Goal: Task Accomplishment & Management: Manage account settings

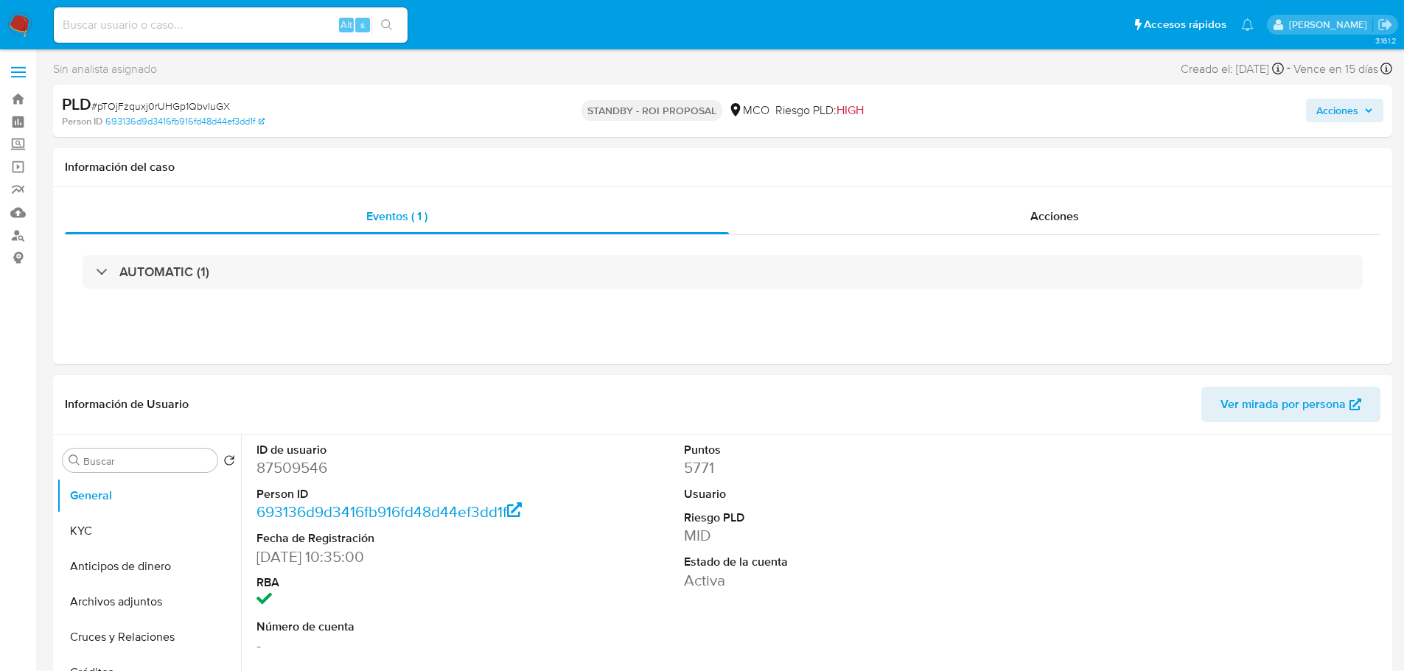
select select "10"
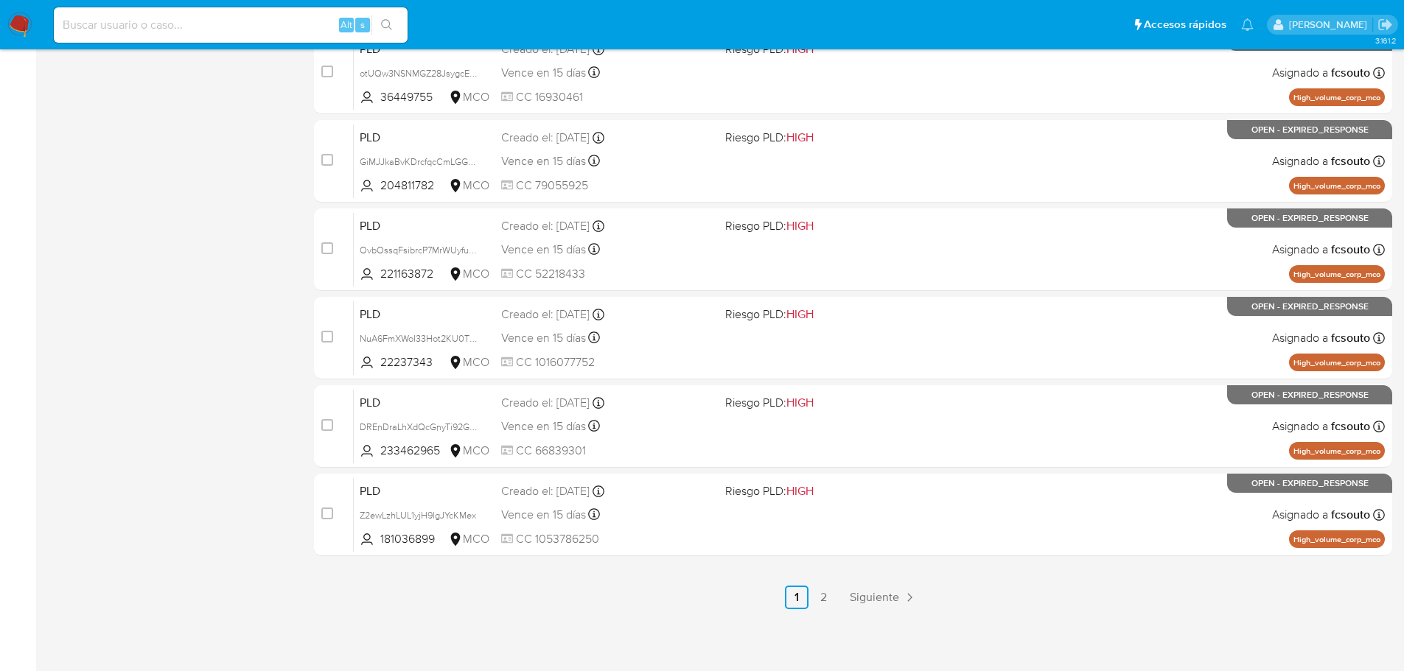
scroll to position [545, 0]
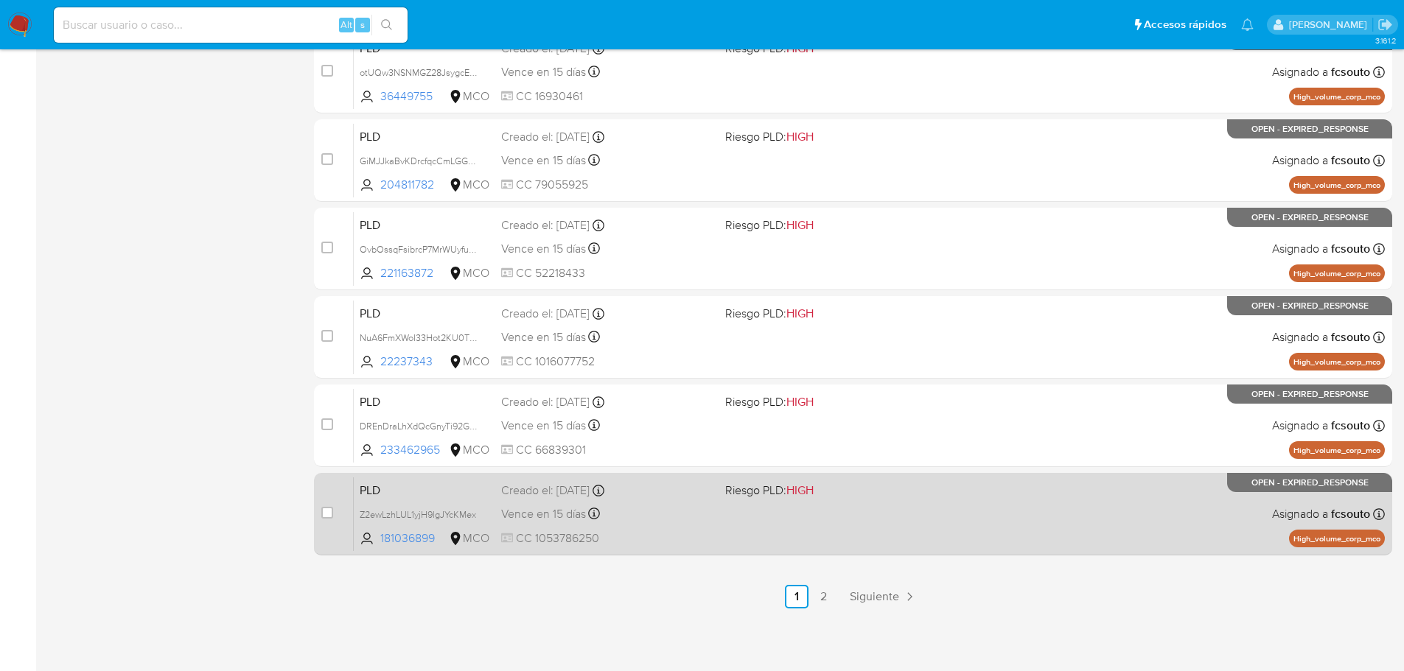
click at [840, 514] on span at bounding box center [831, 513] width 212 height 3
click at [325, 512] on input "checkbox" at bounding box center [327, 513] width 12 height 12
checkbox input "true"
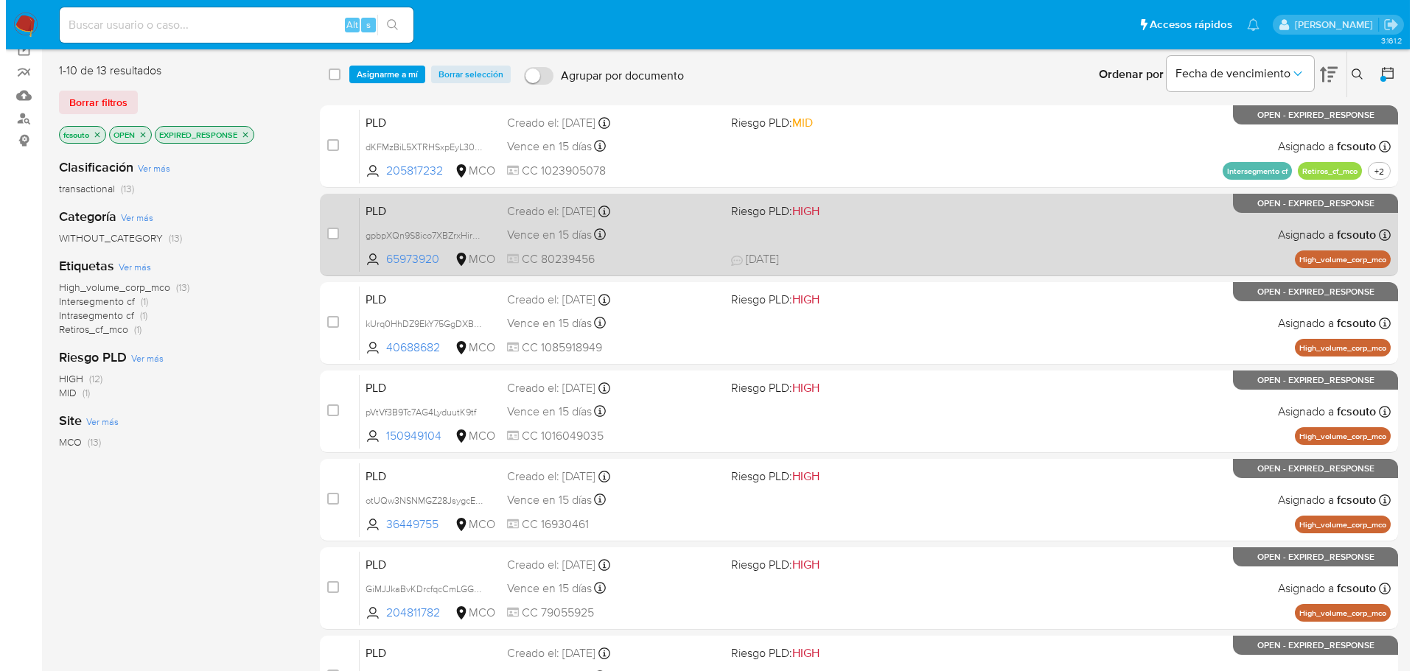
scroll to position [103, 0]
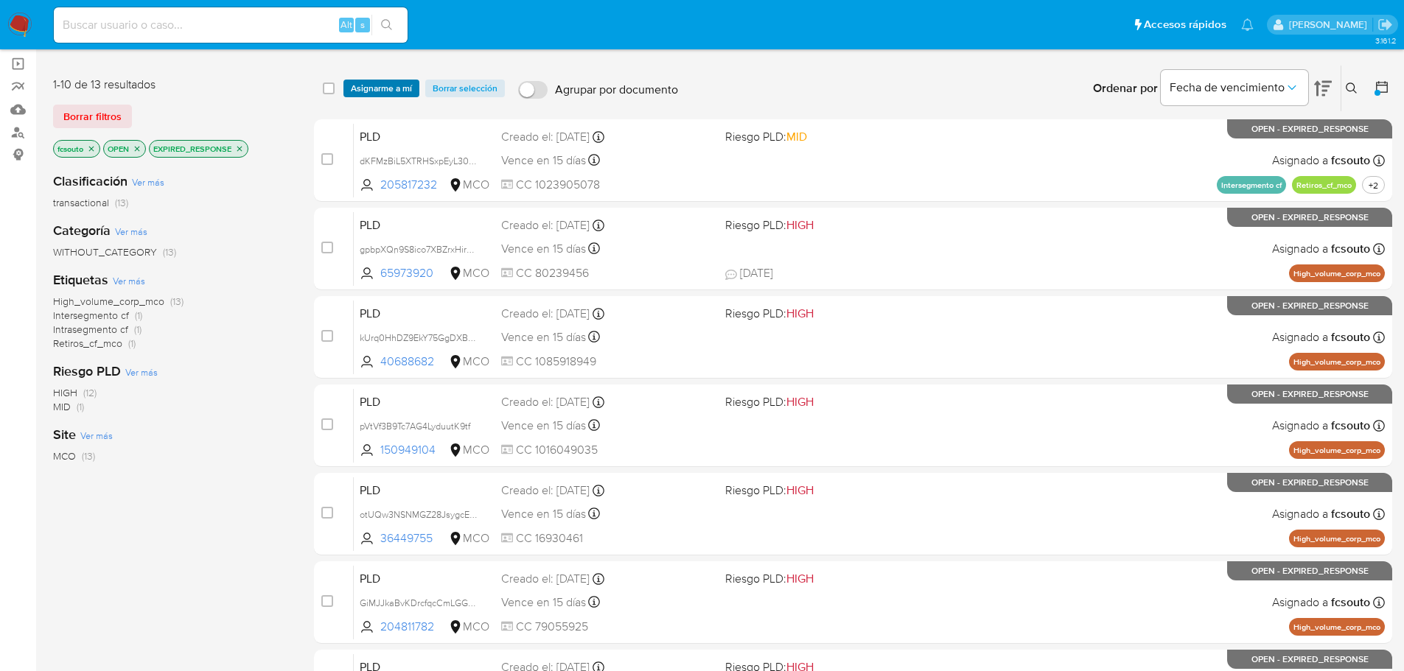
click at [390, 93] on span "Asignarme a mí" at bounding box center [381, 88] width 61 height 15
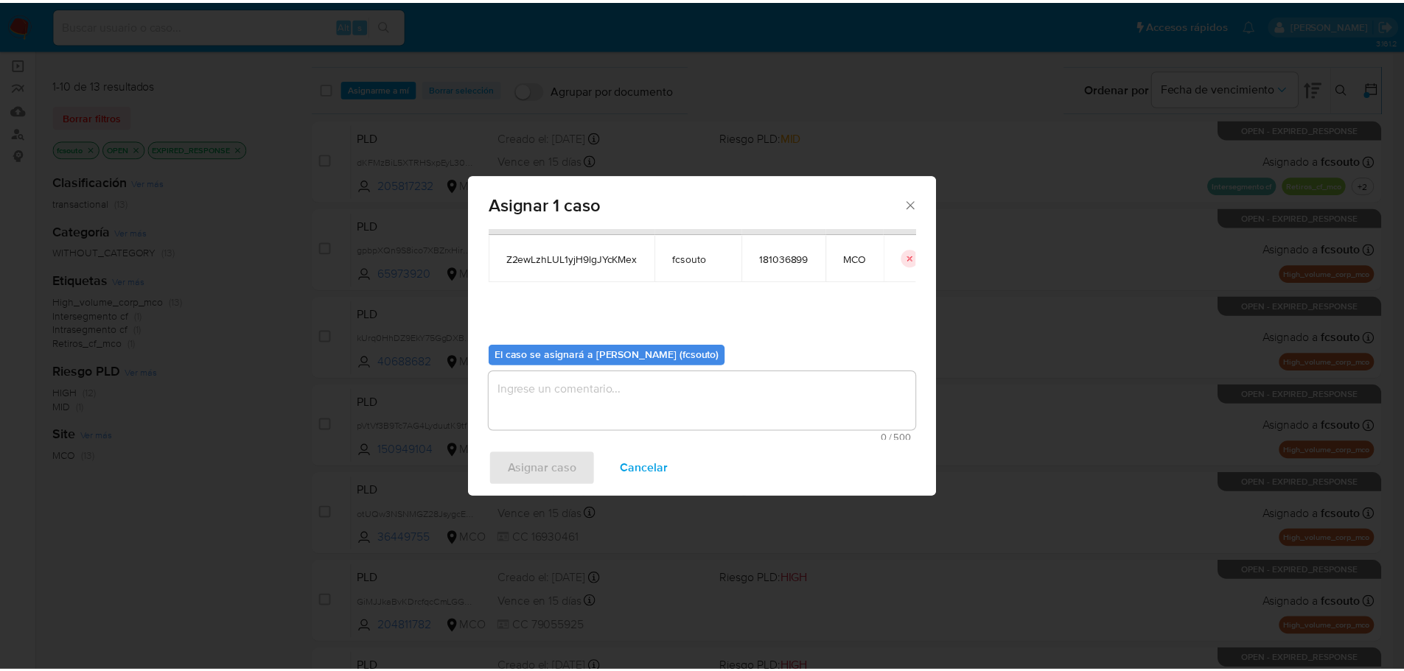
scroll to position [77, 0]
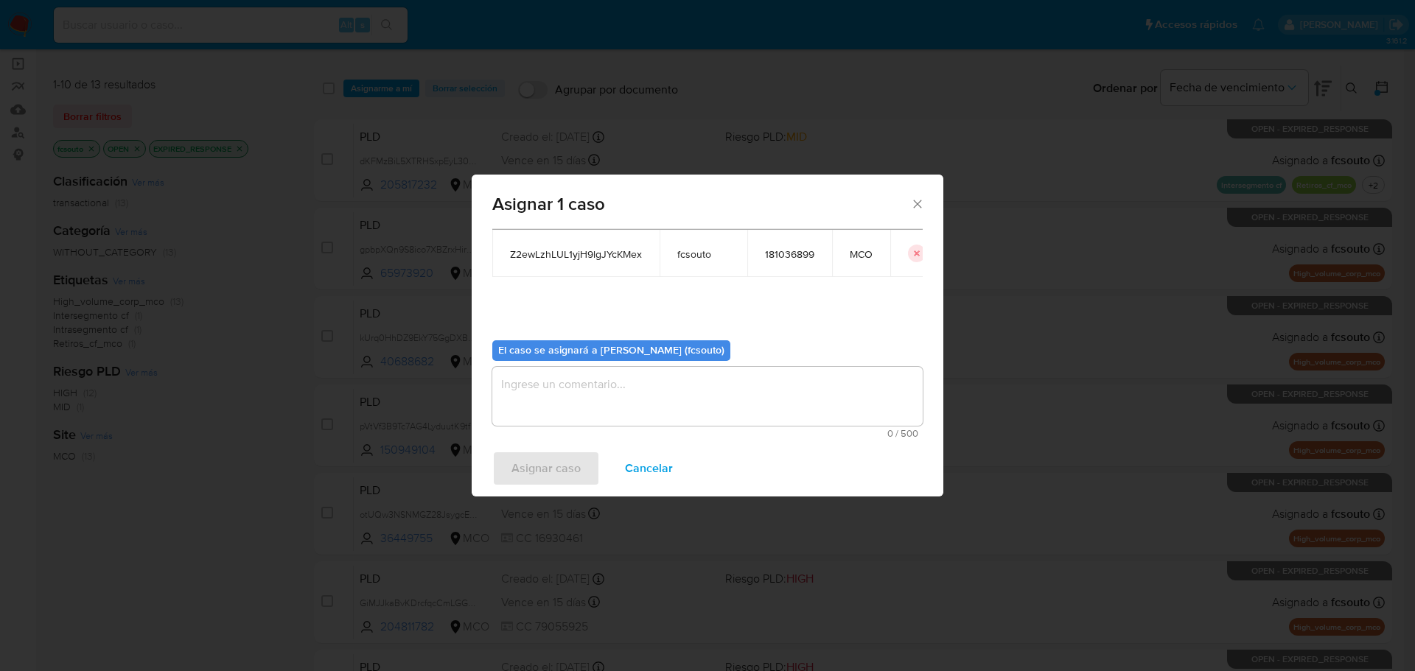
click at [679, 412] on textarea "assign-modal" at bounding box center [707, 396] width 430 height 59
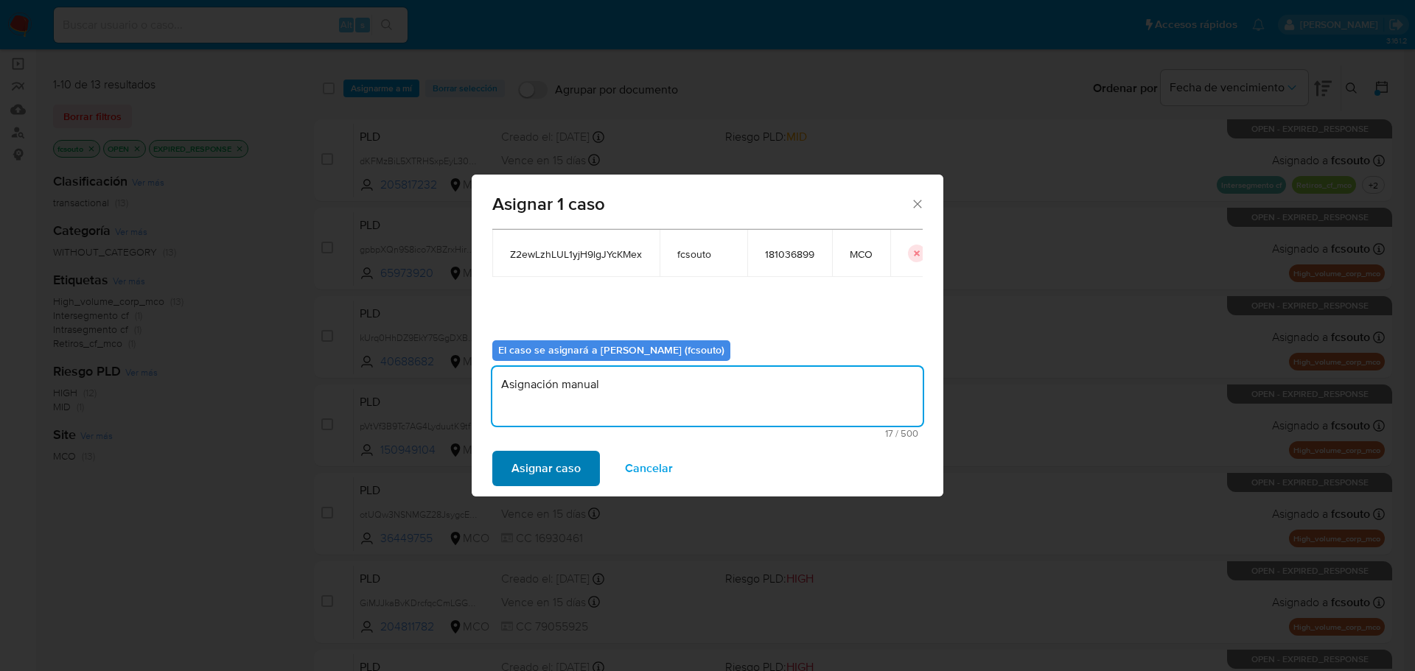
type textarea "Asignación manual"
click at [584, 467] on button "Asignar caso" at bounding box center [546, 468] width 108 height 35
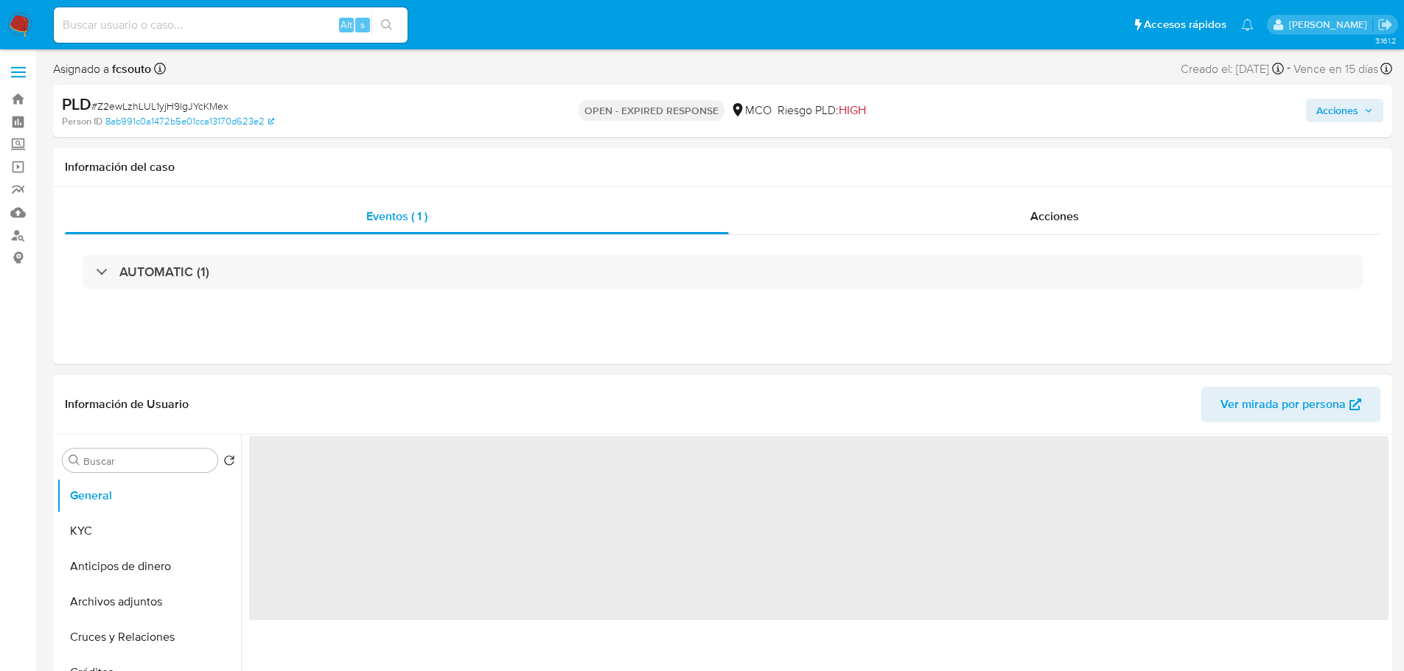
select select "10"
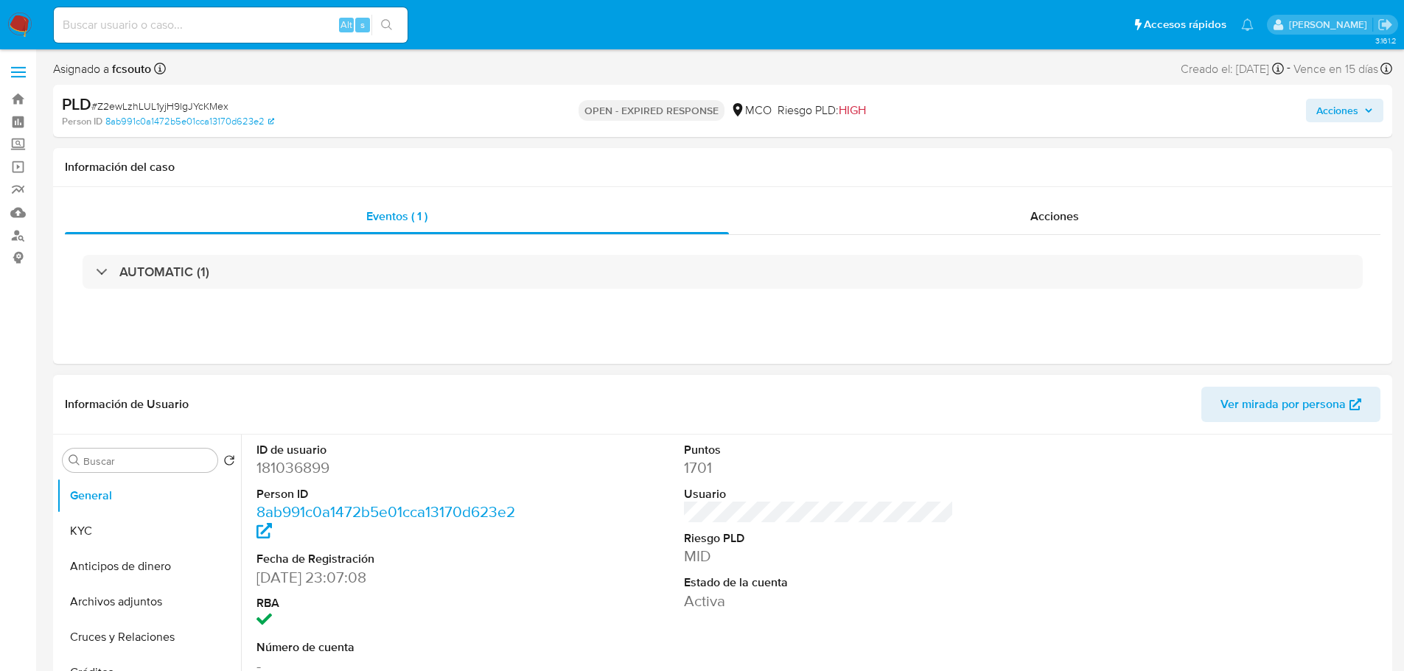
click at [312, 466] on dd "181036899" at bounding box center [391, 468] width 270 height 21
copy dd "181036899"
click at [290, 466] on dd "181036899" at bounding box center [391, 468] width 270 height 21
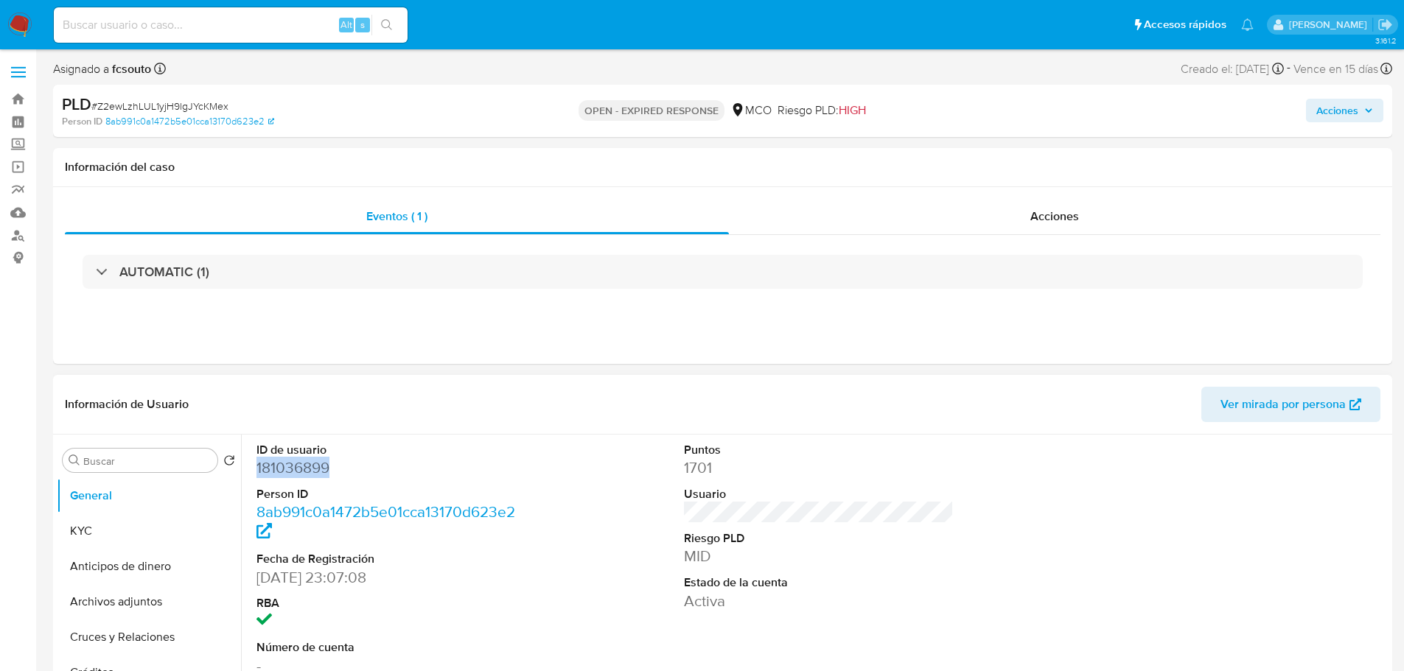
click at [290, 466] on dd "181036899" at bounding box center [391, 468] width 270 height 21
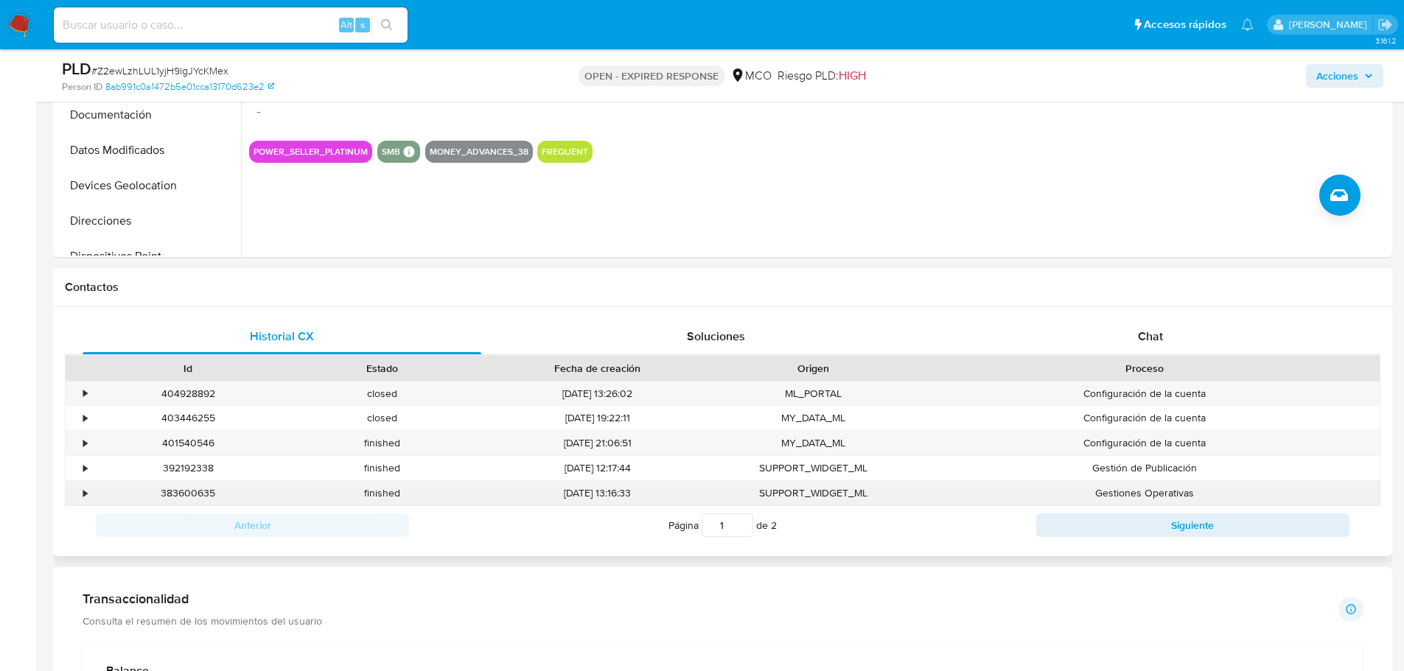
scroll to position [516, 0]
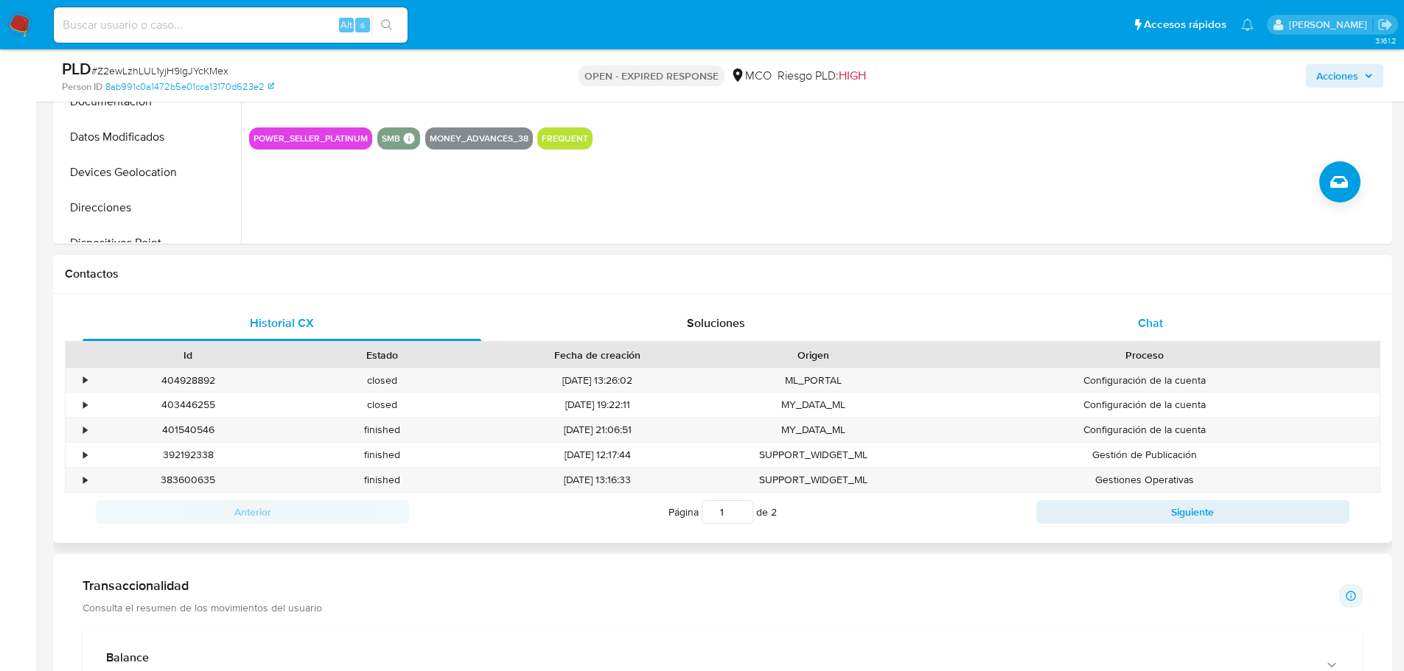
click at [1167, 326] on div "Chat" at bounding box center [1150, 323] width 399 height 35
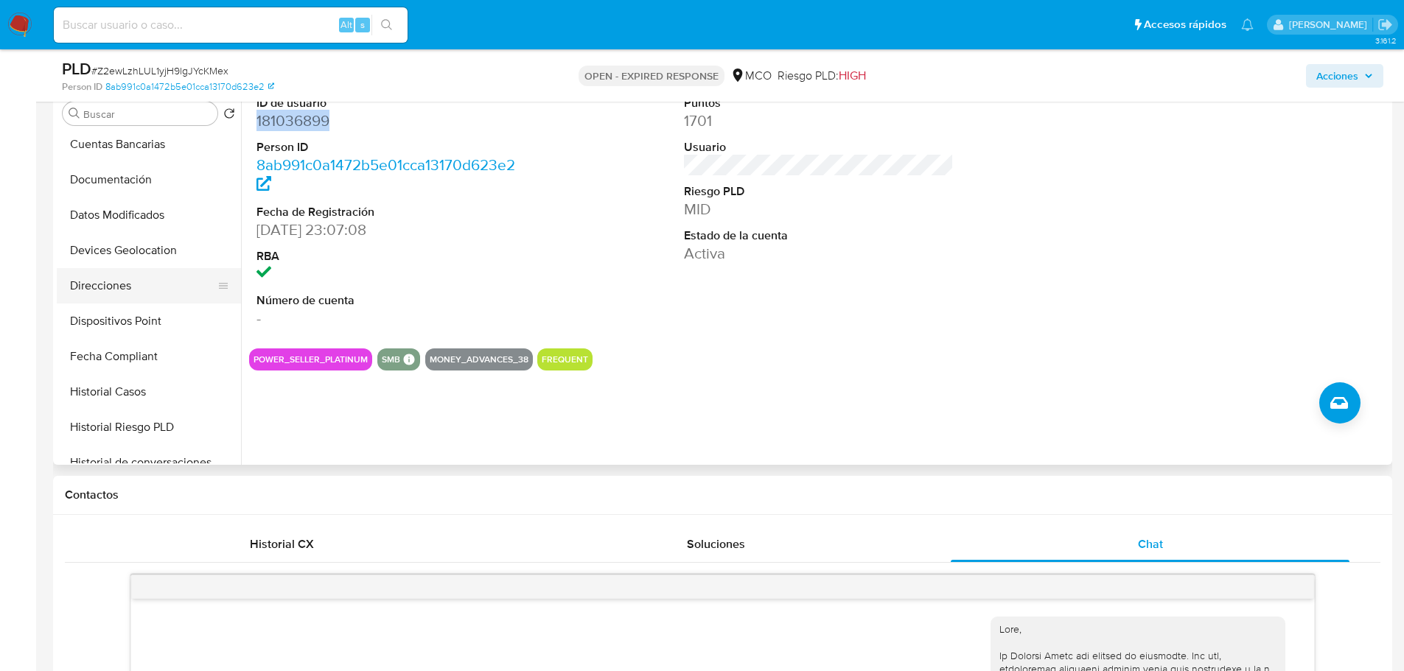
scroll to position [221, 0]
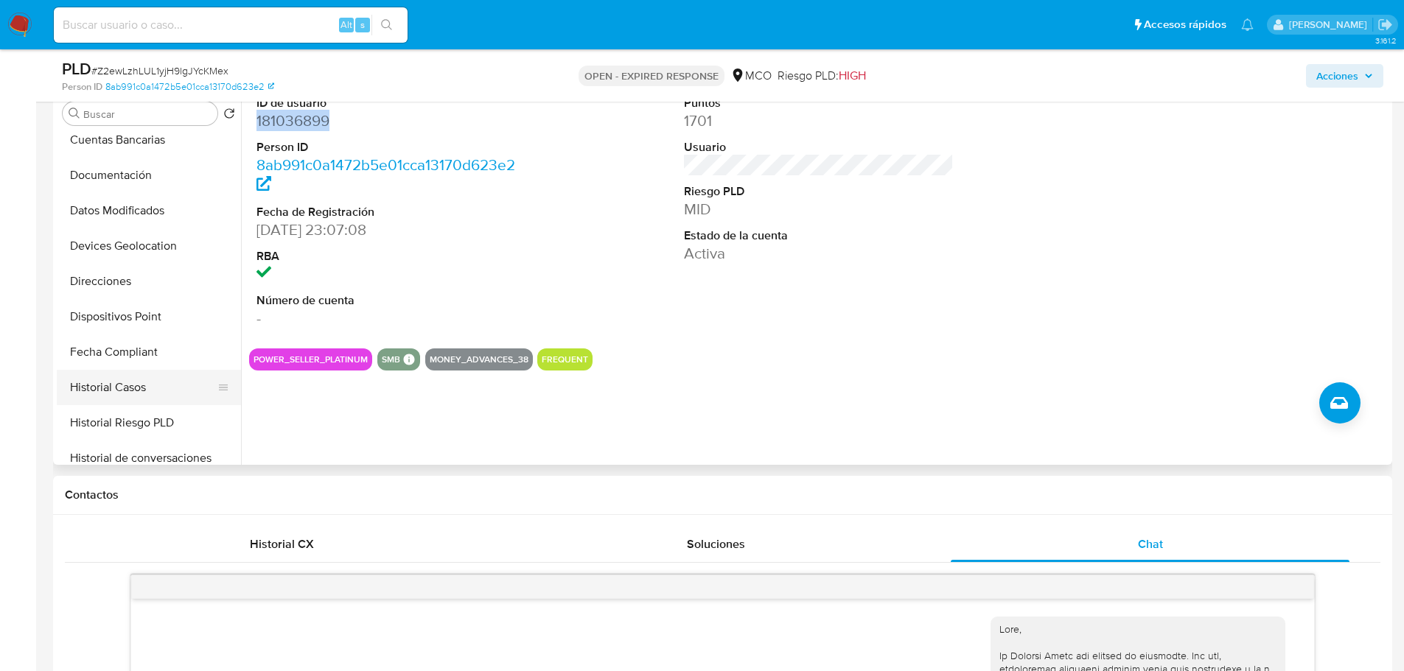
click at [150, 385] on button "Historial Casos" at bounding box center [143, 387] width 172 height 35
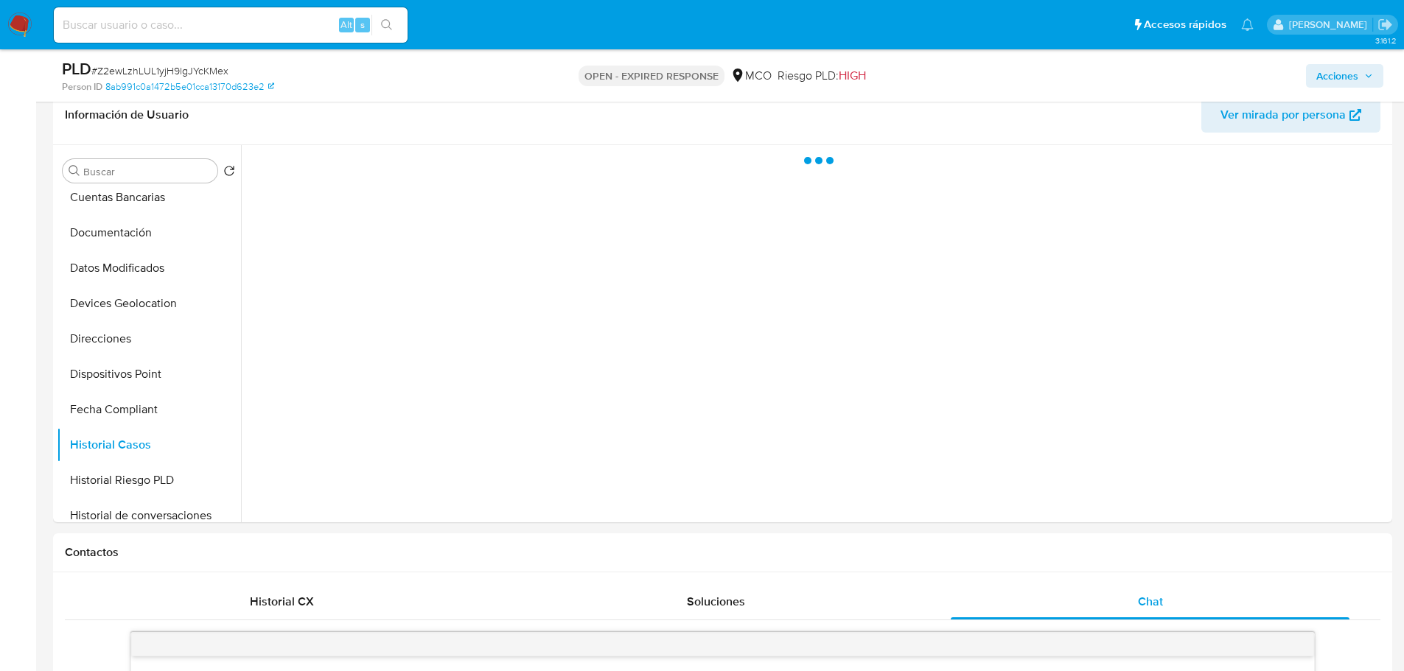
scroll to position [147, 0]
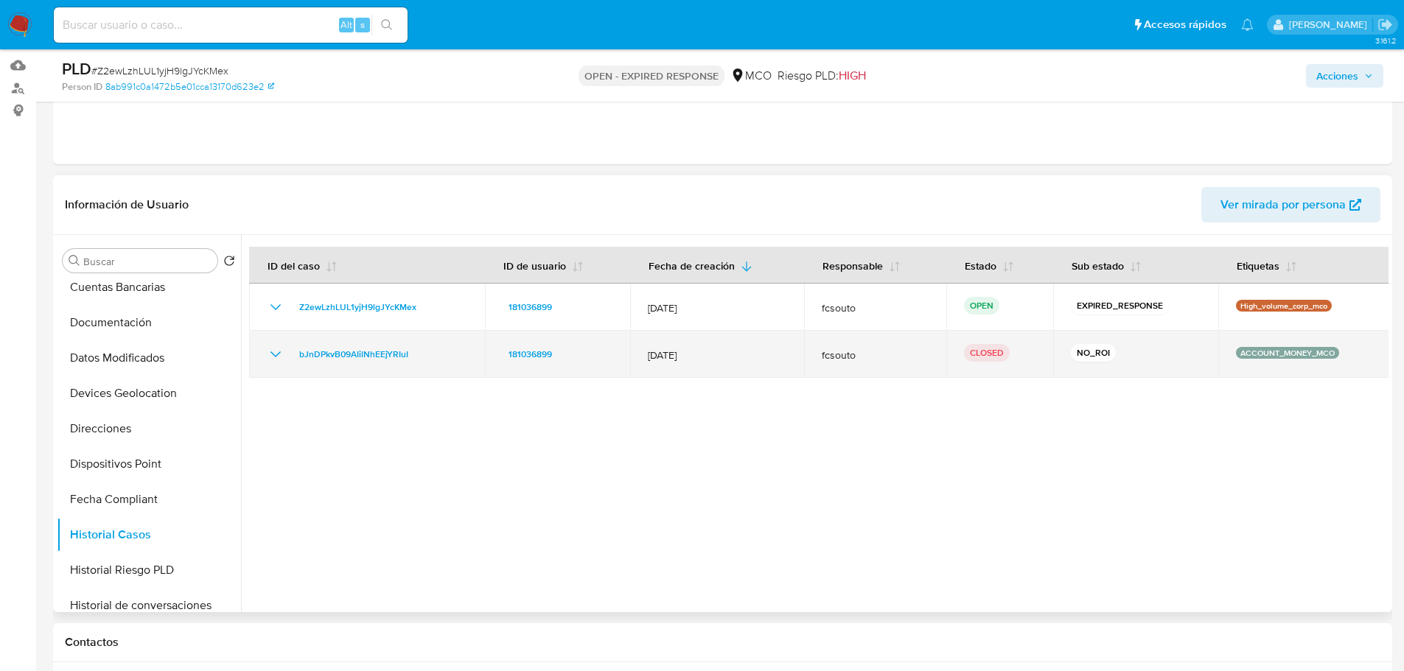
click at [270, 354] on icon "Mostrar/Ocultar" at bounding box center [276, 355] width 18 height 18
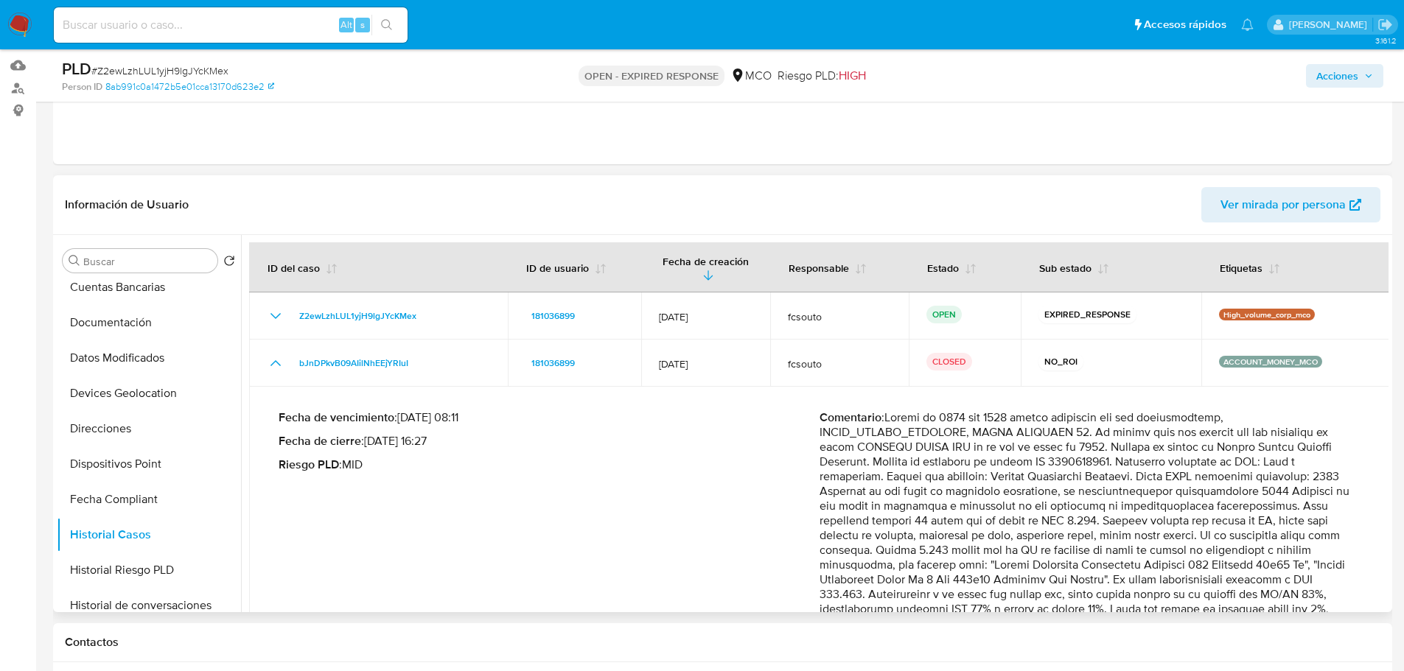
scroll to position [0, 0]
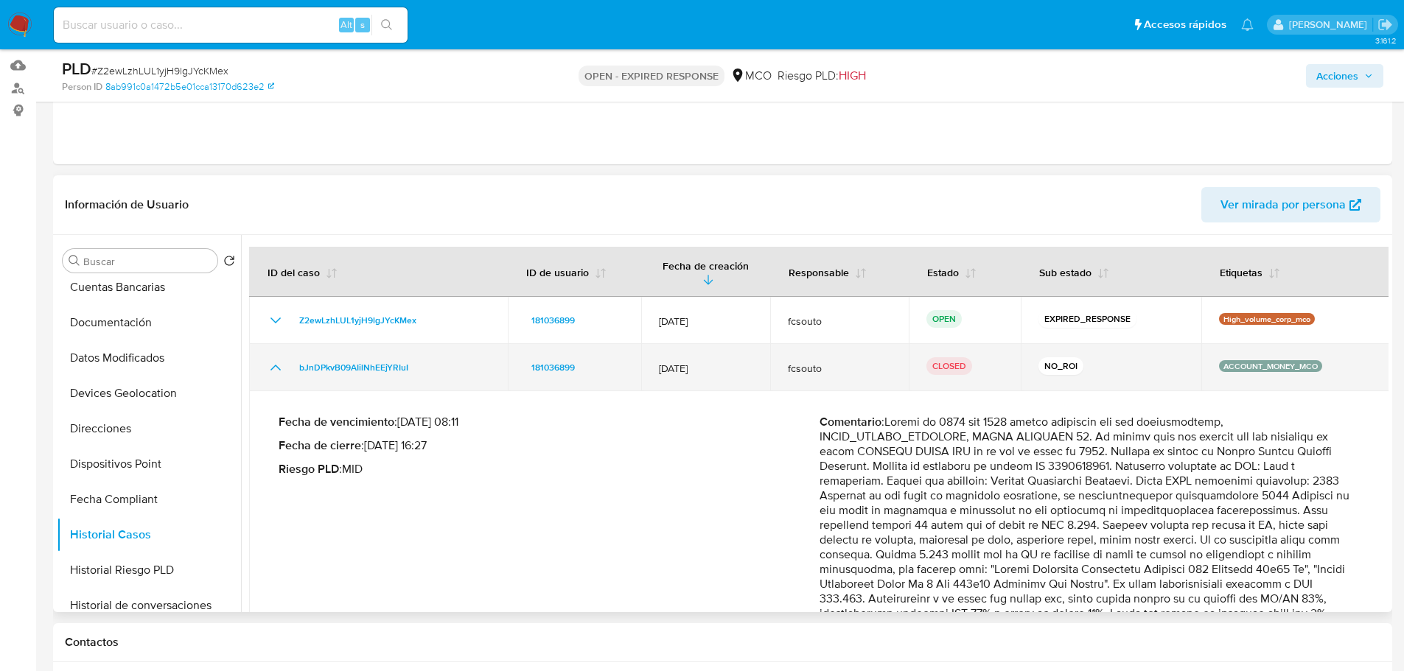
click at [280, 359] on icon "Mostrar/Ocultar" at bounding box center [276, 368] width 18 height 18
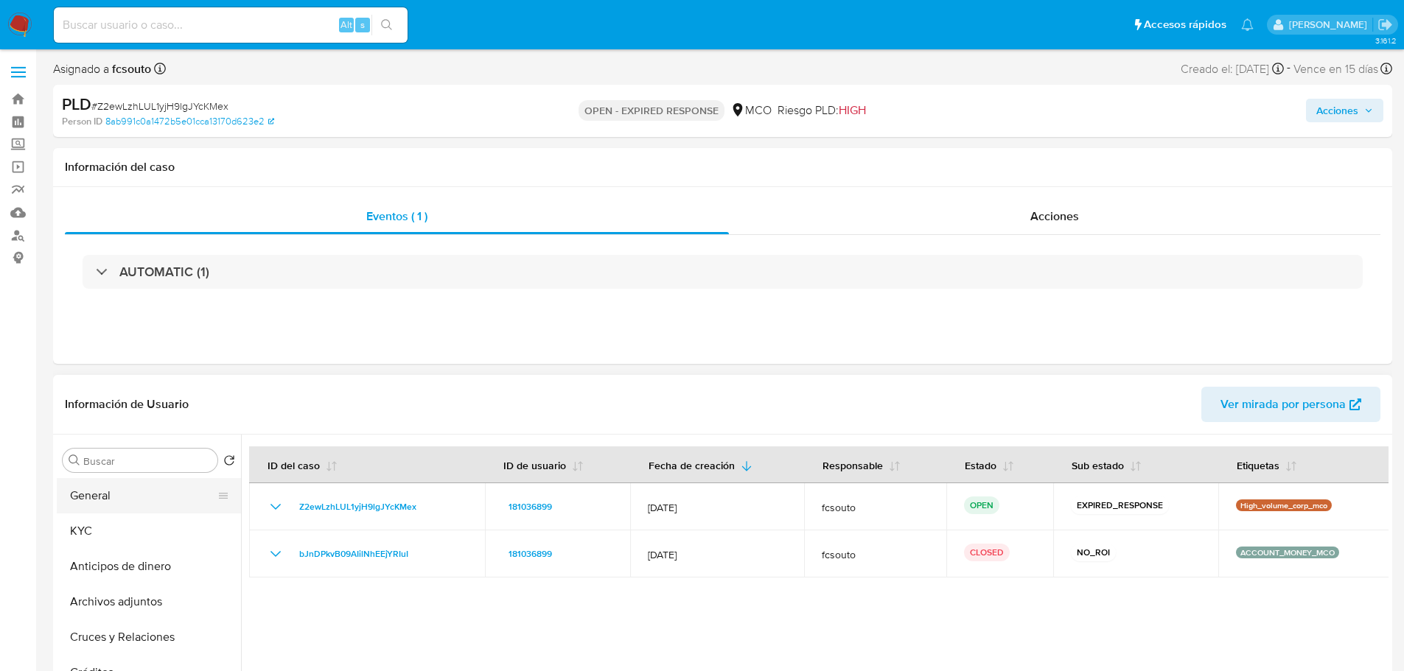
click at [77, 512] on button "General" at bounding box center [143, 495] width 172 height 35
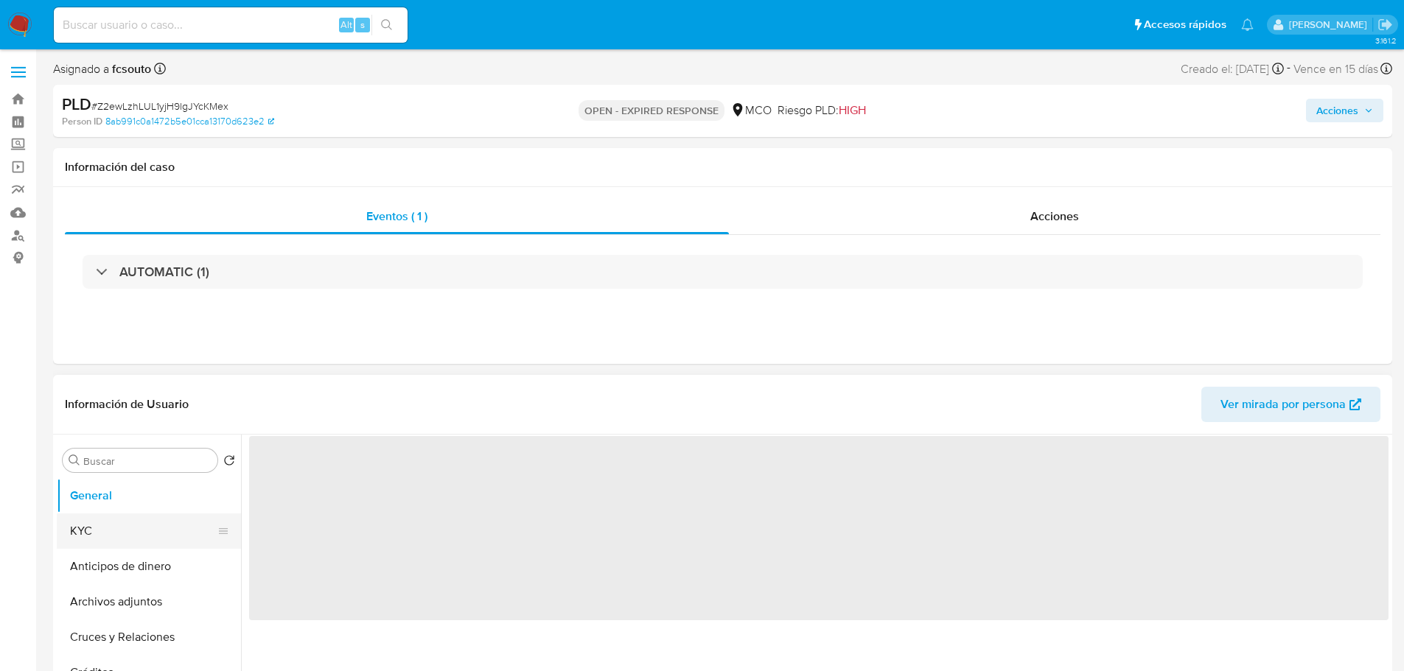
click at [75, 535] on button "KYC" at bounding box center [143, 531] width 172 height 35
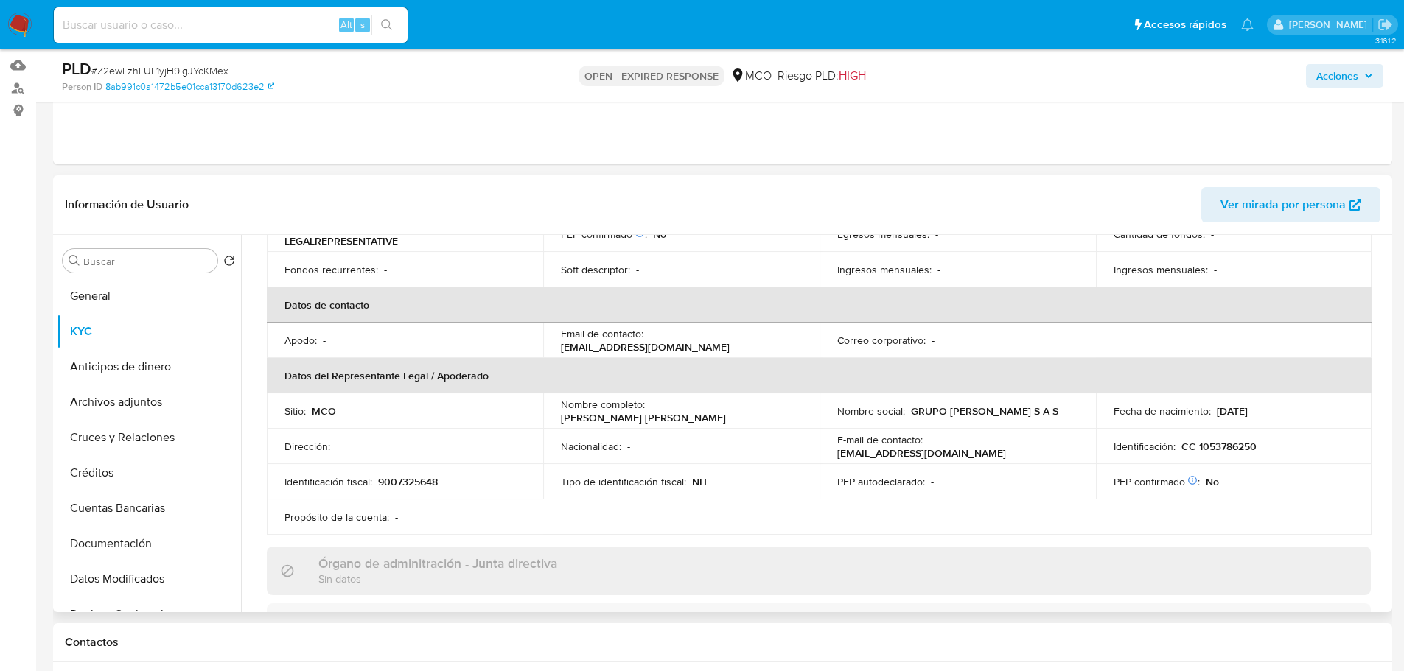
scroll to position [295, 0]
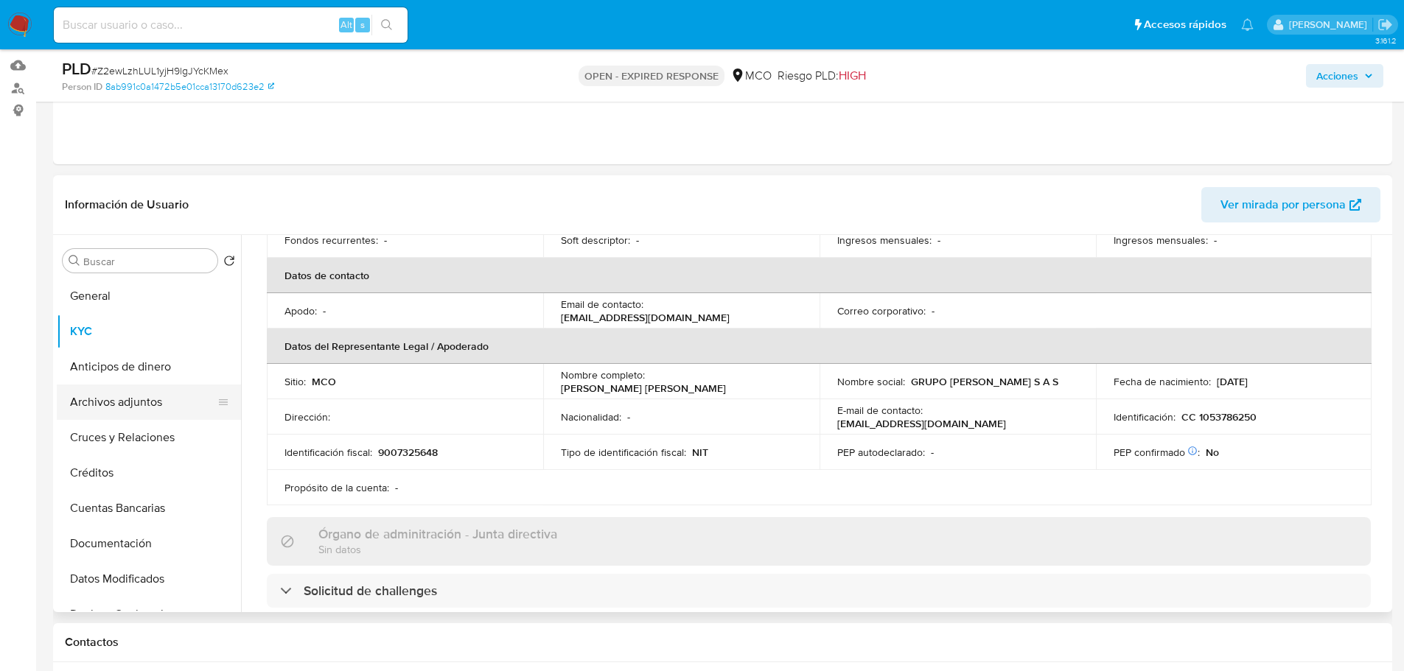
click at [139, 393] on button "Archivos adjuntos" at bounding box center [143, 402] width 172 height 35
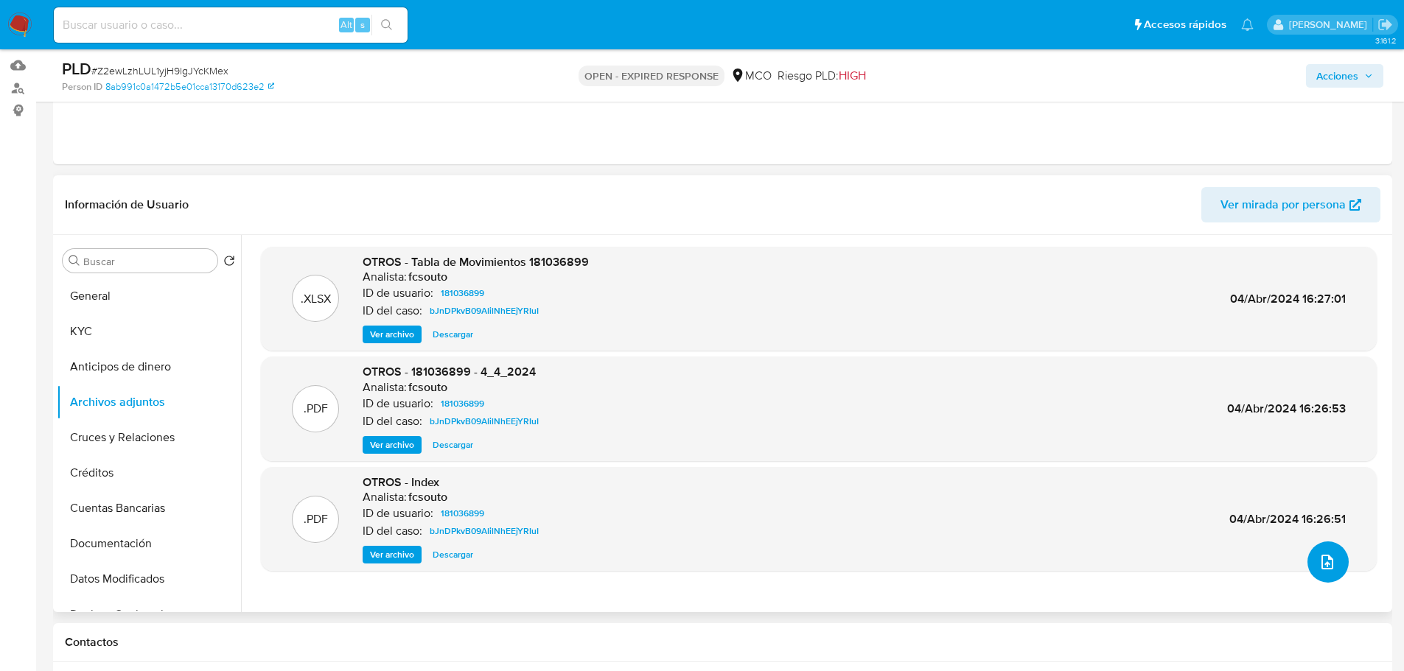
click at [1325, 576] on button "upload-file" at bounding box center [1327, 562] width 41 height 41
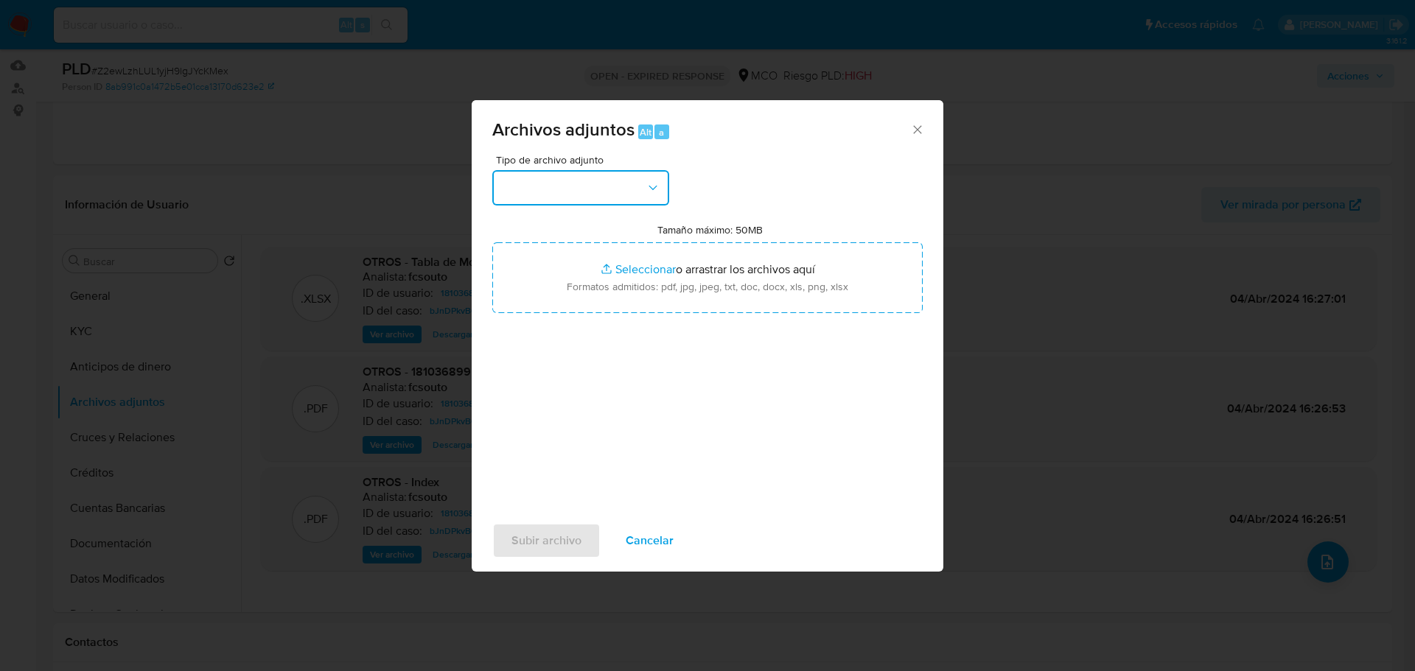
click at [631, 183] on button "button" at bounding box center [580, 187] width 177 height 35
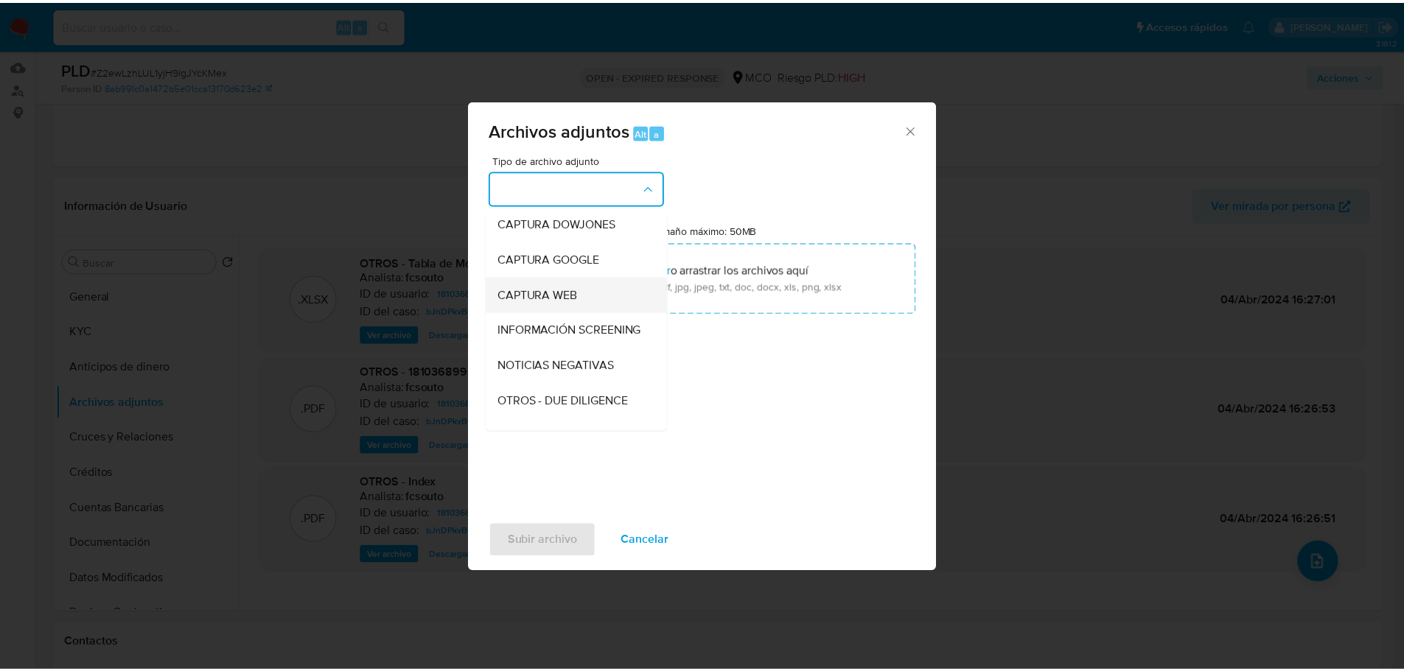
scroll to position [74, 0]
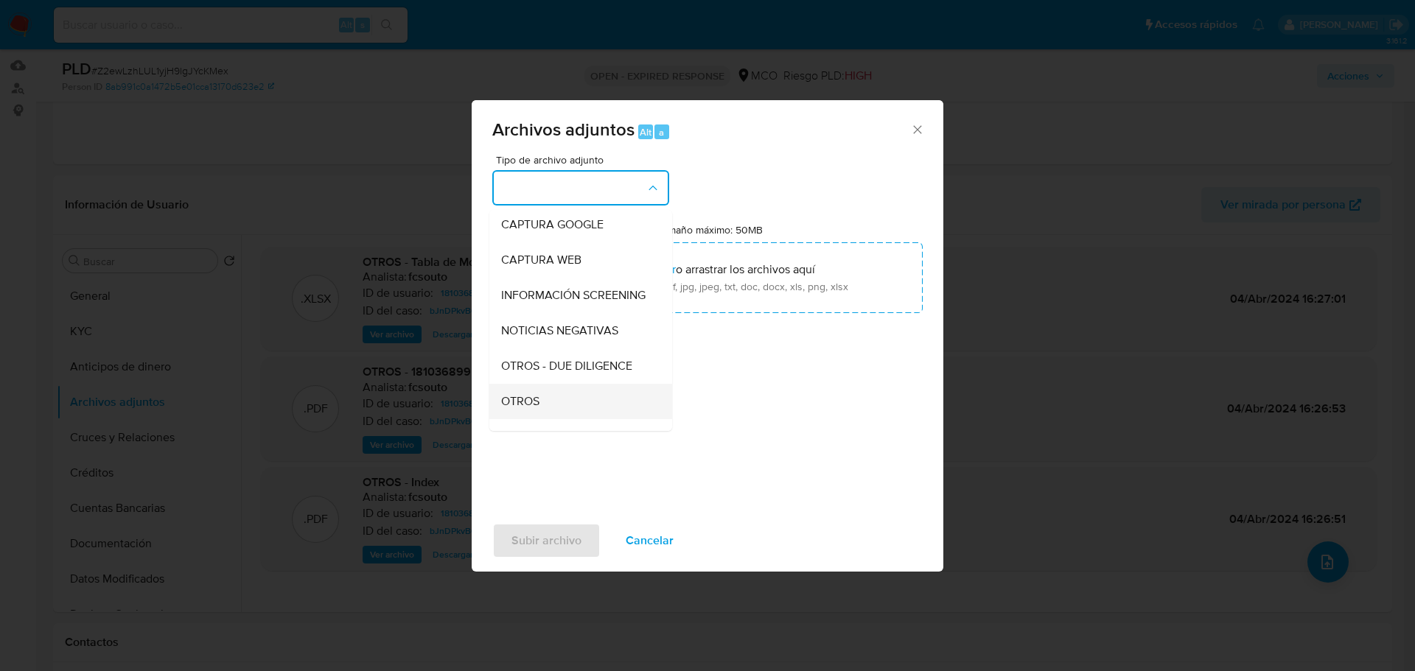
click at [531, 409] on span "OTROS" at bounding box center [520, 401] width 38 height 15
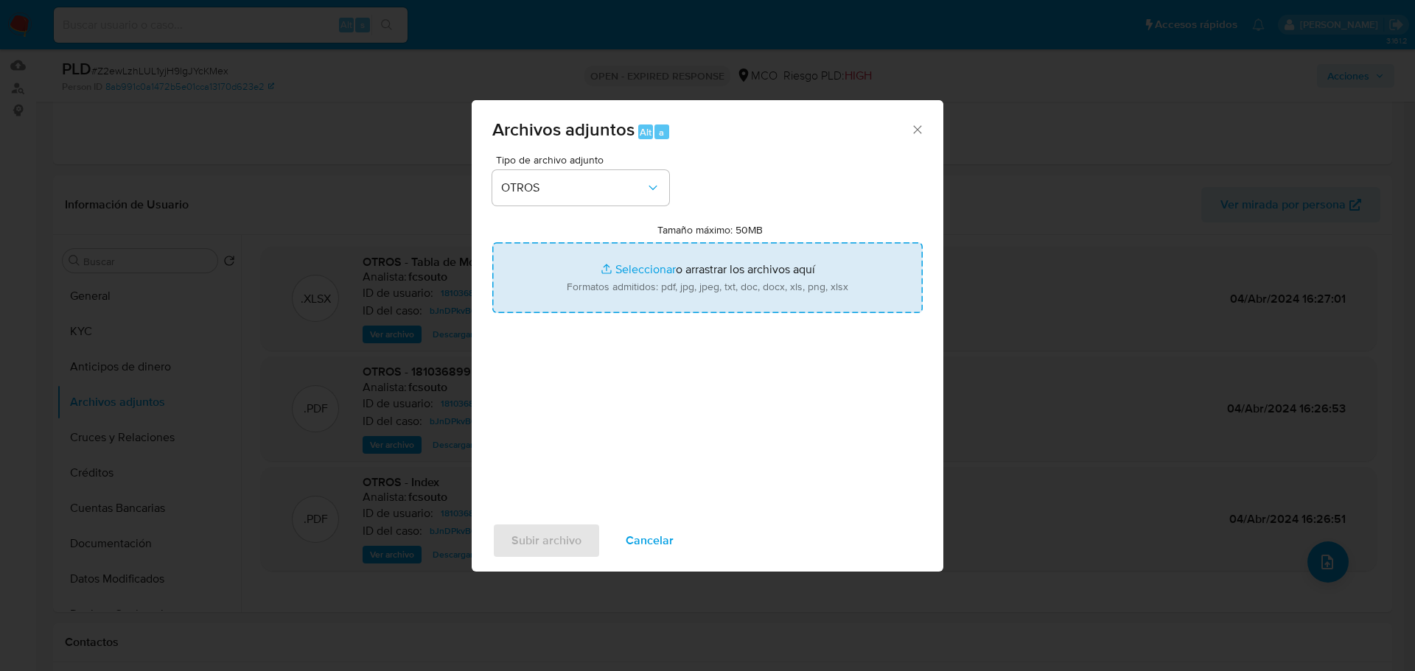
click at [713, 285] on input "Tamaño máximo: 50MB Seleccionar archivos" at bounding box center [707, 277] width 430 height 71
type input "C:\fakepath\181036899 - 25_9_2025.pdf"
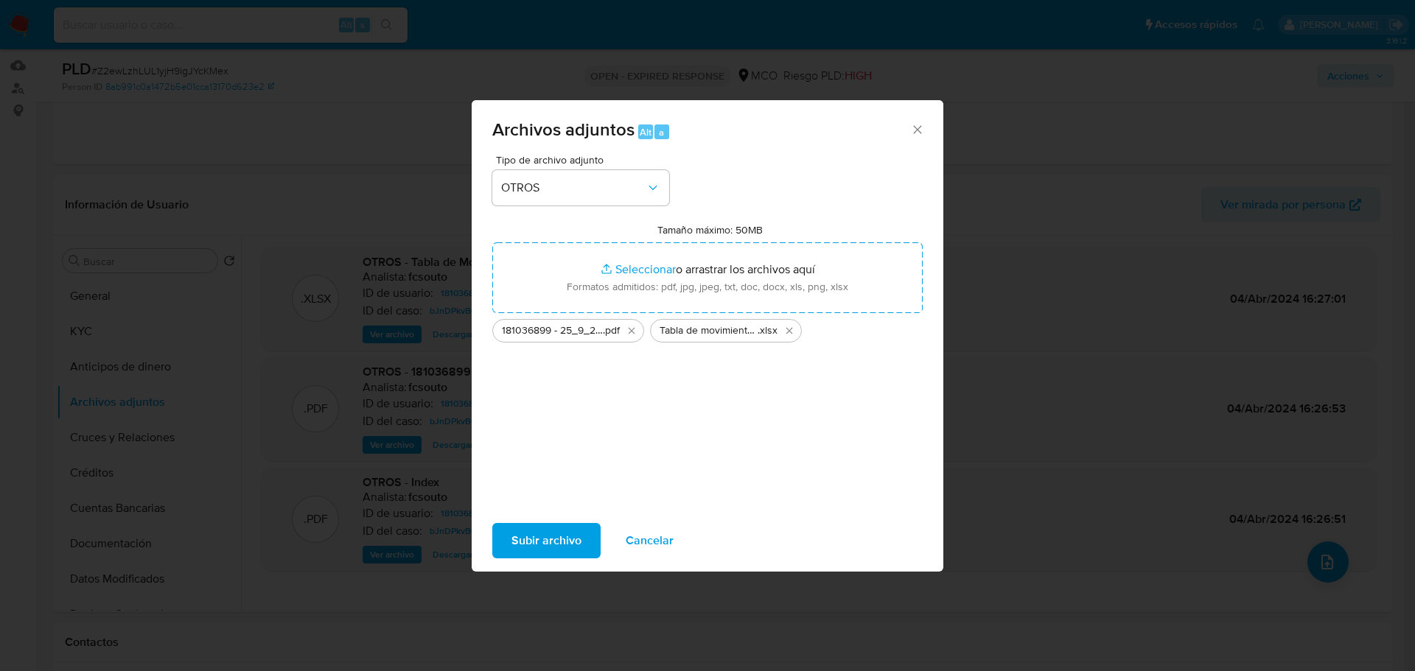
click at [559, 548] on span "Subir archivo" at bounding box center [546, 541] width 70 height 32
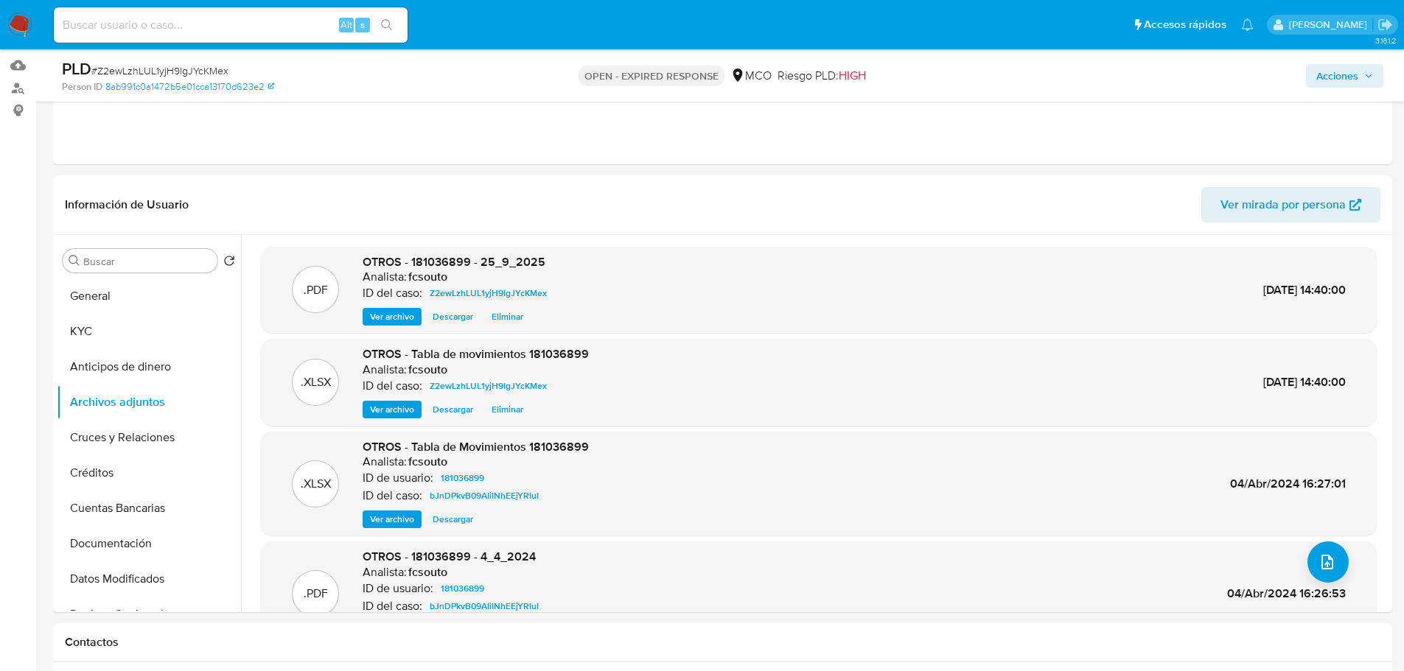
drag, startPoint x: 1365, startPoint y: 78, endPoint x: 1355, endPoint y: 83, distance: 11.2
click at [1364, 78] on icon "button" at bounding box center [1368, 75] width 9 height 9
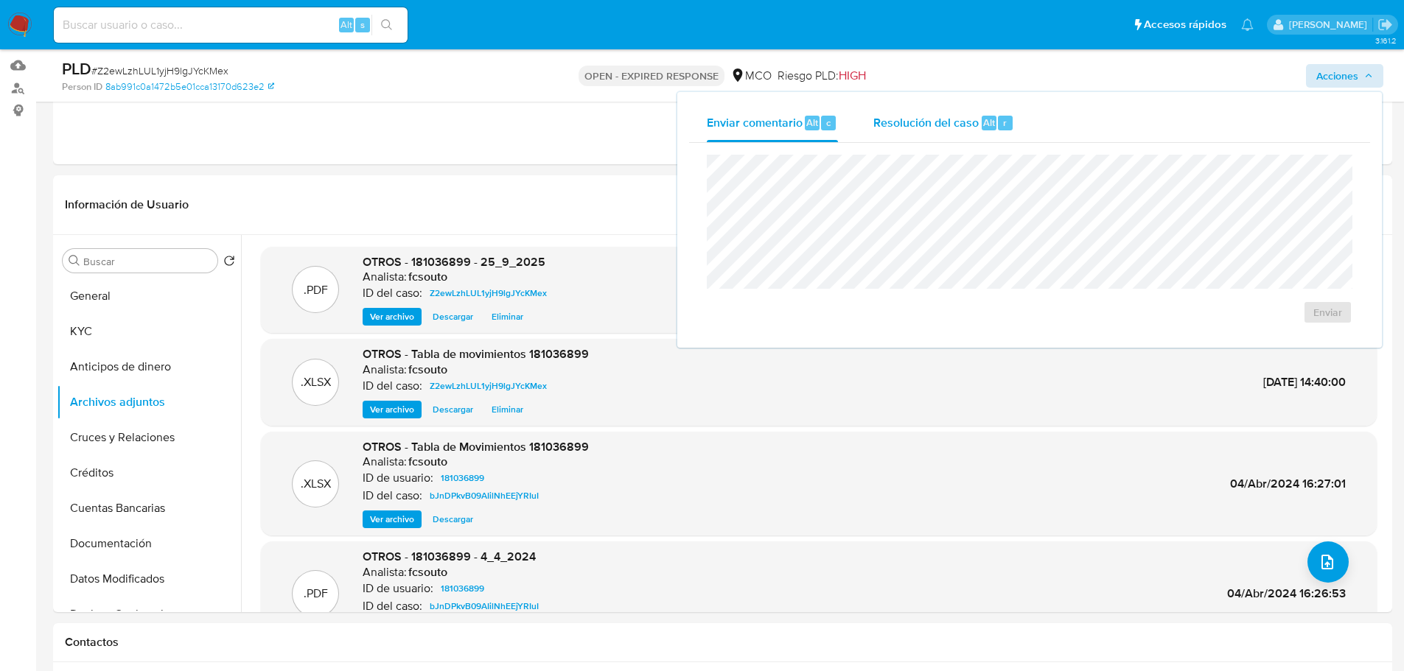
drag, startPoint x: 912, startPoint y: 108, endPoint x: 893, endPoint y: 116, distance: 20.1
click at [900, 113] on div "Resolución del caso Alt r" at bounding box center [943, 123] width 141 height 38
click at [552, 156] on div "Eventos ( 1 ) Acciones AUTOMATIC (1)" at bounding box center [722, 75] width 1339 height 177
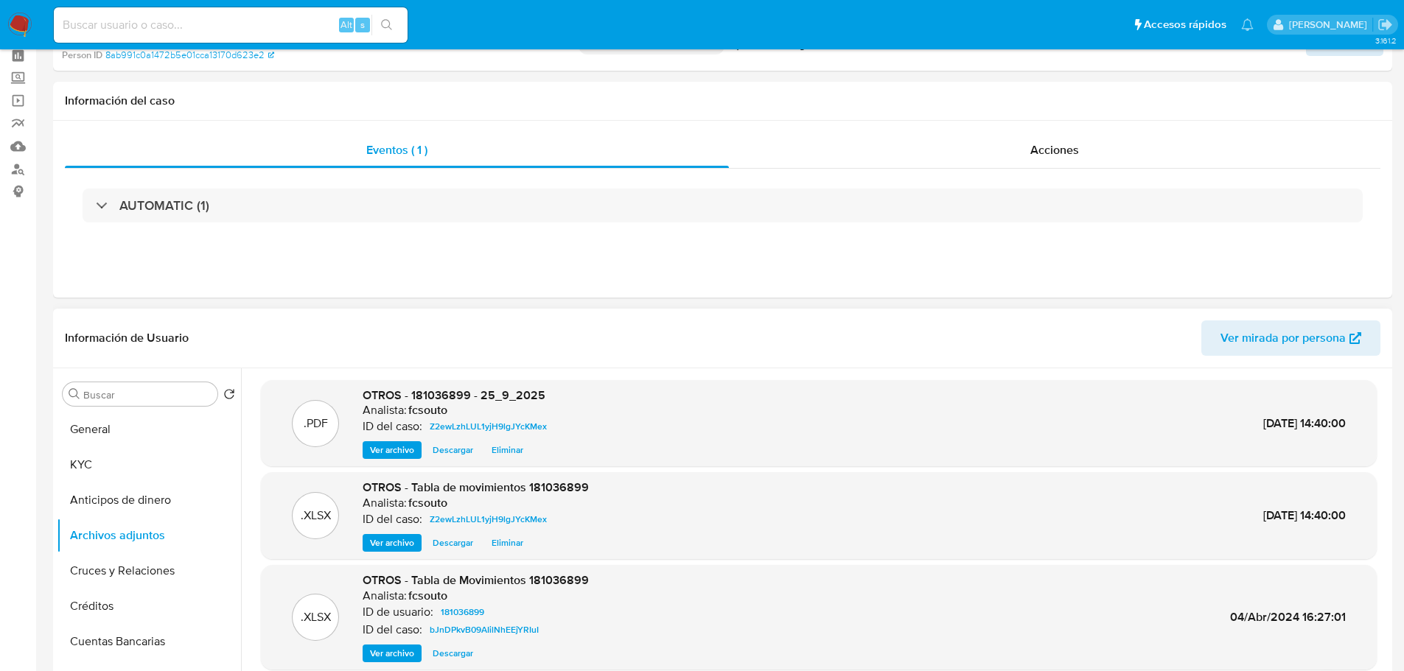
scroll to position [0, 0]
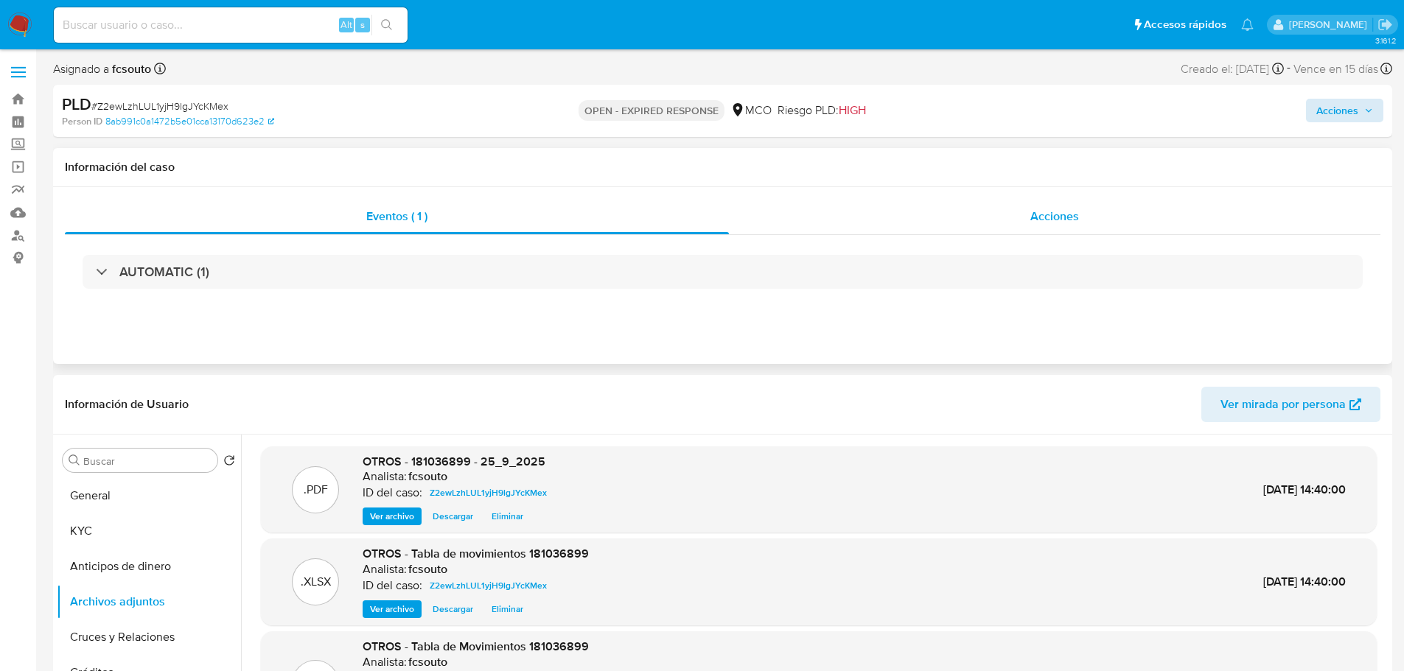
click at [1004, 215] on div "Acciones" at bounding box center [1054, 216] width 651 height 35
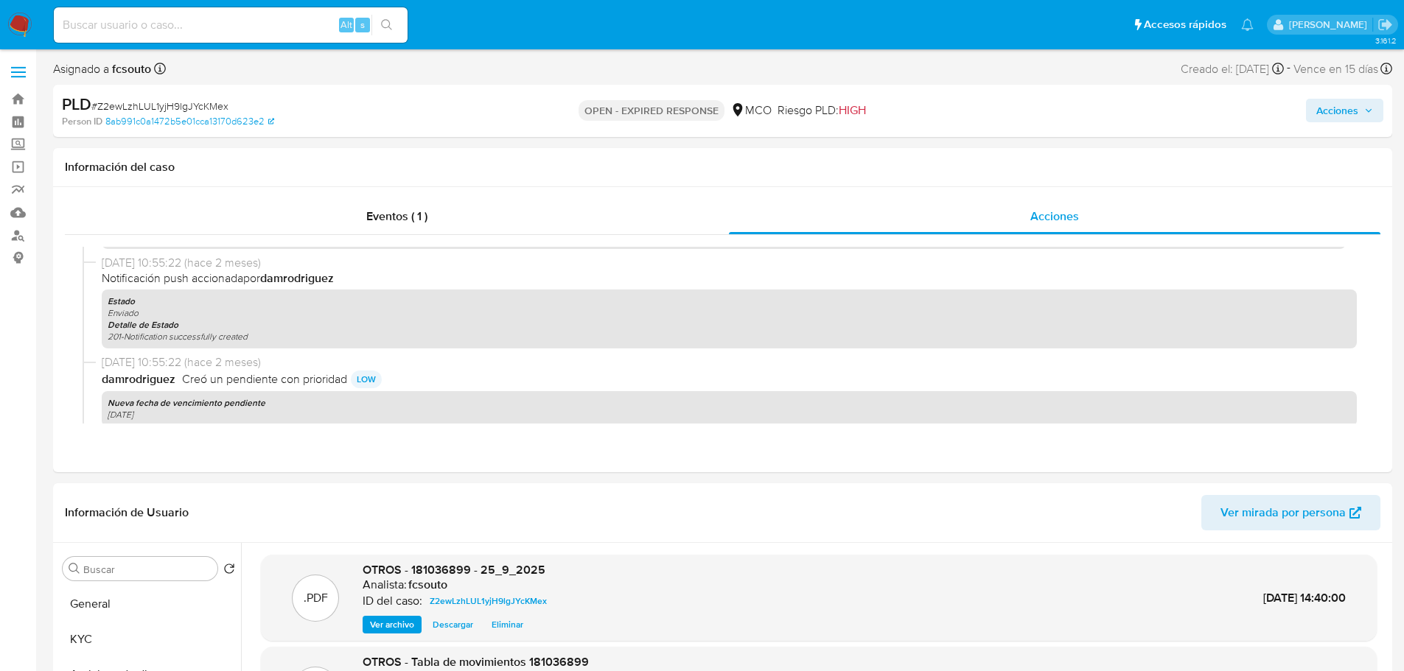
drag, startPoint x: 1350, startPoint y: 116, endPoint x: 1333, endPoint y: 122, distance: 17.9
click at [1348, 117] on span "Acciones" at bounding box center [1337, 111] width 42 height 24
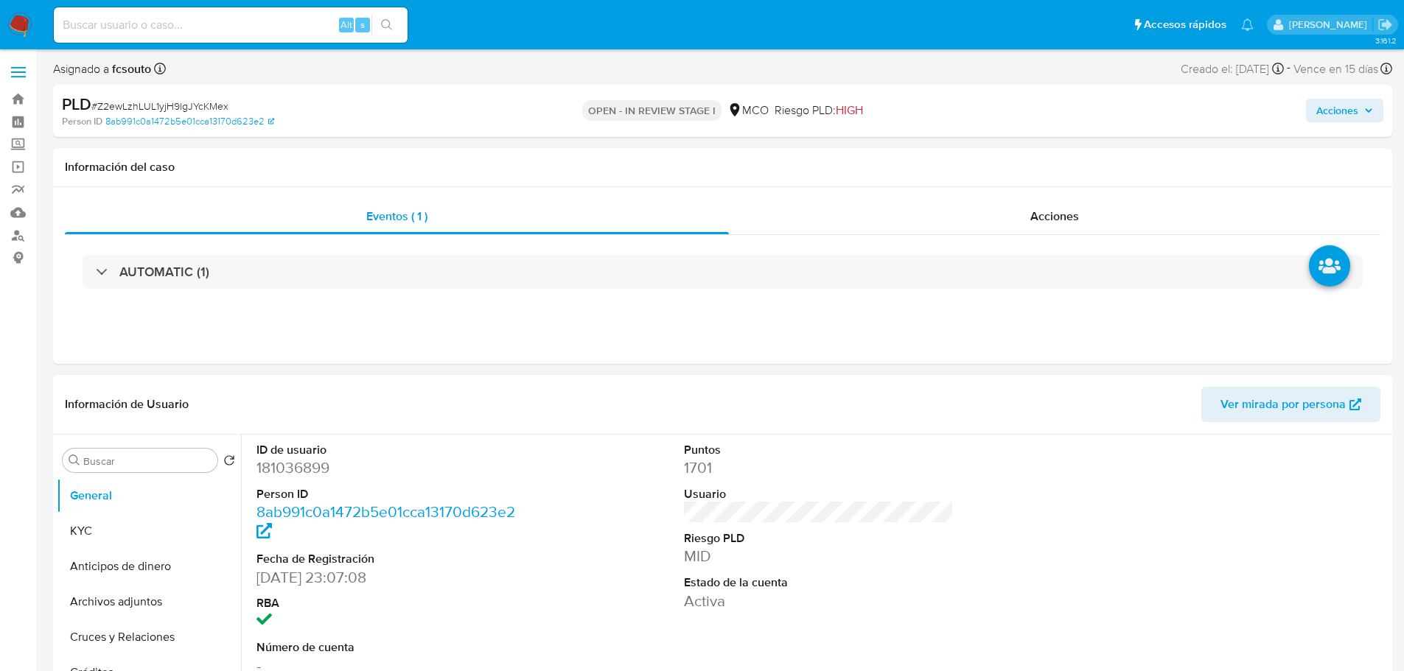
select select "10"
click at [1064, 205] on div "Acciones" at bounding box center [1054, 216] width 651 height 35
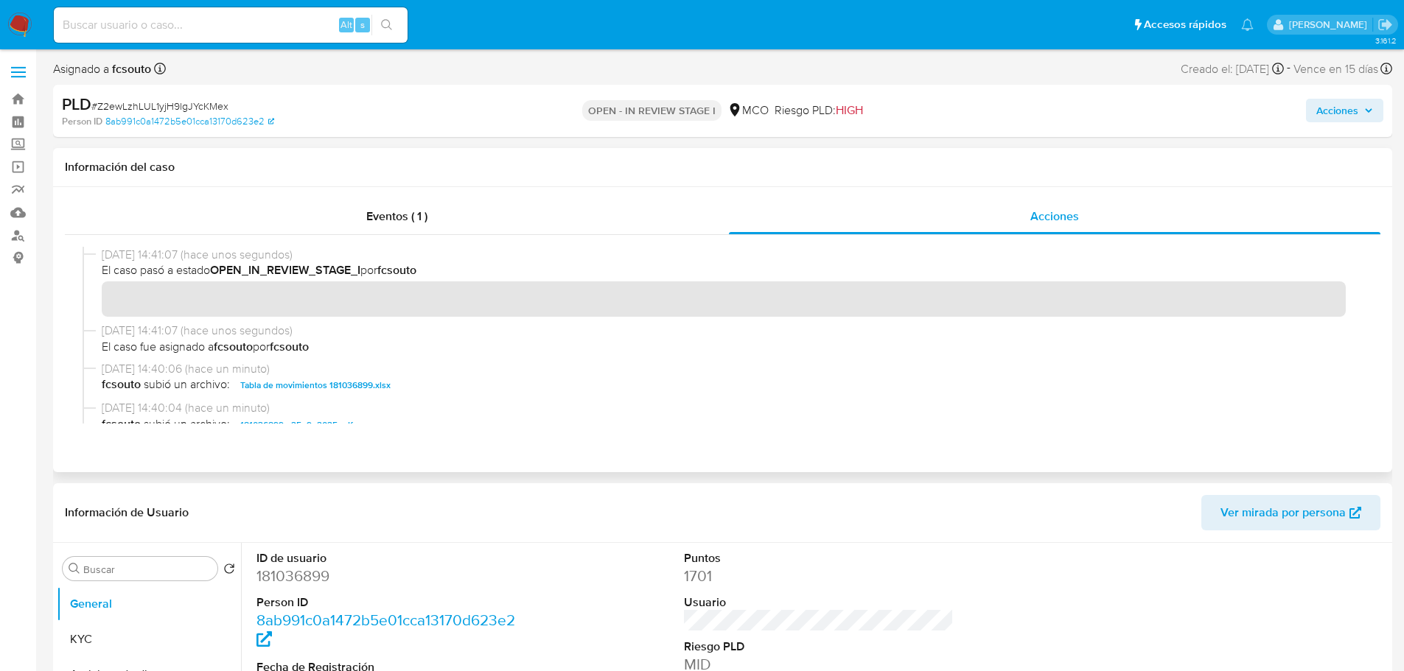
scroll to position [74, 0]
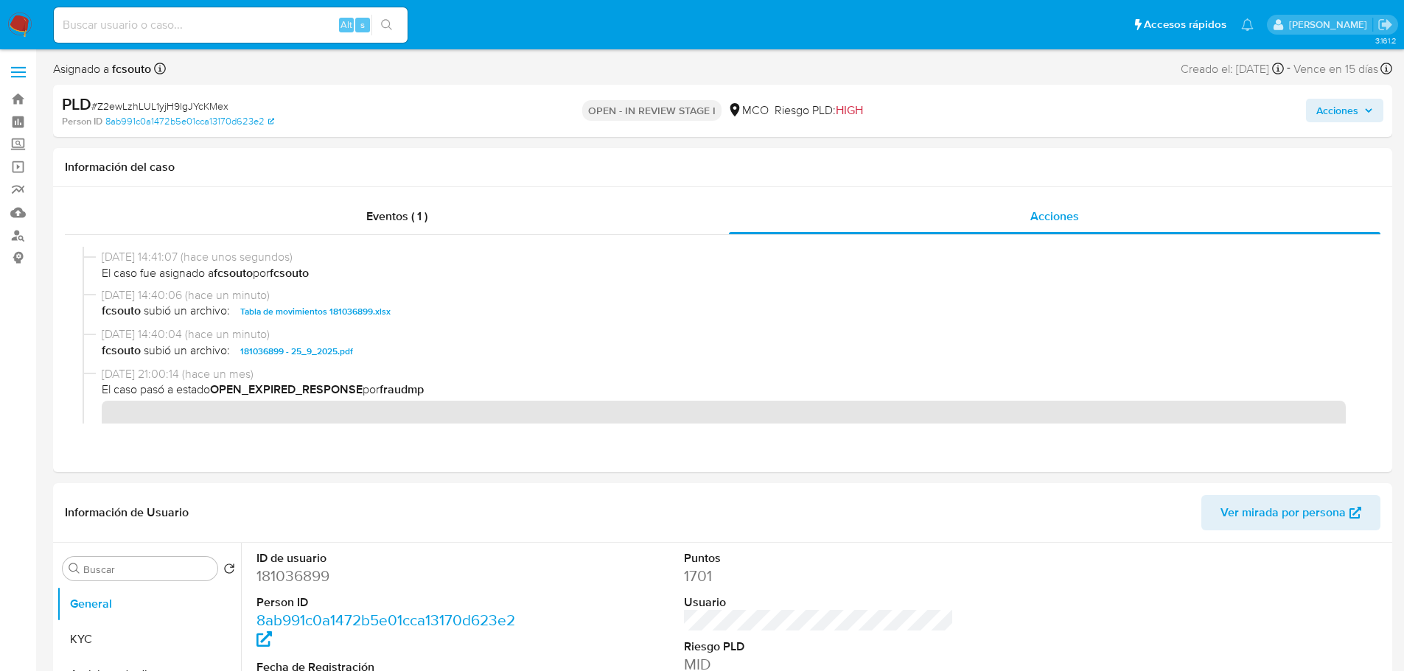
click at [1359, 105] on span "Acciones" at bounding box center [1344, 110] width 57 height 21
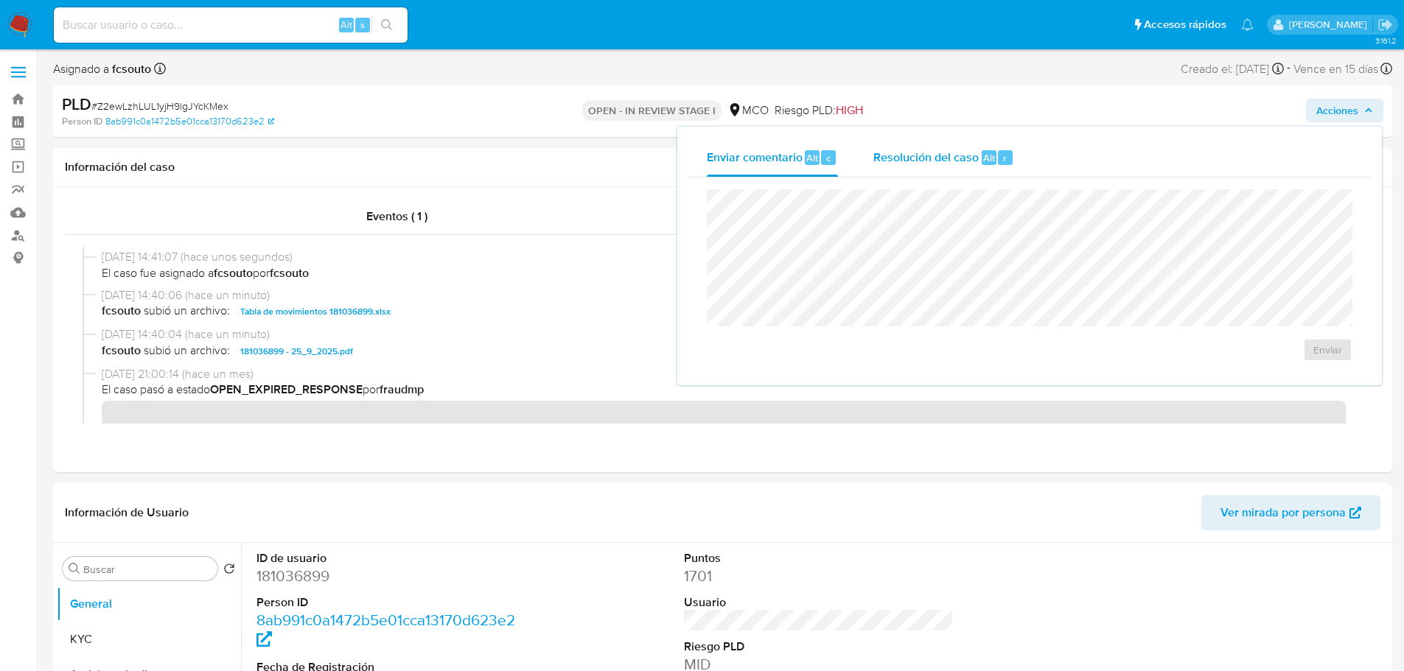
click at [915, 147] on div "Resolución del caso Alt r" at bounding box center [943, 158] width 141 height 38
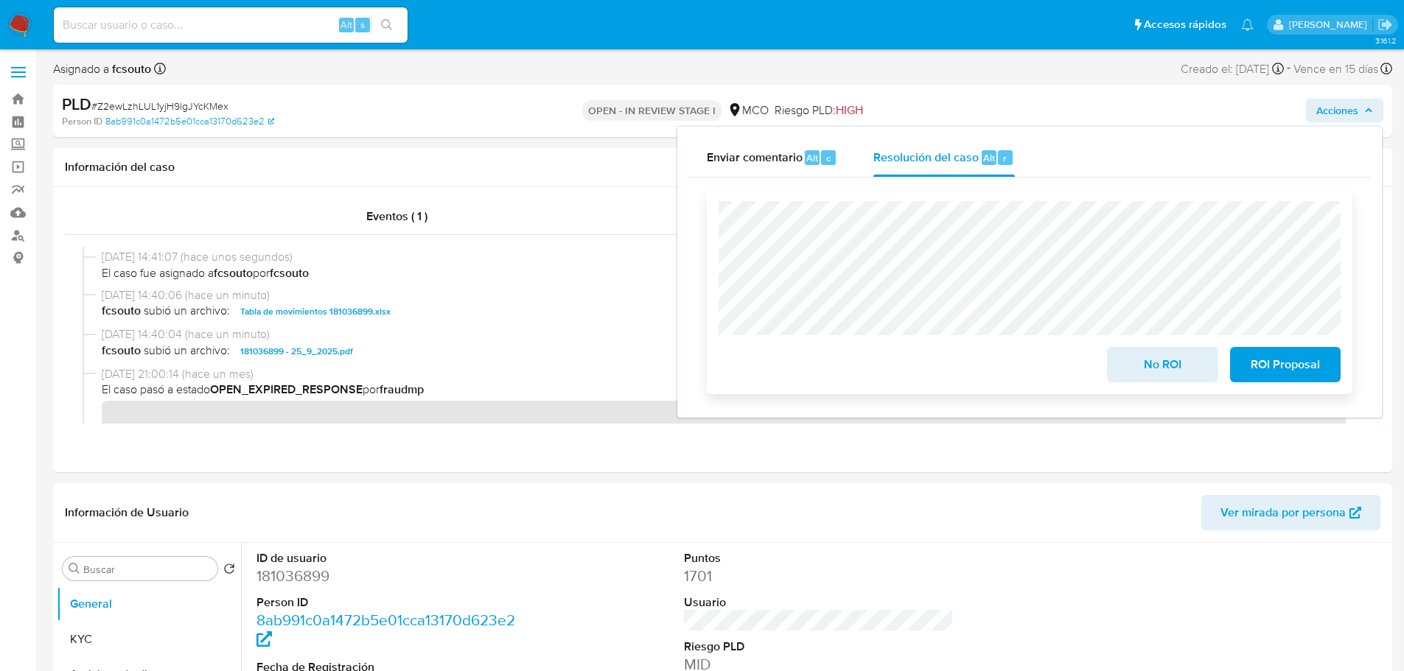
click at [1267, 365] on span "ROI Proposal" at bounding box center [1285, 365] width 72 height 32
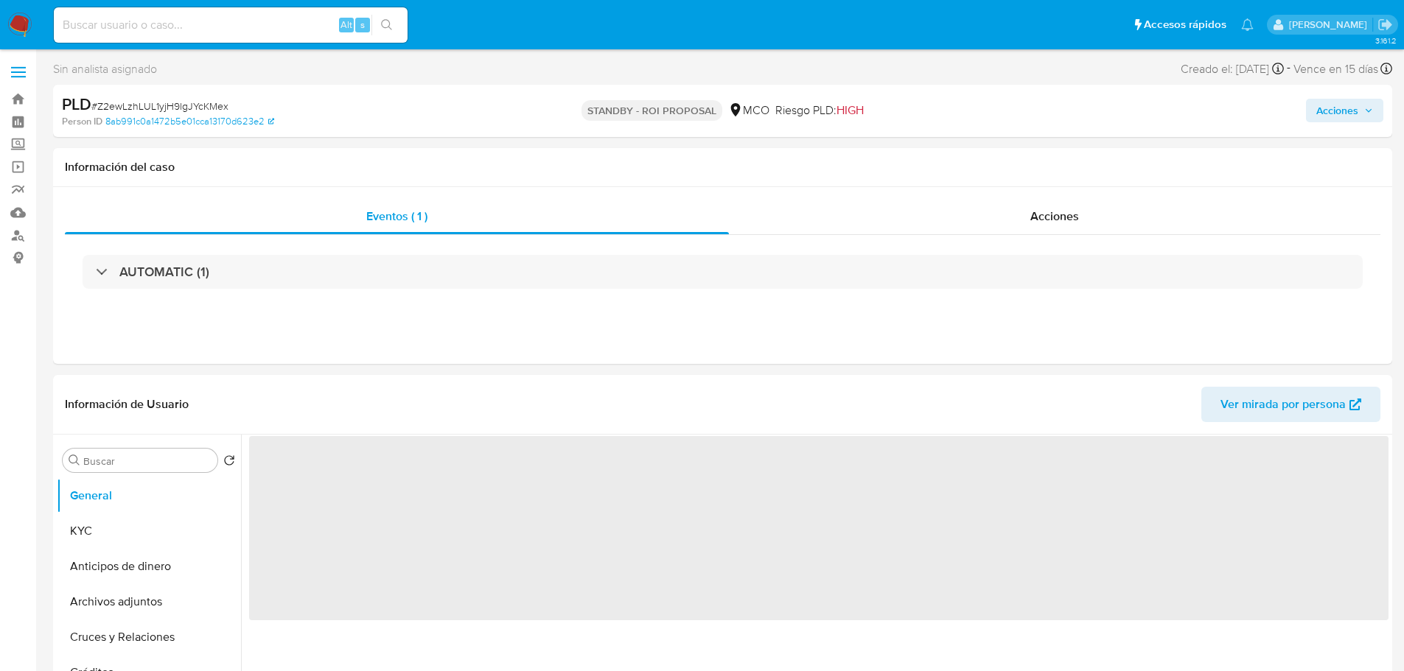
select select "10"
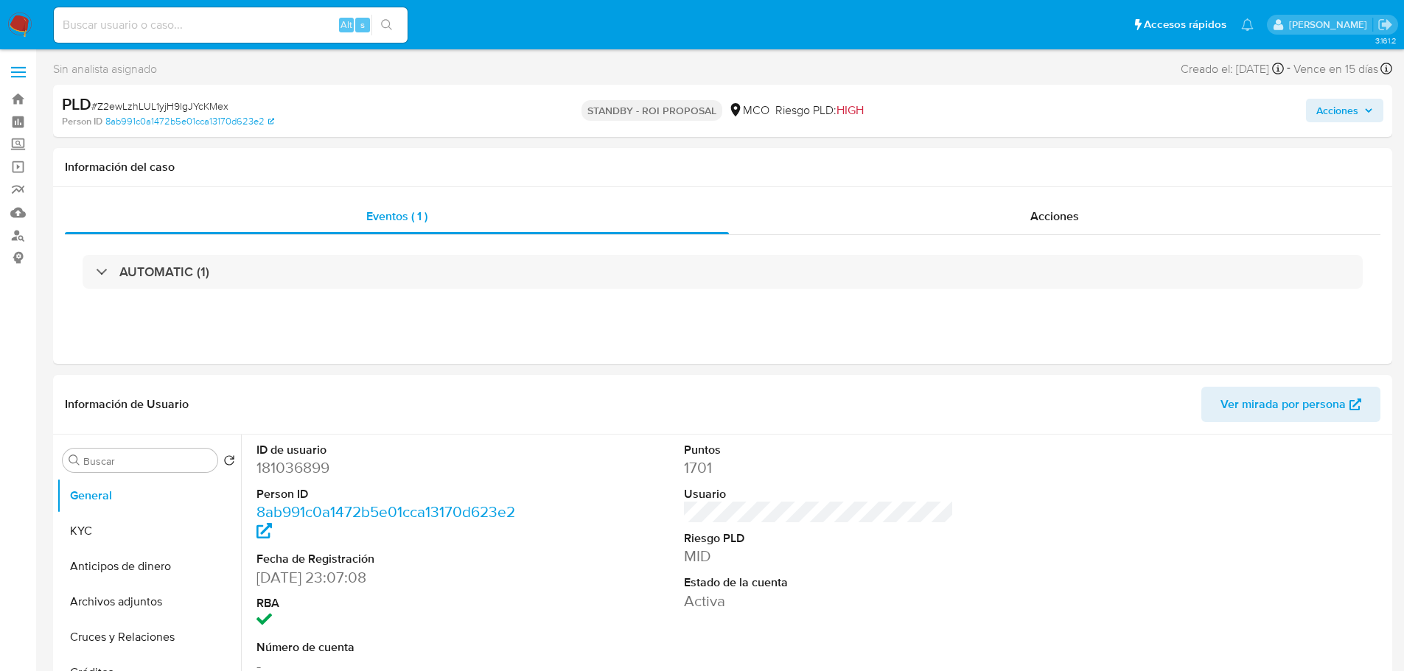
click at [1326, 105] on span "Acciones" at bounding box center [1337, 111] width 42 height 24
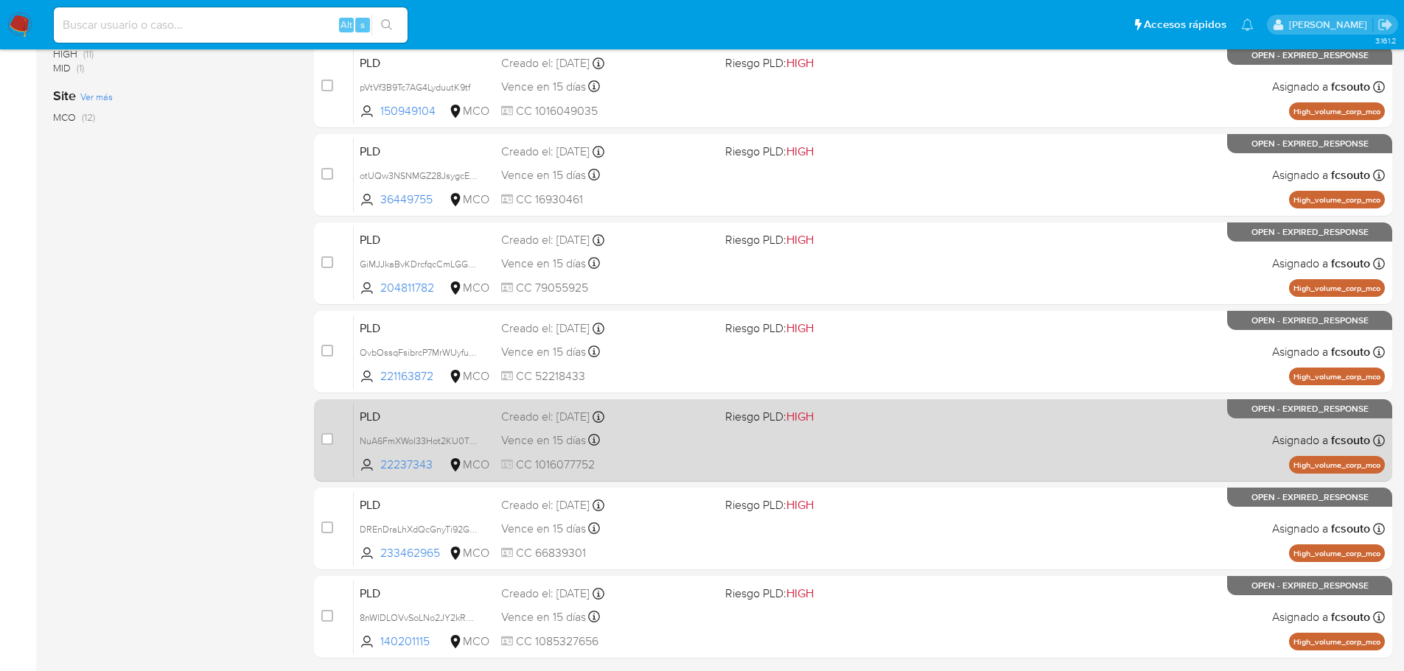
scroll to position [545, 0]
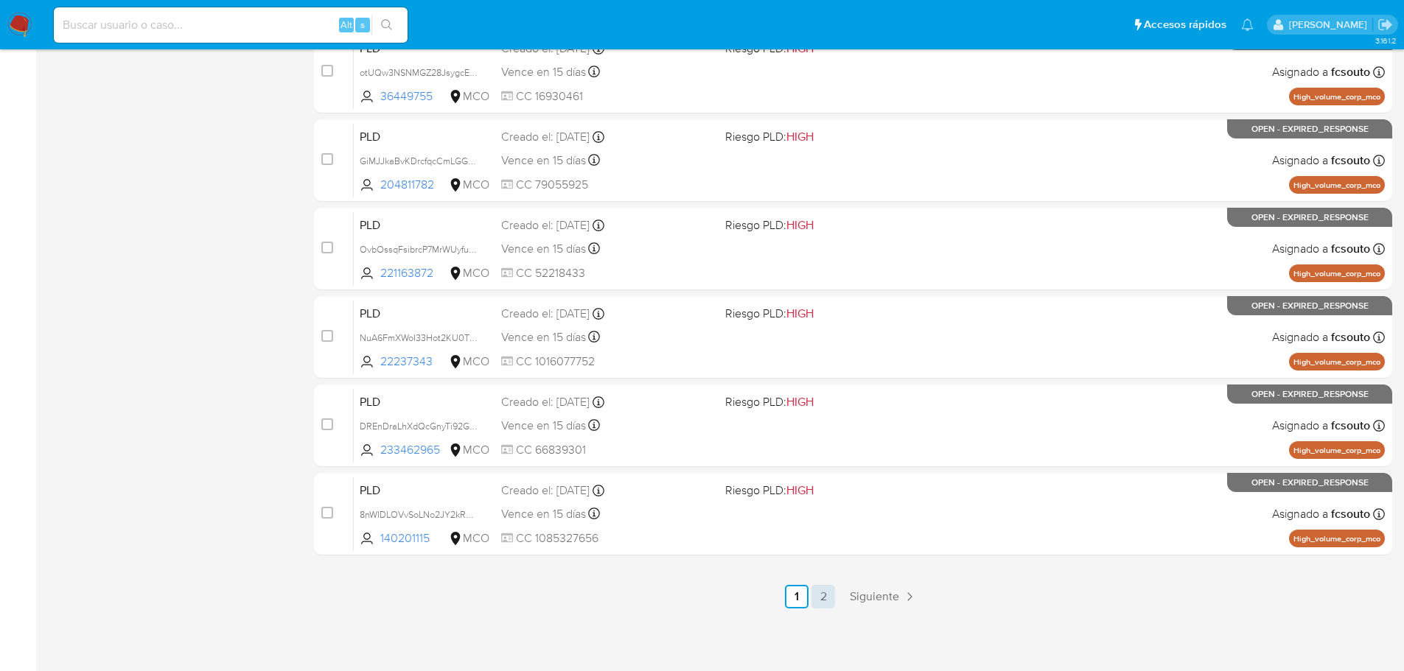
click at [825, 596] on link "2" at bounding box center [823, 597] width 24 height 24
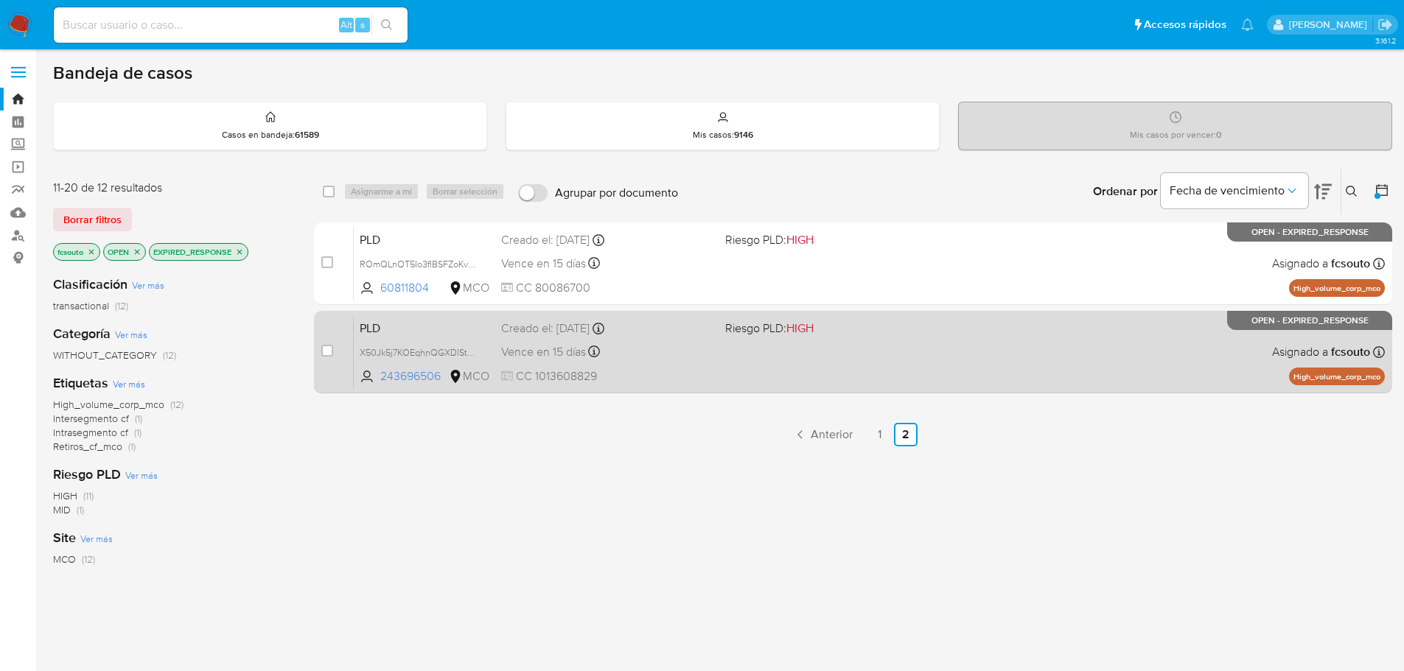
click at [864, 383] on div "PLD X50Jk5j7KOEqhnQGXDlStaFz 243696506 MCO Riesgo PLD: HIGH Creado el: [DATE] C…" at bounding box center [869, 352] width 1031 height 74
click at [326, 345] on input "checkbox" at bounding box center [327, 351] width 12 height 12
checkbox input "true"
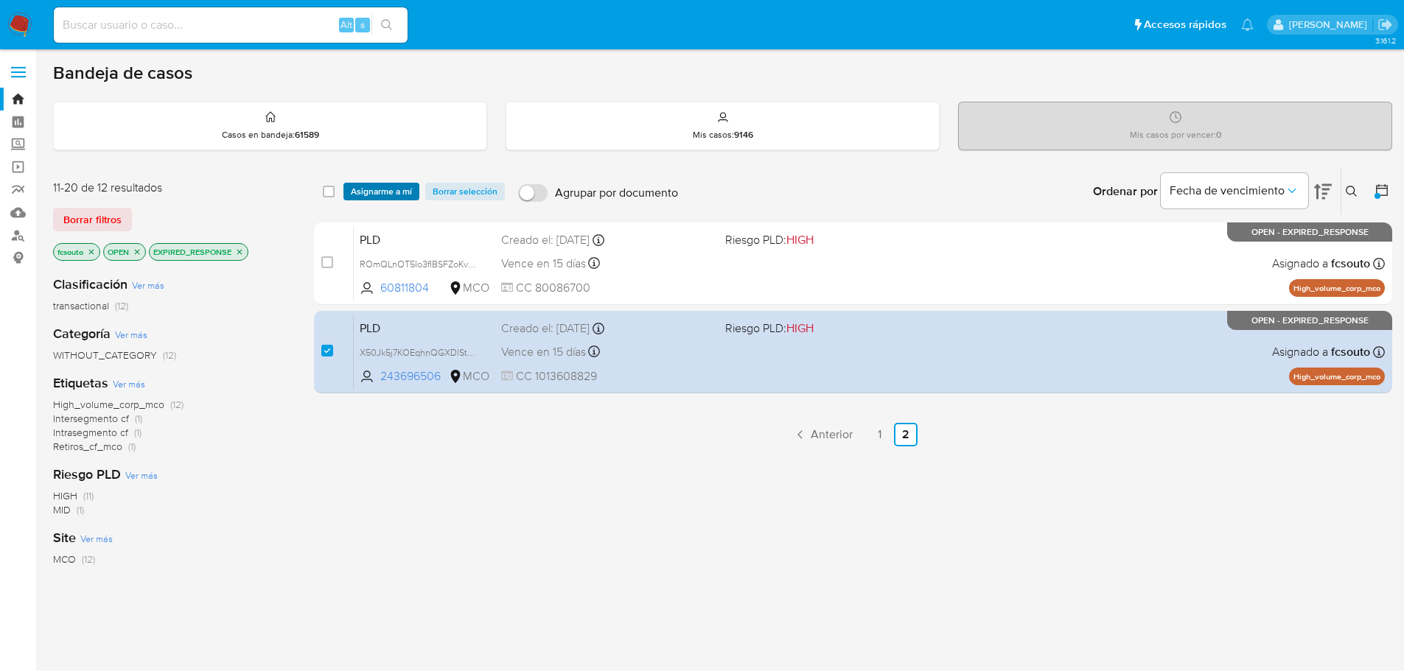
click at [377, 197] on span "Asignarme a mí" at bounding box center [381, 191] width 61 height 15
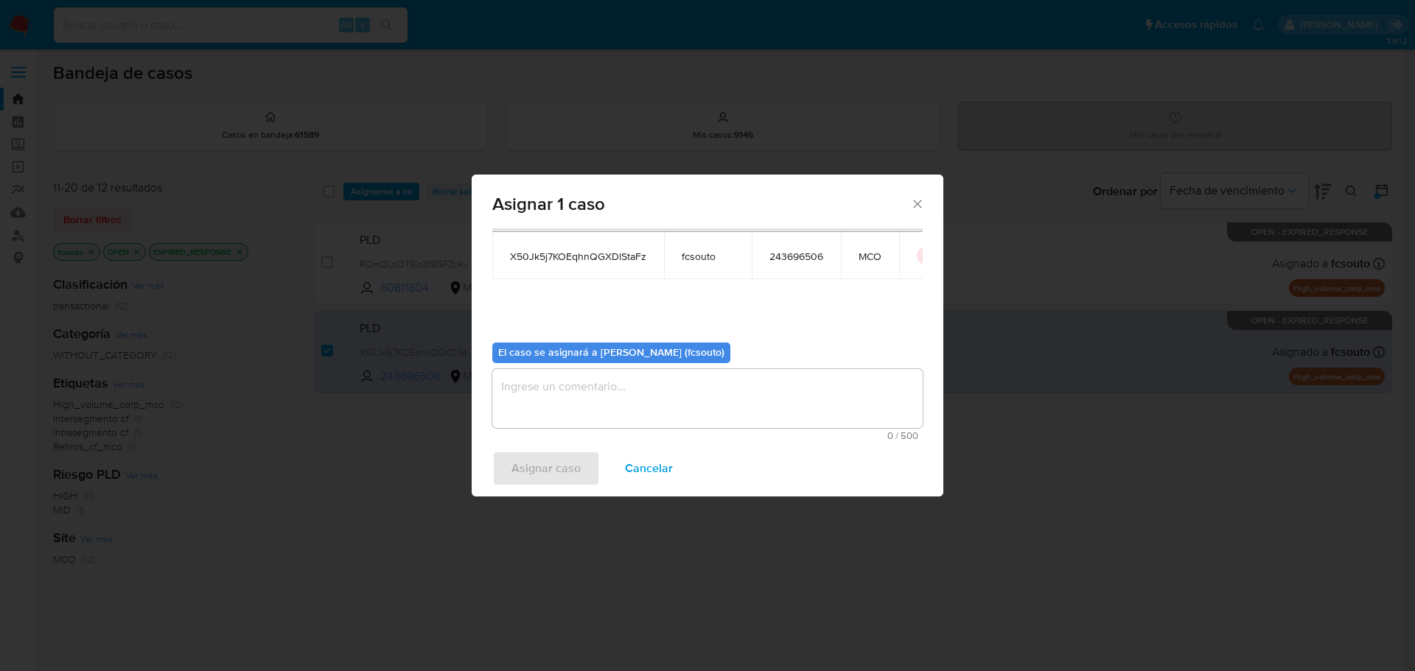
scroll to position [77, 0]
drag, startPoint x: 650, startPoint y: 364, endPoint x: 701, endPoint y: 388, distance: 56.0
click at [662, 371] on div "El caso se asignará a Felipe Cayon (fcsouto) 0 / 500 500 caracteres restantes" at bounding box center [707, 384] width 430 height 110
click at [702, 388] on textarea "assign-modal" at bounding box center [707, 396] width 430 height 59
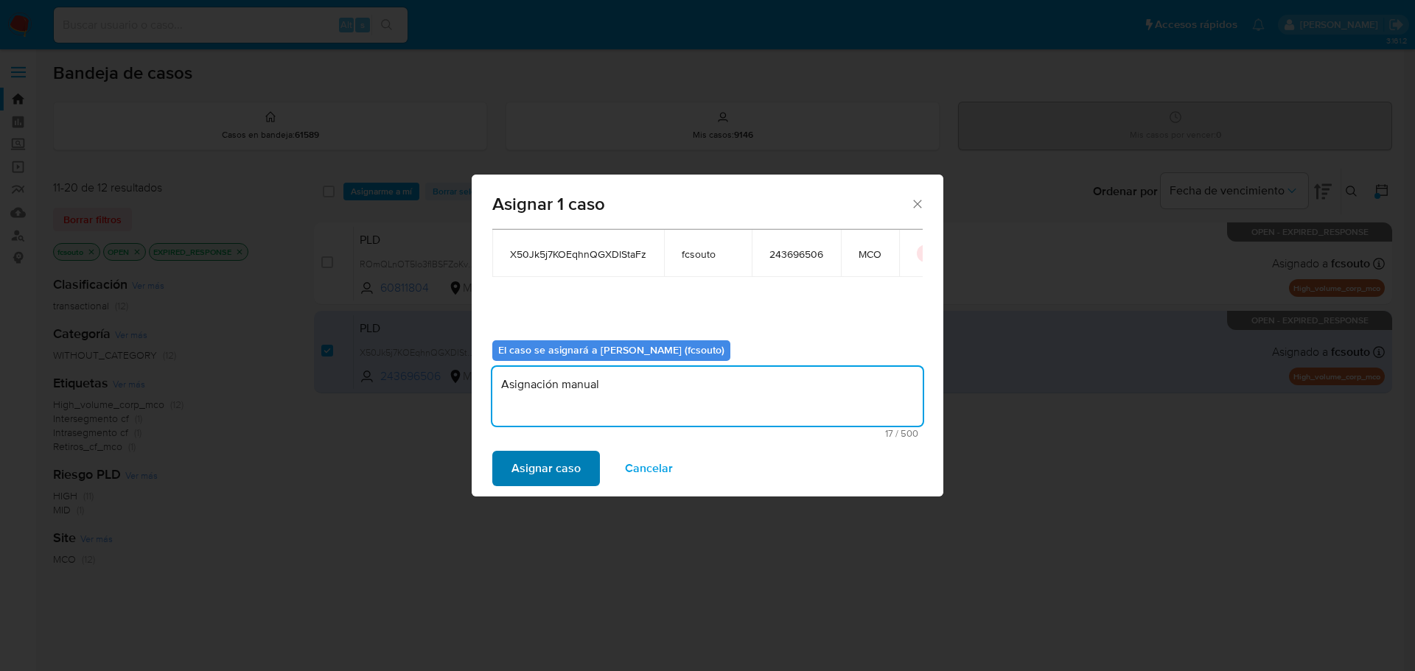
type textarea "Asignación manual"
click at [538, 475] on span "Asignar caso" at bounding box center [545, 468] width 69 height 32
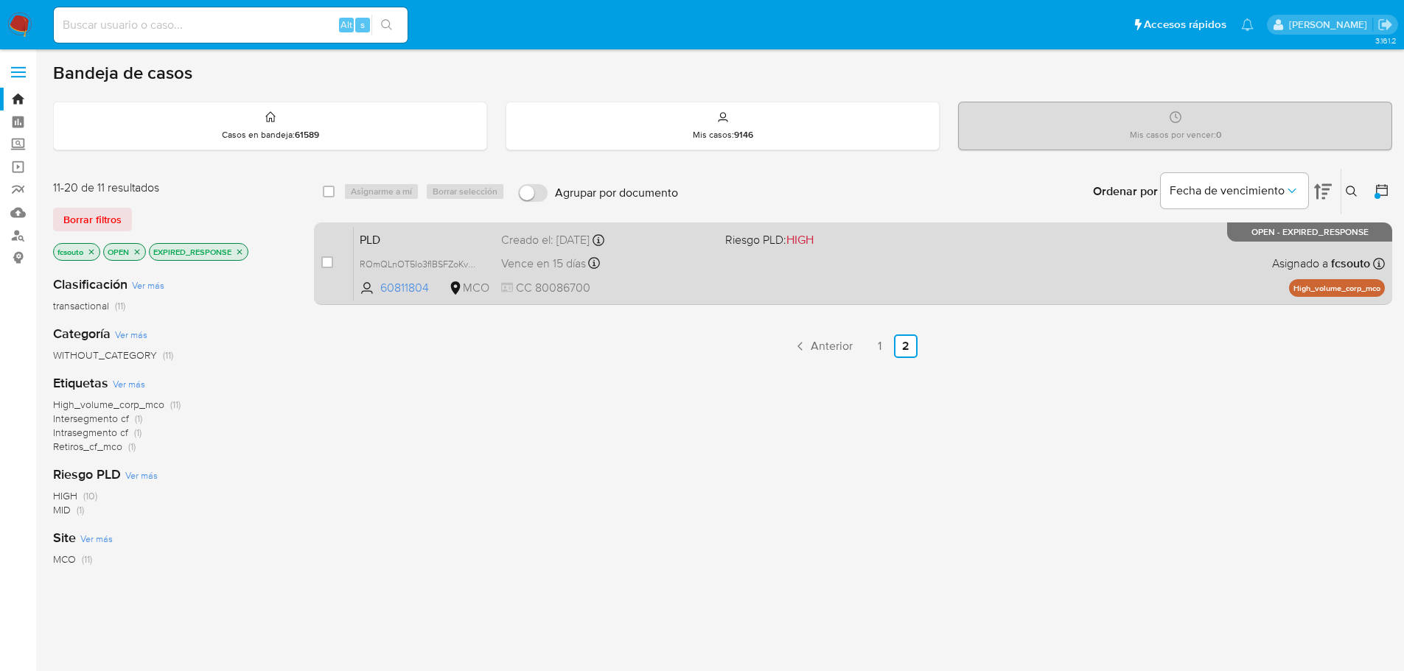
click at [707, 273] on div "PLD ROmQLnOT5Io3fIBSFZoKvs3J 60811804 MCO Riesgo PLD: HIGH Creado el: 12/07/202…" at bounding box center [869, 263] width 1031 height 74
click at [322, 266] on input "checkbox" at bounding box center [327, 262] width 12 height 12
checkbox input "true"
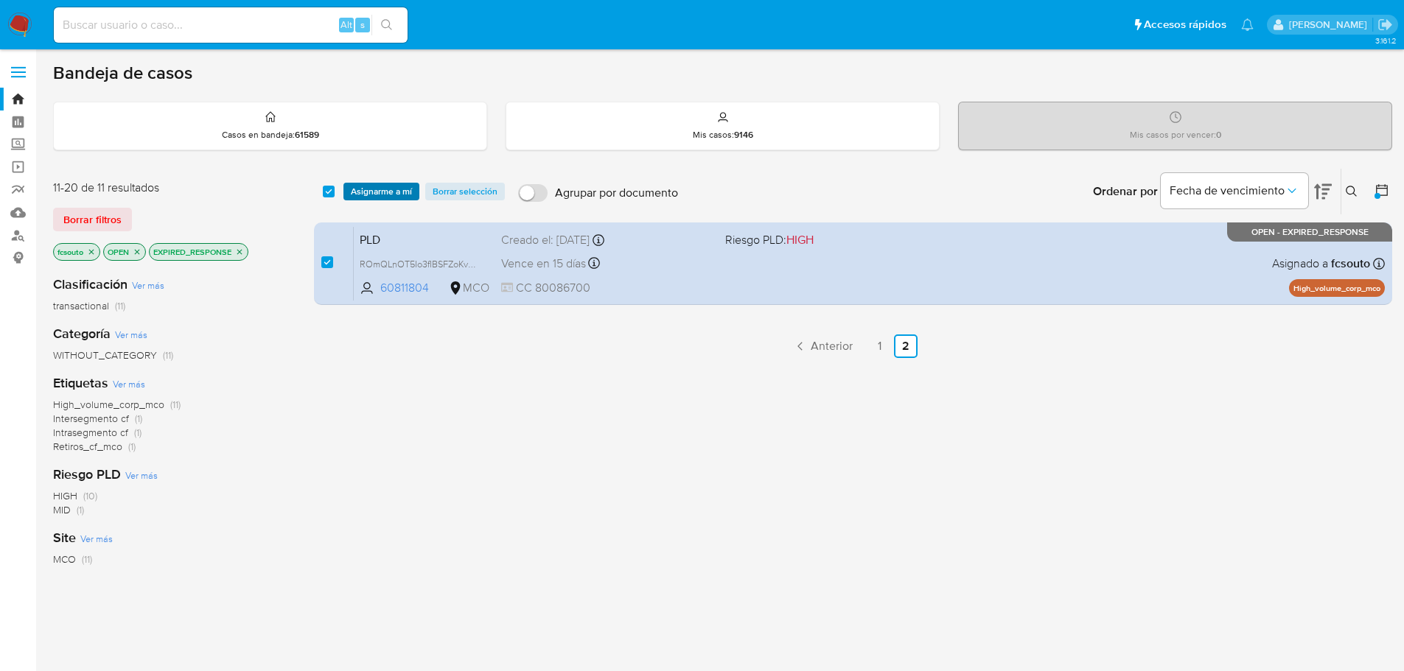
click at [382, 196] on span "Asignarme a mí" at bounding box center [381, 191] width 61 height 15
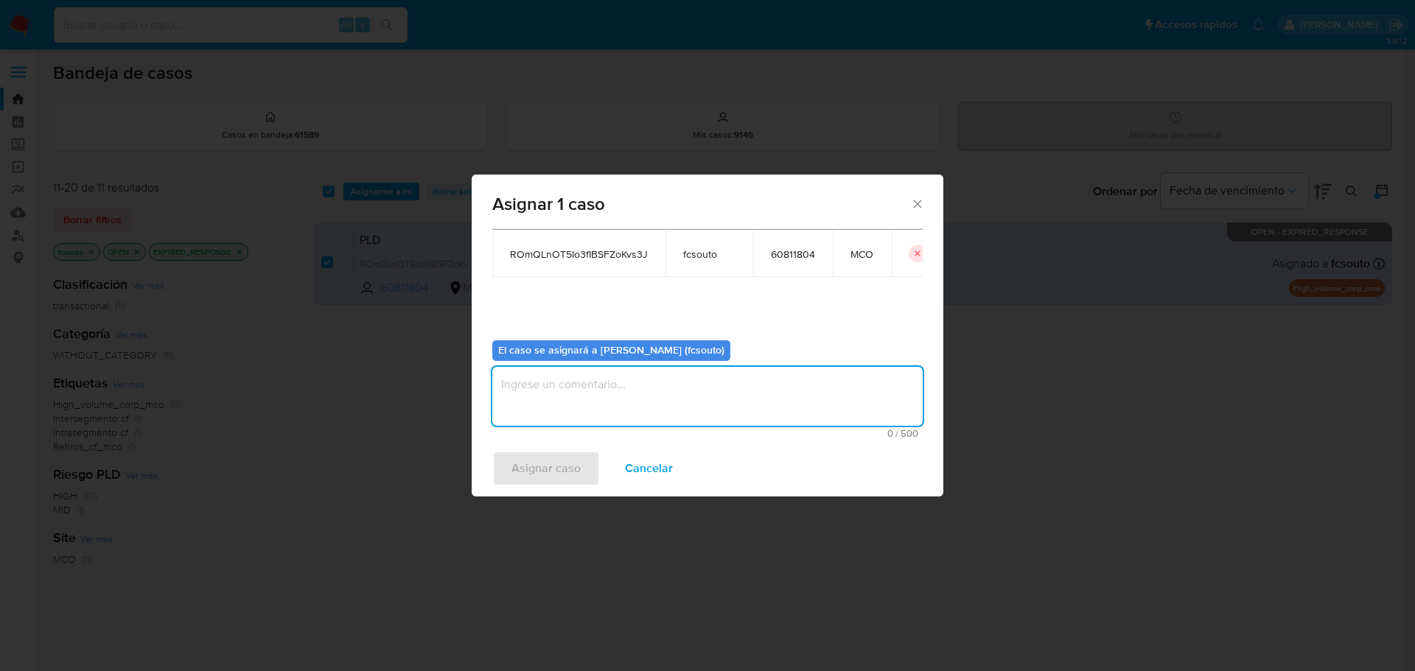
click at [621, 403] on textarea "assign-modal" at bounding box center [707, 396] width 430 height 59
type textarea "Asignación manual"
click at [529, 472] on span "Asignar caso" at bounding box center [545, 468] width 69 height 32
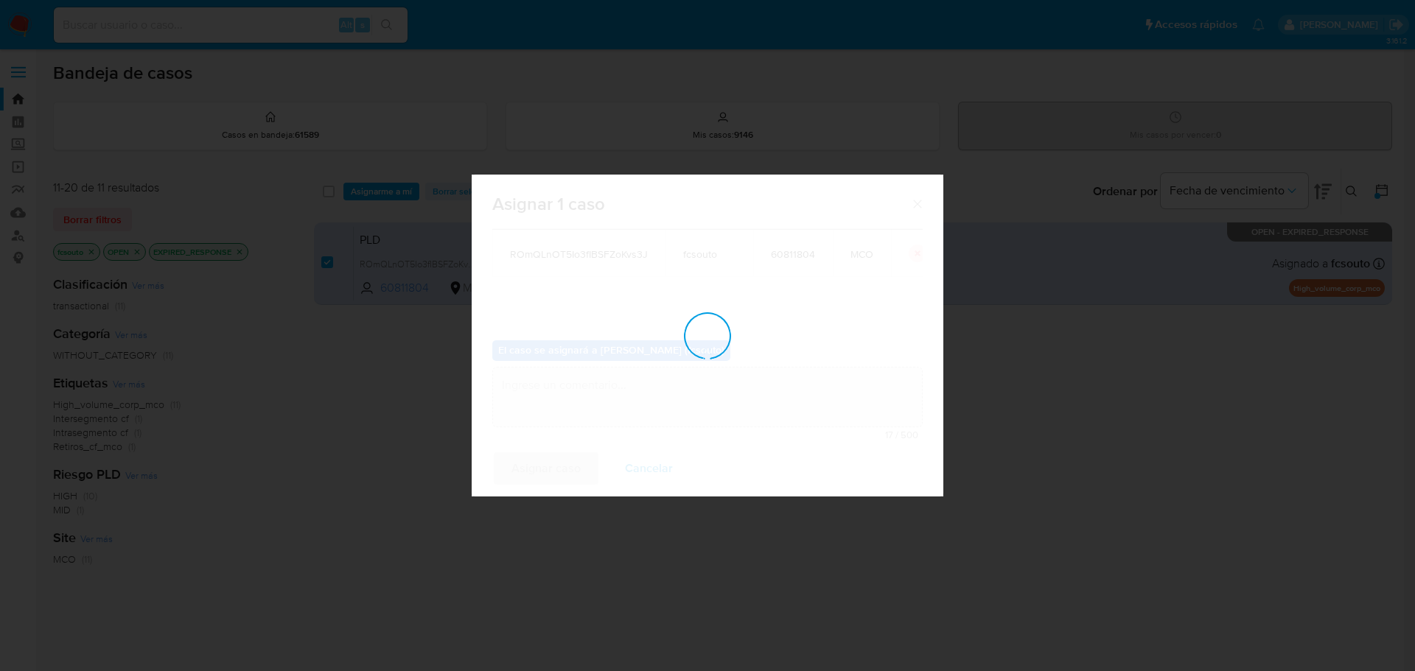
checkbox input "false"
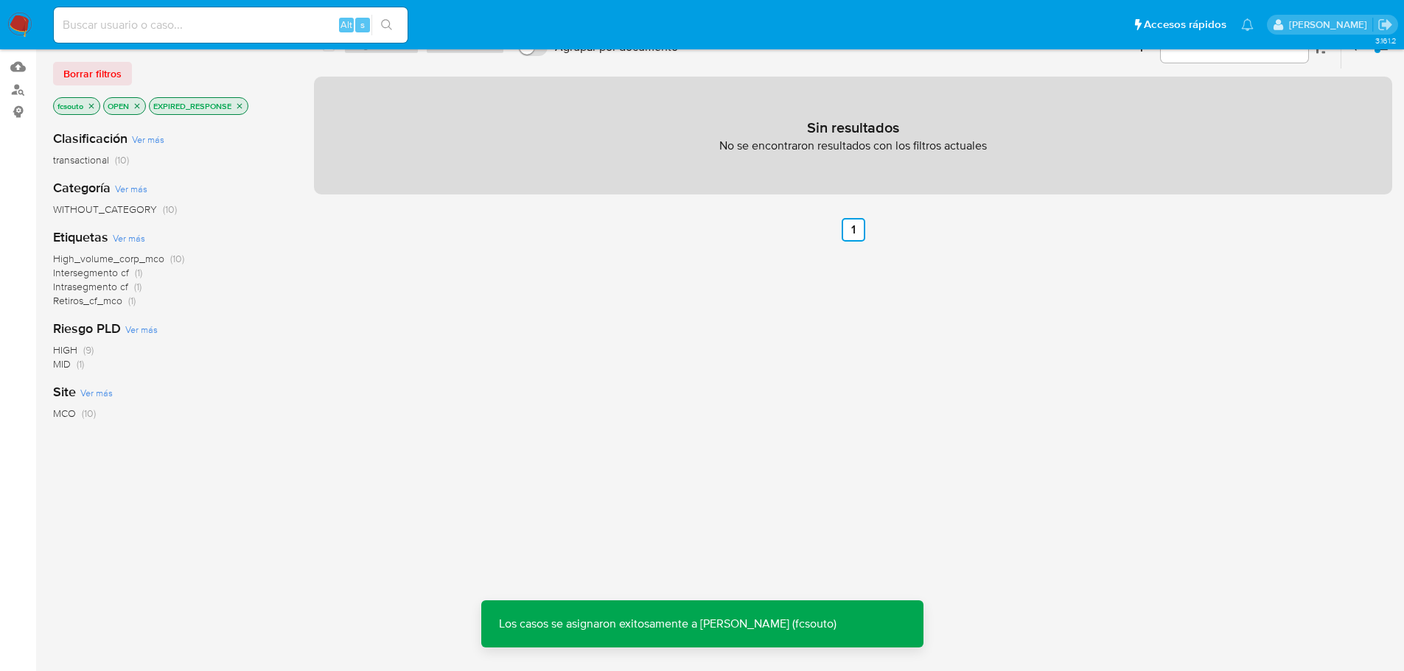
scroll to position [226, 0]
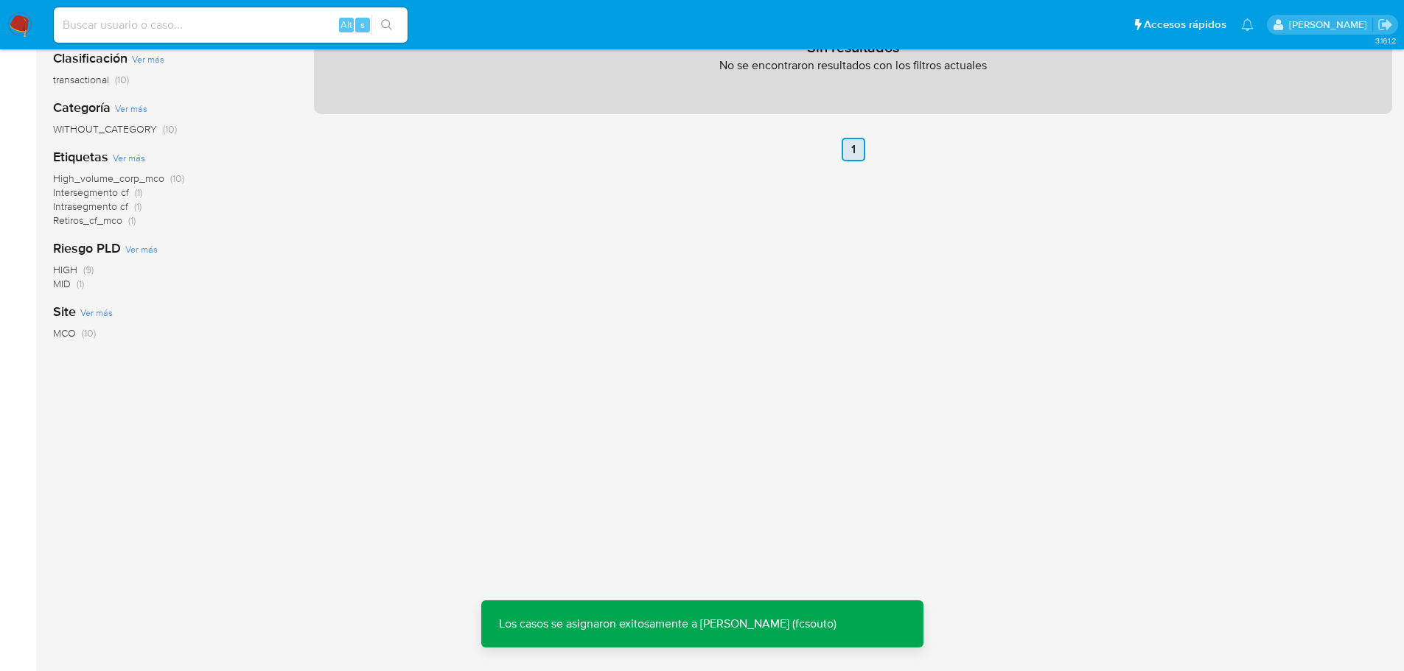
click at [859, 151] on link "1" at bounding box center [854, 150] width 24 height 24
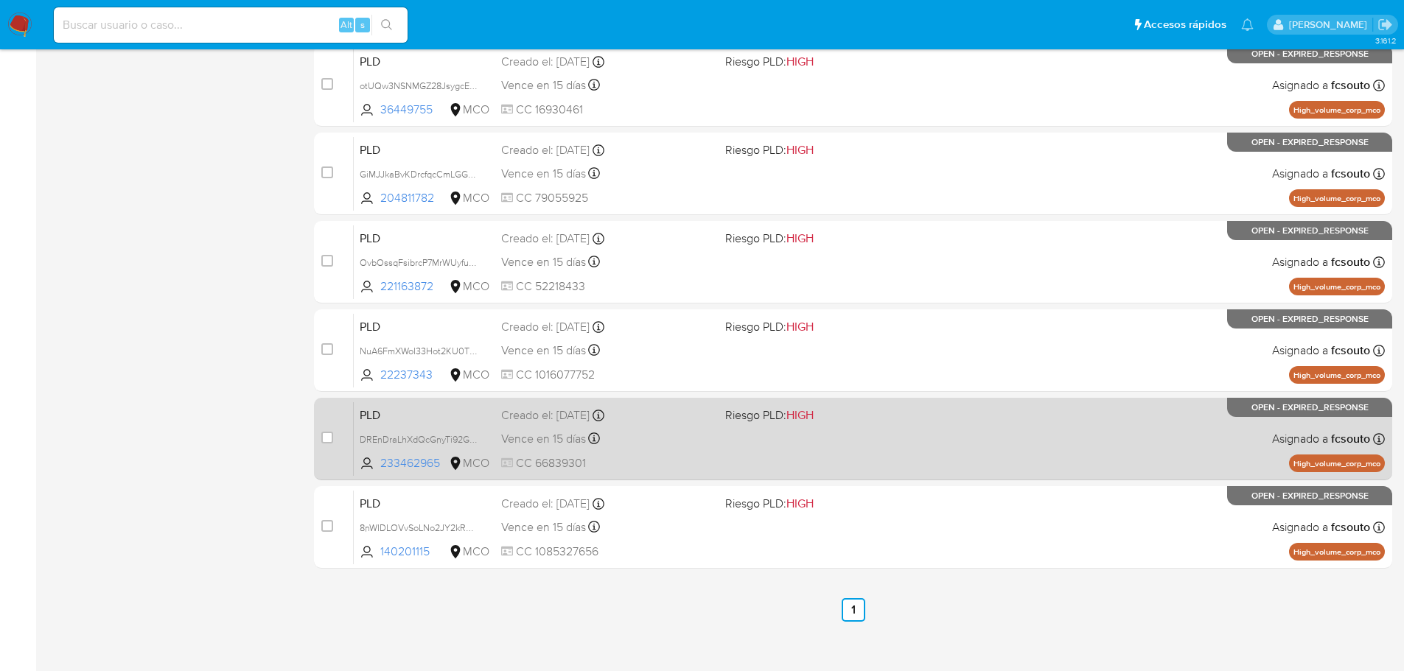
scroll to position [545, 0]
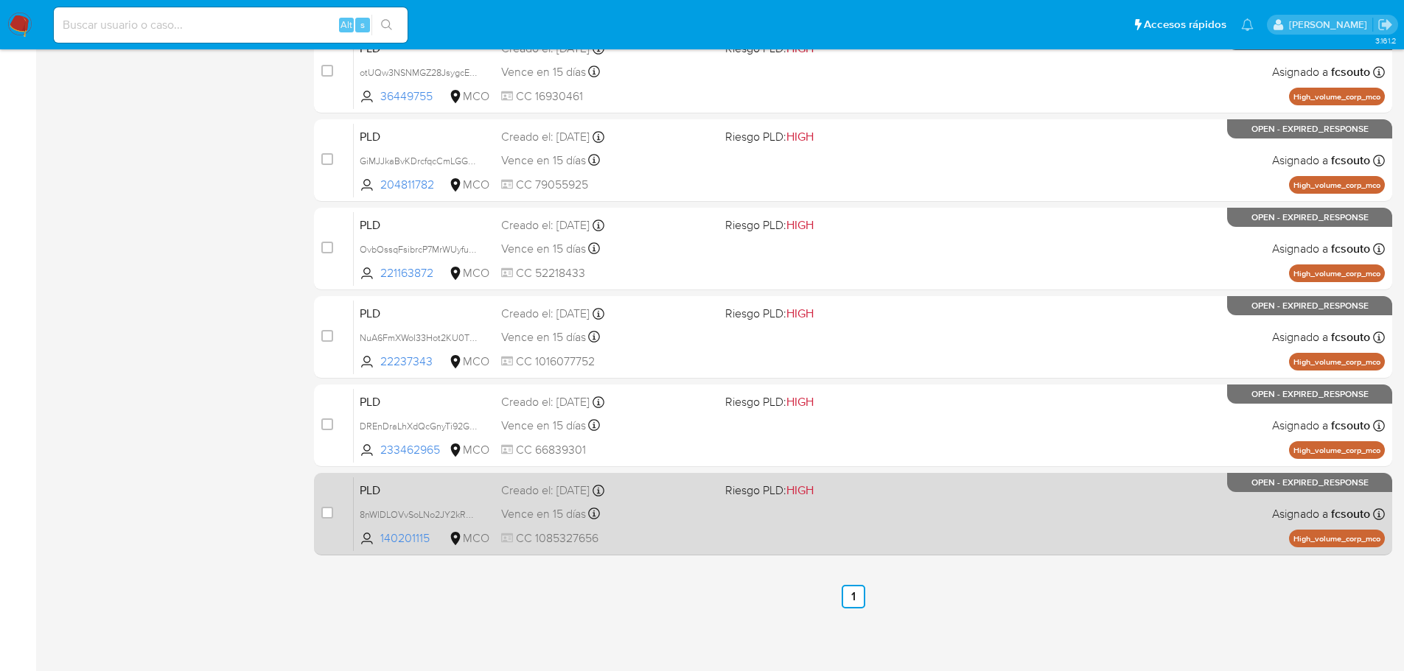
click at [711, 519] on div "Vence en 15 días Vence el 10/10/2025 07:06:52" at bounding box center [607, 514] width 212 height 20
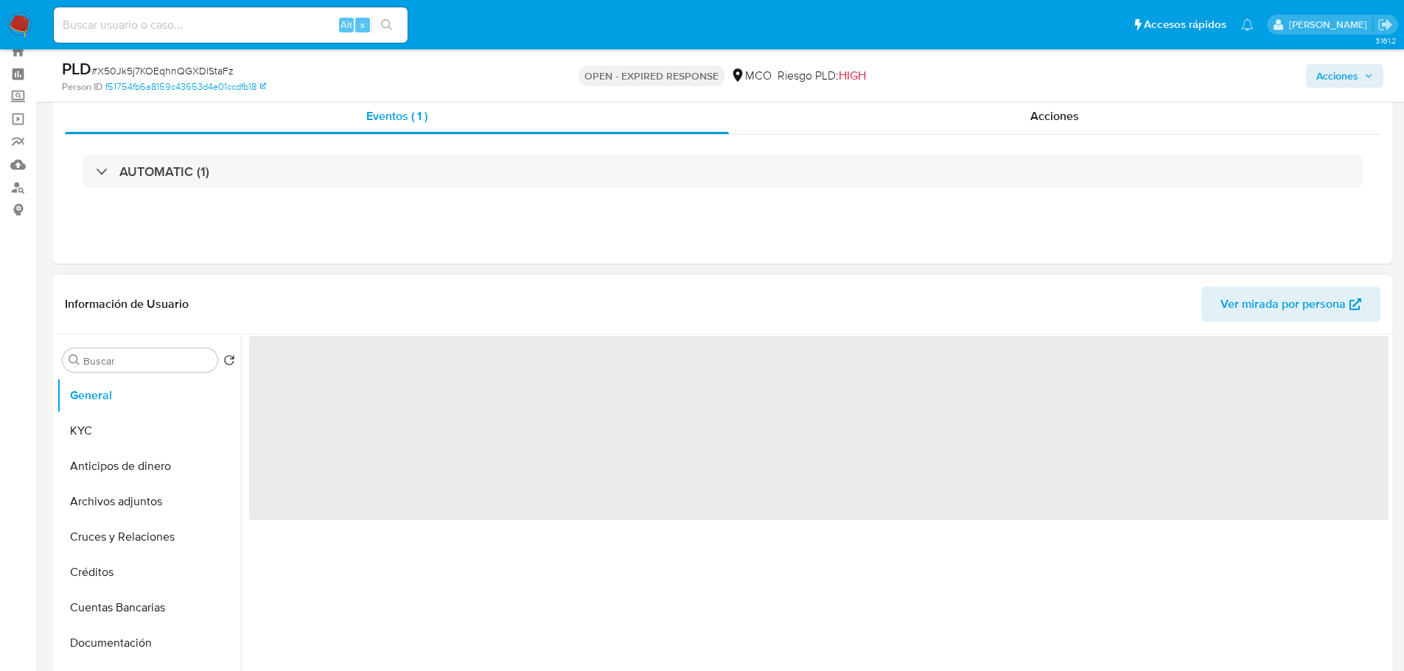
scroll to position [74, 0]
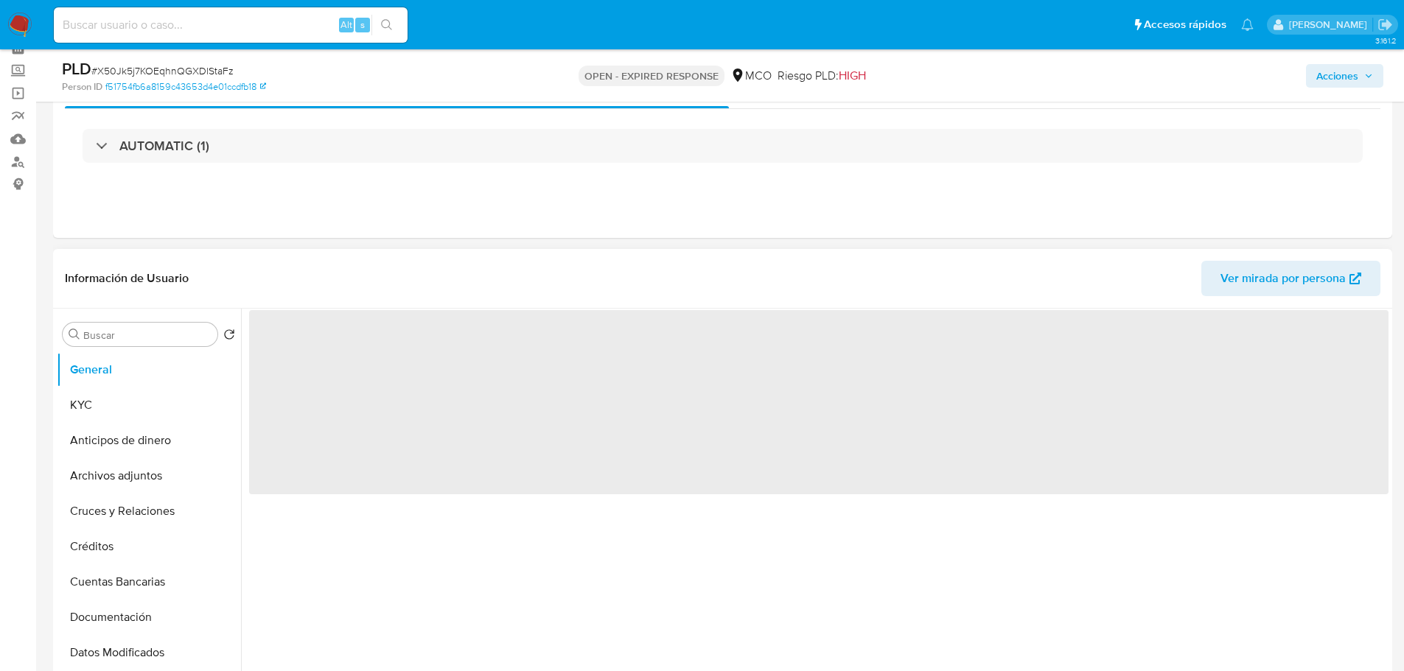
select select "10"
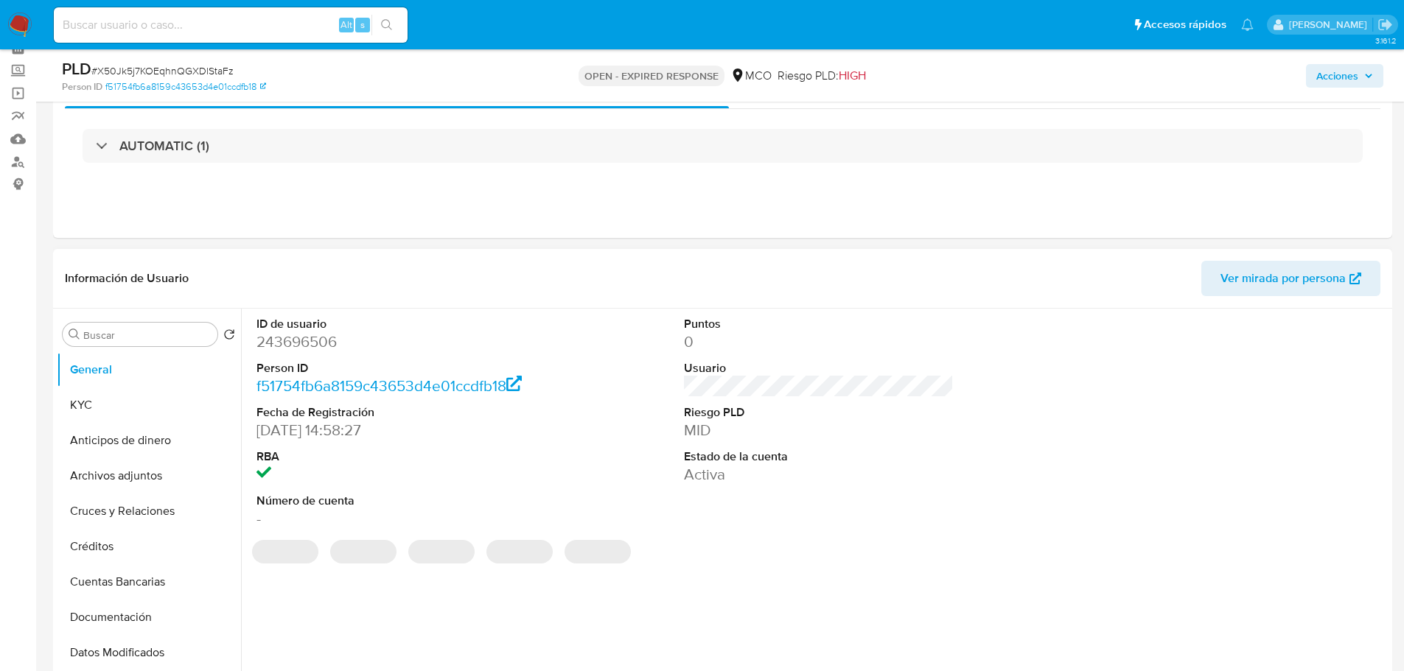
click at [287, 346] on dd "243696506" at bounding box center [391, 342] width 270 height 21
copy dd "243696506"
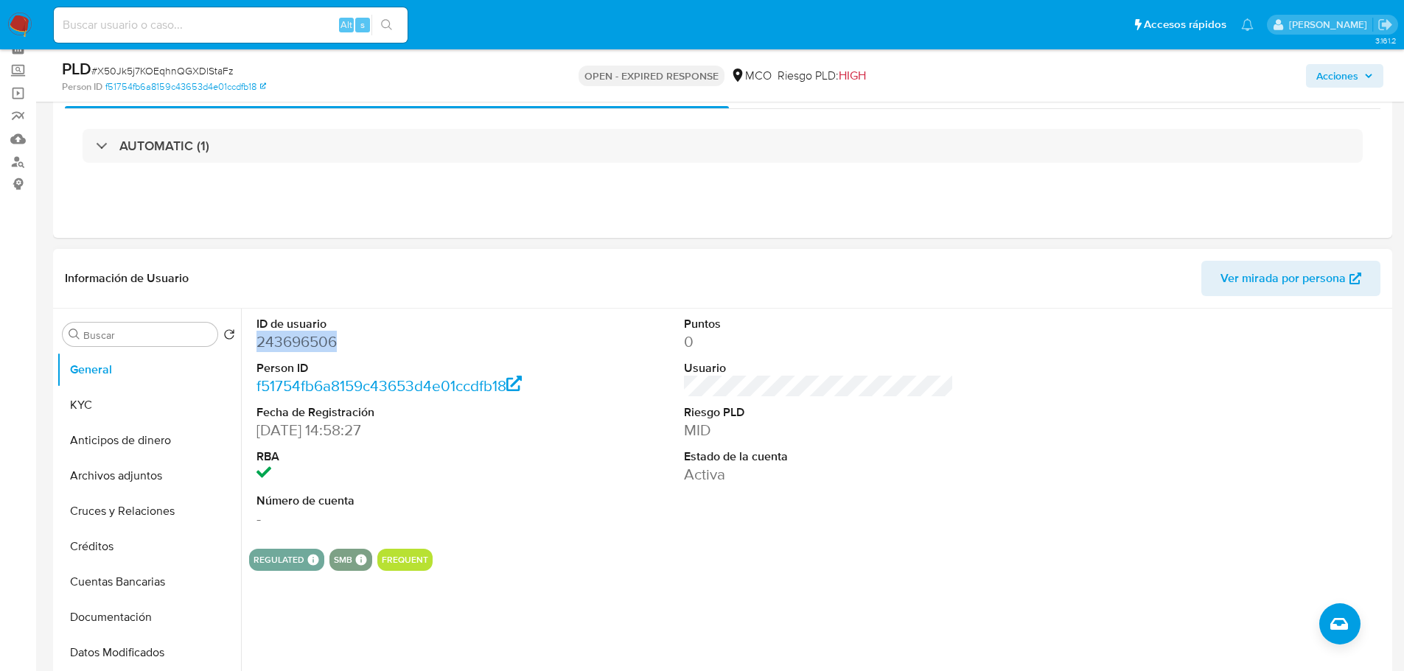
click at [301, 347] on dd "243696506" at bounding box center [391, 342] width 270 height 21
click at [299, 349] on dd "243696506" at bounding box center [391, 342] width 270 height 21
click at [307, 337] on dd "243696506" at bounding box center [391, 342] width 270 height 21
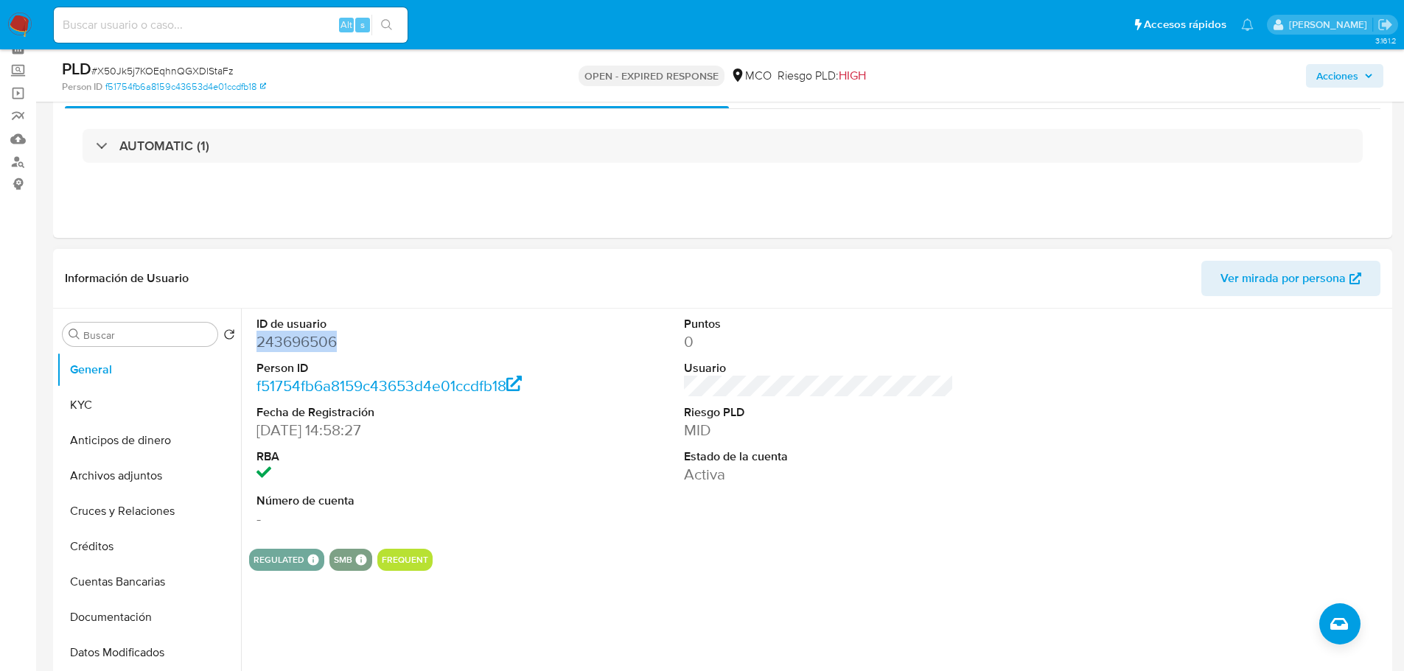
click at [307, 337] on dd "243696506" at bounding box center [391, 342] width 270 height 21
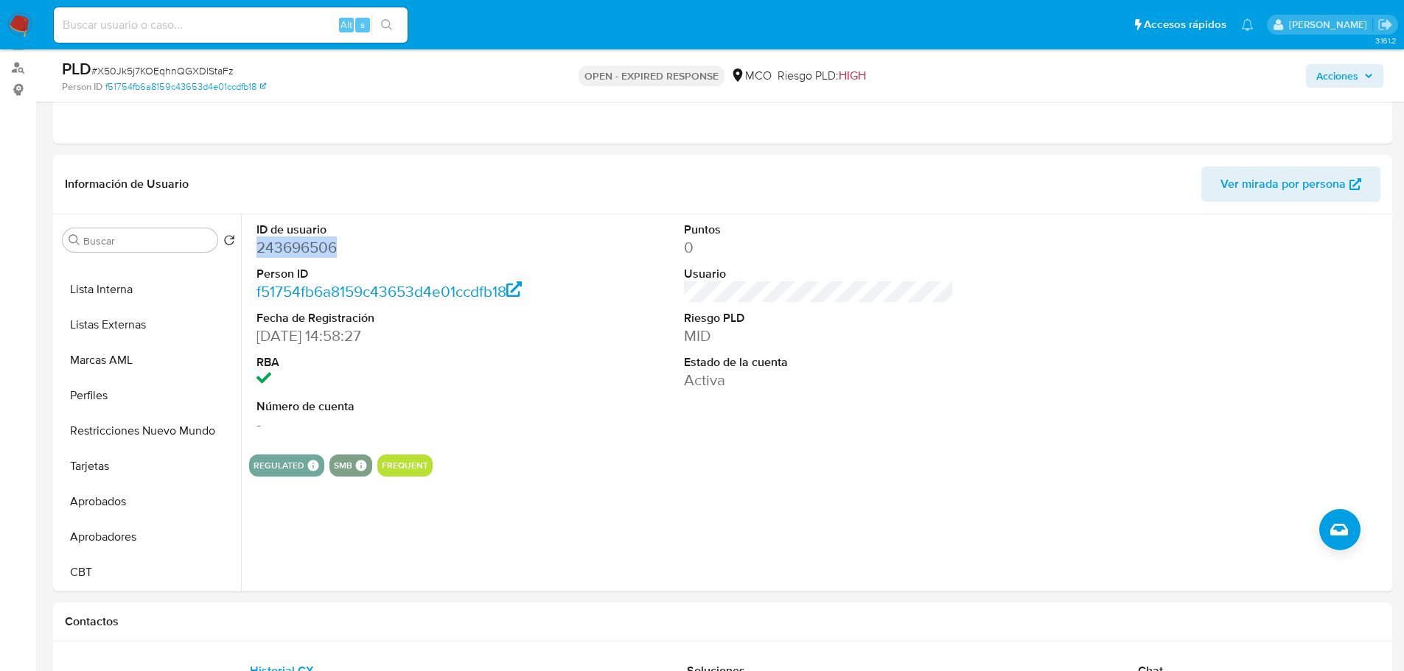
scroll to position [295, 0]
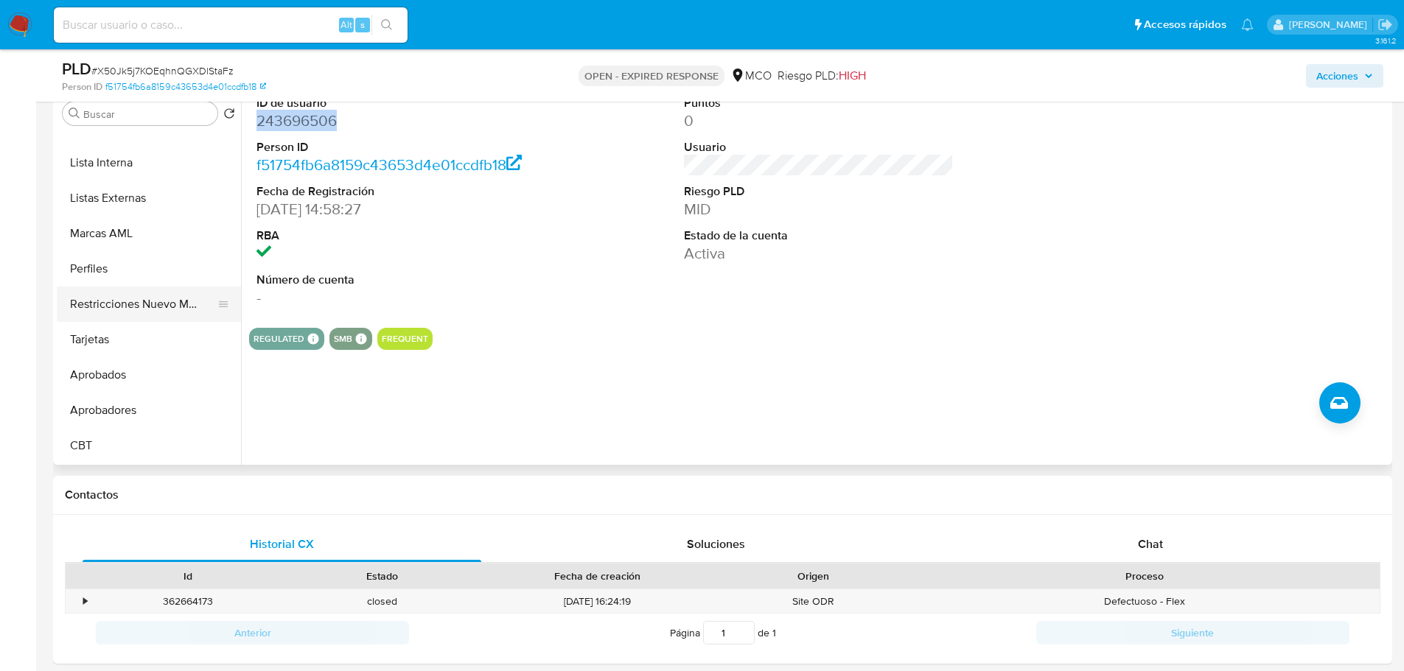
click at [158, 312] on button "Restricciones Nuevo Mundo" at bounding box center [143, 304] width 172 height 35
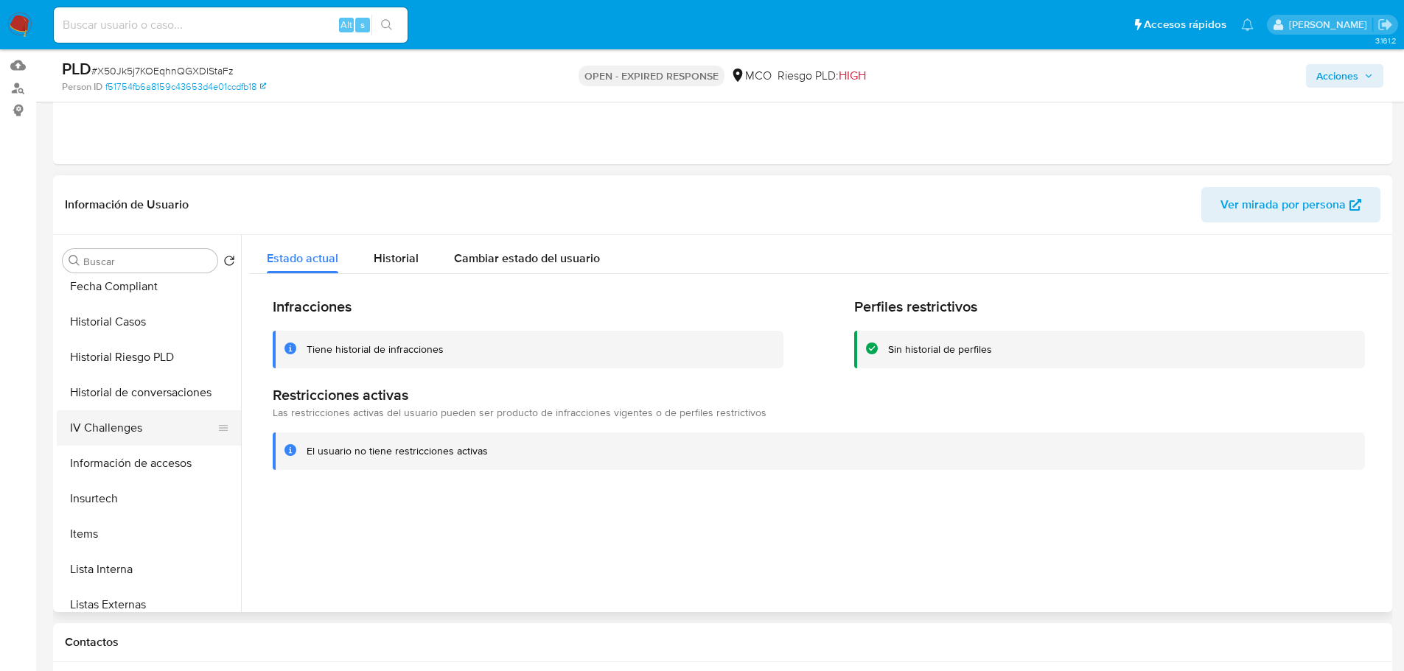
scroll to position [399, 0]
click at [146, 349] on button "Historial Casos" at bounding box center [143, 357] width 172 height 35
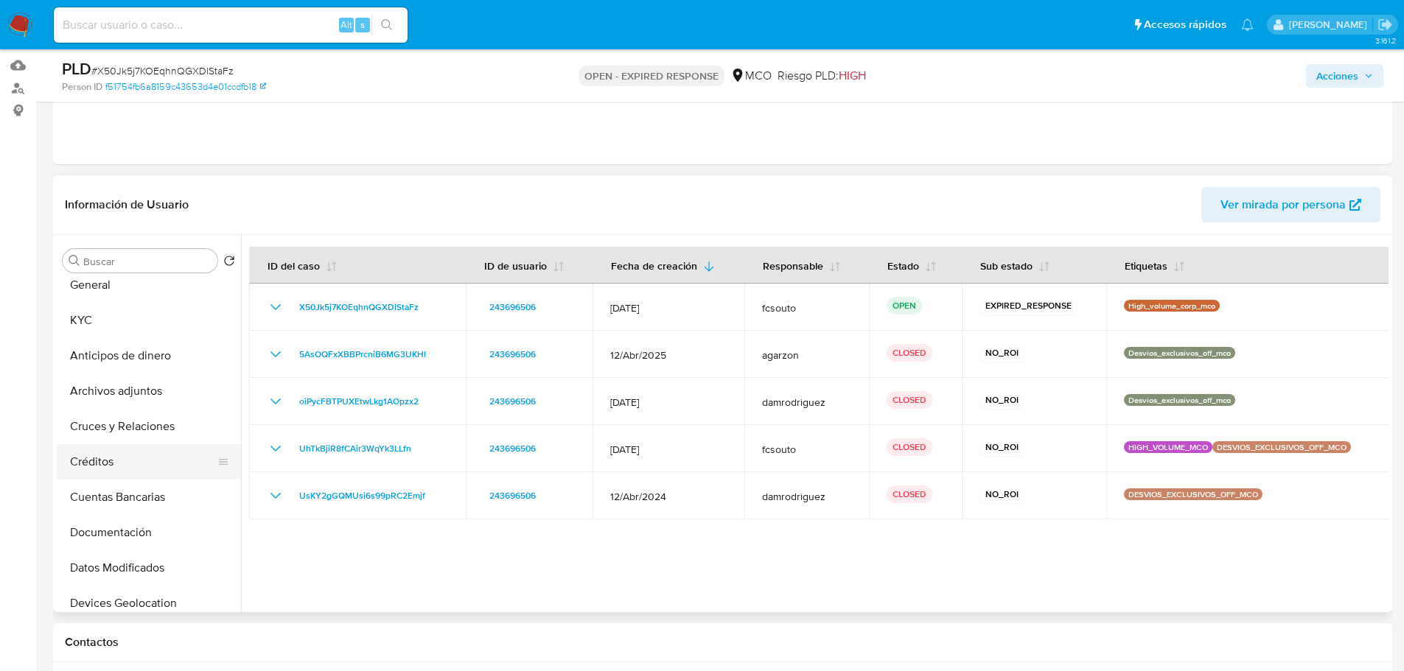
scroll to position [0, 0]
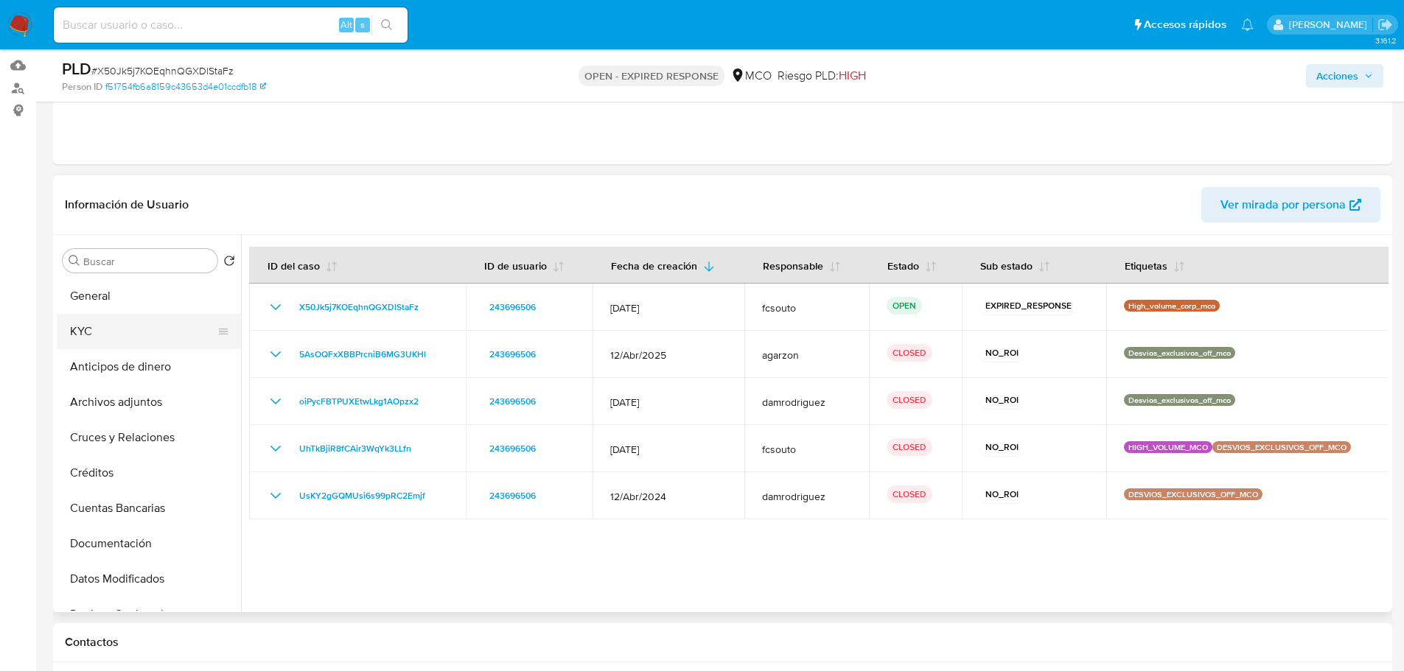
click at [113, 336] on button "KYC" at bounding box center [143, 331] width 172 height 35
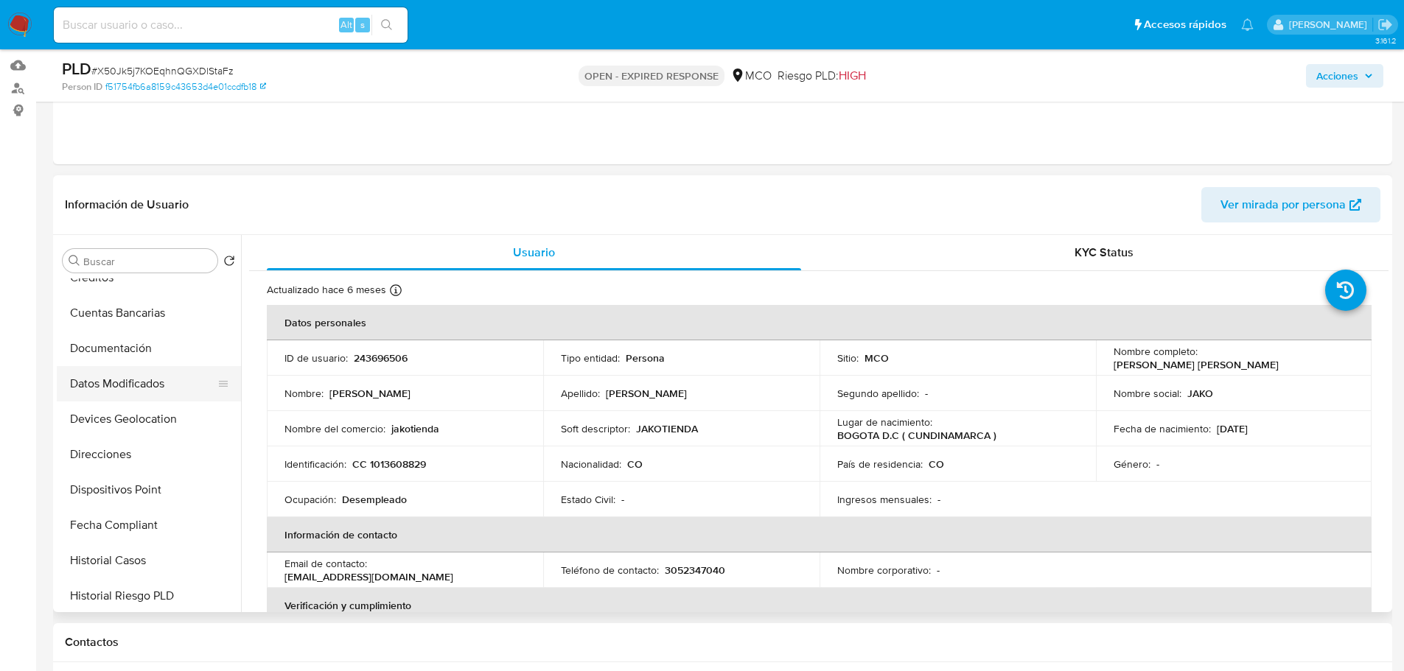
scroll to position [221, 0]
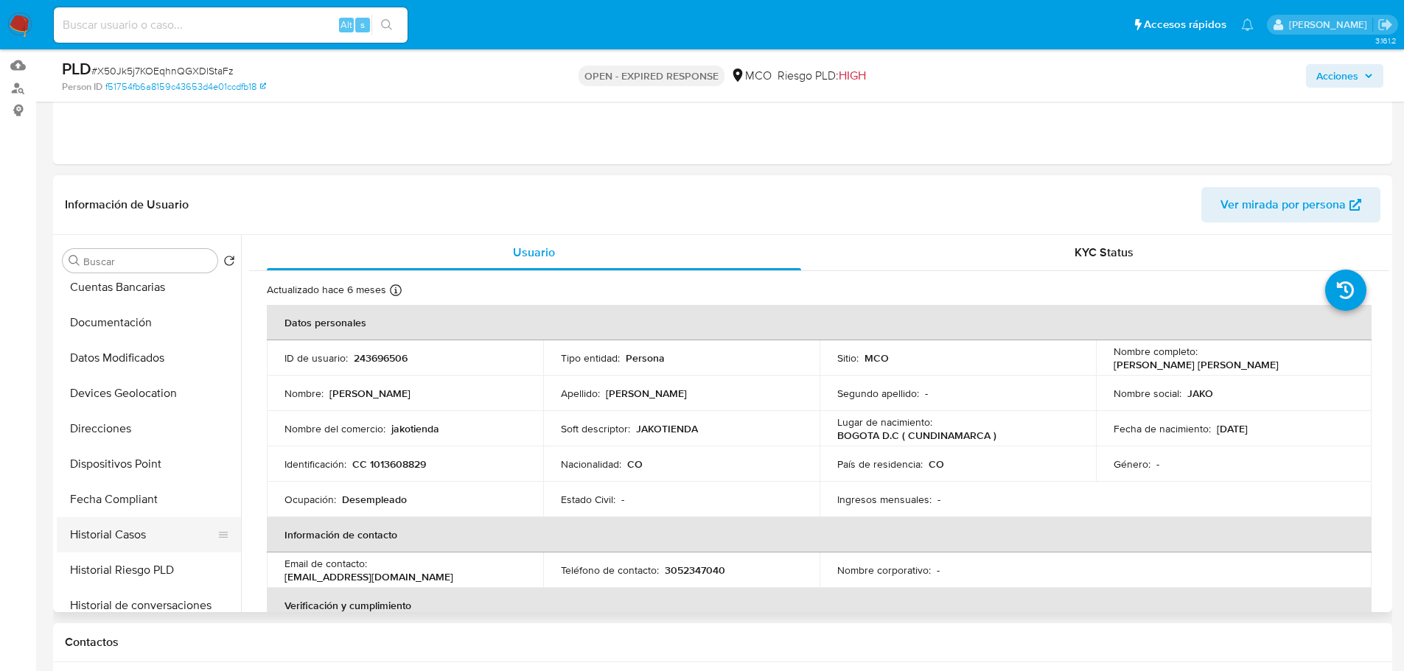
click at [143, 537] on button "Historial Casos" at bounding box center [143, 534] width 172 height 35
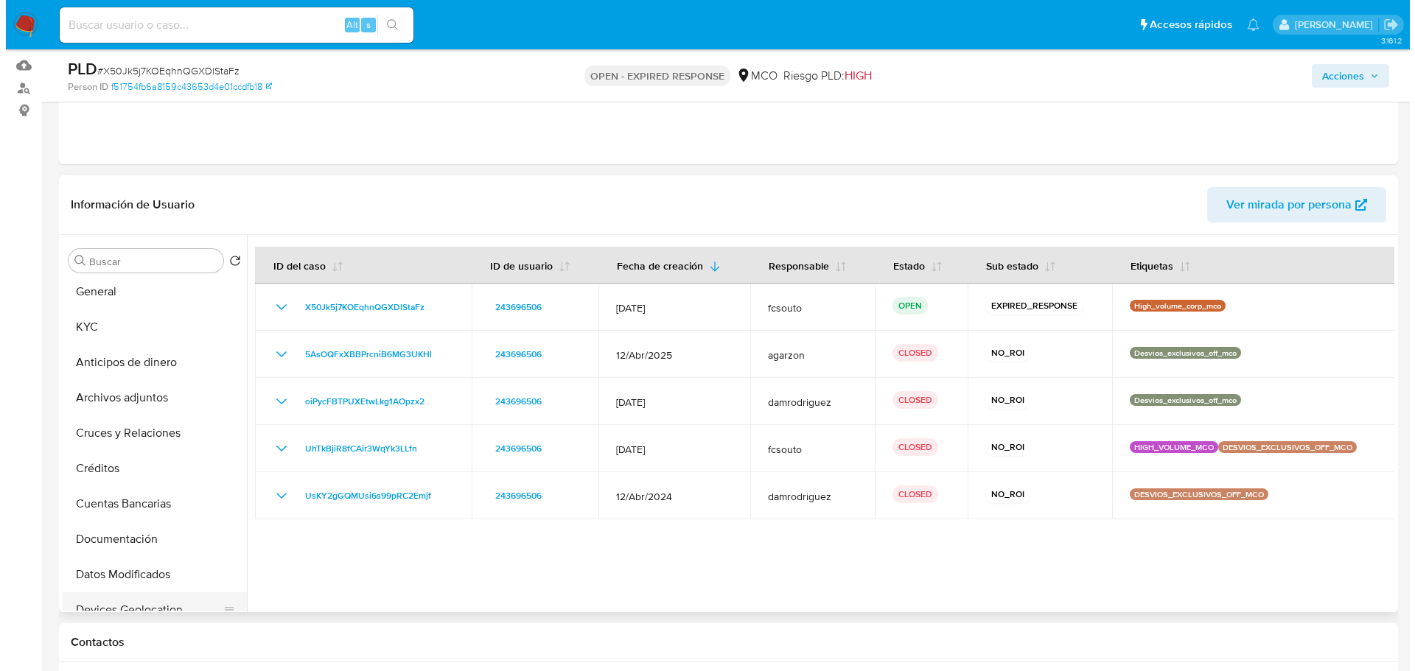
scroll to position [0, 0]
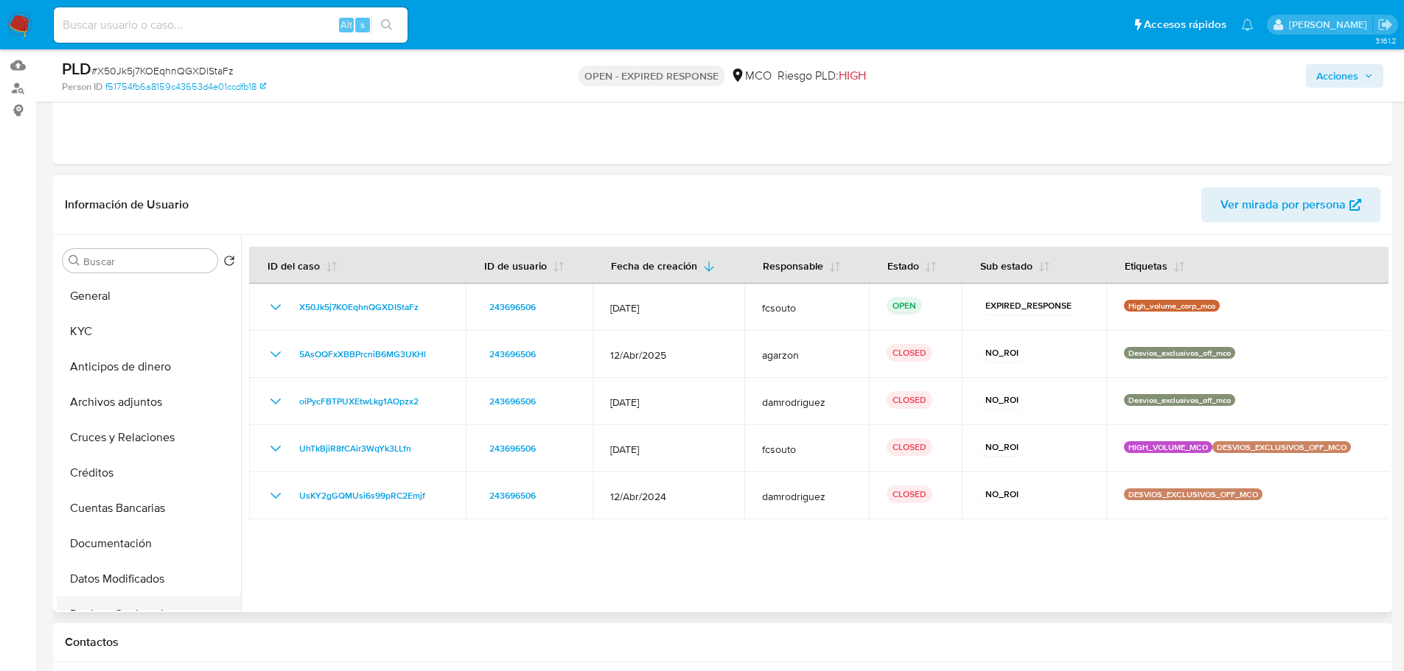
click at [109, 402] on button "Archivos adjuntos" at bounding box center [149, 402] width 184 height 35
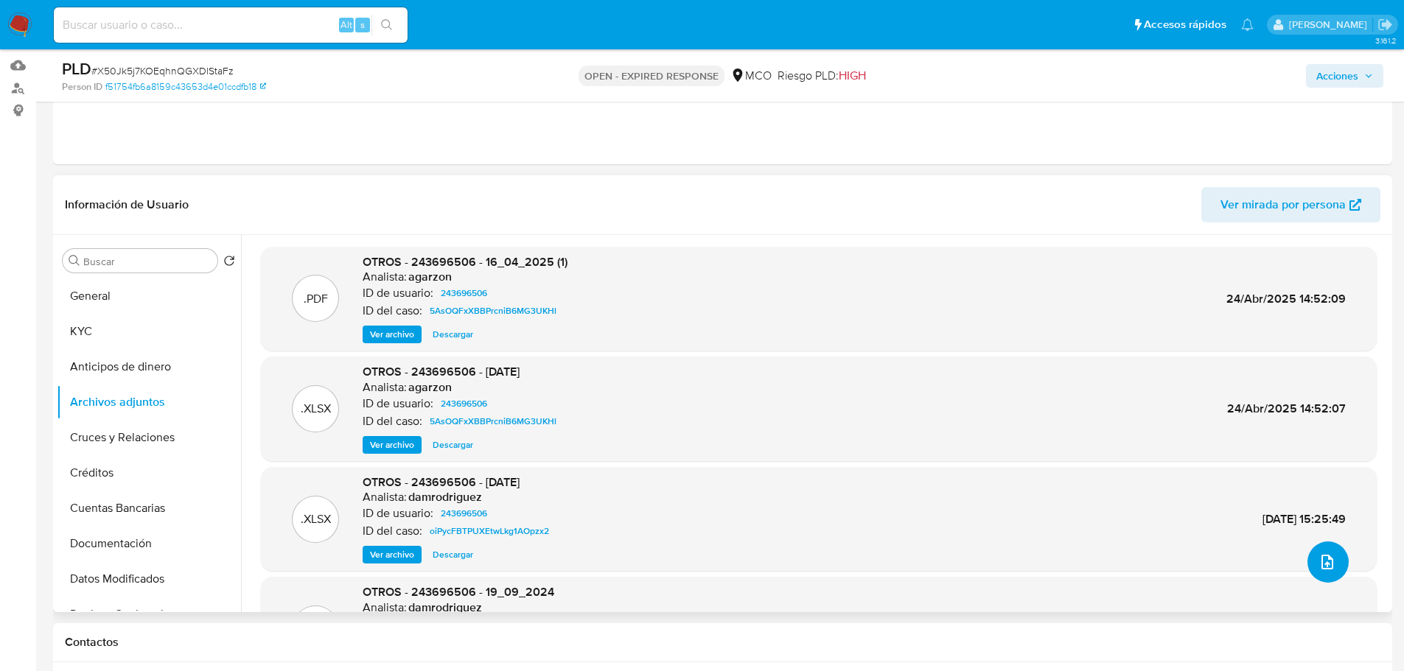
click at [1318, 561] on icon "upload-file" at bounding box center [1327, 562] width 18 height 18
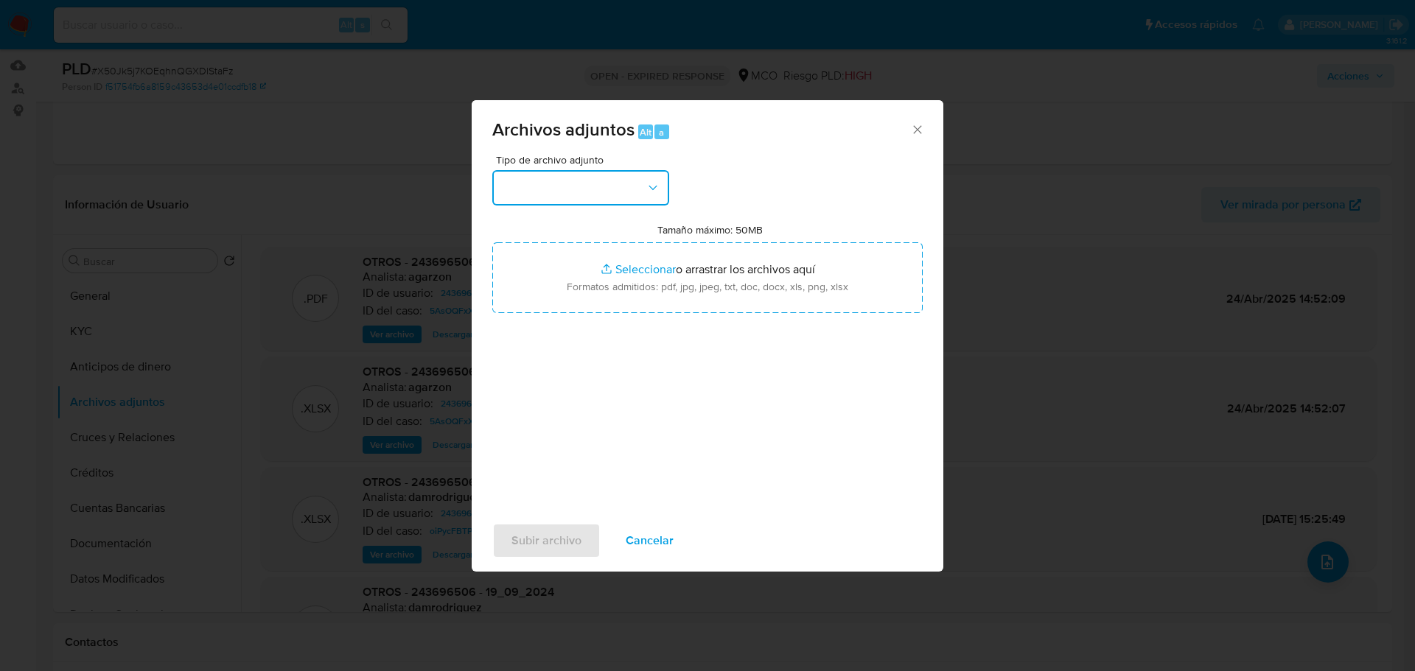
click at [643, 187] on button "button" at bounding box center [580, 187] width 177 height 35
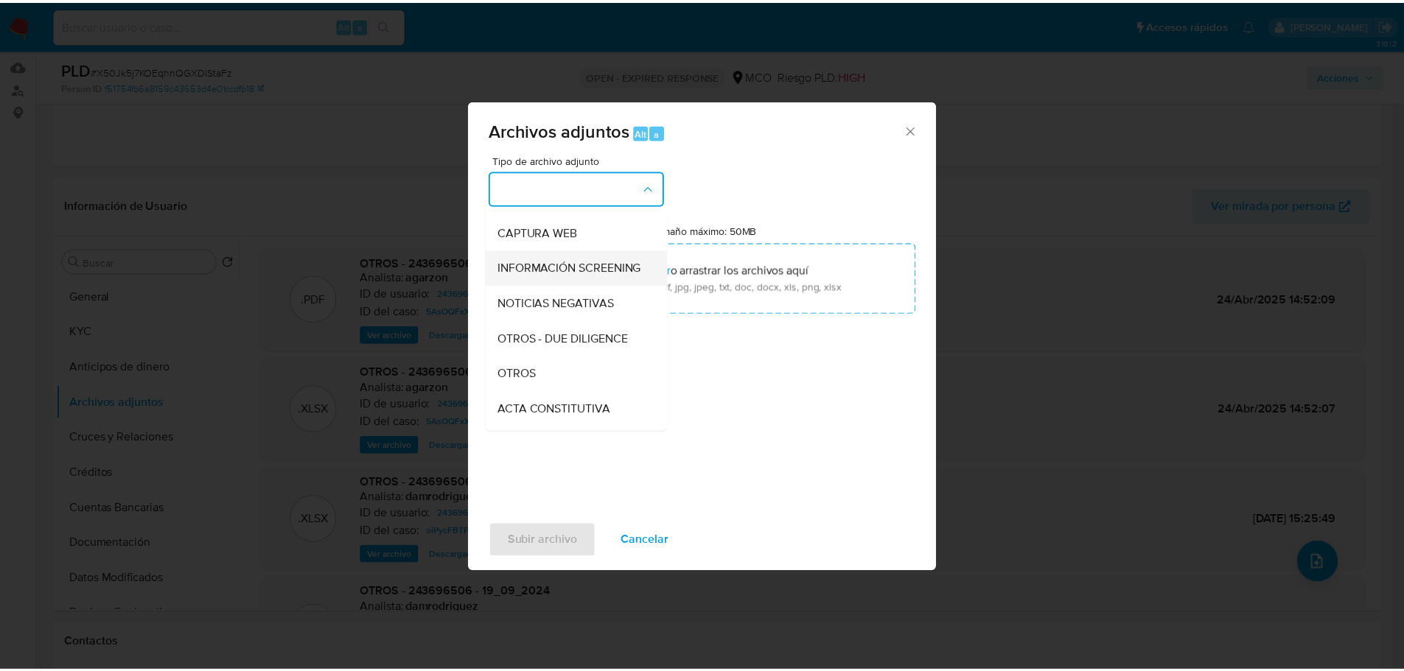
scroll to position [147, 0]
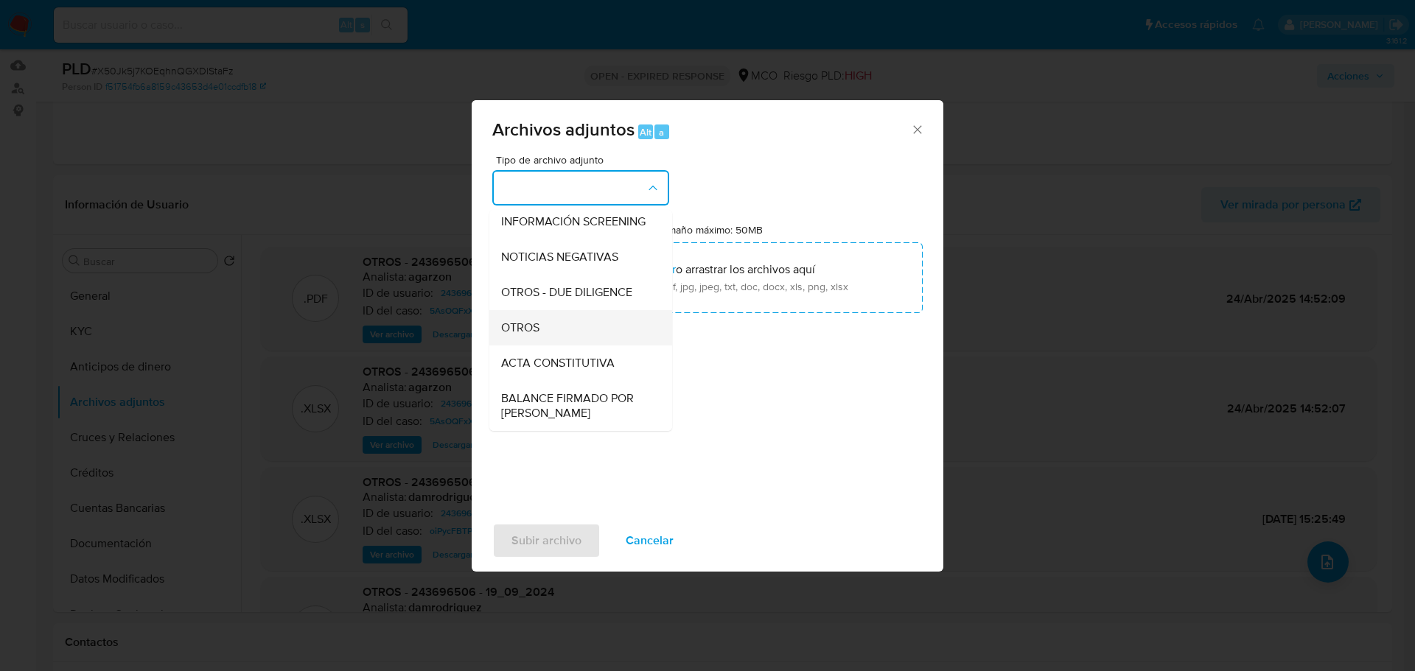
click at [558, 342] on div "OTROS" at bounding box center [576, 327] width 150 height 35
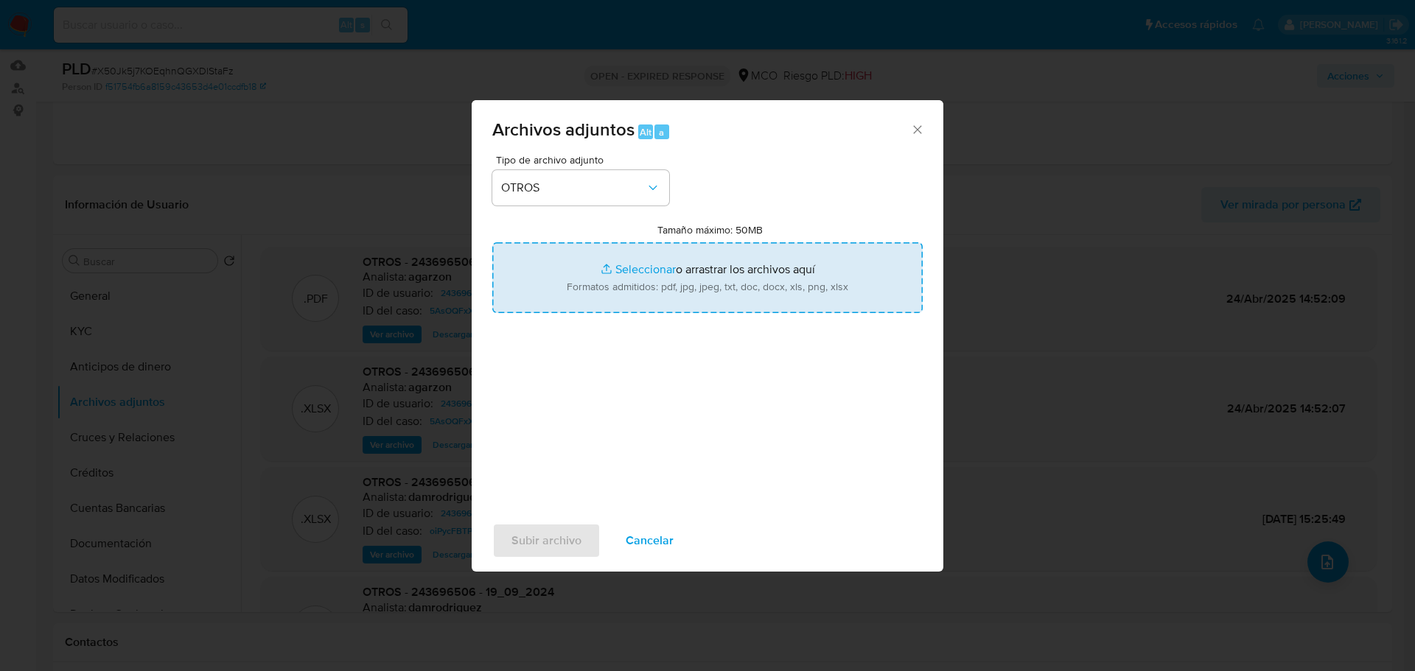
click at [757, 273] on input "Tamaño máximo: 50MB Seleccionar archivos" at bounding box center [707, 277] width 430 height 71
type input "C:\fakepath\243696506 - 25_9_2025.pdf"
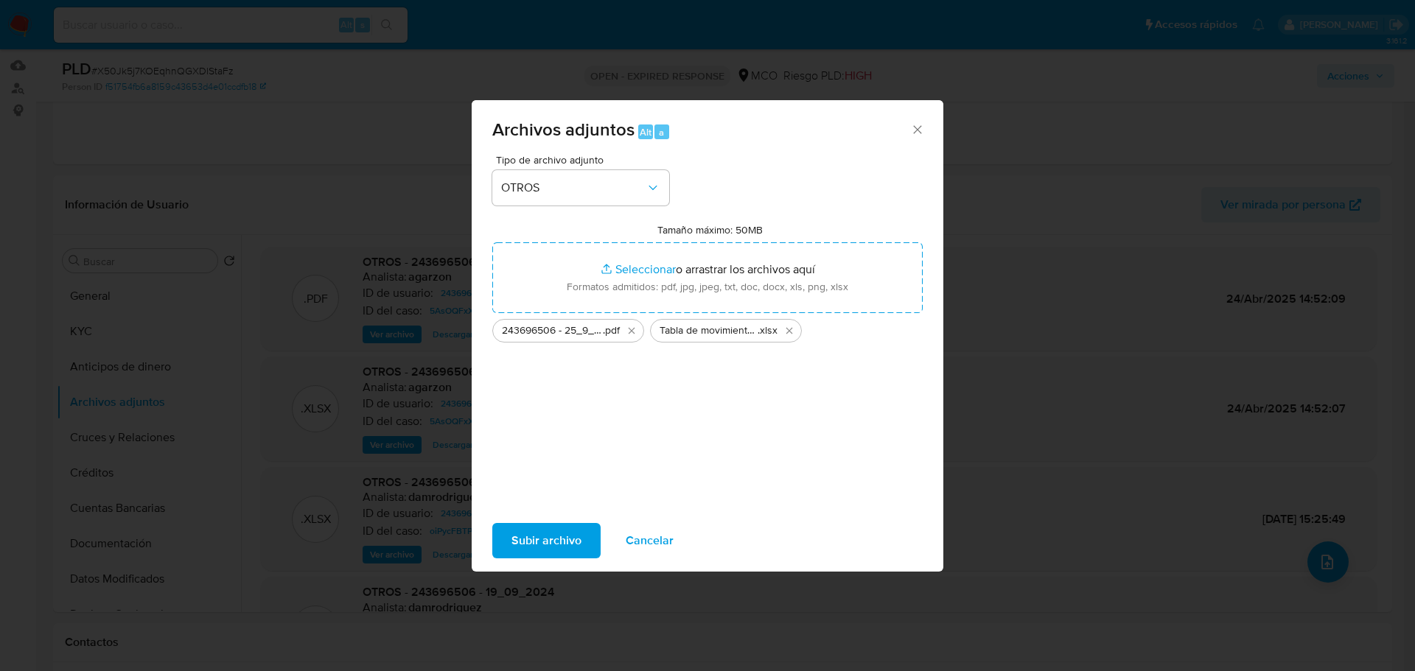
click at [584, 531] on button "Subir archivo" at bounding box center [546, 540] width 108 height 35
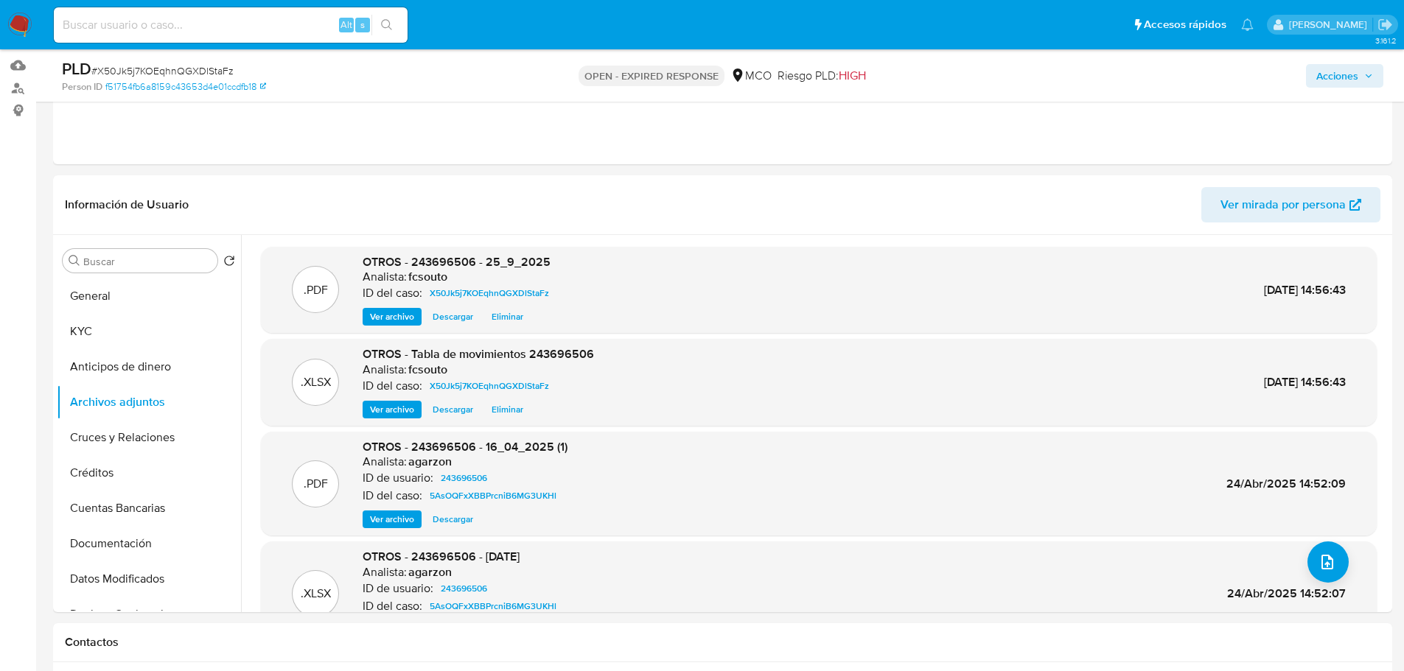
click at [1355, 62] on div "Acciones" at bounding box center [1165, 75] width 436 height 35
click at [1353, 67] on span "Acciones" at bounding box center [1337, 76] width 42 height 24
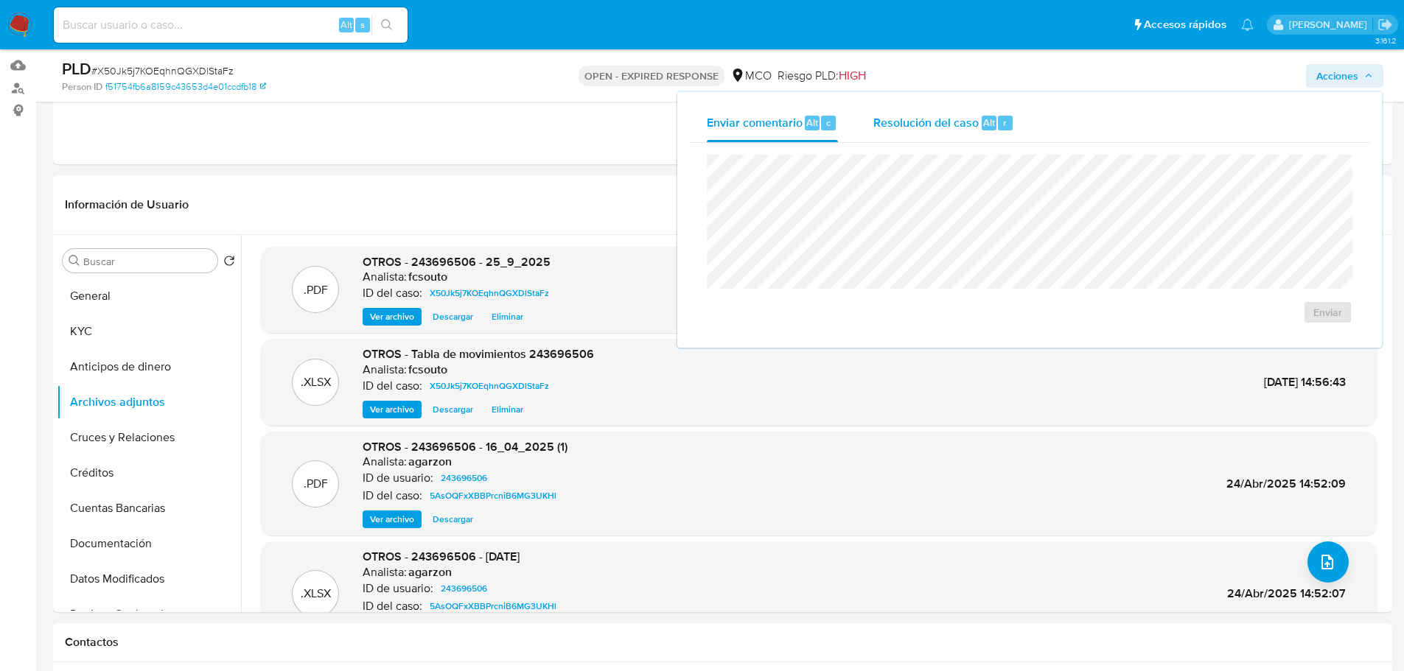
click at [925, 111] on div "Resolución del caso Alt r" at bounding box center [943, 123] width 141 height 38
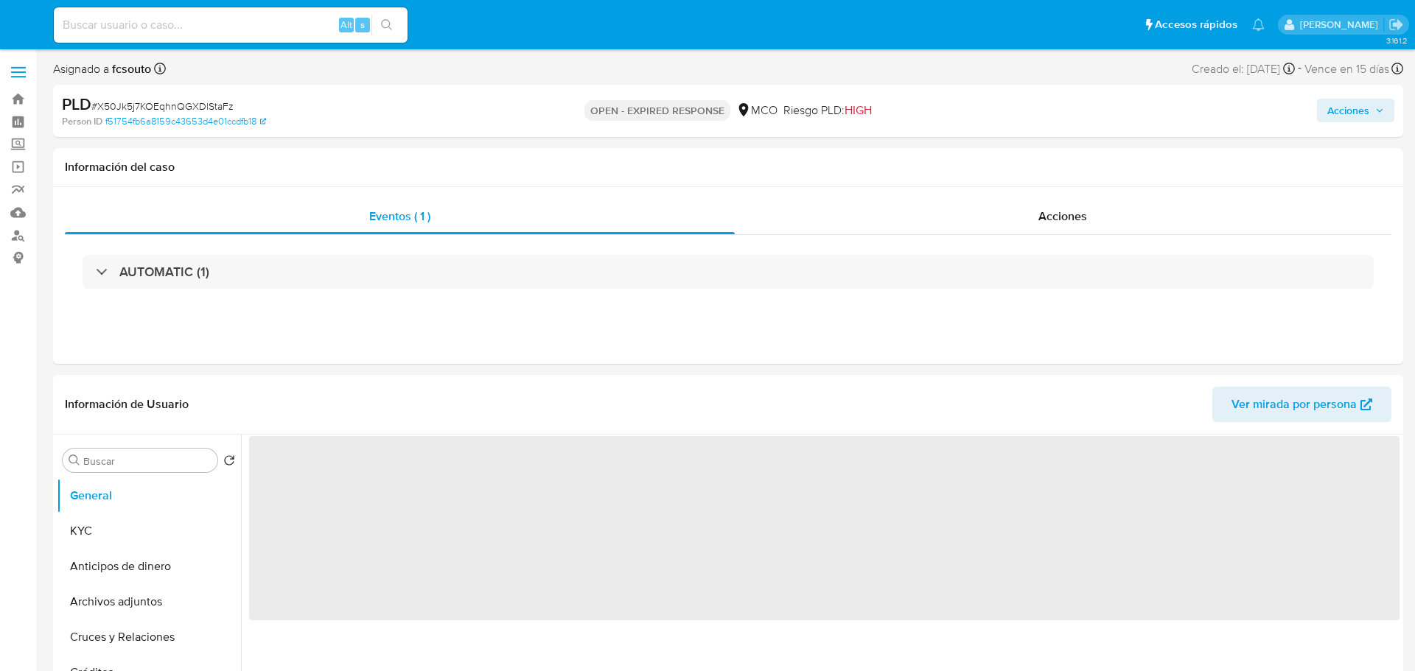
select select "10"
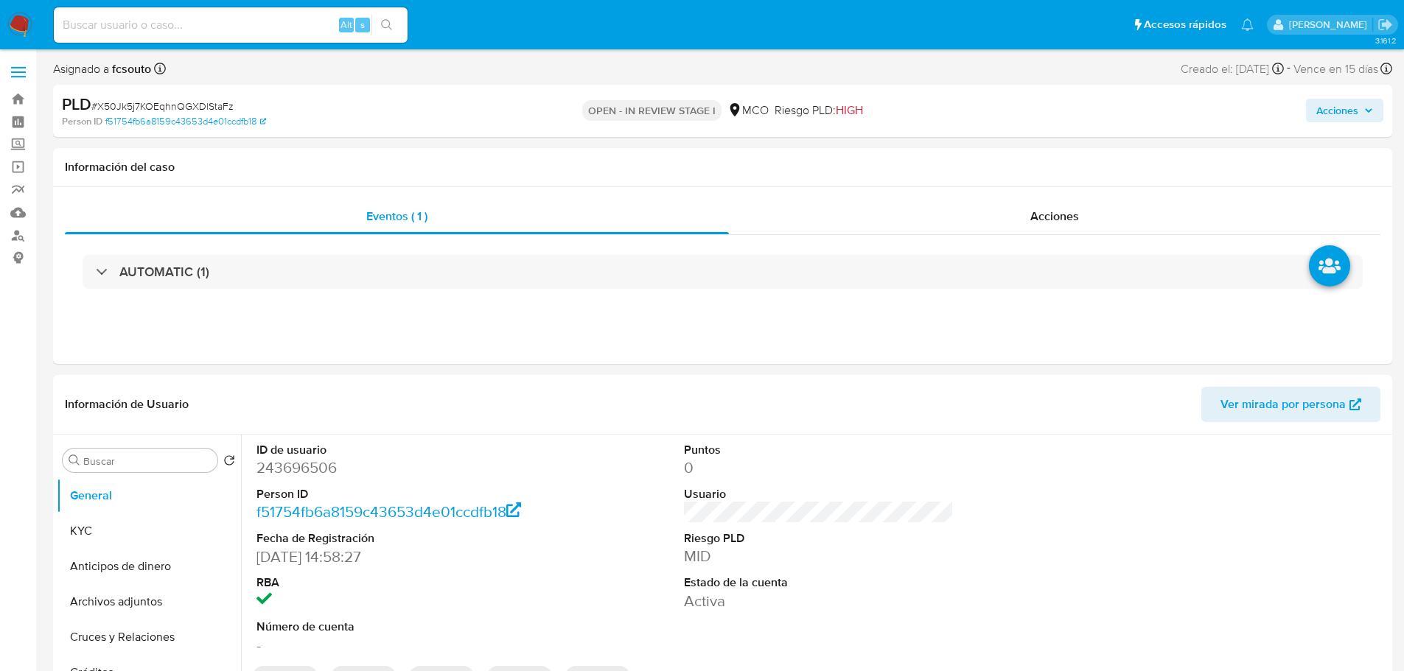
click at [1335, 111] on span "Acciones" at bounding box center [1337, 111] width 42 height 24
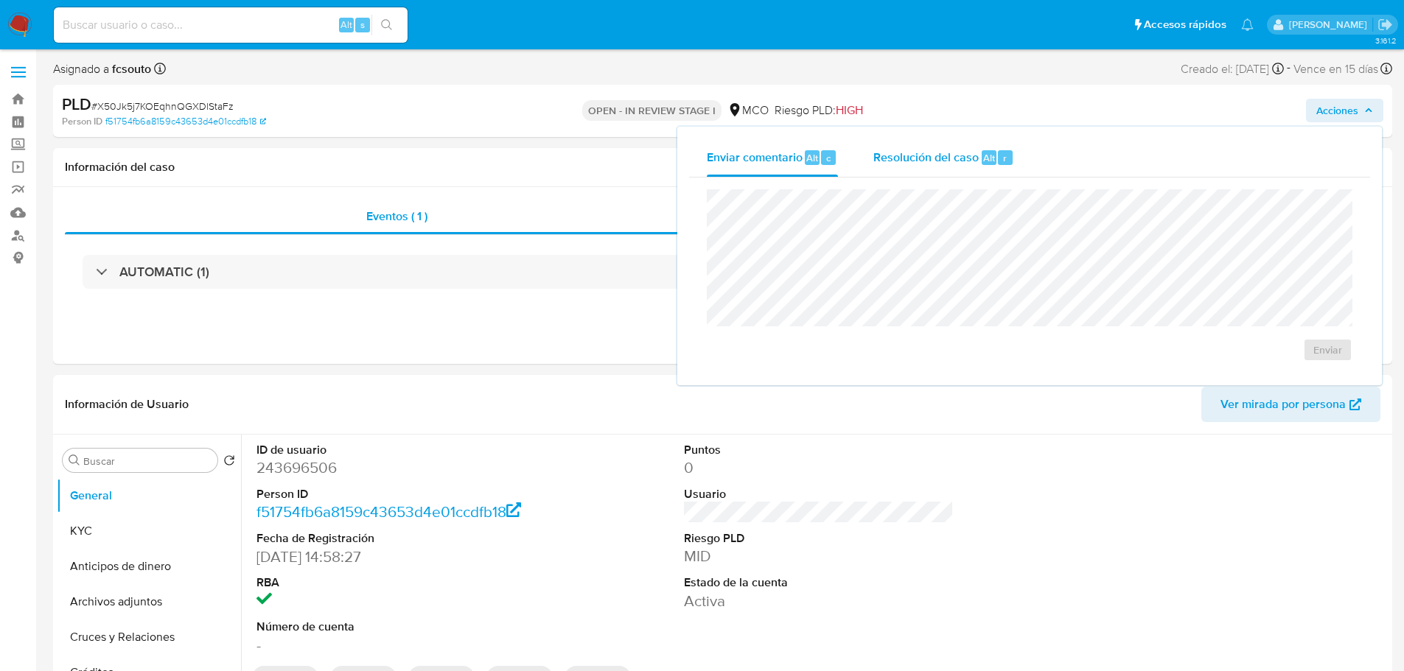
click at [933, 169] on div "Resolución del caso Alt r" at bounding box center [943, 158] width 141 height 38
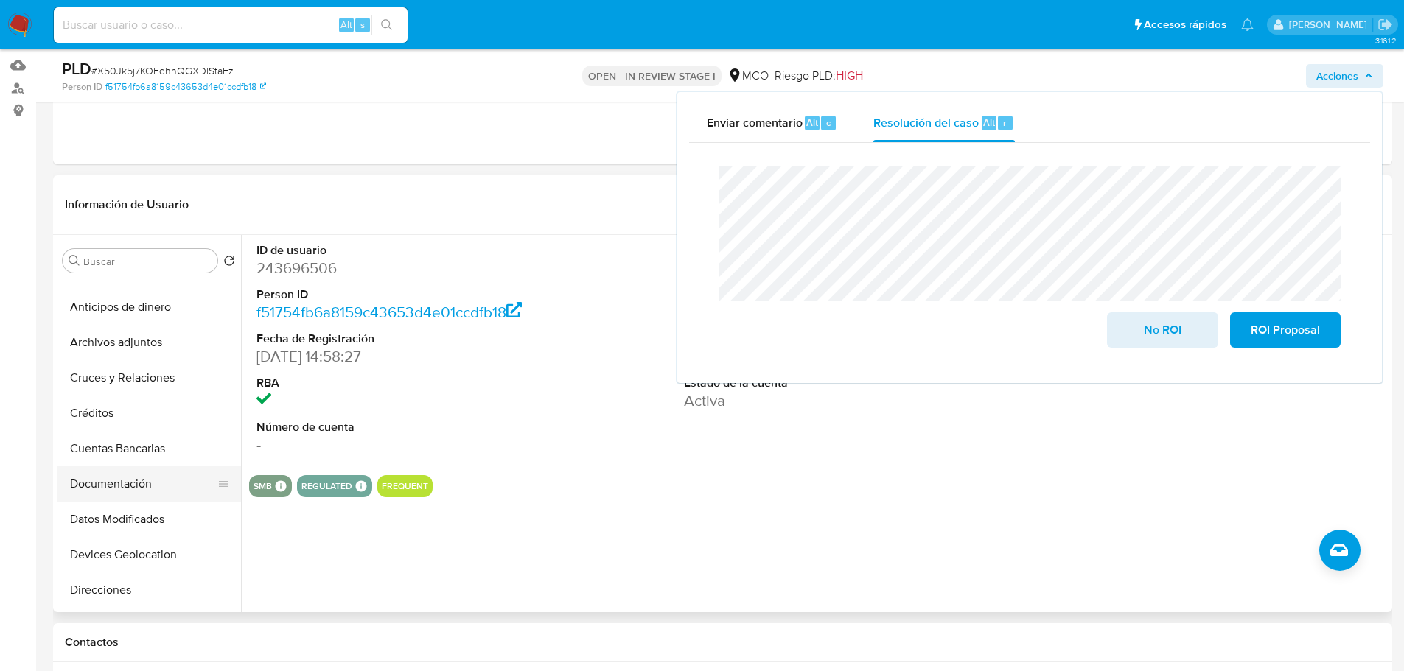
scroll to position [147, 0]
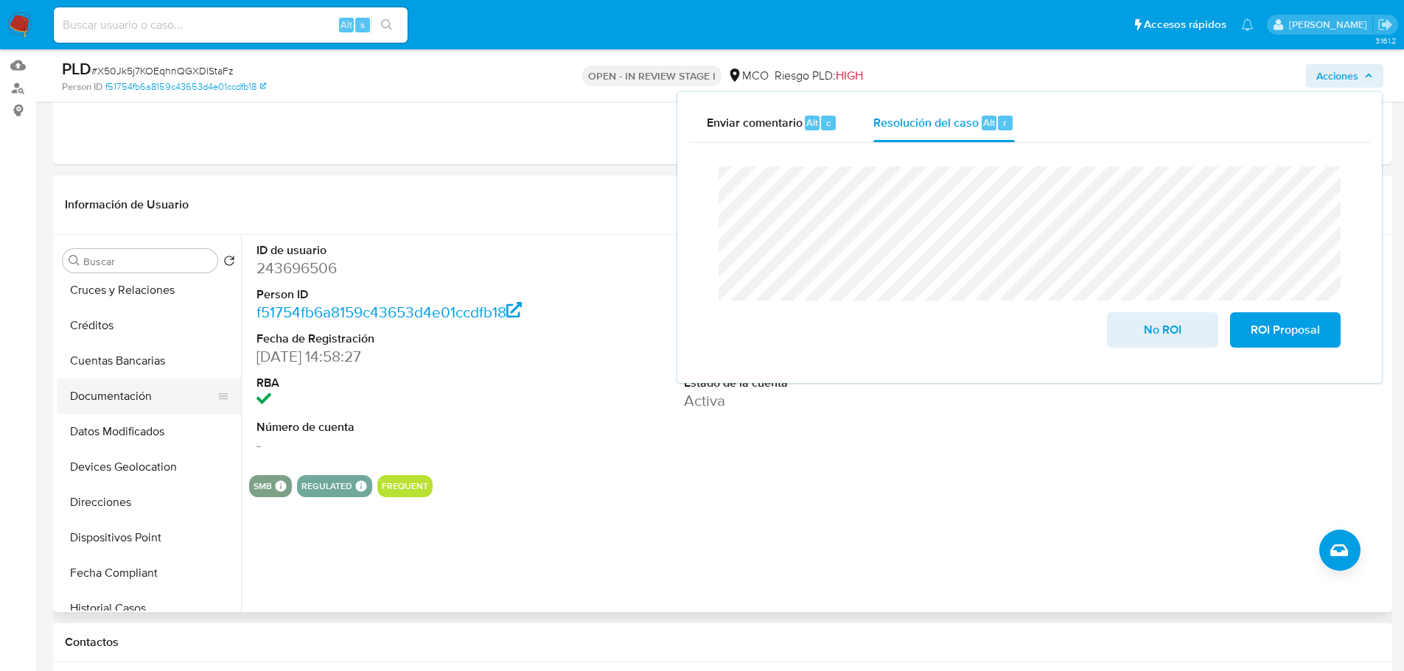
click at [116, 396] on button "Documentación" at bounding box center [143, 396] width 172 height 35
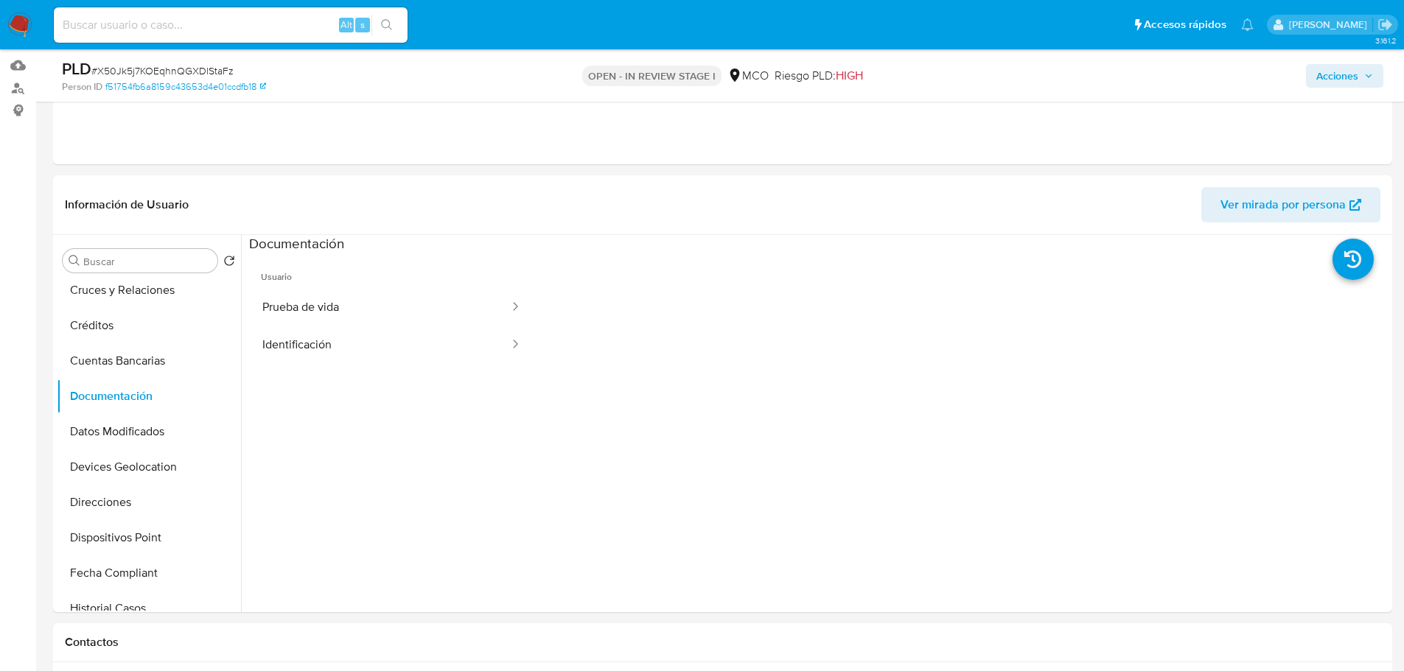
drag, startPoint x: 1357, startPoint y: 73, endPoint x: 1333, endPoint y: 87, distance: 28.1
click at [1357, 74] on span "Acciones" at bounding box center [1337, 76] width 42 height 24
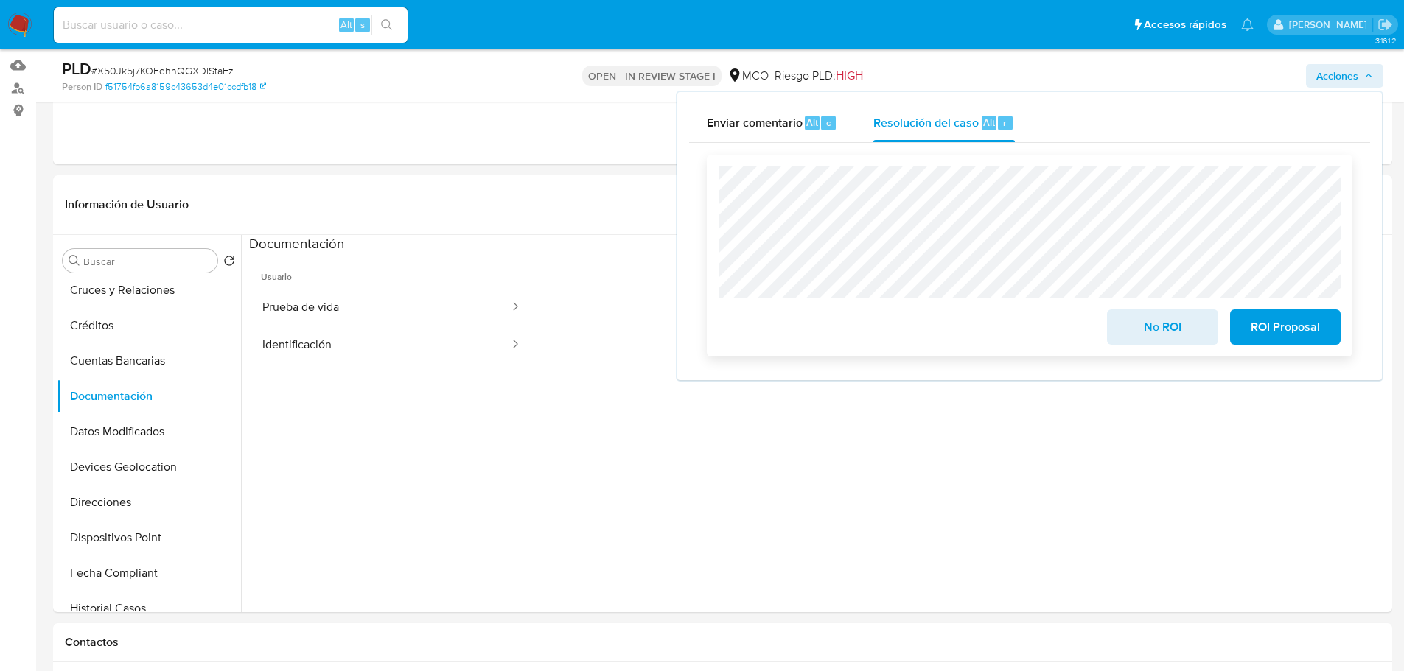
click at [1284, 338] on span "ROI Proposal" at bounding box center [1285, 327] width 72 height 32
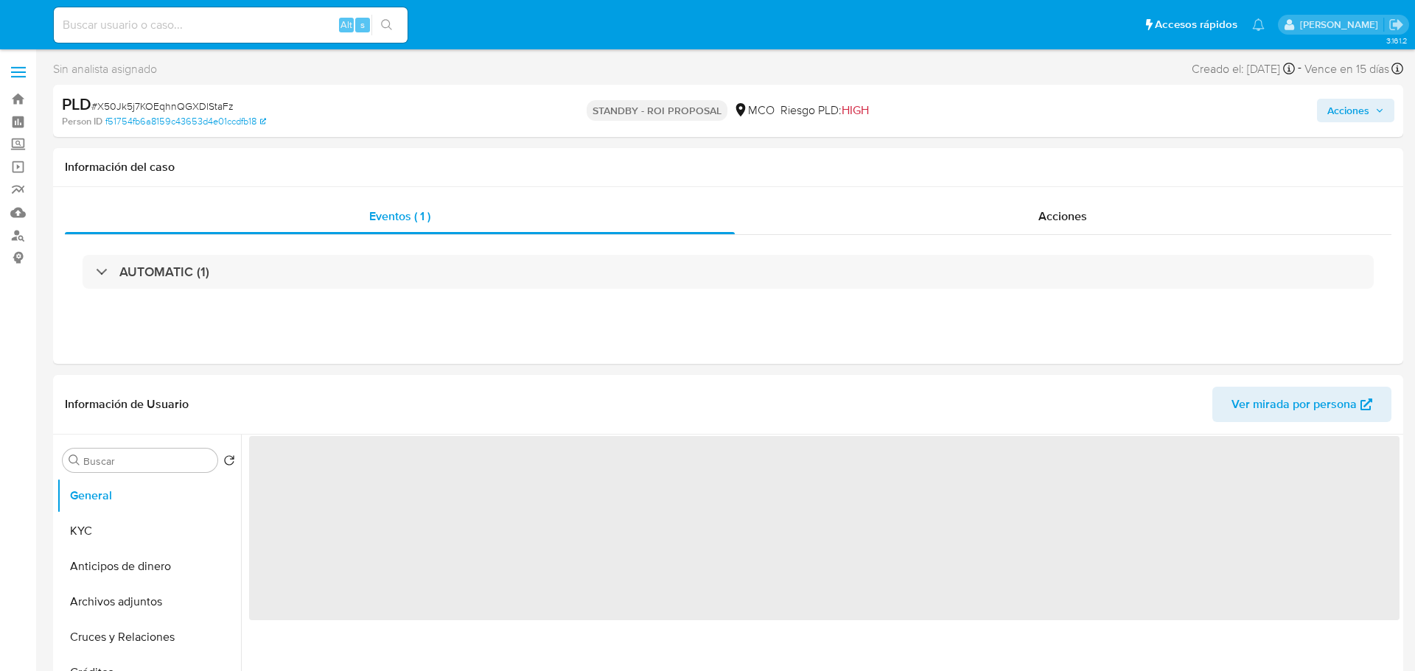
select select "10"
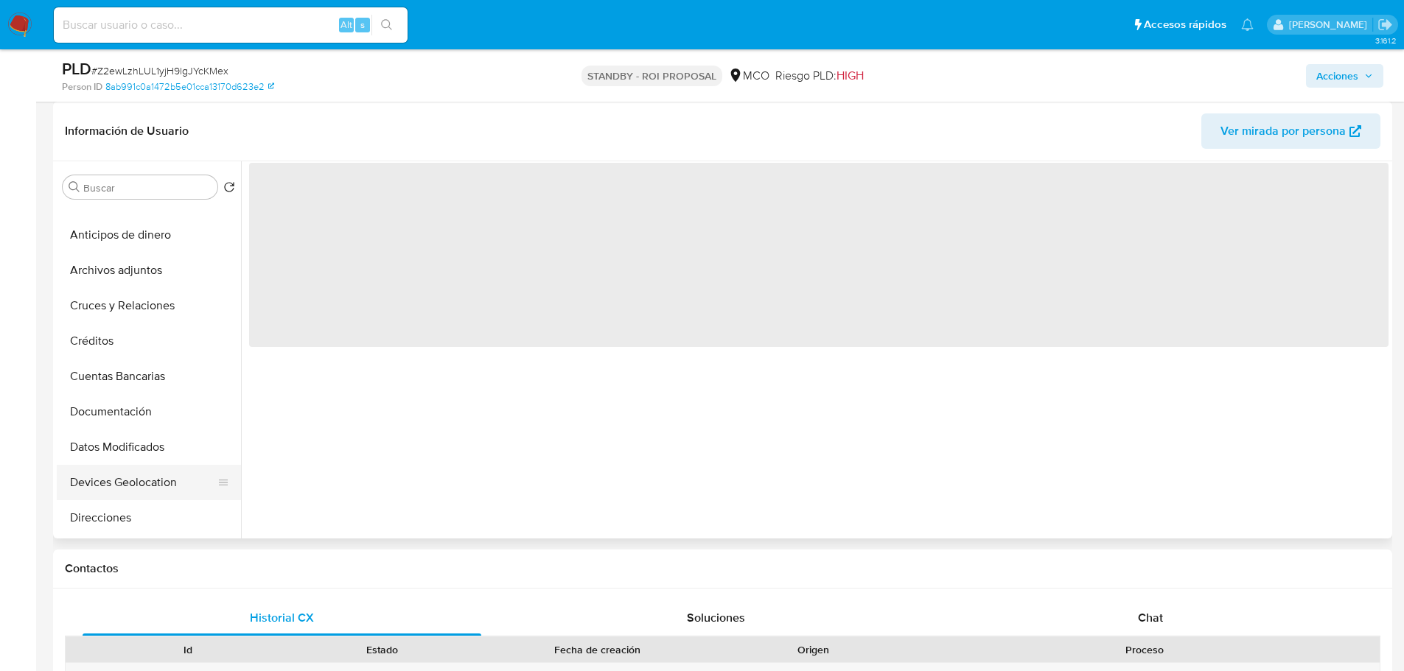
scroll to position [147, 0]
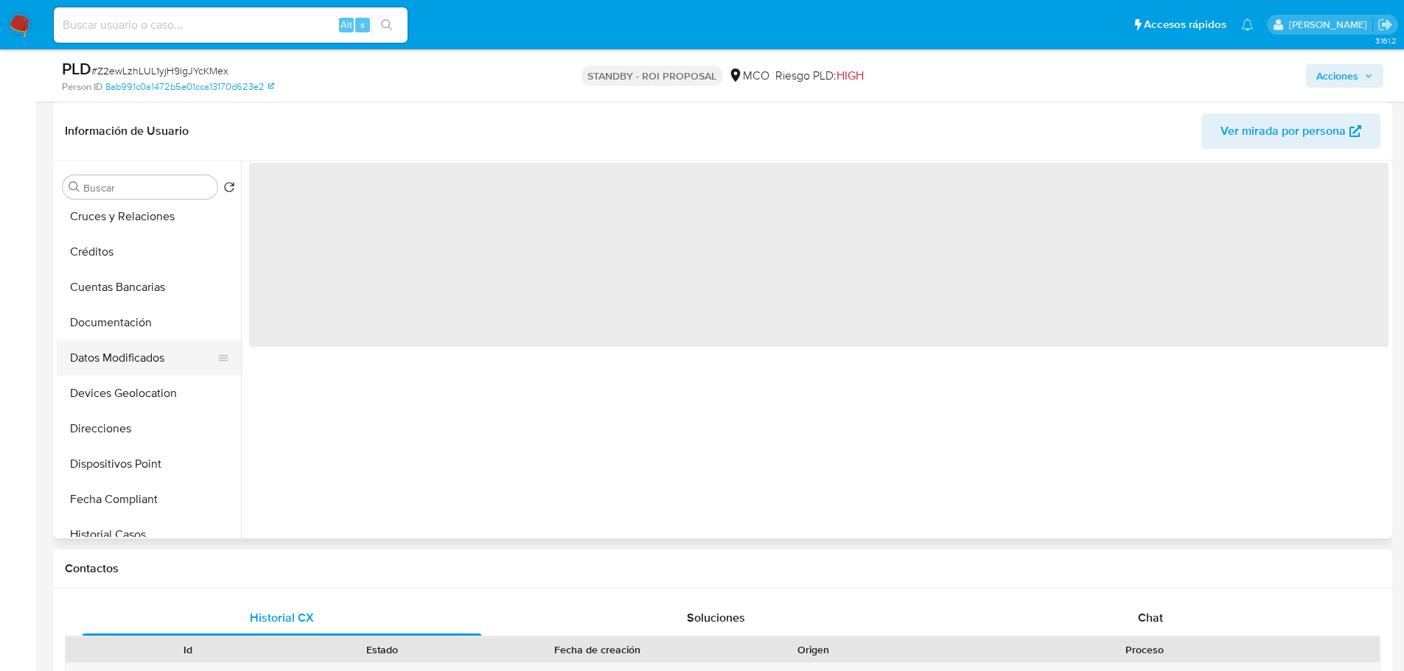
select select "10"
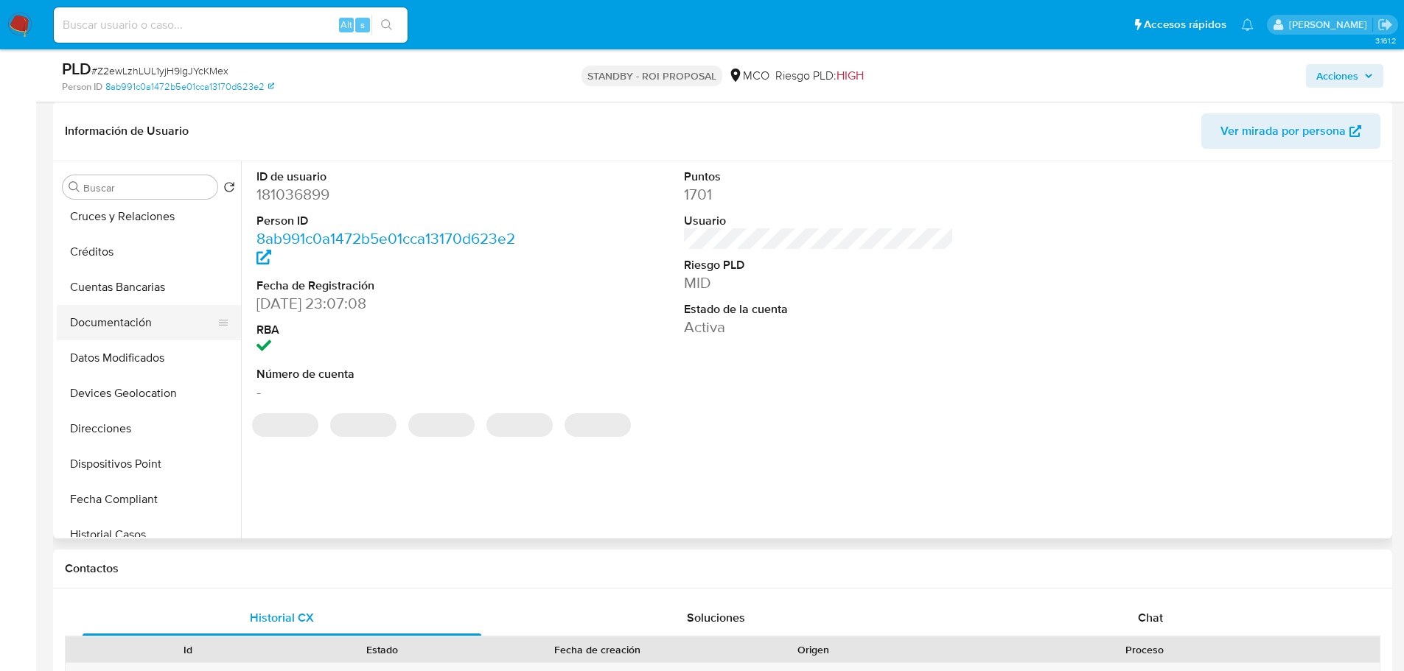
click at [135, 324] on button "Documentación" at bounding box center [143, 322] width 172 height 35
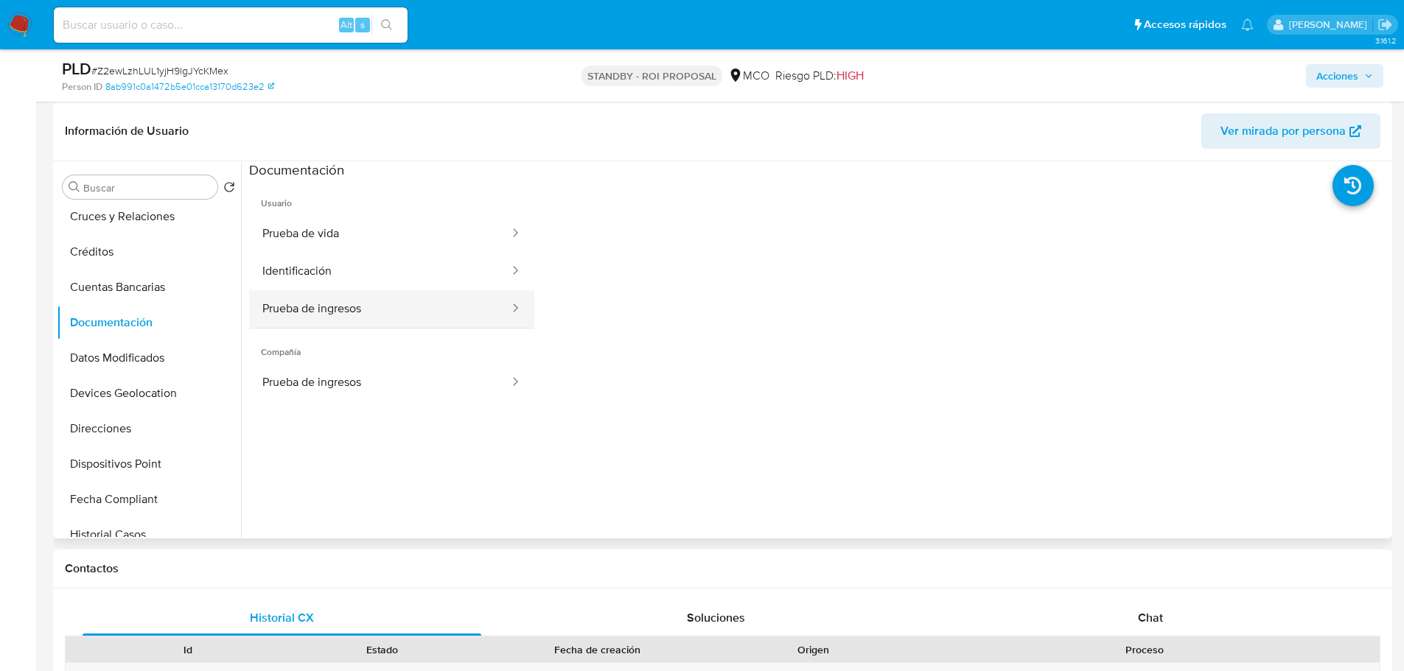
click at [414, 317] on button "Prueba de ingresos" at bounding box center [380, 309] width 262 height 38
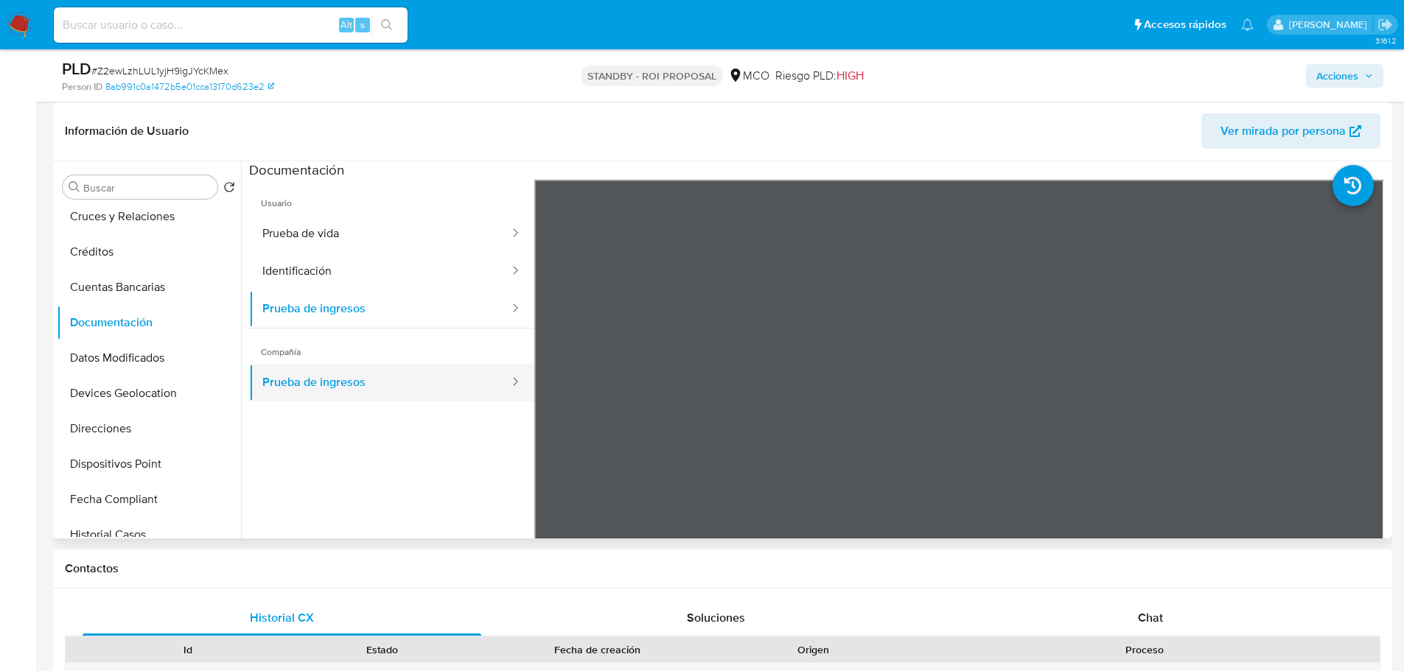
click at [400, 374] on button "Prueba de ingresos" at bounding box center [380, 383] width 262 height 38
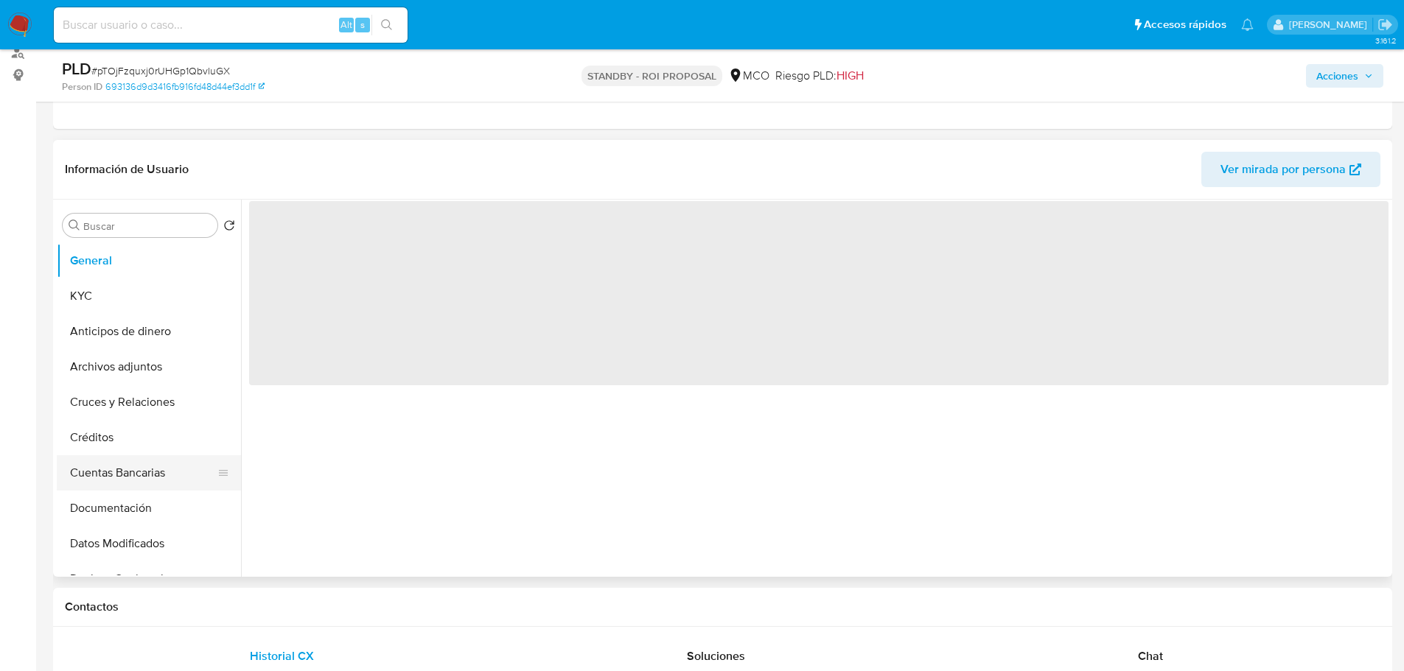
scroll to position [221, 0]
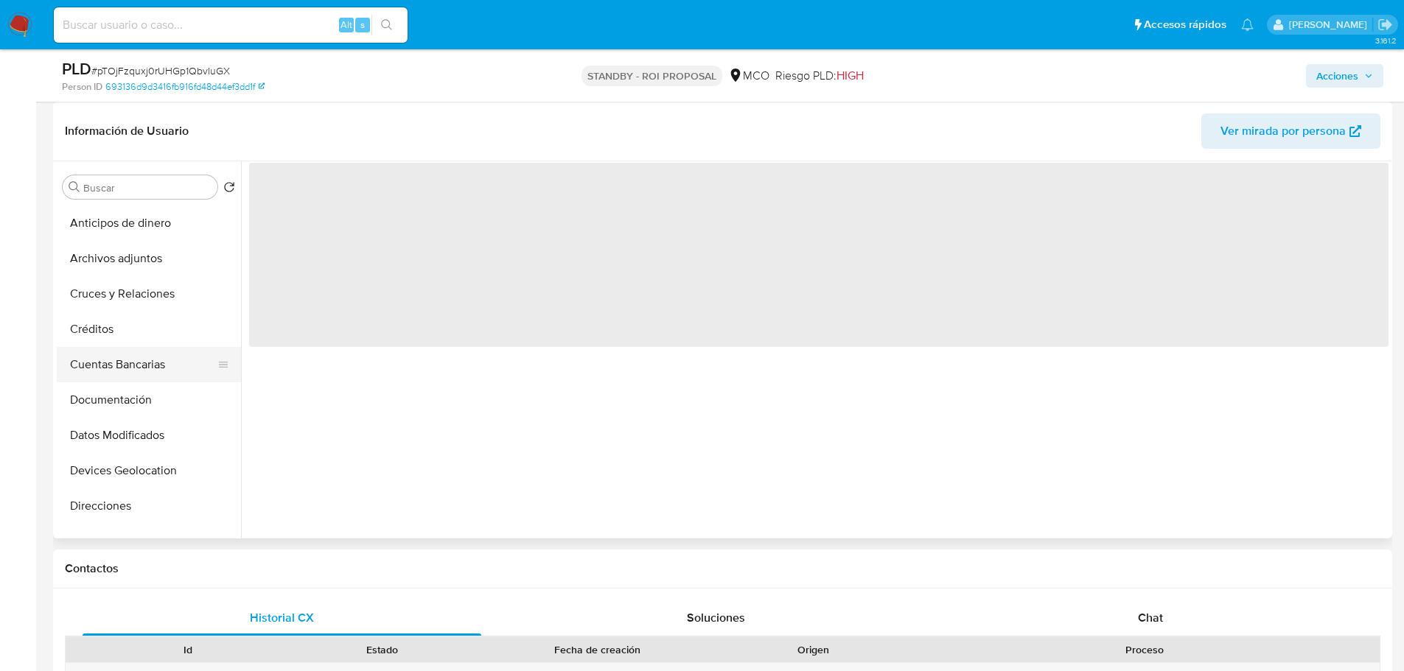
select select "10"
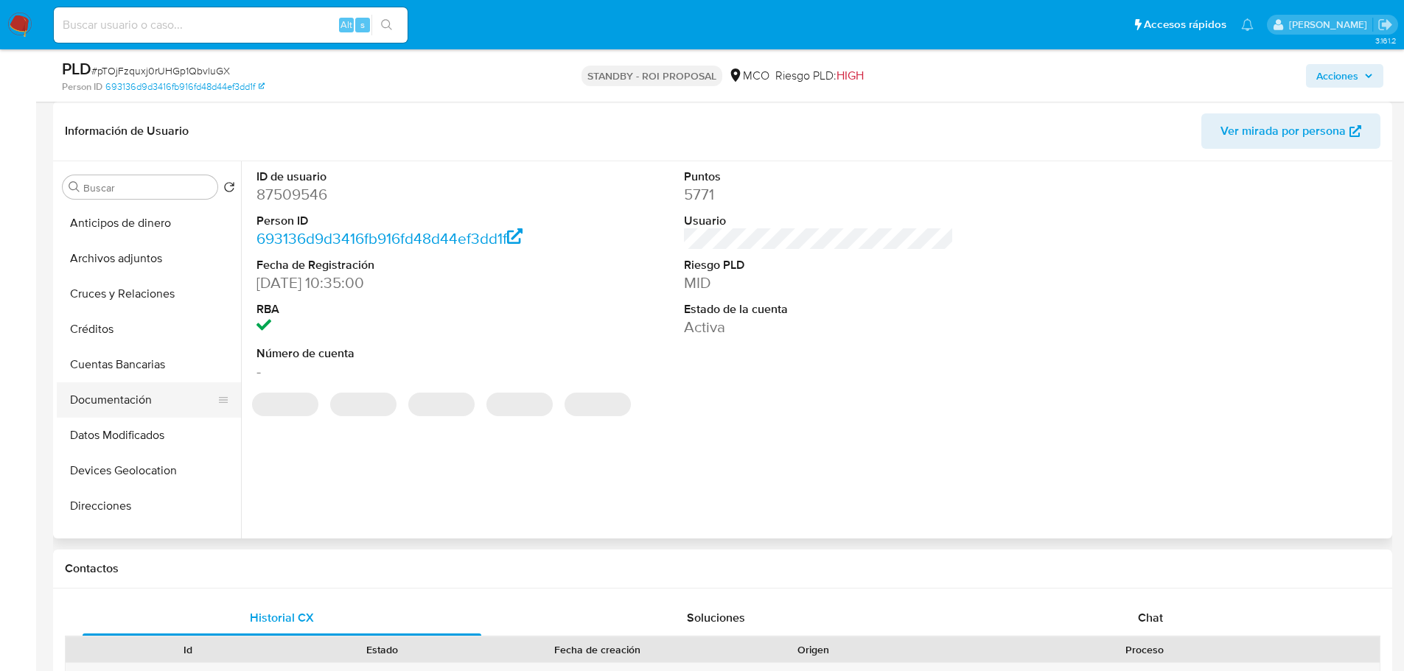
scroll to position [74, 0]
click at [144, 400] on button "Documentación" at bounding box center [143, 396] width 172 height 35
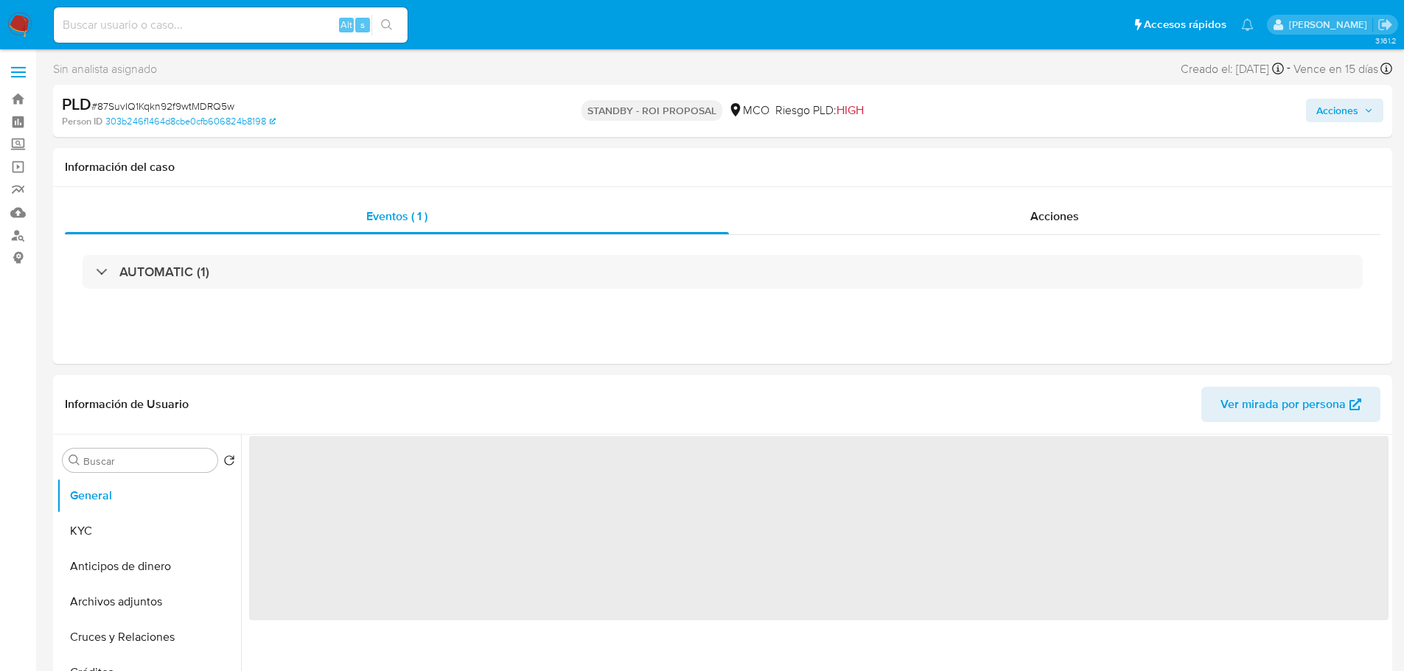
select select "10"
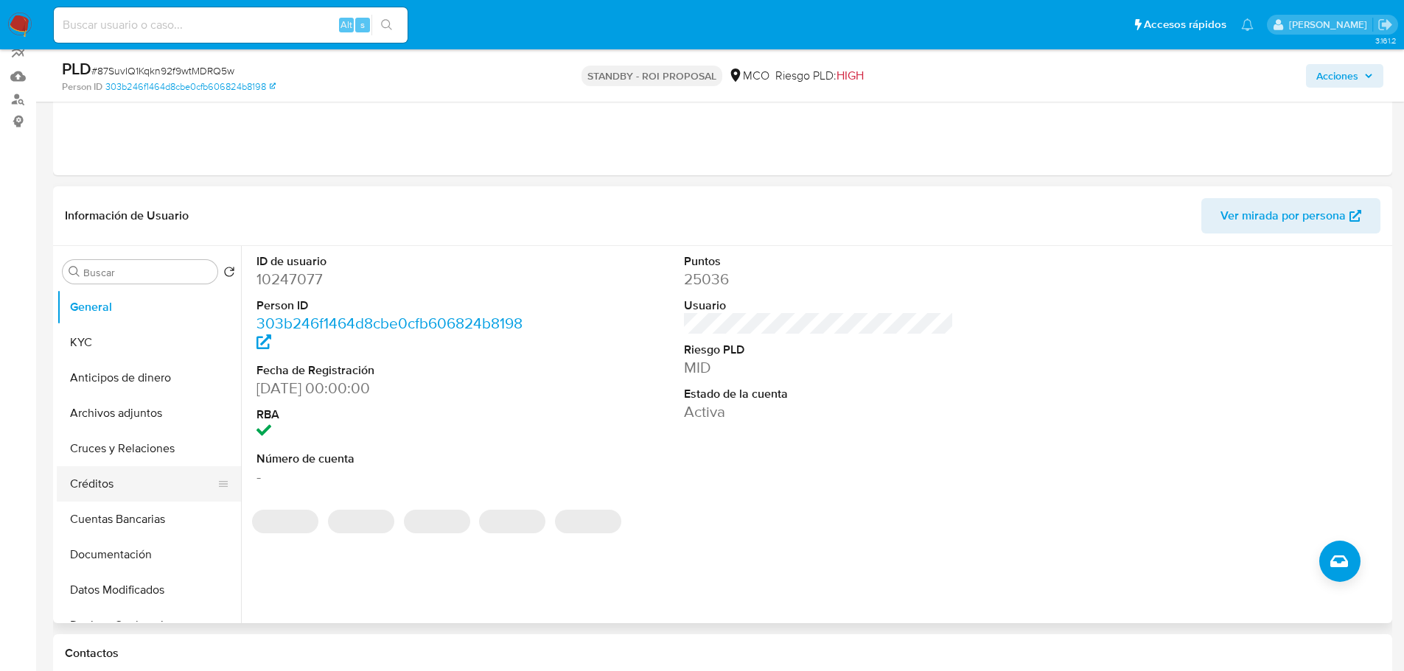
scroll to position [147, 0]
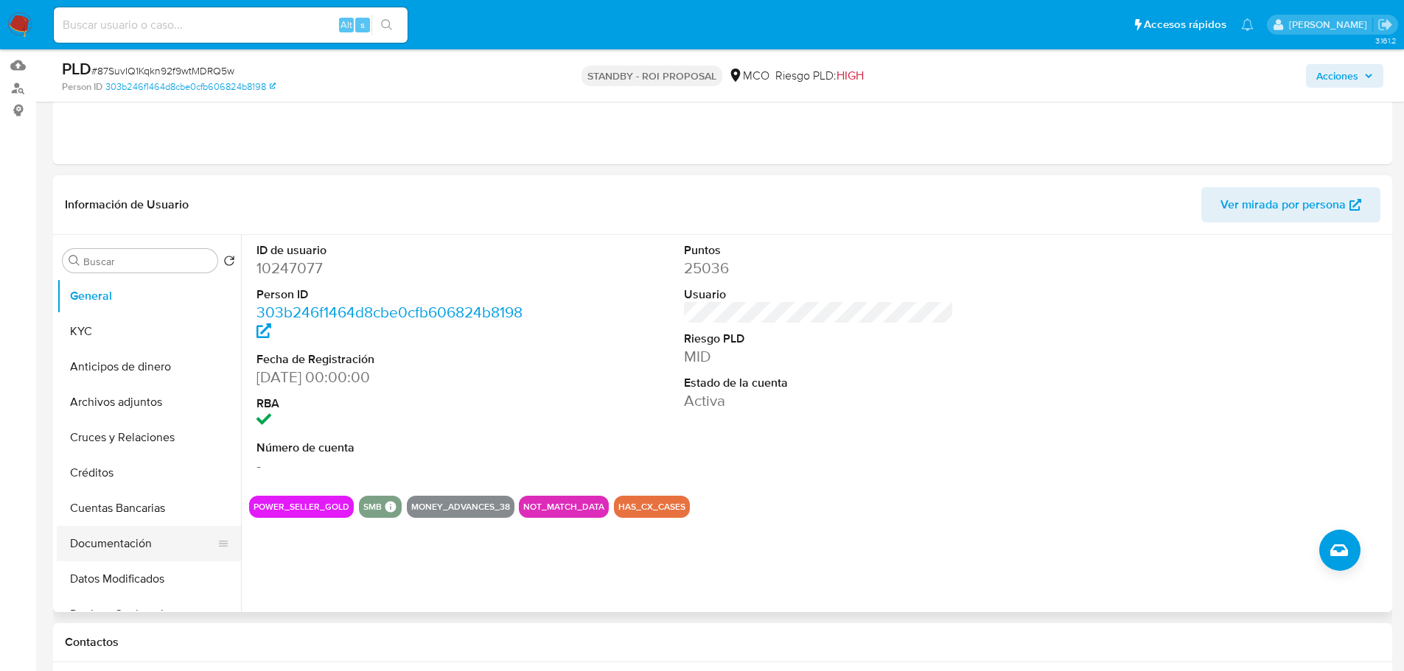
click at [134, 546] on button "Documentación" at bounding box center [143, 543] width 172 height 35
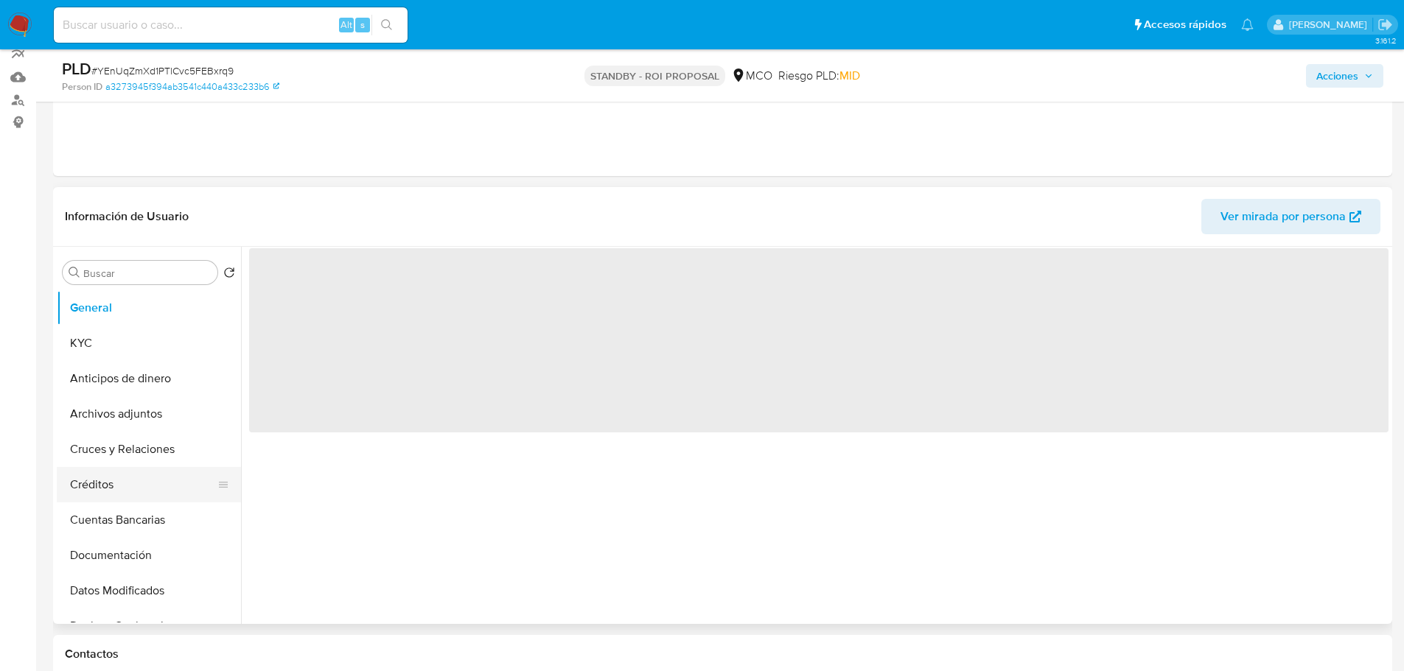
scroll to position [147, 0]
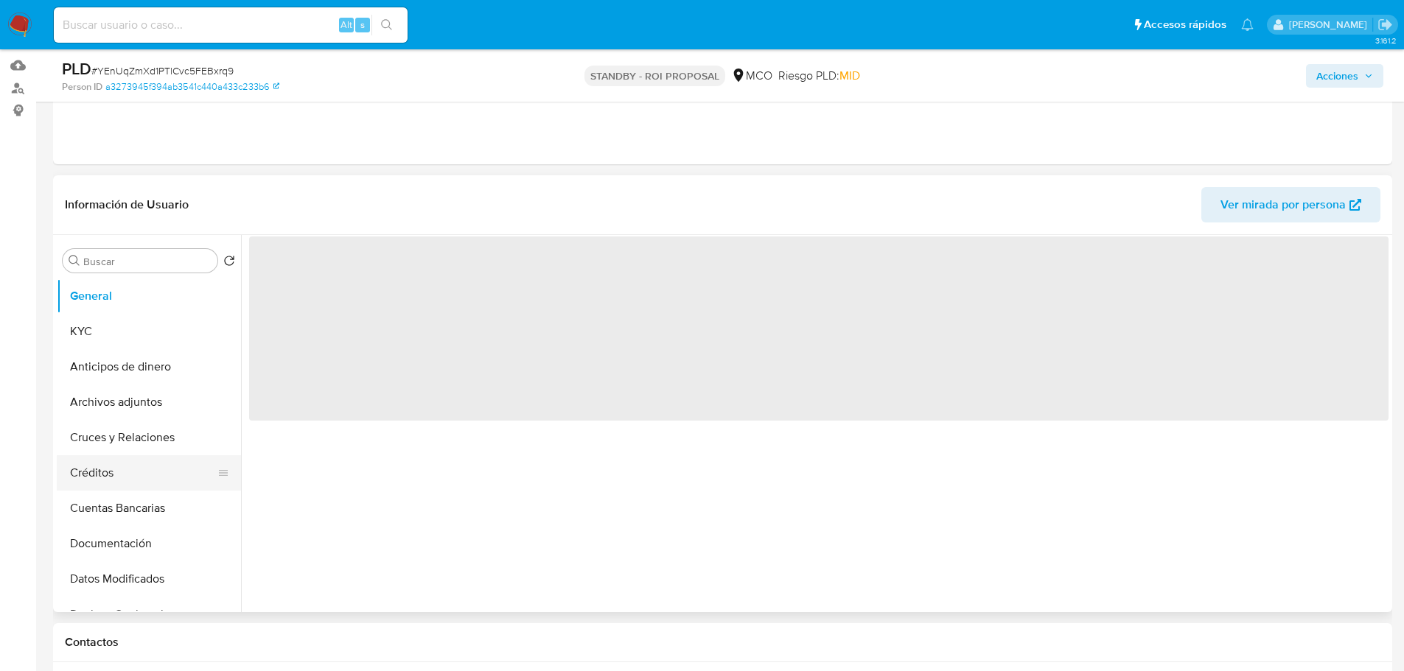
select select "10"
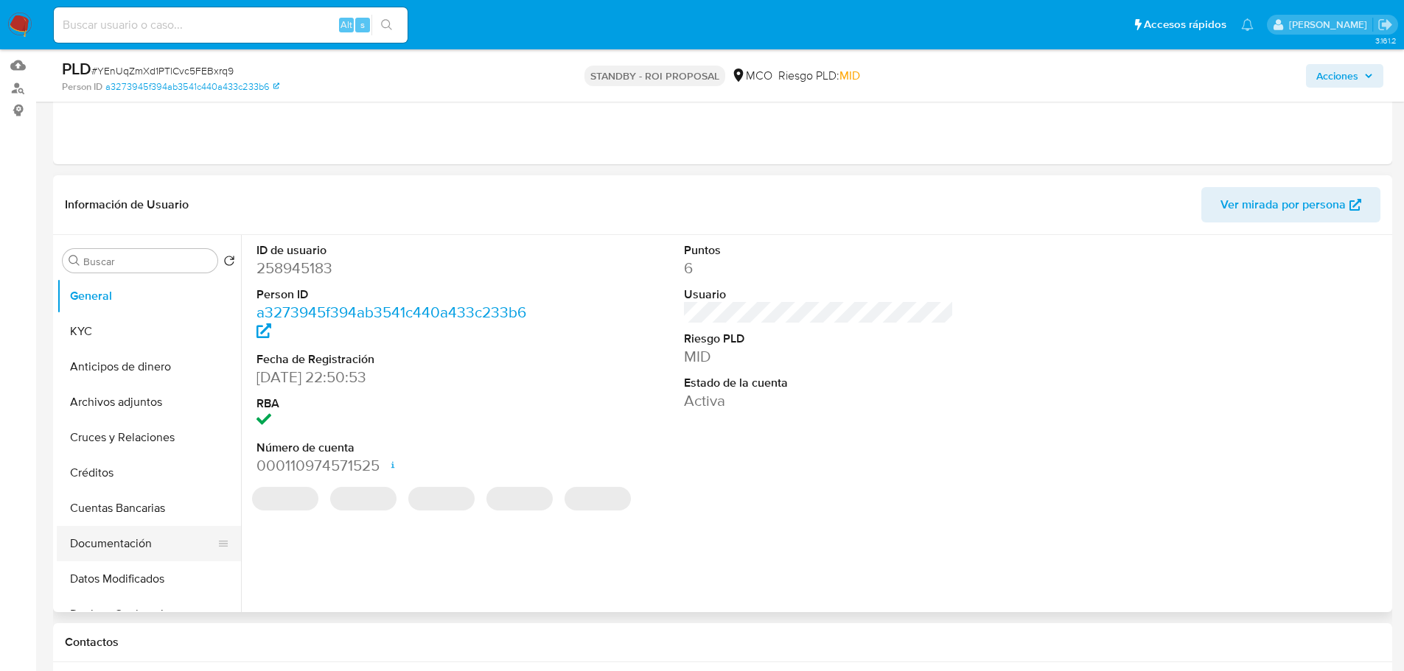
click at [134, 542] on button "Documentación" at bounding box center [143, 543] width 172 height 35
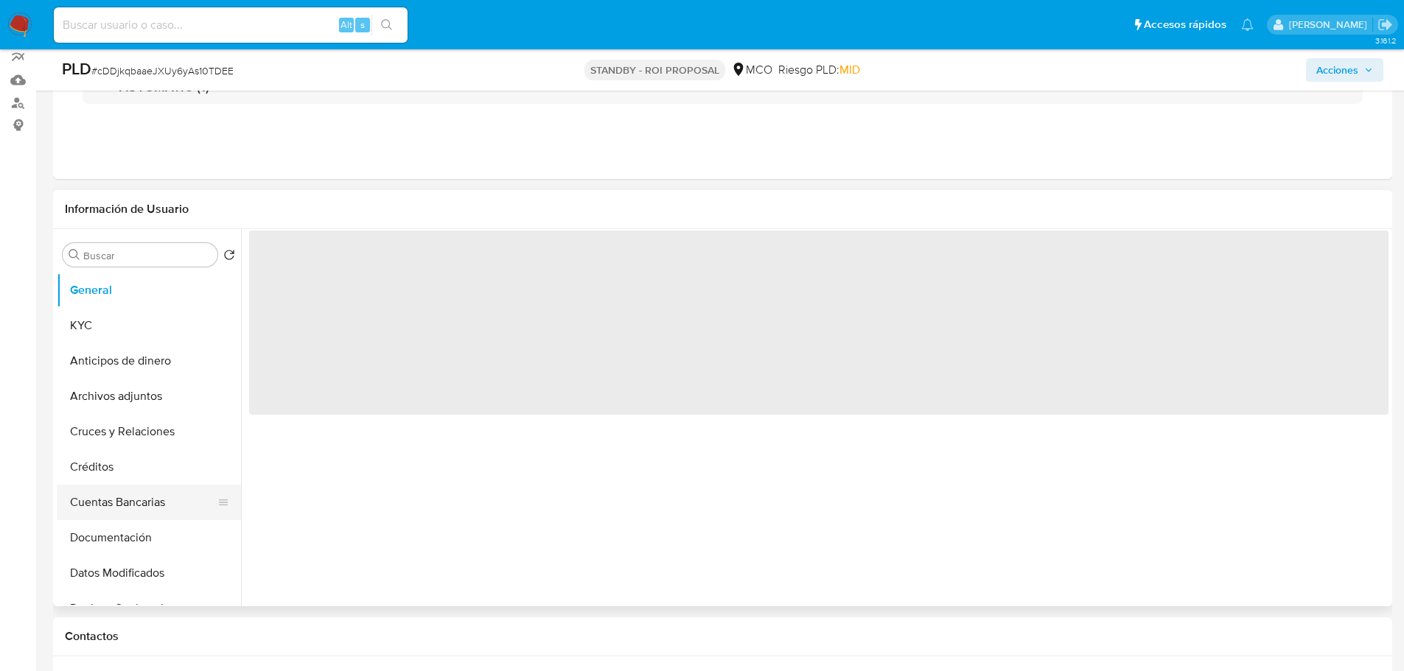
scroll to position [147, 0]
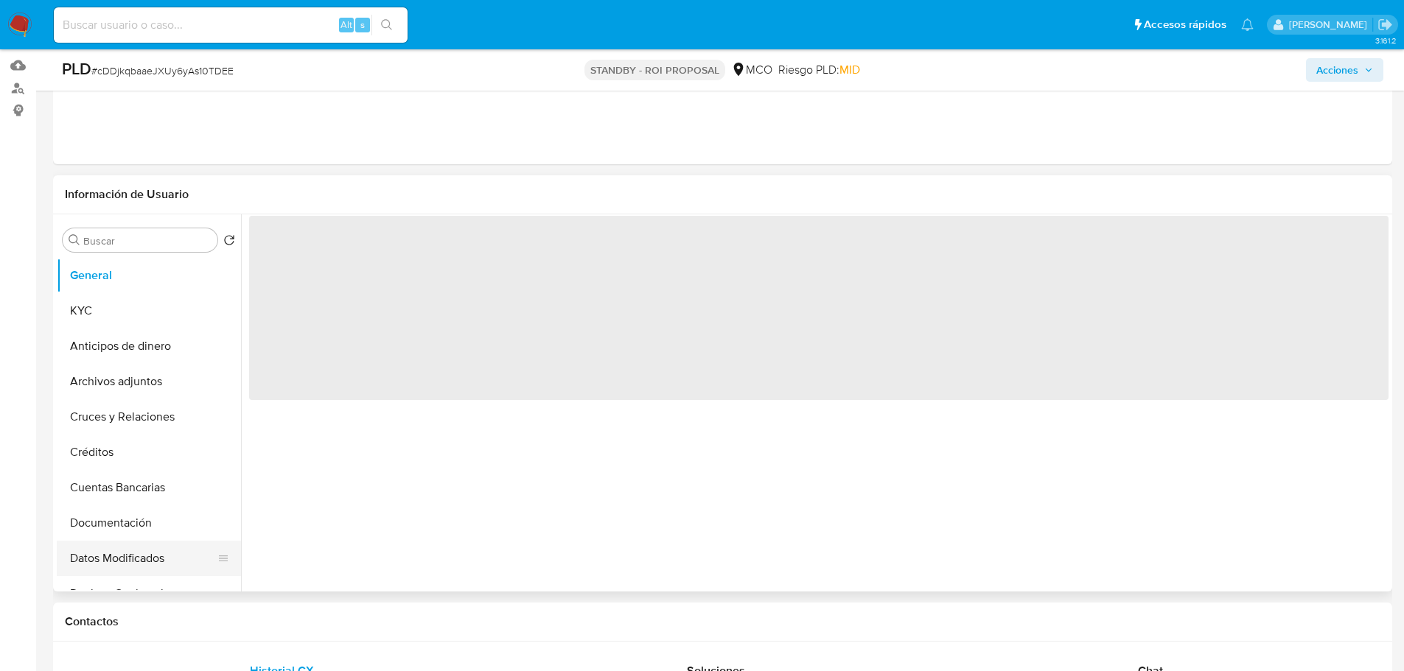
select select "10"
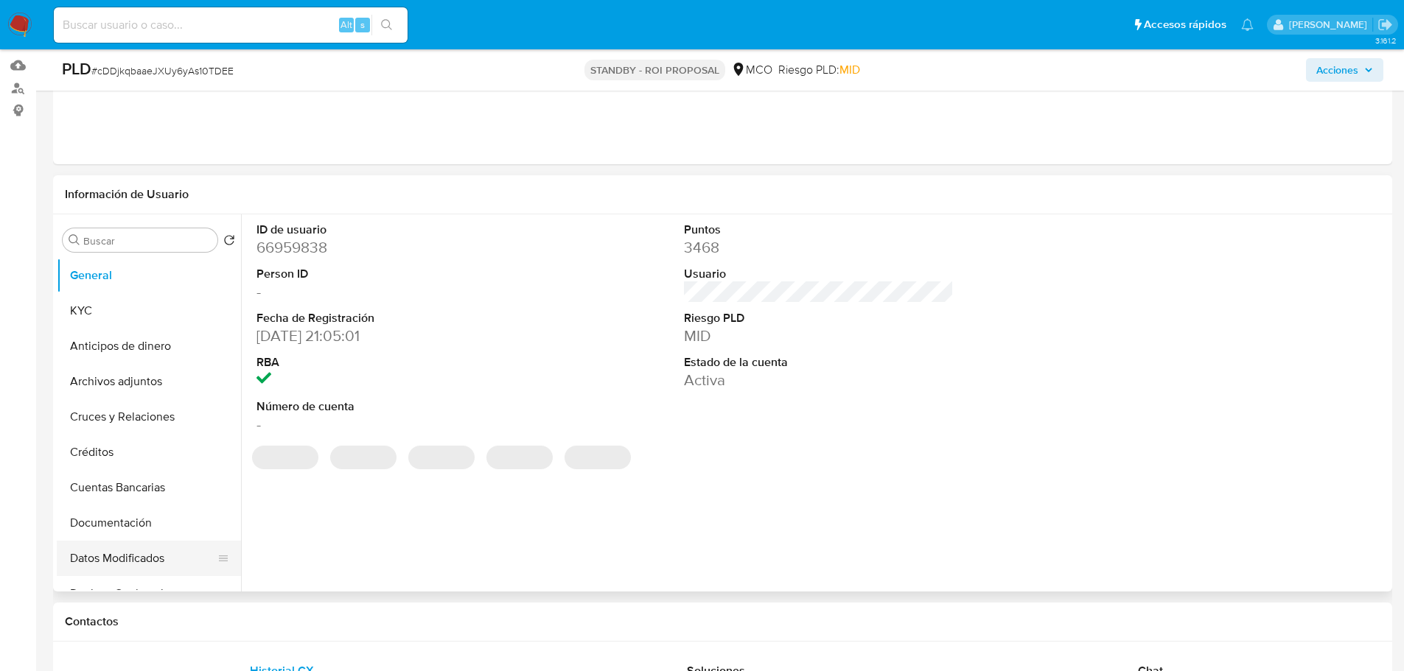
click at [130, 541] on button "Datos Modificados" at bounding box center [143, 558] width 172 height 35
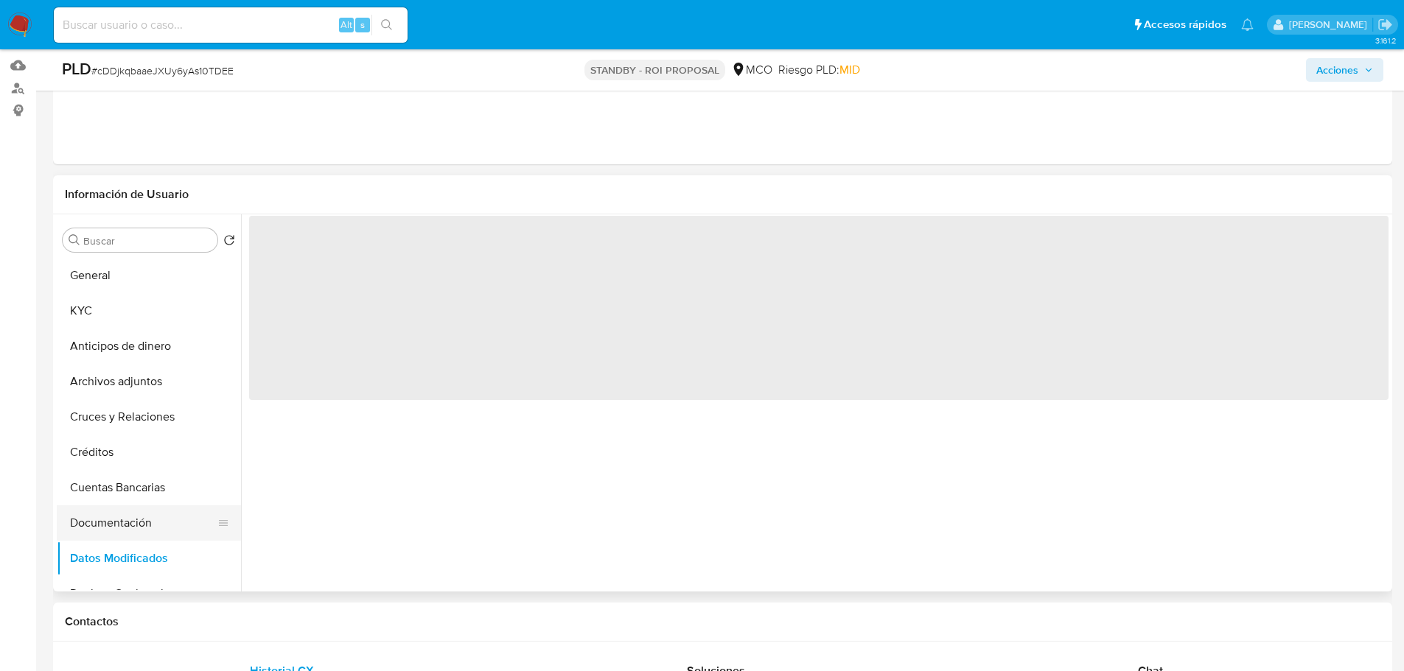
click at [127, 527] on button "Documentación" at bounding box center [143, 523] width 172 height 35
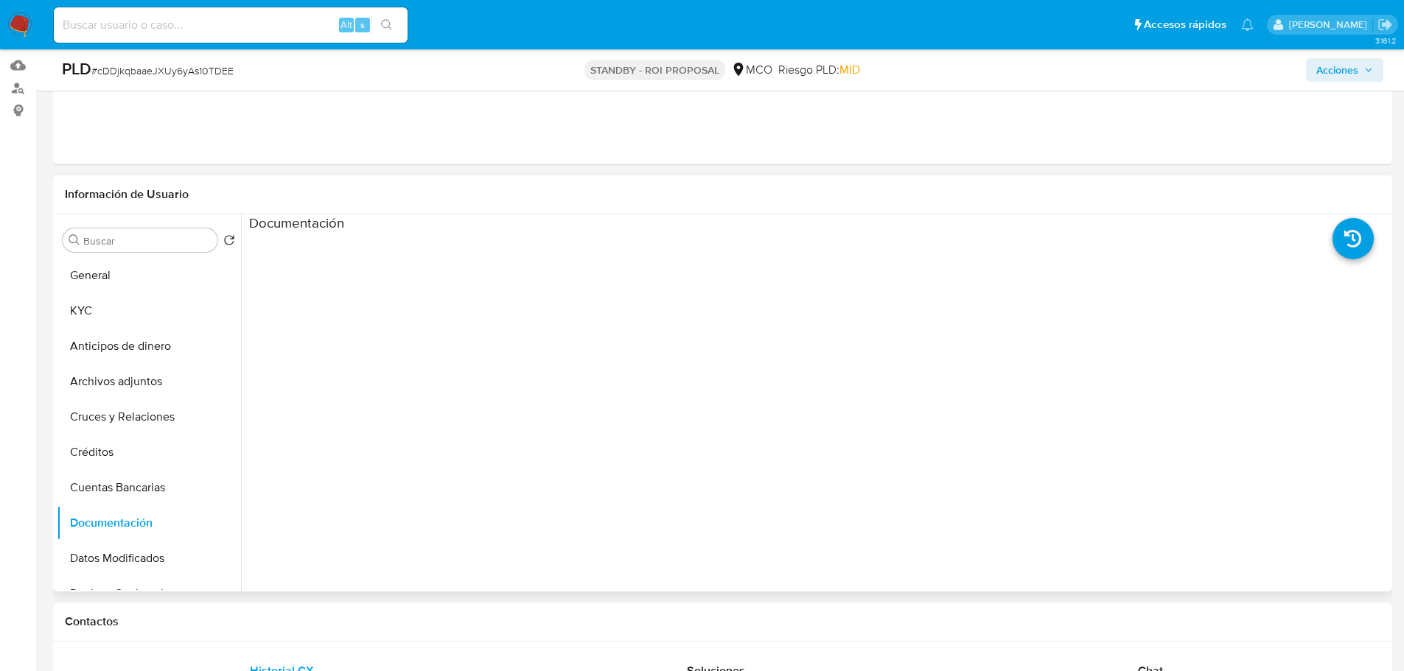
scroll to position [0, 0]
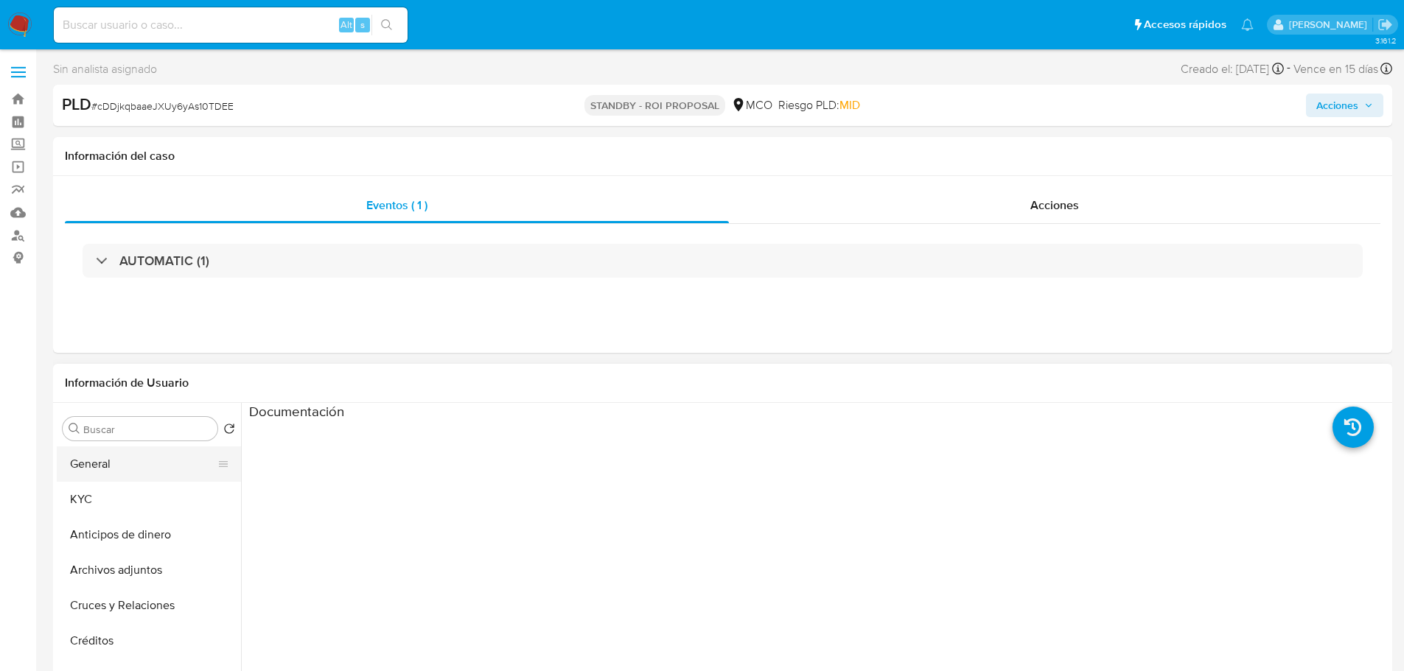
click at [108, 463] on button "General" at bounding box center [143, 464] width 172 height 35
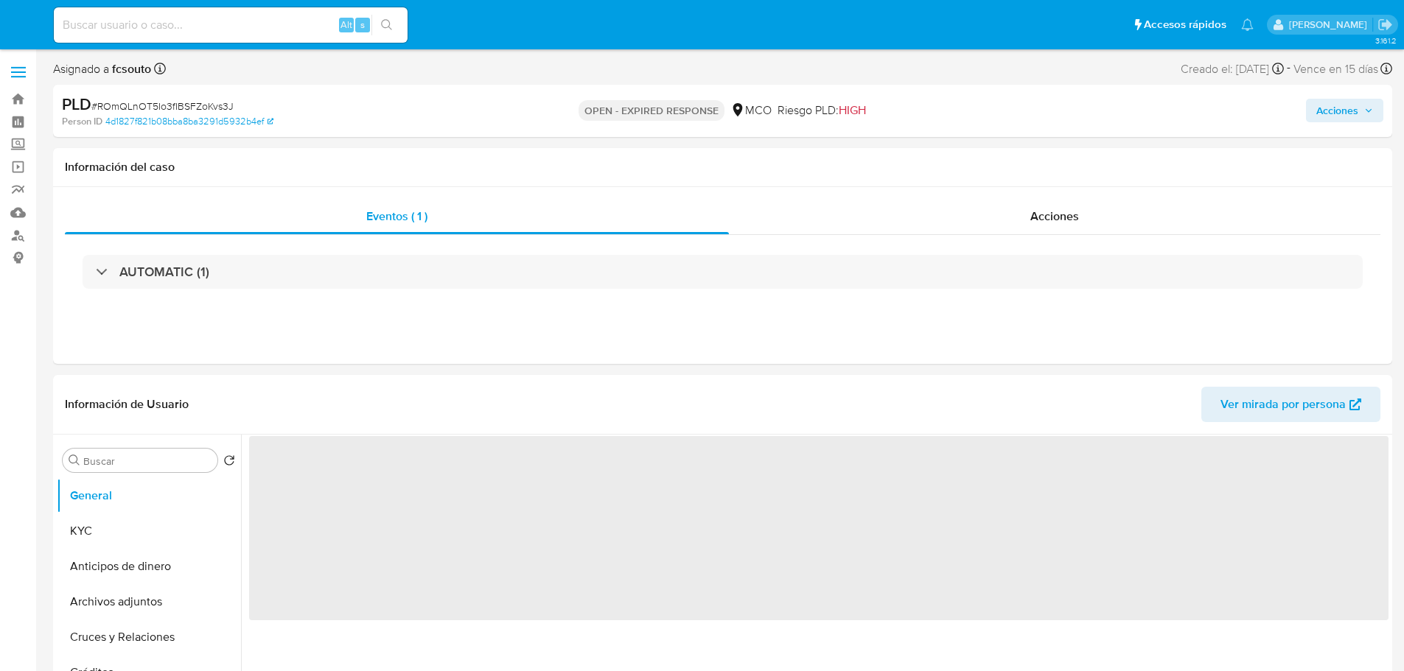
select select "10"
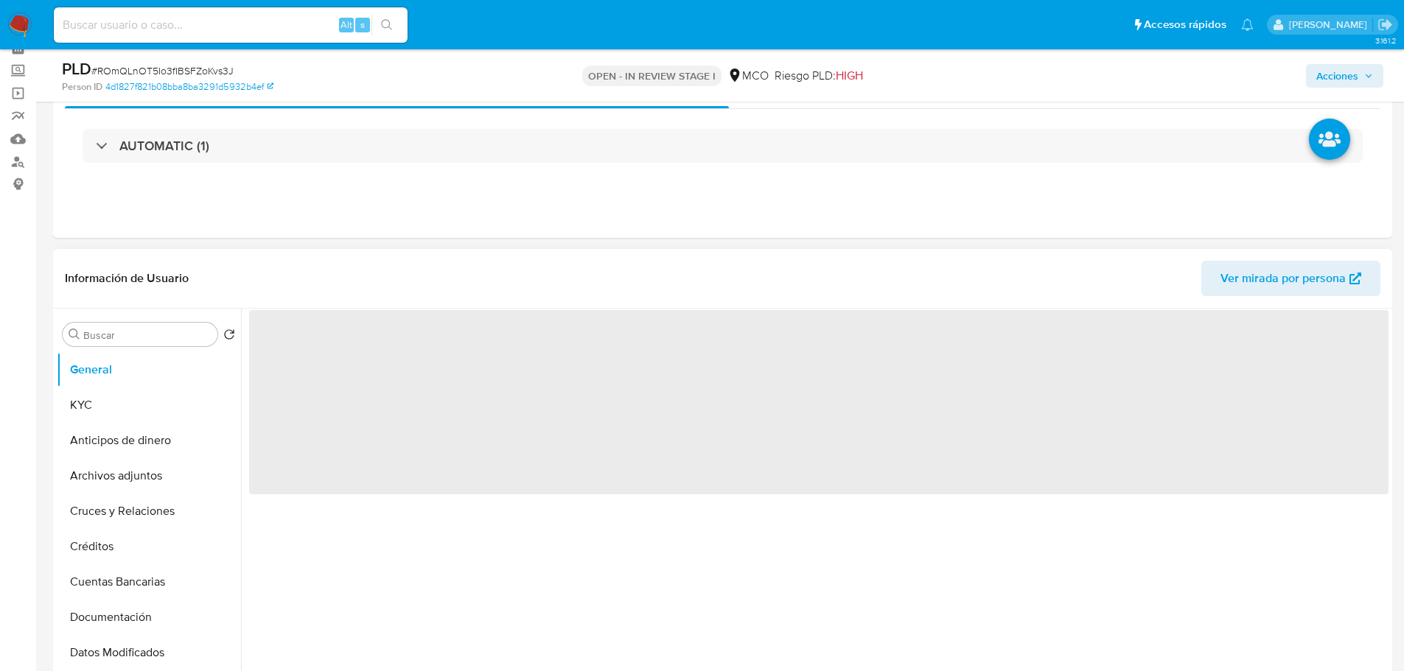
select select "10"
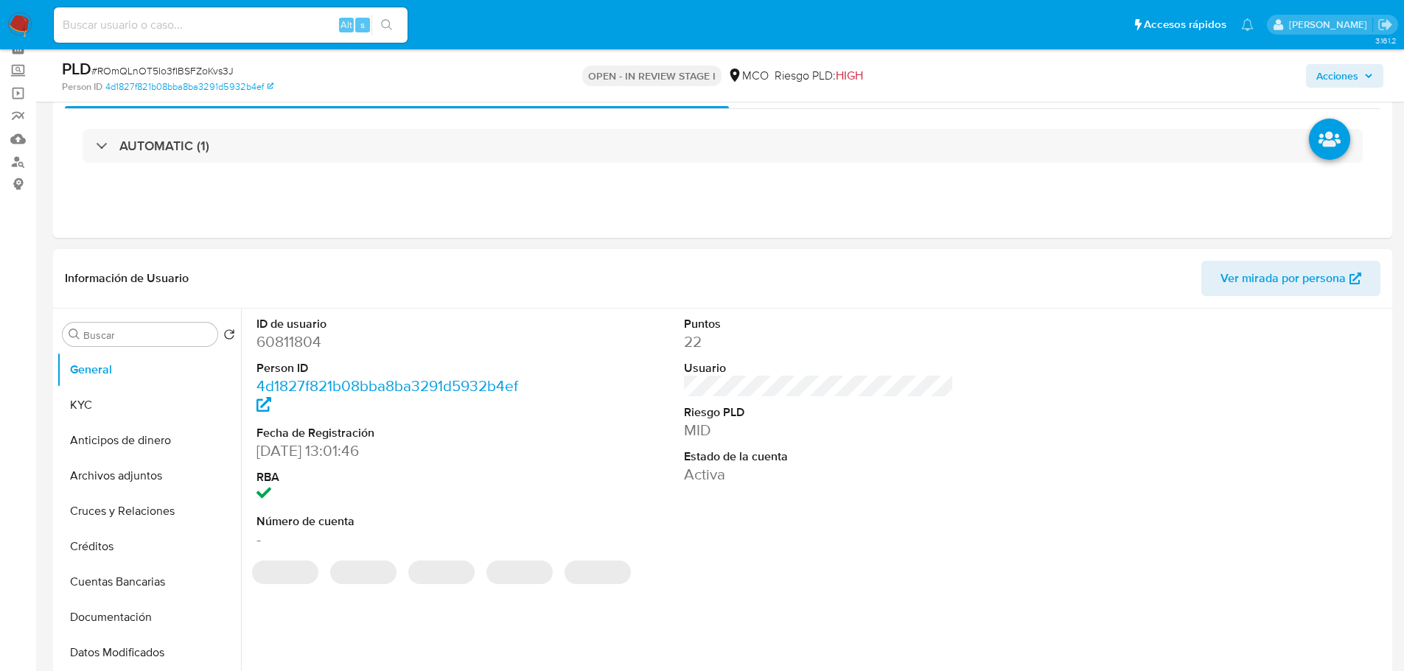
click at [301, 340] on dd "60811804" at bounding box center [391, 342] width 270 height 21
copy dd "60811804"
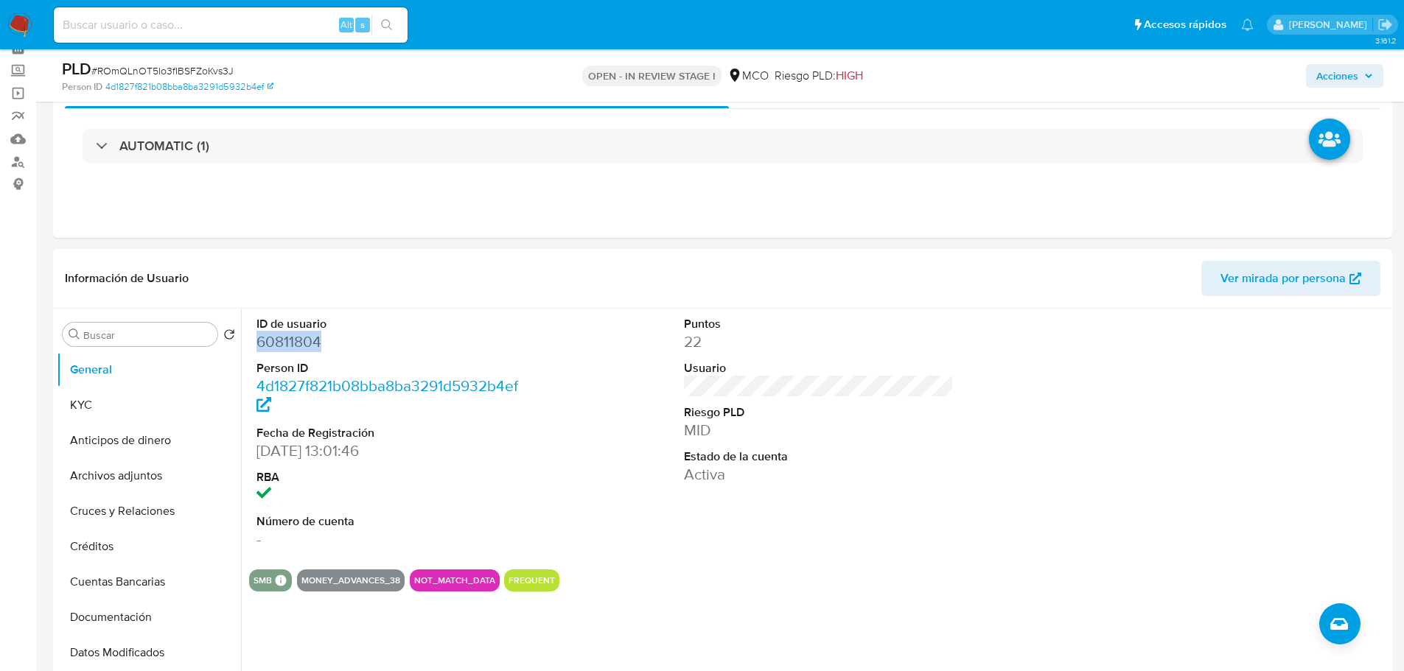
click at [296, 338] on dd "60811804" at bounding box center [391, 342] width 270 height 21
click at [290, 336] on dd "60811804" at bounding box center [391, 342] width 270 height 21
click at [290, 343] on dd "60811804" at bounding box center [391, 342] width 270 height 21
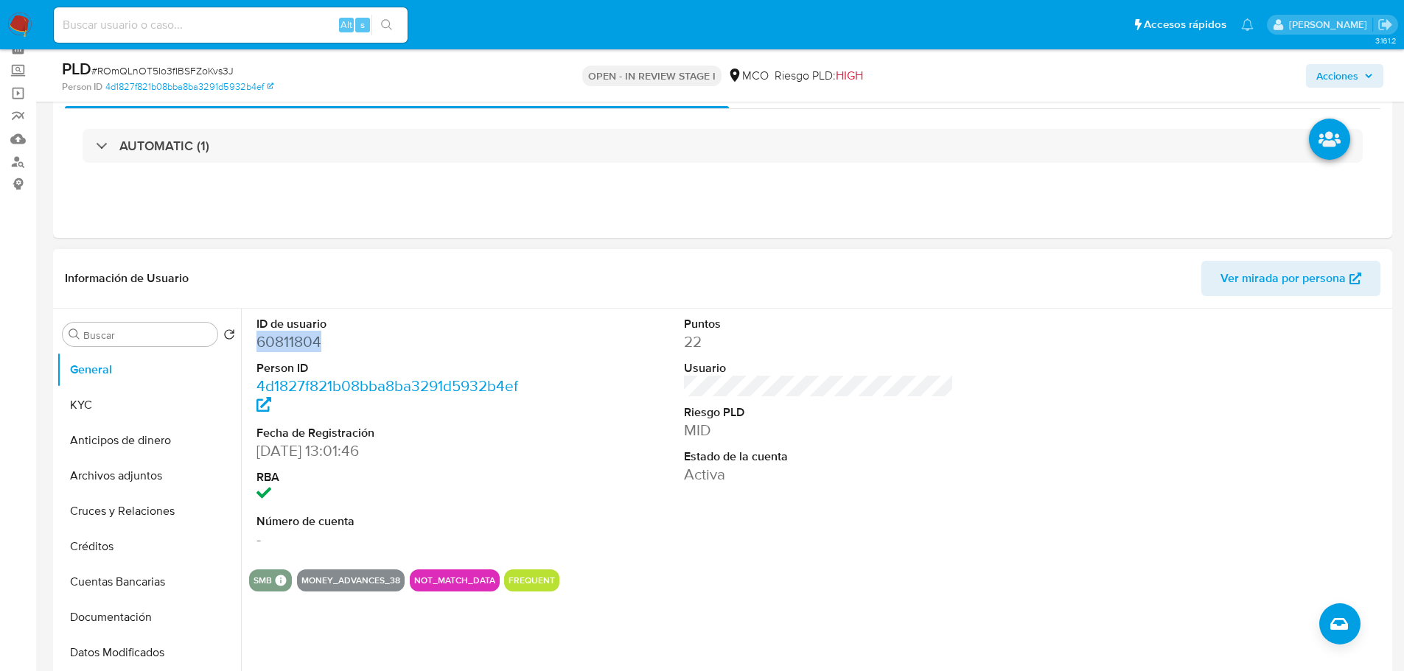
click at [290, 343] on dd "60811804" at bounding box center [391, 342] width 270 height 21
click at [298, 346] on dd "60811804" at bounding box center [391, 342] width 270 height 21
click at [298, 347] on dd "60811804" at bounding box center [391, 342] width 270 height 21
copy dd "60811804"
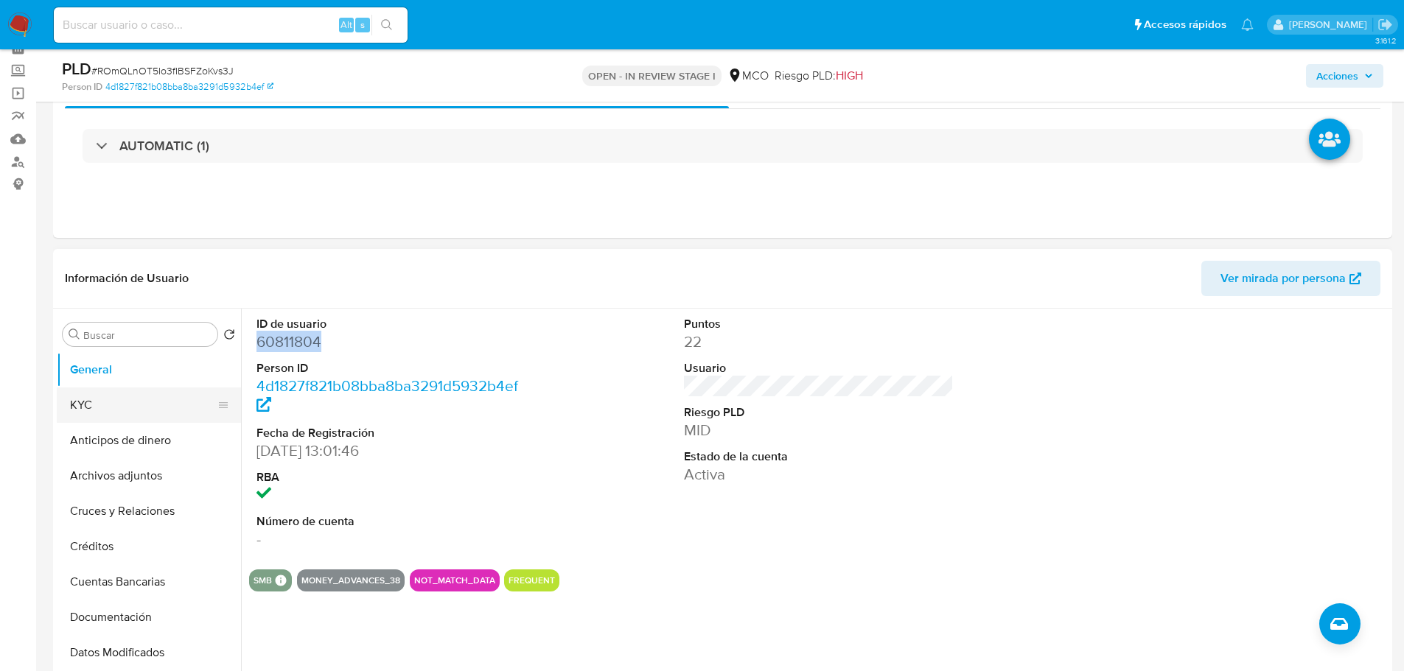
click at [120, 394] on button "KYC" at bounding box center [143, 405] width 172 height 35
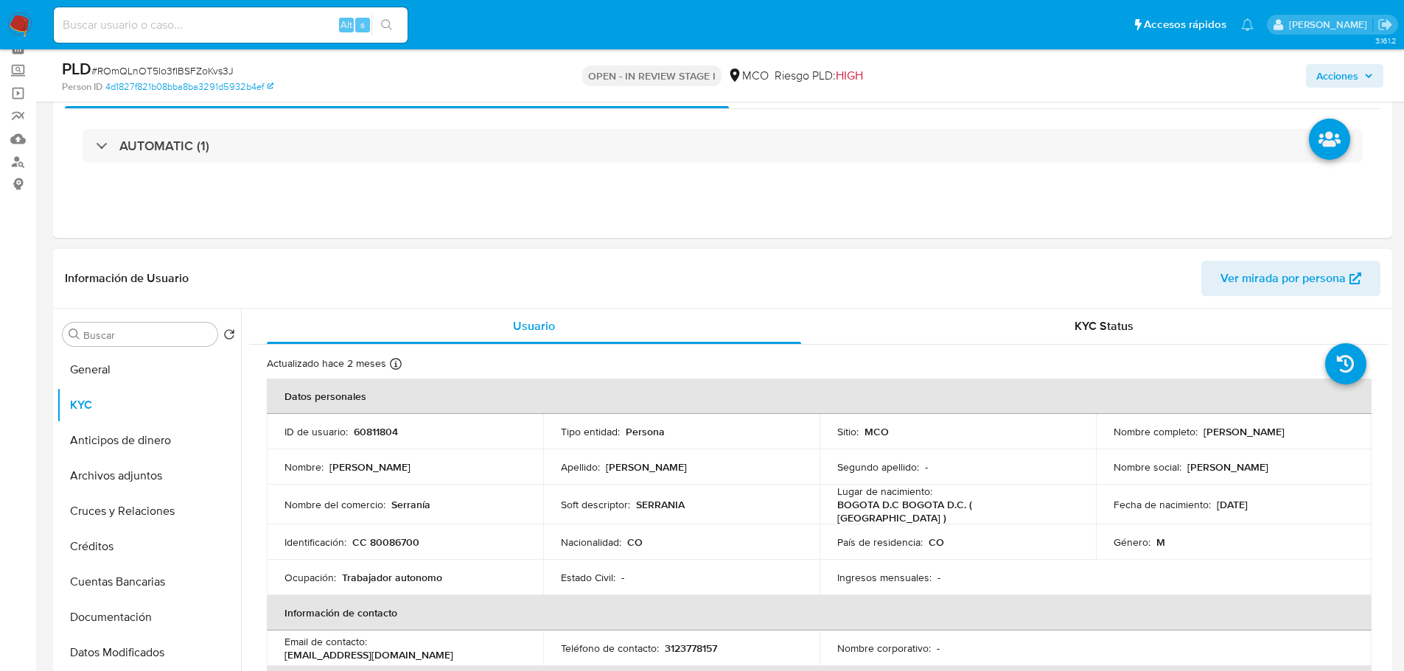
drag, startPoint x: 1107, startPoint y: 440, endPoint x: 1266, endPoint y: 438, distance: 159.2
click at [1266, 438] on td "Nombre completo : [PERSON_NAME]" at bounding box center [1234, 431] width 276 height 35
copy p "[PERSON_NAME]"
click at [134, 478] on button "Archivos adjuntos" at bounding box center [143, 475] width 172 height 35
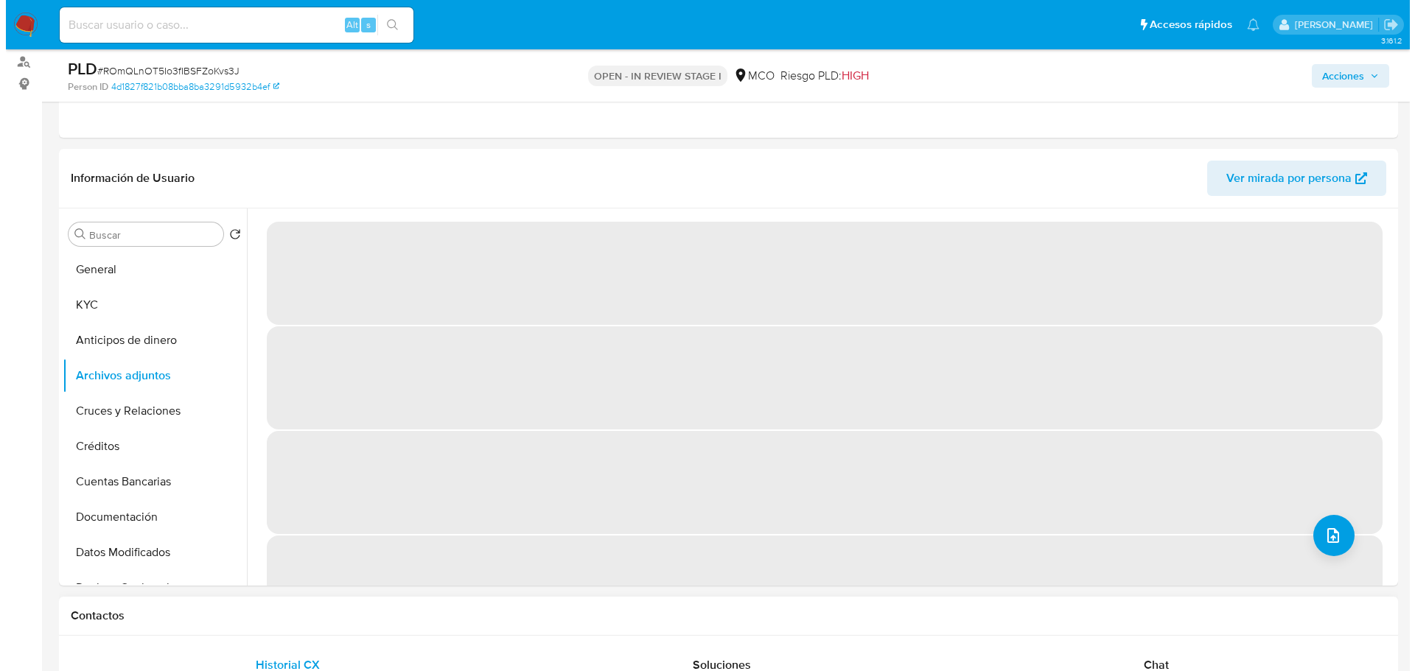
scroll to position [147, 0]
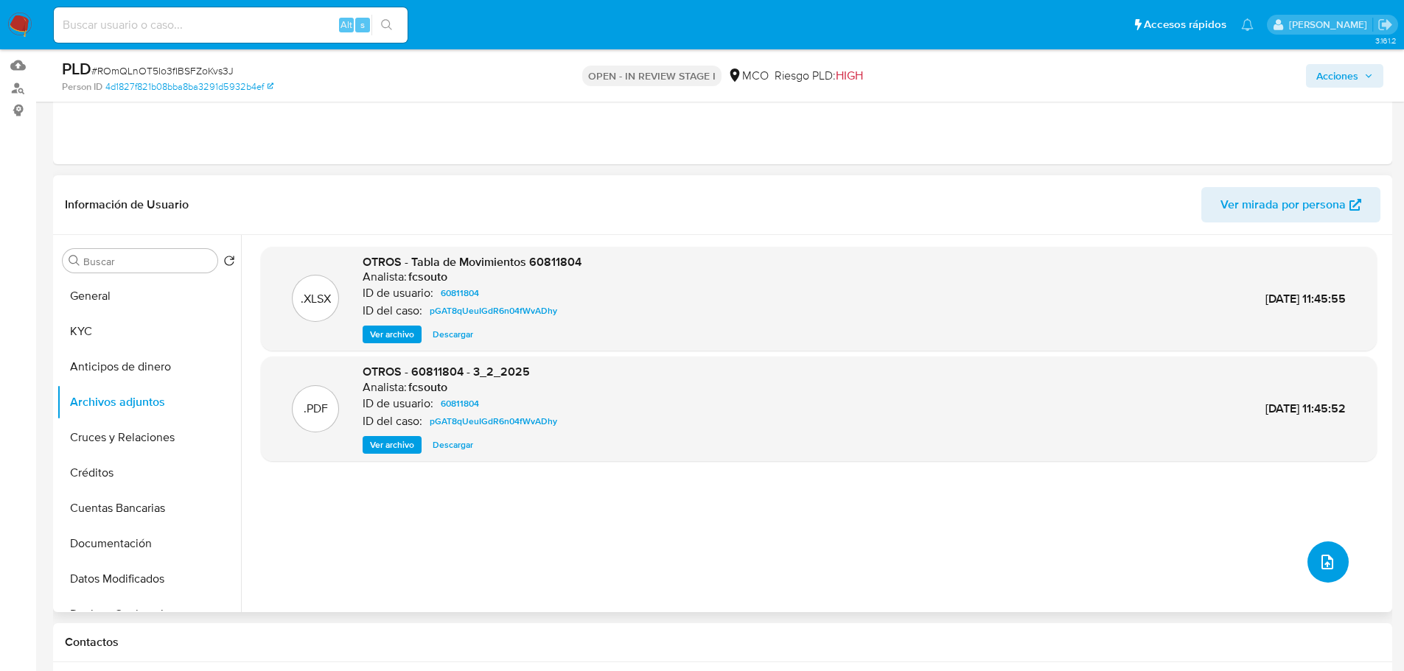
click at [1336, 560] on button "upload-file" at bounding box center [1327, 562] width 41 height 41
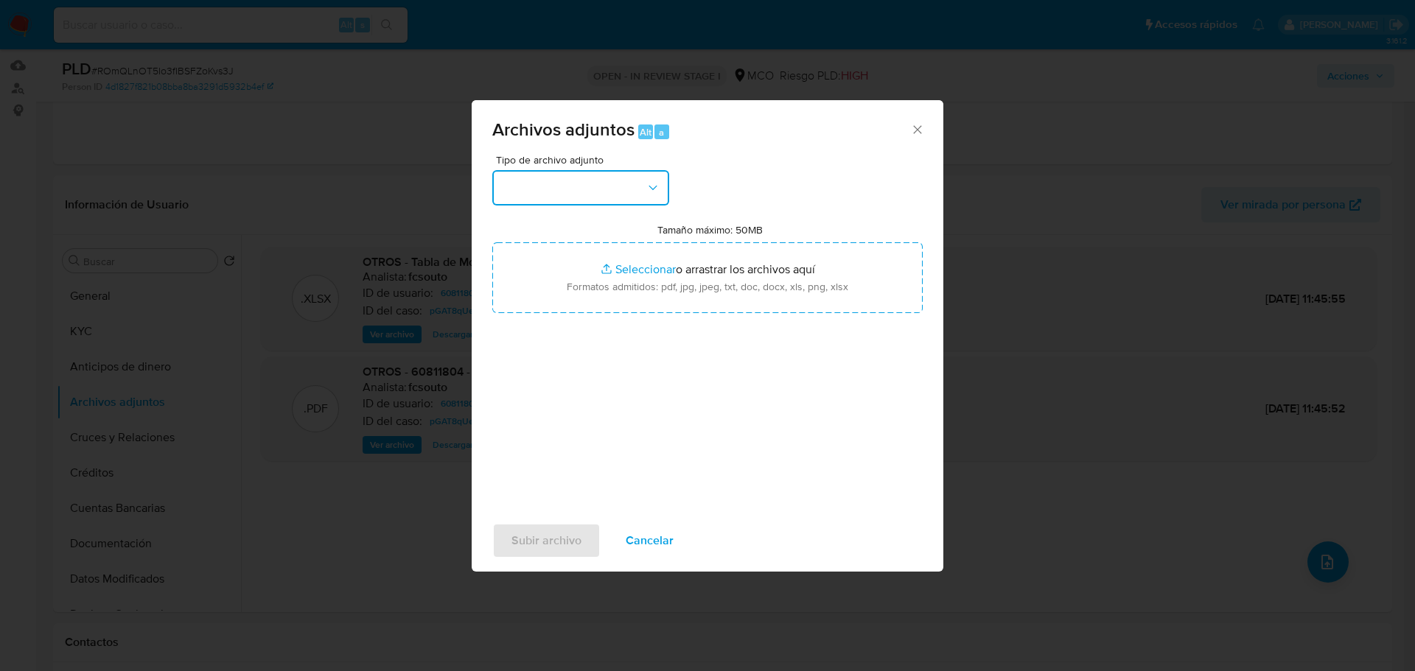
click at [598, 189] on button "button" at bounding box center [580, 187] width 177 height 35
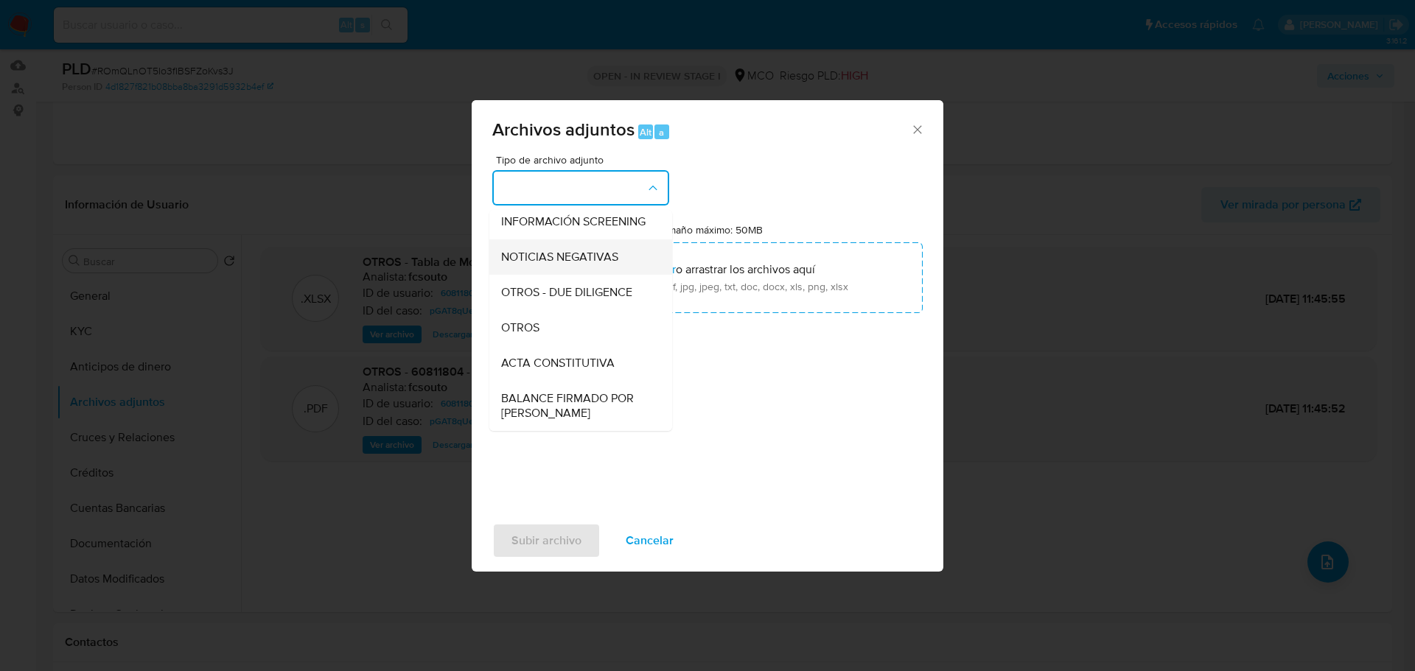
click at [564, 337] on div "OTROS" at bounding box center [576, 327] width 150 height 35
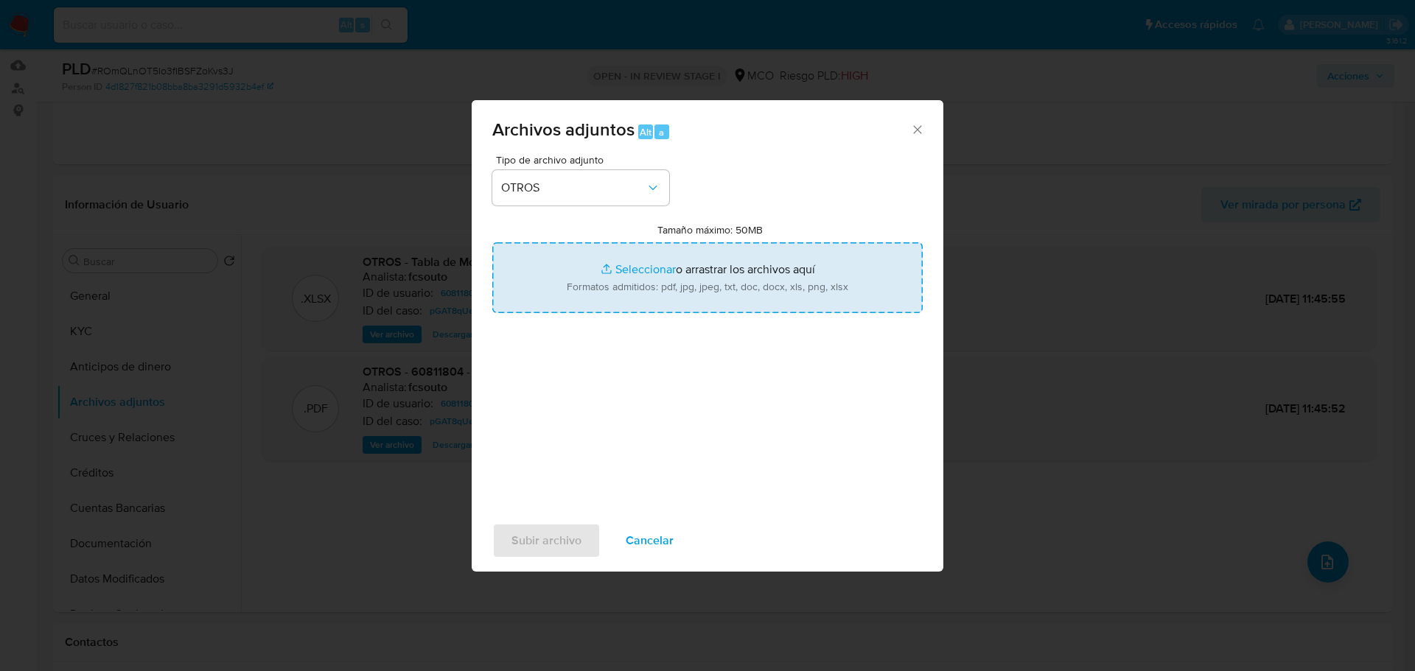
click at [613, 254] on input "Tamaño máximo: 50MB Seleccionar archivos" at bounding box center [707, 277] width 430 height 71
type input "C:\fakepath\60811804 - 25_9_2025.pdf"
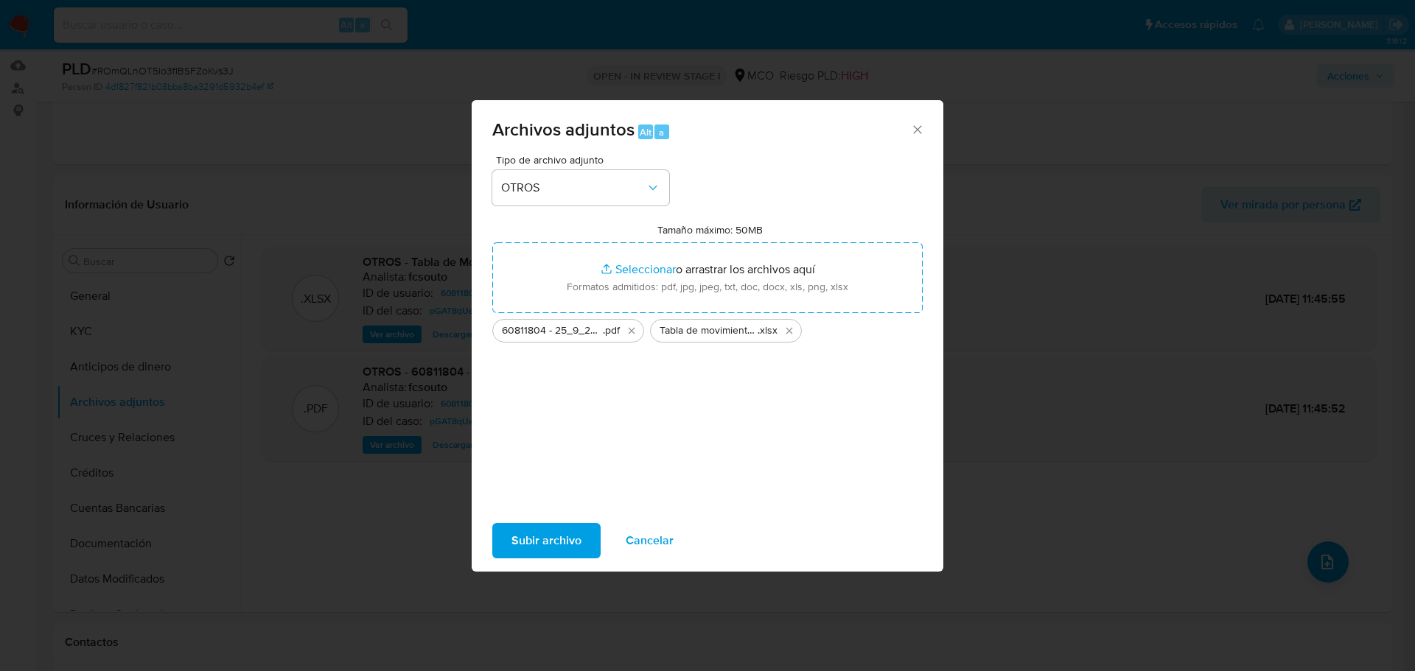
click at [543, 540] on span "Subir archivo" at bounding box center [546, 541] width 70 height 32
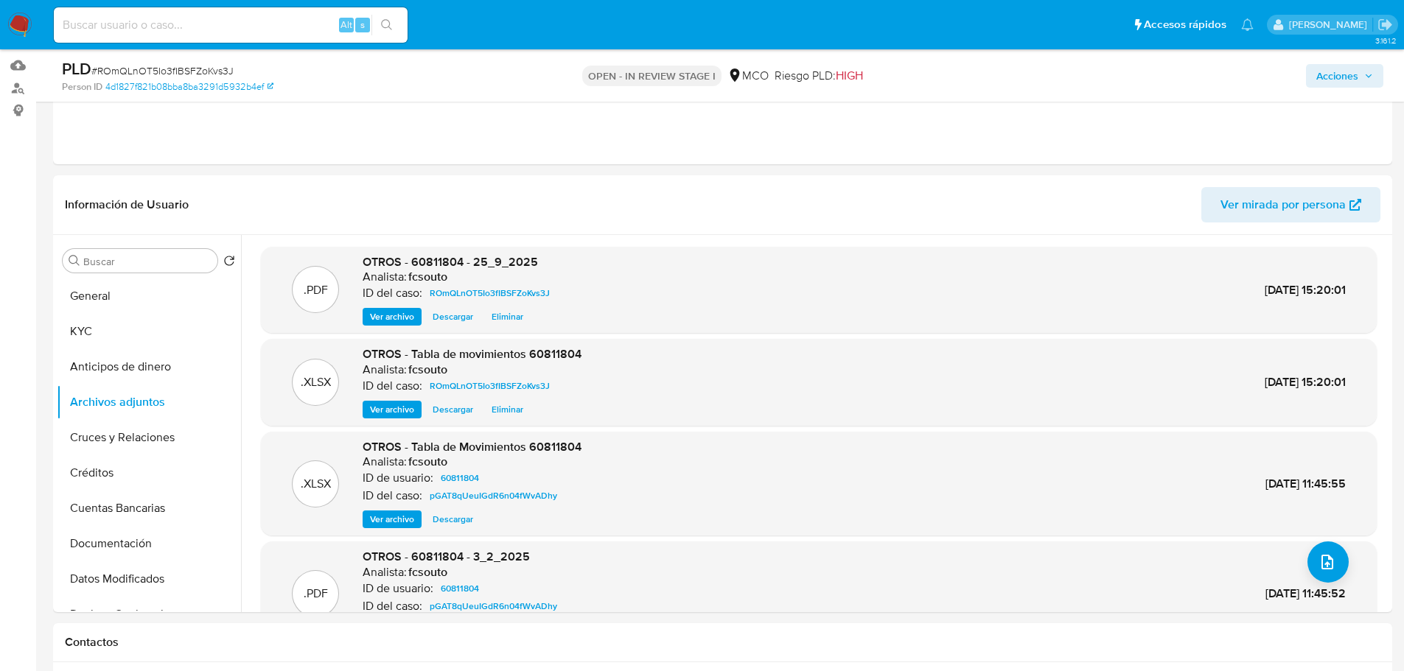
click at [1354, 69] on span "Acciones" at bounding box center [1337, 76] width 42 height 24
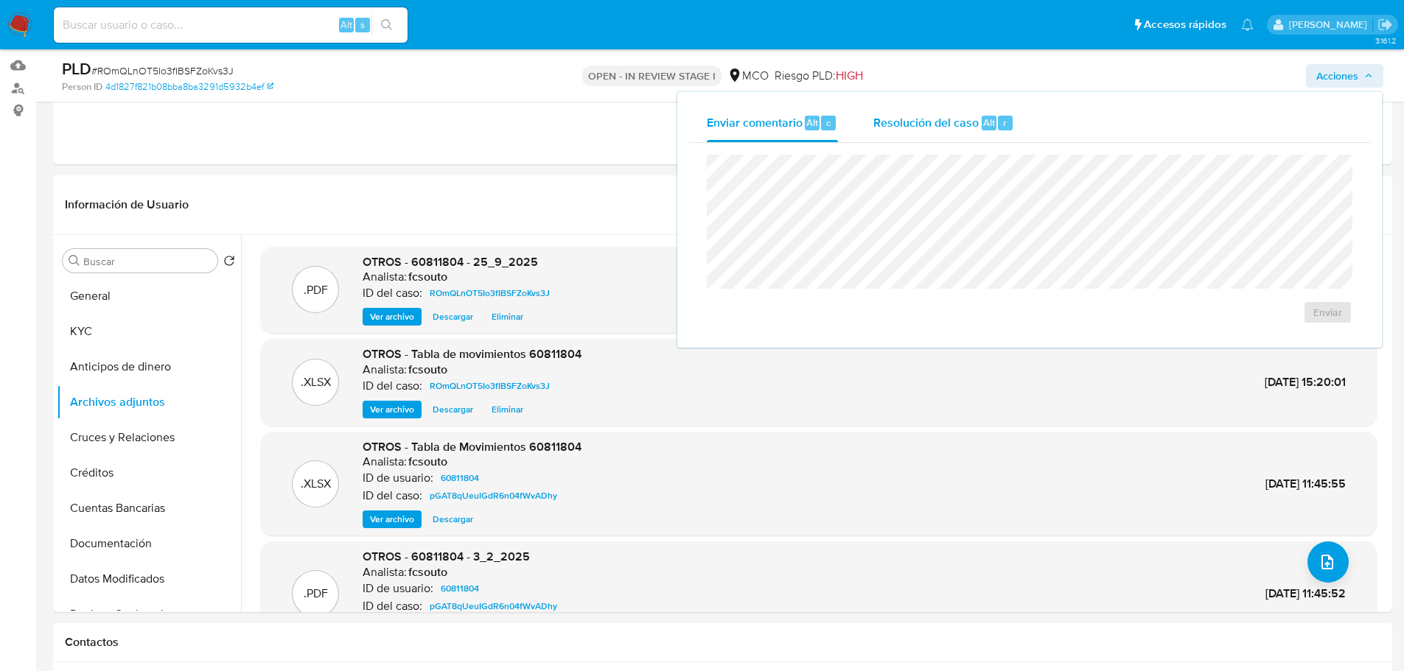
click at [937, 130] on span "Resolución del caso" at bounding box center [925, 121] width 105 height 17
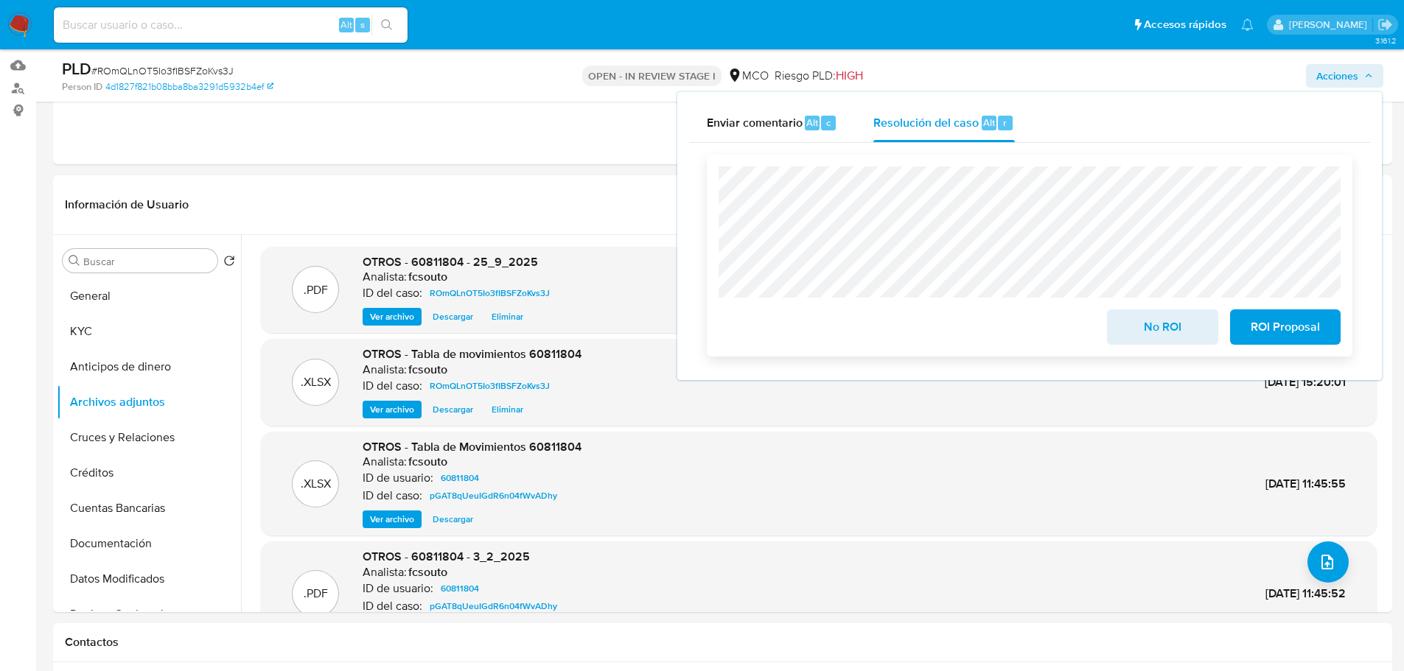
click at [1284, 330] on span "ROI Proposal" at bounding box center [1285, 327] width 72 height 32
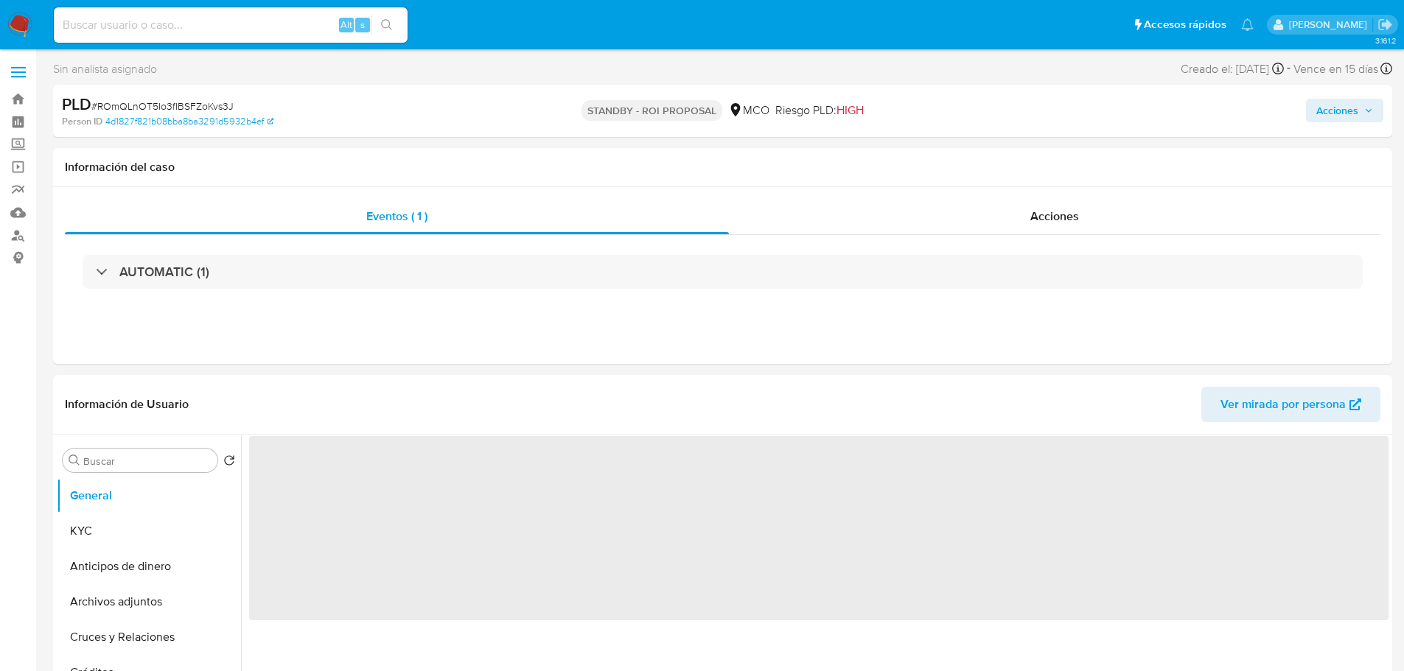
select select "10"
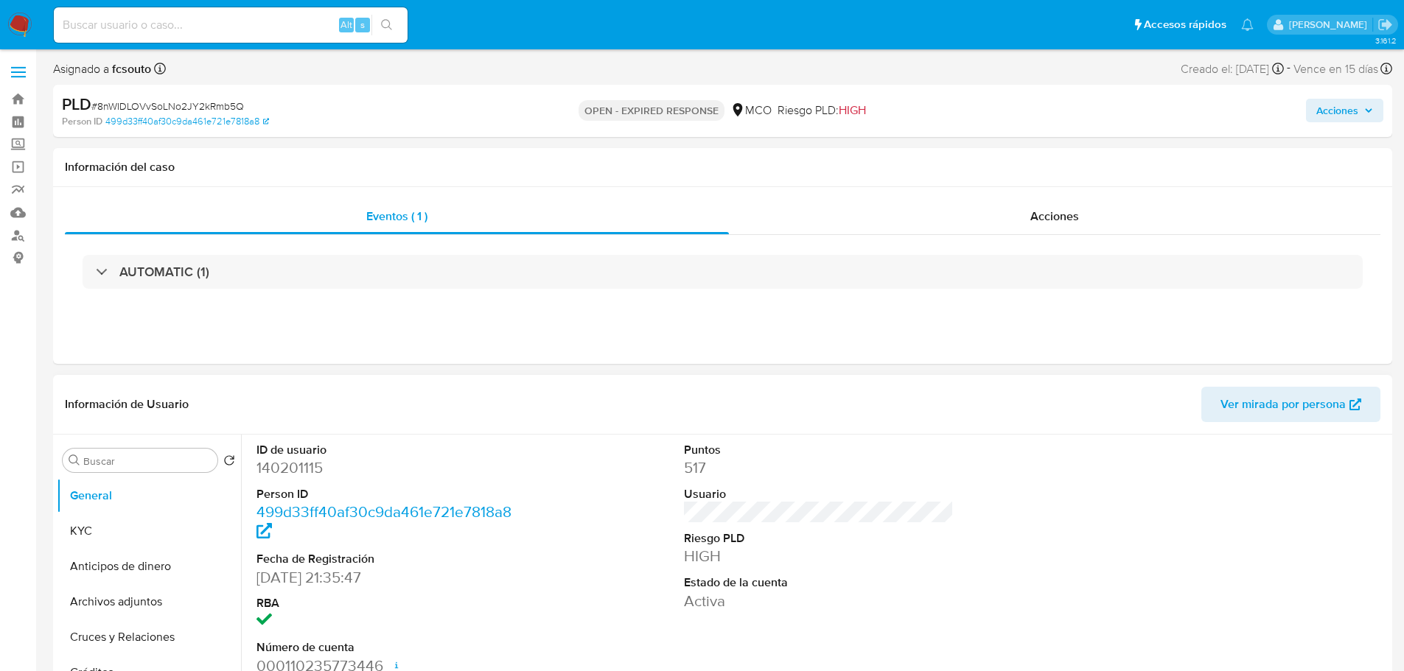
click at [301, 467] on dd "140201115" at bounding box center [391, 468] width 270 height 21
copy dd "140201115"
click at [281, 466] on dd "140201115" at bounding box center [391, 468] width 270 height 21
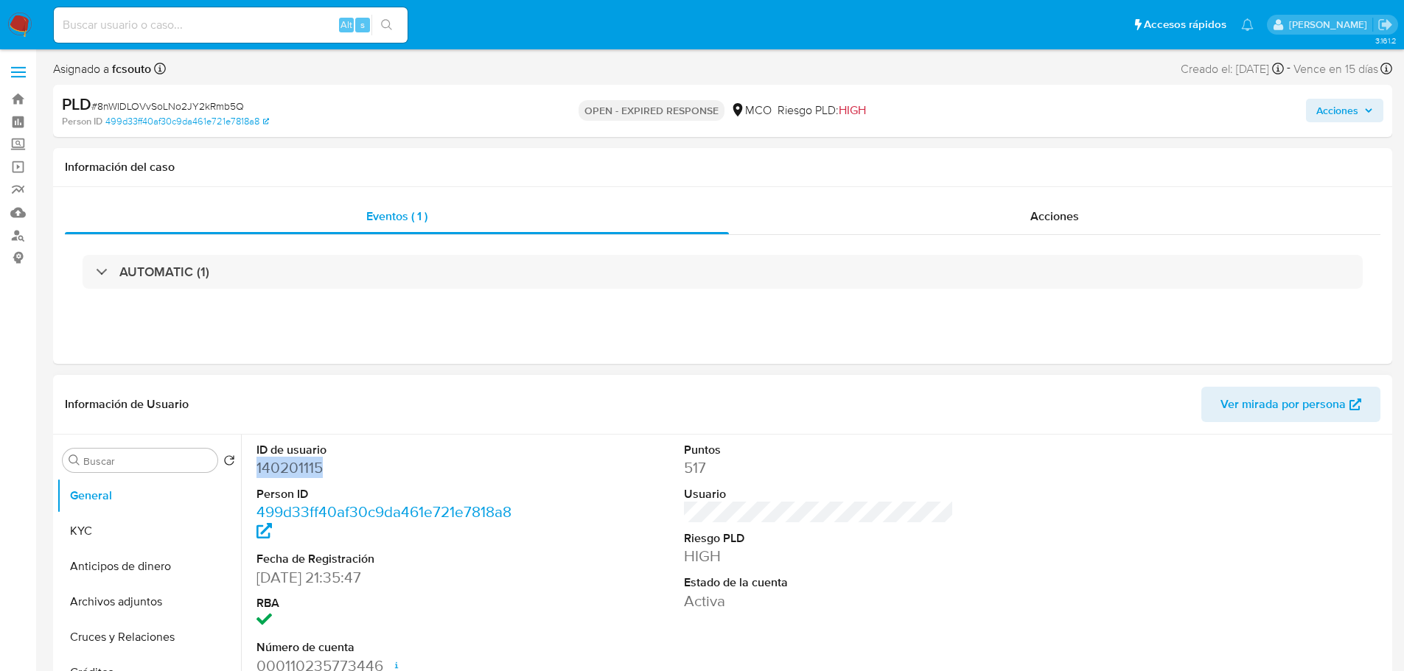
click at [282, 472] on dd "140201115" at bounding box center [391, 468] width 270 height 21
click at [274, 461] on dd "140201115" at bounding box center [391, 468] width 270 height 21
click at [301, 472] on dd "140201115" at bounding box center [391, 468] width 270 height 21
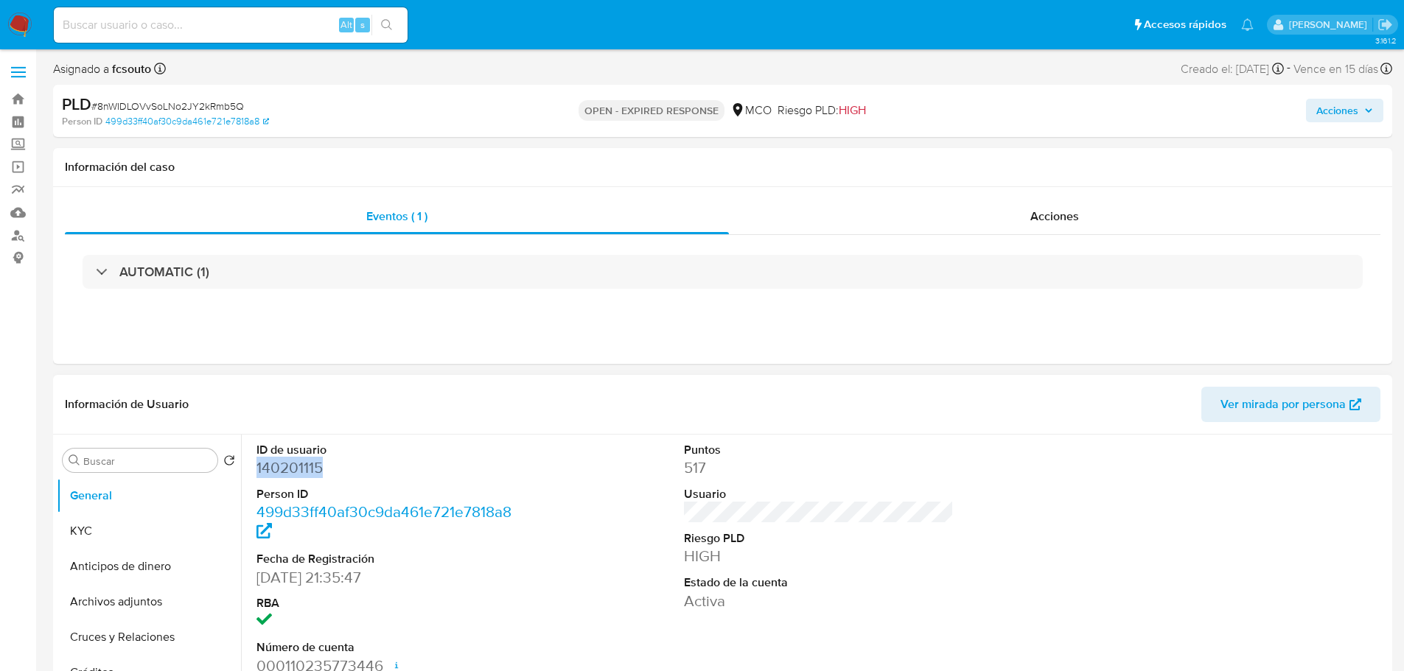
click at [301, 472] on dd "140201115" at bounding box center [391, 468] width 270 height 21
drag, startPoint x: 108, startPoint y: 528, endPoint x: 4, endPoint y: 486, distance: 112.1
click at [106, 528] on button "KYC" at bounding box center [149, 531] width 184 height 35
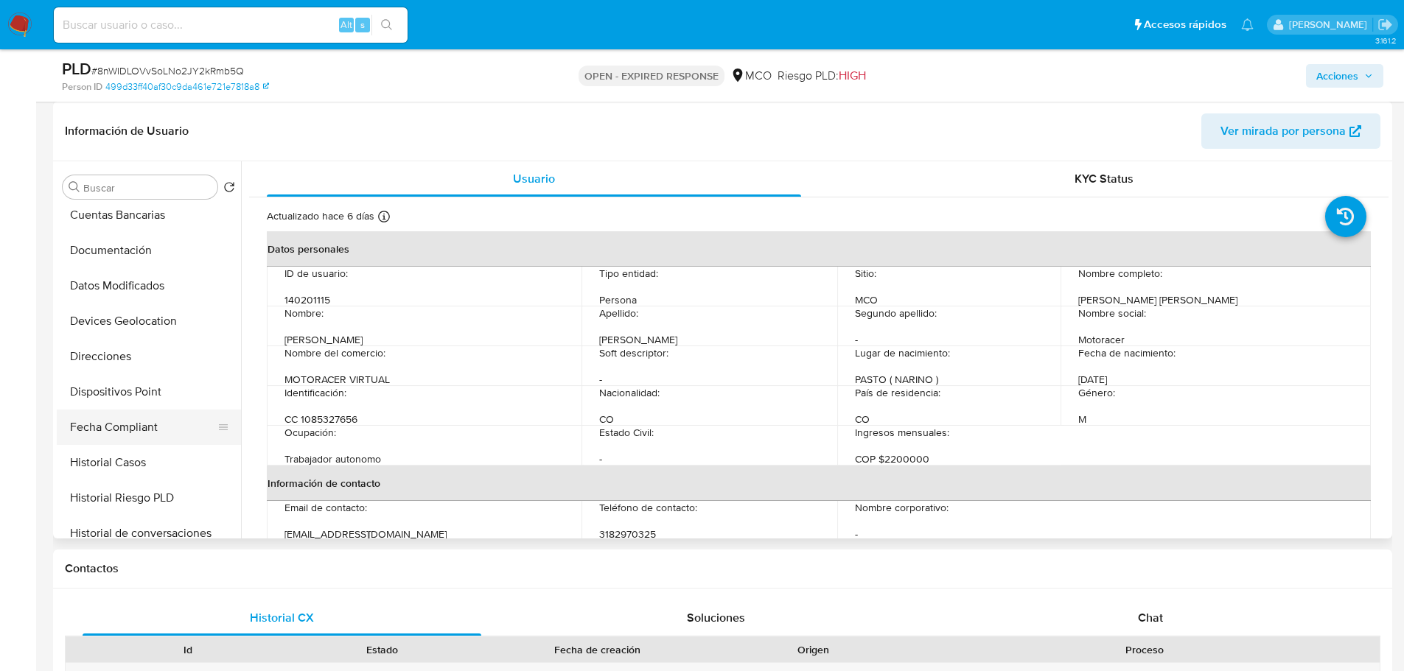
scroll to position [221, 0]
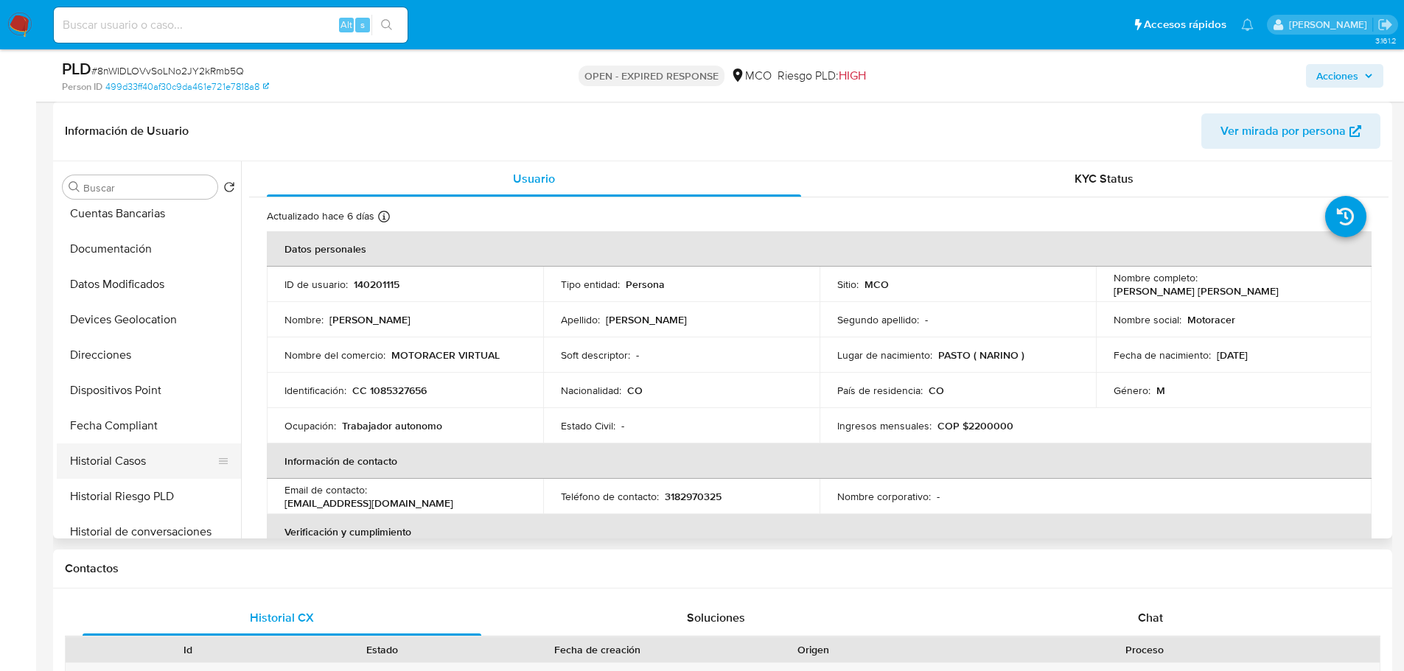
click at [156, 453] on button "Historial Casos" at bounding box center [143, 461] width 172 height 35
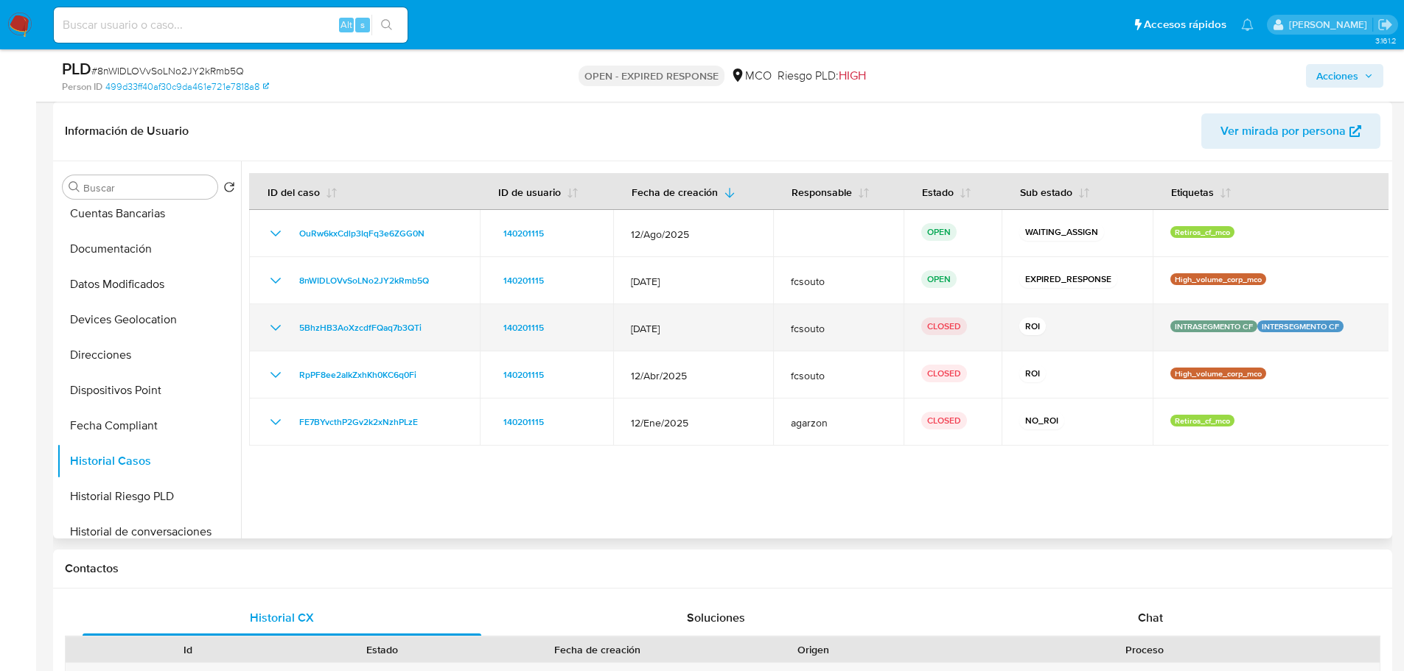
click at [273, 329] on icon "Mostrar/Ocultar" at bounding box center [276, 328] width 18 height 18
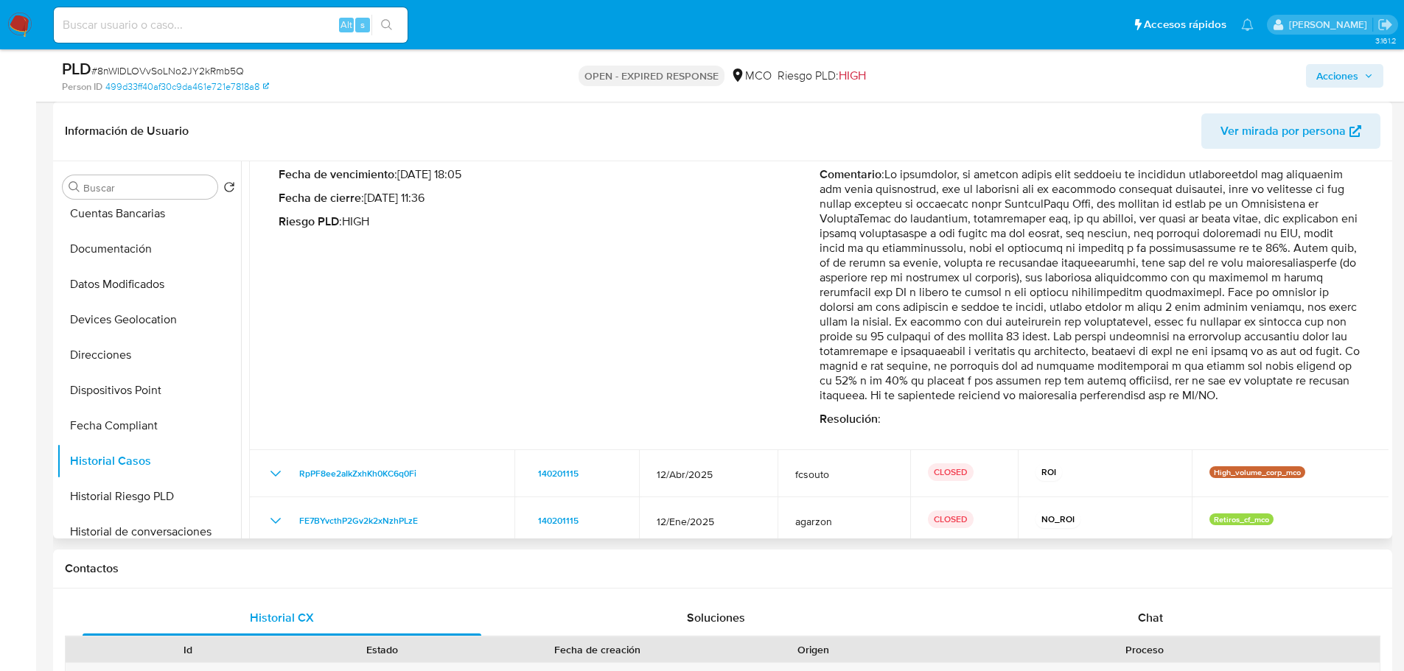
scroll to position [147, 0]
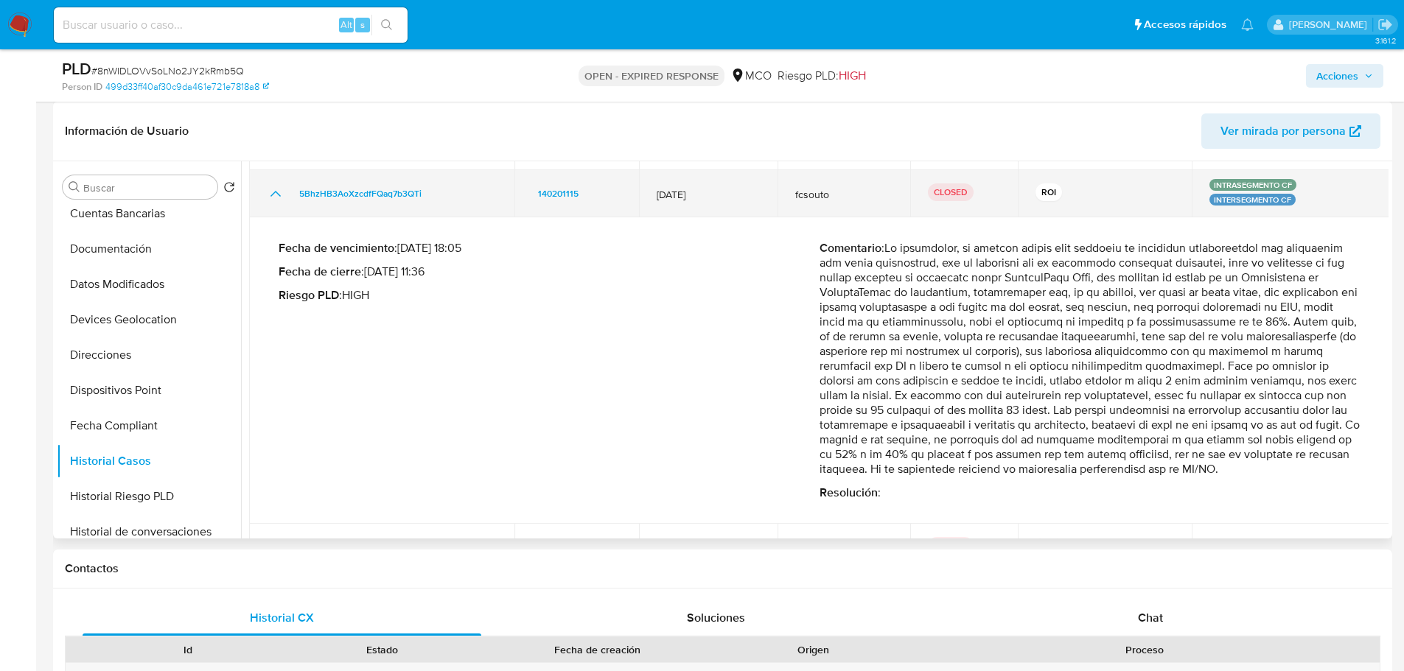
click at [271, 192] on td "5BhzHB3AoXzcdfFQaq7b3QTi" at bounding box center [381, 193] width 265 height 47
click at [271, 186] on icon "Mostrar/Ocultar" at bounding box center [276, 194] width 18 height 18
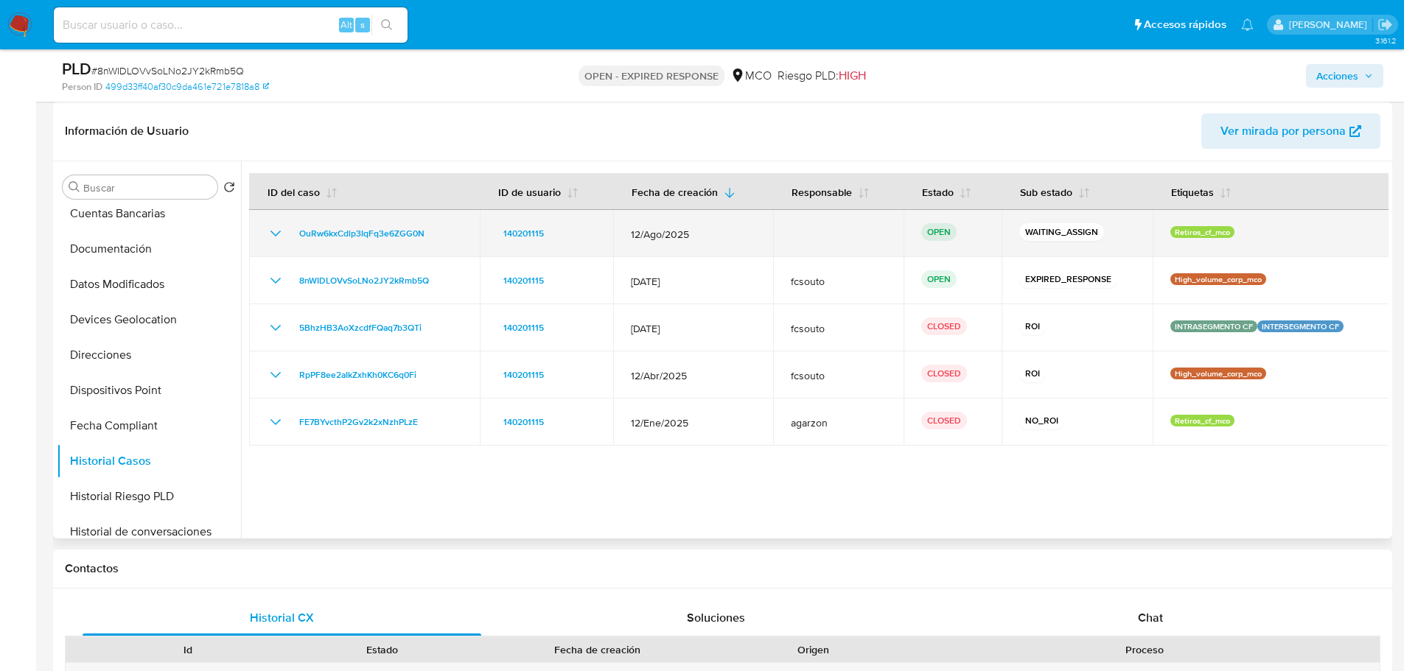
scroll to position [0, 0]
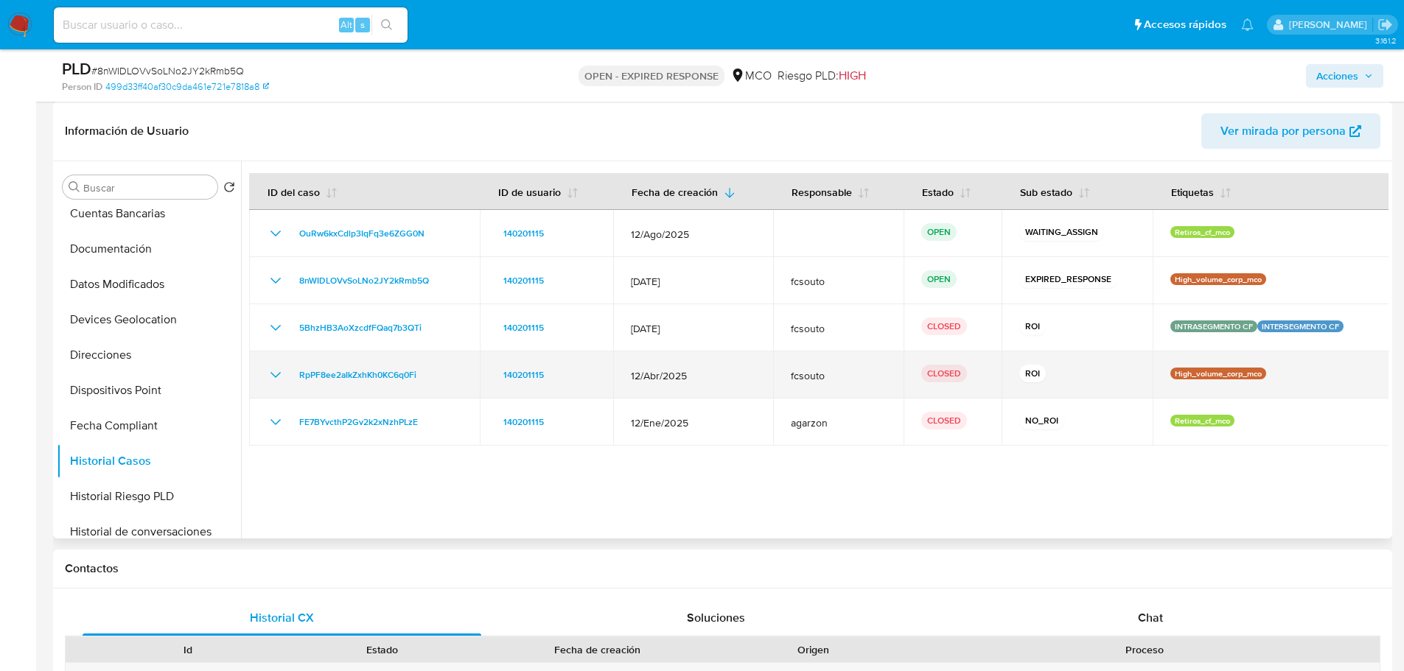
click at [268, 372] on icon "Mostrar/Ocultar" at bounding box center [276, 375] width 18 height 18
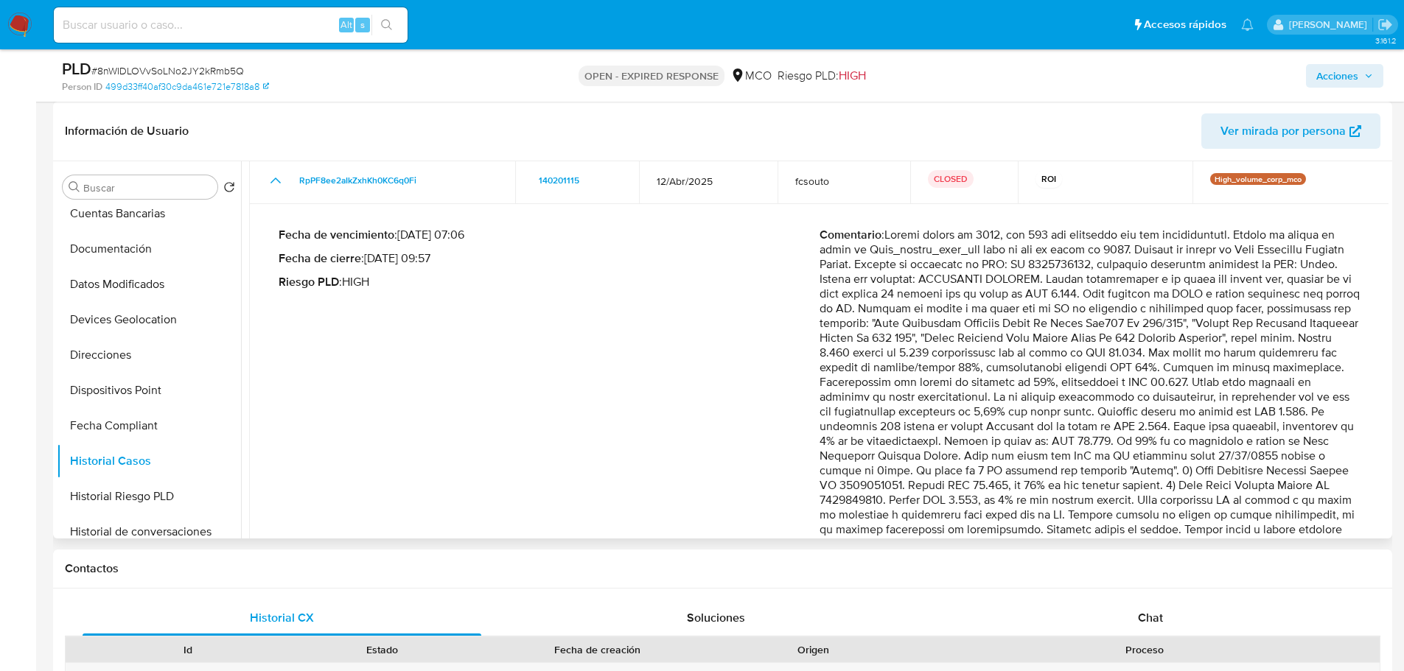
scroll to position [295, 0]
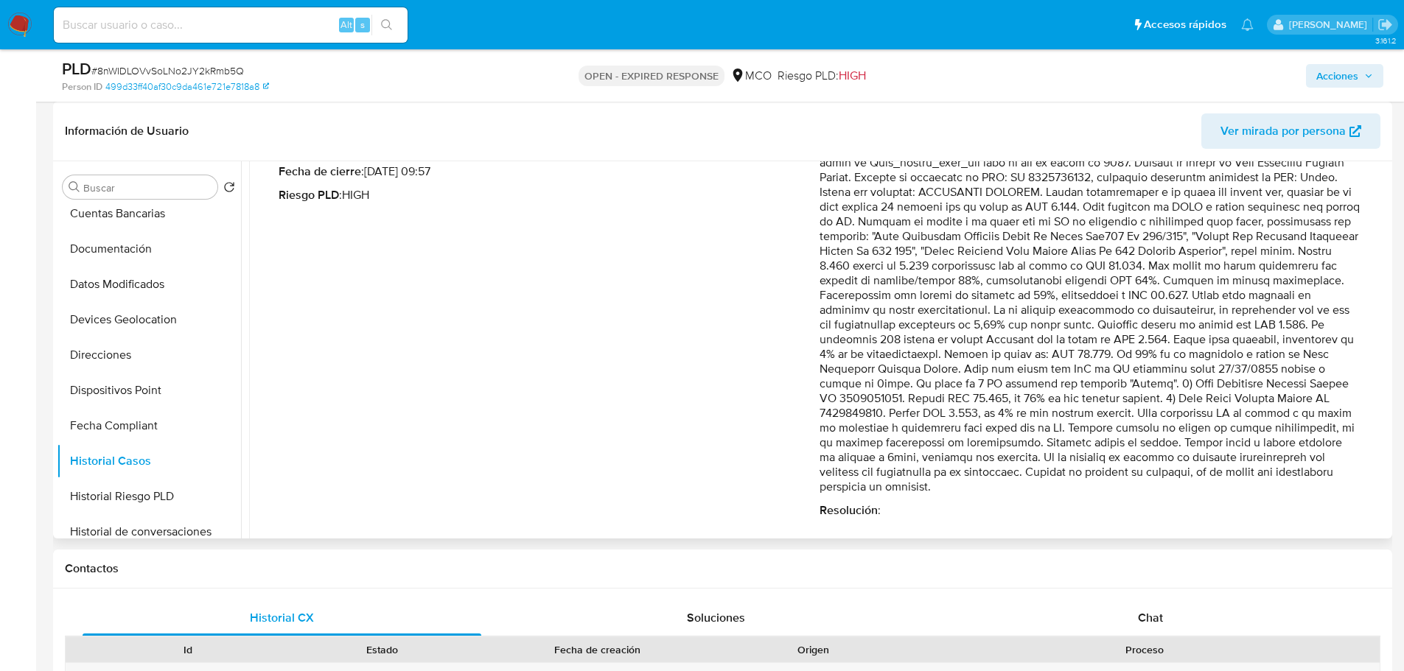
drag, startPoint x: 1321, startPoint y: 356, endPoint x: 878, endPoint y: 403, distance: 444.7
click at [878, 403] on p "Comentario :" at bounding box center [1089, 318] width 541 height 354
click at [713, 312] on div "Fecha de vencimiento : 11/07/2025 07:06 Fecha de cierre : 30/05/2025 09:57 Ries…" at bounding box center [549, 329] width 541 height 377
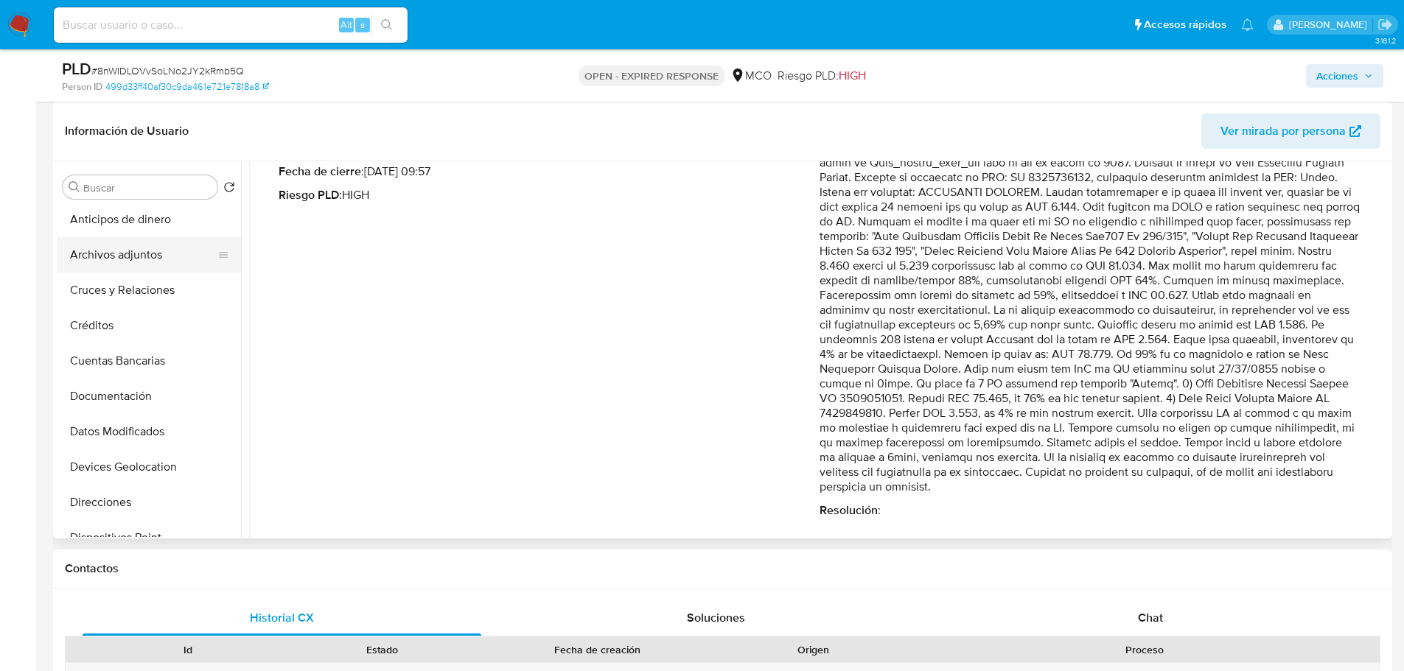
click at [131, 257] on button "Archivos adjuntos" at bounding box center [143, 254] width 172 height 35
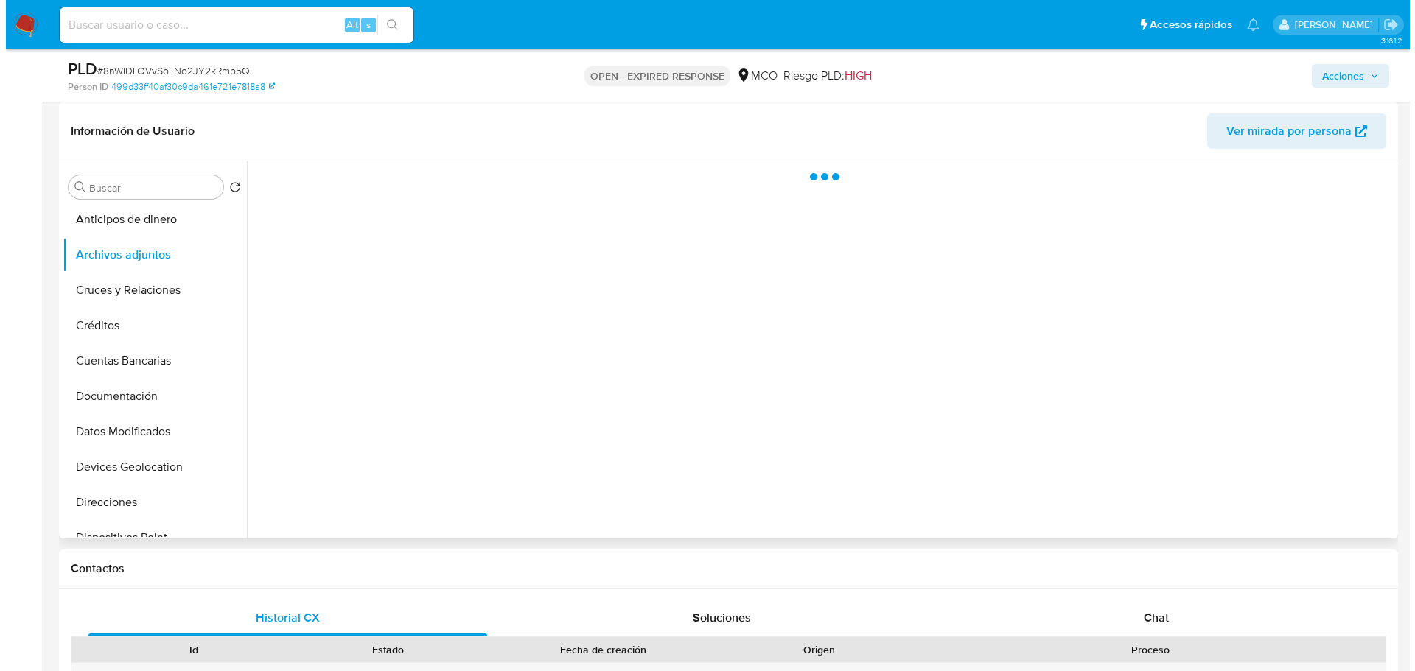
scroll to position [0, 0]
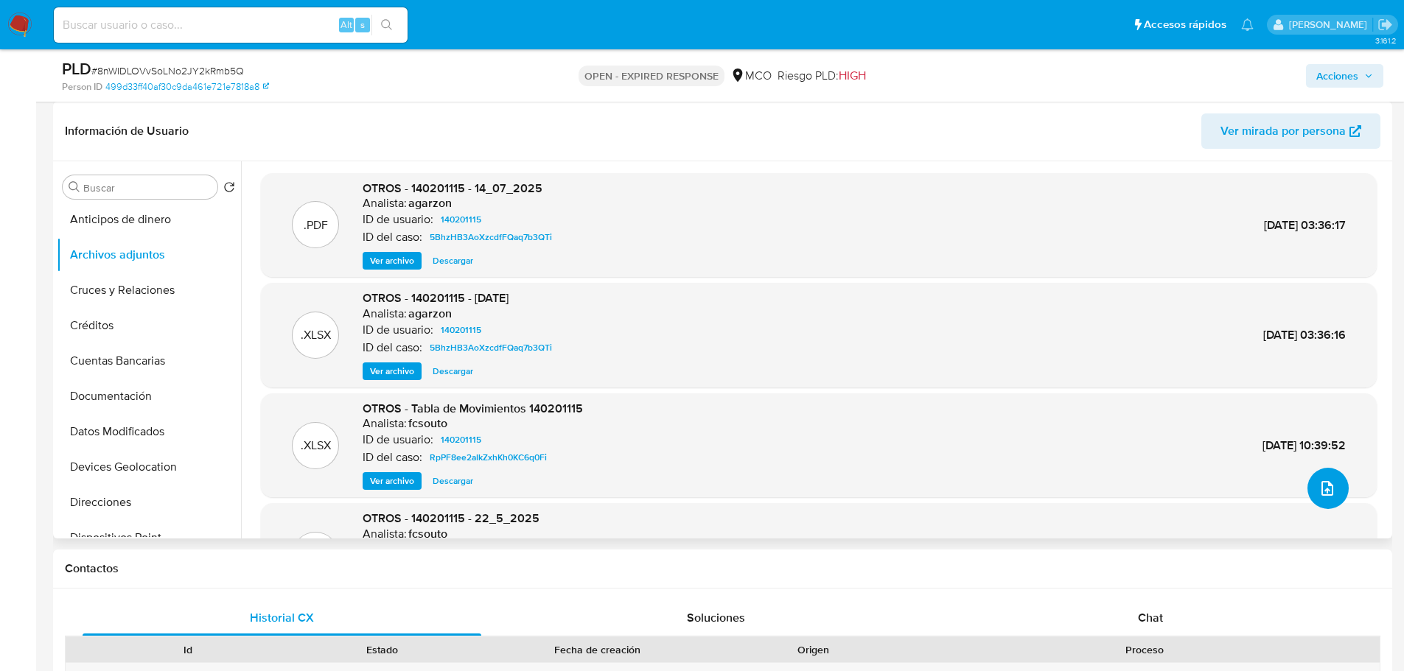
click at [1310, 489] on button "upload-file" at bounding box center [1327, 488] width 41 height 41
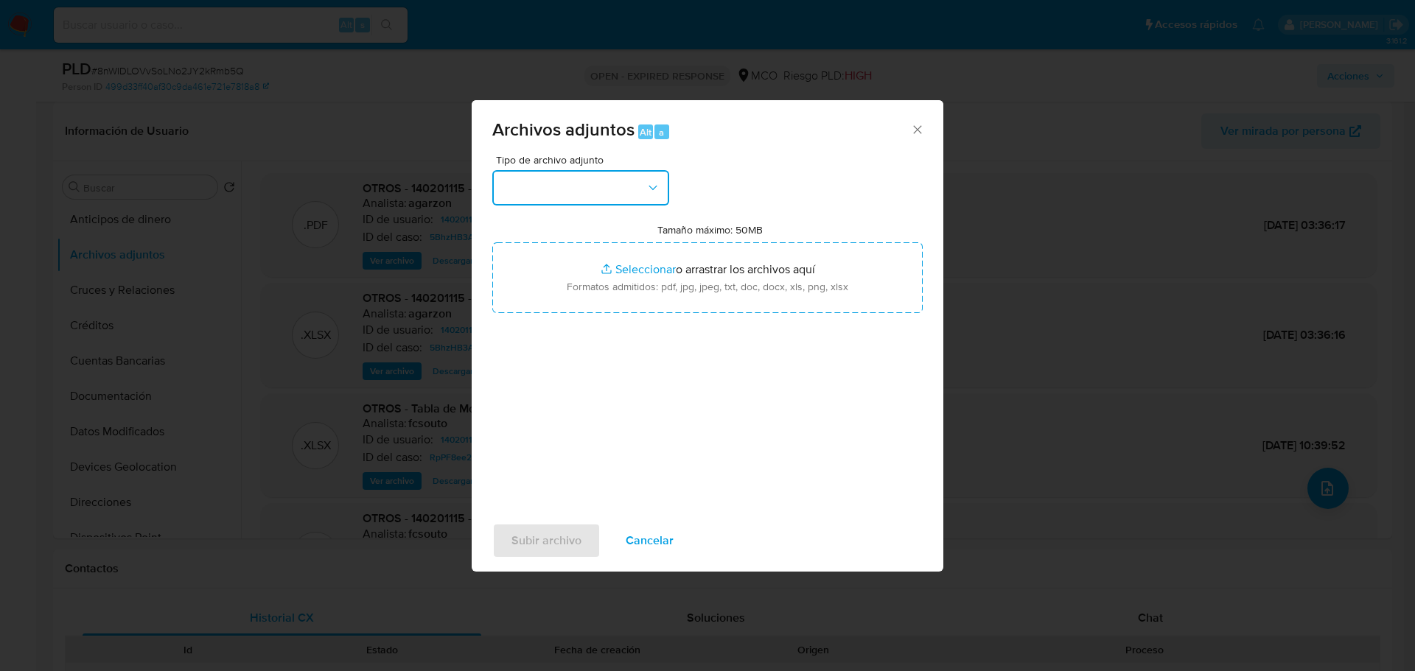
click at [605, 193] on button "button" at bounding box center [580, 187] width 177 height 35
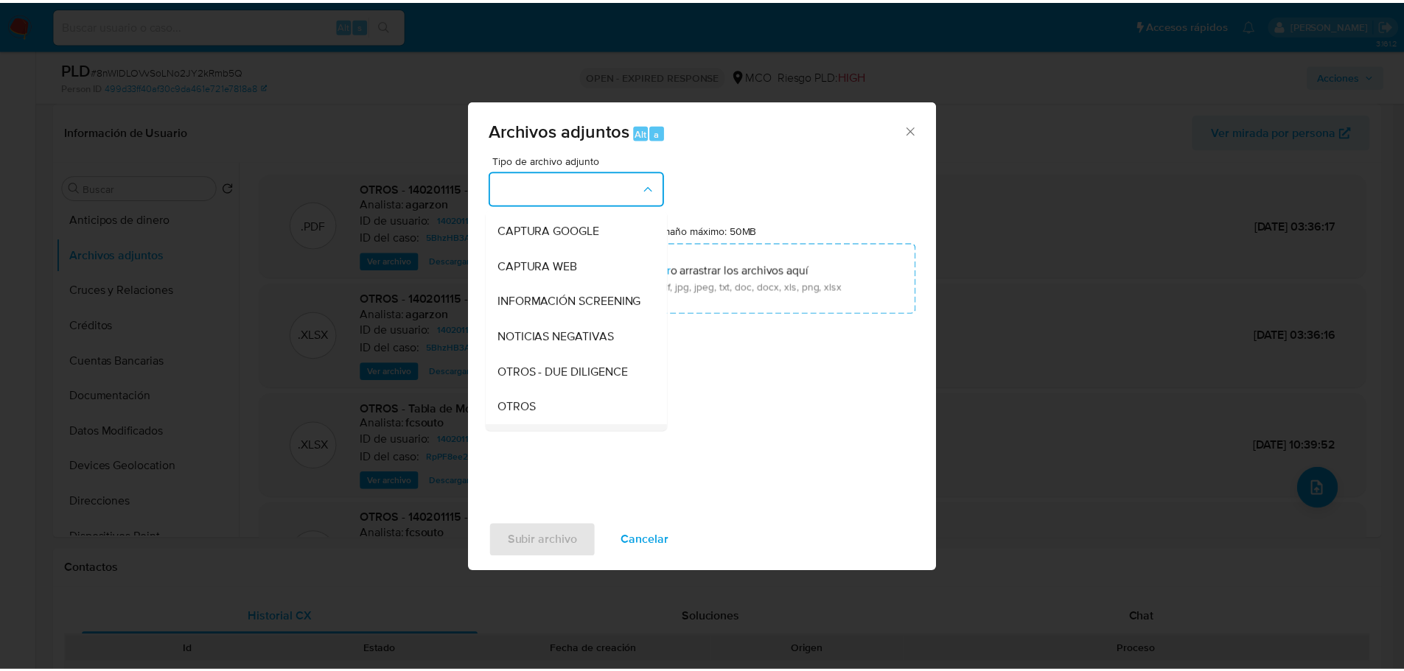
scroll to position [147, 0]
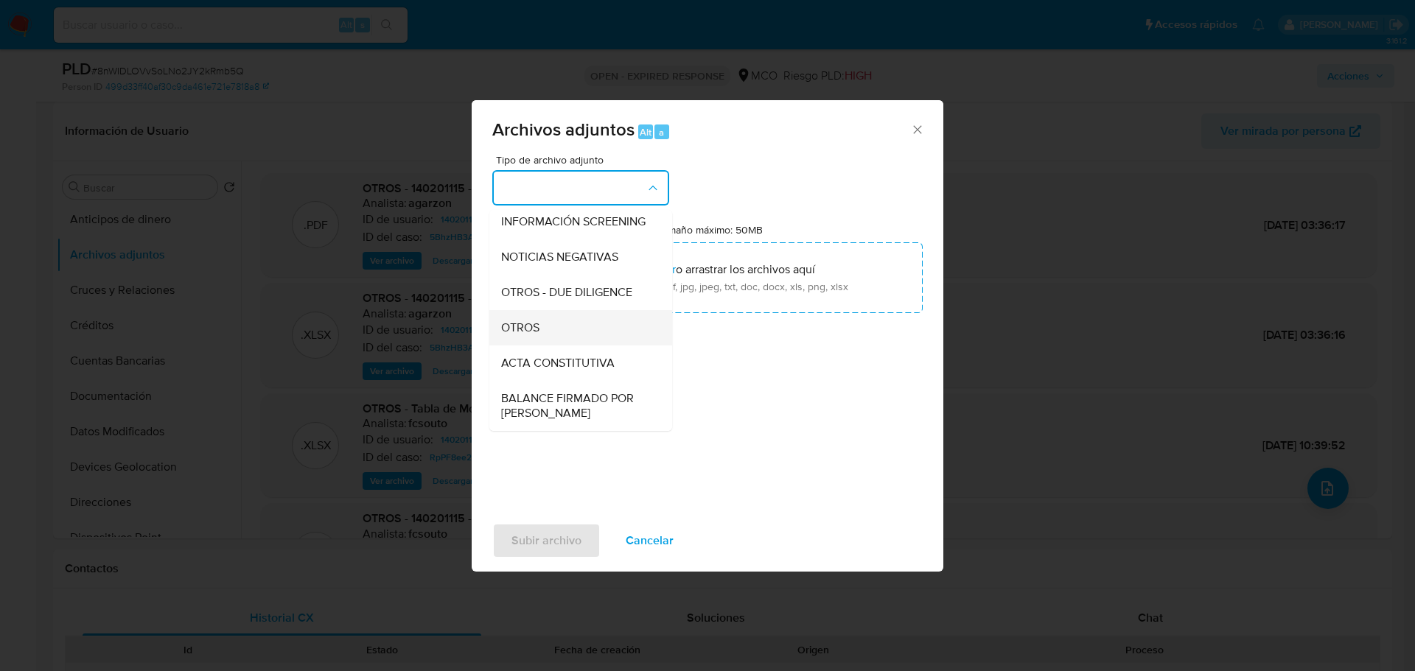
click at [564, 346] on div "OTROS" at bounding box center [576, 327] width 150 height 35
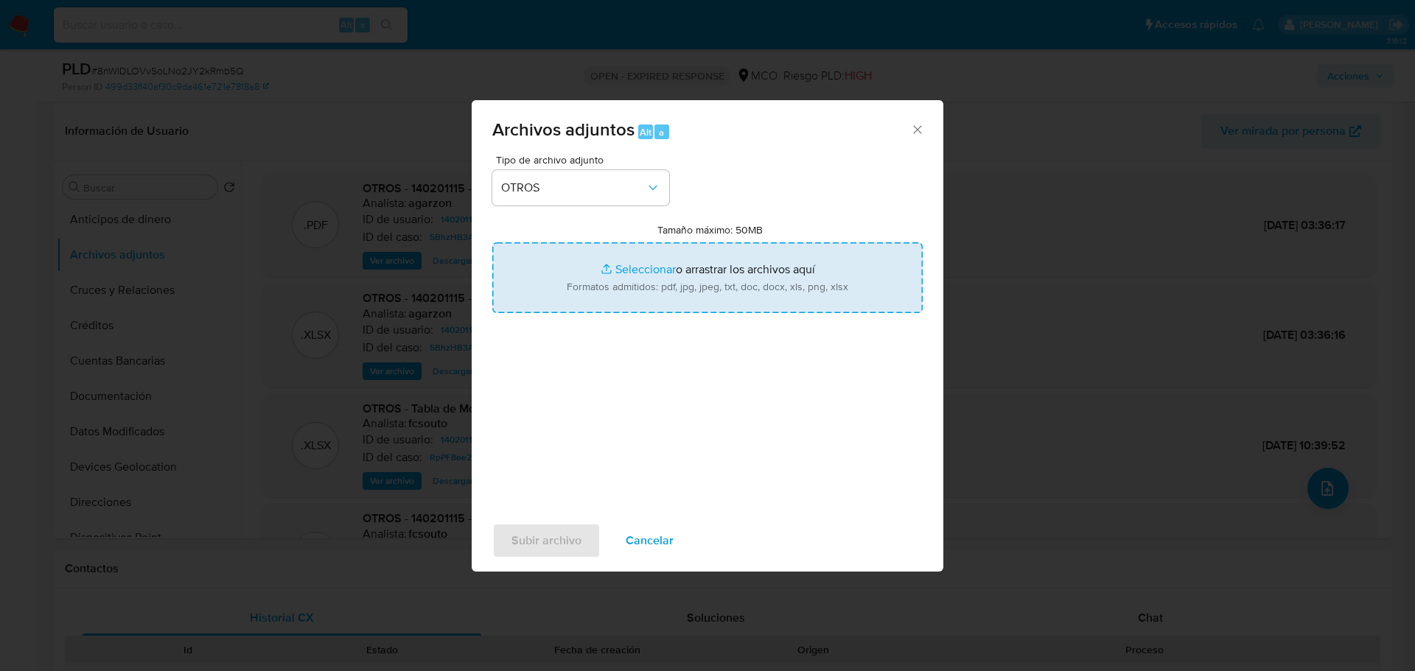
click at [701, 305] on input "Tamaño máximo: 50MB Seleccionar archivos" at bounding box center [707, 277] width 430 height 71
type input "C:\fakepath\140201115 - 25_9_2025.pdf"
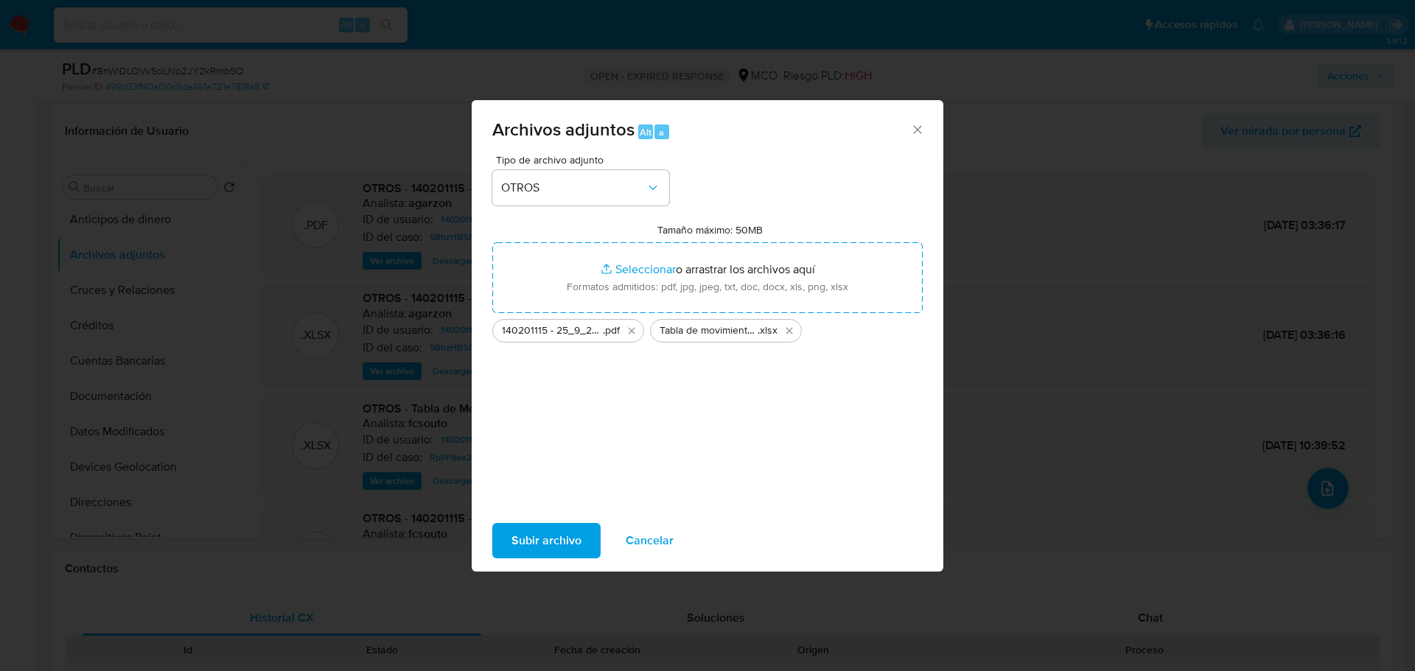
click at [571, 542] on span "Subir archivo" at bounding box center [546, 541] width 70 height 32
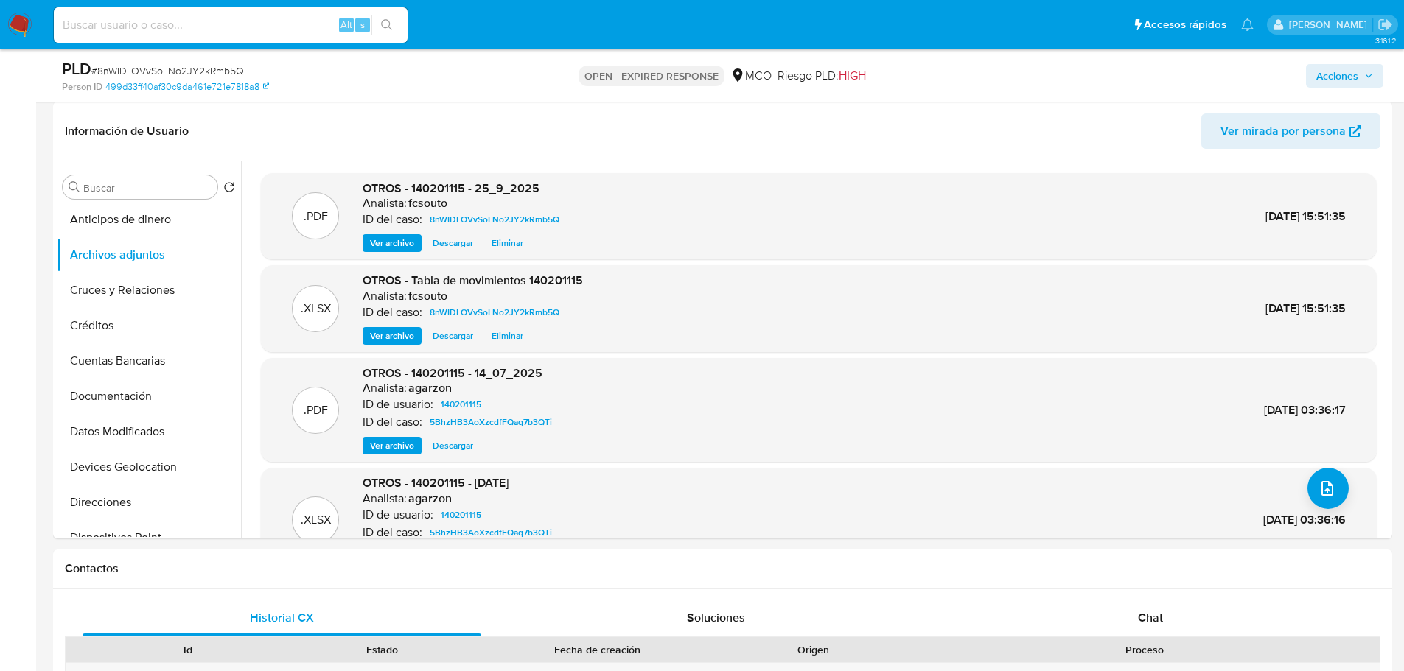
click at [1339, 70] on span "Acciones" at bounding box center [1337, 76] width 42 height 24
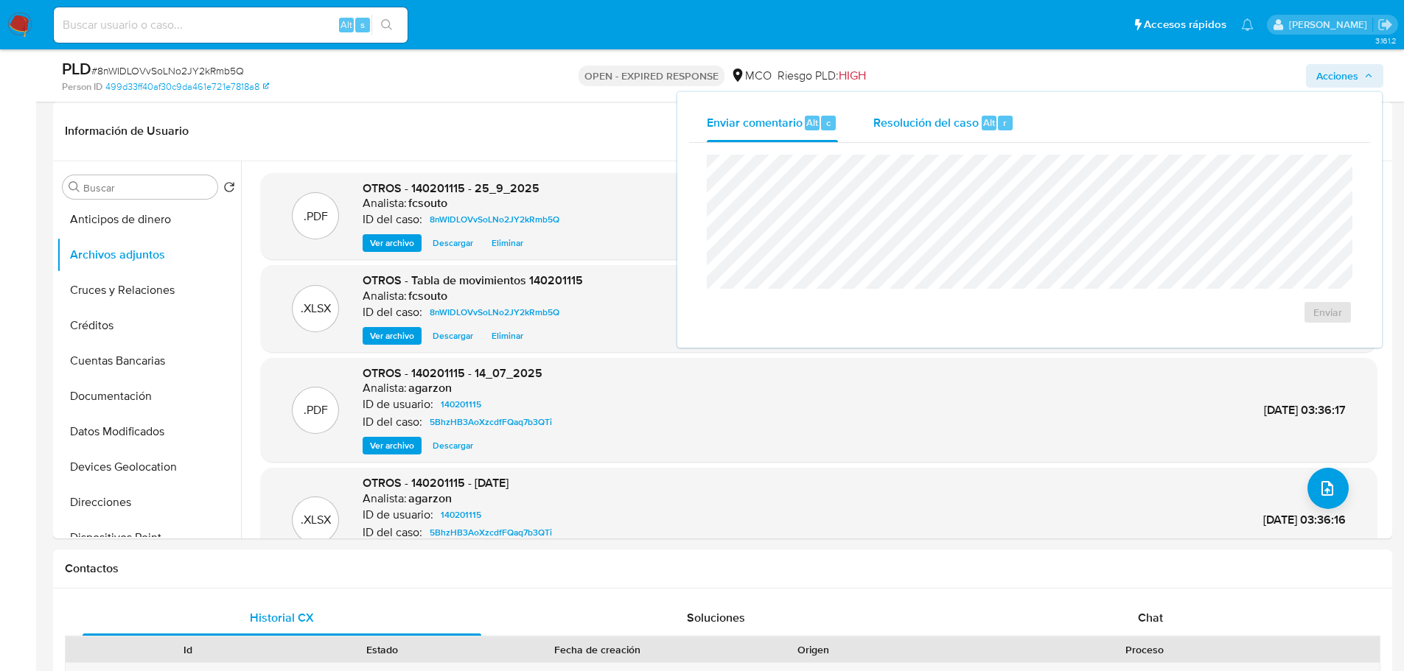
click at [948, 133] on div "Resolución del caso Alt r" at bounding box center [943, 123] width 141 height 38
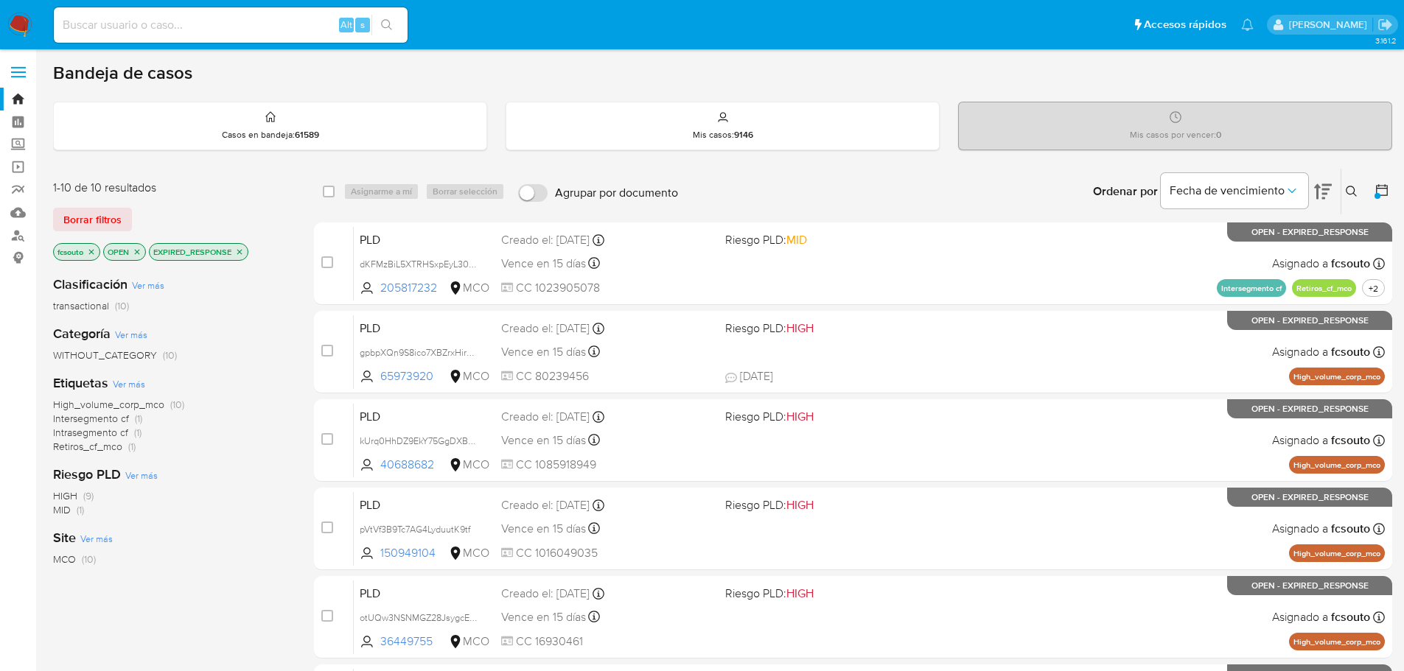
scroll to position [545, 0]
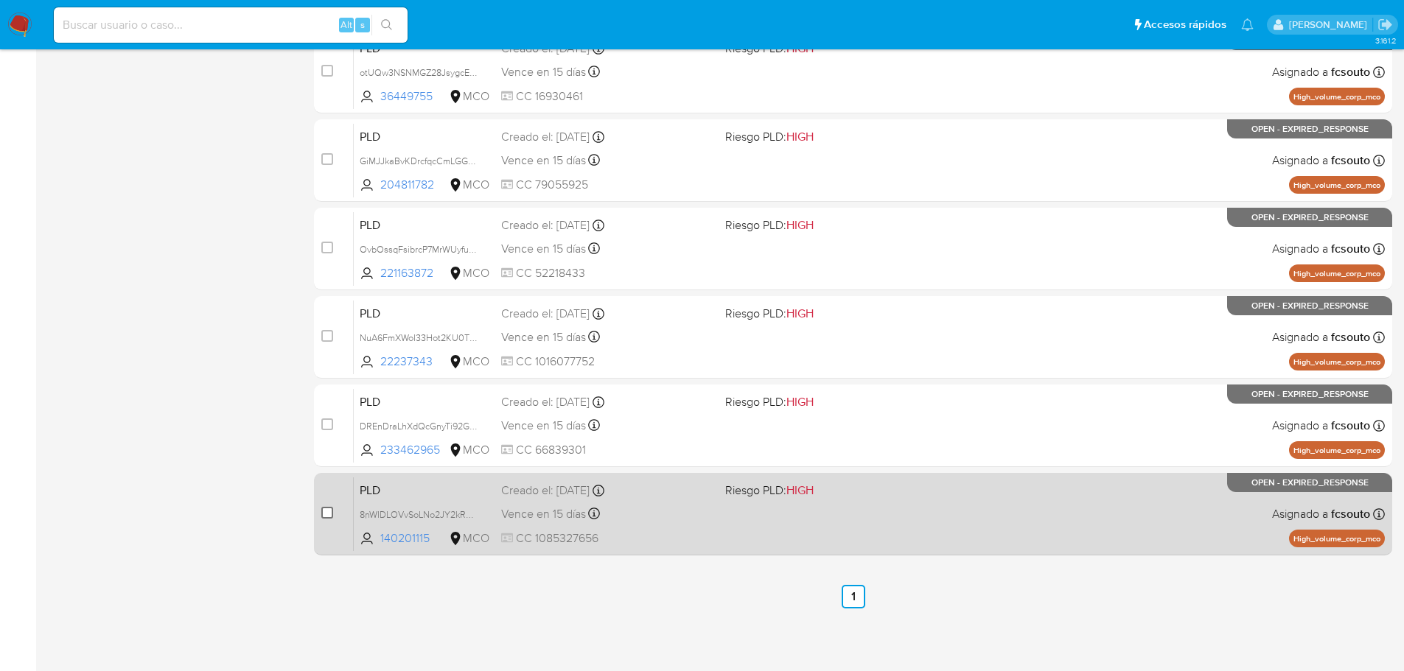
click at [324, 510] on input "checkbox" at bounding box center [327, 513] width 12 height 12
checkbox input "true"
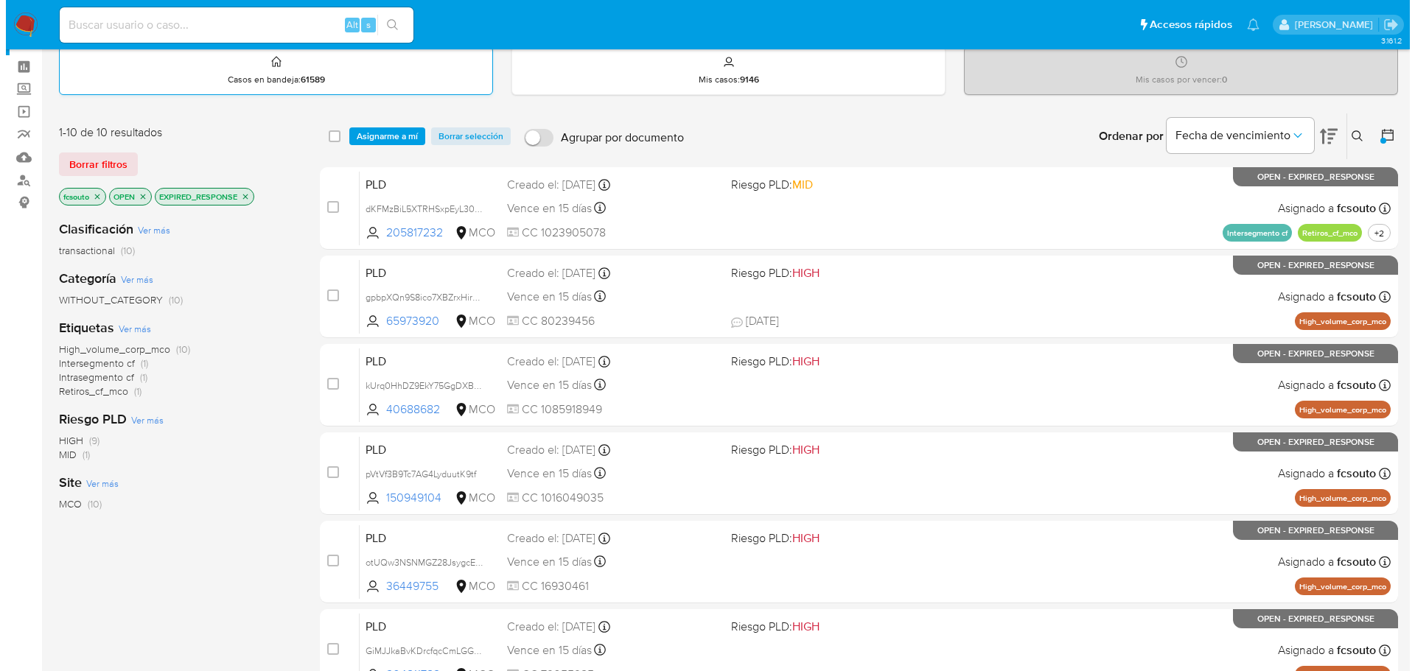
scroll to position [29, 0]
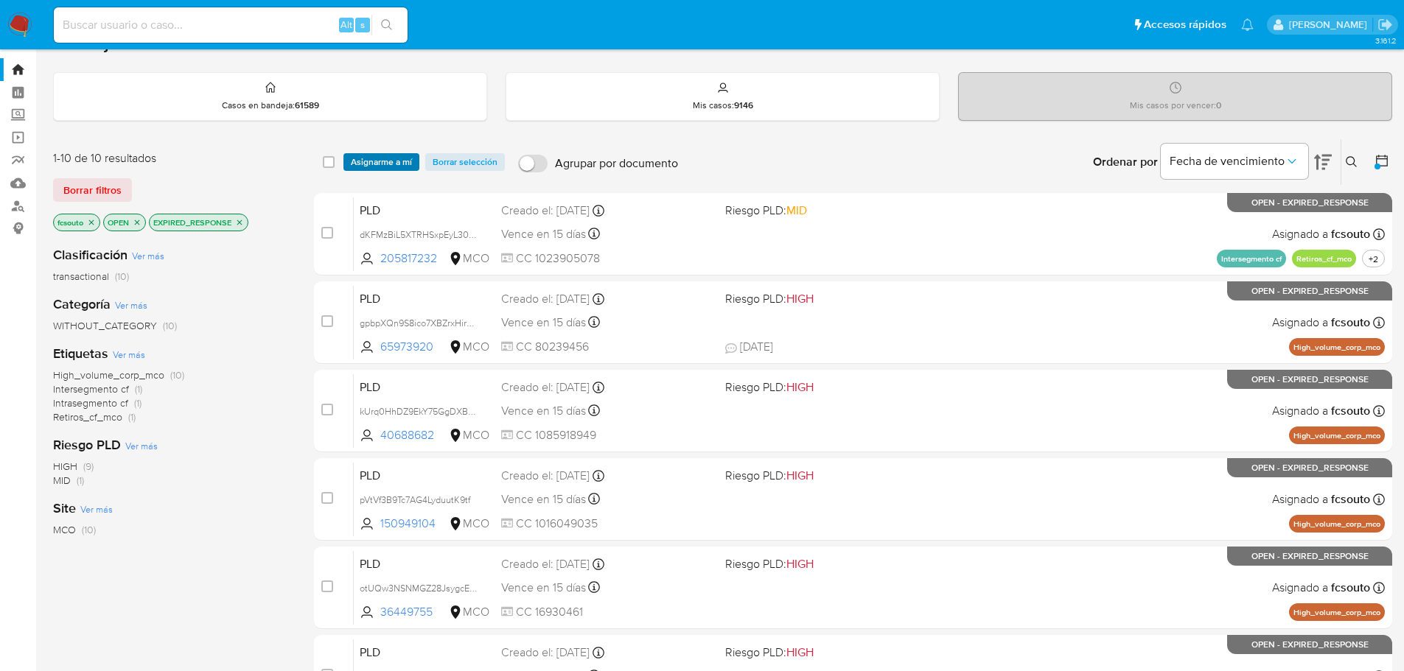
click at [399, 161] on span "Asignarme a mí" at bounding box center [381, 162] width 61 height 15
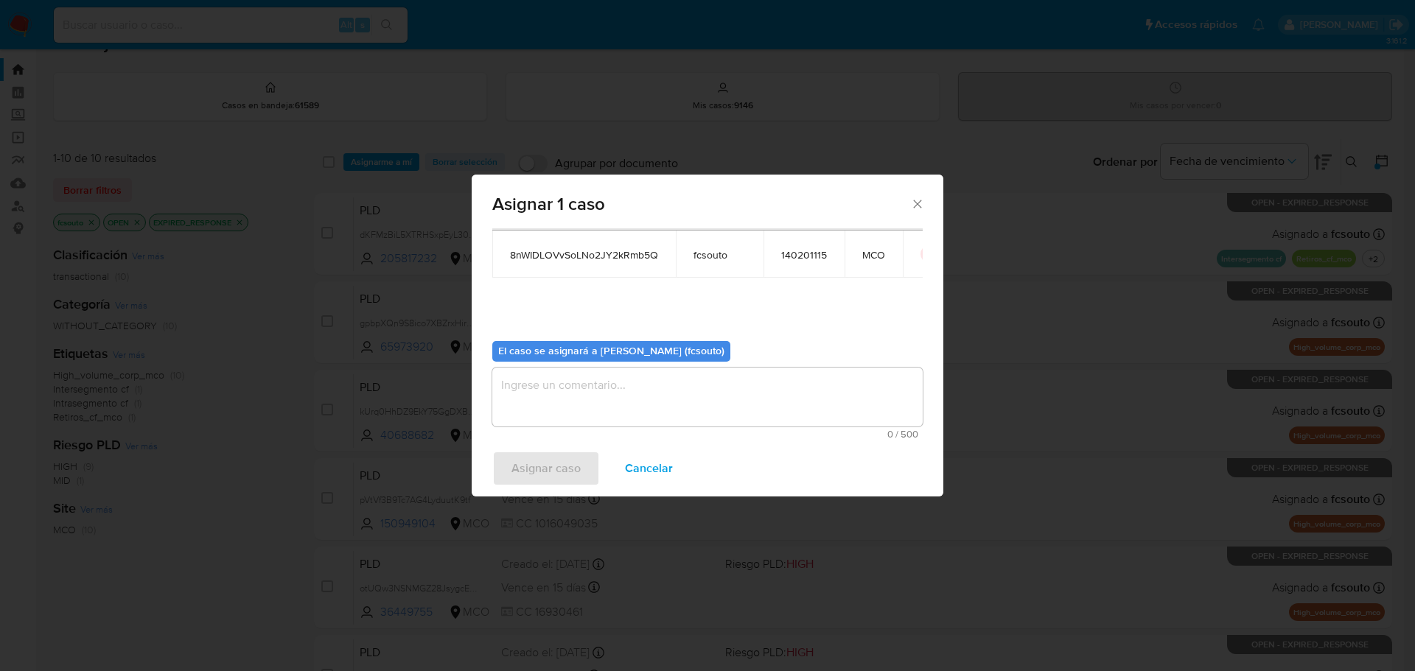
scroll to position [77, 0]
click at [686, 404] on textarea "assign-modal" at bounding box center [707, 396] width 430 height 59
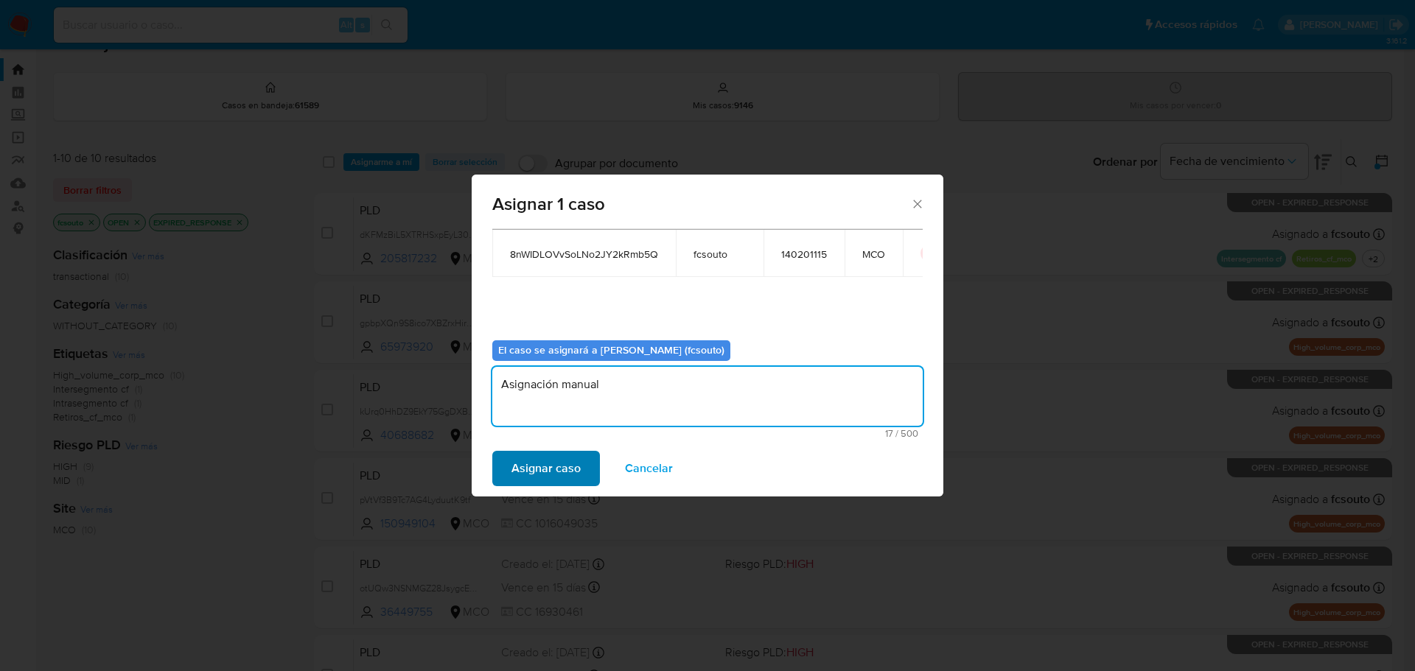
type textarea "Asignación manual"
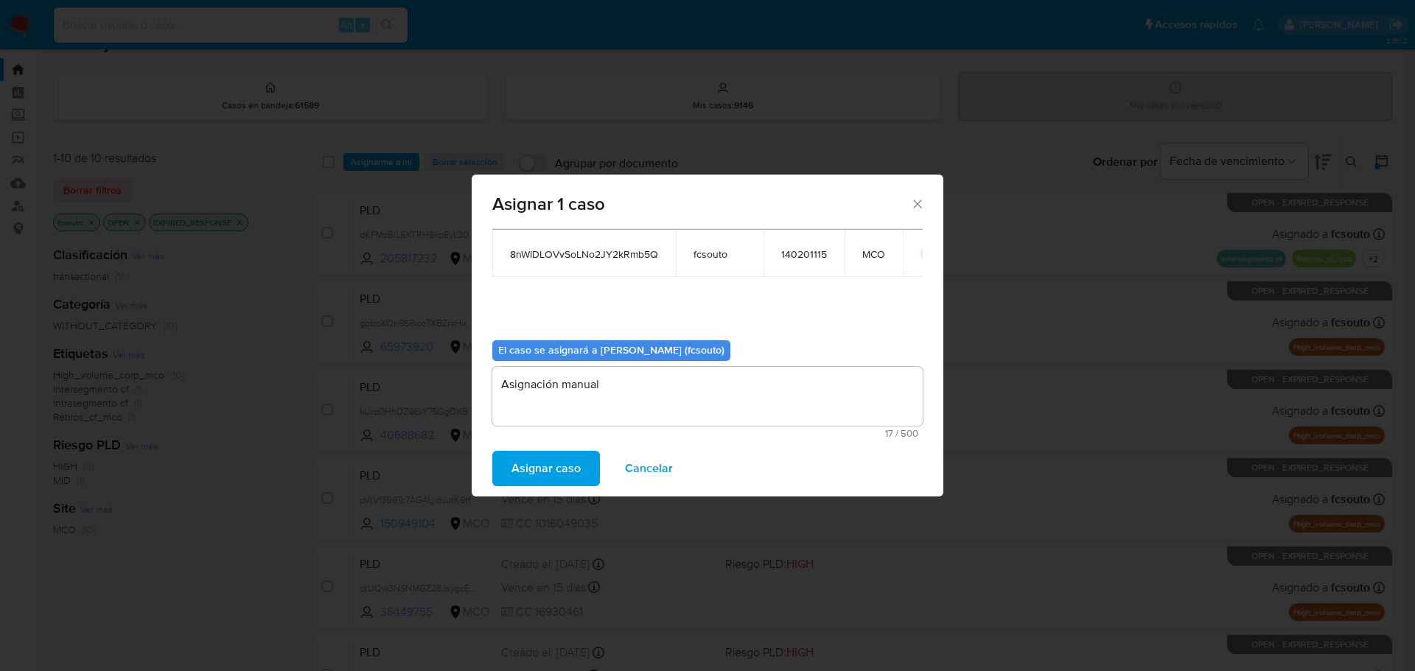
click at [562, 466] on span "Asignar caso" at bounding box center [545, 468] width 69 height 32
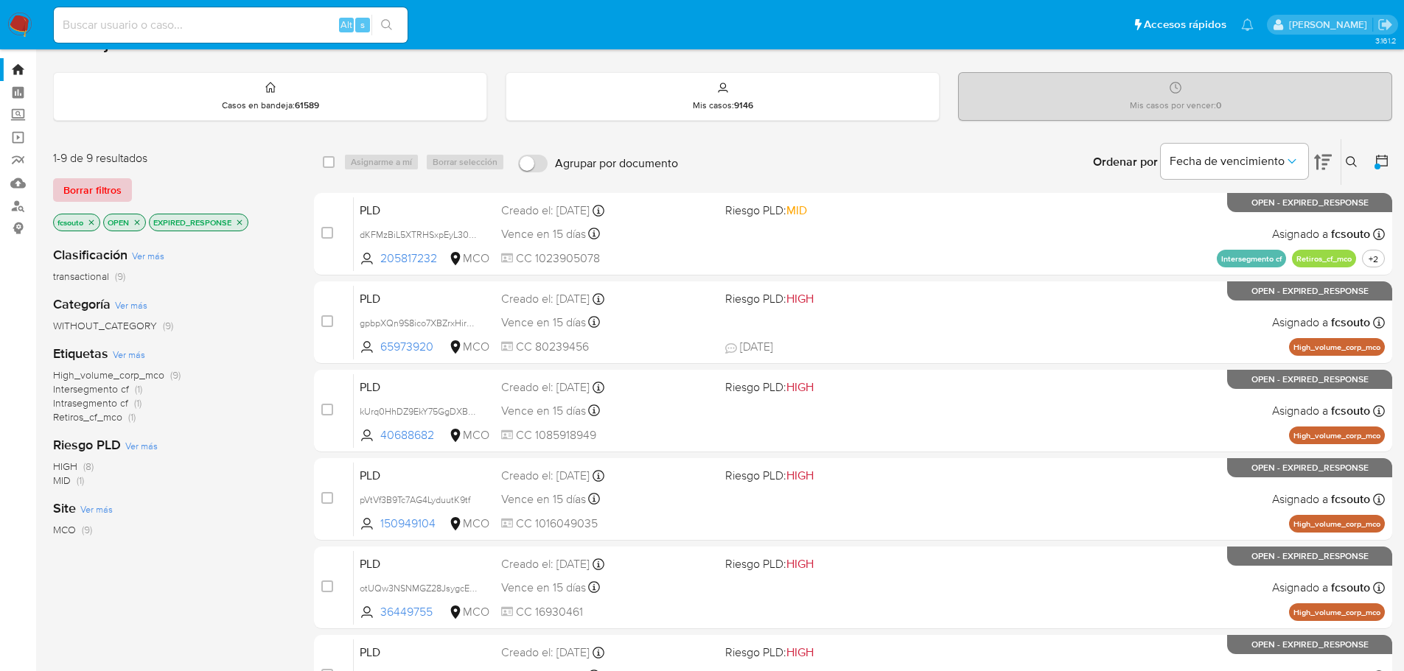
click at [96, 192] on span "Borrar filtros" at bounding box center [92, 190] width 58 height 21
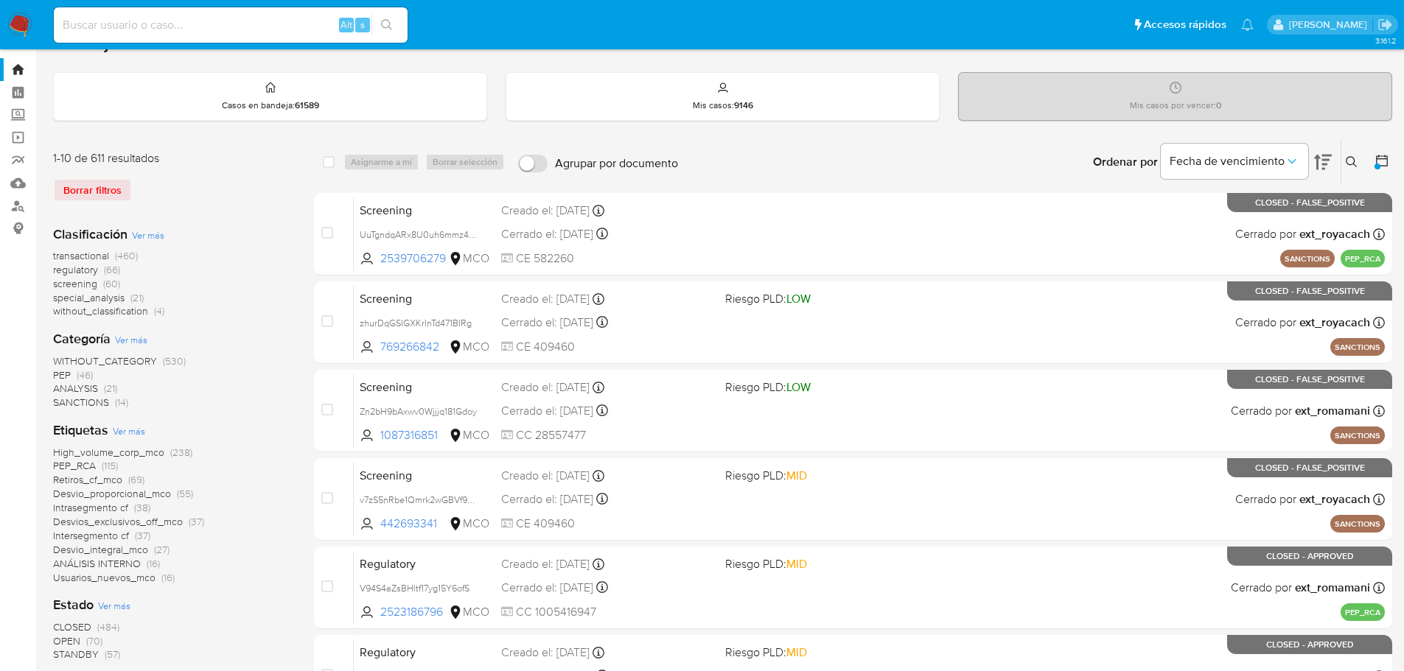
click at [1358, 155] on button at bounding box center [1353, 162] width 24 height 18
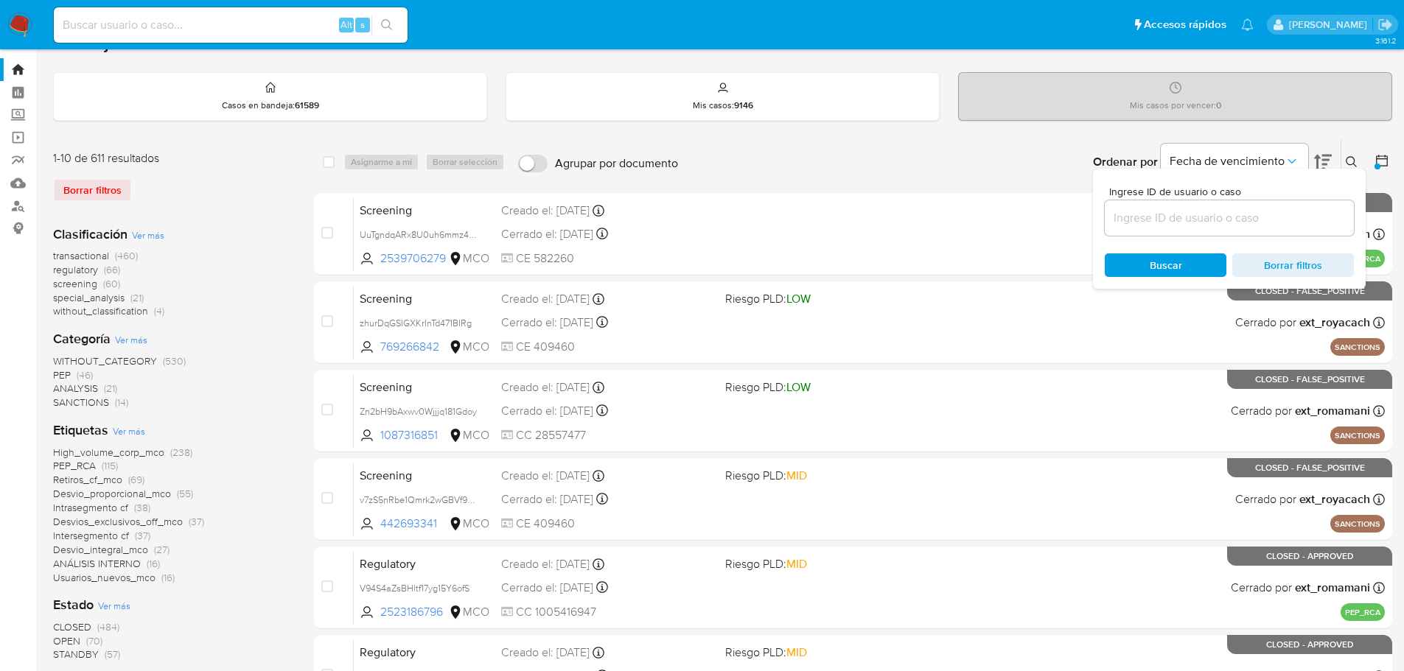
click at [1206, 216] on input at bounding box center [1229, 218] width 249 height 19
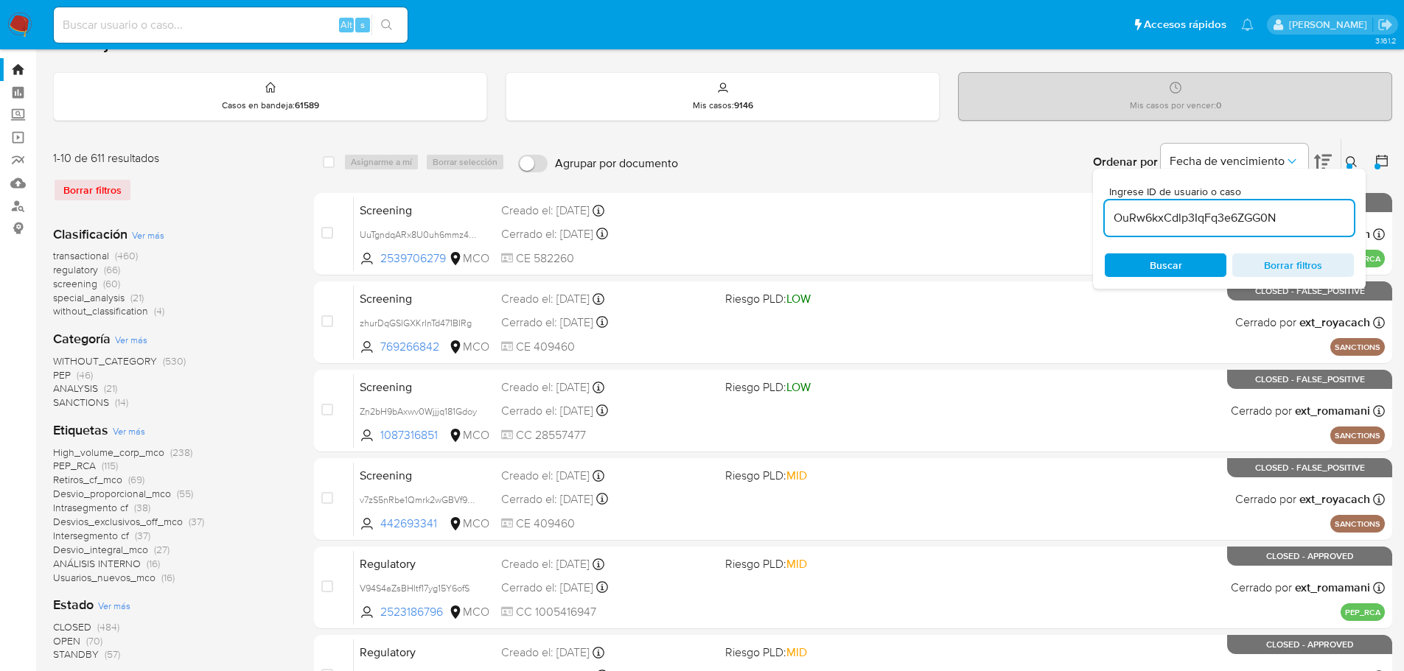
type input "OuRw6kxCdlp3IqFq3e6ZGG0N"
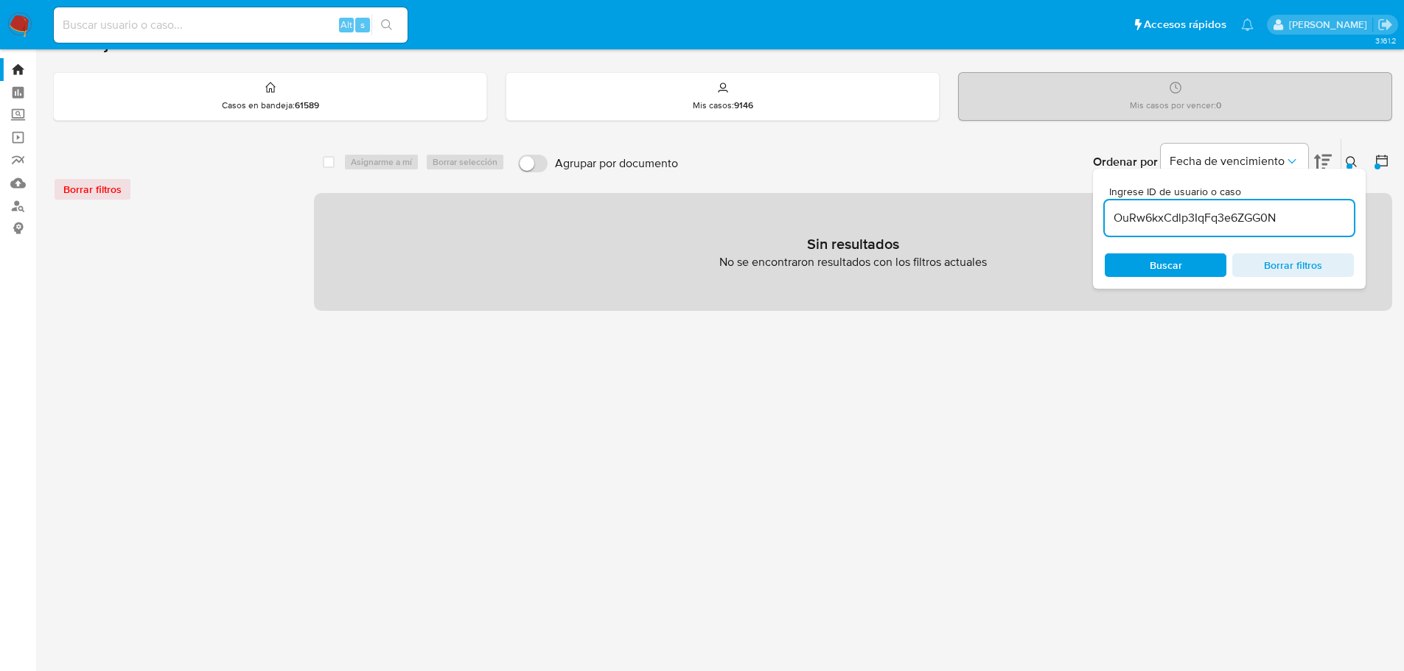
click at [850, 391] on div "select-all-cases-checkbox Asignarme a mí Borrar selección Agrupar por documento…" at bounding box center [853, 462] width 1078 height 646
click at [228, 234] on div at bounding box center [171, 463] width 237 height 501
click at [1252, 214] on input "OuRw6kxCdlp3IqFq3e6ZGG0N" at bounding box center [1229, 218] width 249 height 19
click at [1191, 253] on button "Buscar" at bounding box center [1166, 265] width 122 height 24
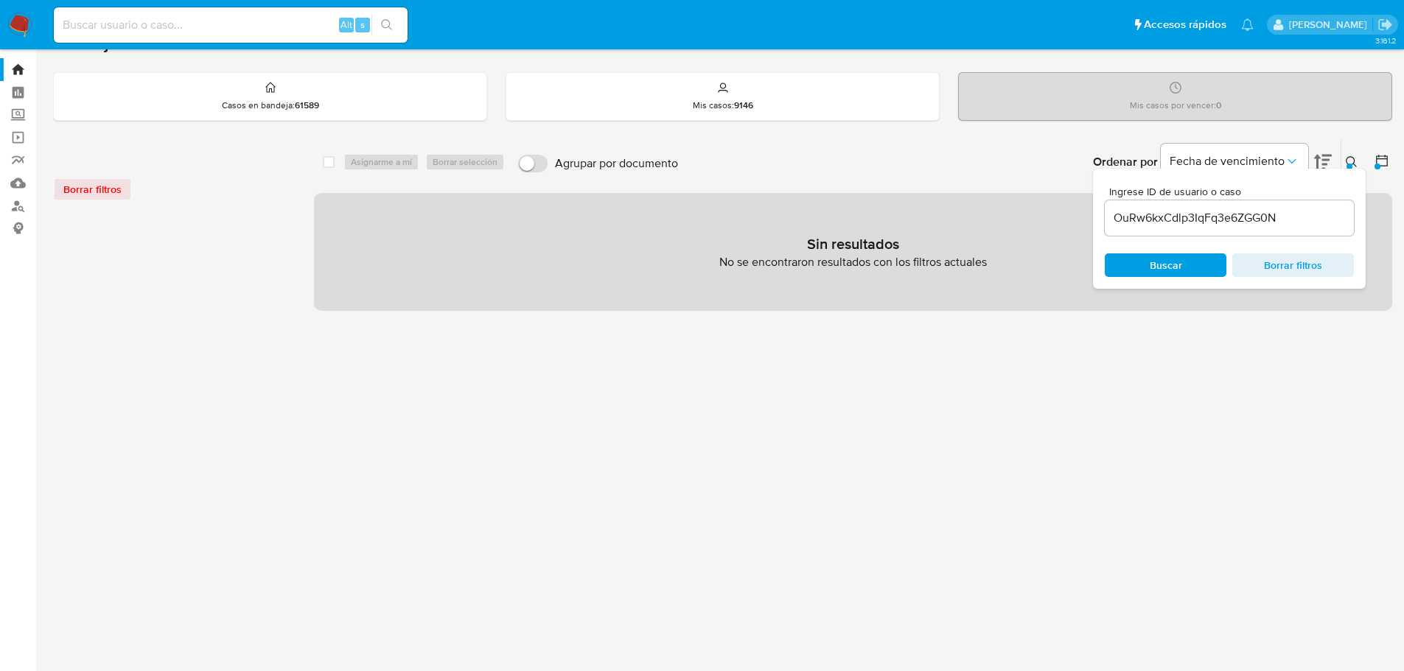
click at [71, 192] on div "Borrar filtros" at bounding box center [171, 190] width 236 height 24
click at [148, 211] on div "Borrar filtros" at bounding box center [171, 181] width 236 height 63
click at [1376, 161] on icon at bounding box center [1381, 160] width 15 height 15
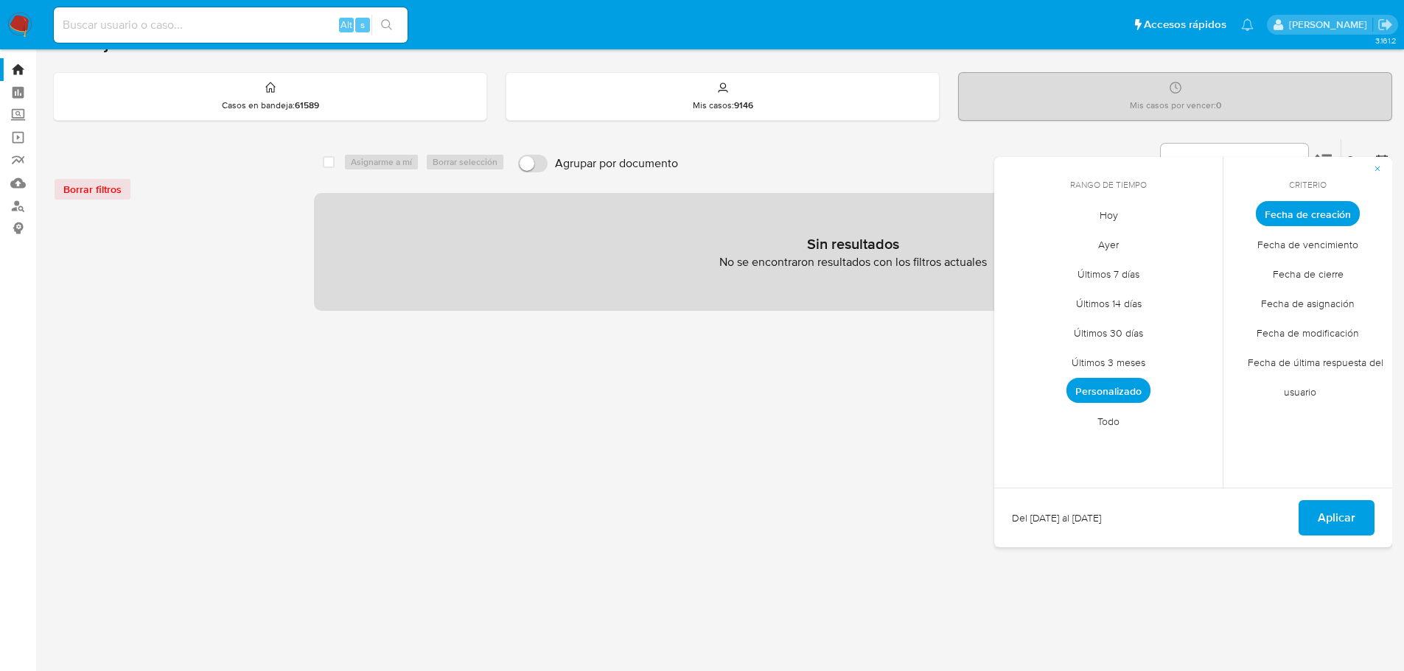
click at [1113, 423] on span "Todo" at bounding box center [1108, 421] width 53 height 30
click at [1365, 520] on button "Aplicar" at bounding box center [1336, 517] width 76 height 35
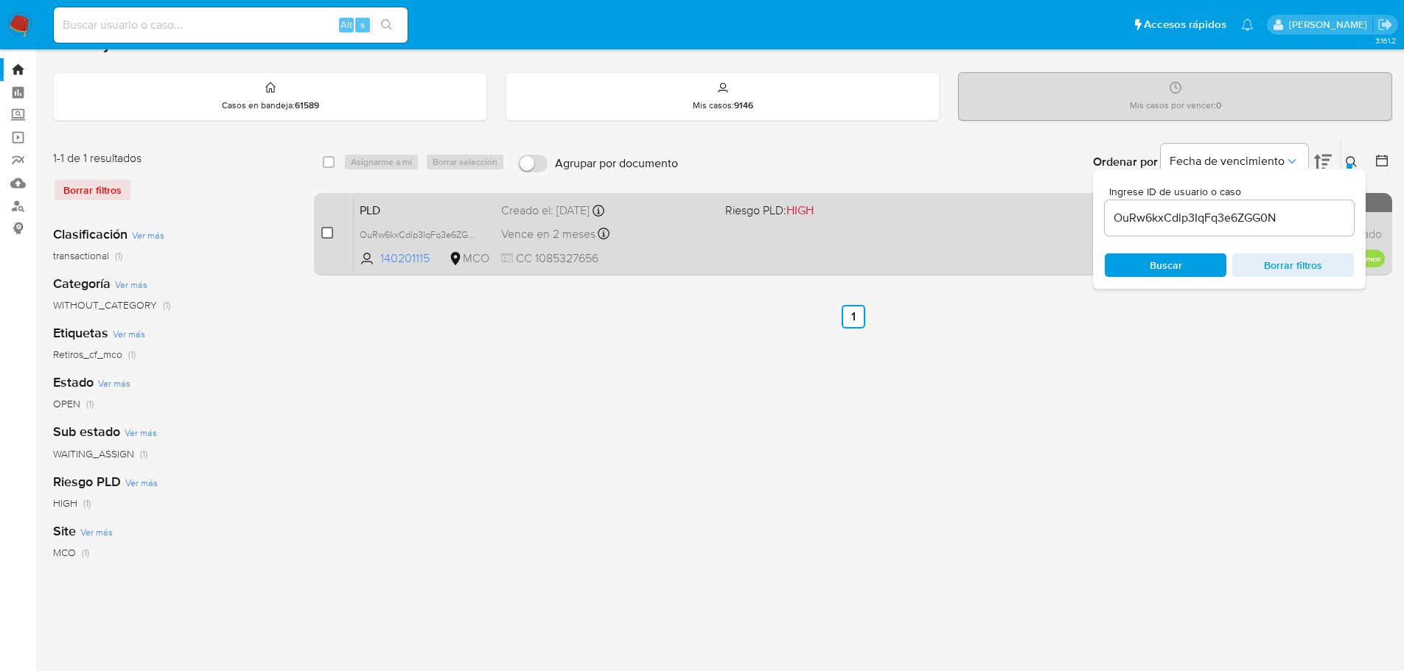
click at [325, 234] on input "checkbox" at bounding box center [327, 233] width 12 height 12
checkbox input "true"
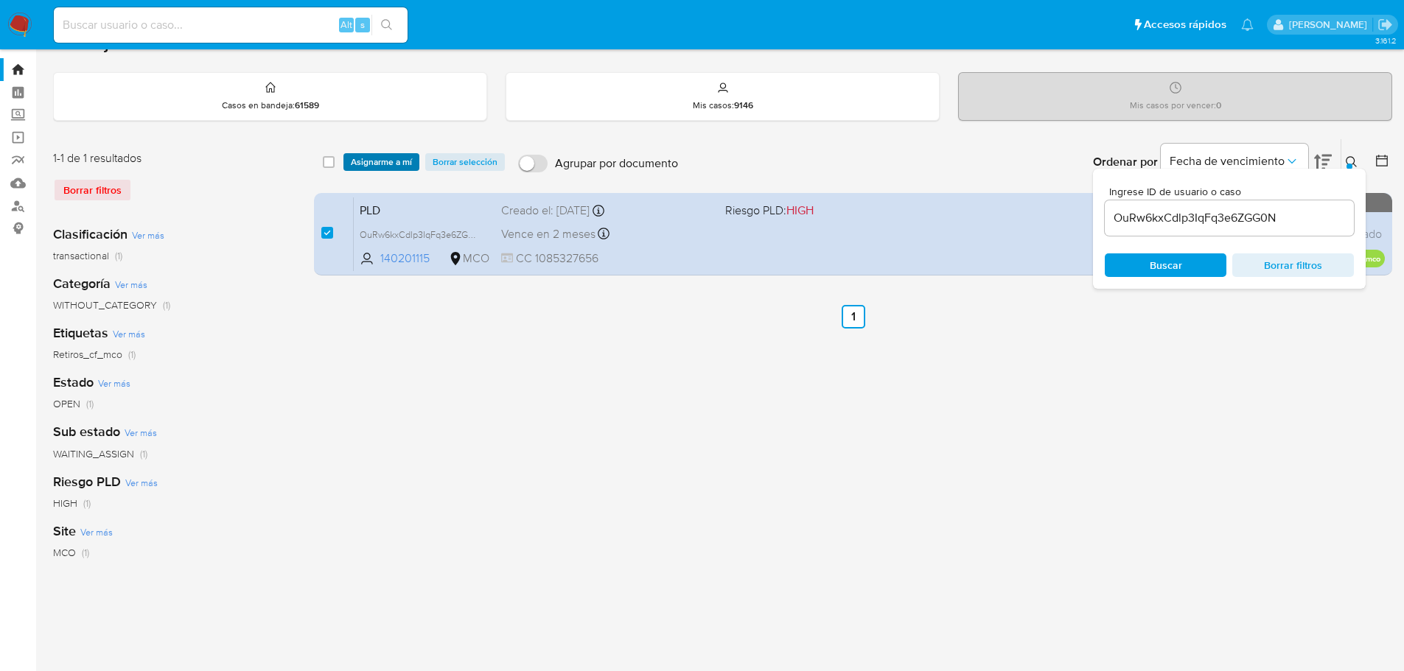
click at [361, 165] on span "Asignarme a mí" at bounding box center [381, 162] width 61 height 15
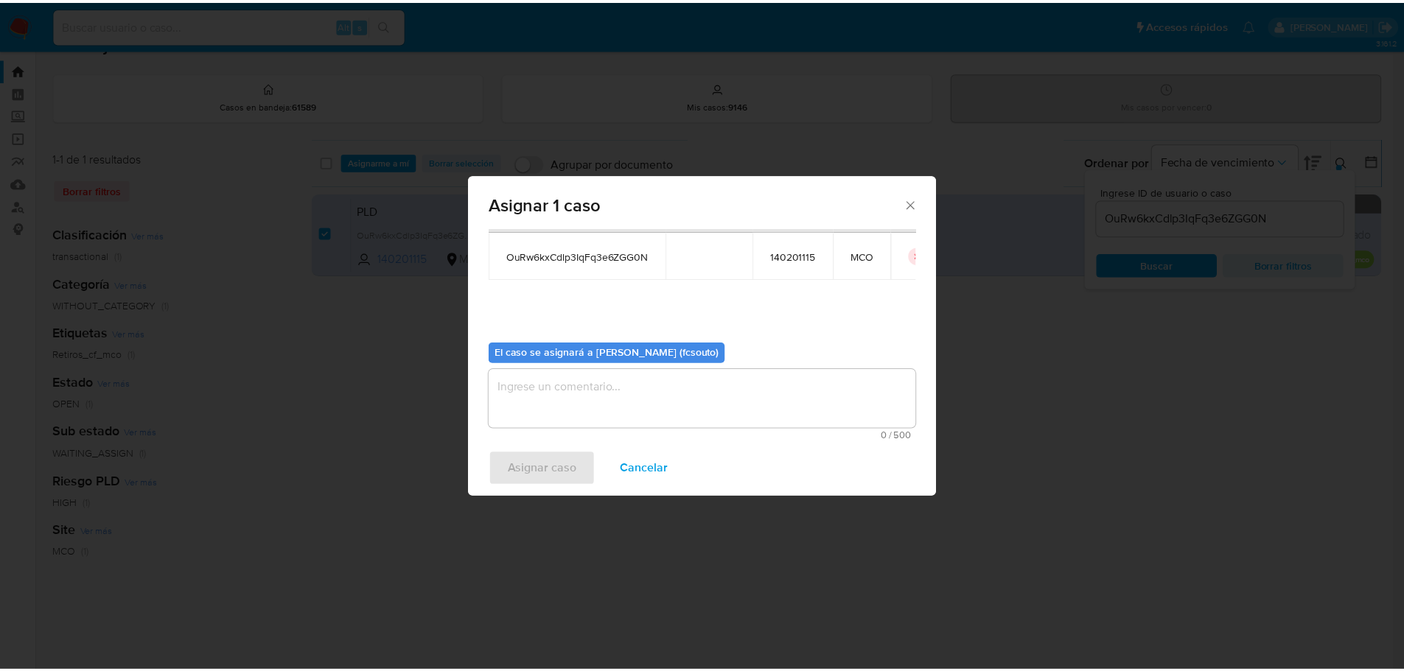
scroll to position [77, 0]
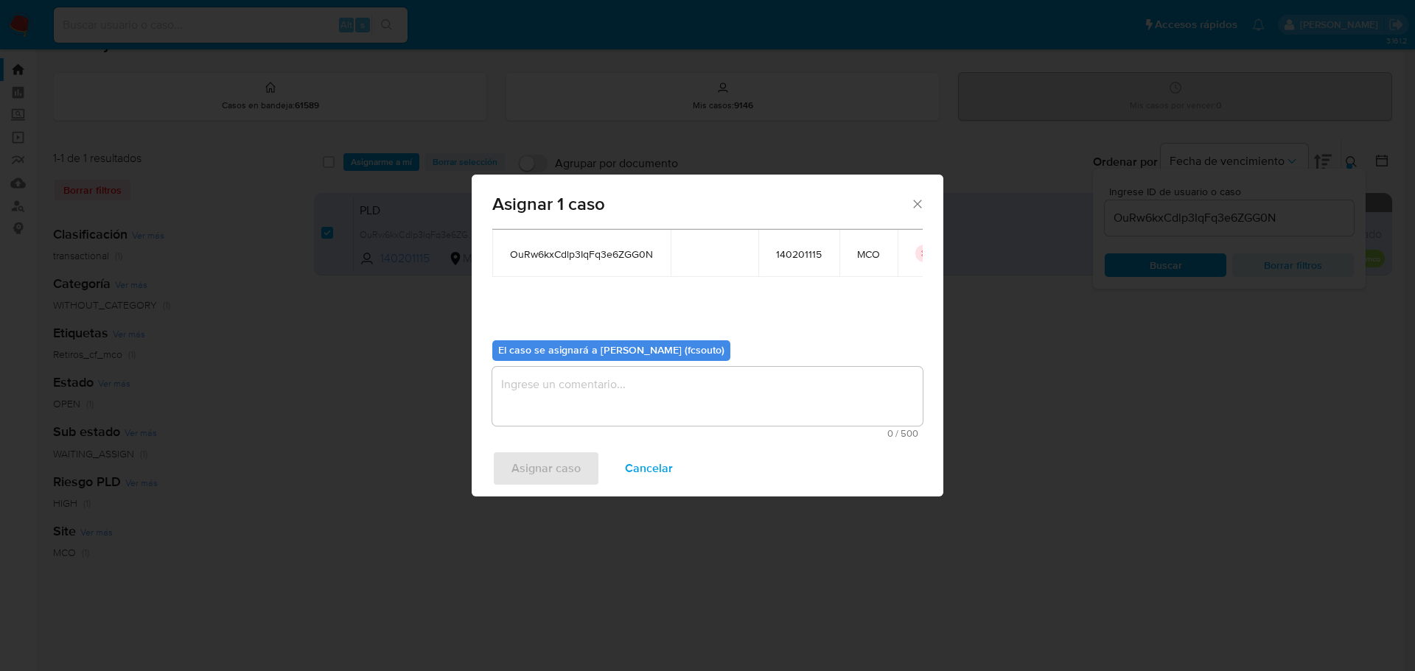
click at [741, 399] on textarea "assign-modal" at bounding box center [707, 396] width 430 height 59
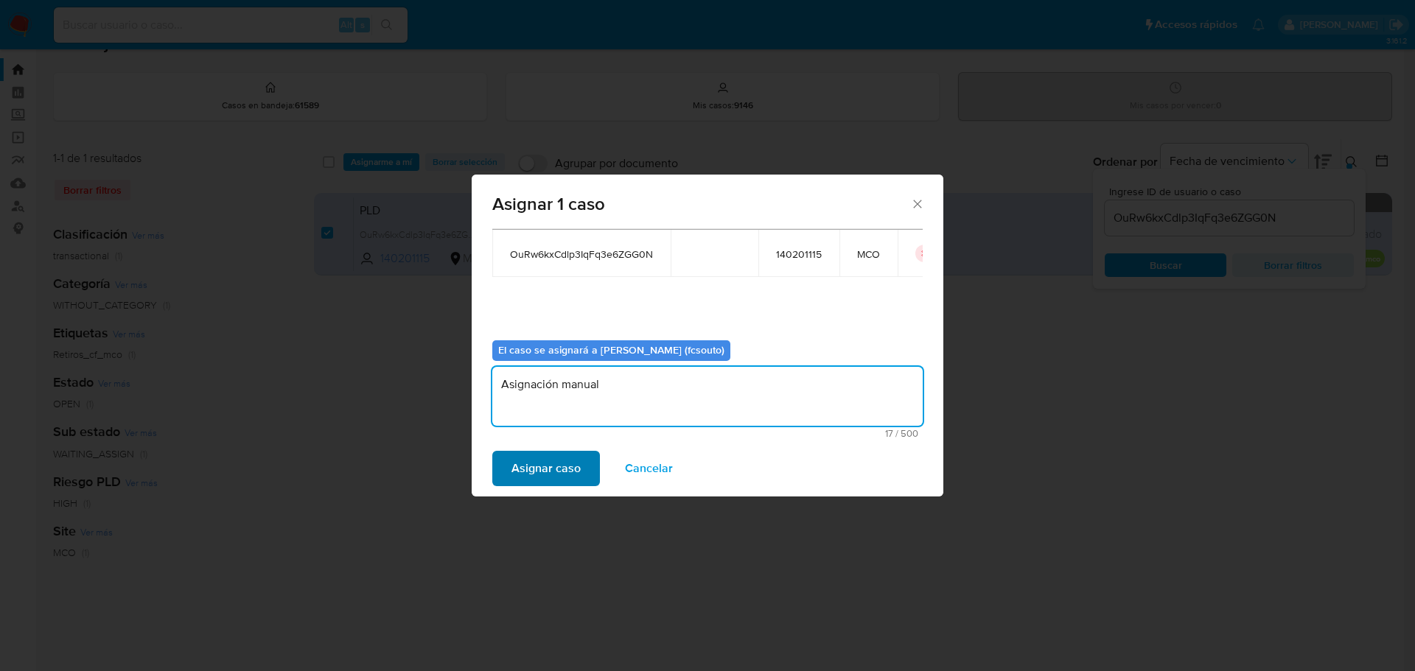
type textarea "Asignación manual"
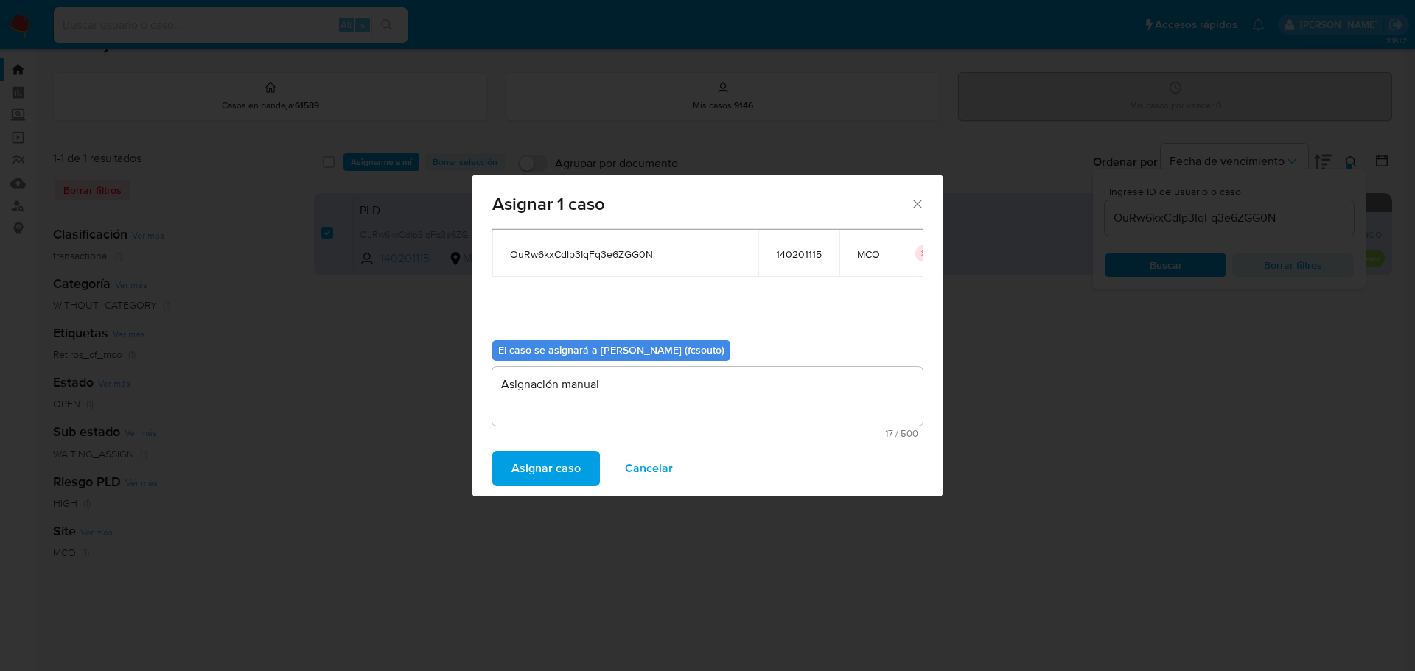
click at [548, 466] on span "Asignar caso" at bounding box center [545, 468] width 69 height 32
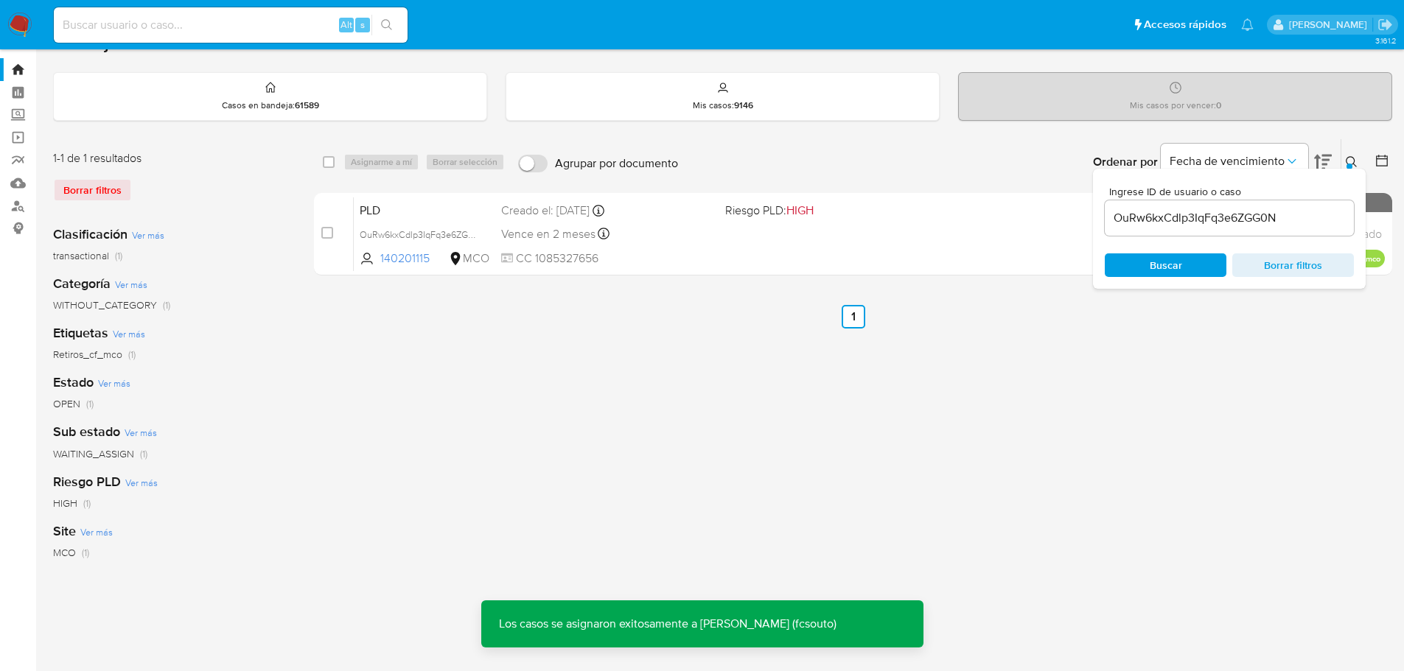
click at [750, 245] on div "PLD OuRw6kxCdlp3IqFq3e6ZGG0N 140201115 MCO Riesgo PLD: HIGH Creado el: 12/08/20…" at bounding box center [869, 234] width 1031 height 74
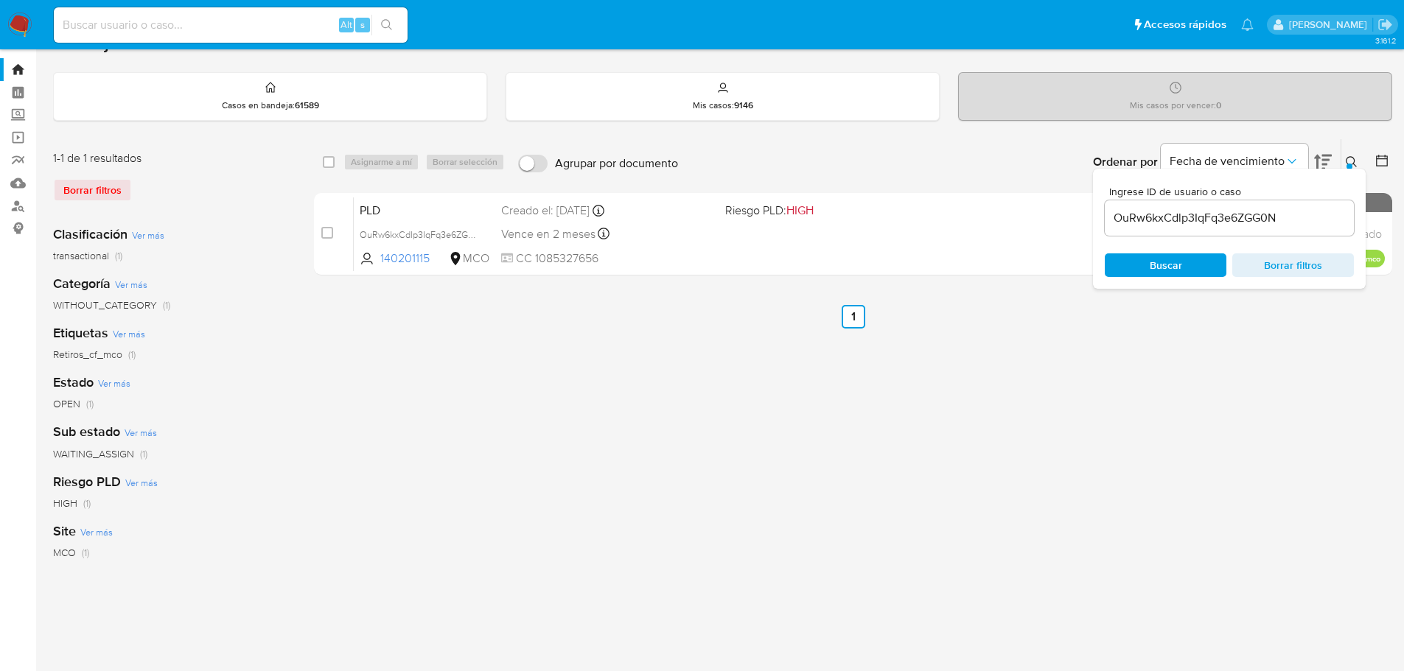
click at [18, 10] on nav "Pausado Ver notificaciones Alt s Accesos rápidos Presiona las siguientes teclas…" at bounding box center [702, 24] width 1404 height 49
click at [21, 18] on img at bounding box center [19, 25] width 25 height 25
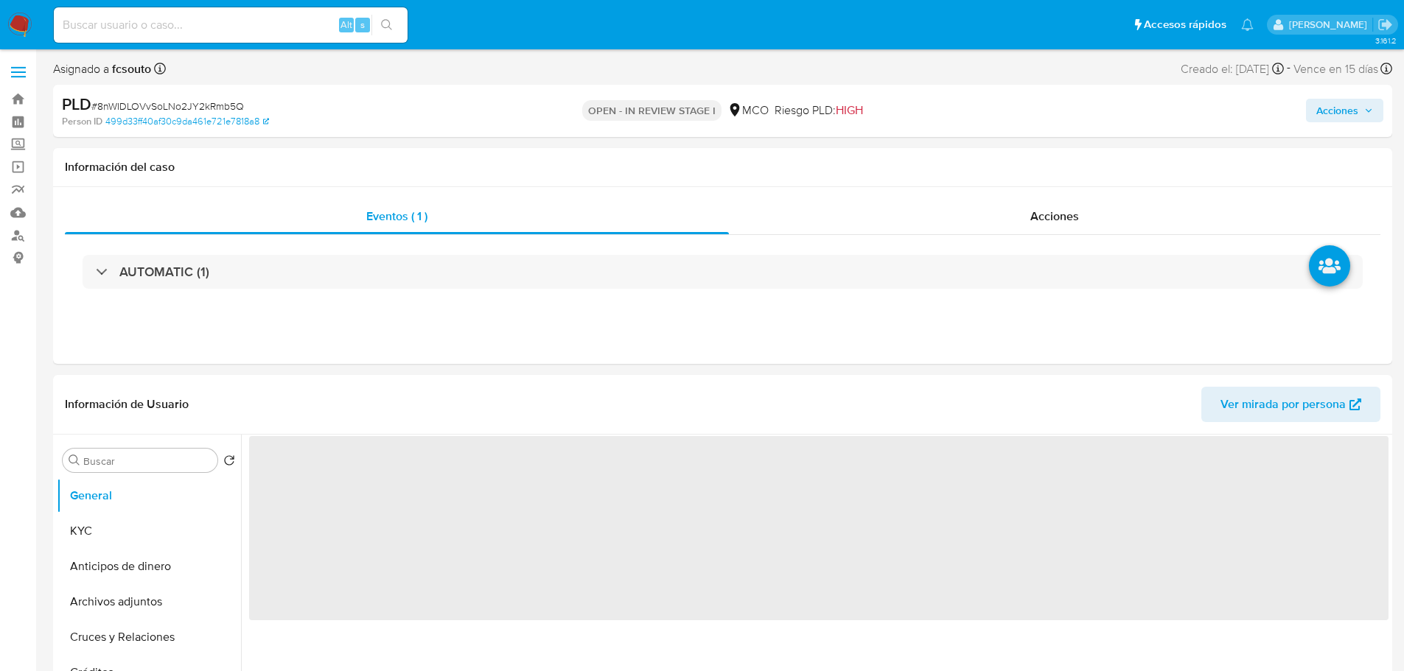
click at [1348, 116] on span "Acciones" at bounding box center [1337, 111] width 42 height 24
select select "10"
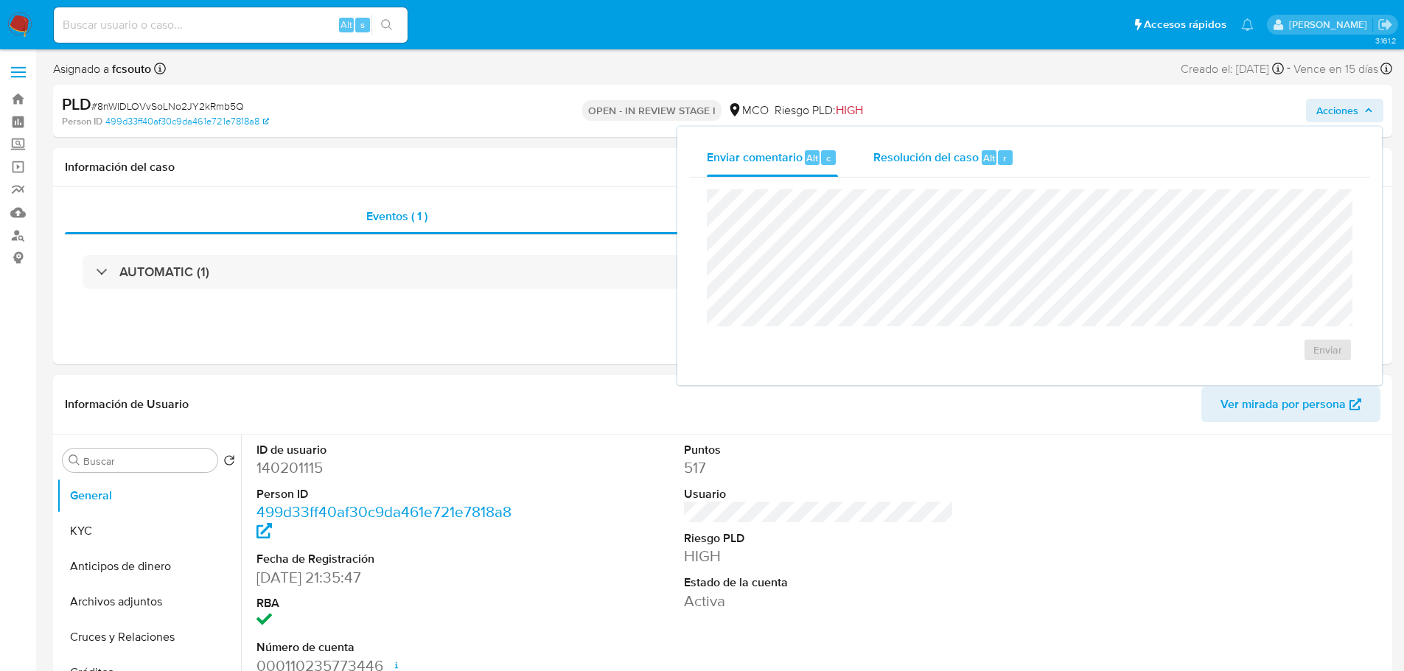
click at [946, 172] on div "Resolución del caso Alt r" at bounding box center [943, 158] width 141 height 38
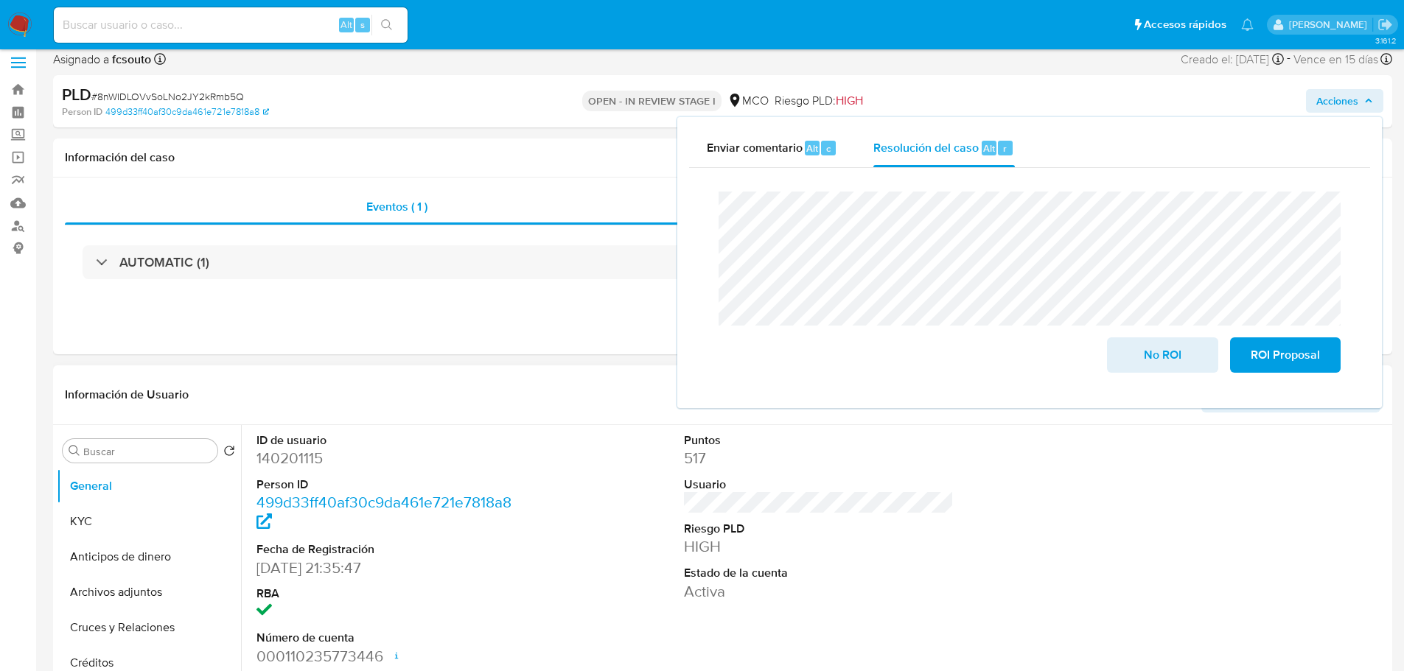
scroll to position [147, 0]
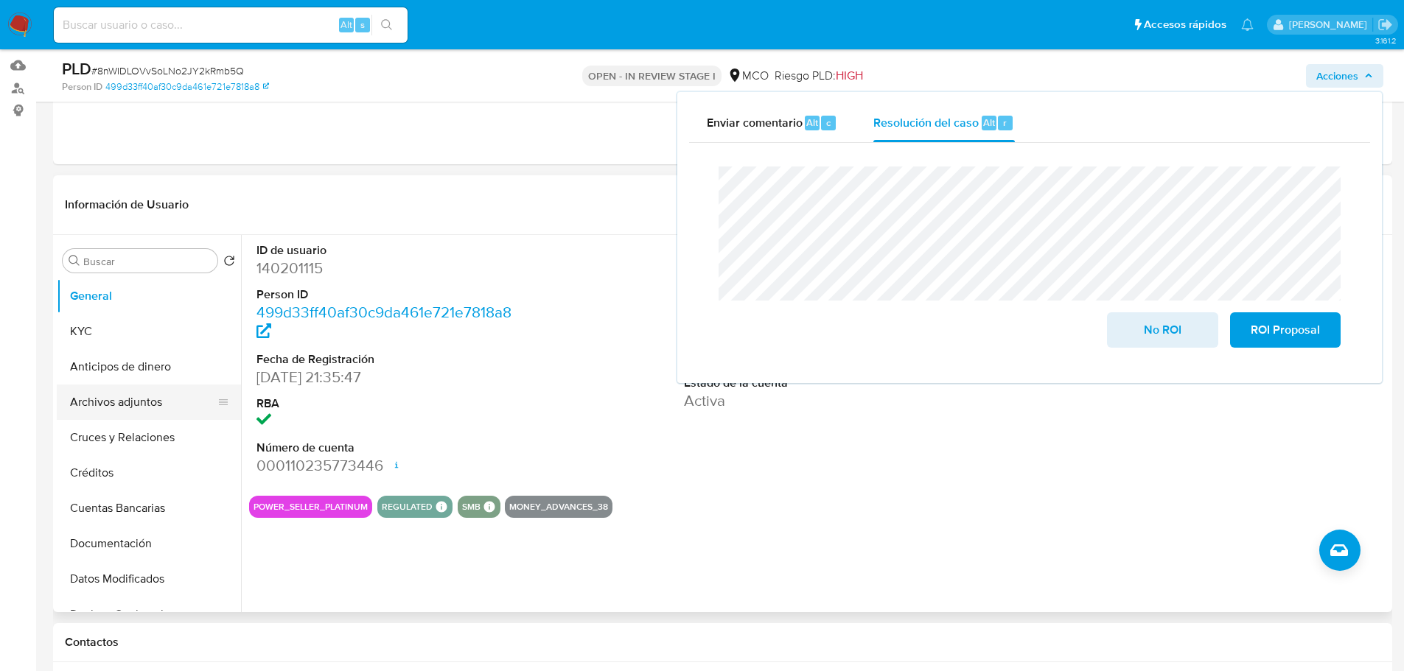
click at [149, 395] on button "Archivos adjuntos" at bounding box center [143, 402] width 172 height 35
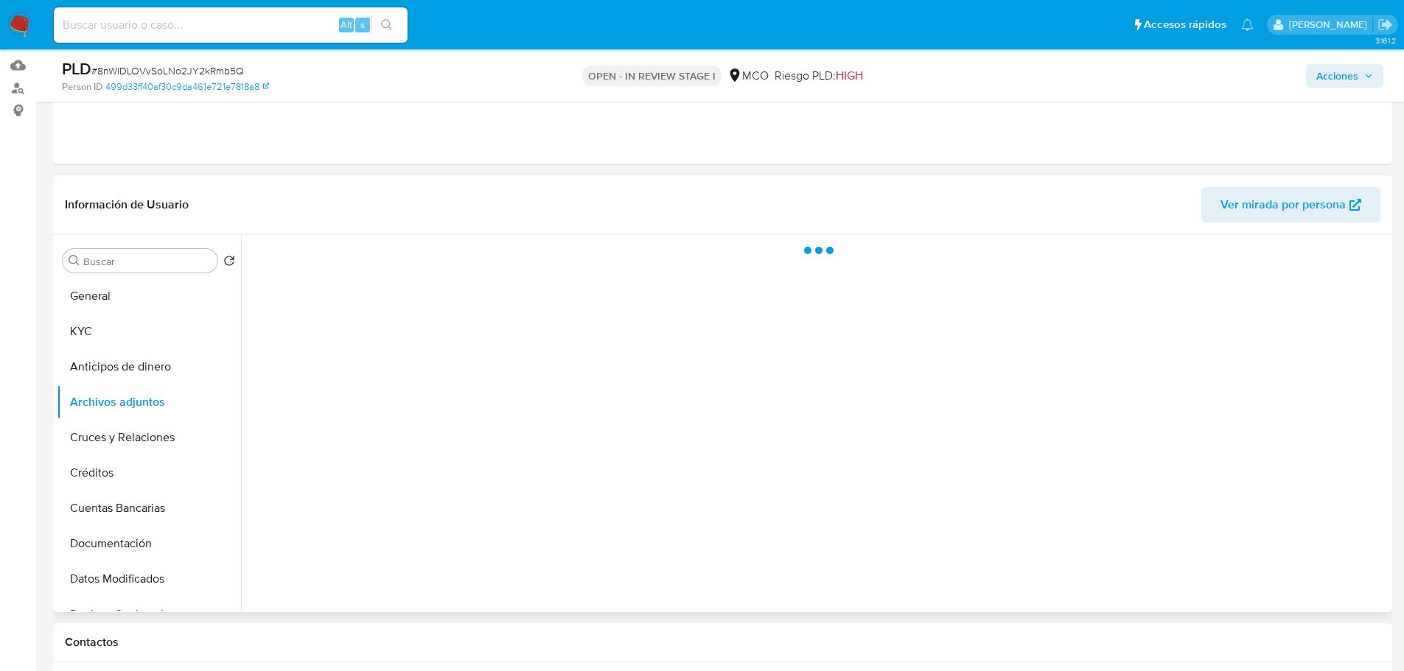
scroll to position [0, 0]
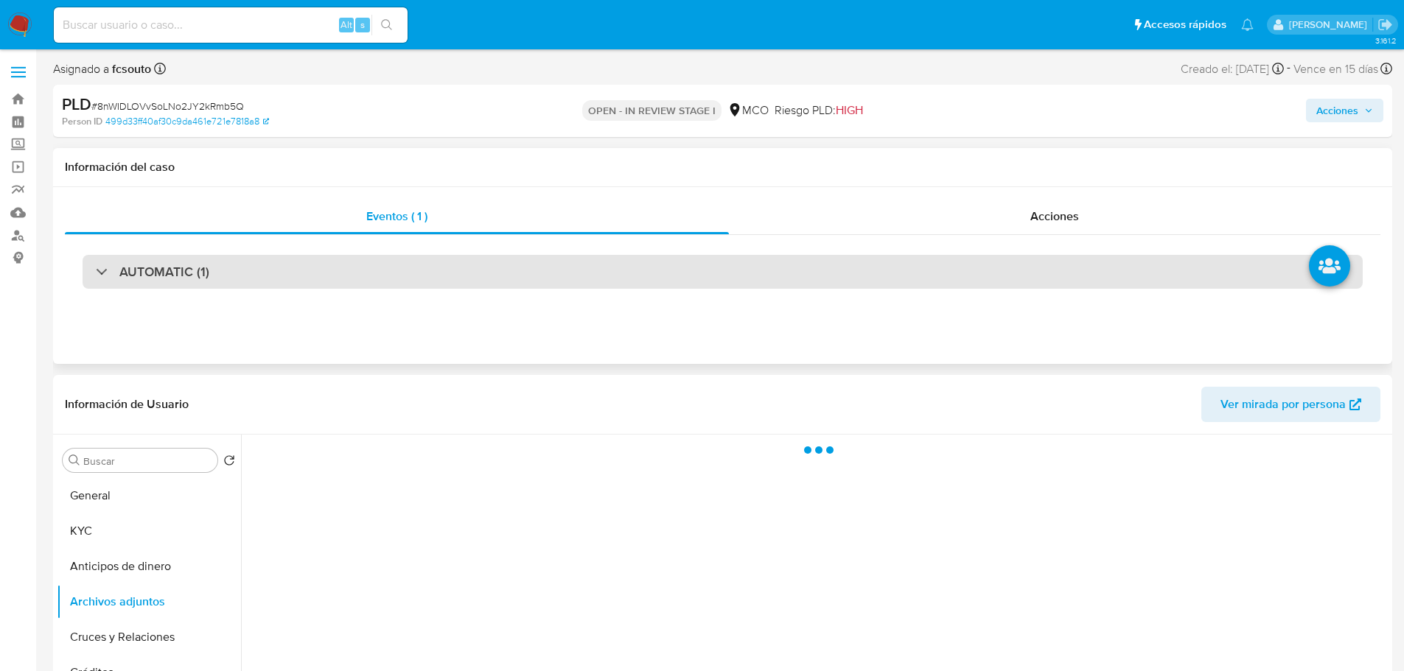
drag, startPoint x: 1056, startPoint y: 195, endPoint x: 884, endPoint y: 271, distance: 187.7
click at [1056, 195] on div "Eventos ( 1 ) Acciones AUTOMATIC (1)" at bounding box center [722, 275] width 1339 height 177
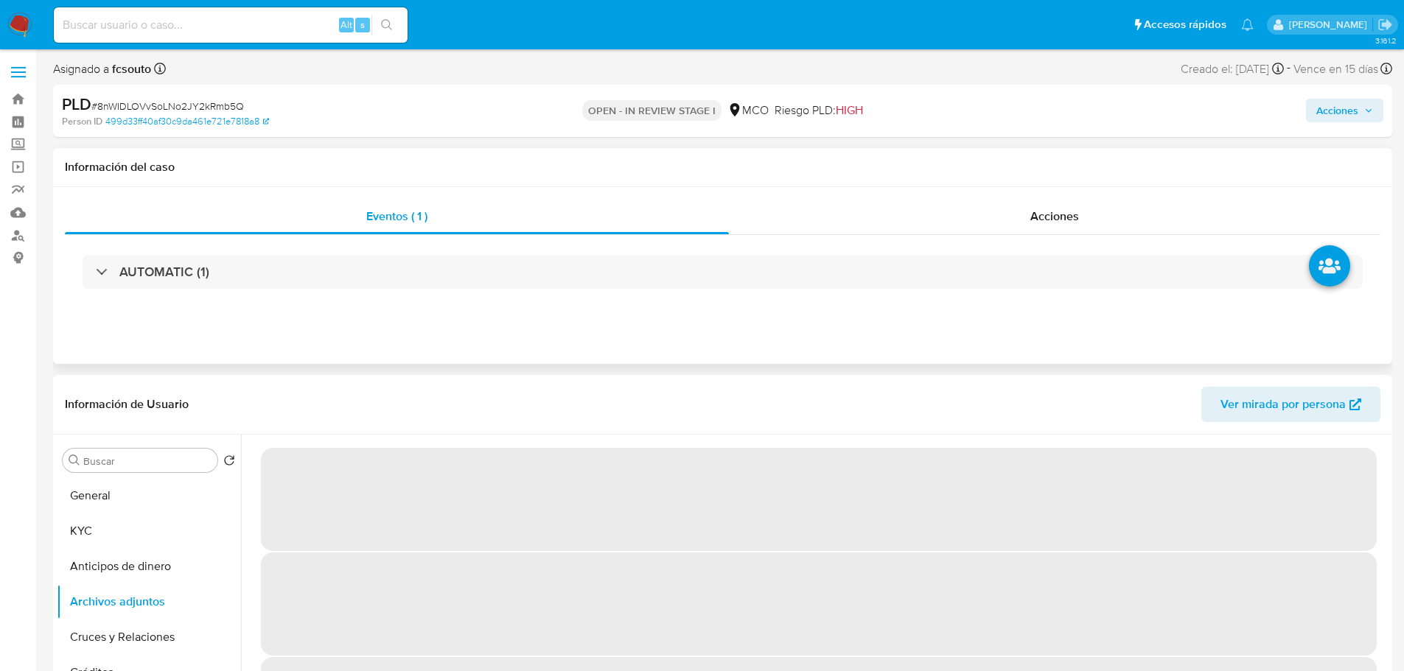
drag, startPoint x: 1031, startPoint y: 232, endPoint x: 1016, endPoint y: 237, distance: 15.4
click at [1032, 232] on div "Acciones" at bounding box center [1054, 216] width 651 height 35
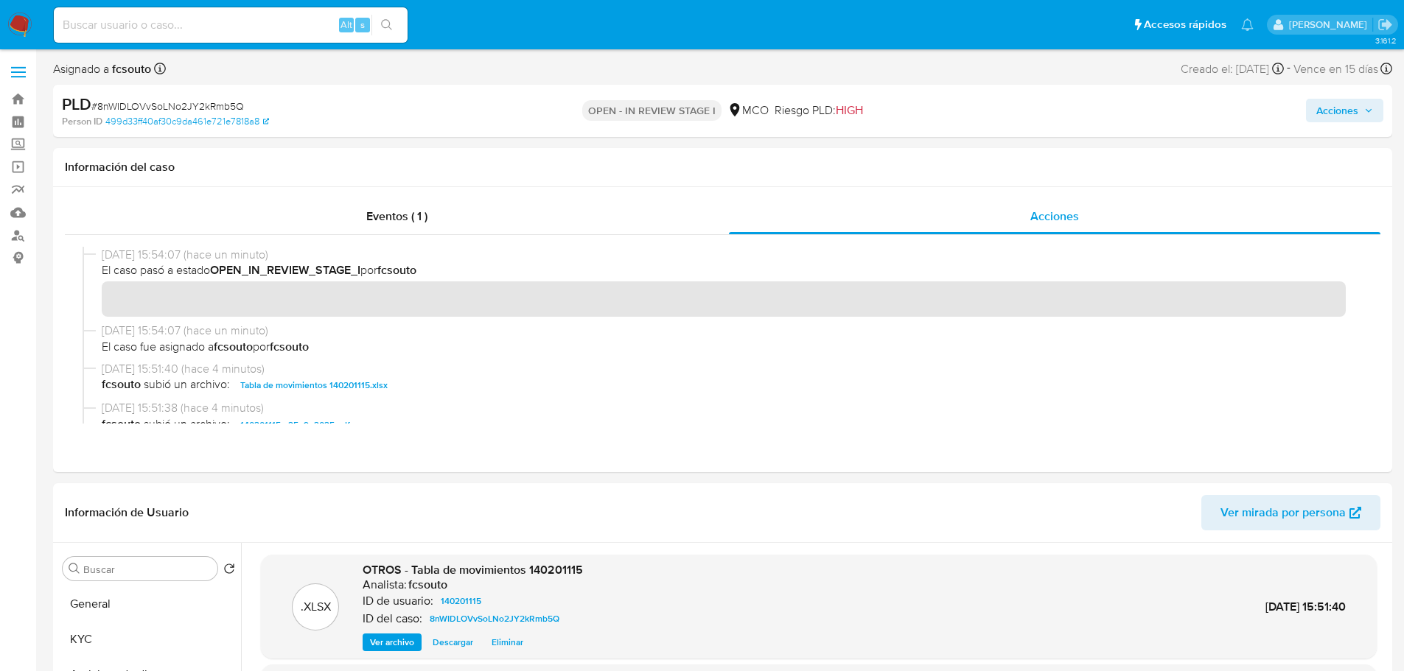
click at [1323, 119] on span "Acciones" at bounding box center [1337, 111] width 42 height 24
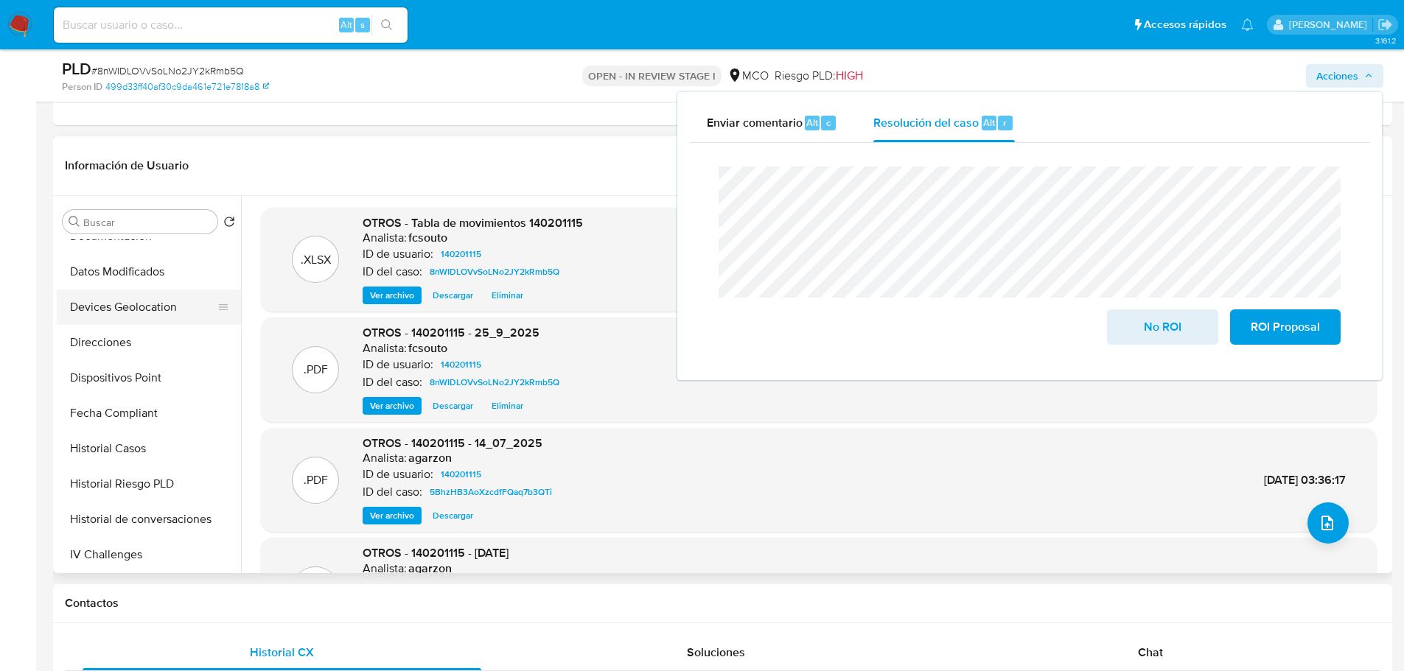
scroll to position [295, 0]
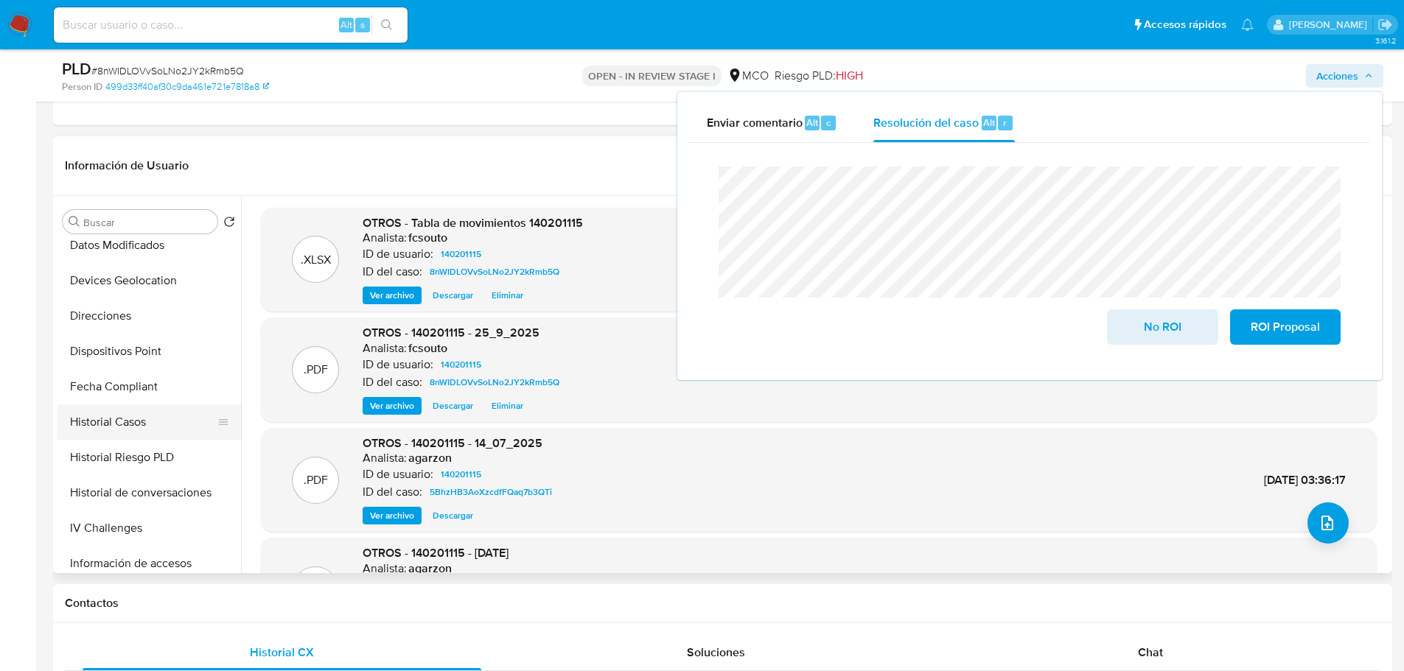
click at [125, 415] on button "Historial Casos" at bounding box center [143, 422] width 172 height 35
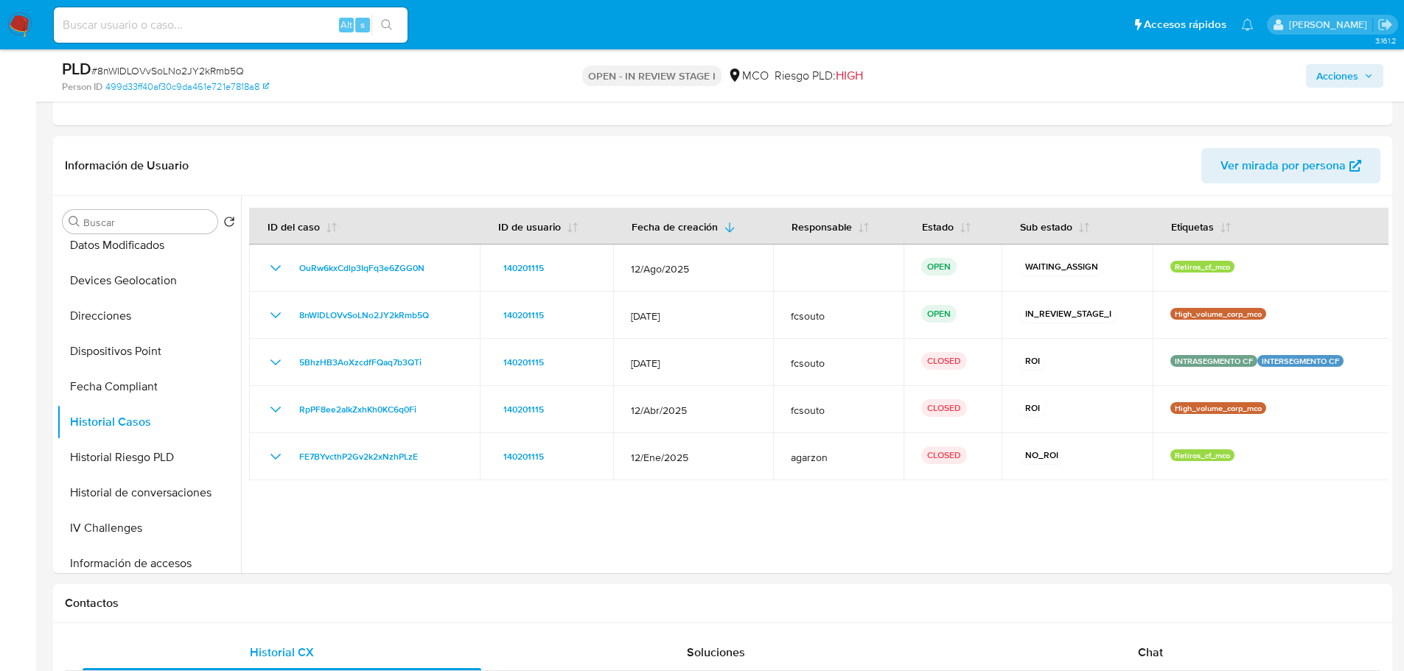
click at [1346, 68] on span "Acciones" at bounding box center [1337, 76] width 42 height 24
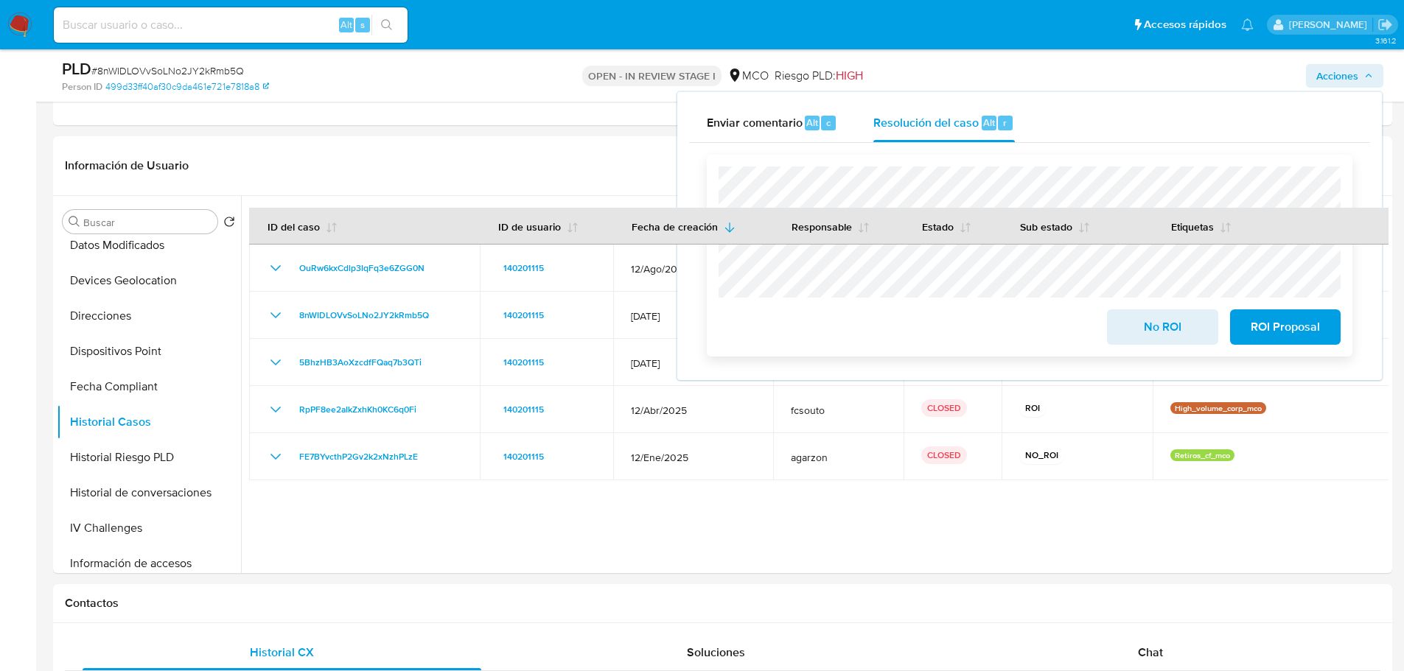
click at [1318, 329] on span "ROI Proposal" at bounding box center [1285, 327] width 72 height 32
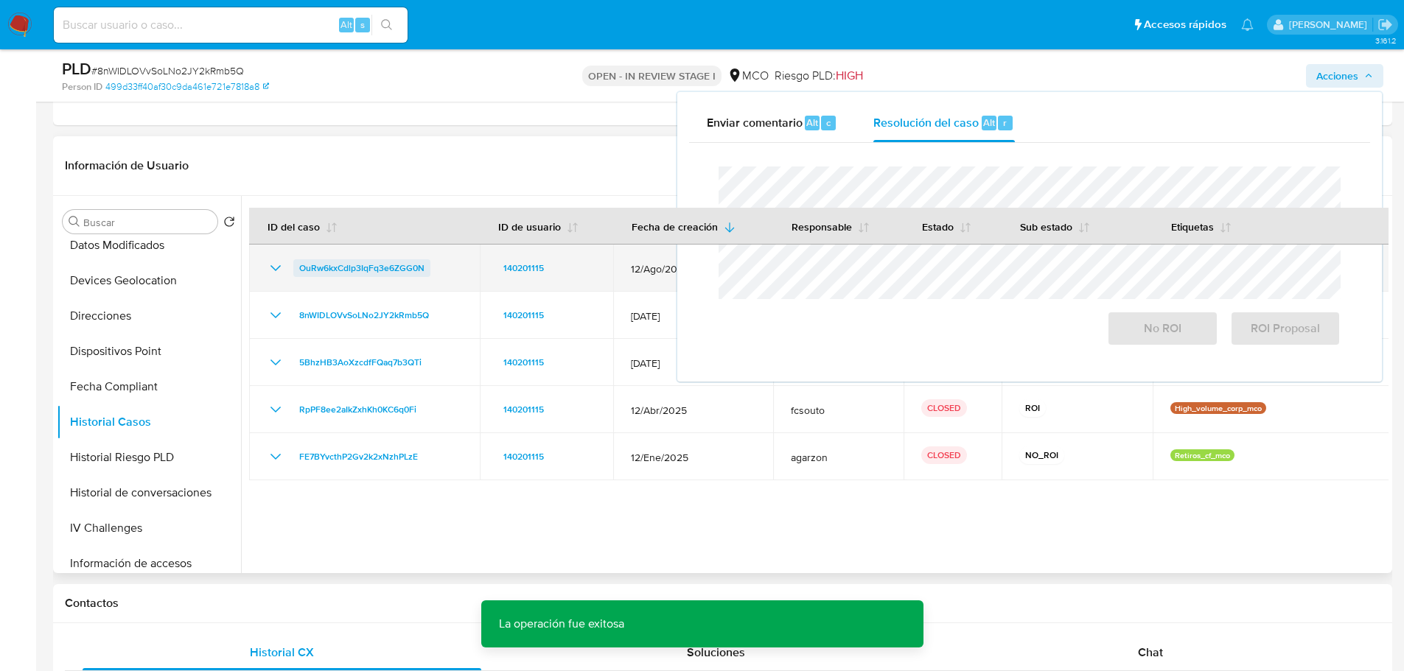
drag, startPoint x: 439, startPoint y: 269, endPoint x: 300, endPoint y: 273, distance: 139.3
click at [300, 273] on div "OuRw6kxCdlp3IqFq3e6ZGG0N" at bounding box center [364, 268] width 195 height 18
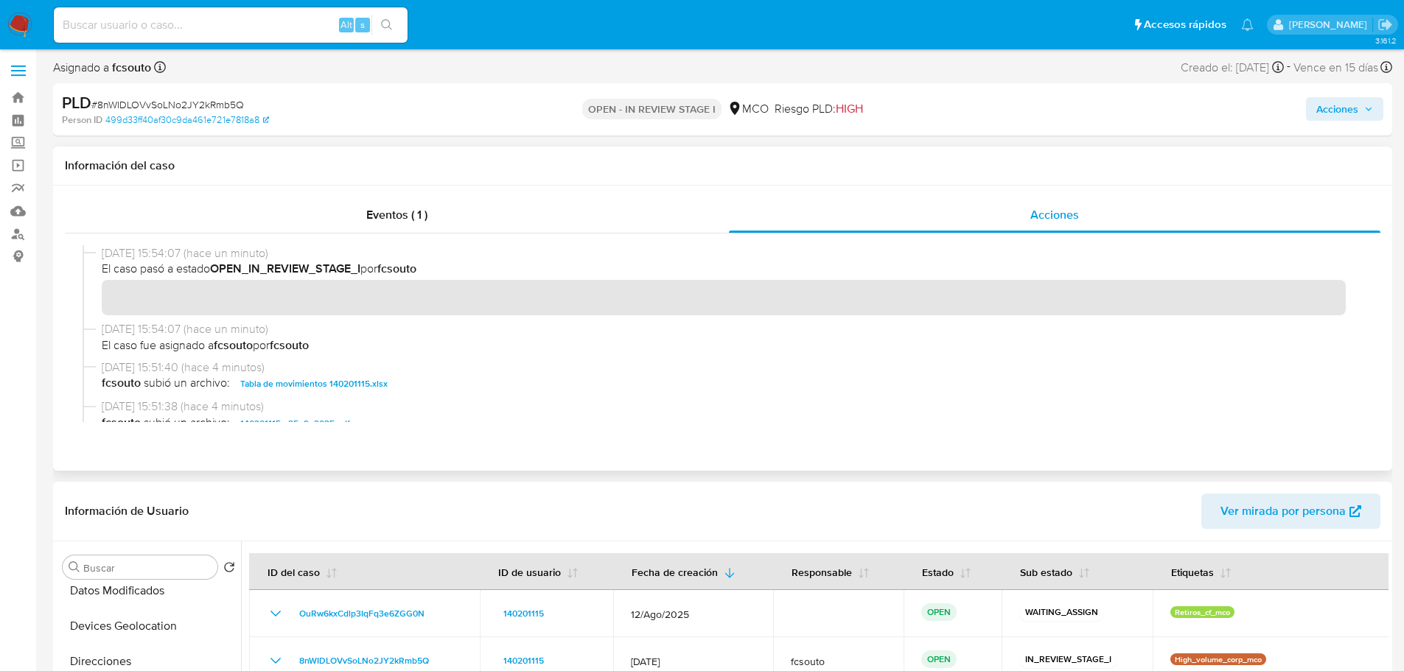
scroll to position [0, 0]
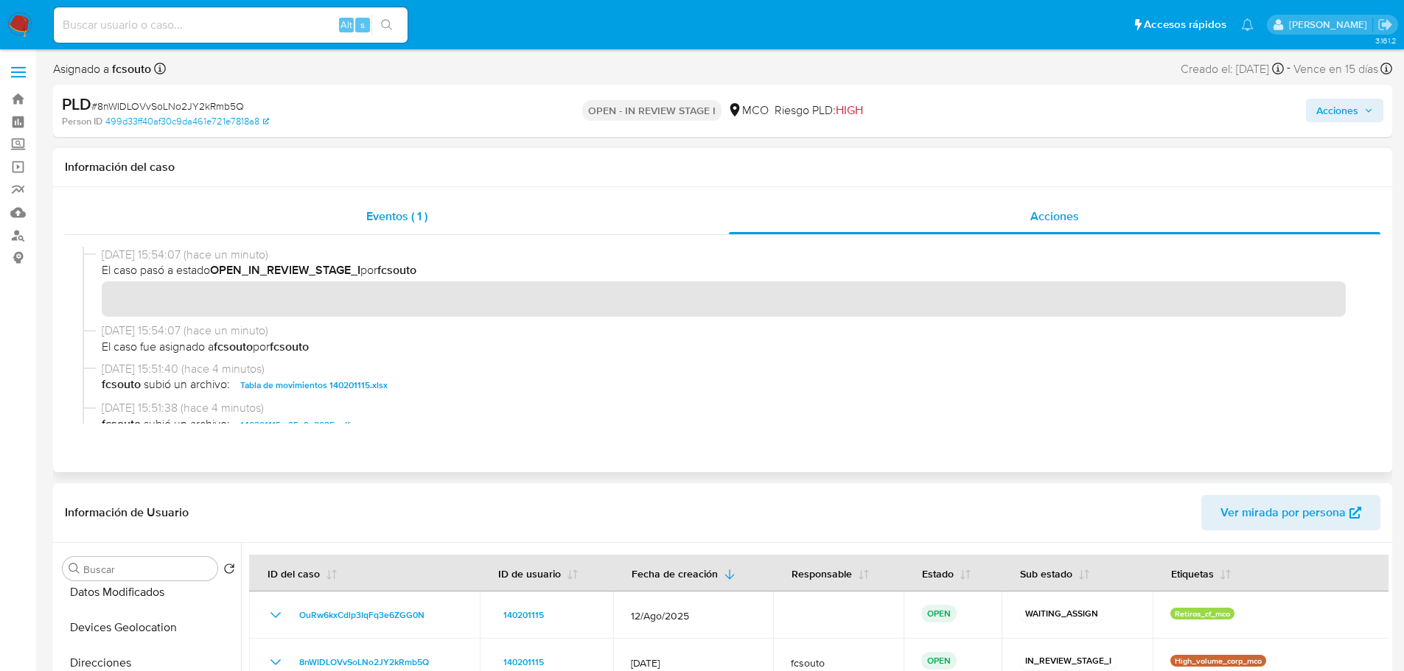
click at [321, 222] on div "Eventos ( 1 )" at bounding box center [397, 216] width 664 height 35
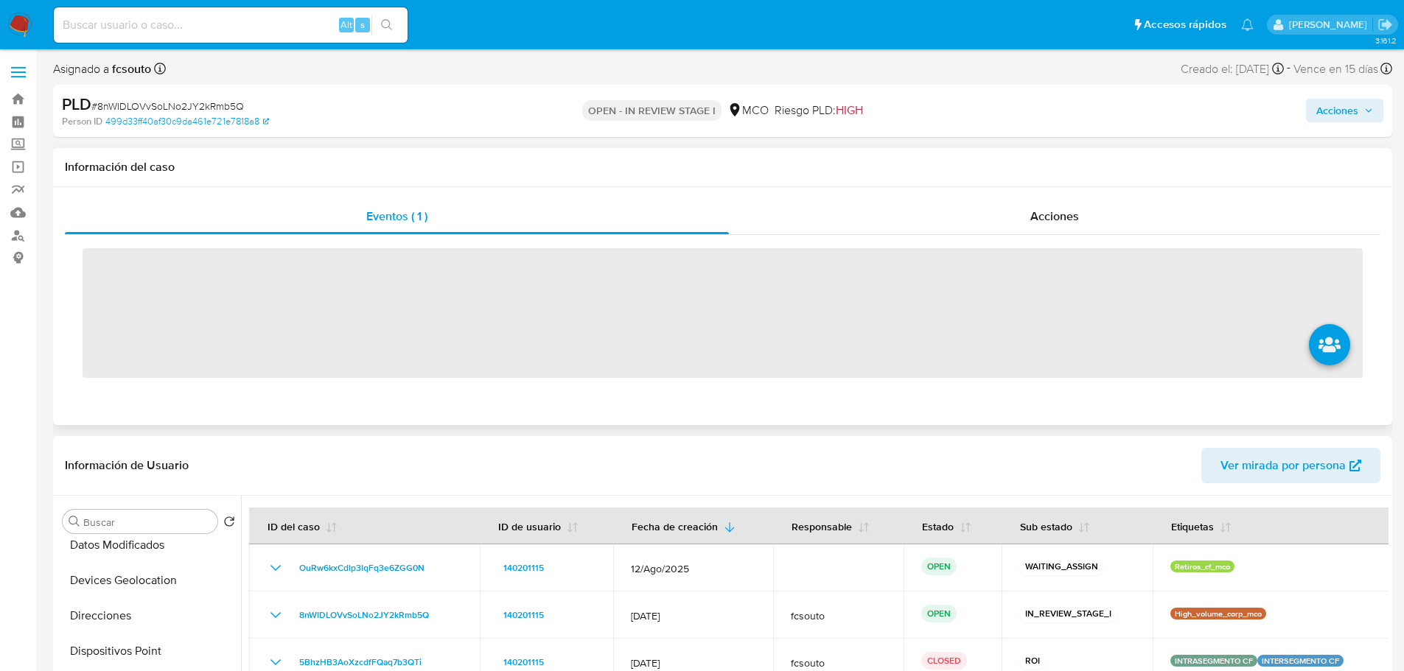
click at [1113, 237] on div "‌" at bounding box center [722, 311] width 1315 height 153
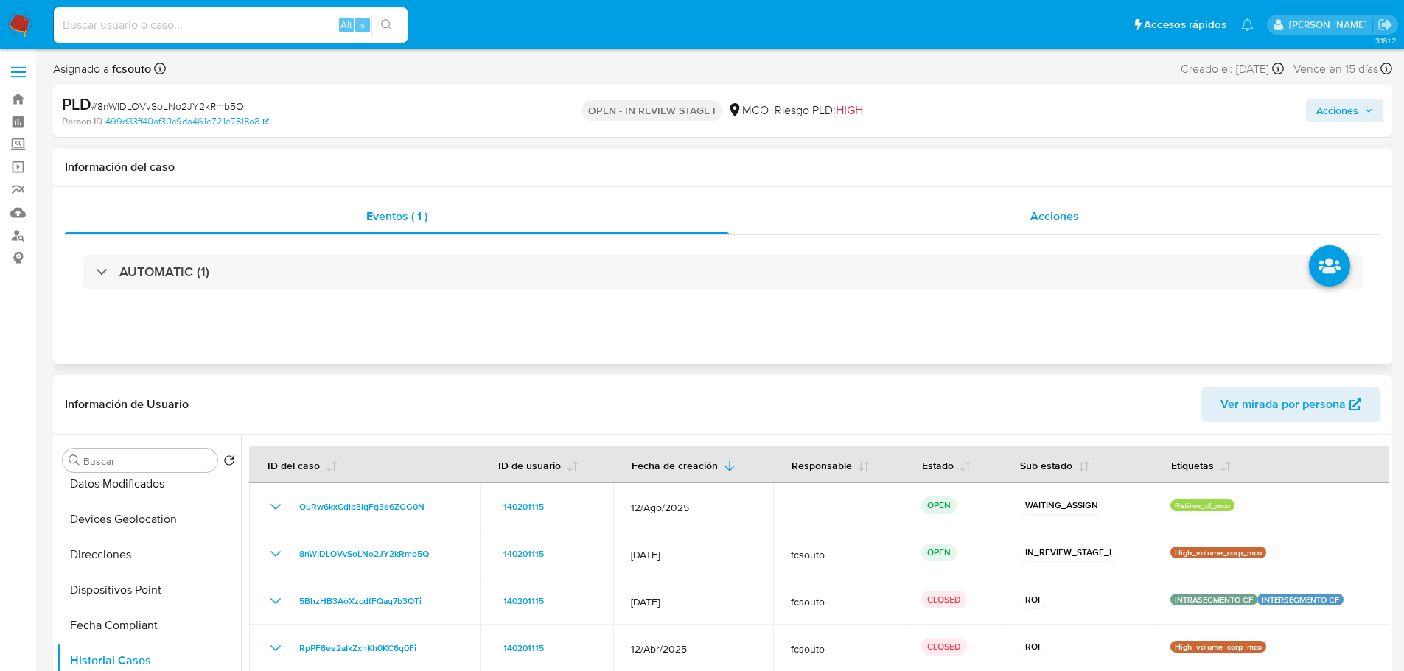
click at [1047, 223] on span "Acciones" at bounding box center [1054, 216] width 49 height 17
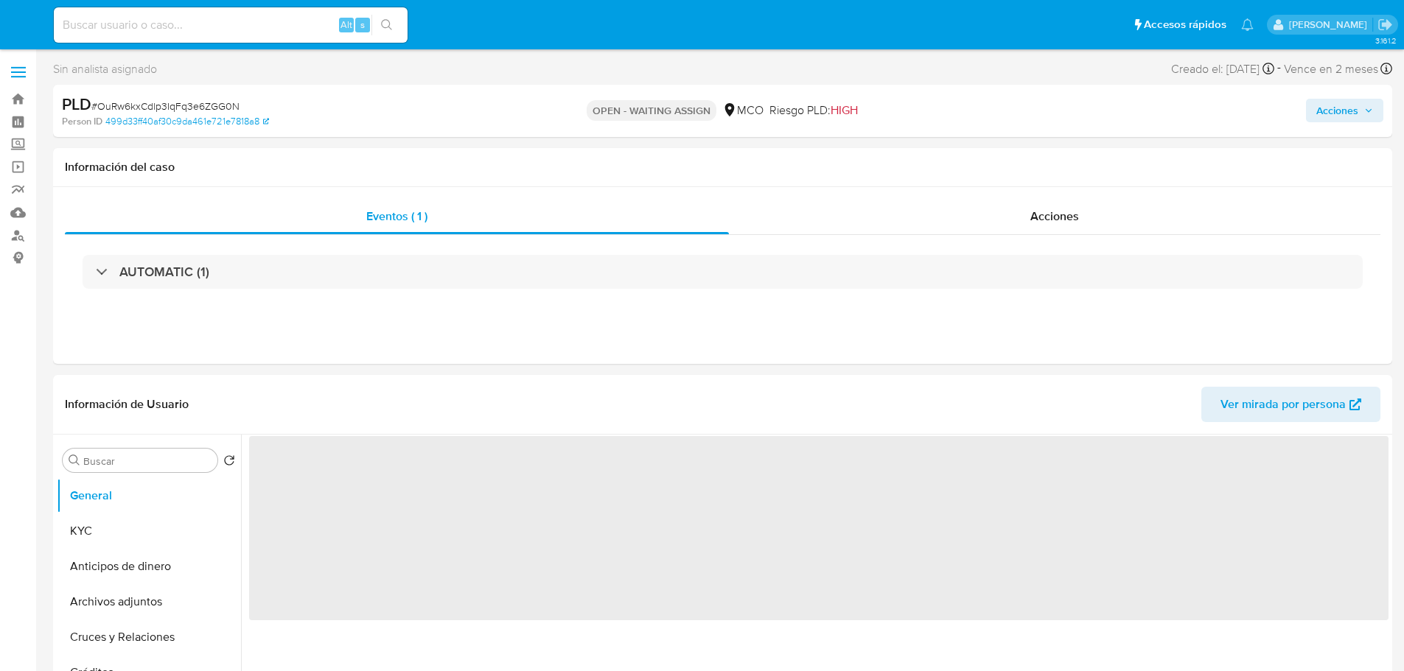
select select "10"
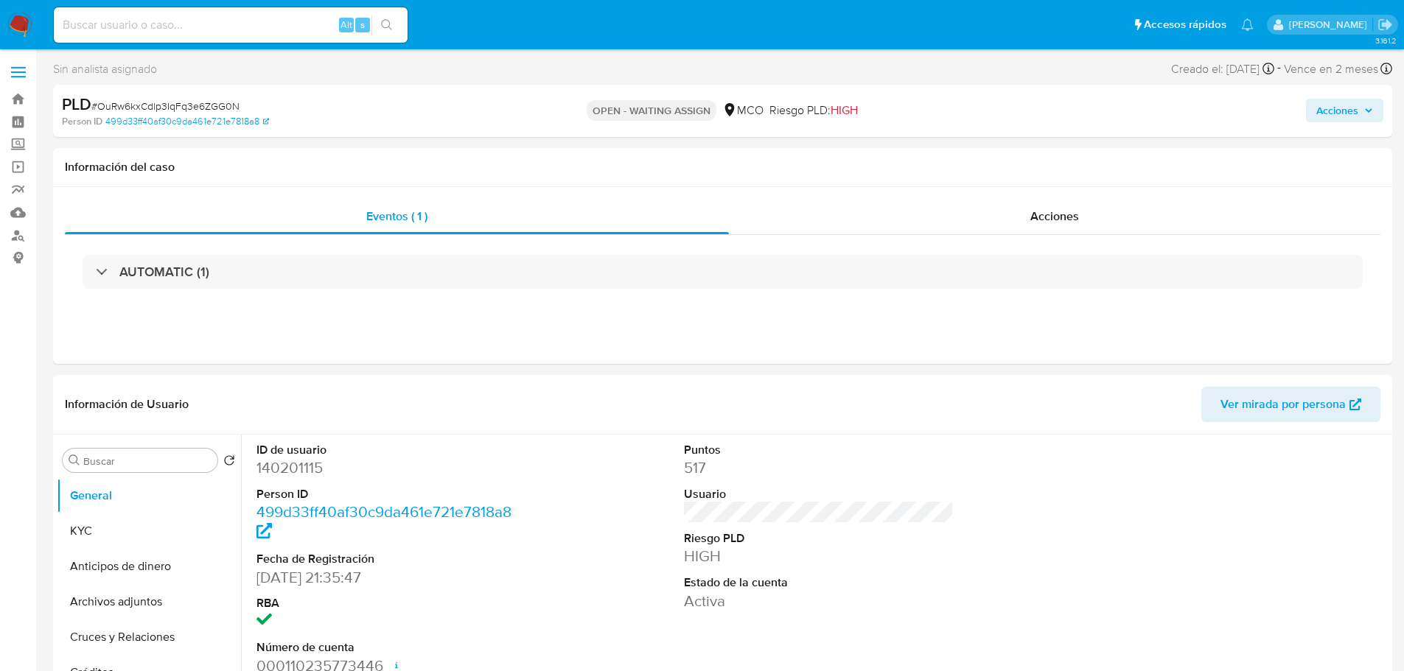
click at [1368, 106] on icon "button" at bounding box center [1368, 110] width 9 height 9
click at [1363, 105] on span "Acciones" at bounding box center [1344, 110] width 57 height 21
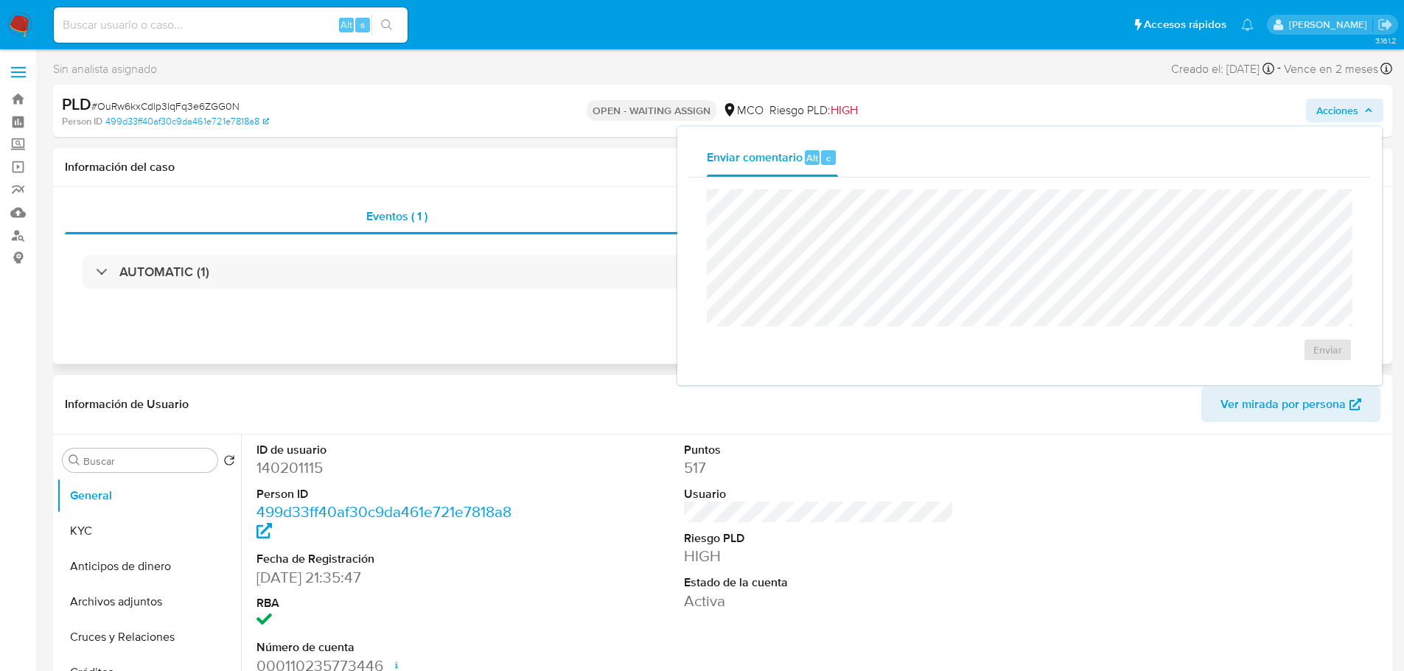
click at [531, 155] on div "Información del caso" at bounding box center [722, 167] width 1339 height 39
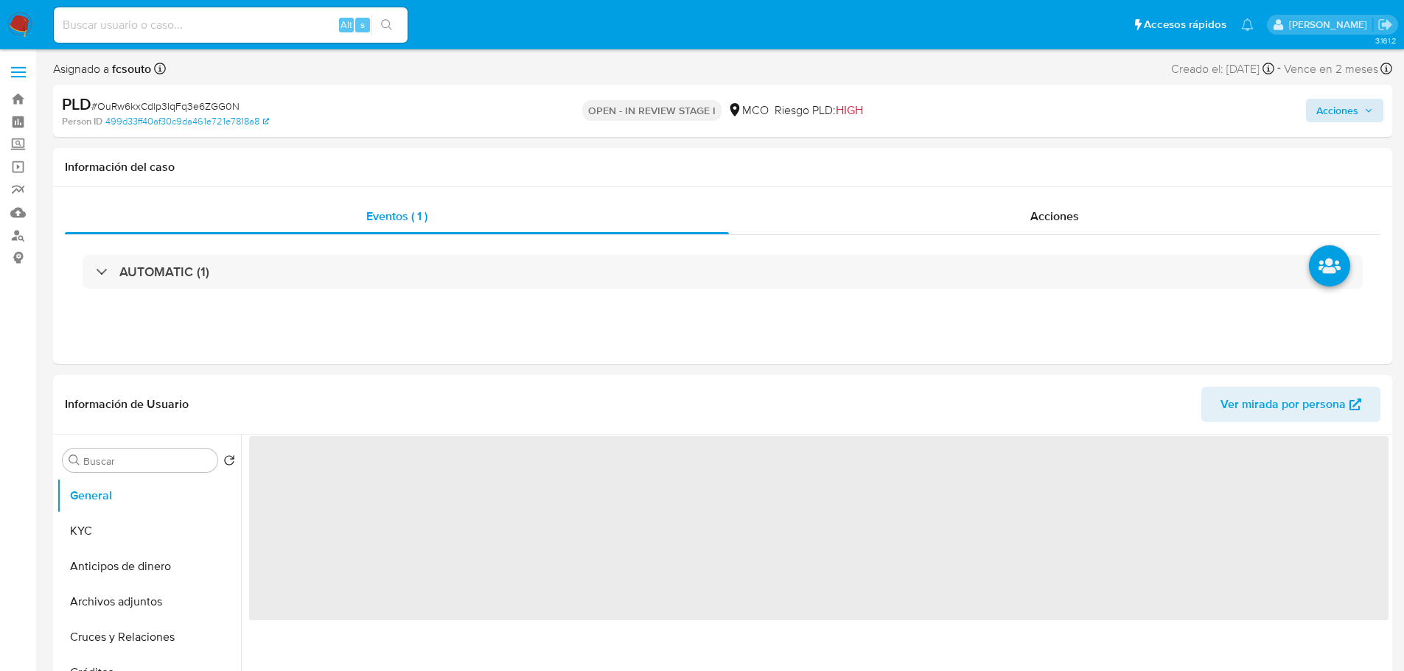
drag, startPoint x: 1400, startPoint y: 114, endPoint x: 1354, endPoint y: 111, distance: 46.5
select select "10"
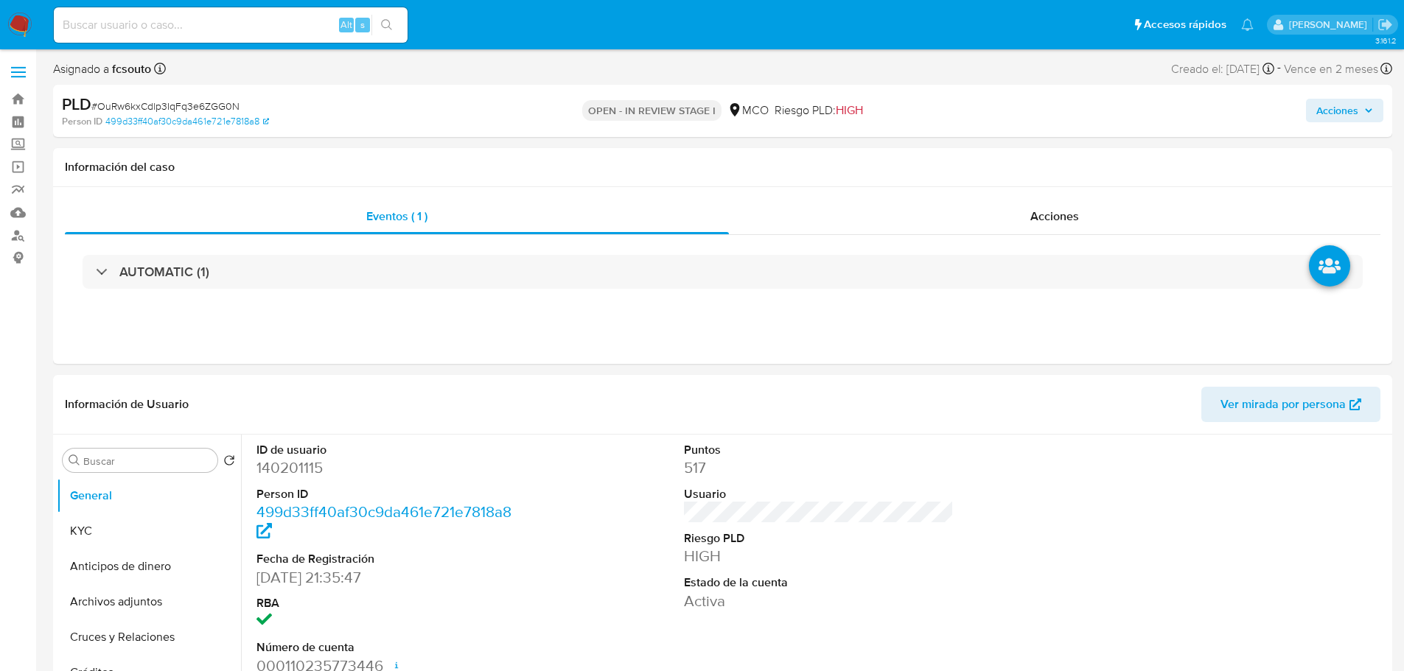
drag, startPoint x: 1354, startPoint y: 111, endPoint x: 1302, endPoint y: 125, distance: 53.3
click at [1351, 112] on span "Acciones" at bounding box center [1337, 111] width 42 height 24
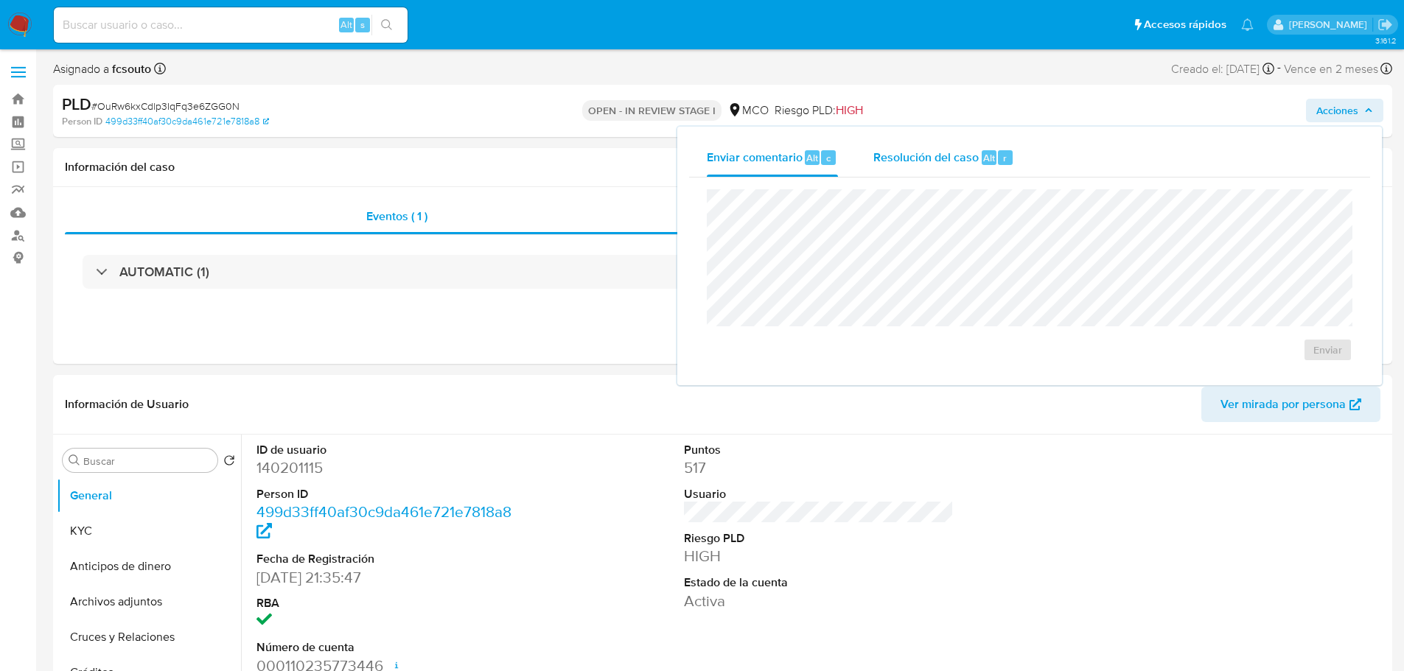
click at [987, 167] on div "Resolución del caso Alt r" at bounding box center [943, 158] width 141 height 38
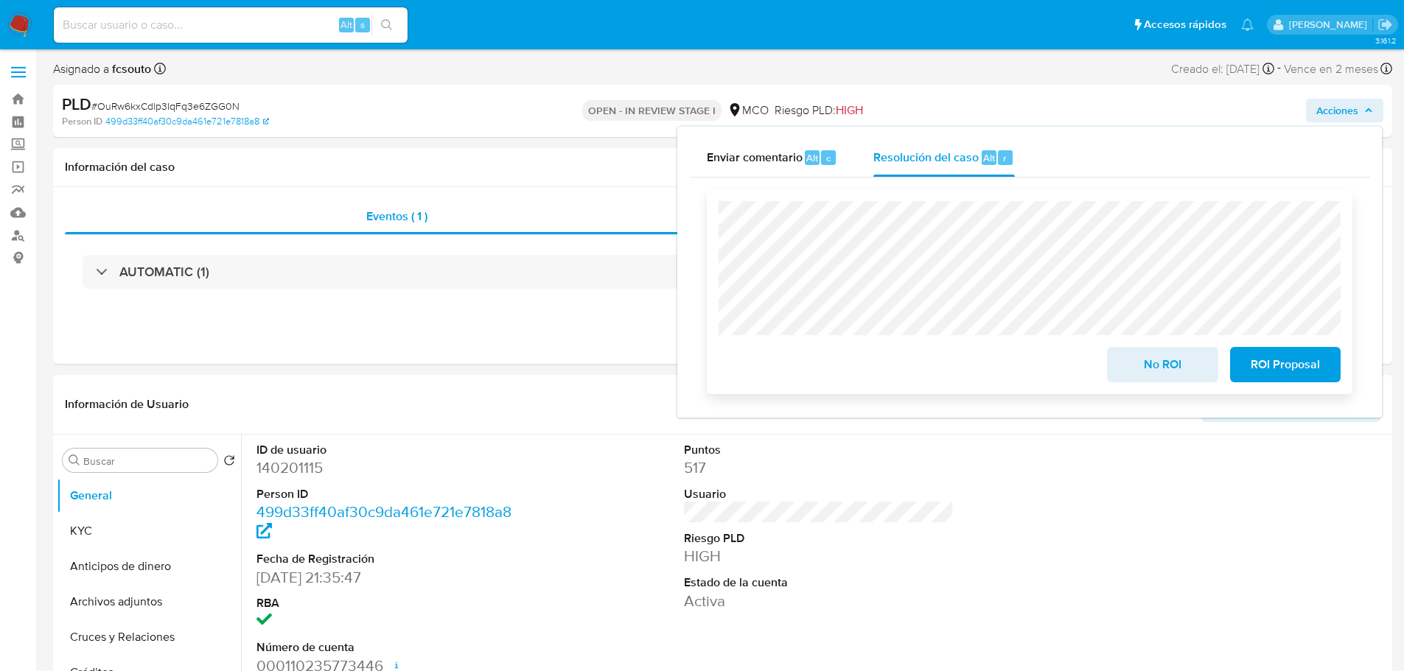
click at [1177, 380] on span "No ROI" at bounding box center [1162, 365] width 72 height 32
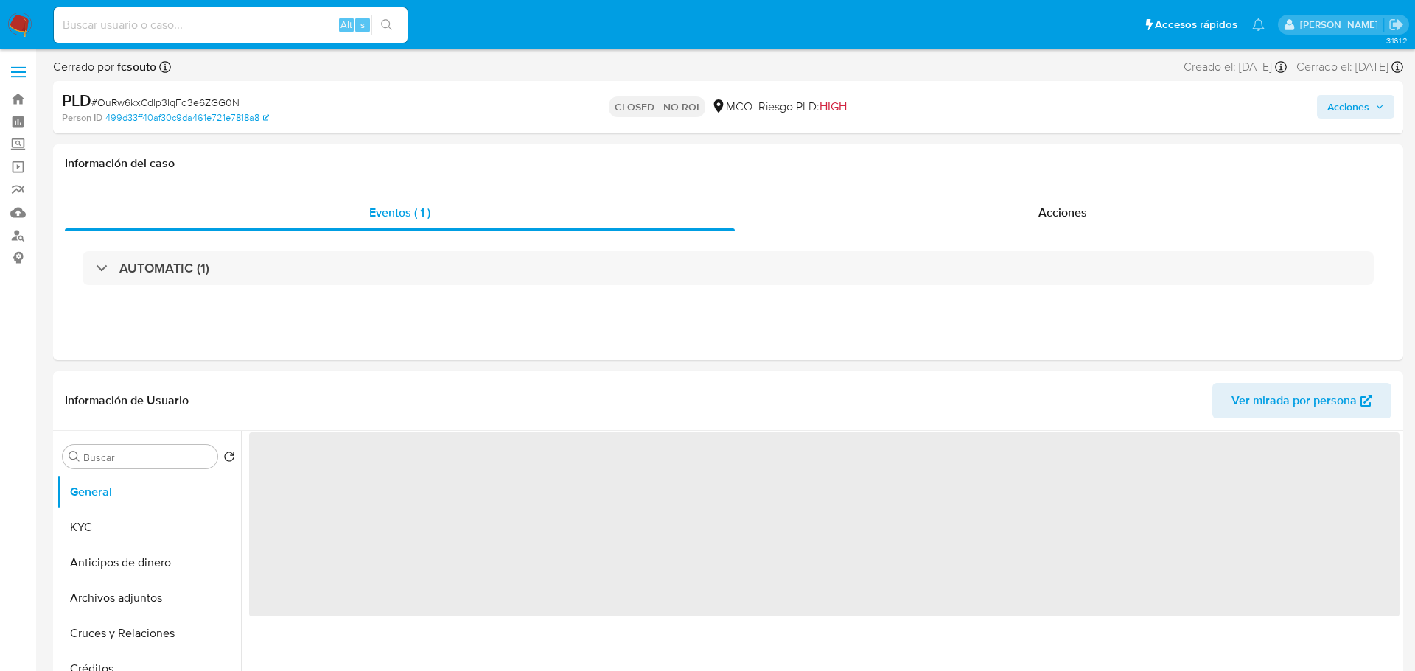
select select "10"
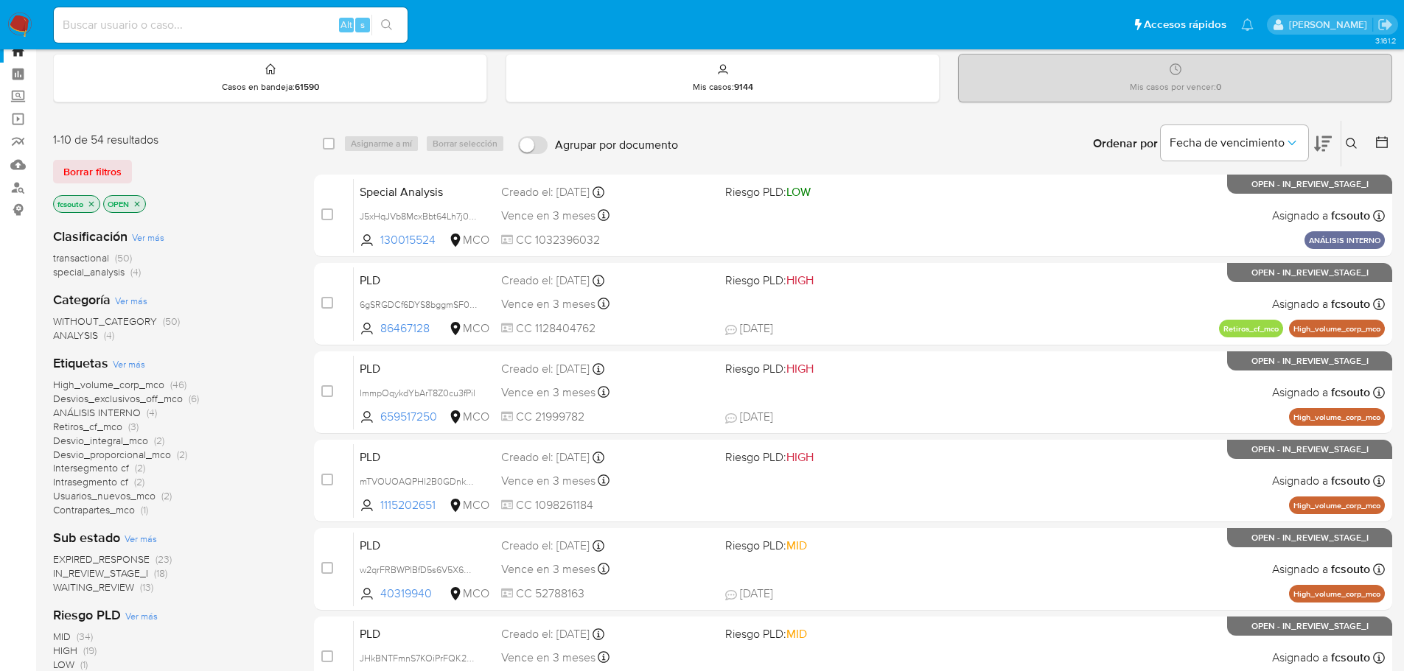
scroll to position [74, 0]
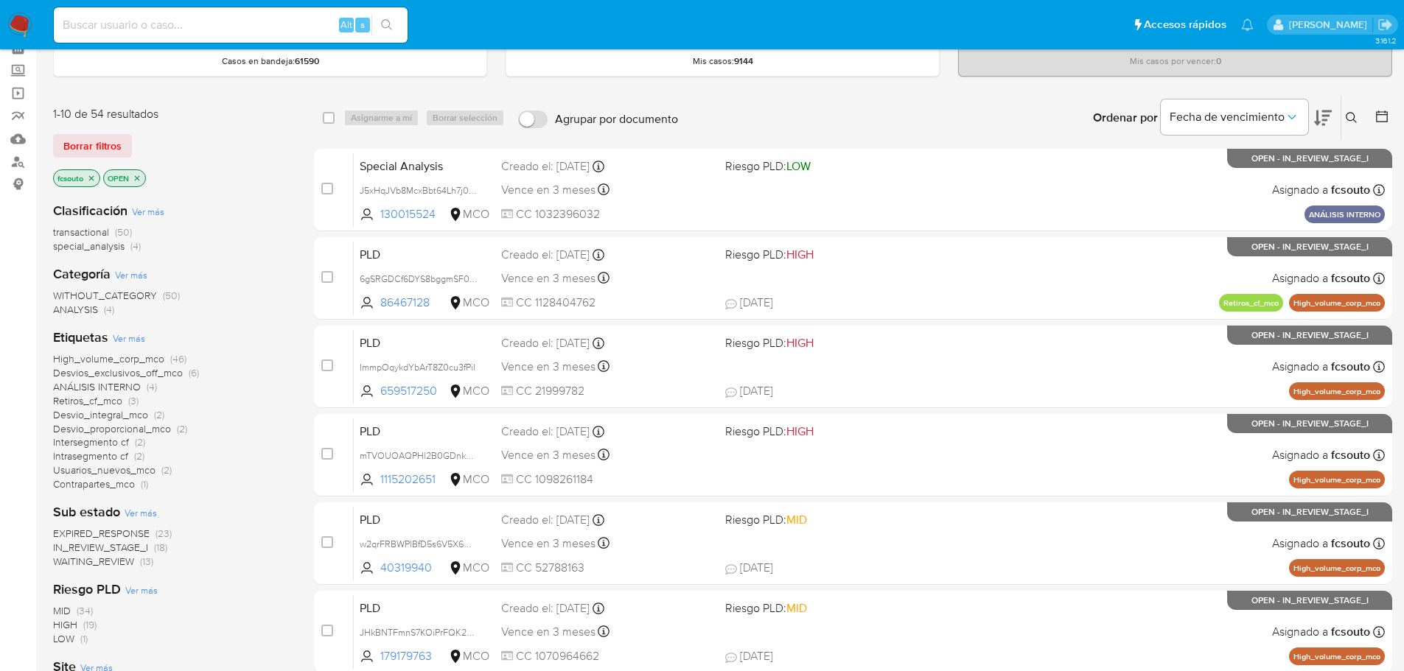
click at [99, 529] on span "EXPIRED_RESPONSE" at bounding box center [101, 533] width 97 height 15
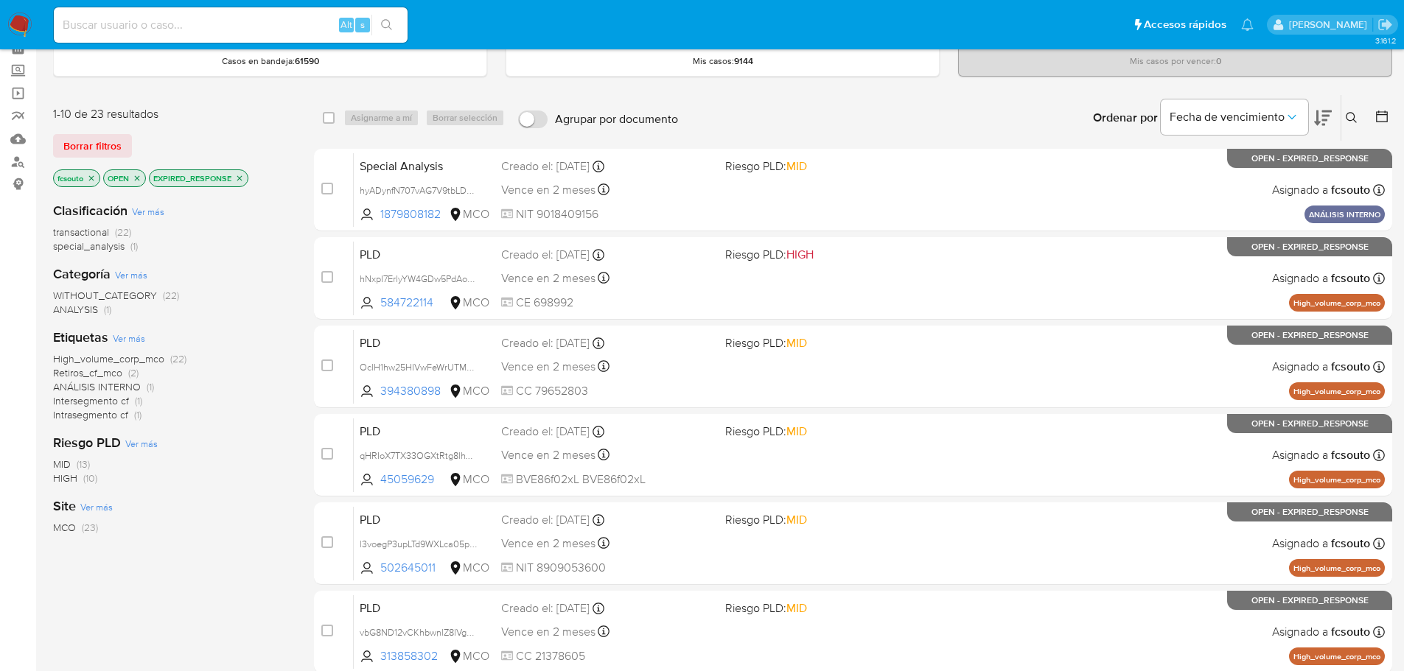
click at [1380, 119] on icon at bounding box center [1381, 116] width 15 height 15
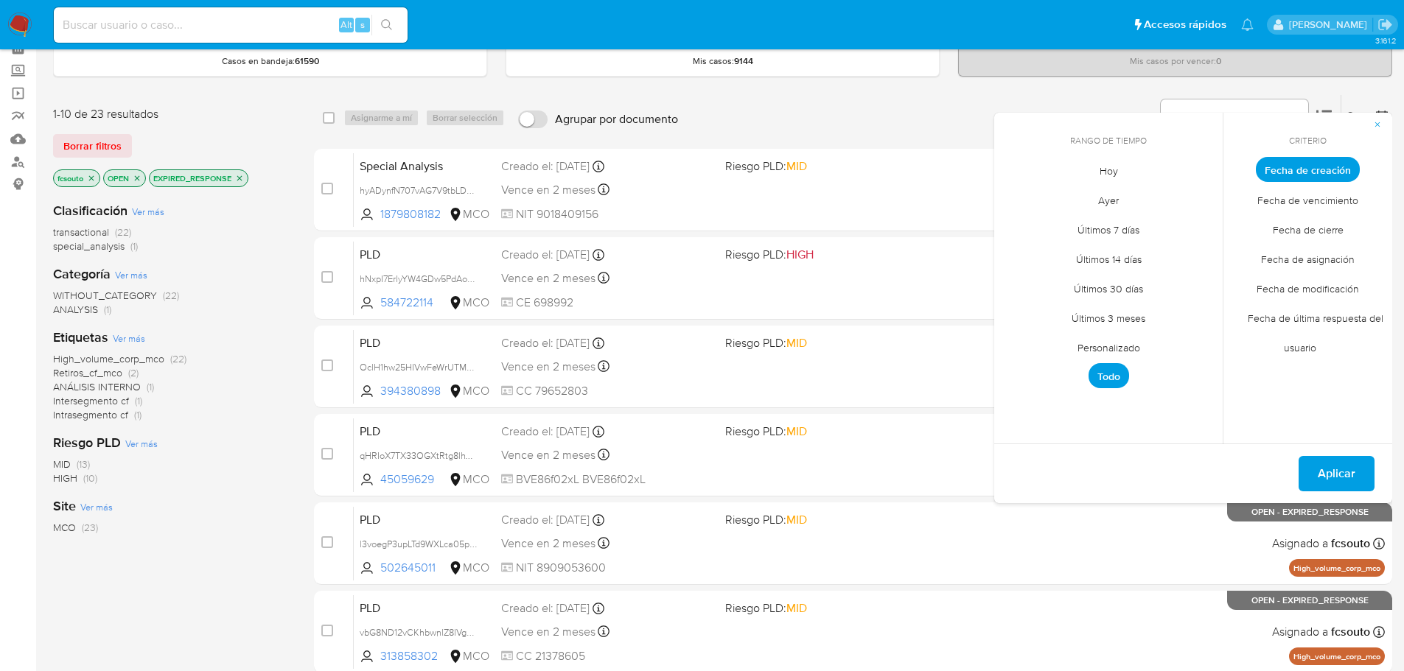
click at [1090, 346] on span "Personalizado" at bounding box center [1109, 347] width 94 height 30
click at [1015, 192] on icon "Mes anterior" at bounding box center [1017, 197] width 18 height 18
click at [1015, 285] on button "7" at bounding box center [1020, 281] width 24 height 24
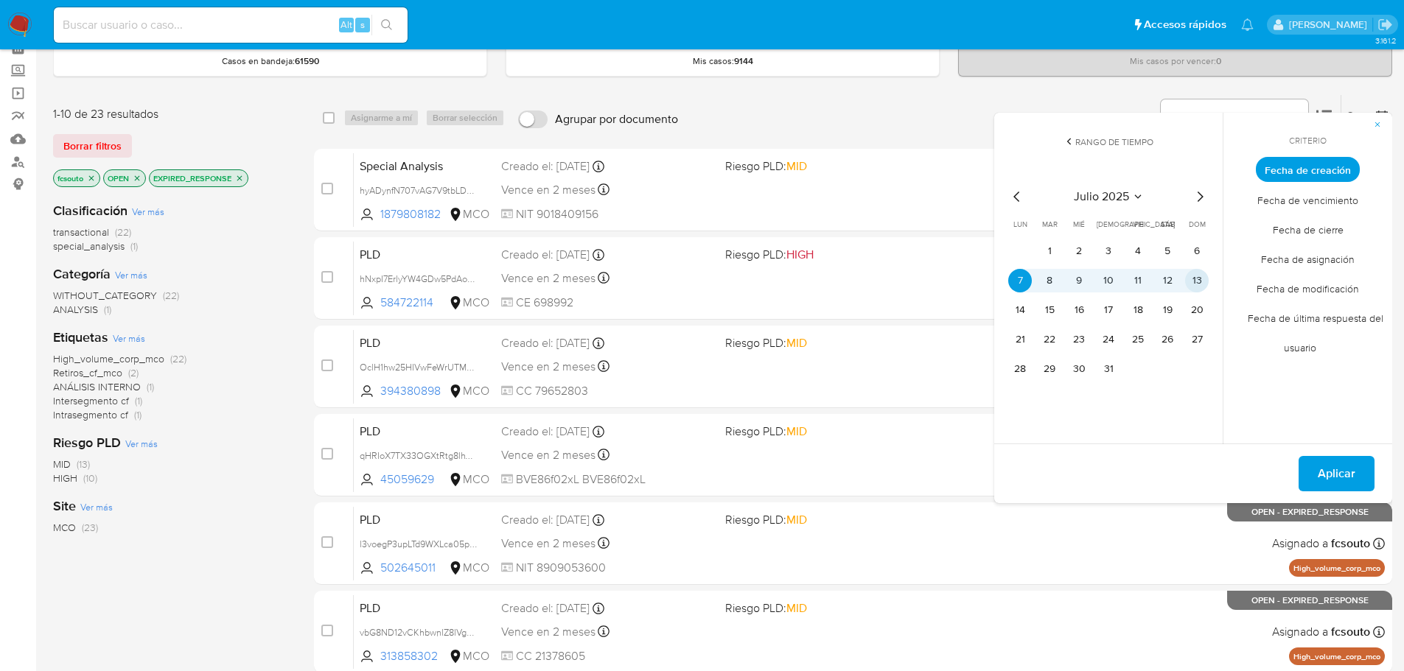
click at [1187, 276] on button "13" at bounding box center [1197, 281] width 24 height 24
click at [1339, 485] on span "Aplicar" at bounding box center [1337, 474] width 38 height 32
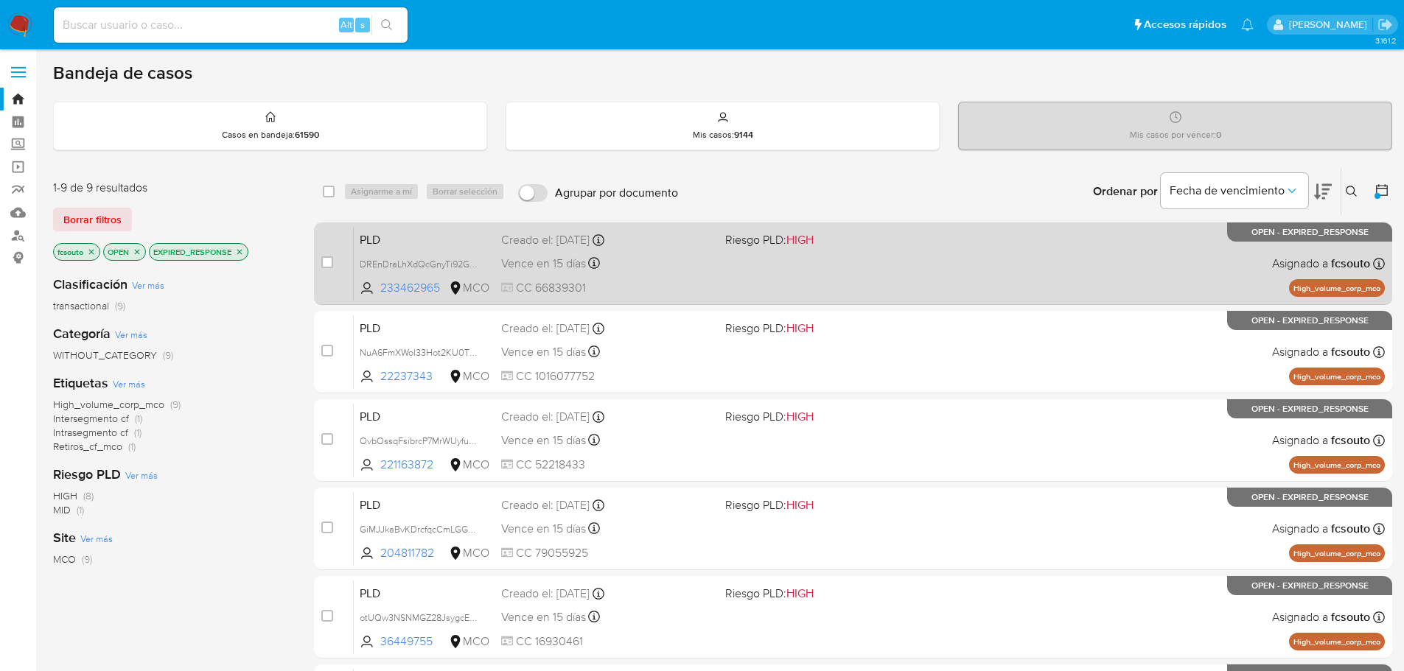
click at [818, 276] on div "PLD DREnDraLhXdQcGnyTi92GVdQ 233462965 MCO Riesgo PLD: HIGH Creado el: 12/07/20…" at bounding box center [869, 263] width 1031 height 74
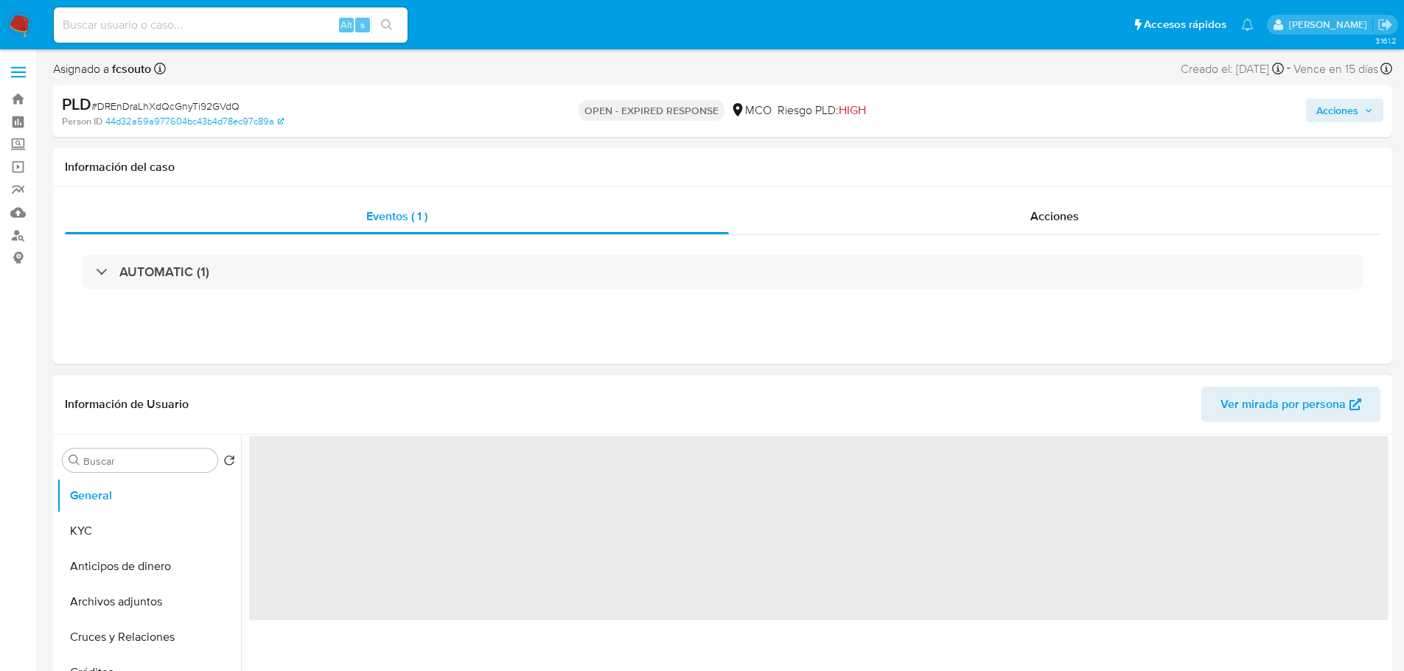
select select "10"
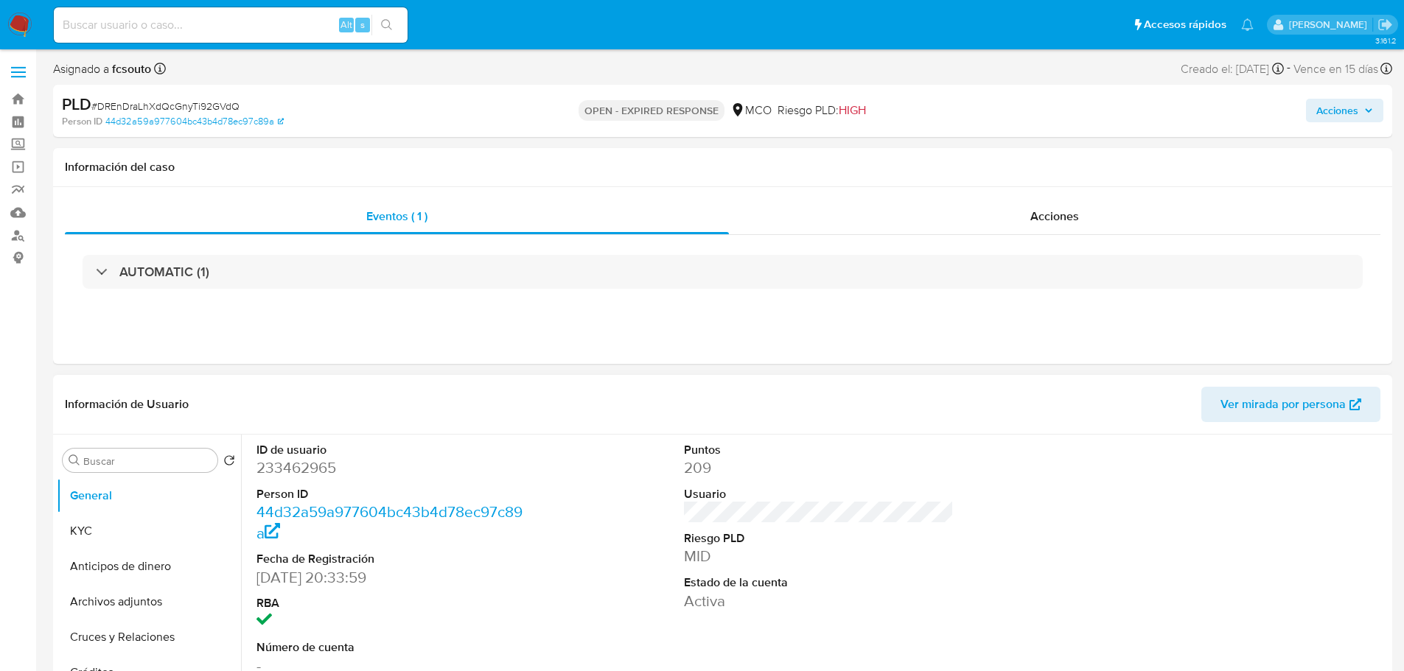
click at [311, 466] on dd "233462965" at bounding box center [391, 468] width 270 height 21
copy dd "233462965"
click at [421, 388] on header "Información de Usuario Ver mirada por persona" at bounding box center [722, 404] width 1315 height 35
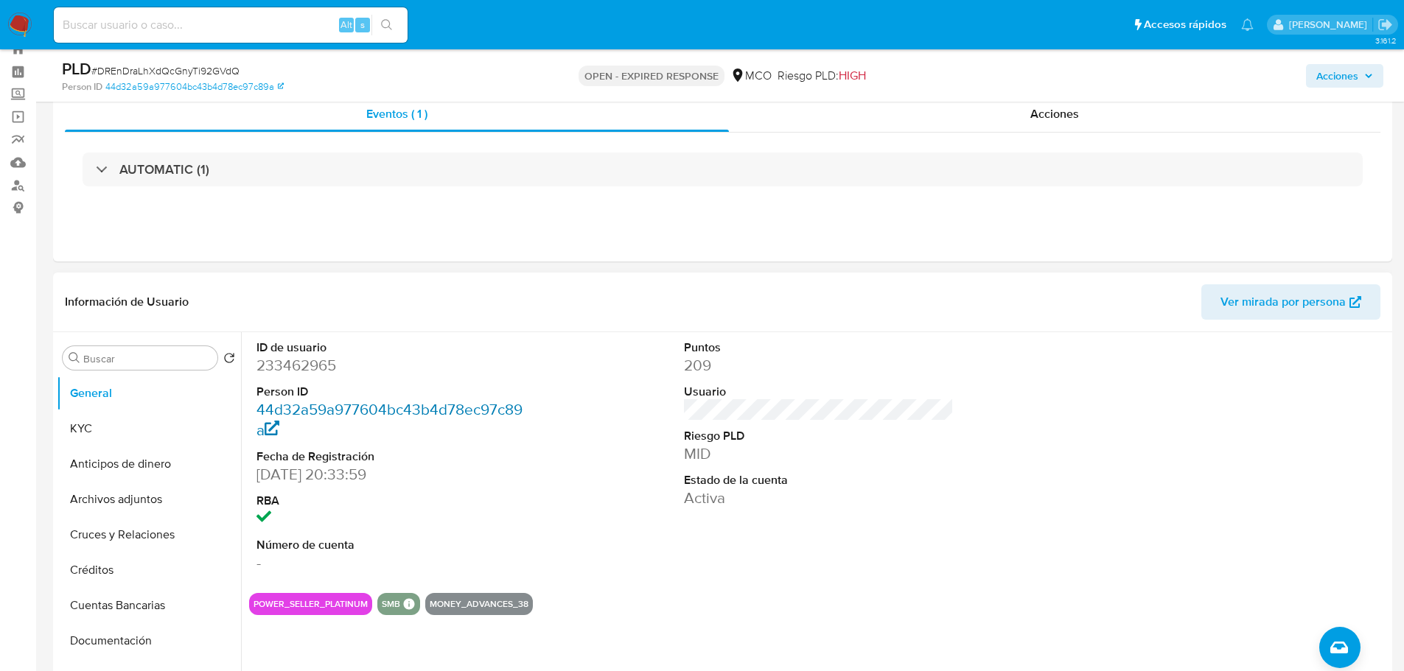
scroll to position [74, 0]
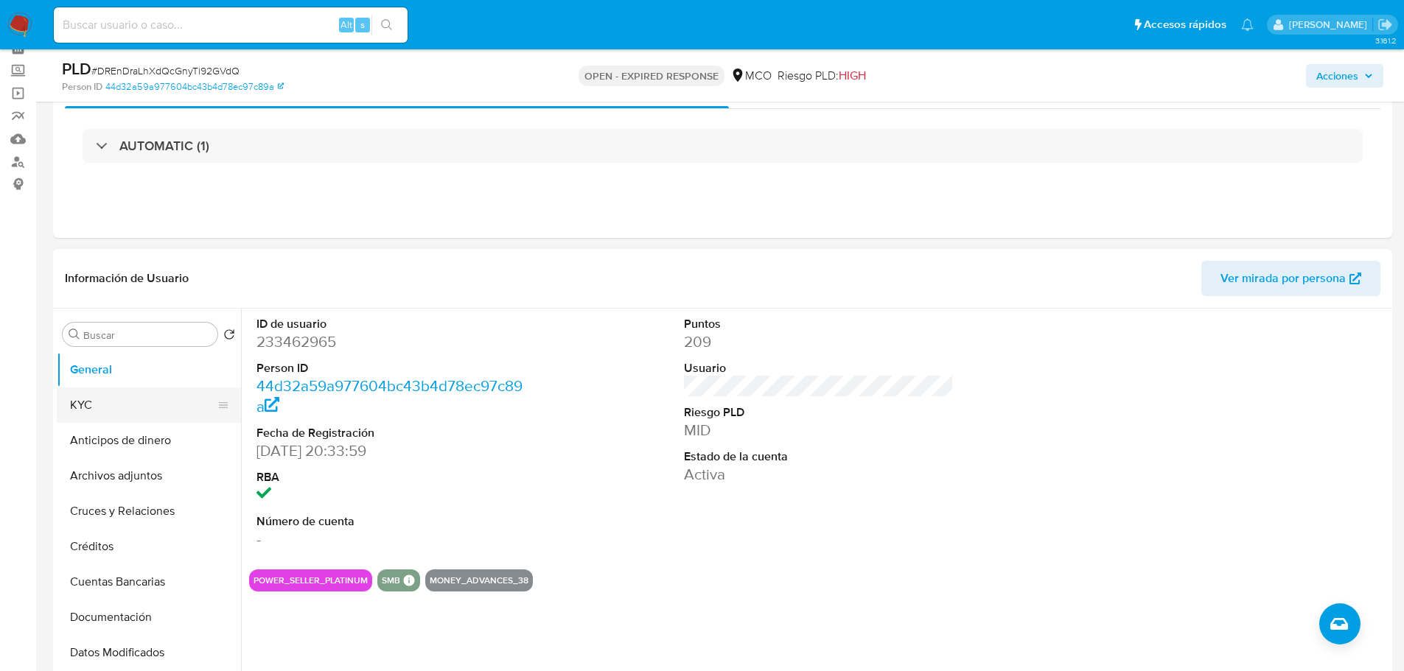
click at [104, 395] on button "KYC" at bounding box center [143, 405] width 172 height 35
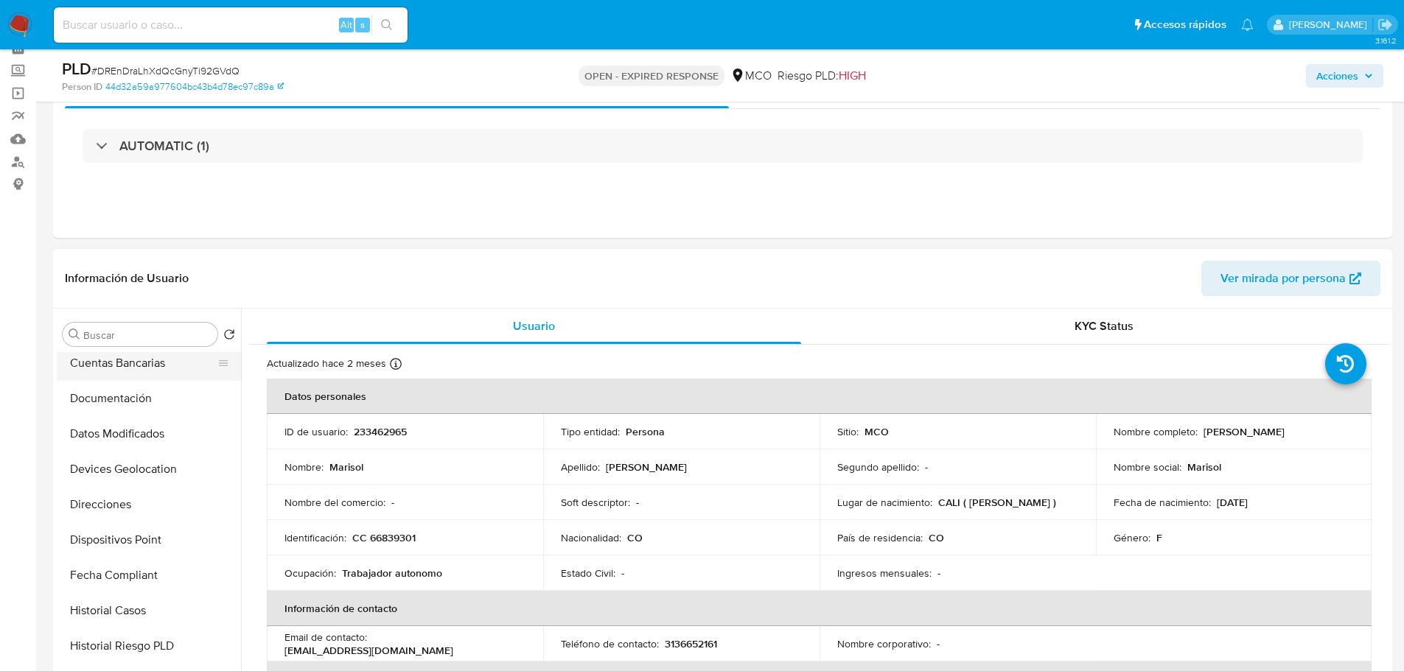
scroll to position [368, 0]
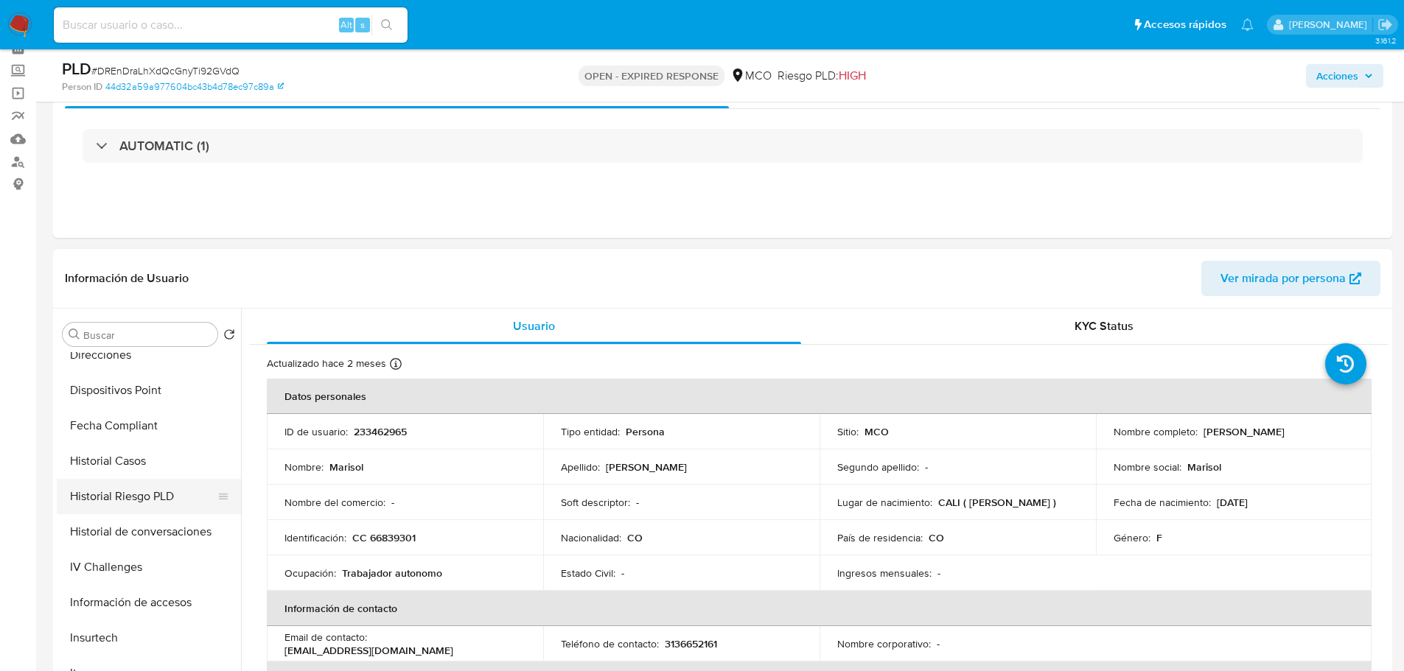
click at [145, 486] on button "Historial Riesgo PLD" at bounding box center [143, 496] width 172 height 35
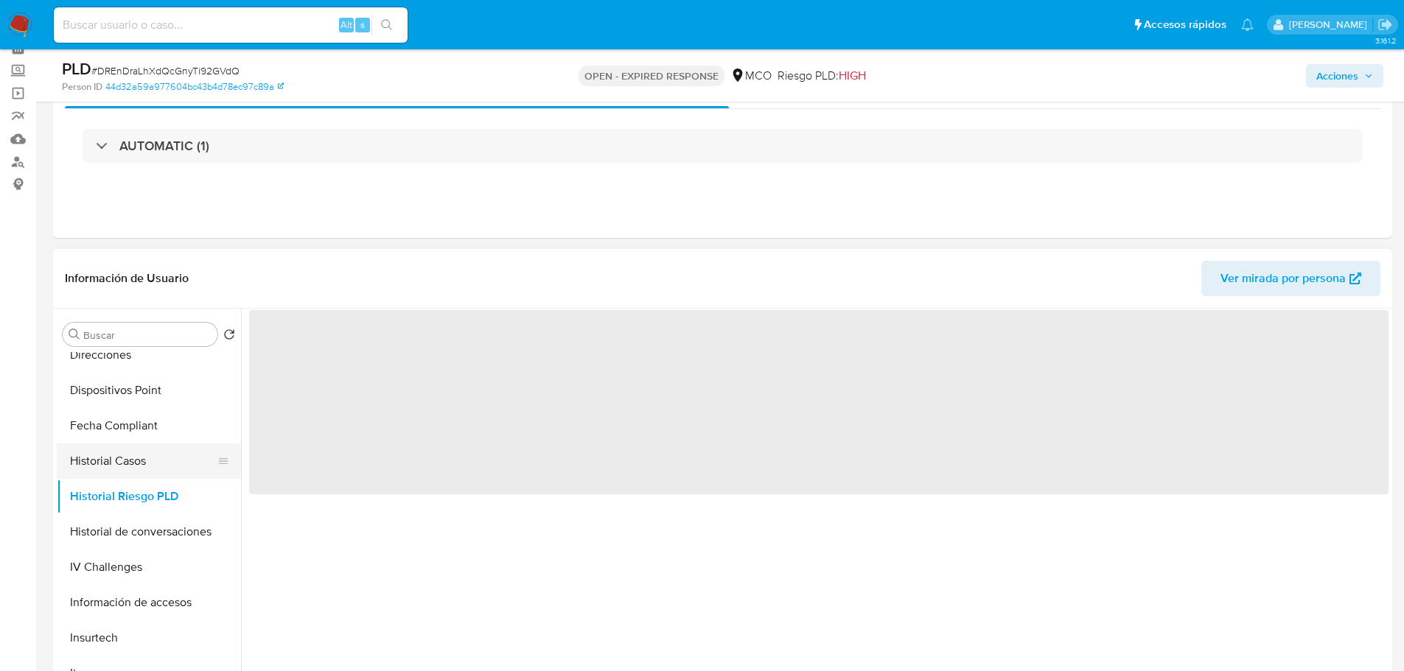
click at [145, 460] on button "Historial Casos" at bounding box center [143, 461] width 172 height 35
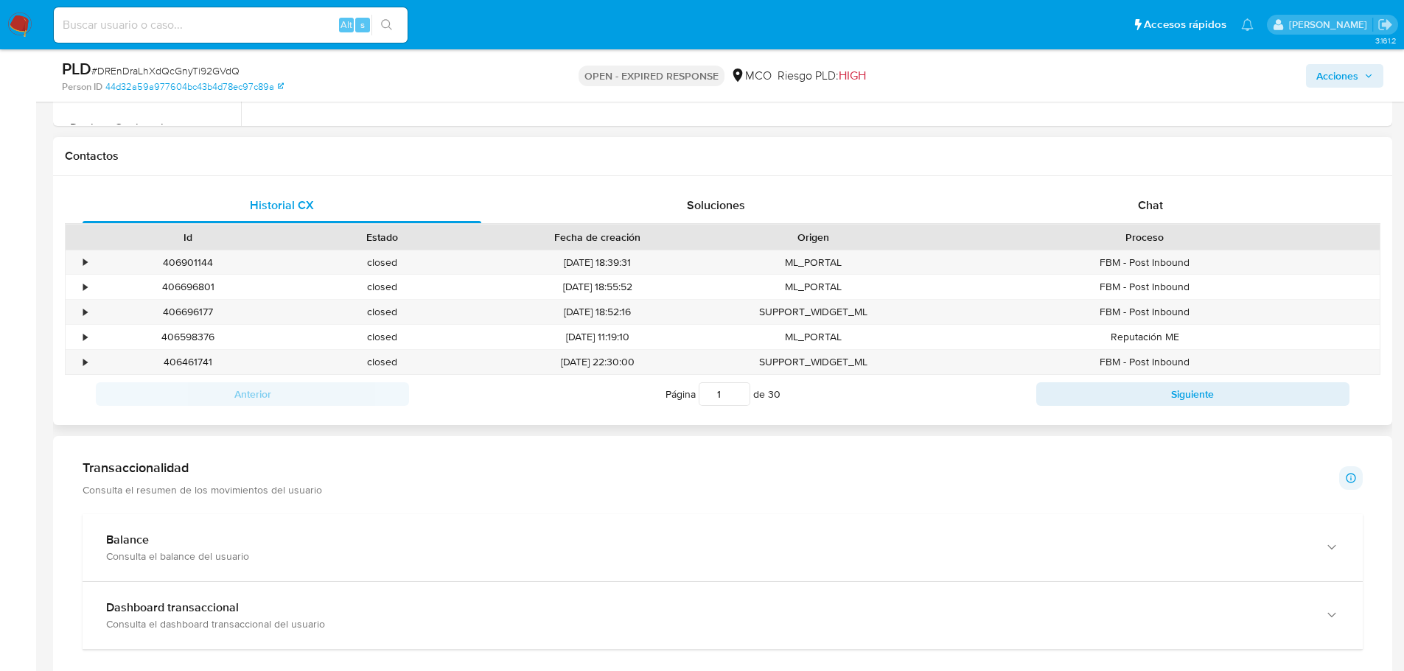
scroll to position [442, 0]
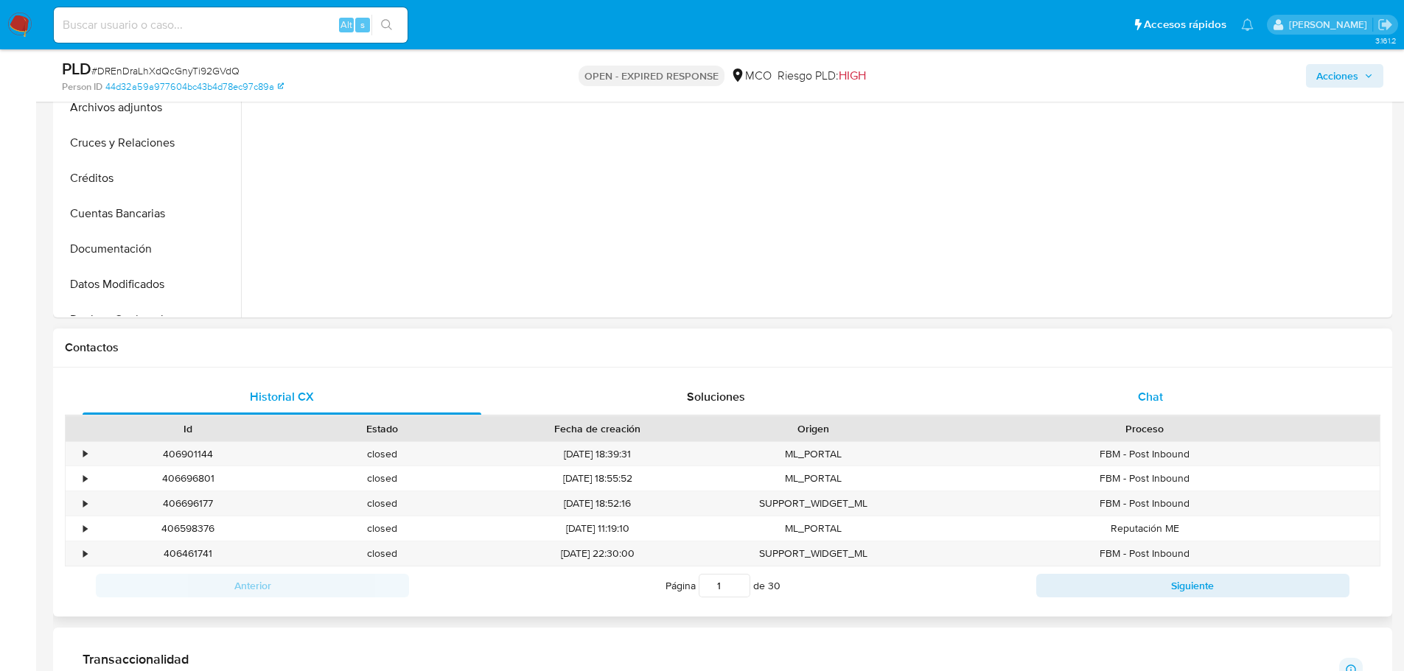
click at [1170, 404] on div "Chat" at bounding box center [1150, 397] width 399 height 35
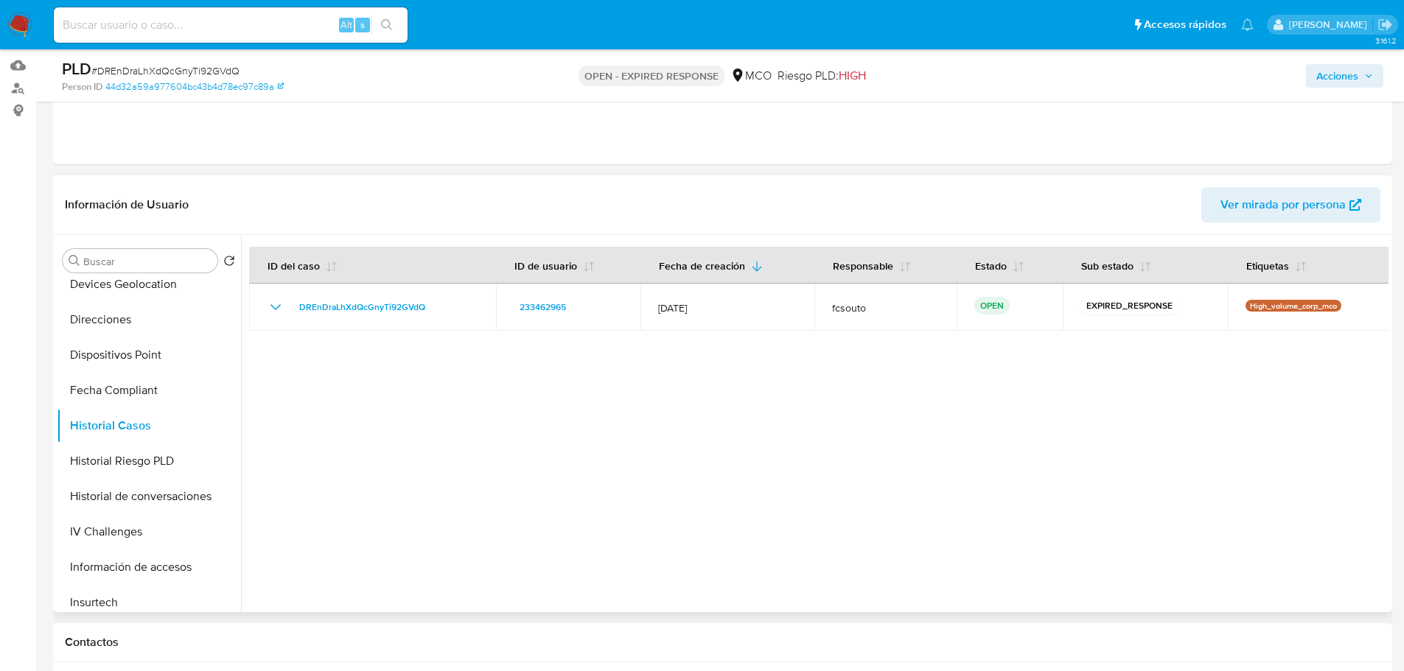
scroll to position [590, 0]
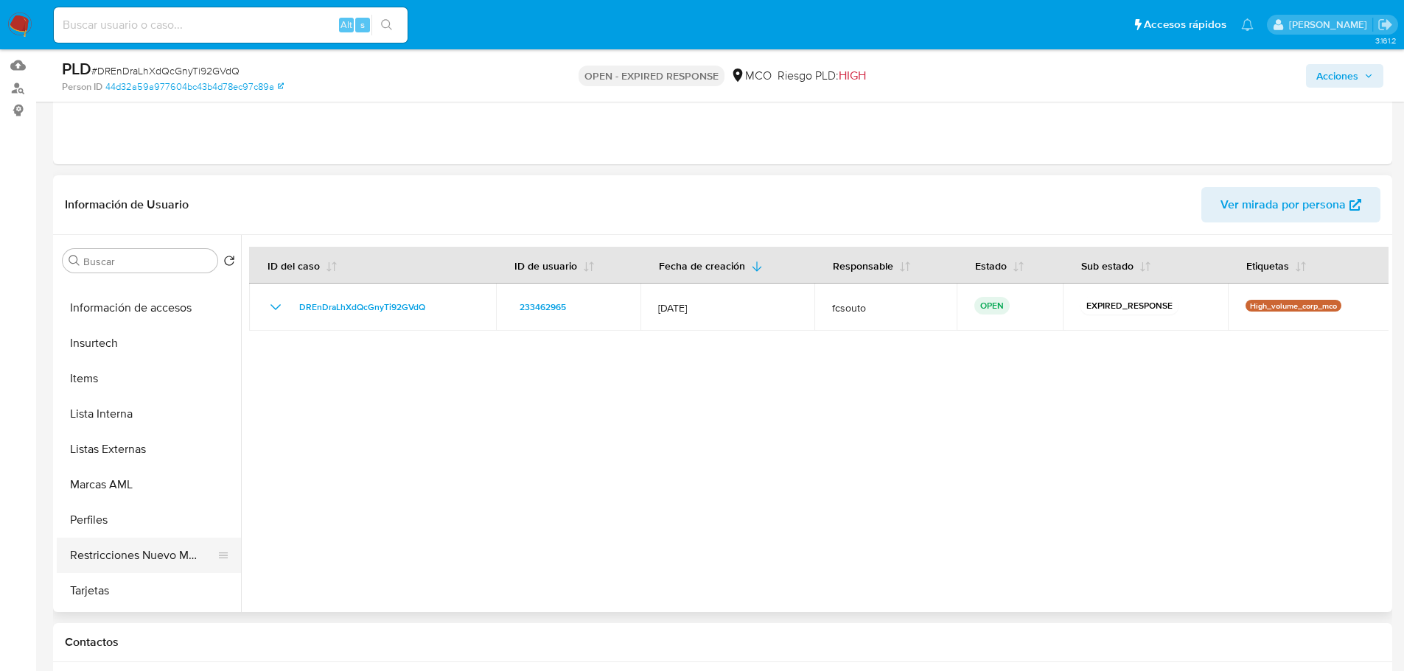
drag, startPoint x: 129, startPoint y: 566, endPoint x: 123, endPoint y: 571, distance: 7.8
click at [126, 567] on button "Restricciones Nuevo Mundo" at bounding box center [143, 555] width 172 height 35
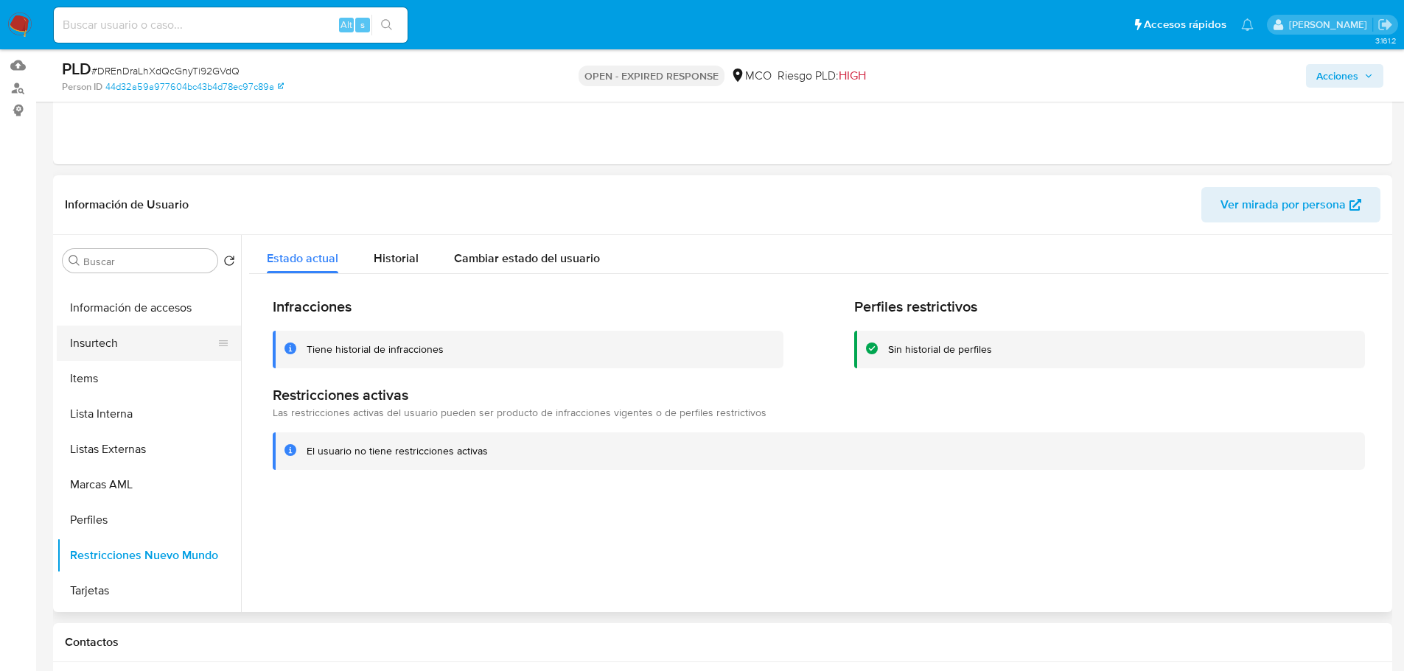
scroll to position [0, 0]
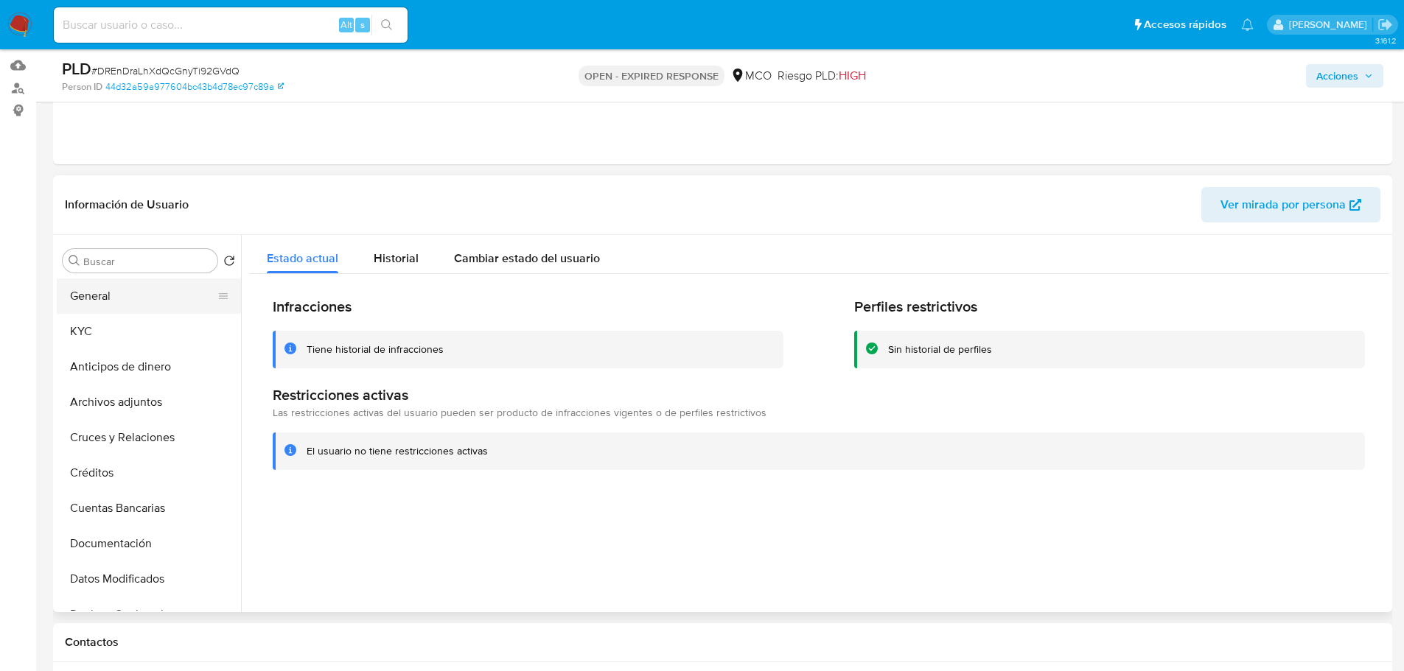
click at [100, 301] on button "General" at bounding box center [143, 296] width 172 height 35
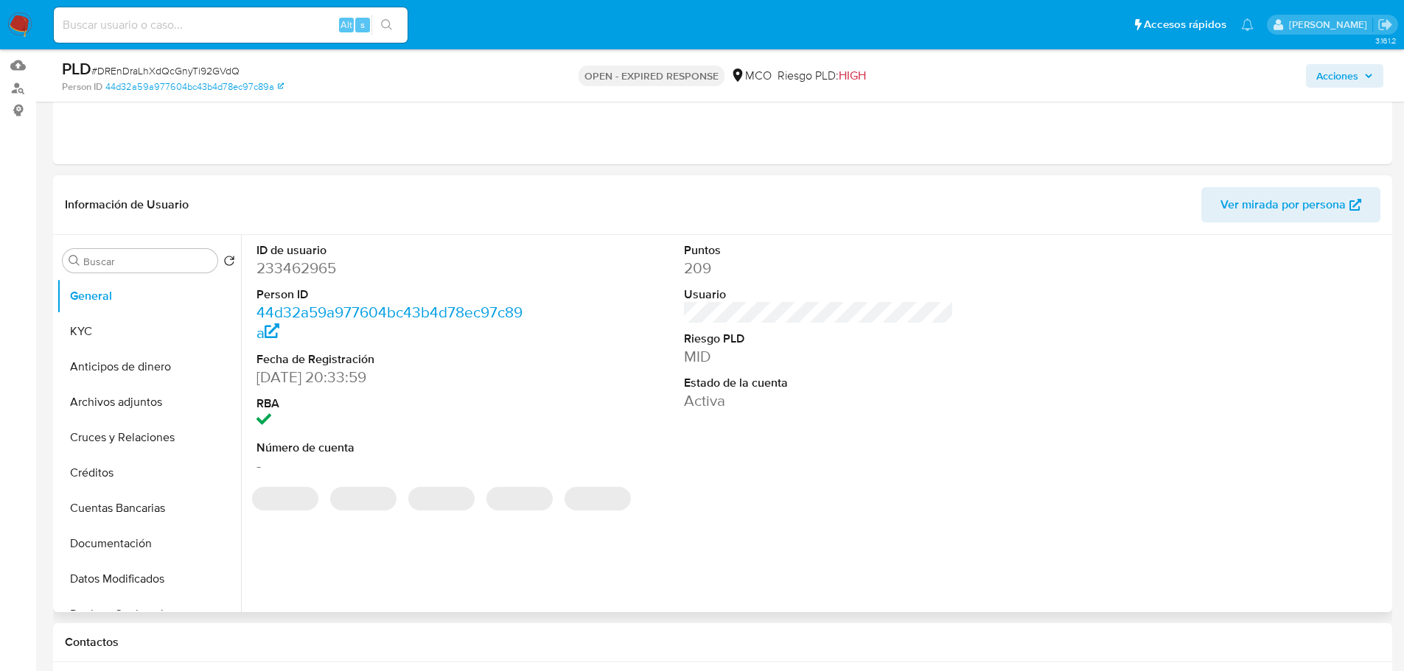
click at [317, 270] on dd "233462965" at bounding box center [391, 268] width 270 height 21
copy dd "233462965"
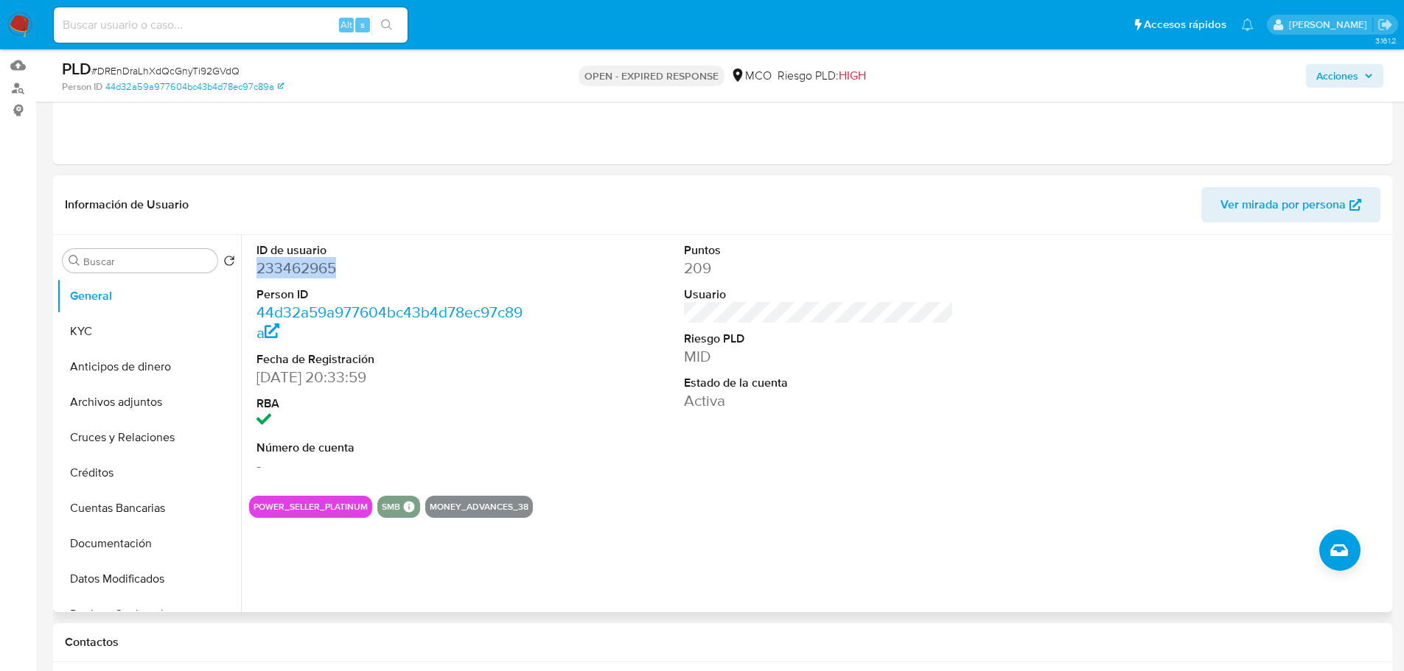
click at [315, 265] on dd "233462965" at bounding box center [391, 268] width 270 height 21
click at [799, 271] on dd "209" at bounding box center [819, 268] width 270 height 21
click at [289, 262] on dd "233462965" at bounding box center [391, 268] width 270 height 21
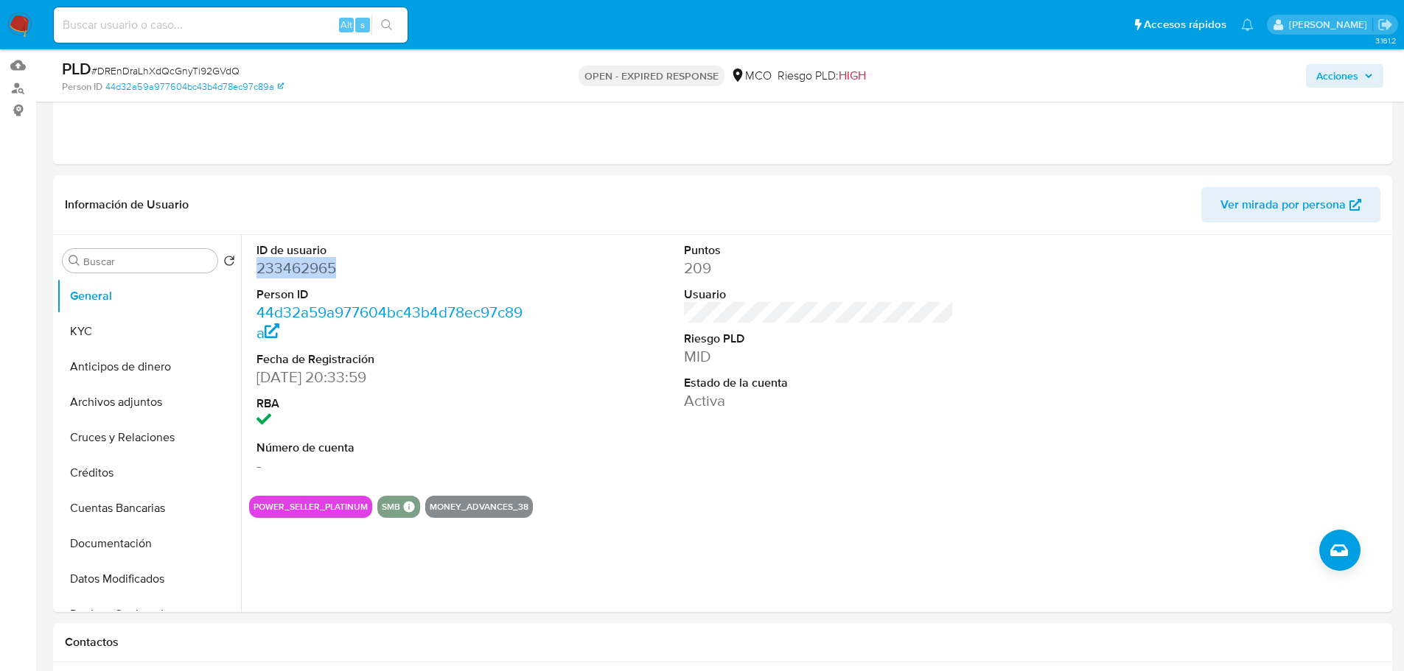
copy dd "233462965"
click at [307, 267] on dd "233462965" at bounding box center [391, 268] width 270 height 21
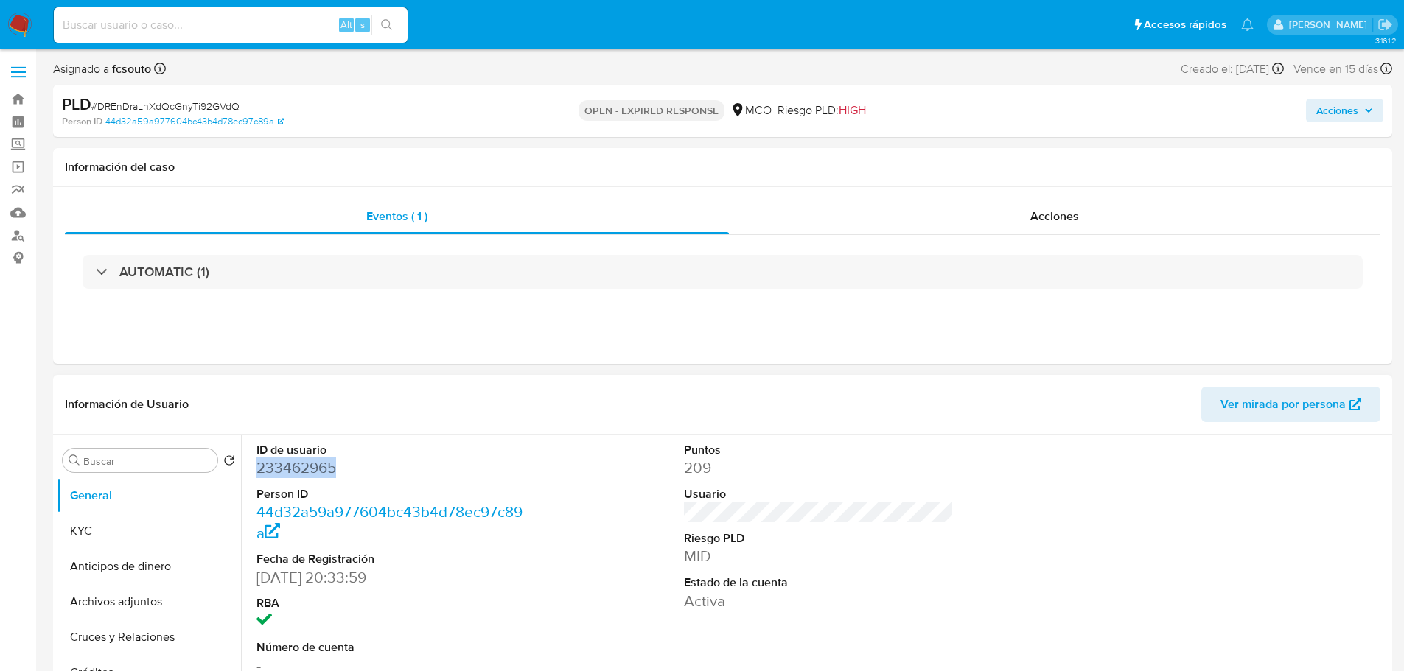
click at [319, 466] on dd "233462965" at bounding box center [391, 468] width 270 height 21
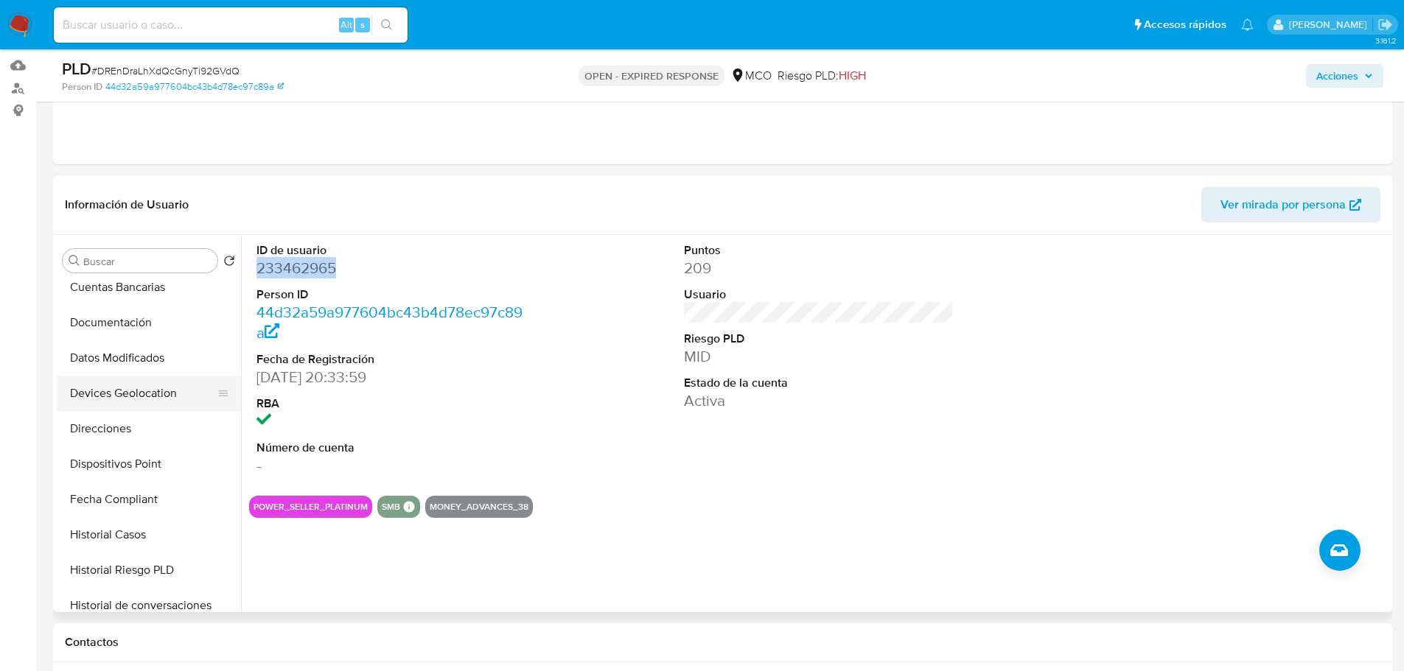
scroll to position [295, 0]
click at [148, 468] on button "Historial Casos" at bounding box center [143, 461] width 172 height 35
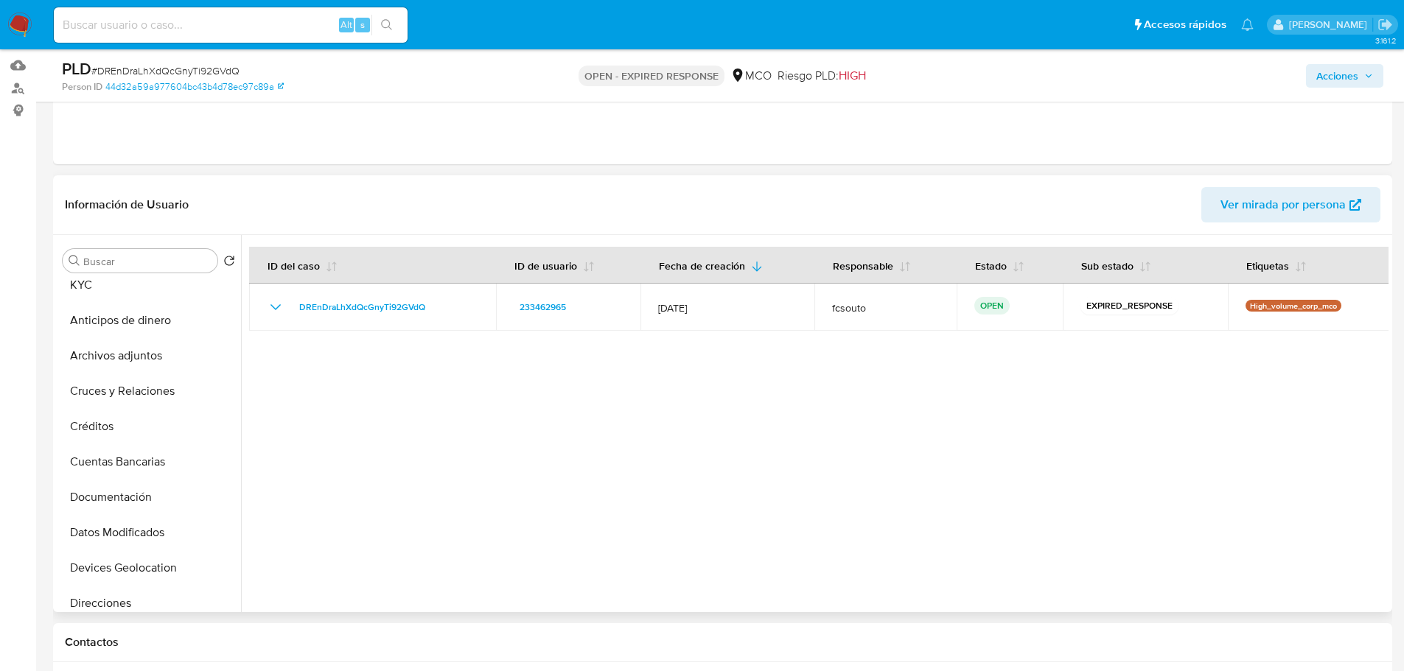
scroll to position [0, 0]
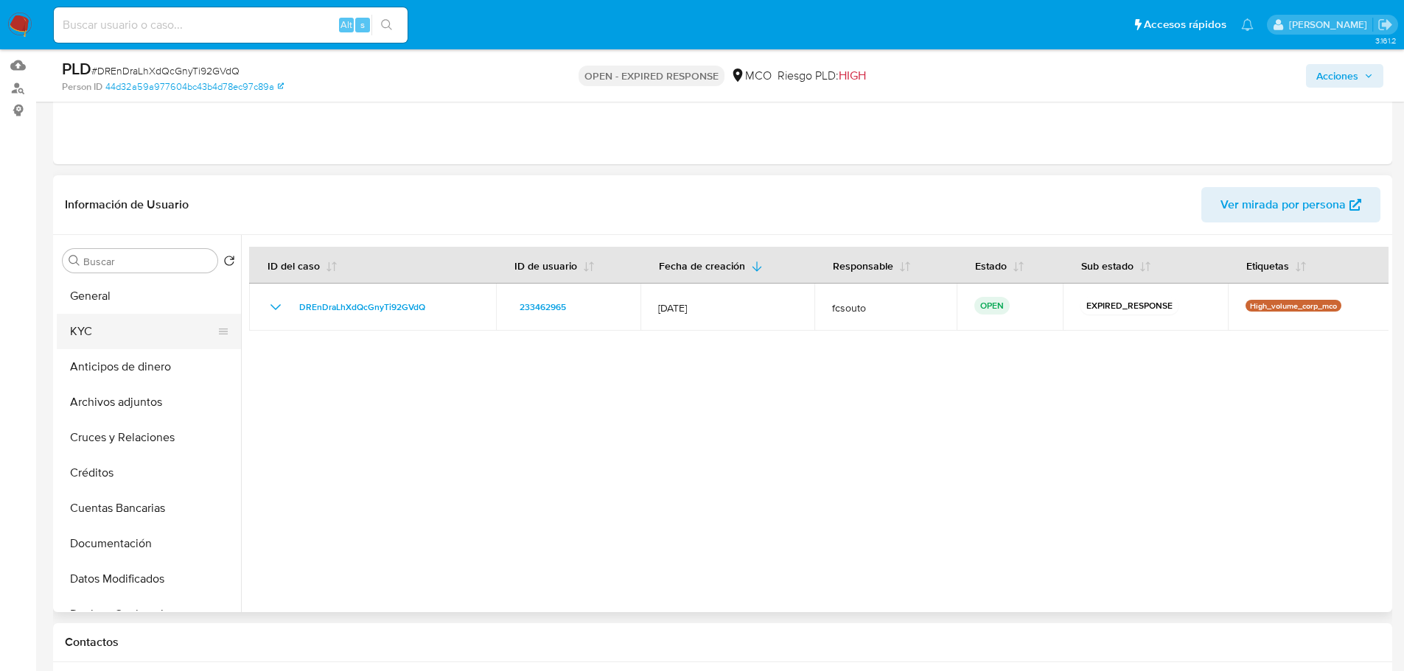
click at [93, 332] on button "KYC" at bounding box center [143, 331] width 172 height 35
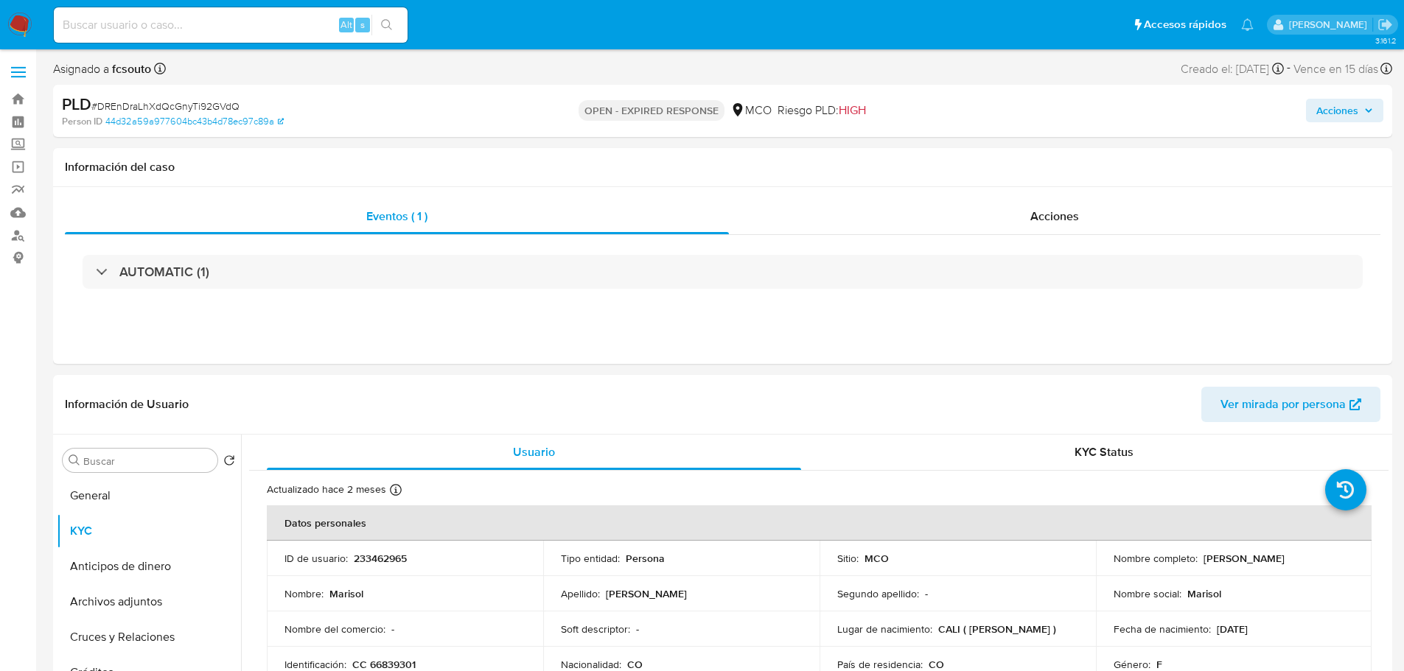
click at [1347, 116] on span "Acciones" at bounding box center [1337, 111] width 42 height 24
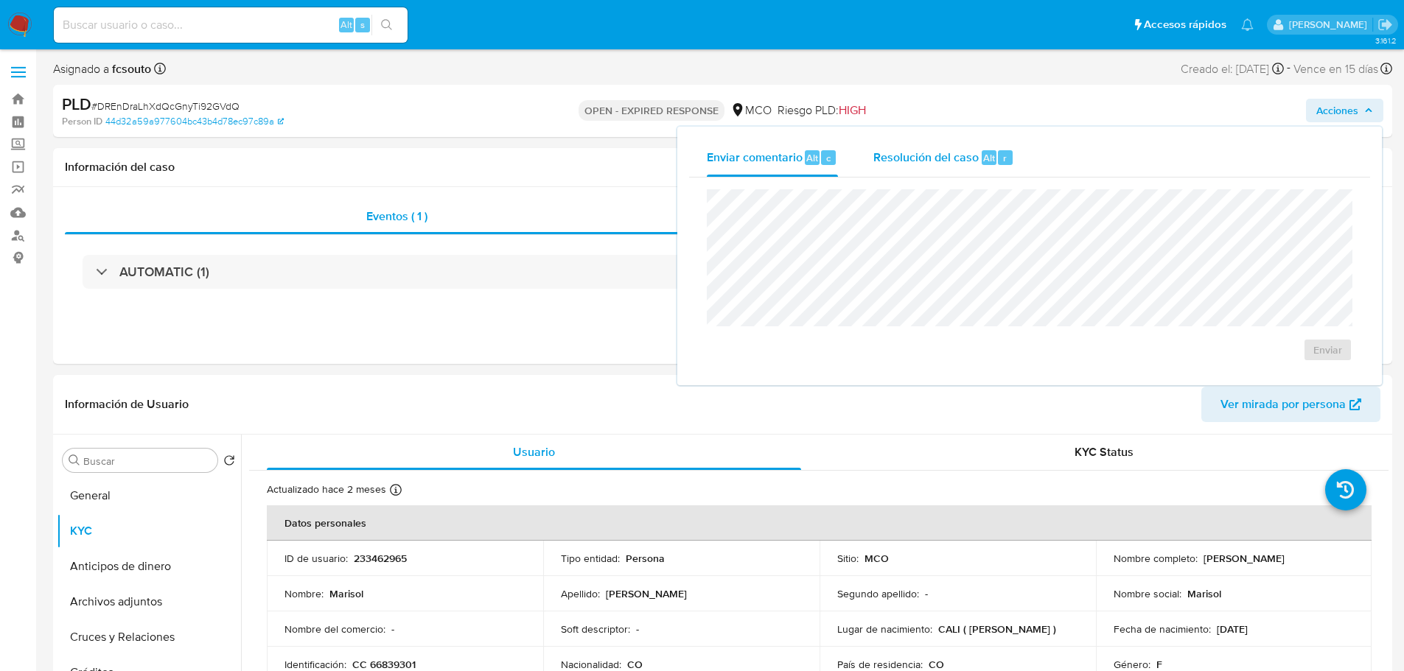
click at [959, 161] on span "Resolución del caso" at bounding box center [925, 157] width 105 height 17
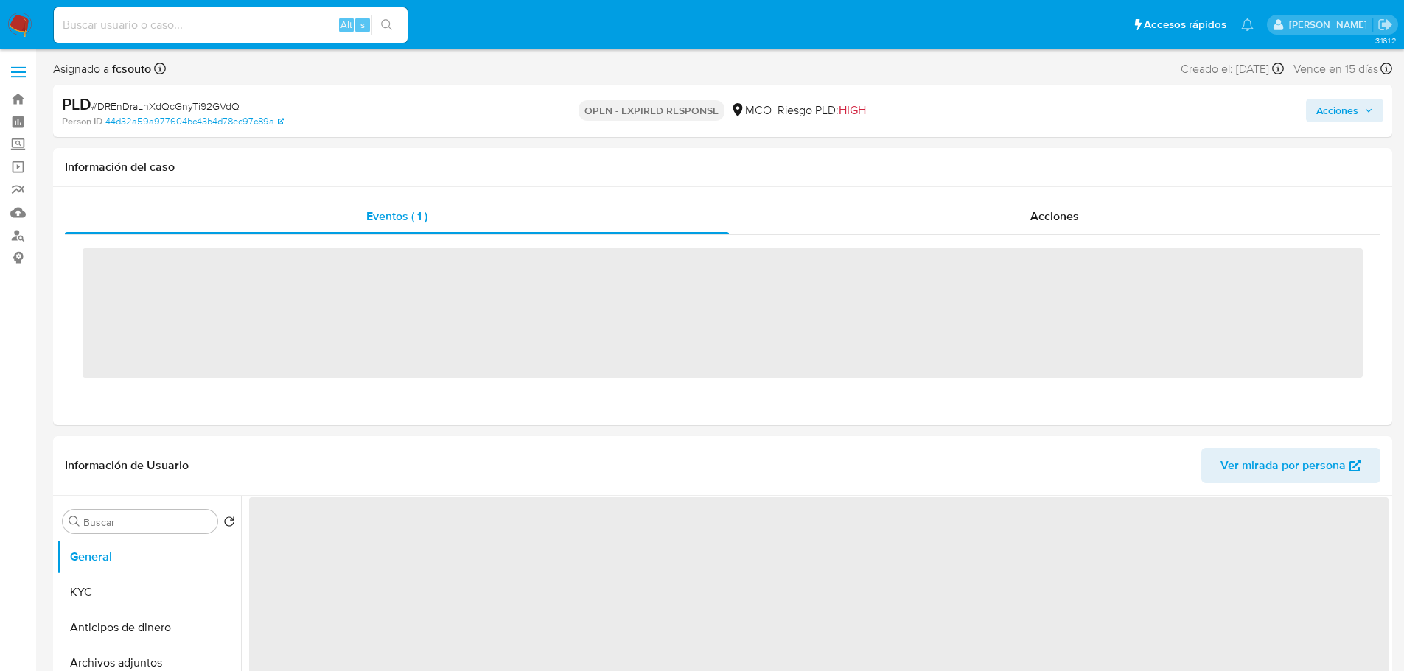
click at [184, 24] on input at bounding box center [231, 24] width 354 height 19
paste input "1993549061"
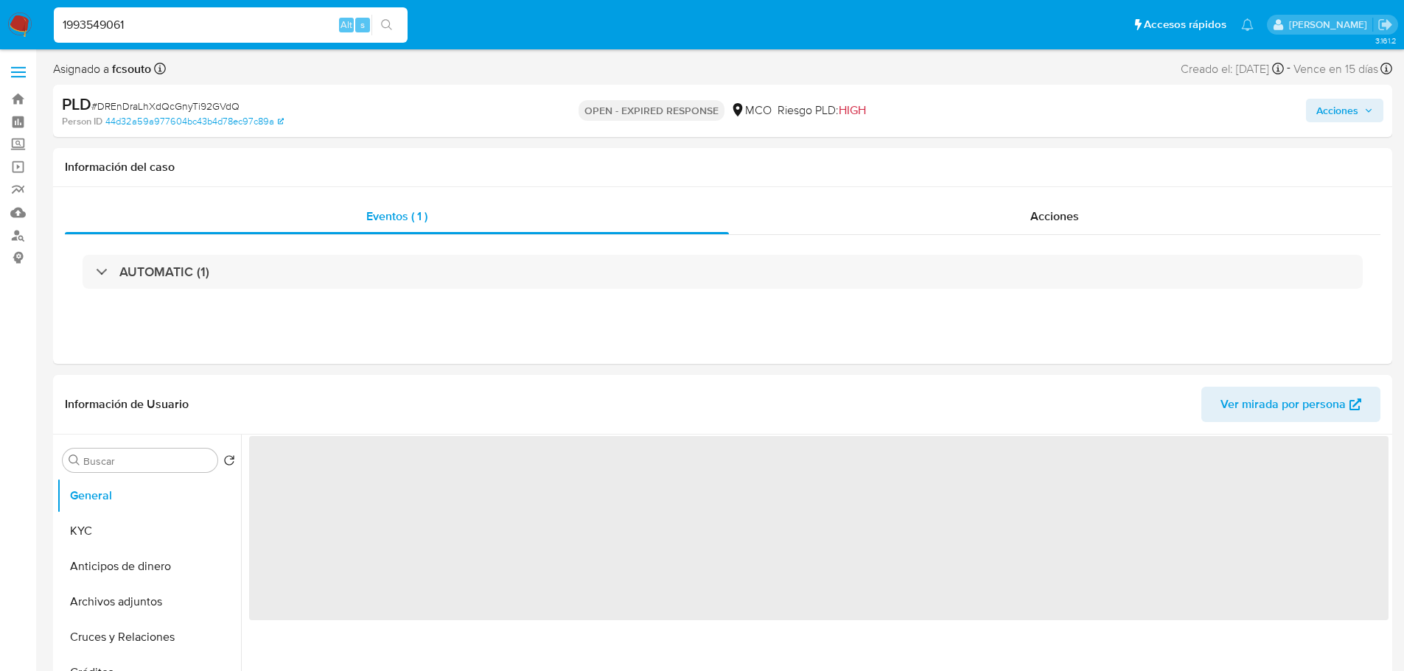
type input "1993549061"
select select "10"
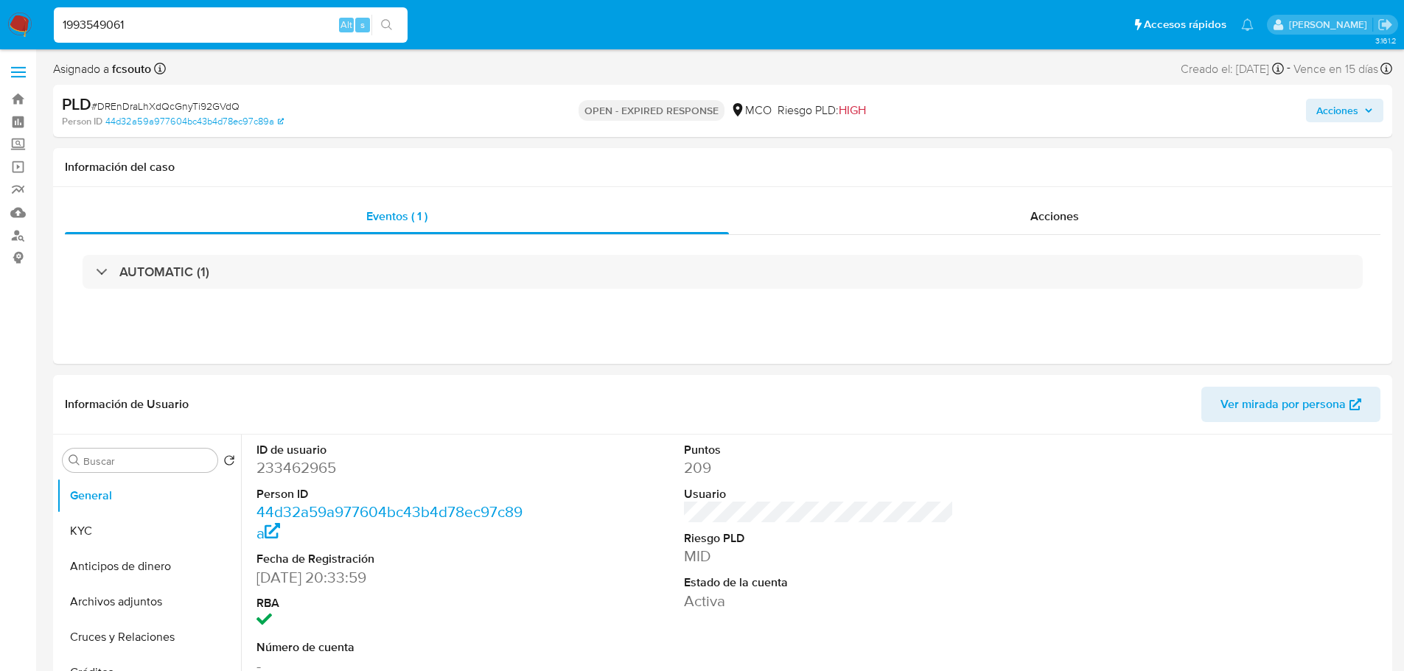
type input "1993549061"
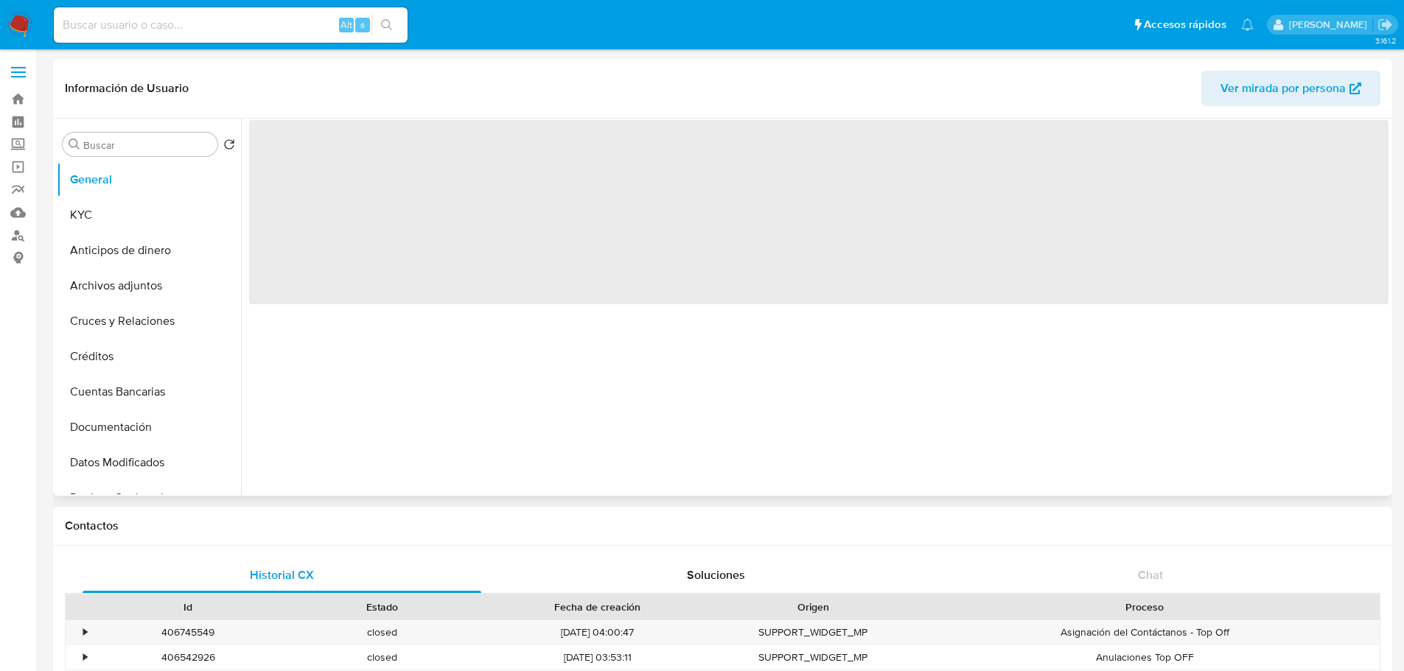
select select "10"
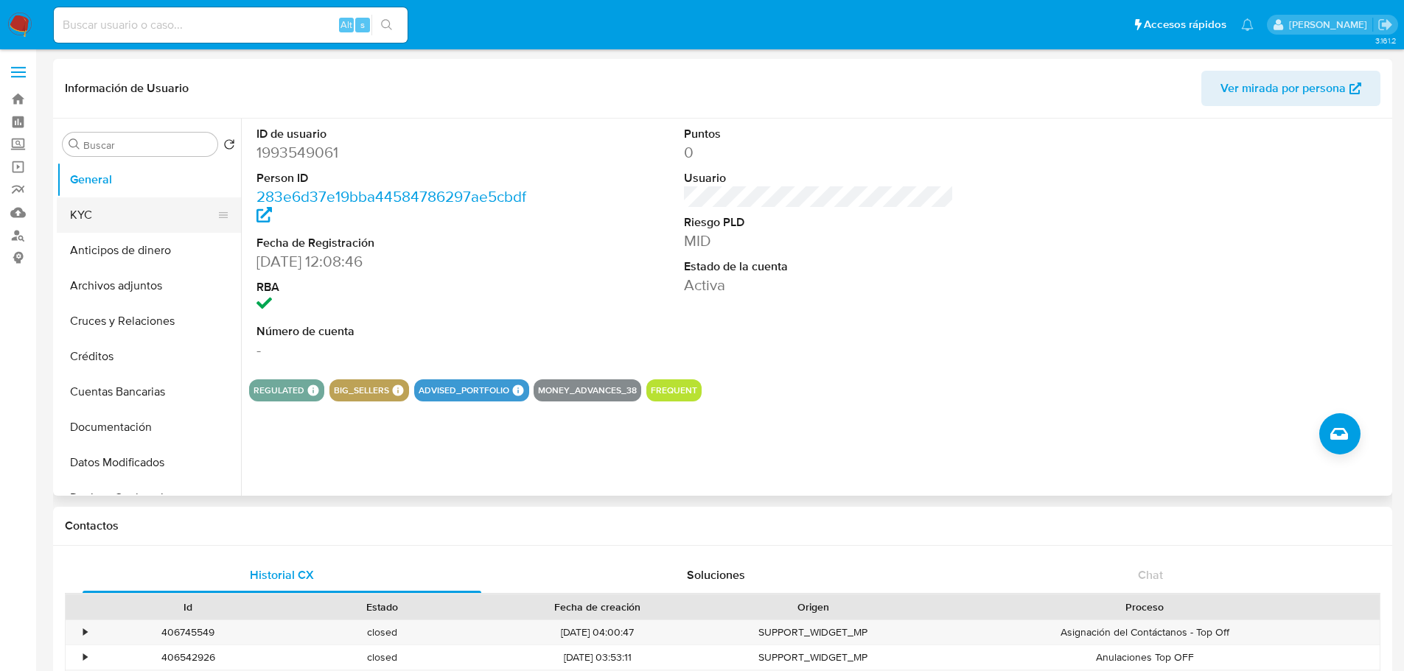
click at [136, 214] on button "KYC" at bounding box center [143, 214] width 172 height 35
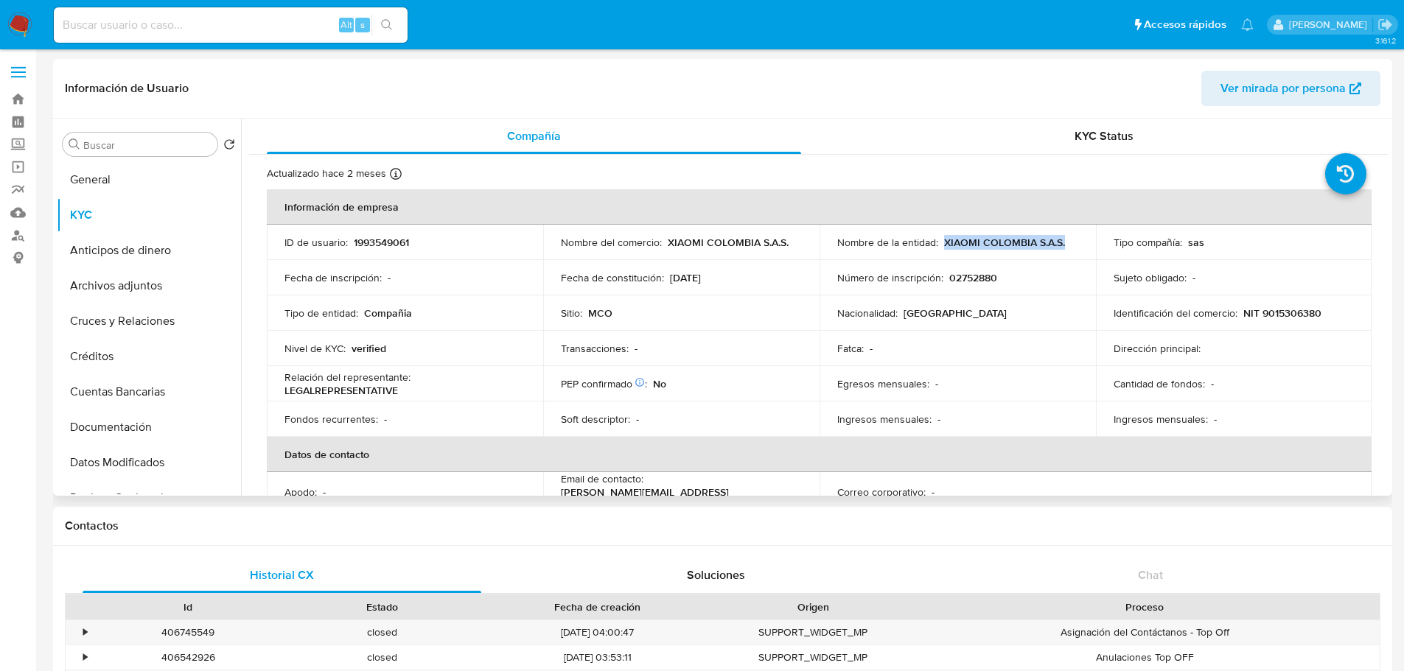
drag, startPoint x: 1065, startPoint y: 242, endPoint x: 943, endPoint y: 248, distance: 122.5
click at [943, 248] on div "Nombre de la entidad : XIAOMI COLOMBIA S.A.S." at bounding box center [957, 242] width 241 height 13
copy p "XIAOMI COLOMBIA S.A.S."
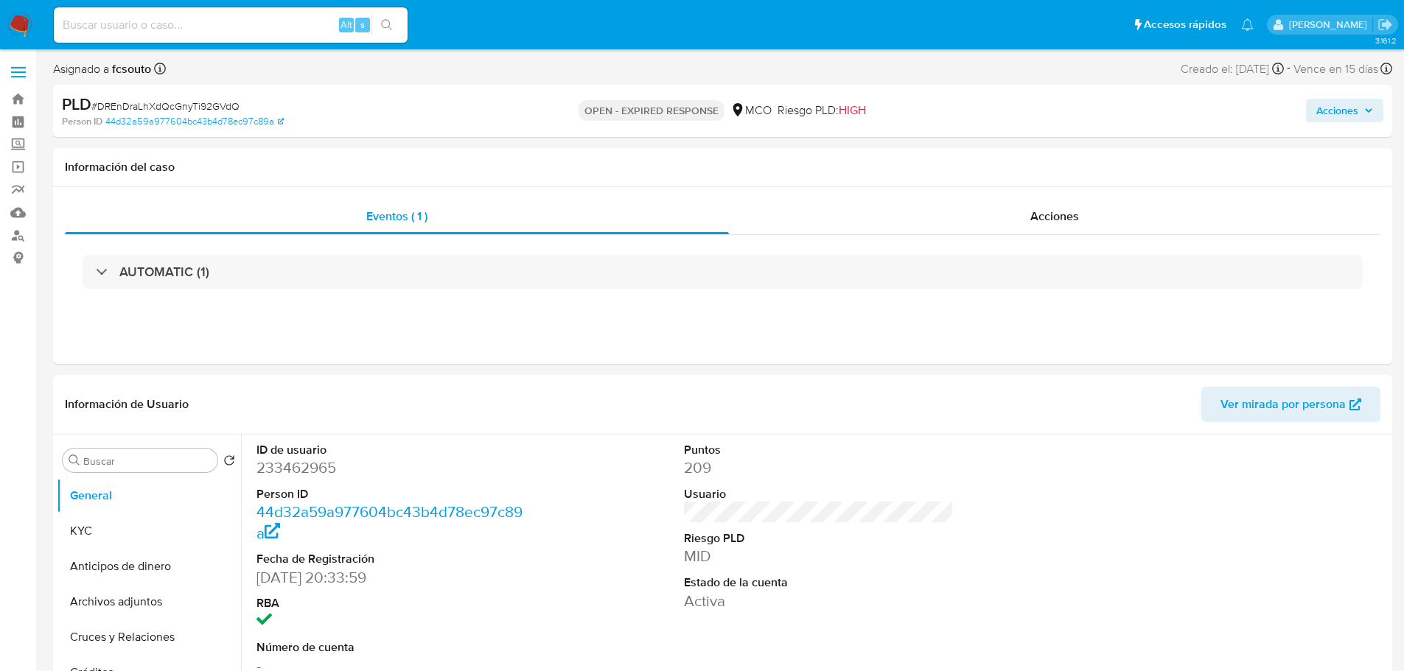
select select "10"
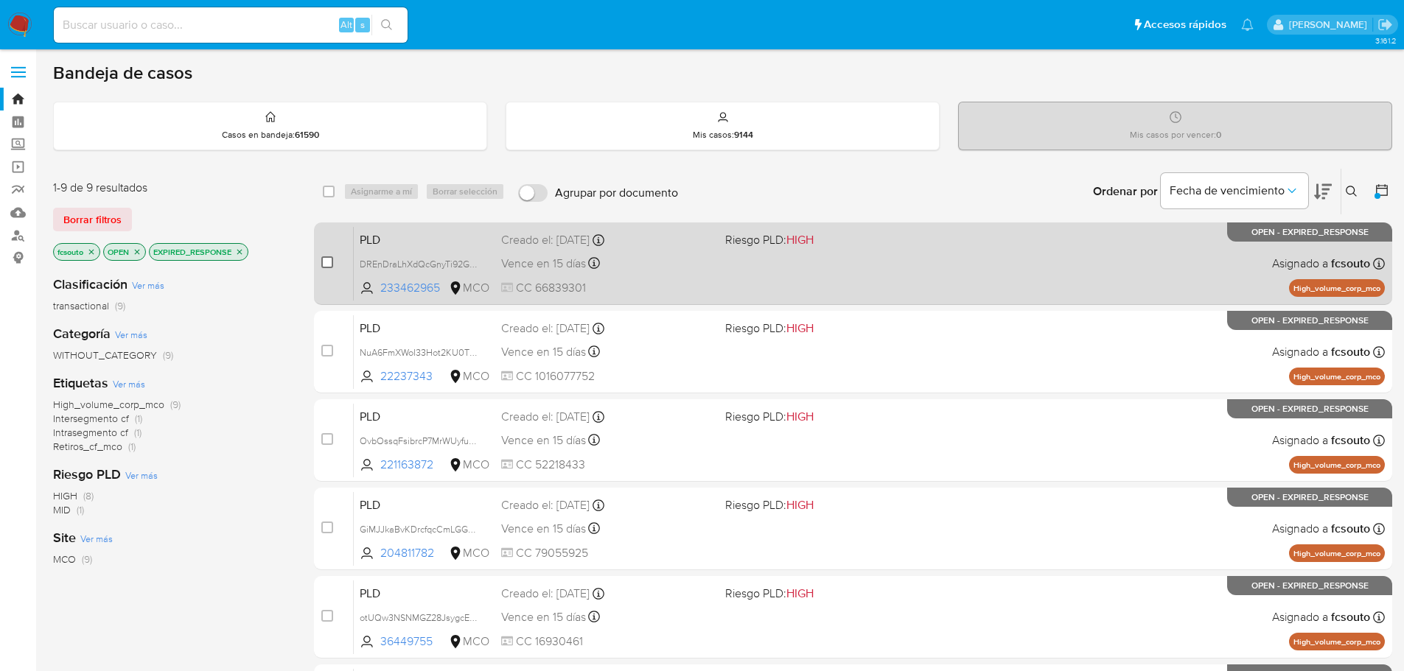
click at [324, 262] on input "checkbox" at bounding box center [327, 262] width 12 height 12
checkbox input "true"
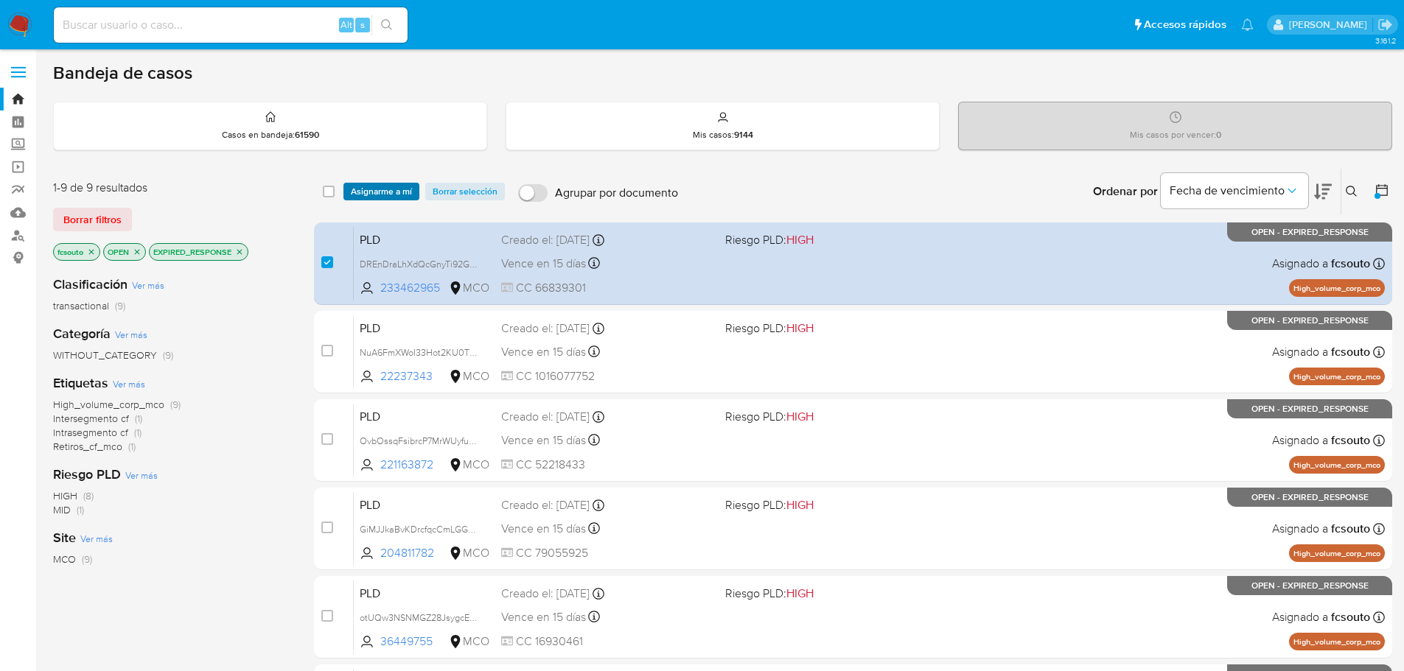
click at [384, 198] on span "Asignarme a mí" at bounding box center [381, 191] width 61 height 15
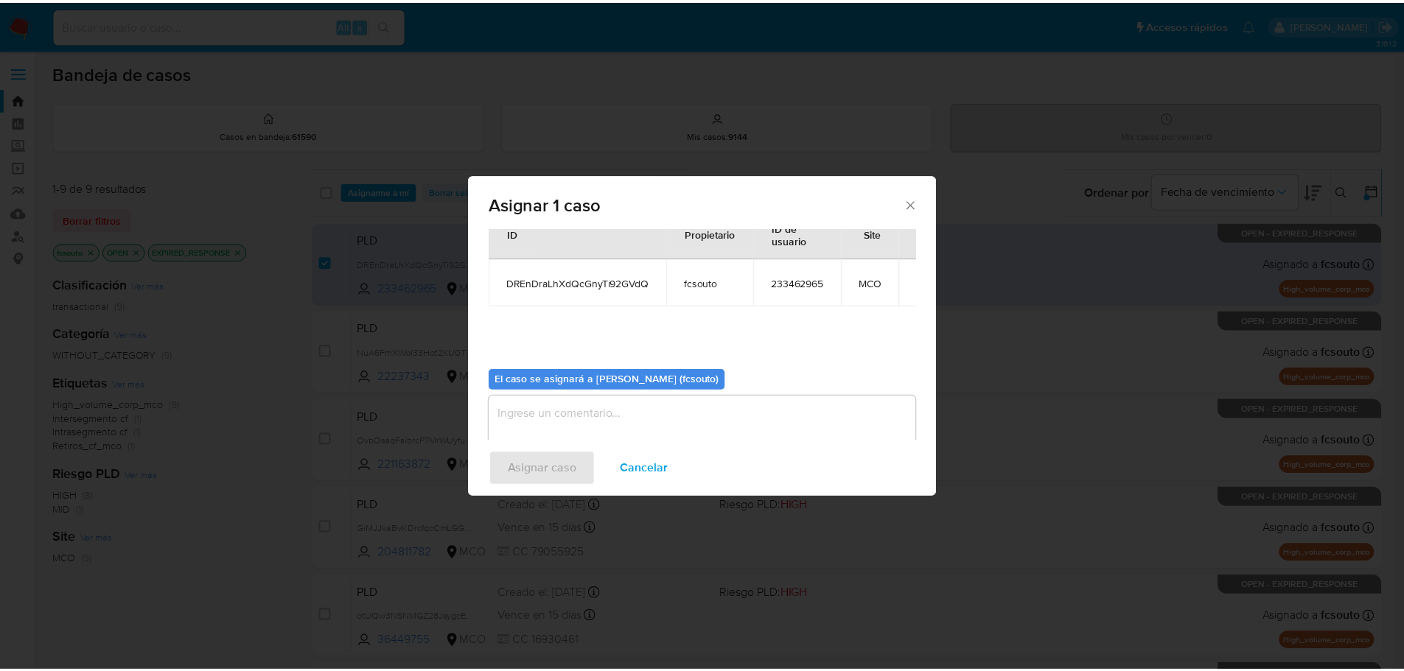
scroll to position [77, 0]
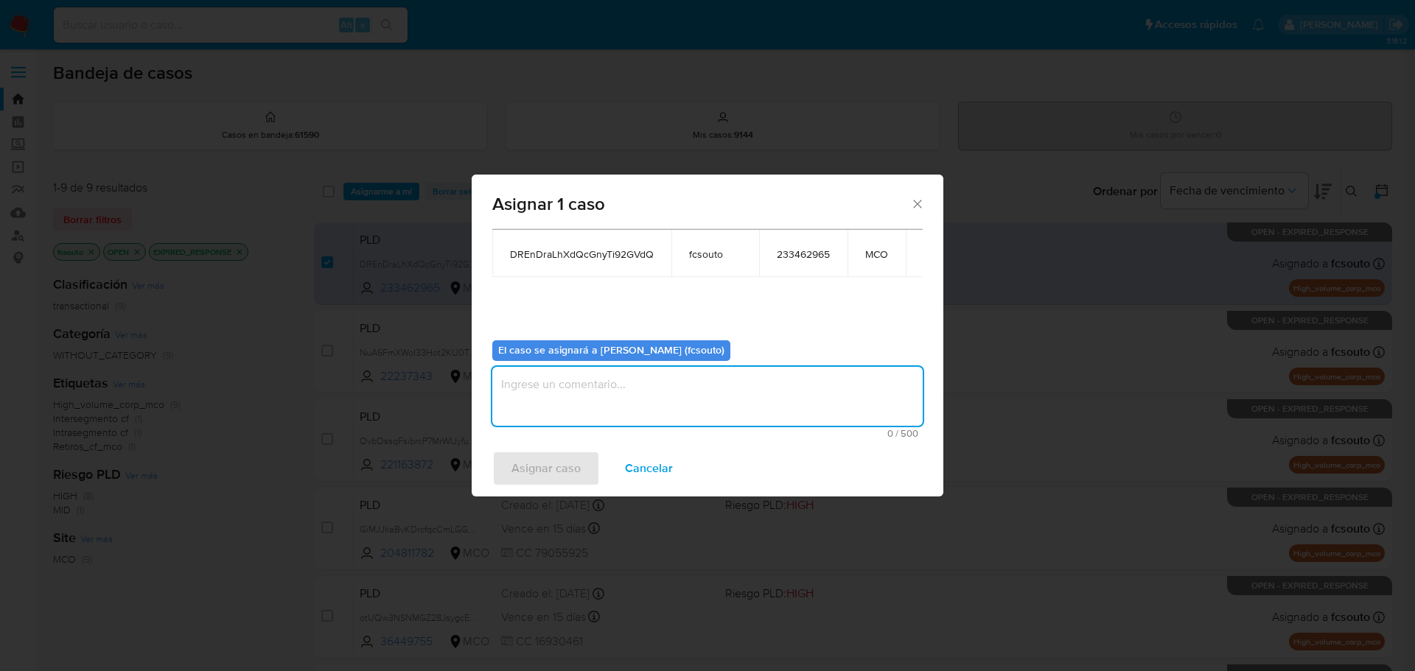
click at [639, 391] on textarea "assign-modal" at bounding box center [707, 396] width 430 height 59
type textarea "Asignación manual"
click at [574, 466] on span "Asignar caso" at bounding box center [545, 468] width 69 height 32
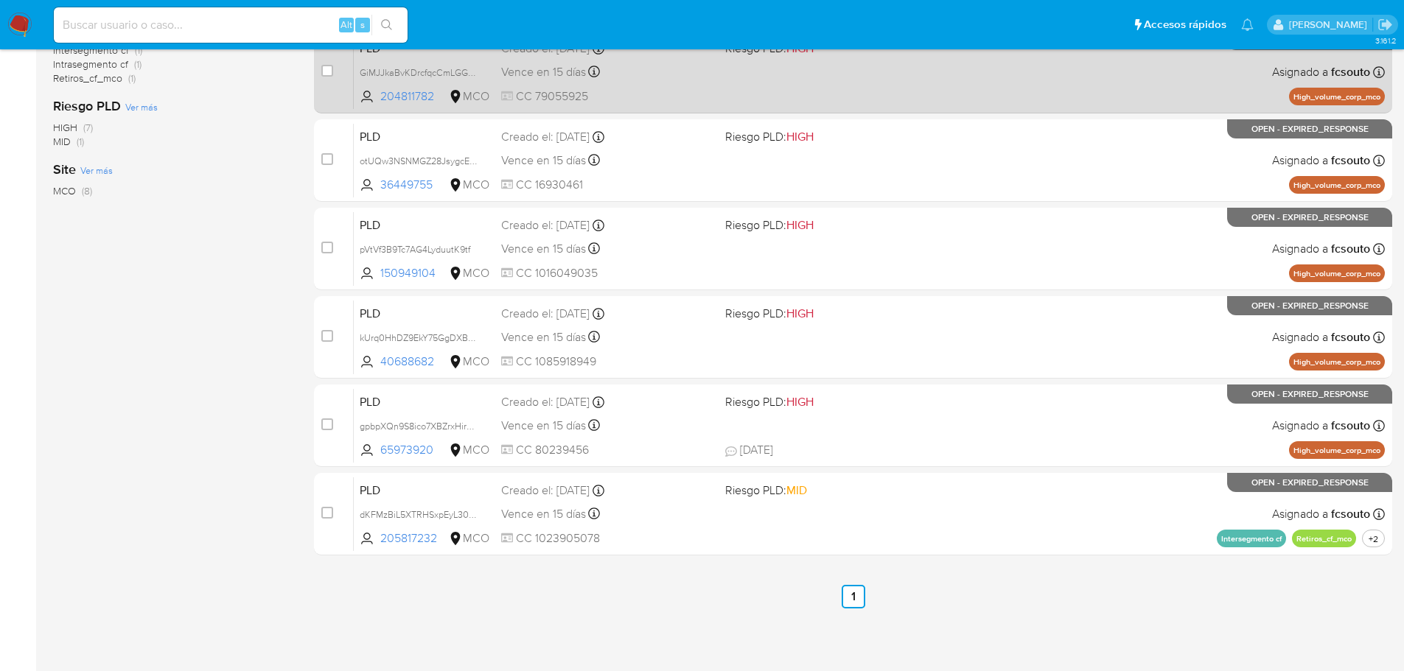
scroll to position [0, 0]
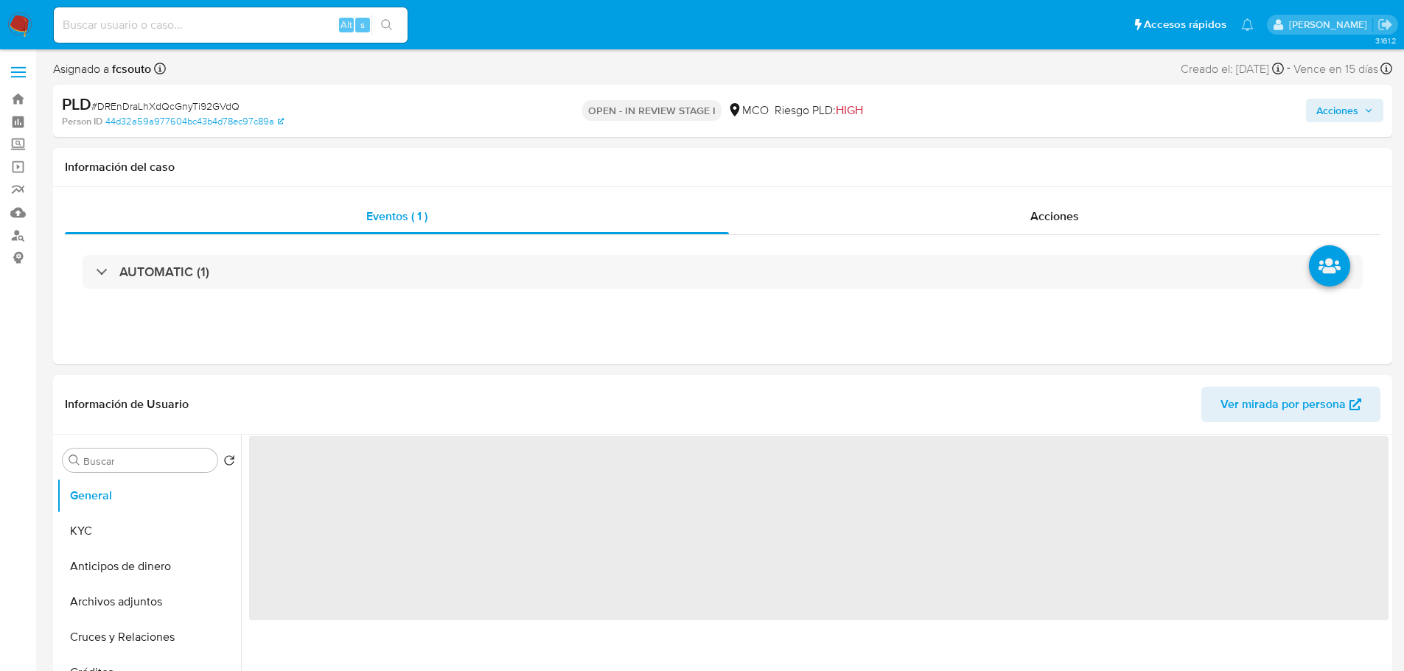
select select "10"
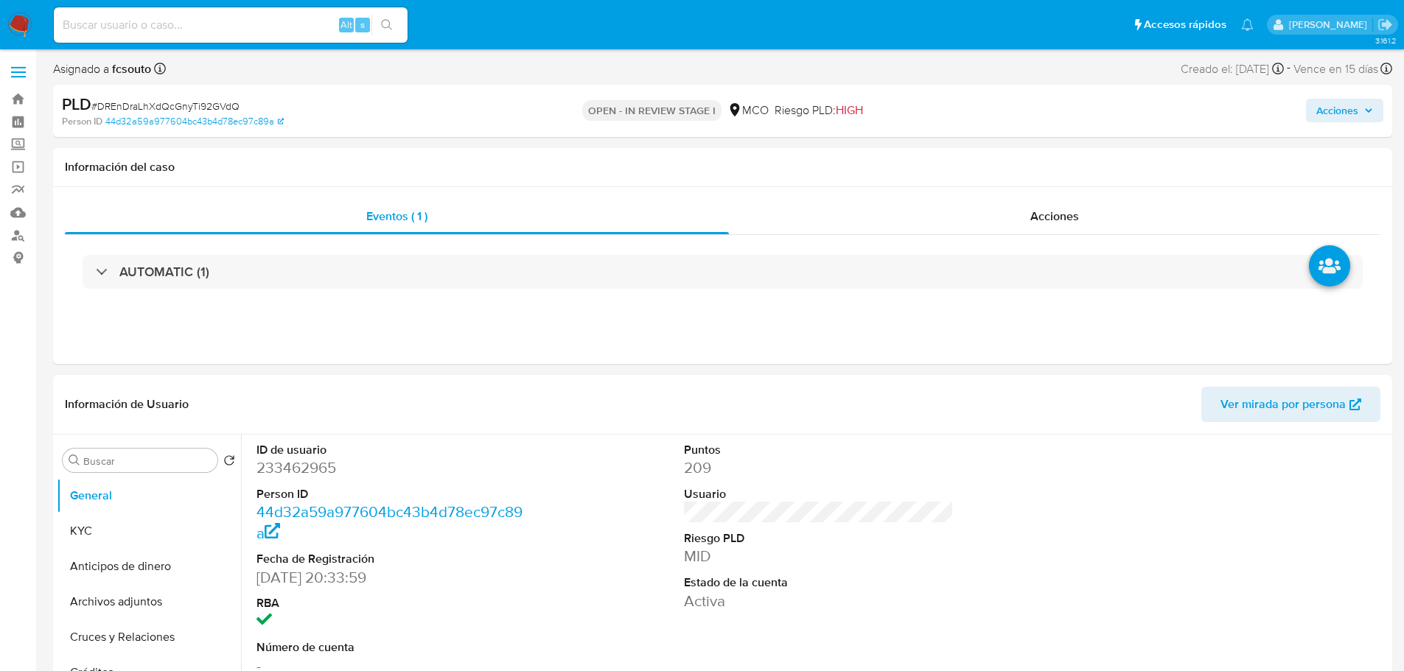
click at [1346, 125] on div "Acciones" at bounding box center [1165, 111] width 436 height 35
drag, startPoint x: 1353, startPoint y: 108, endPoint x: 1265, endPoint y: 119, distance: 88.4
click at [1350, 107] on span "Acciones" at bounding box center [1337, 111] width 42 height 24
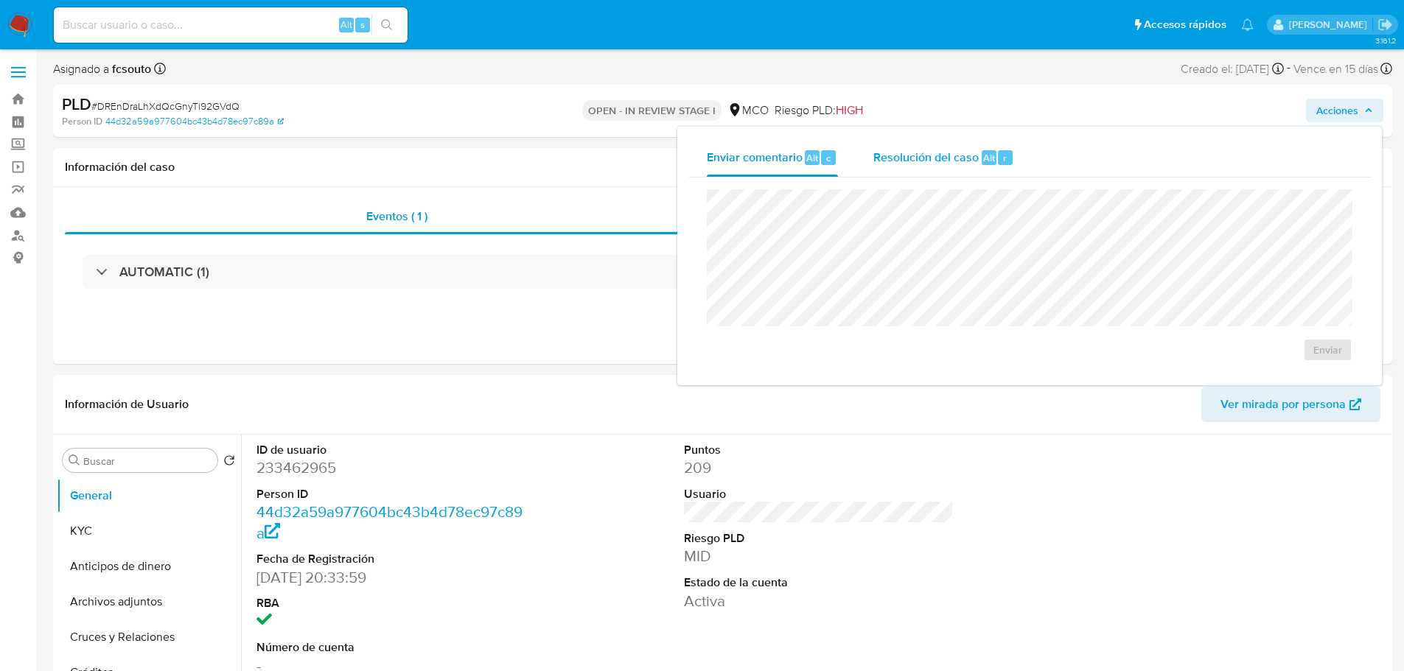
click at [965, 169] on div "Resolución del caso Alt r" at bounding box center [943, 158] width 141 height 38
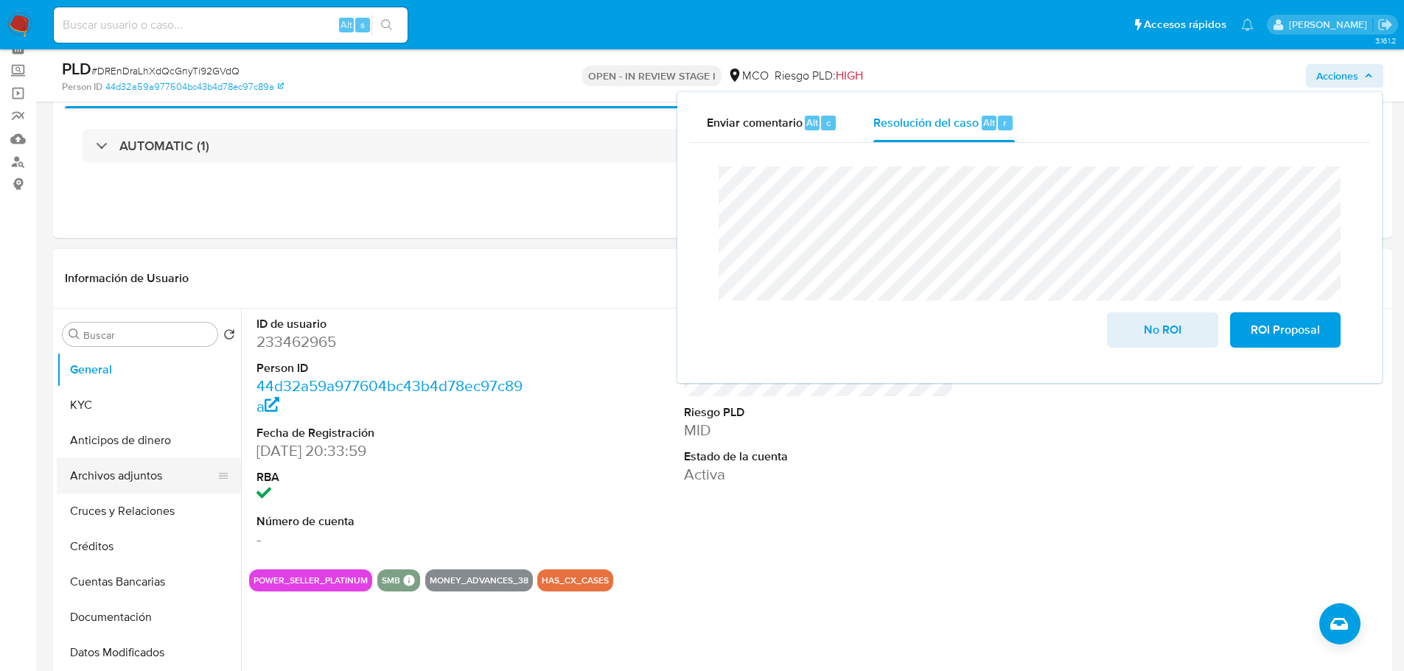
click at [134, 474] on button "Archivos adjuntos" at bounding box center [143, 475] width 172 height 35
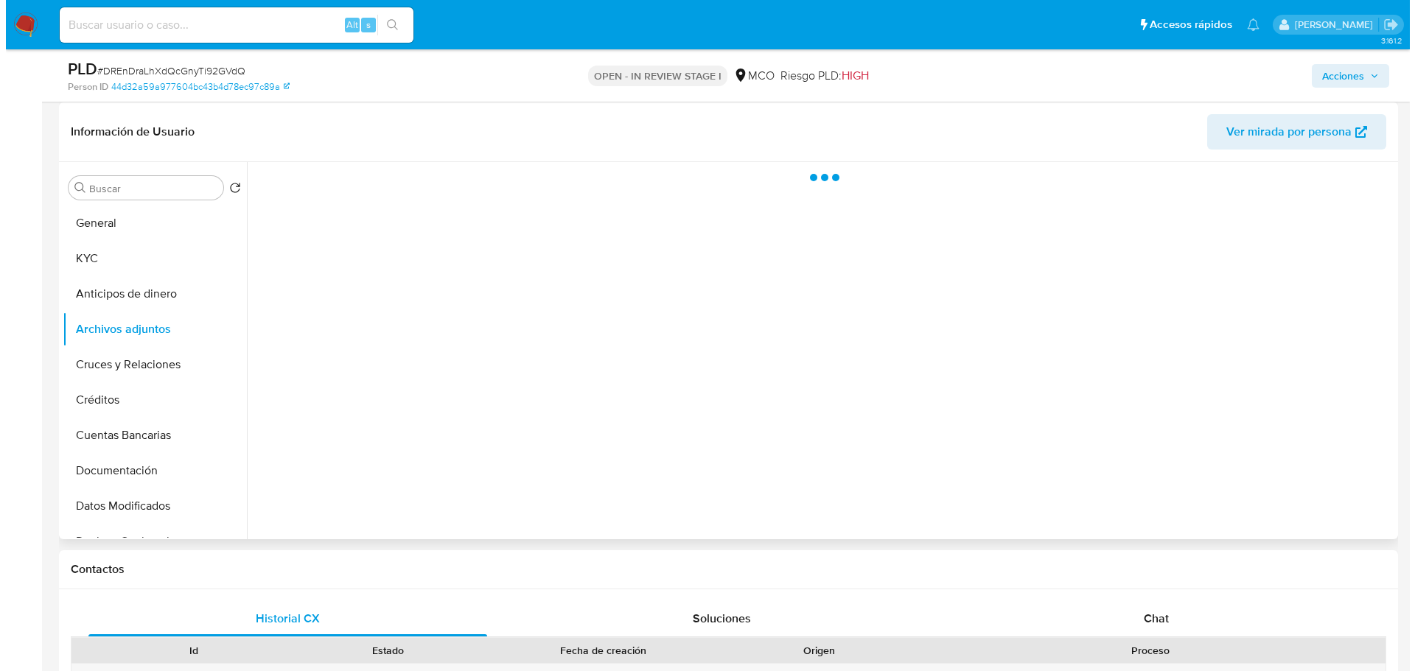
scroll to position [221, 0]
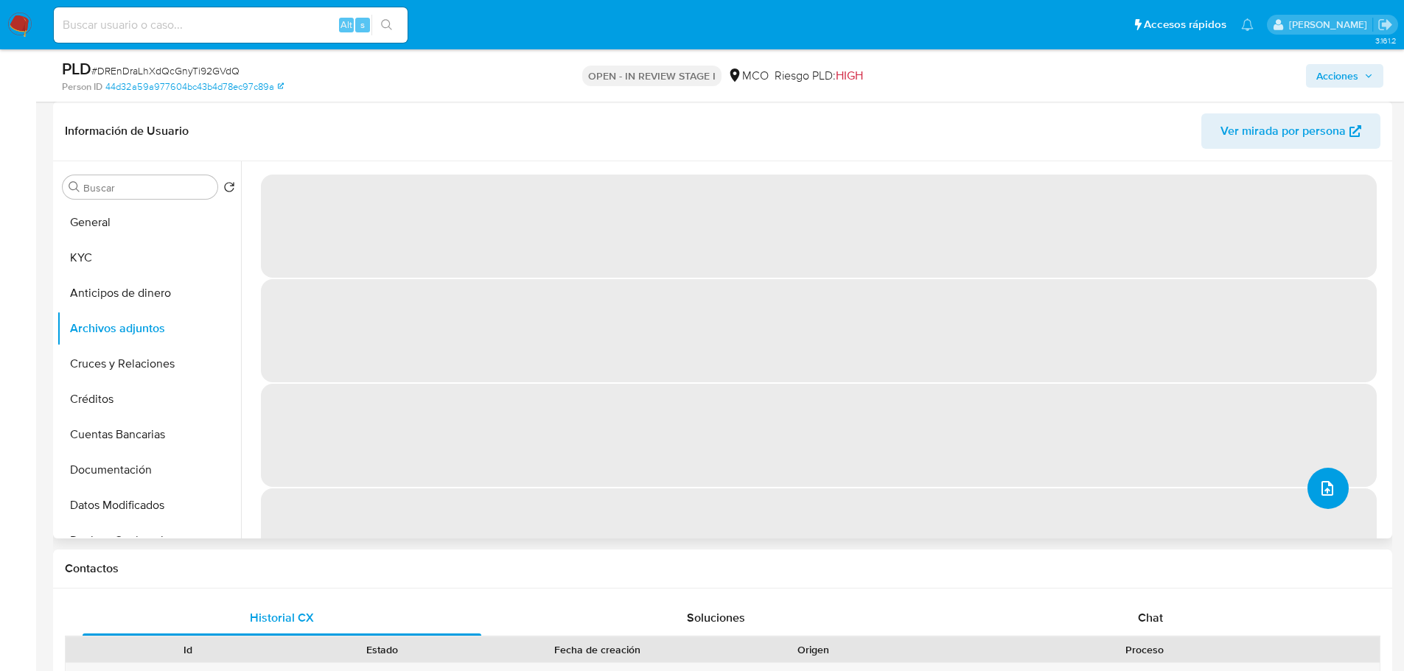
click at [1329, 495] on span "upload-file" at bounding box center [1327, 489] width 18 height 18
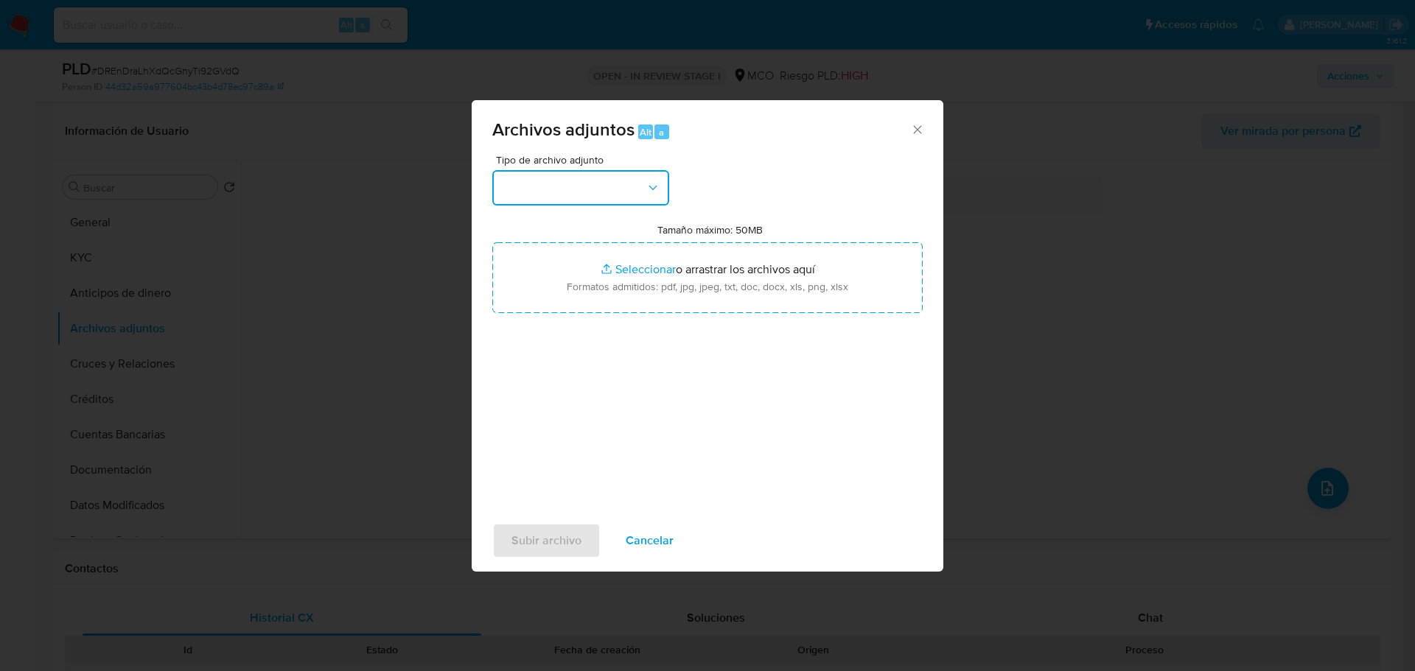
click at [647, 181] on icon "button" at bounding box center [653, 188] width 15 height 15
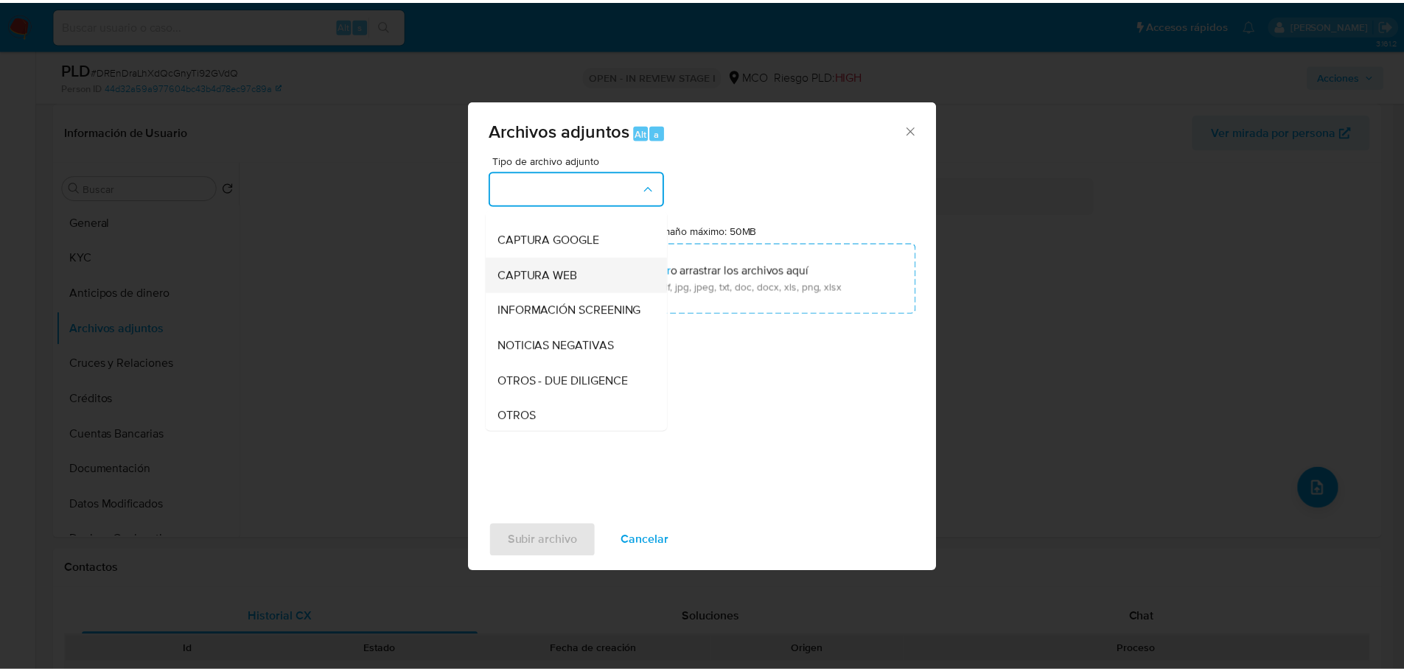
scroll to position [147, 0]
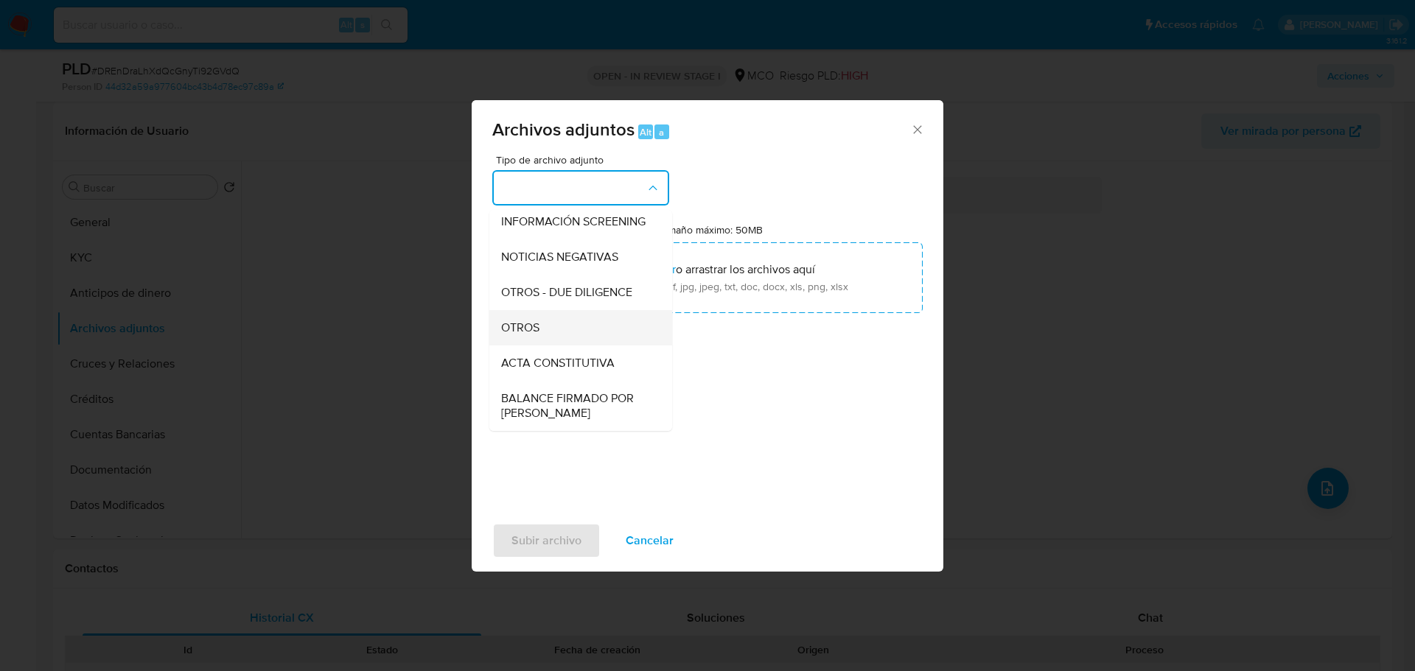
click at [543, 344] on div "OTROS" at bounding box center [576, 327] width 150 height 35
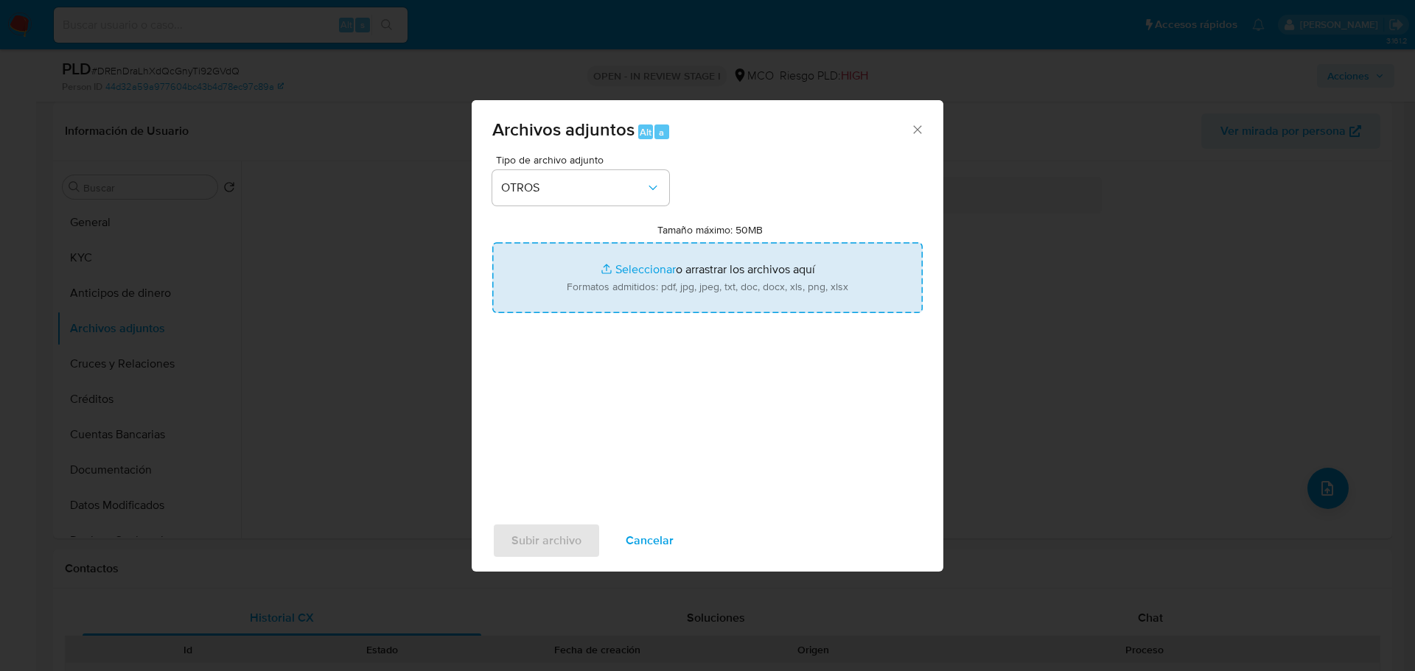
click at [632, 282] on input "Tamaño máximo: 50MB Seleccionar archivos" at bounding box center [707, 277] width 430 height 71
type input "C:\fakepath\233462965 - 25_9_2025.pdf"
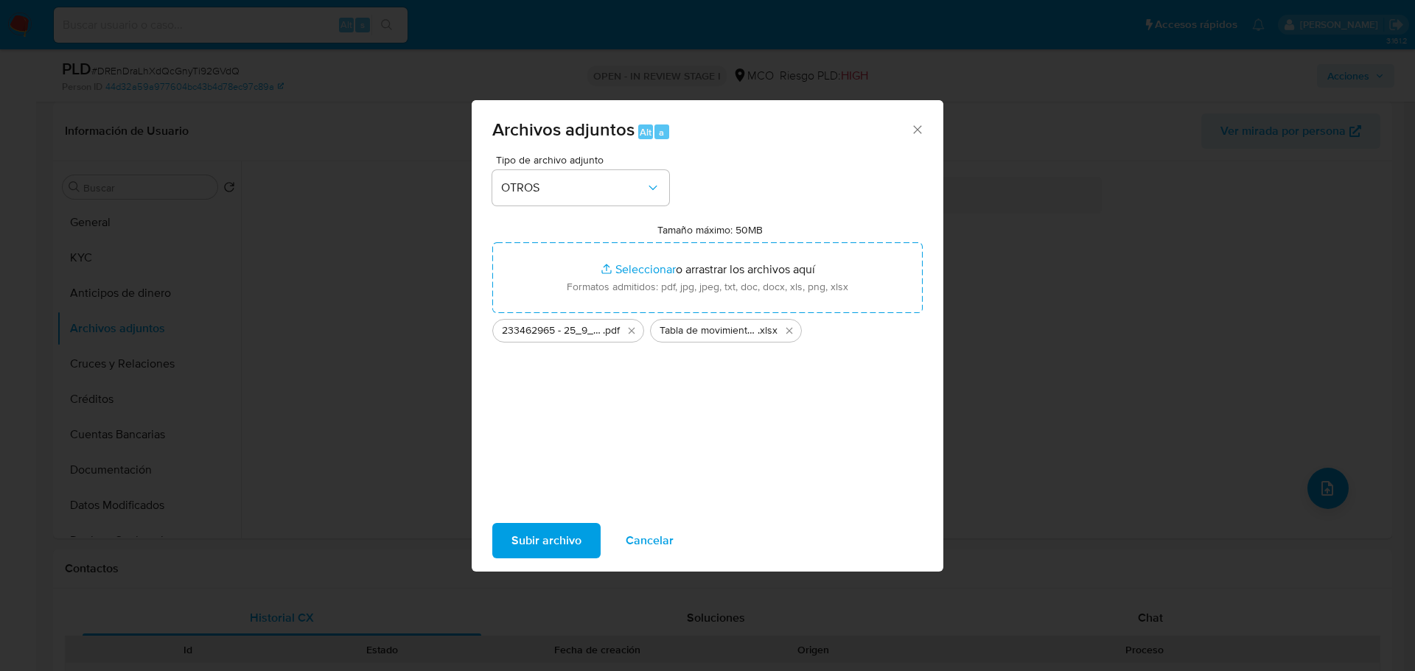
click at [533, 542] on span "Subir archivo" at bounding box center [546, 541] width 70 height 32
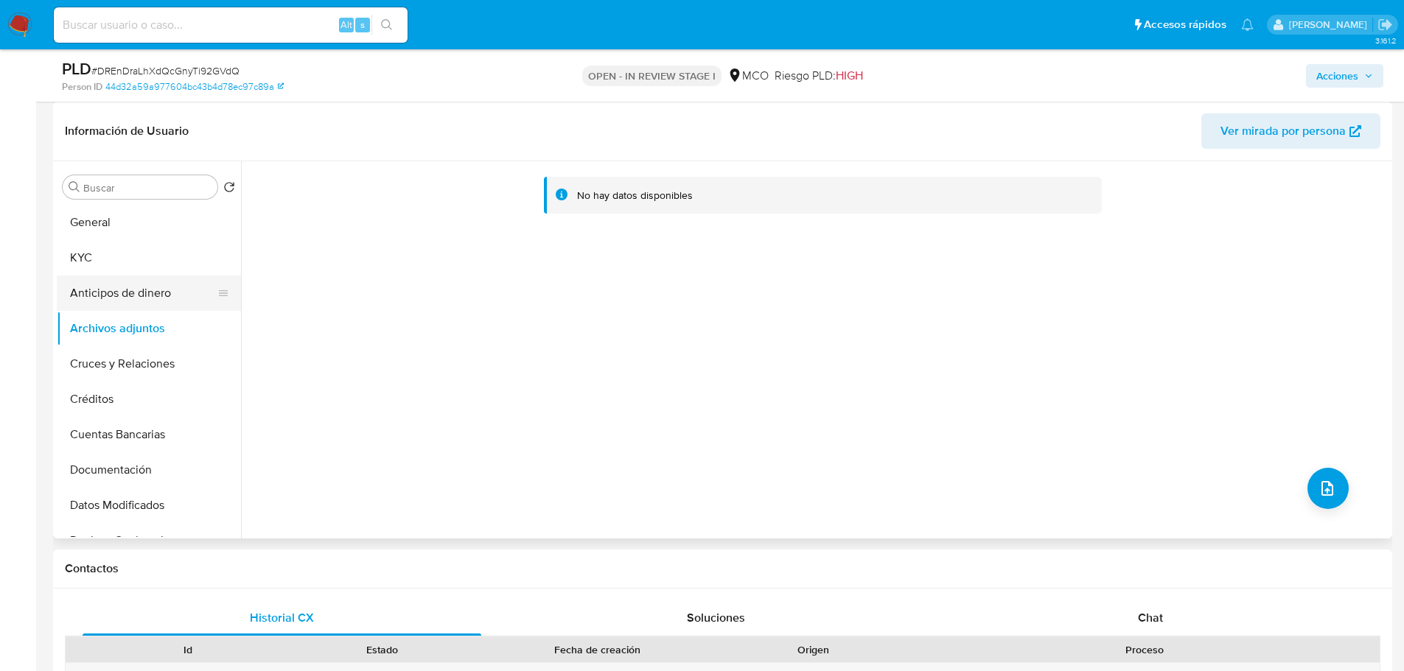
click at [130, 284] on button "Anticipos de dinero" at bounding box center [143, 293] width 172 height 35
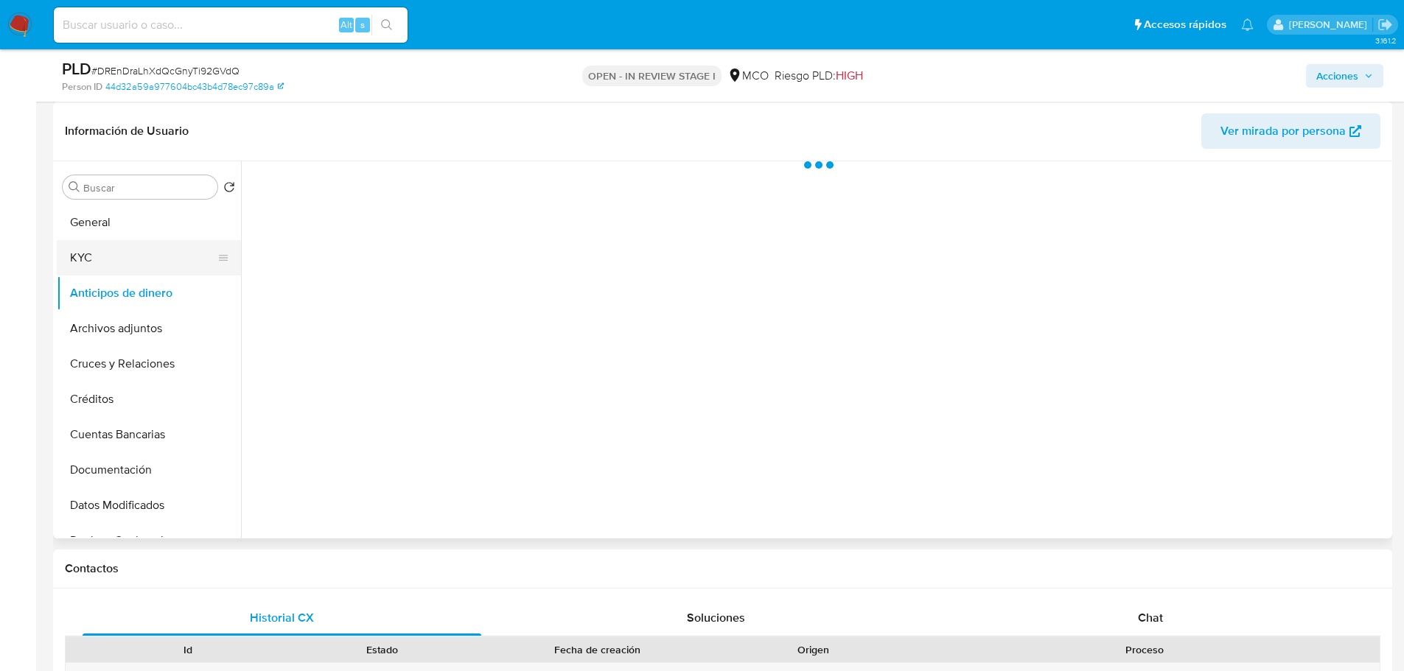
click at [111, 245] on button "KYC" at bounding box center [143, 257] width 172 height 35
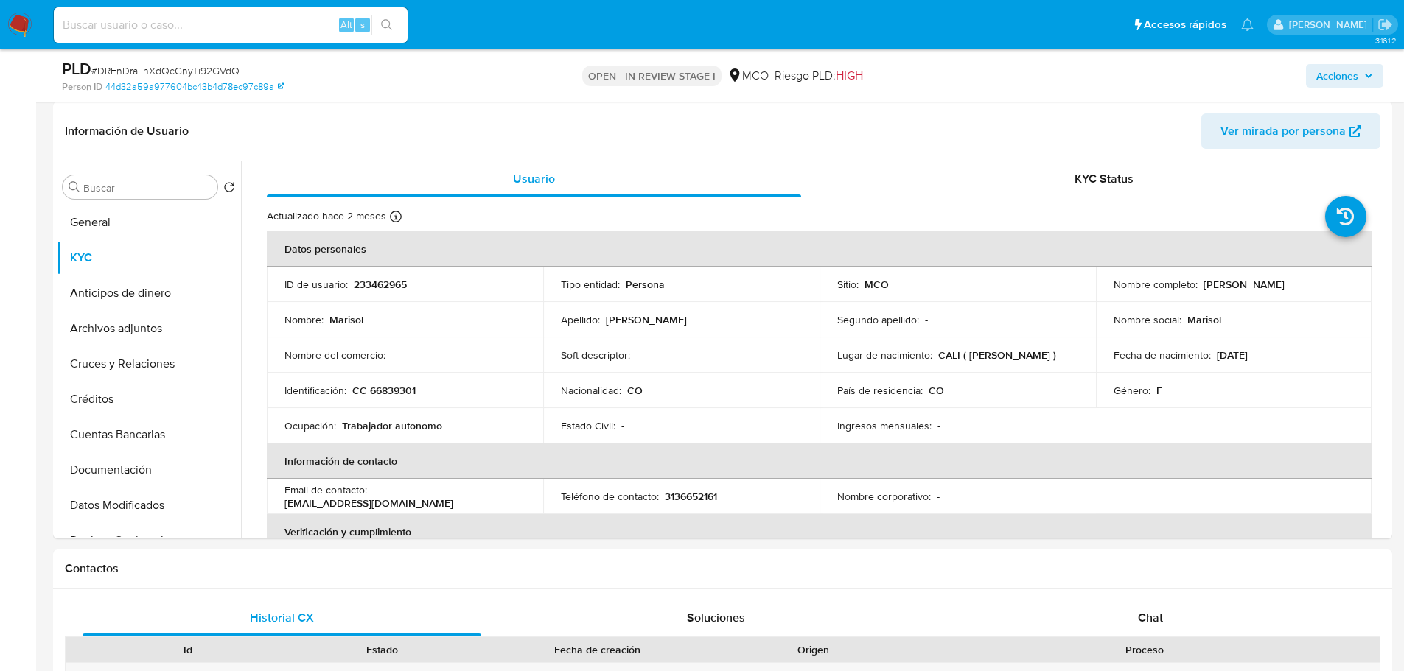
click at [1354, 83] on span "Acciones" at bounding box center [1337, 76] width 42 height 24
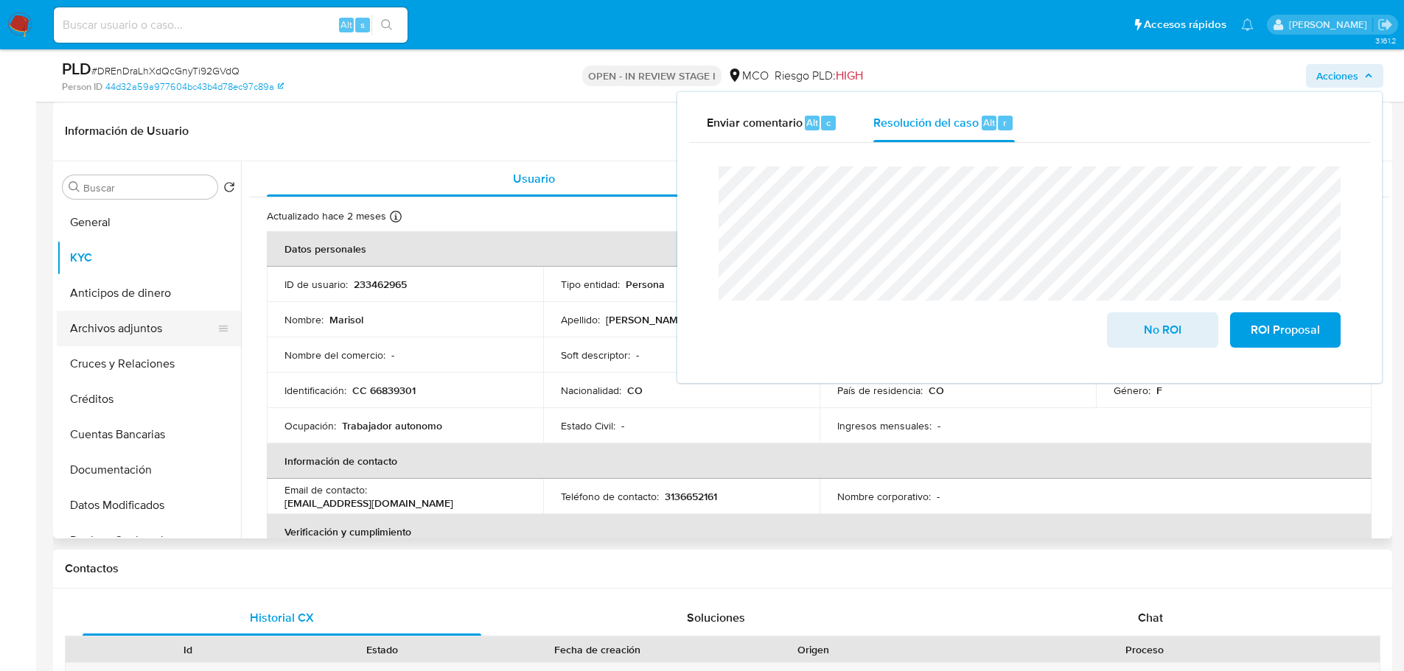
click at [82, 340] on button "Archivos adjuntos" at bounding box center [143, 328] width 172 height 35
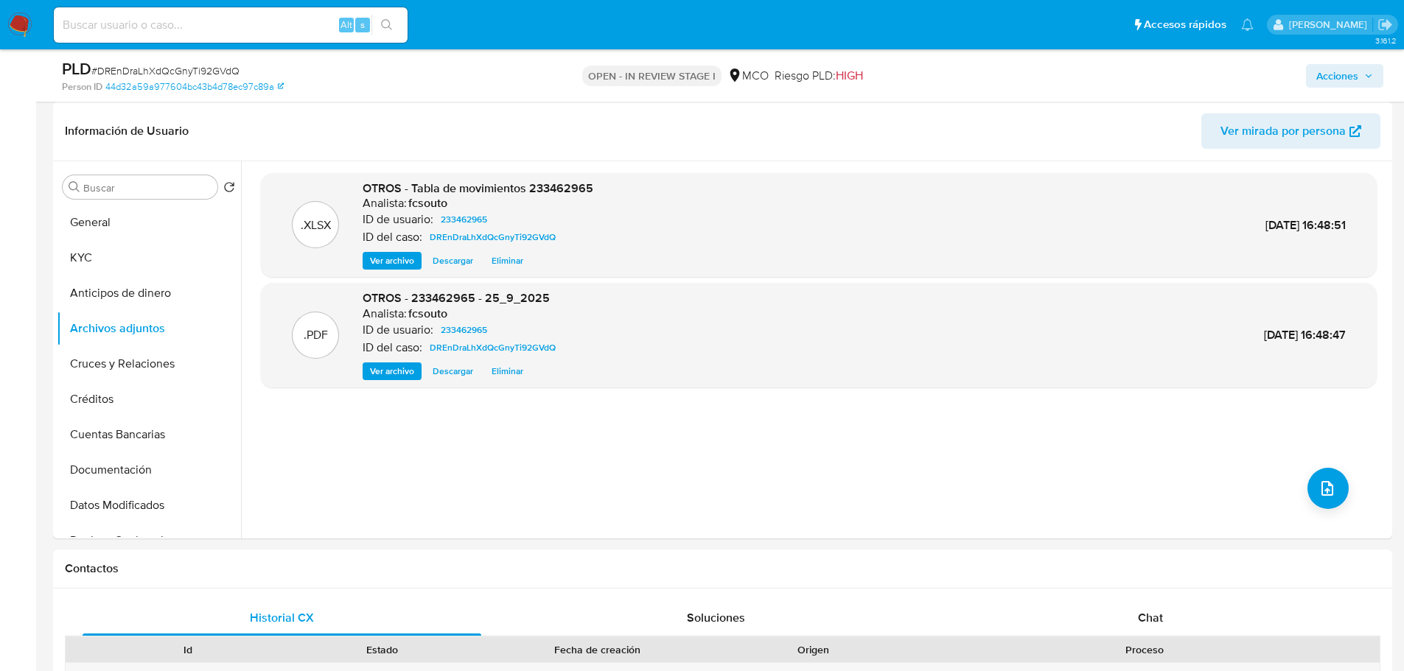
click at [1349, 80] on span "Acciones" at bounding box center [1337, 76] width 42 height 24
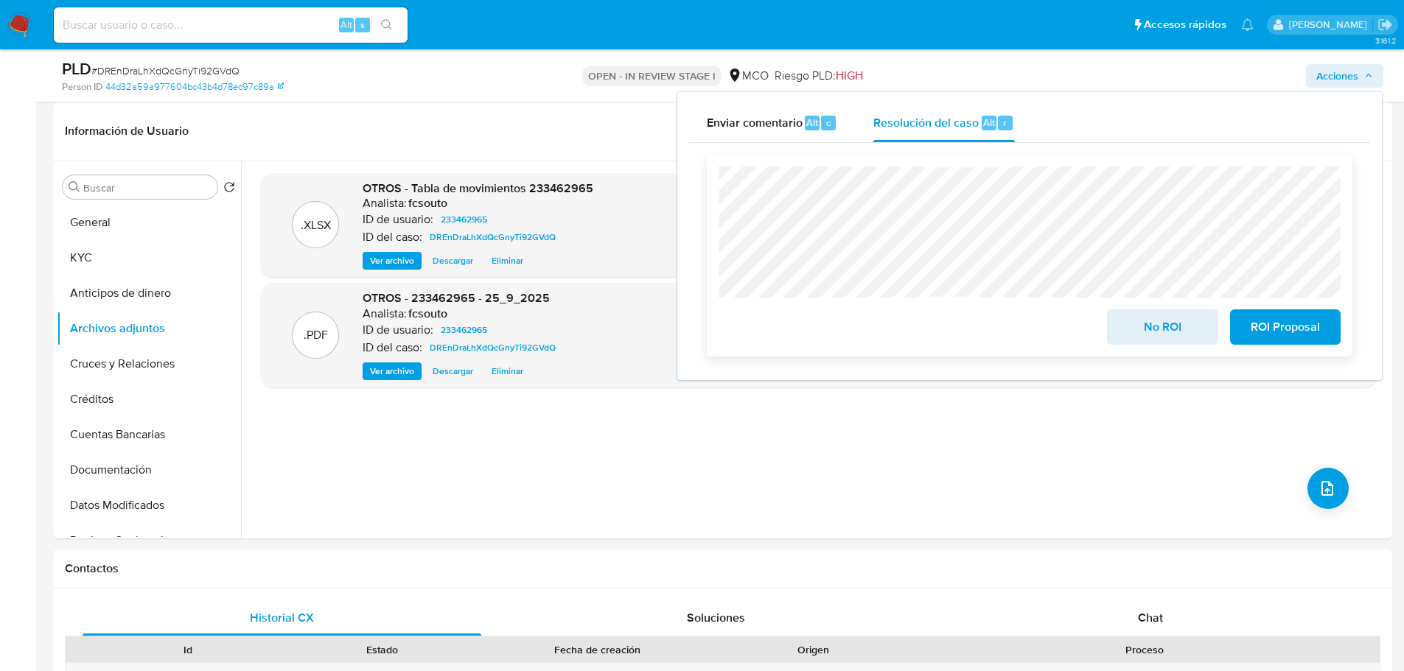
click at [1291, 324] on span "ROI Proposal" at bounding box center [1285, 327] width 72 height 32
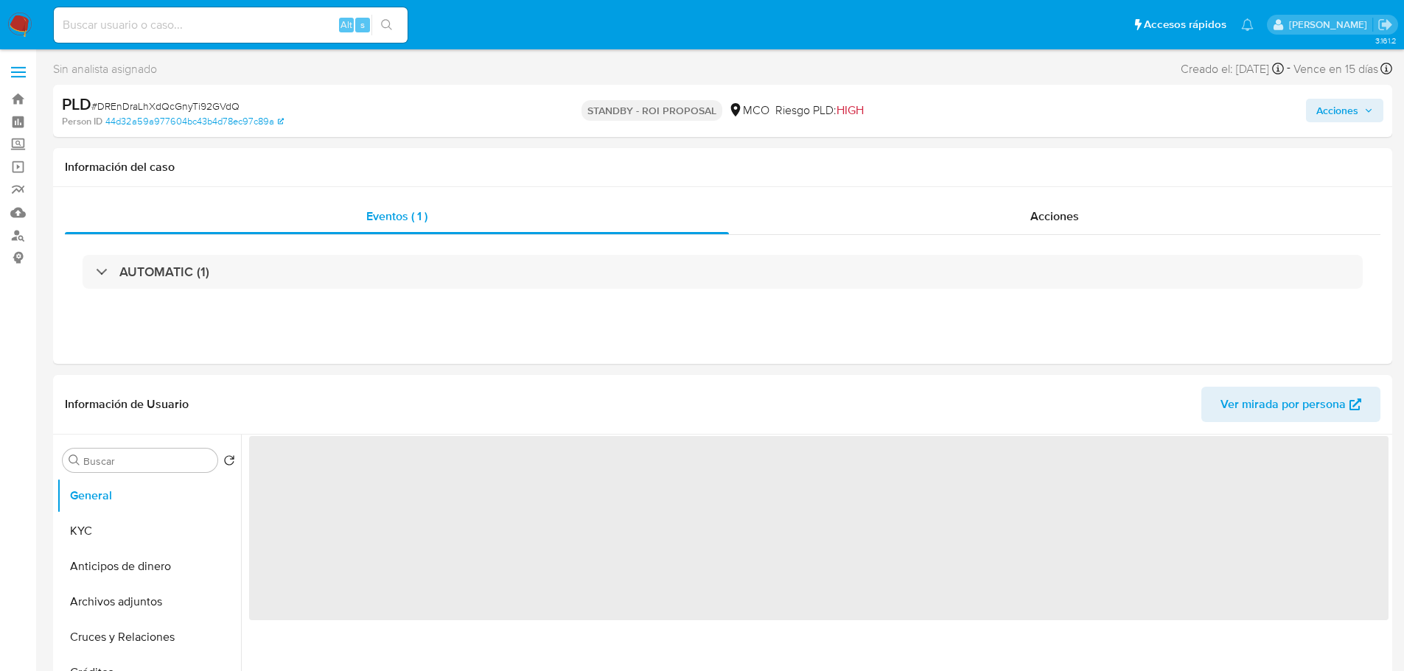
select select "10"
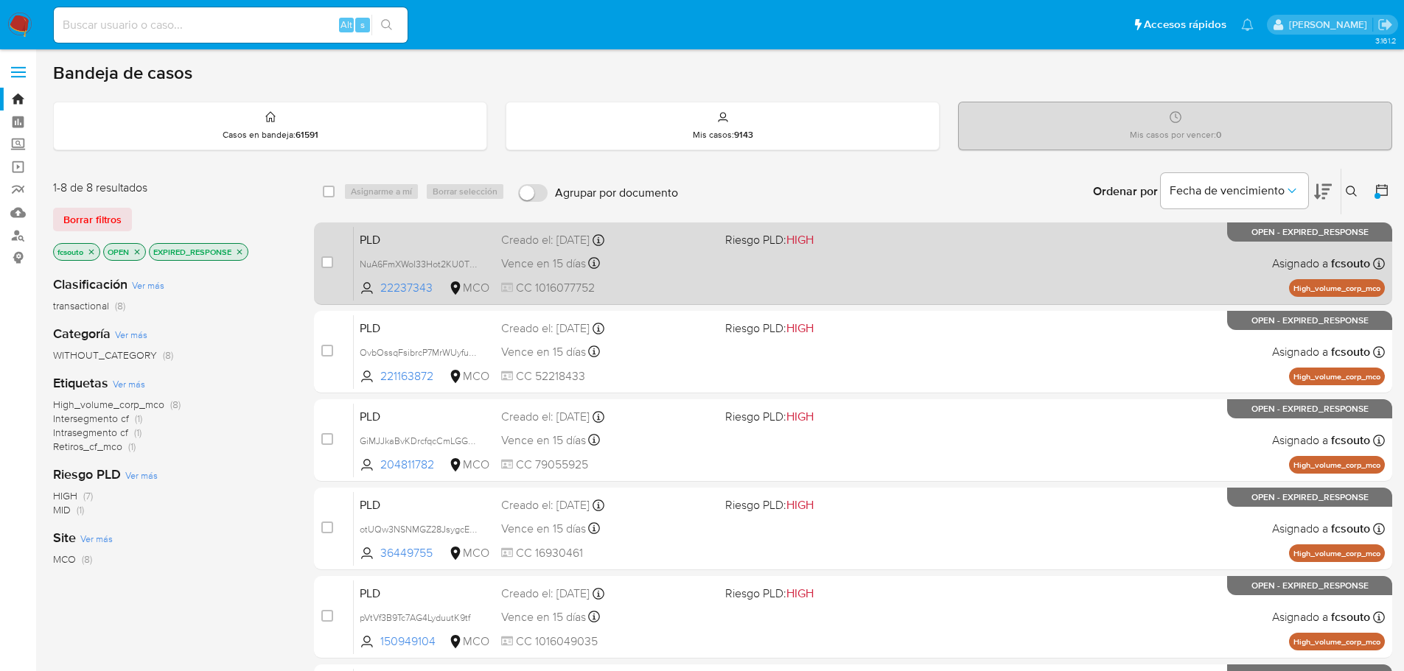
click at [737, 264] on span at bounding box center [831, 263] width 212 height 3
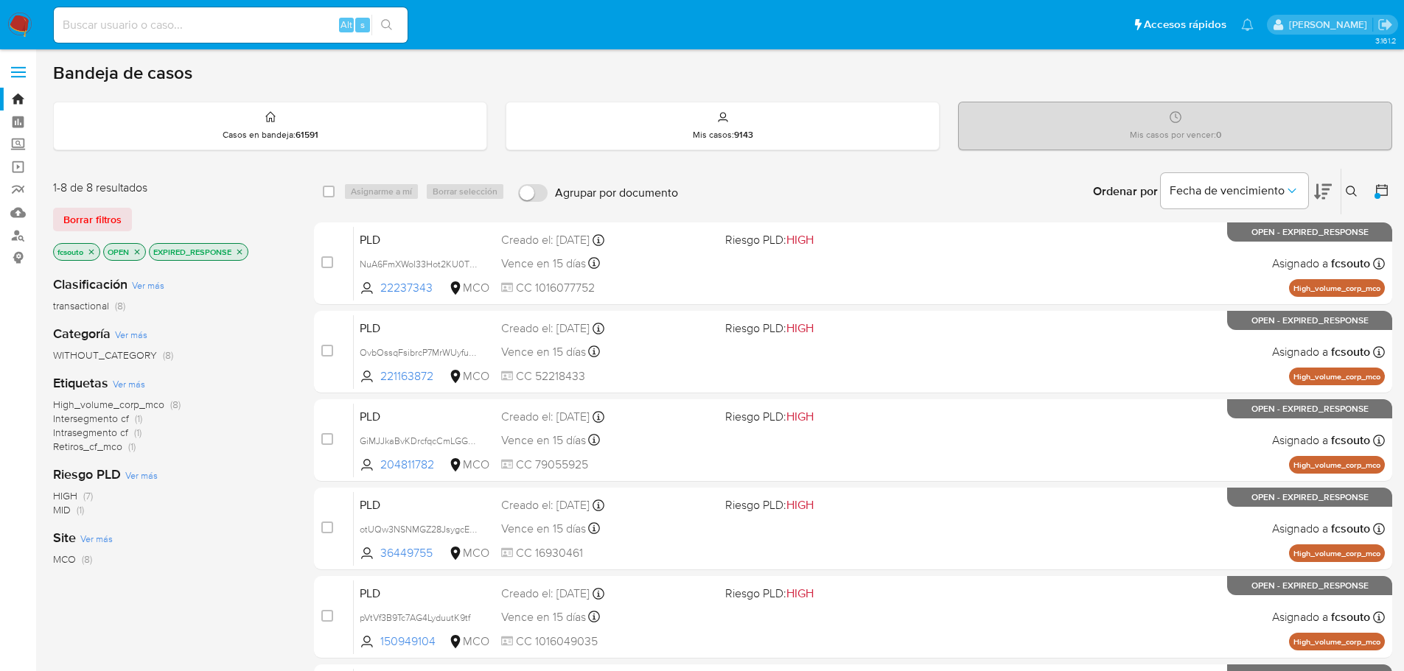
click at [138, 25] on input at bounding box center [231, 24] width 354 height 19
paste input "687343944"
type input "687343944"
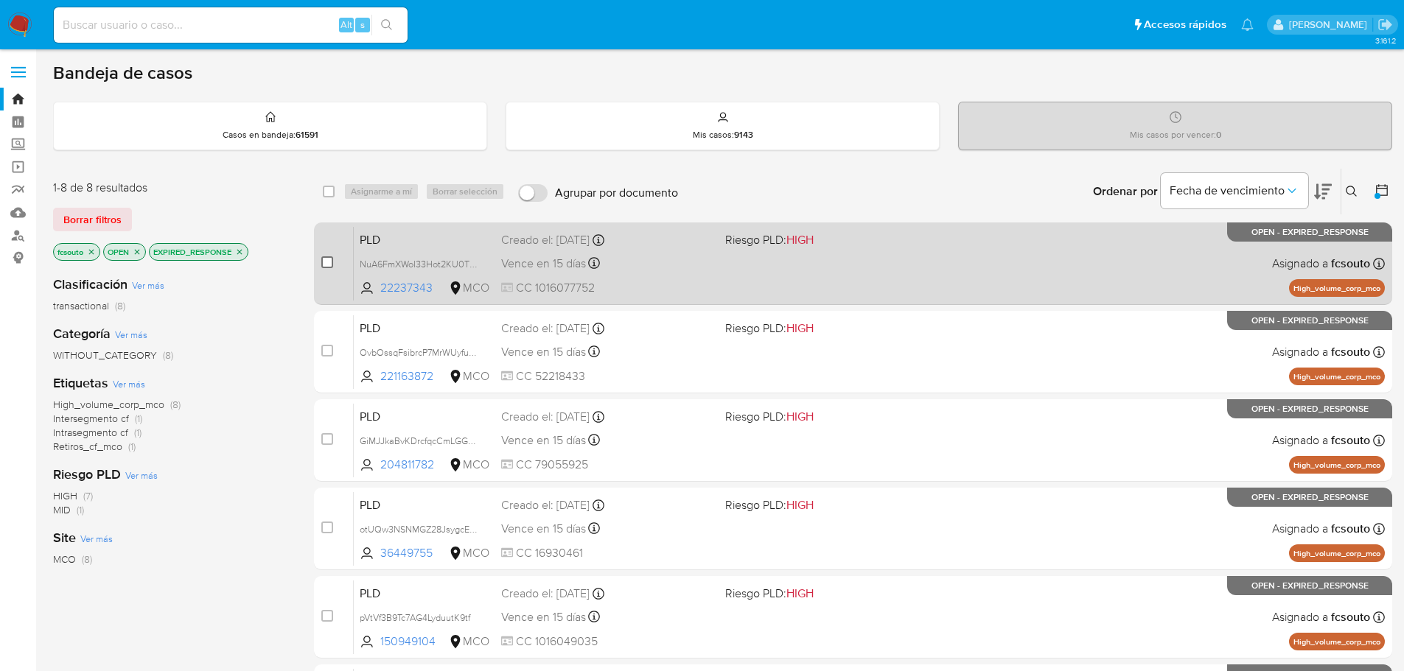
click at [322, 265] on input "checkbox" at bounding box center [327, 262] width 12 height 12
checkbox input "true"
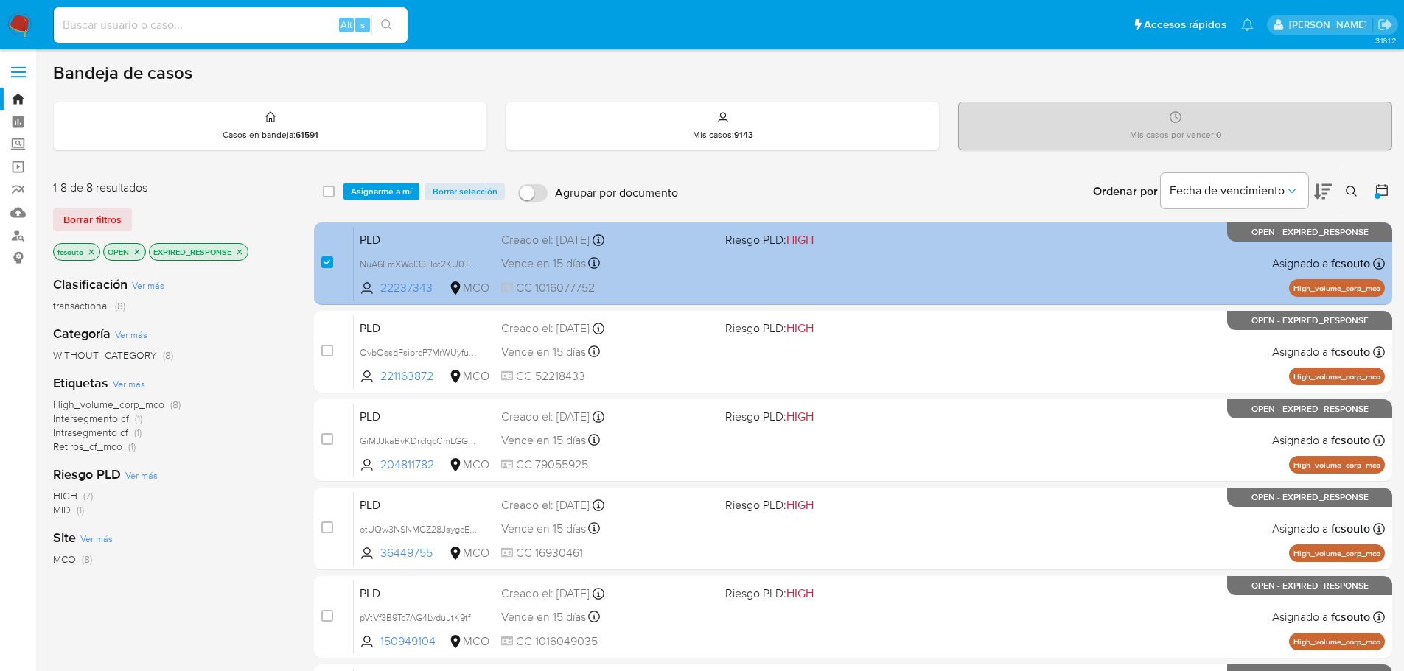
drag, startPoint x: 365, startPoint y: 201, endPoint x: 409, endPoint y: 228, distance: 51.6
click at [366, 201] on div "select-all-cases-checkbox Asignarme a mí Borrar selección Agrupar por documento…" at bounding box center [853, 192] width 1078 height 46
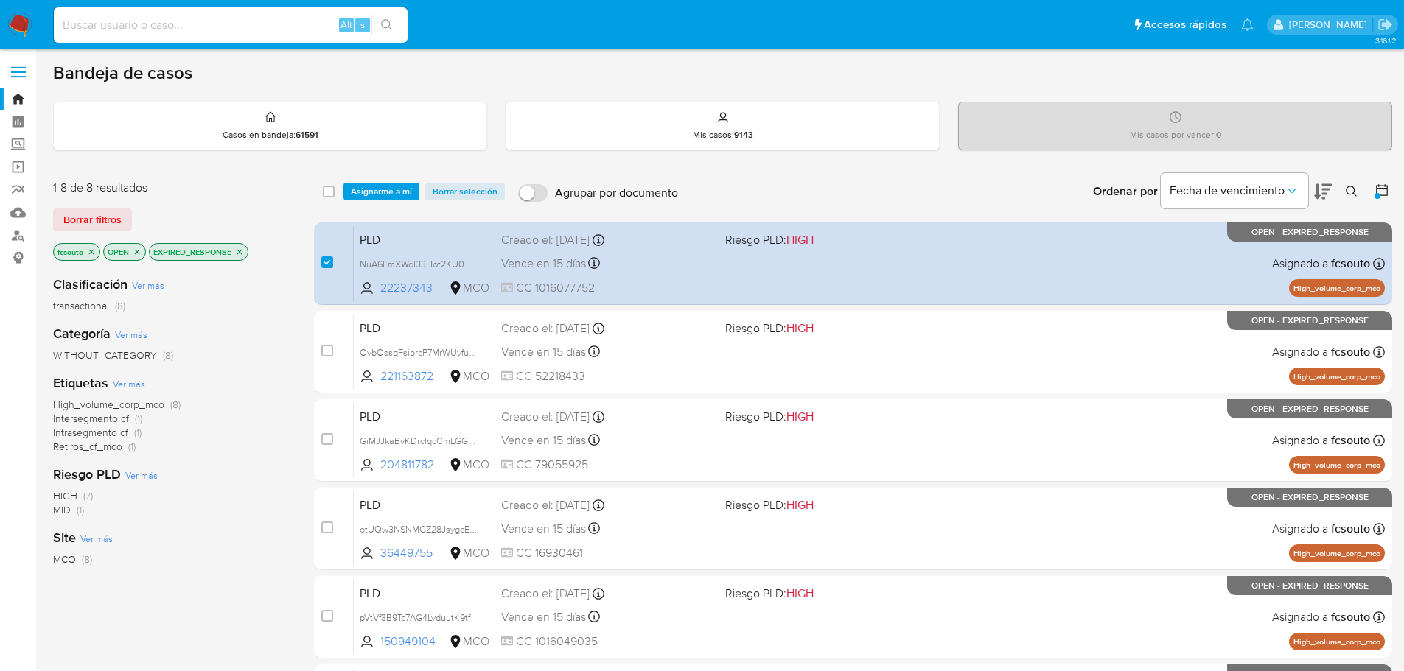
click at [385, 190] on span "Asignarme a mí" at bounding box center [381, 191] width 61 height 15
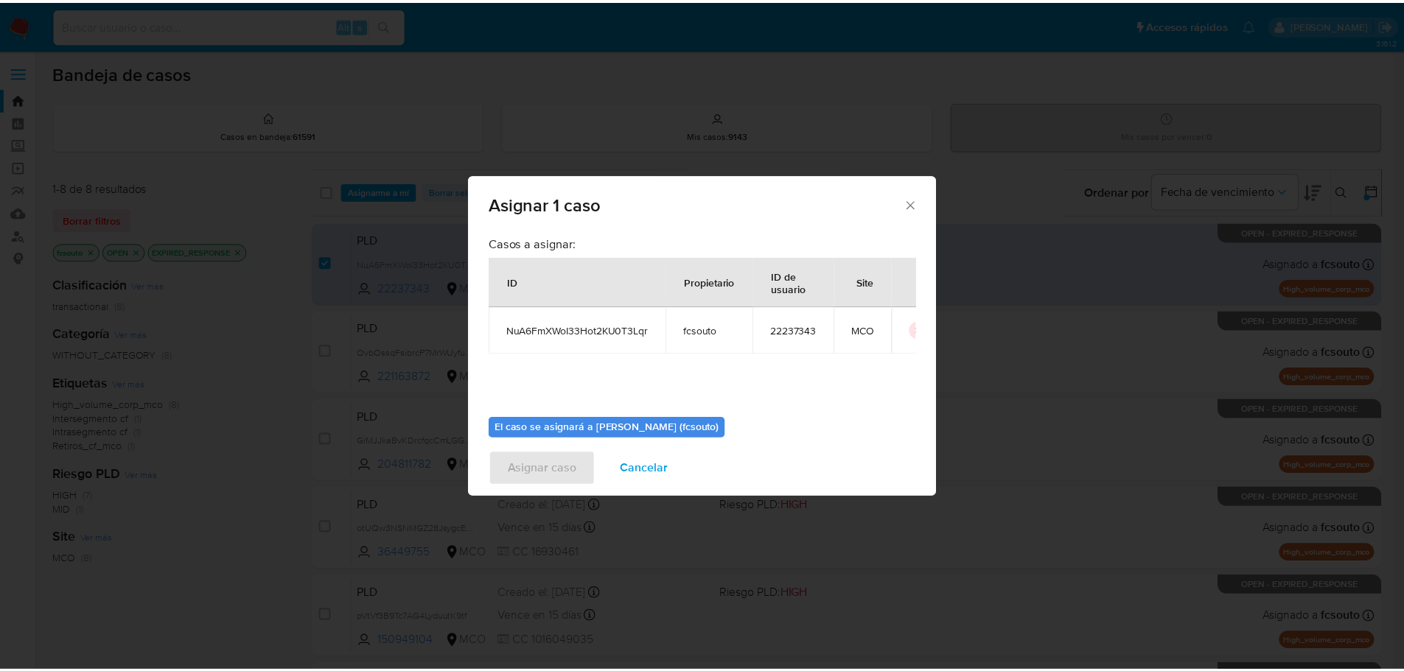
scroll to position [77, 0]
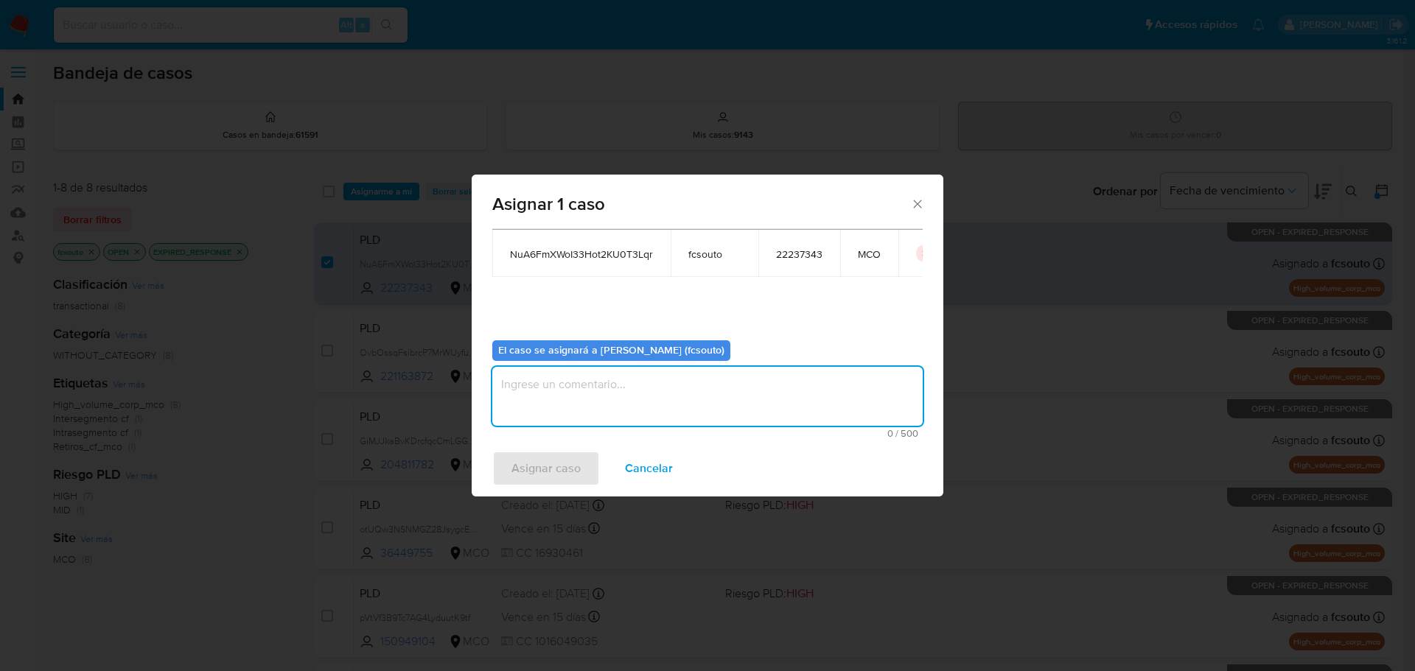
click at [711, 389] on textarea "assign-modal" at bounding box center [707, 396] width 430 height 59
type textarea "Asignación manual"
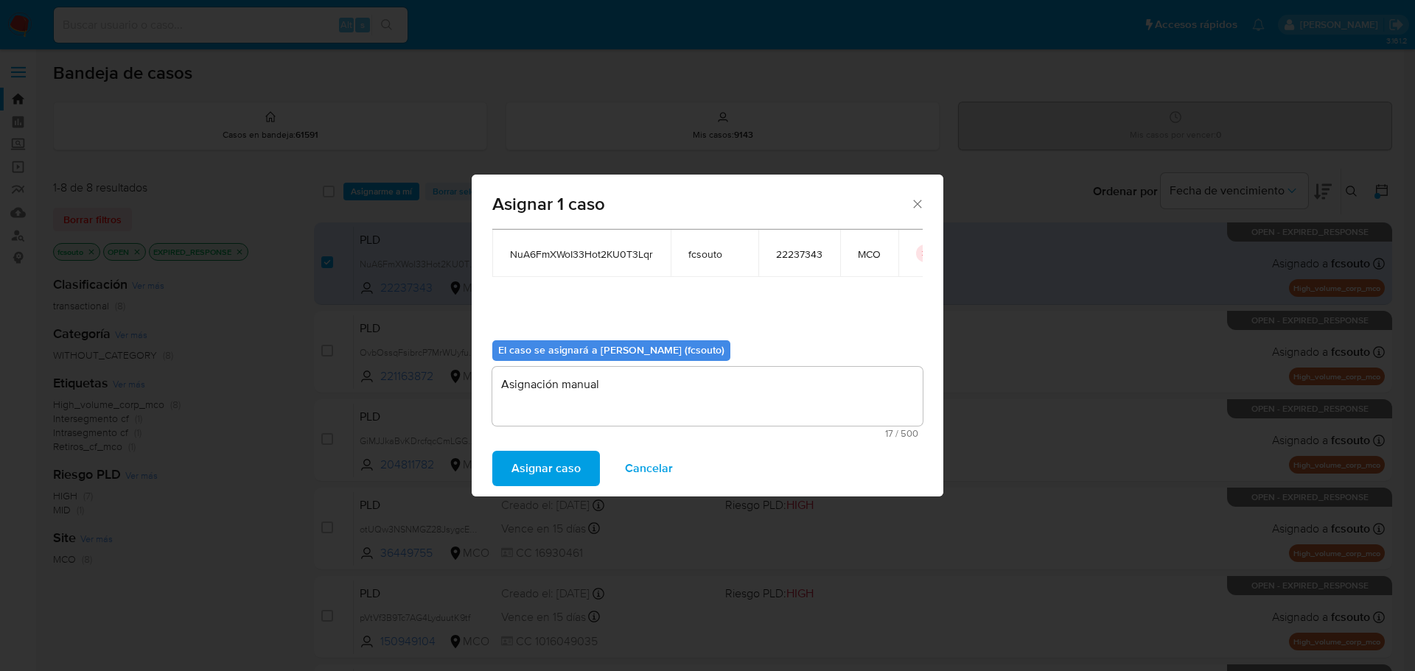
click at [568, 463] on span "Asignar caso" at bounding box center [545, 468] width 69 height 32
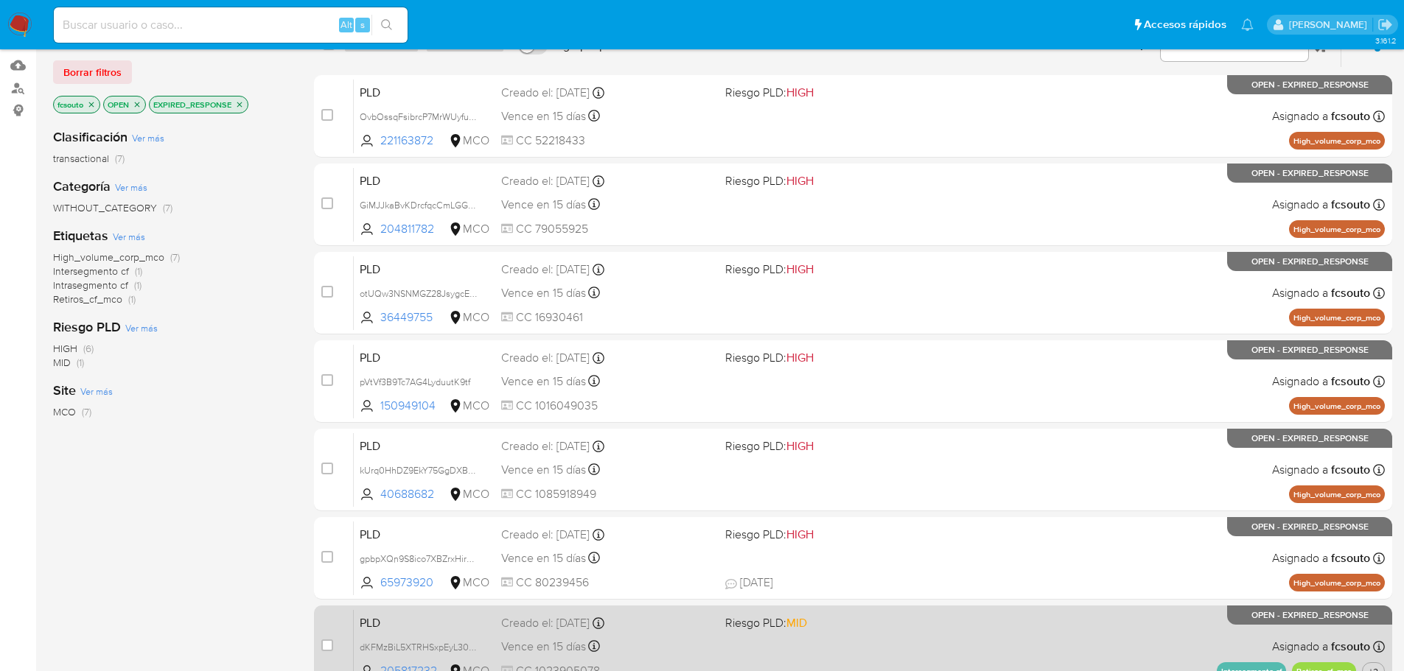
scroll to position [221, 0]
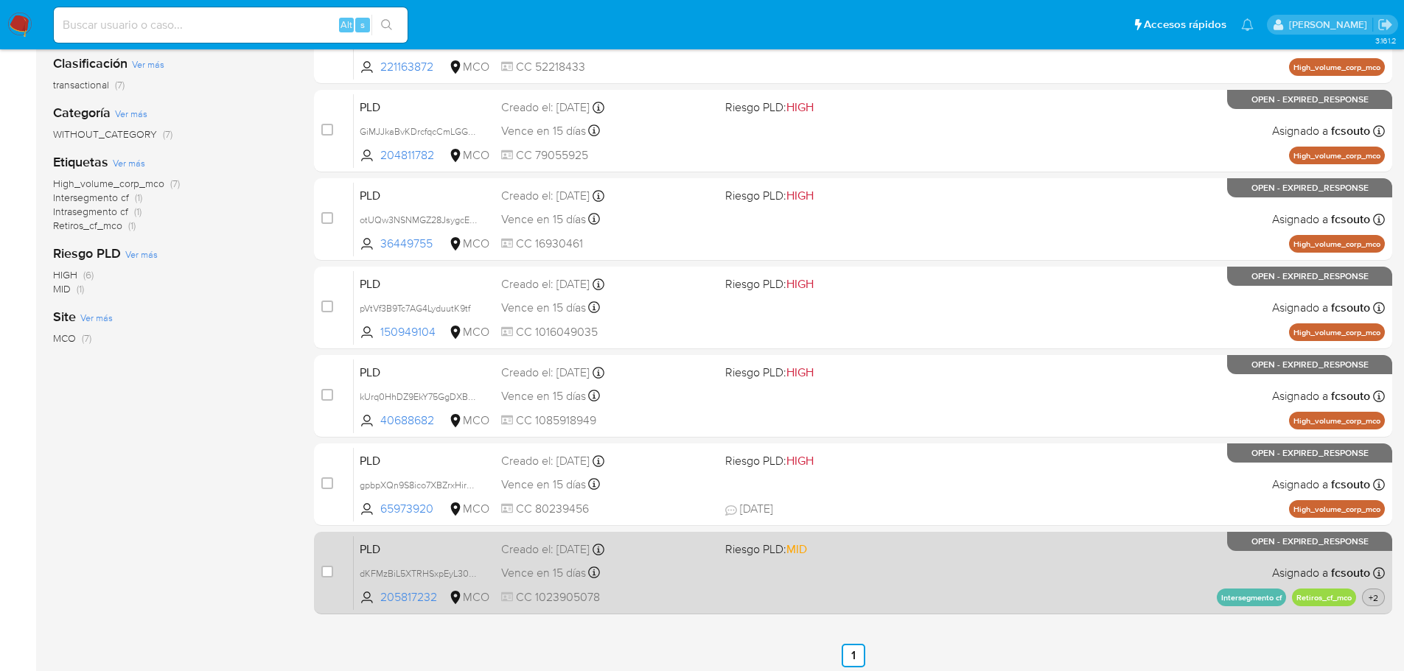
click at [1365, 600] on span "+2" at bounding box center [1372, 598] width 15 height 13
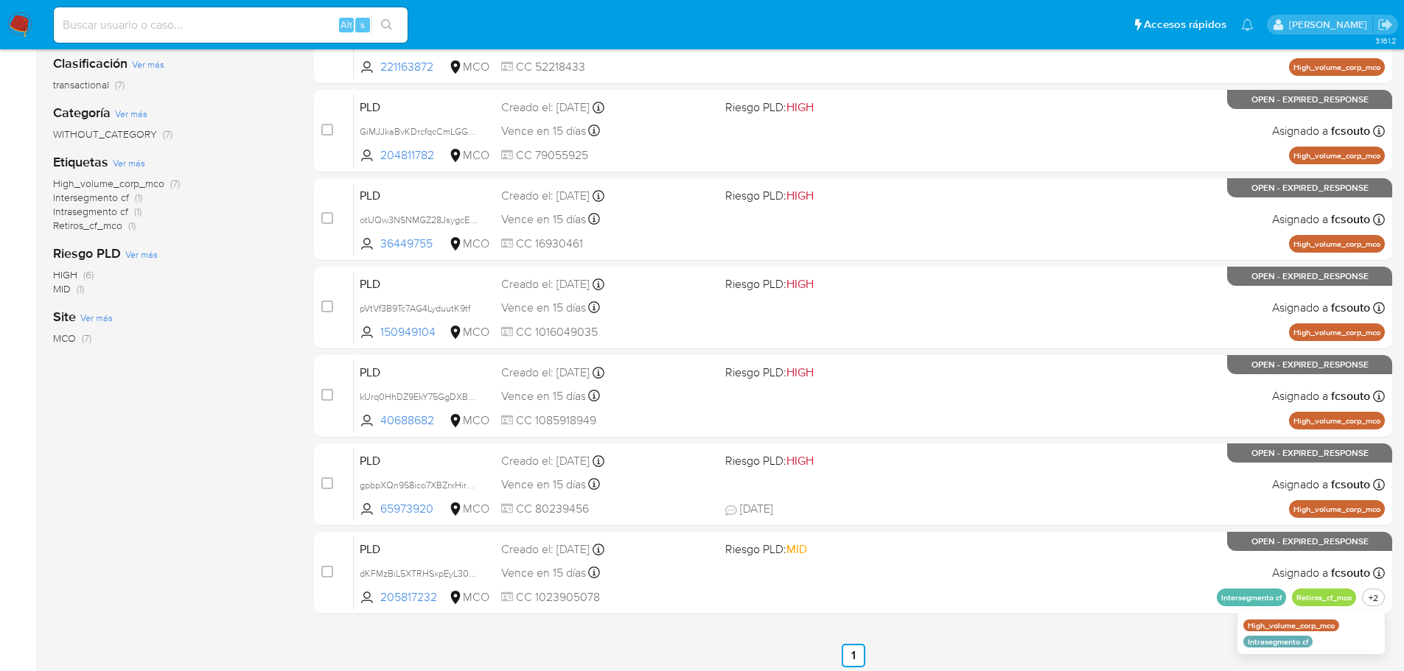
click at [1140, 641] on div "select-all-cases-checkbox Asignarme a mí Borrar selección Agrupar por documento…" at bounding box center [853, 307] width 1078 height 721
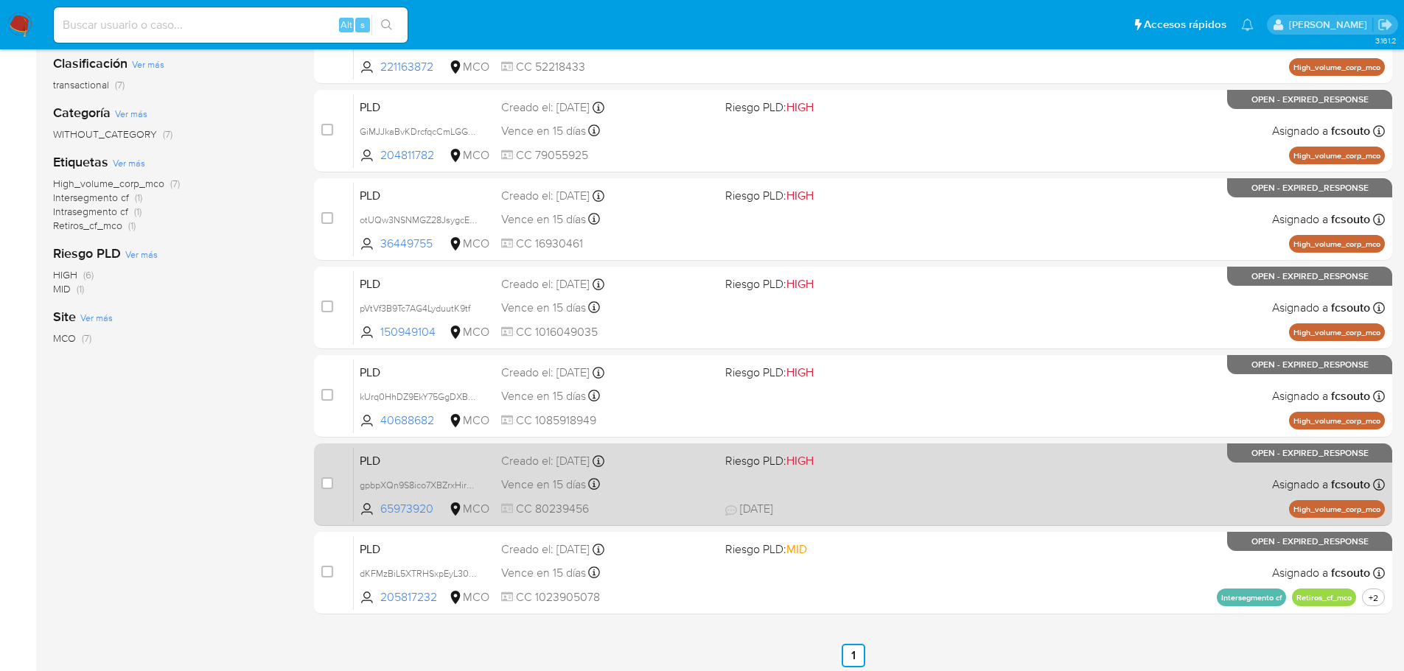
click at [670, 504] on span "CC 80239456" at bounding box center [607, 509] width 212 height 16
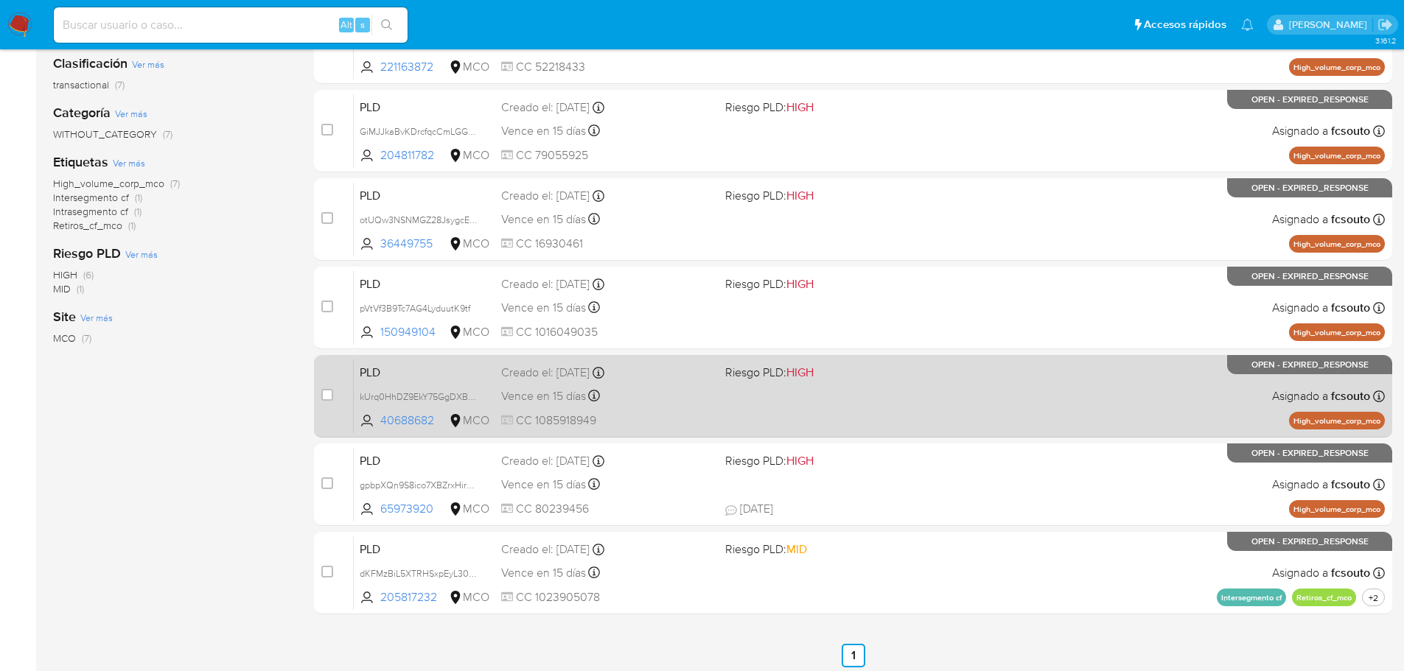
drag, startPoint x: 330, startPoint y: 484, endPoint x: 331, endPoint y: 402, distance: 81.8
click at [329, 484] on input "checkbox" at bounding box center [327, 484] width 12 height 12
checkbox input "true"
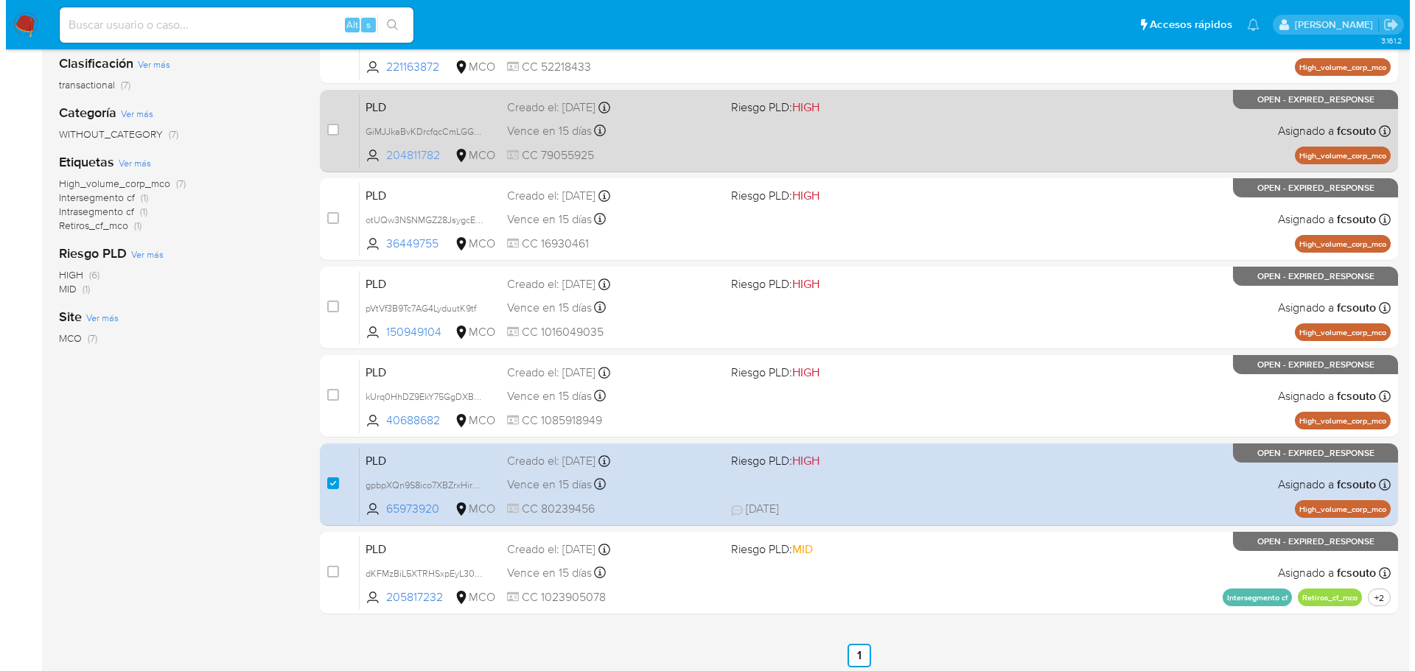
scroll to position [0, 0]
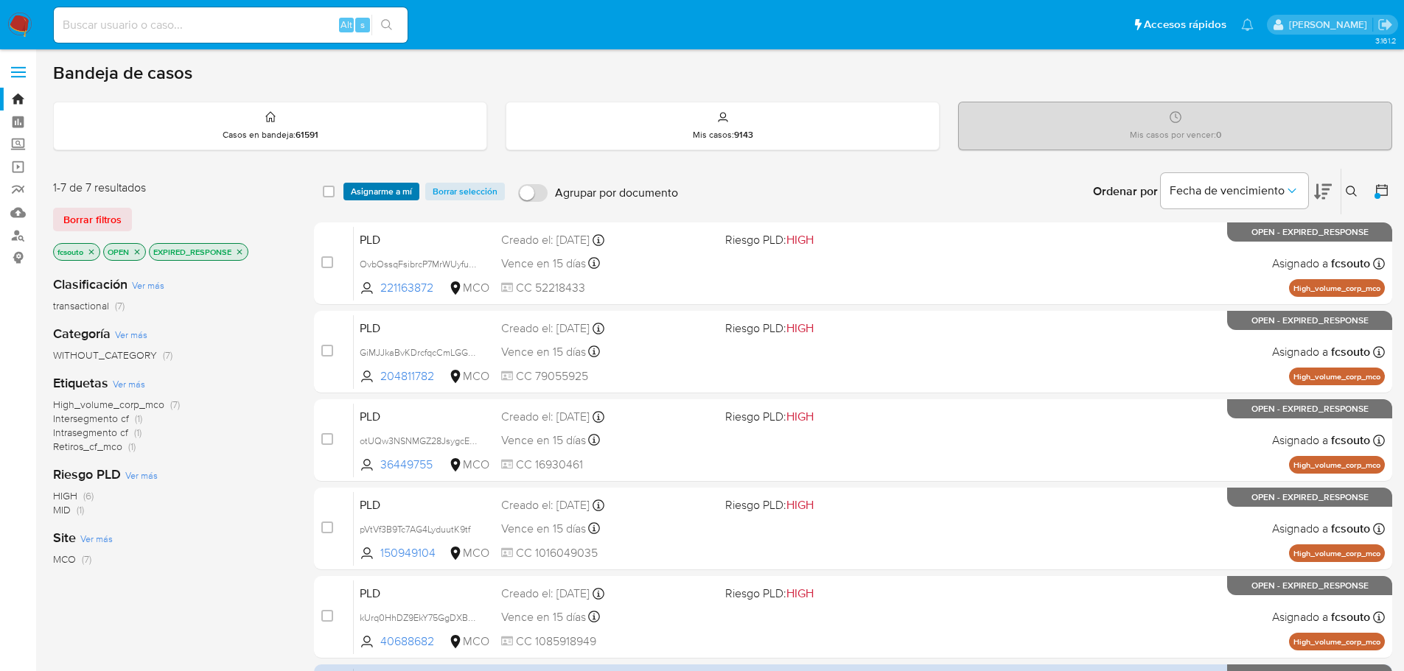
click at [389, 195] on span "Asignarme a mí" at bounding box center [381, 191] width 61 height 15
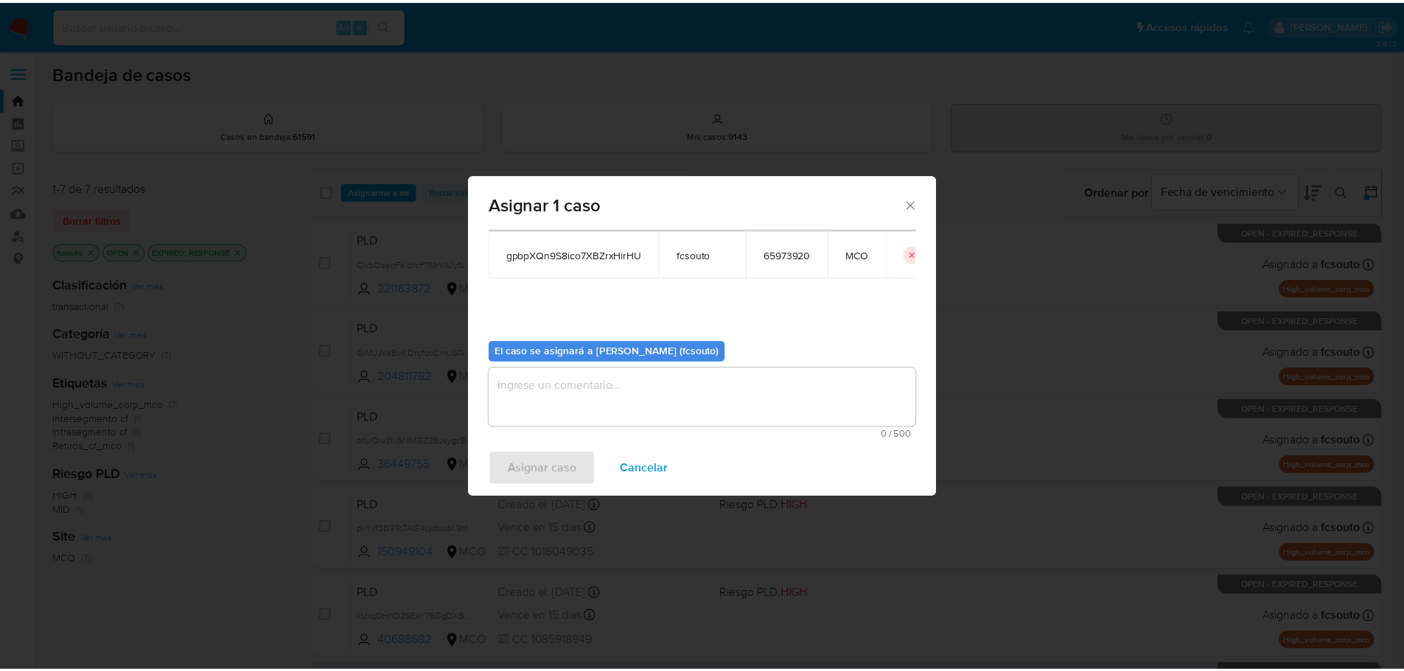
scroll to position [77, 0]
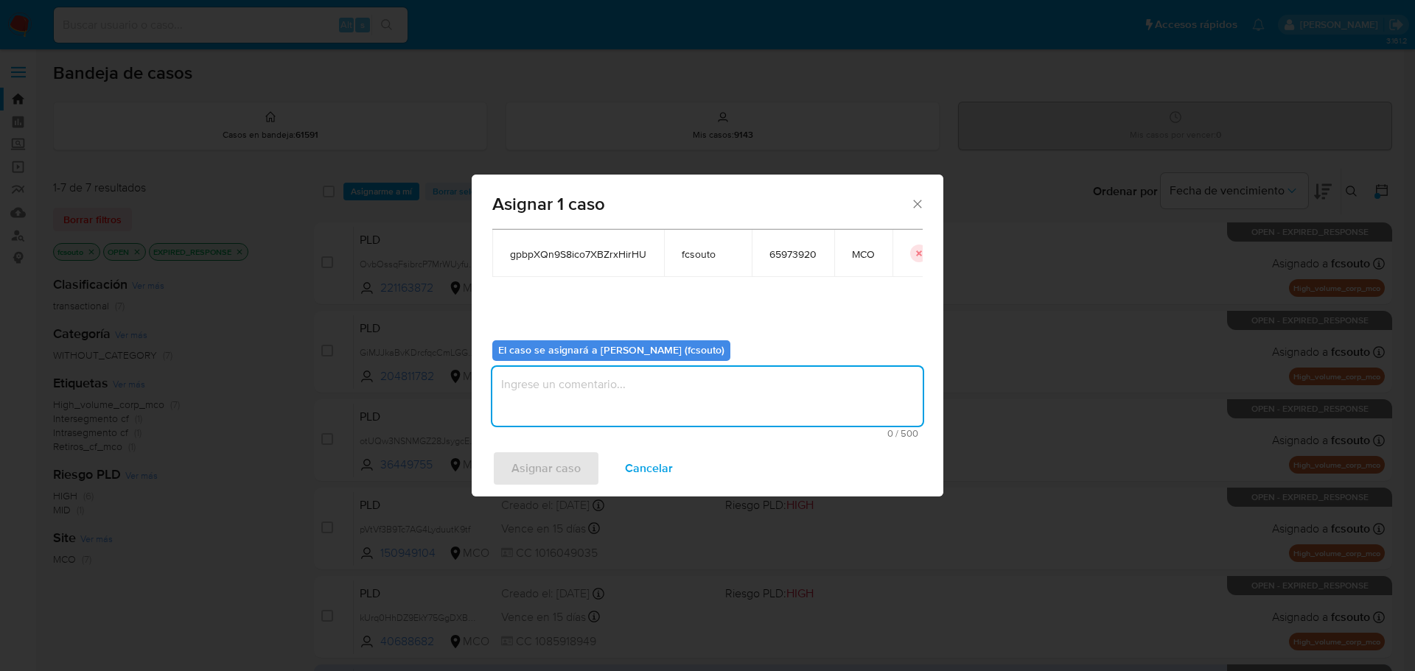
click at [632, 393] on textarea "assign-modal" at bounding box center [707, 396] width 430 height 59
type textarea "Asignación manual"
click at [513, 480] on span "Asignar caso" at bounding box center [545, 468] width 69 height 32
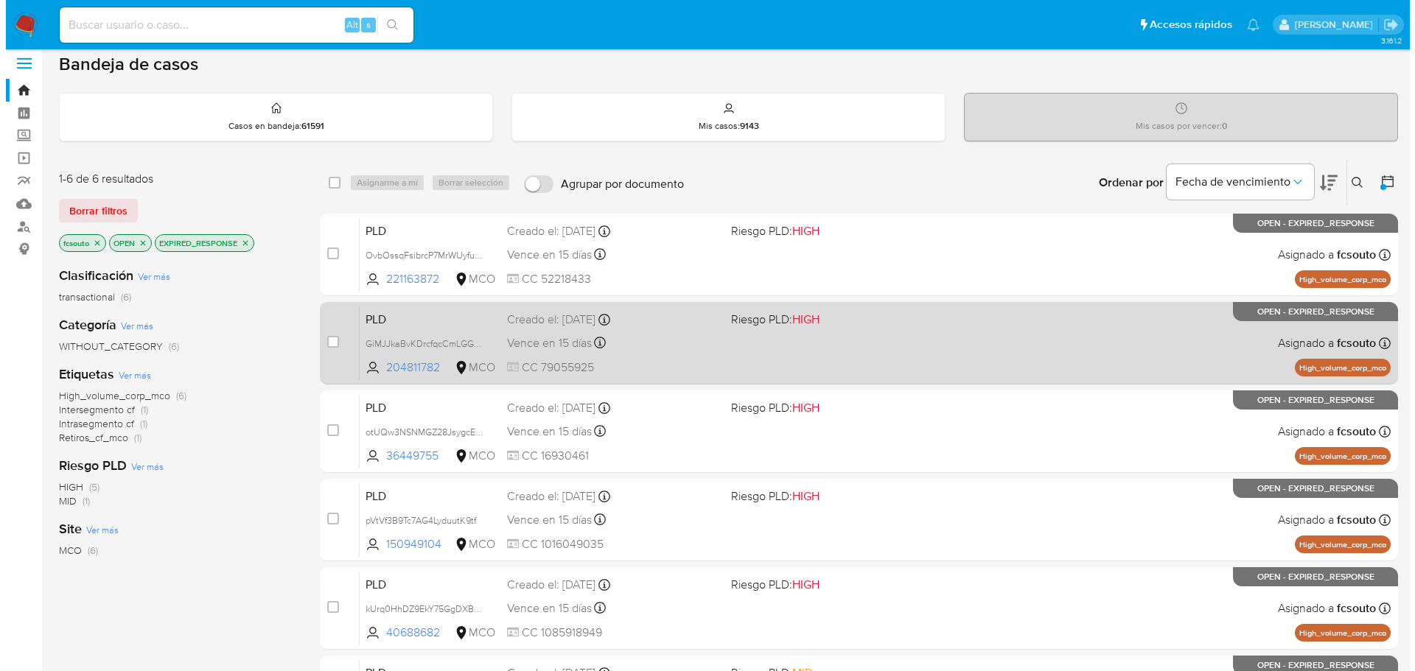
scroll to position [0, 0]
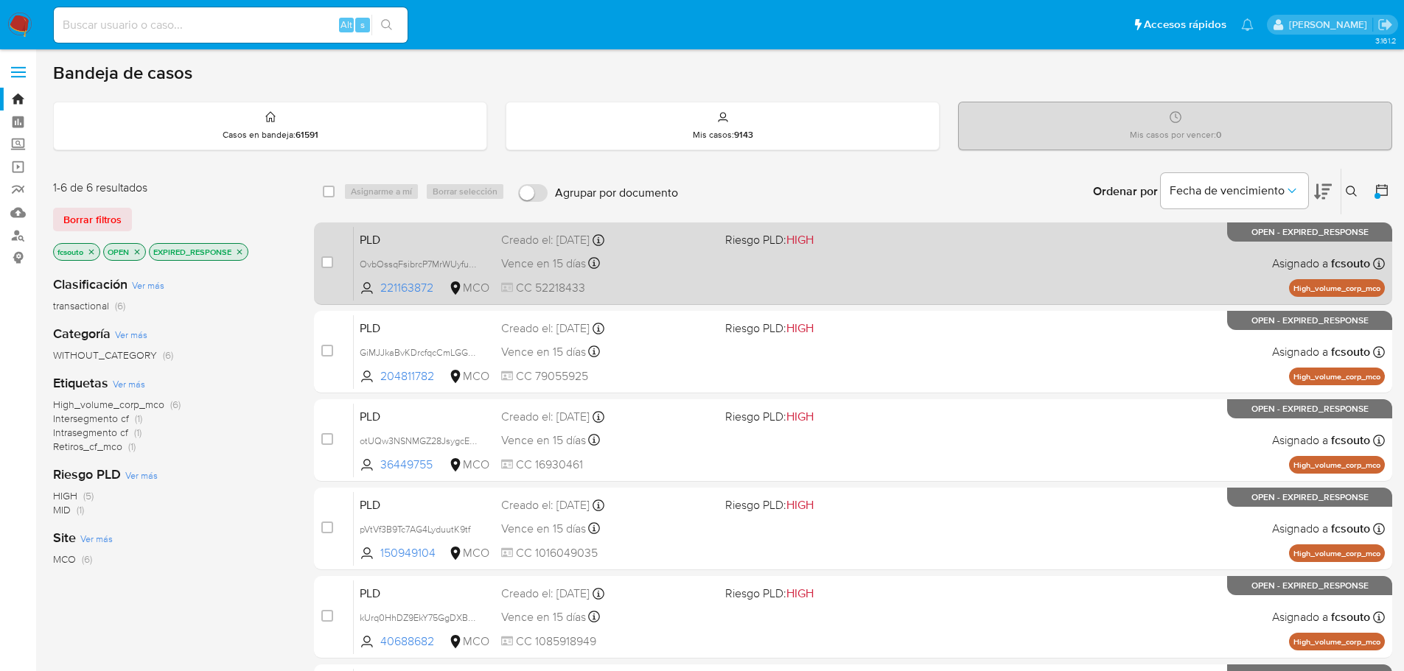
click at [639, 276] on div "PLD OvbOssqFsibrcP7MrWUyfu8y 221163872 MCO Riesgo PLD: HIGH Creado el: 12/07/20…" at bounding box center [869, 263] width 1031 height 74
click at [327, 267] on input "checkbox" at bounding box center [327, 262] width 12 height 12
checkbox input "true"
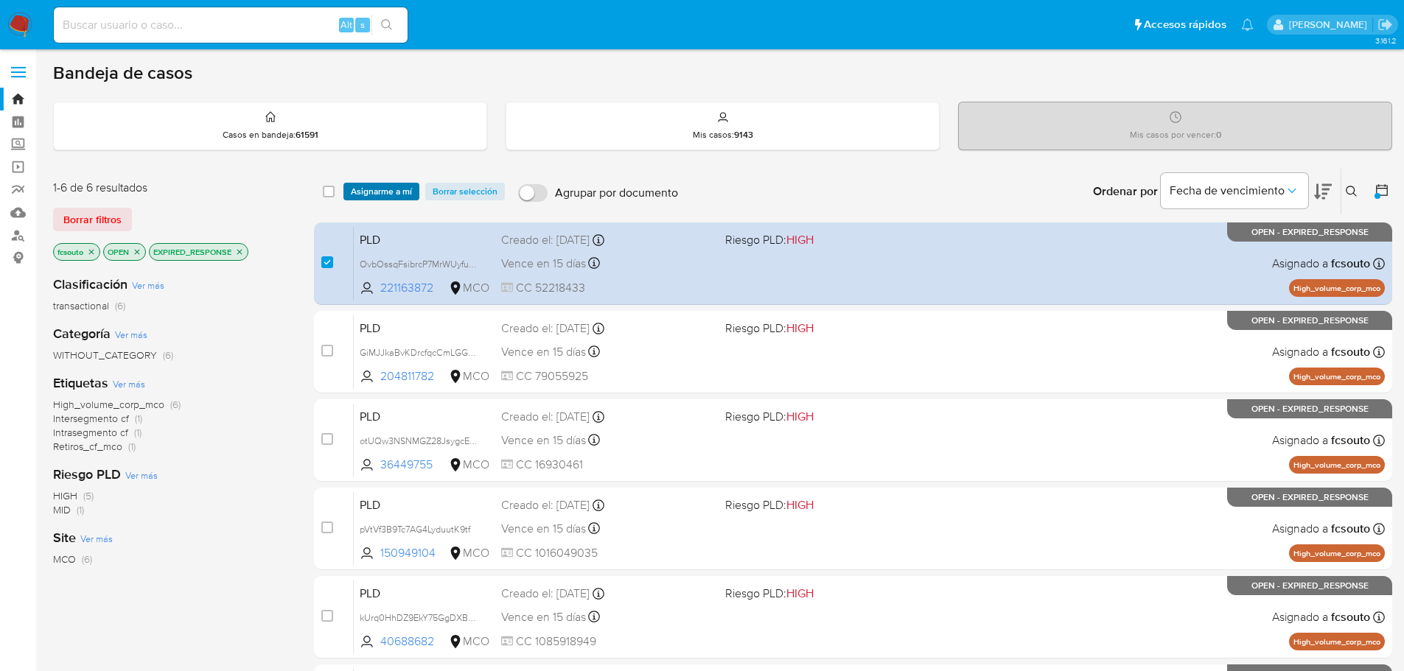
click at [363, 189] on span "Asignarme a mí" at bounding box center [381, 191] width 61 height 15
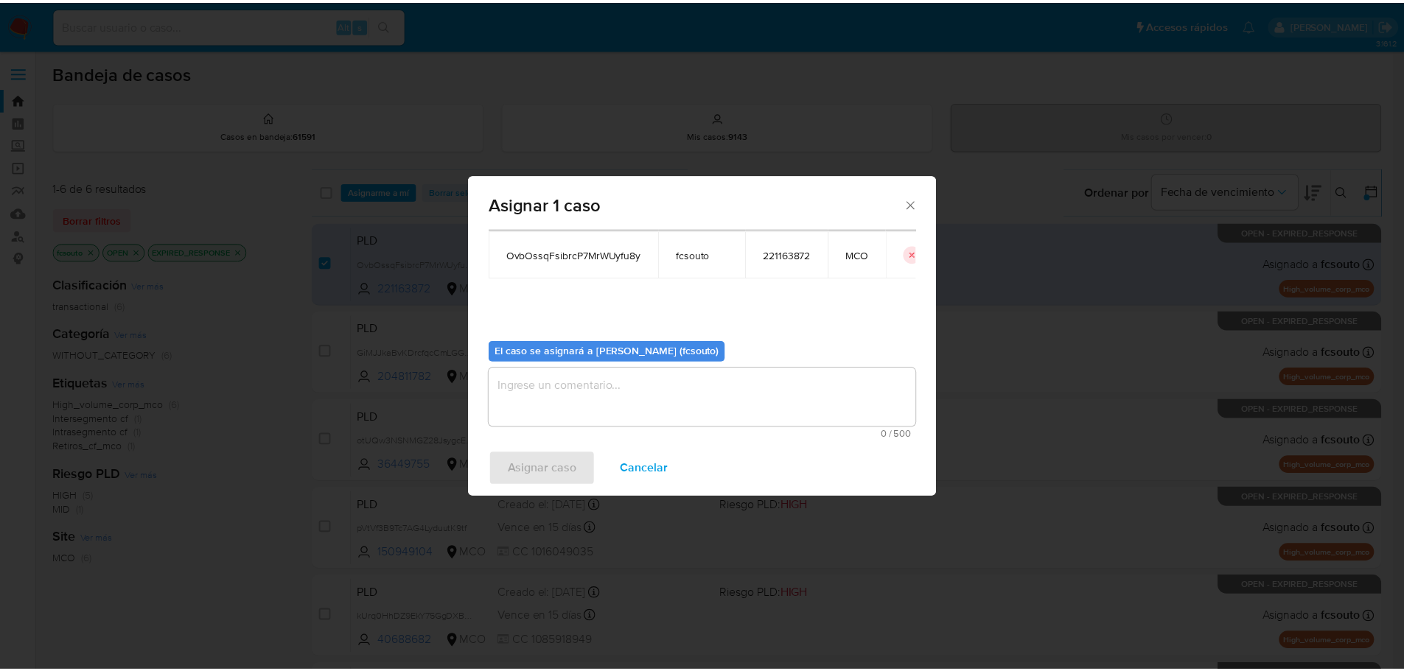
scroll to position [77, 0]
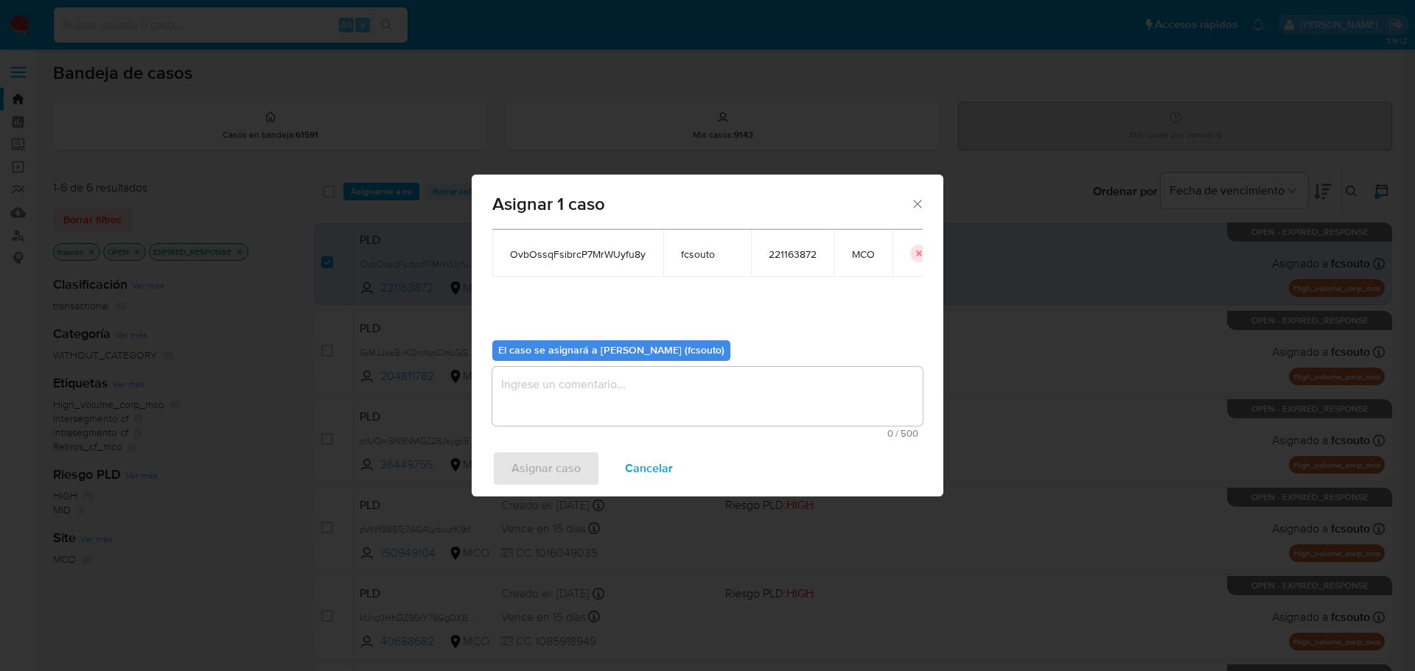
click at [635, 417] on textarea "assign-modal" at bounding box center [707, 396] width 430 height 59
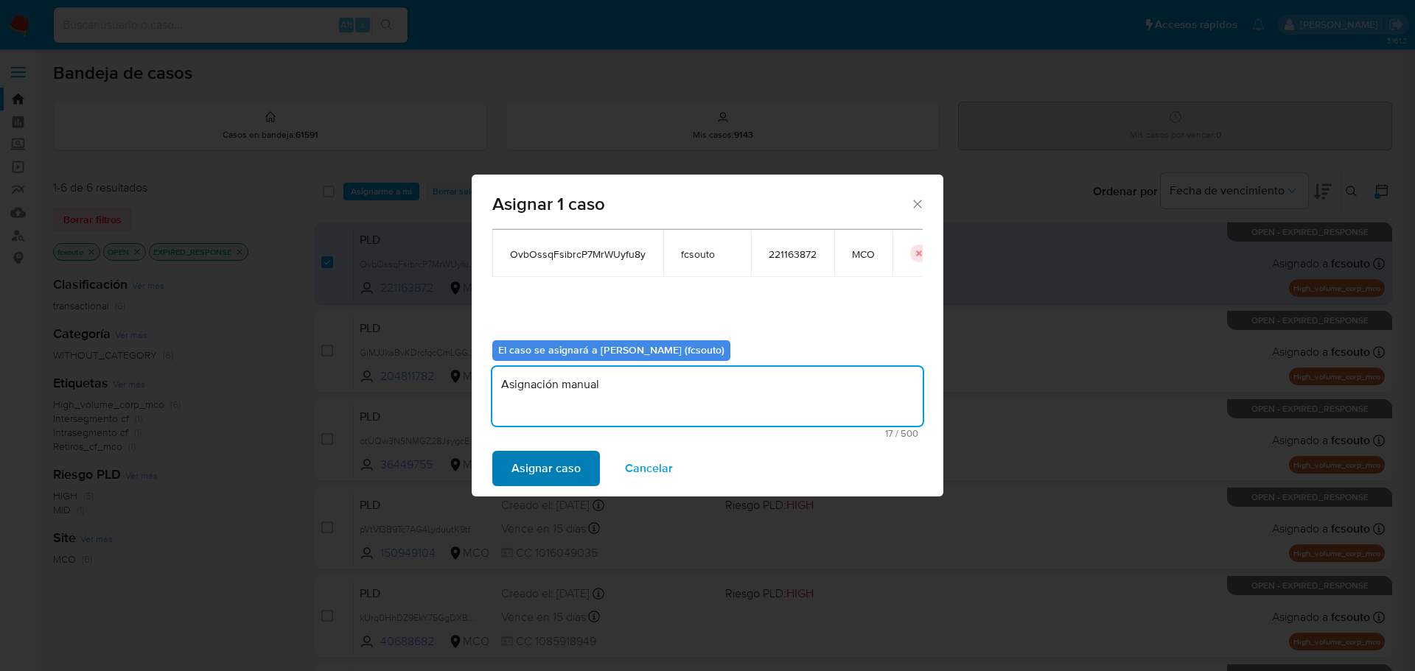
type textarea "Asignación manual"
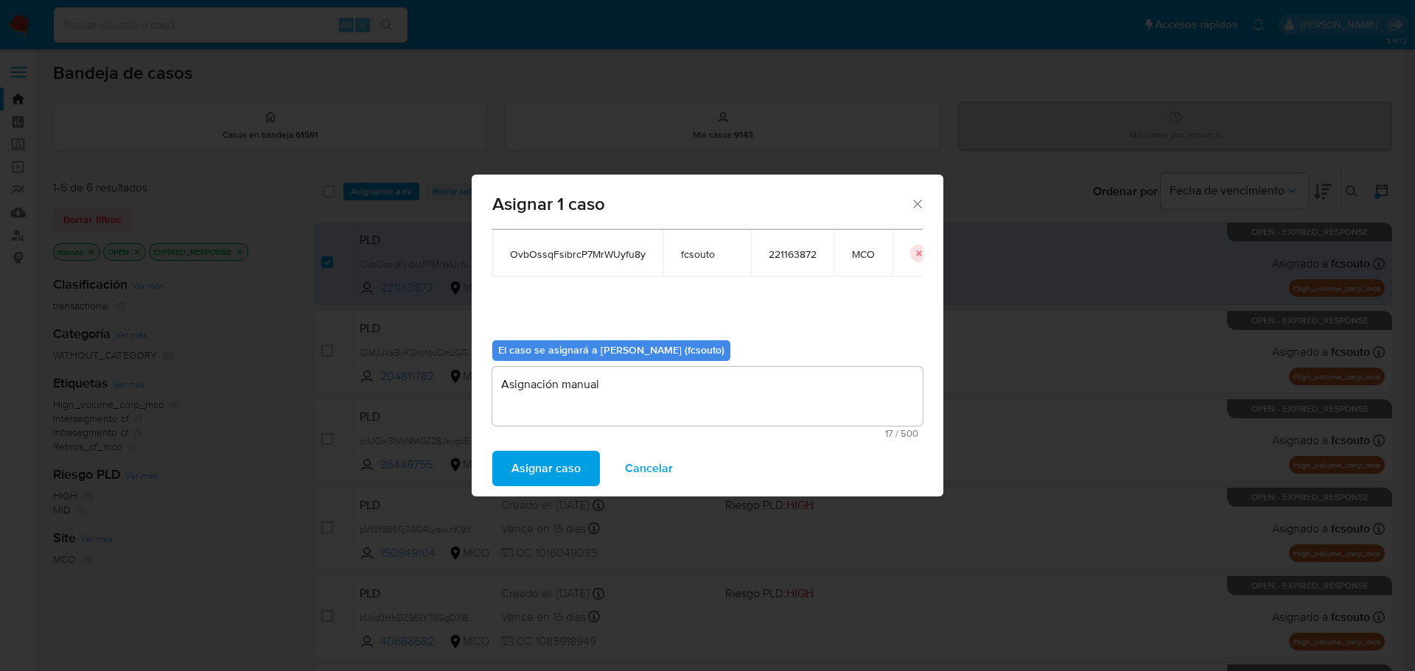
click at [552, 469] on span "Asignar caso" at bounding box center [545, 468] width 69 height 32
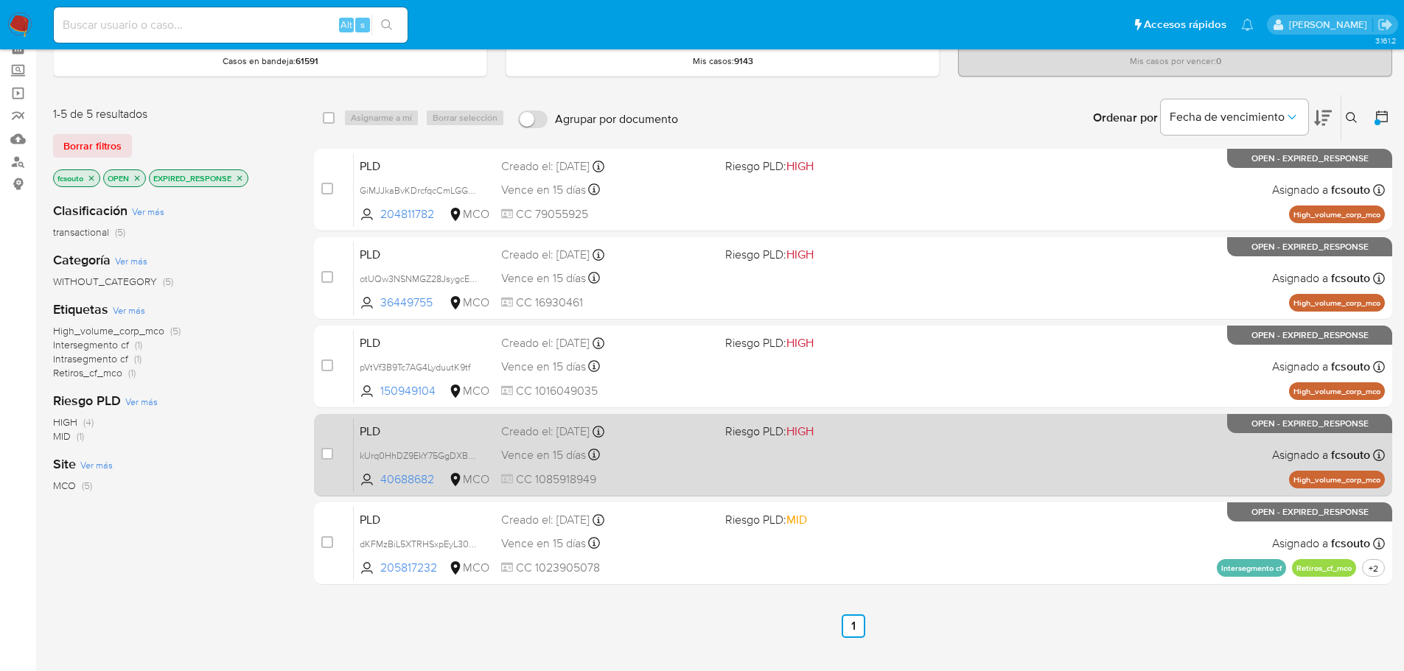
scroll to position [0, 0]
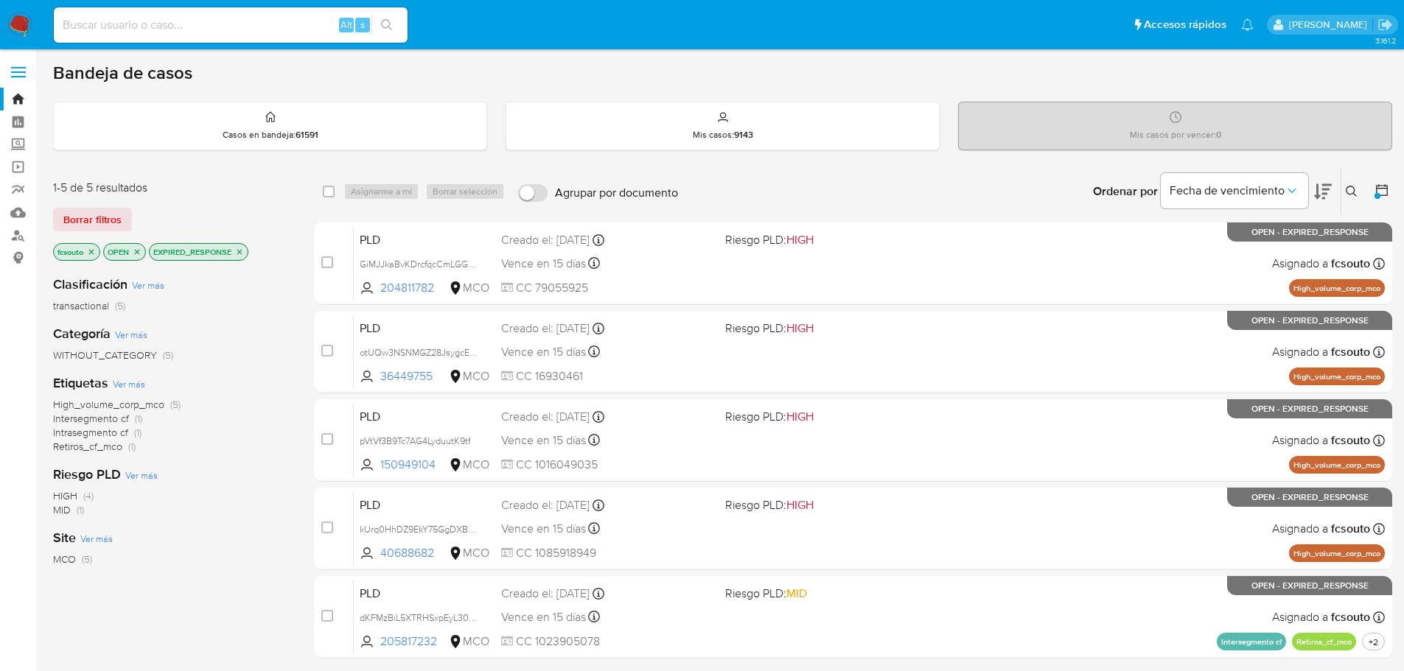
click at [15, 31] on img at bounding box center [19, 25] width 25 height 25
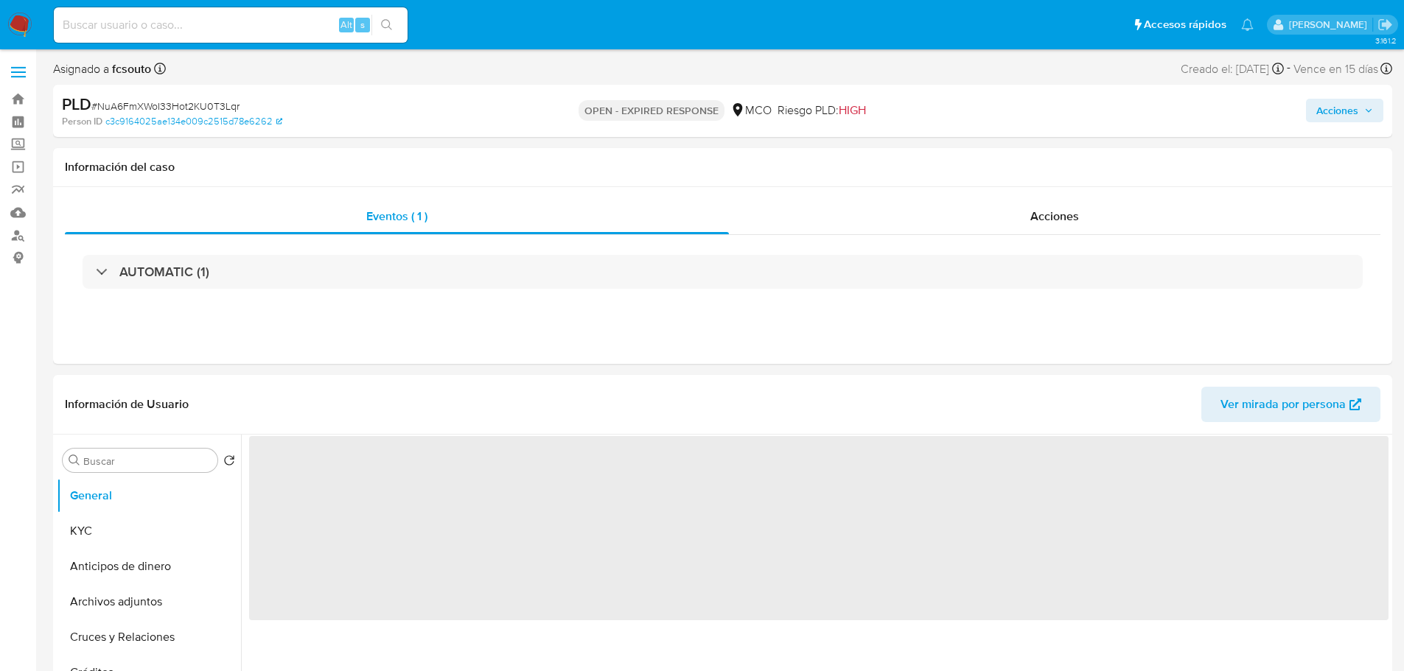
select select "10"
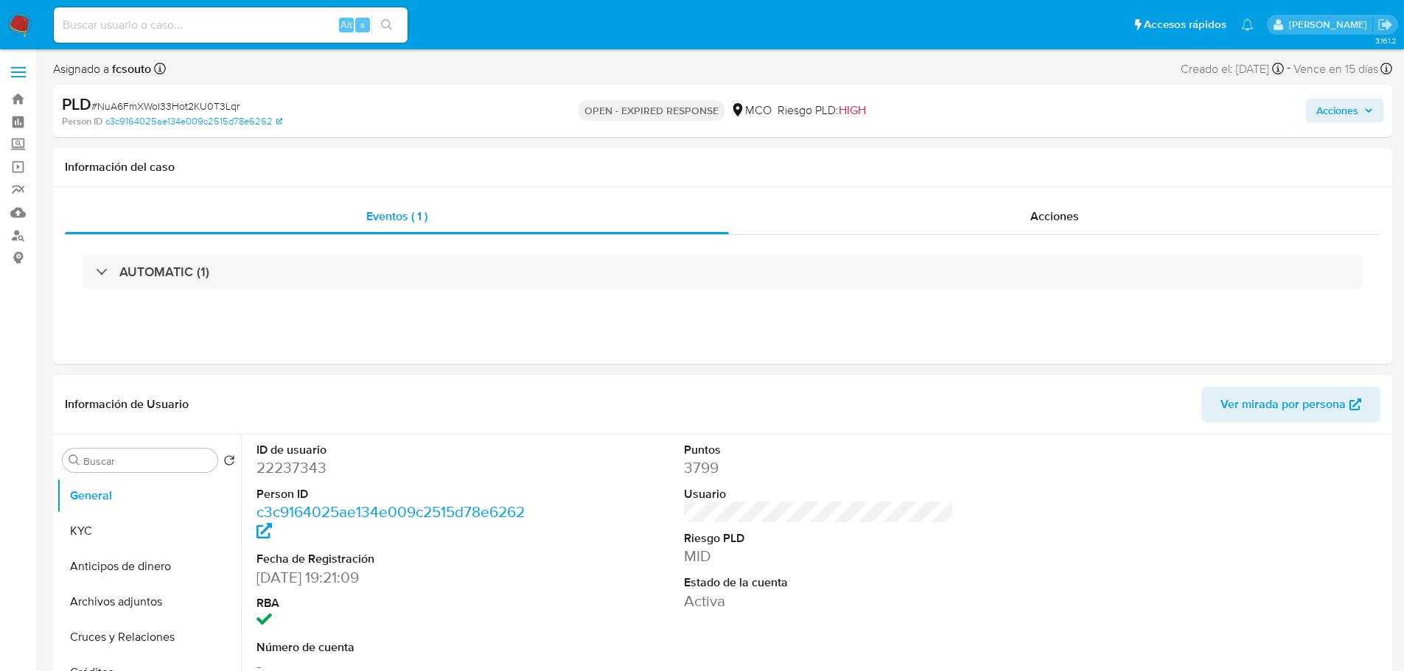
scroll to position [74, 0]
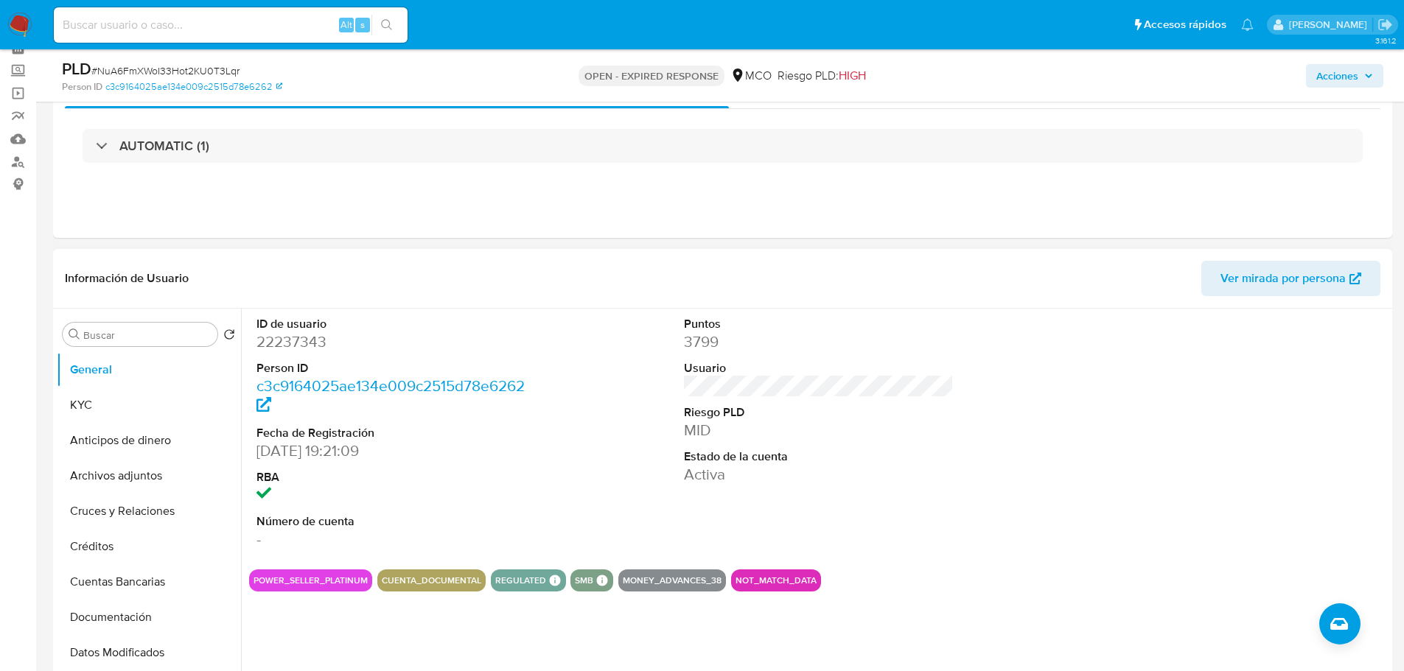
click at [286, 339] on dd "22237343" at bounding box center [391, 342] width 270 height 21
copy dd "22237343"
click at [535, 333] on div "ID de usuario 22237343 Person ID c3c9164025ae134e009c2515d78e6262 Fecha de Regi…" at bounding box center [818, 433] width 1139 height 249
click at [292, 343] on dd "22237343" at bounding box center [391, 342] width 270 height 21
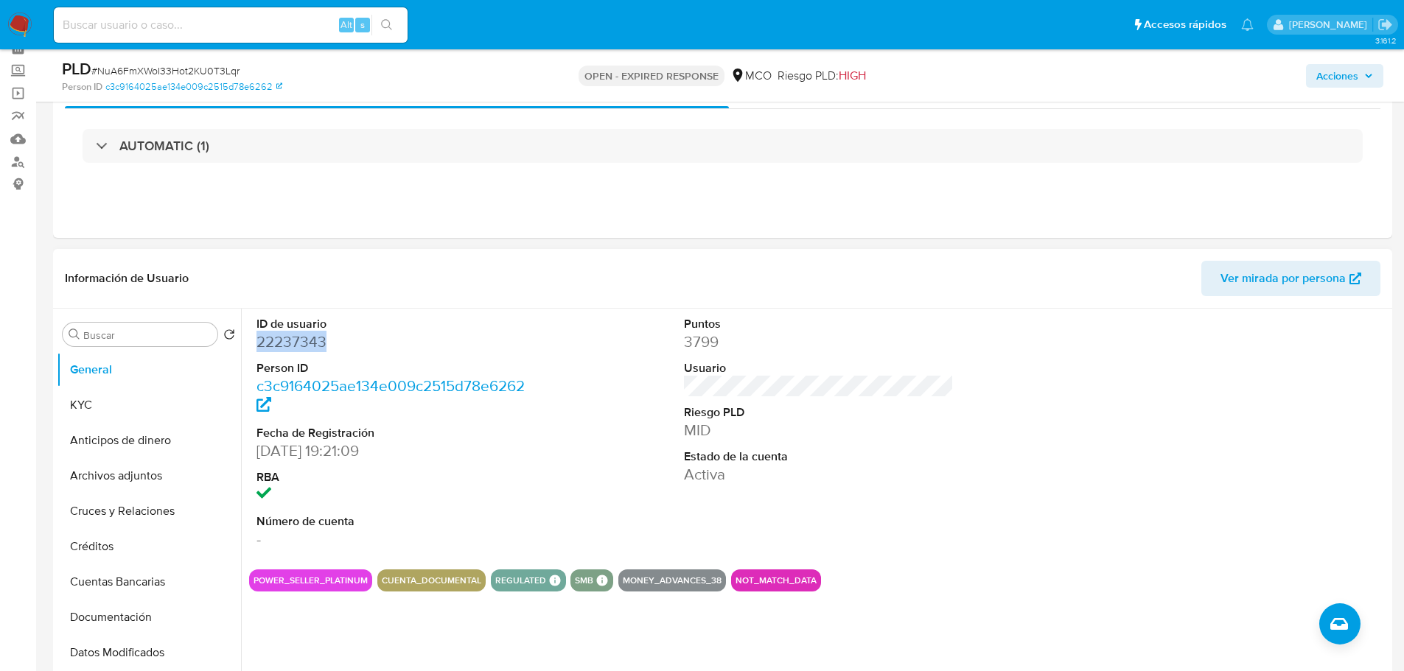
click at [292, 343] on dd "22237343" at bounding box center [391, 342] width 270 height 21
copy dd "22237343"
click at [306, 345] on dd "22237343" at bounding box center [391, 342] width 270 height 21
drag, startPoint x: 434, startPoint y: 313, endPoint x: 504, endPoint y: 452, distance: 155.9
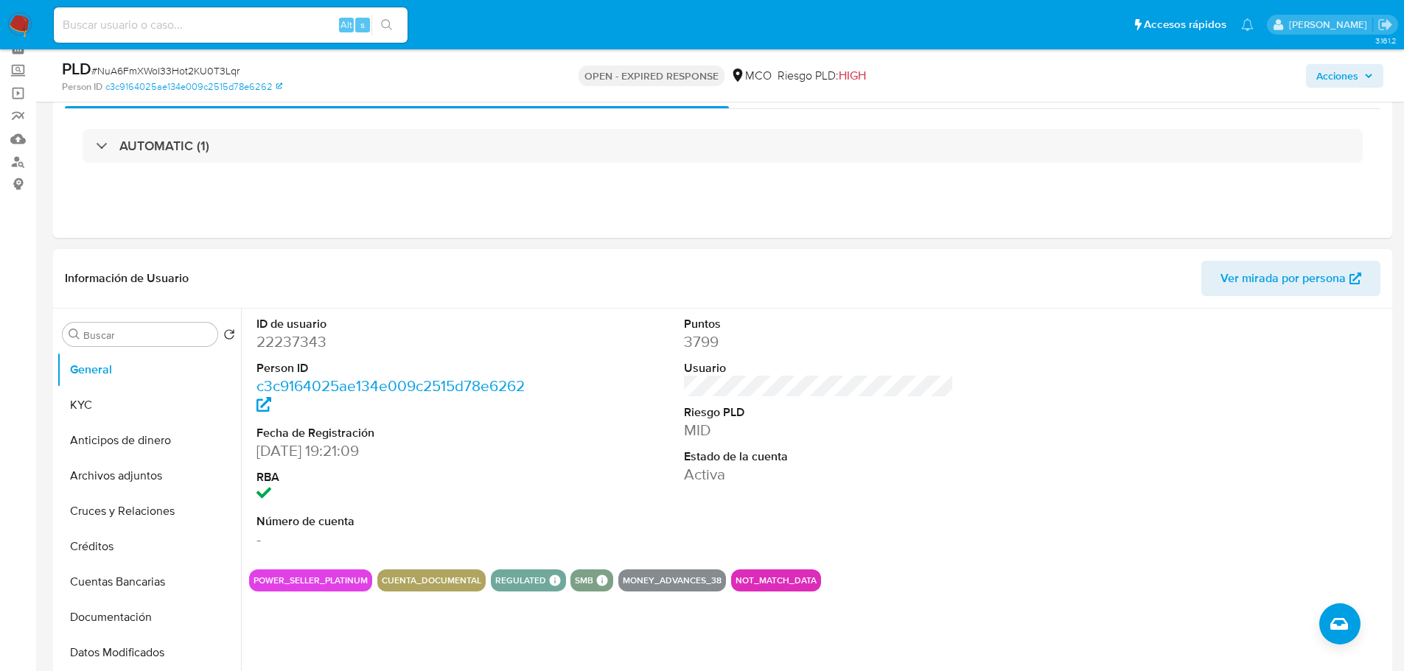
click at [435, 313] on div "ID de usuario 22237343 Person ID c3c9164025ae134e009c2515d78e6262 Fecha de Regi…" at bounding box center [391, 433] width 285 height 249
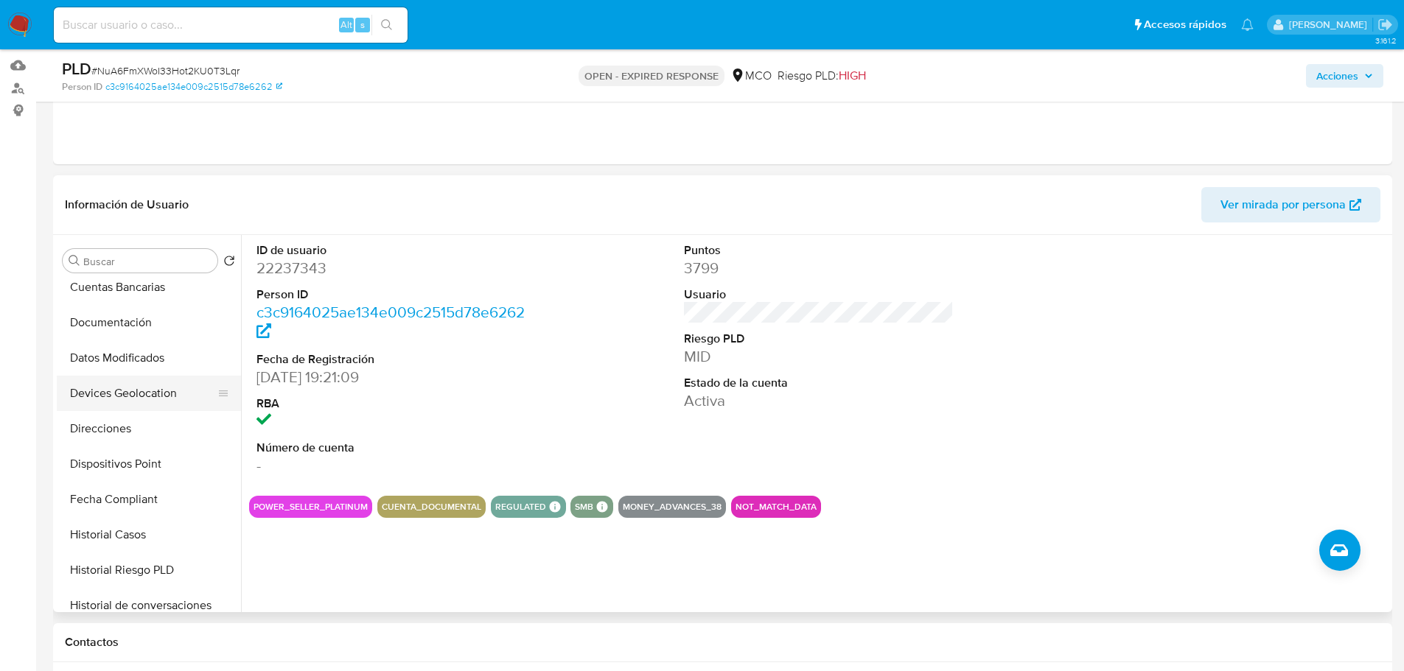
scroll to position [295, 0]
click at [164, 459] on button "Historial Casos" at bounding box center [143, 461] width 172 height 35
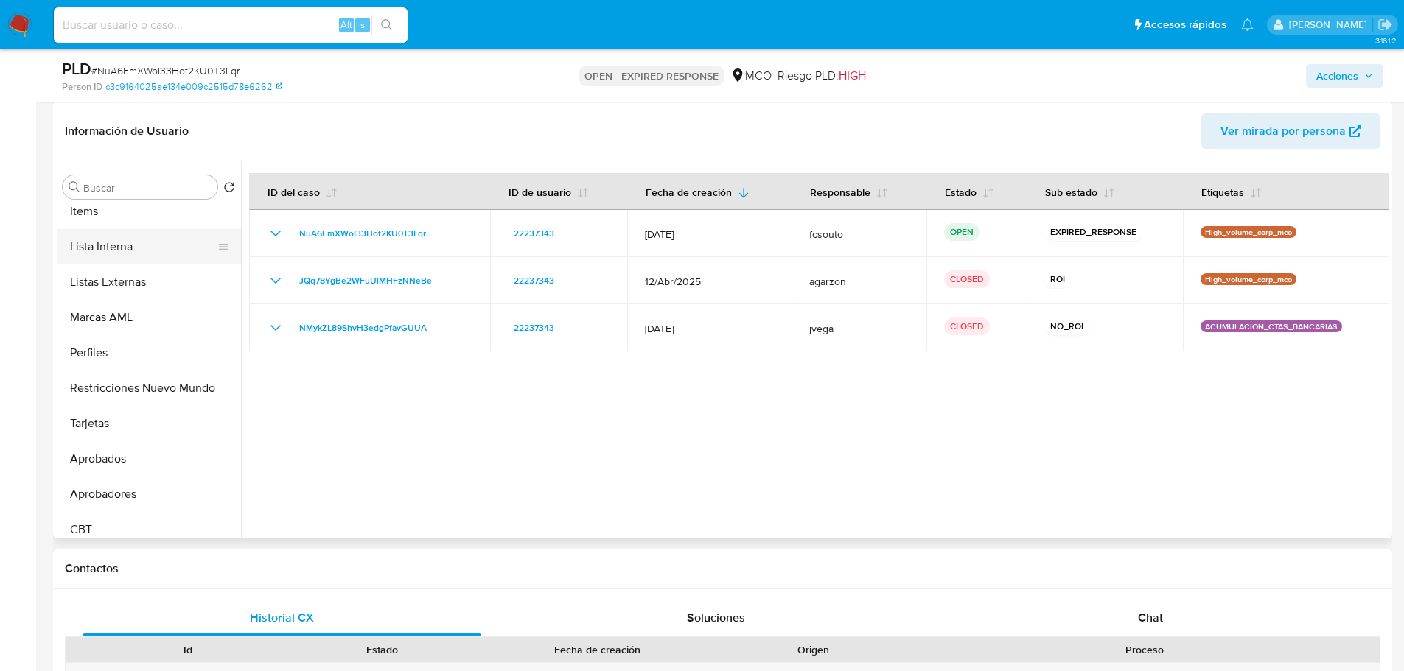
scroll to position [693, 0]
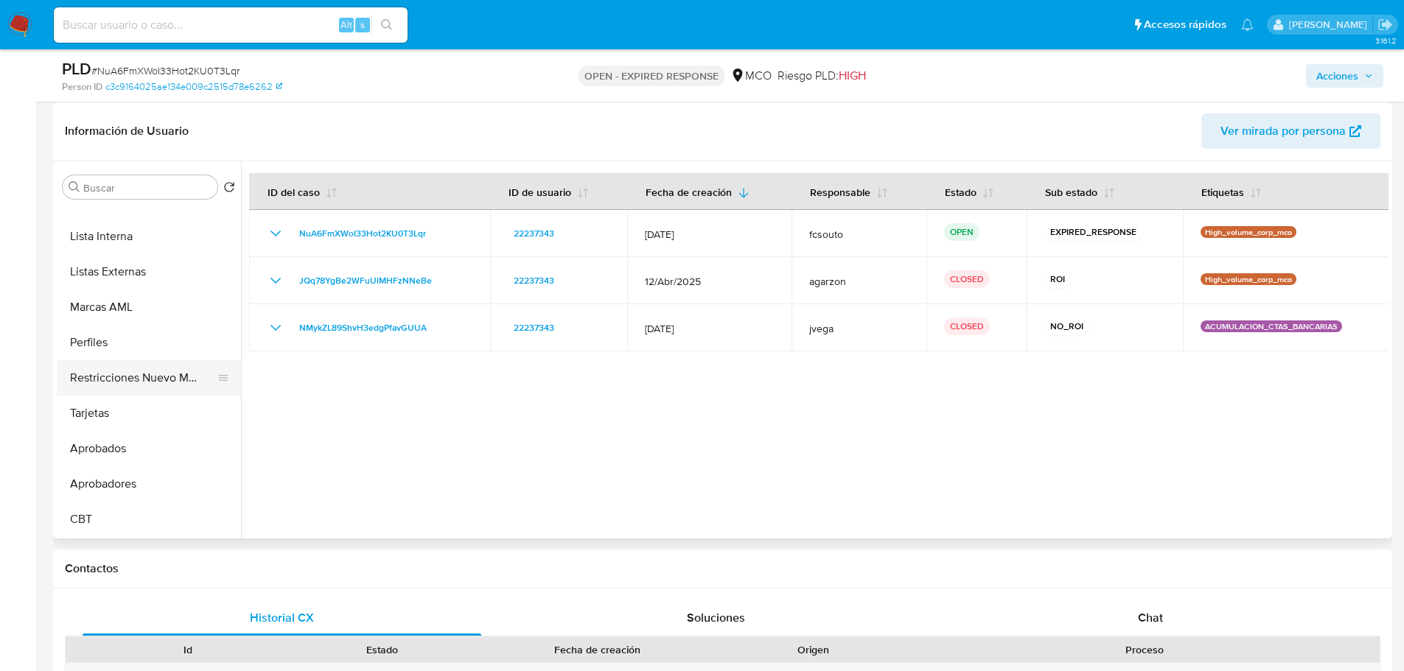
click at [133, 380] on button "Restricciones Nuevo Mundo" at bounding box center [143, 377] width 172 height 35
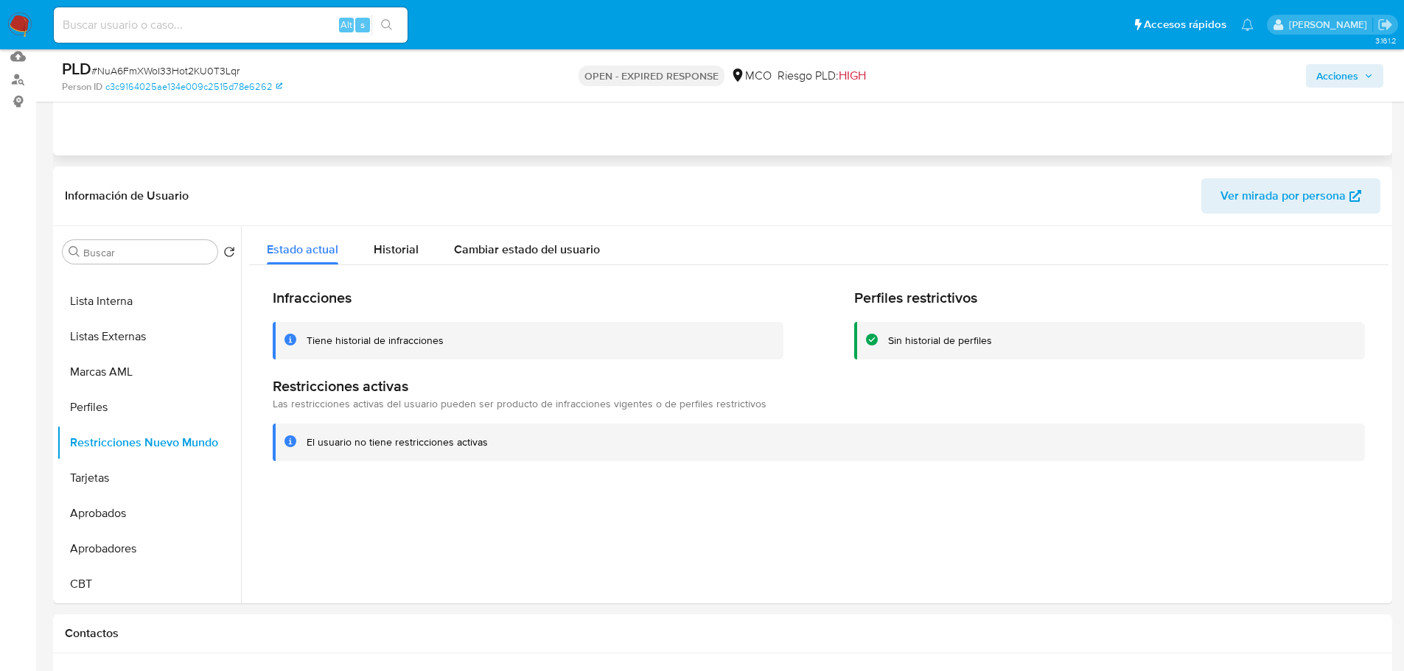
scroll to position [0, 0]
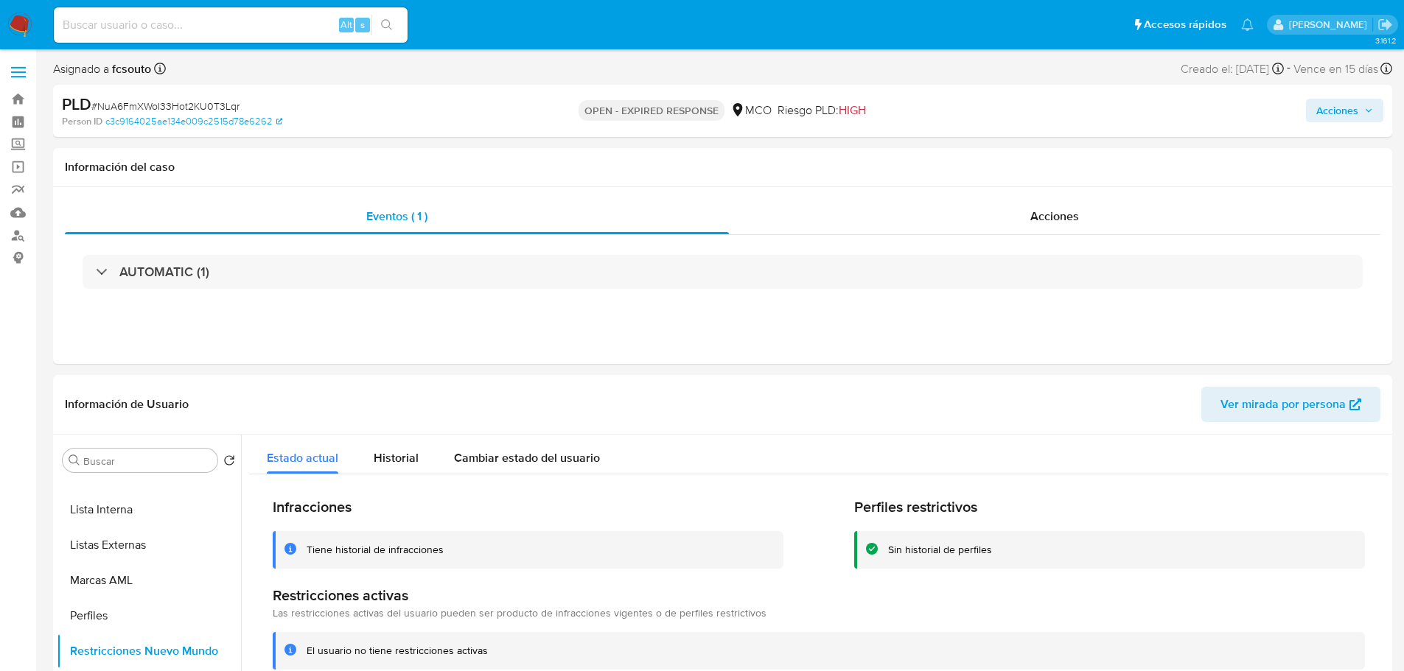
drag, startPoint x: 1336, startPoint y: 118, endPoint x: 1327, endPoint y: 122, distance: 9.6
click at [1336, 118] on span "Acciones" at bounding box center [1337, 111] width 42 height 24
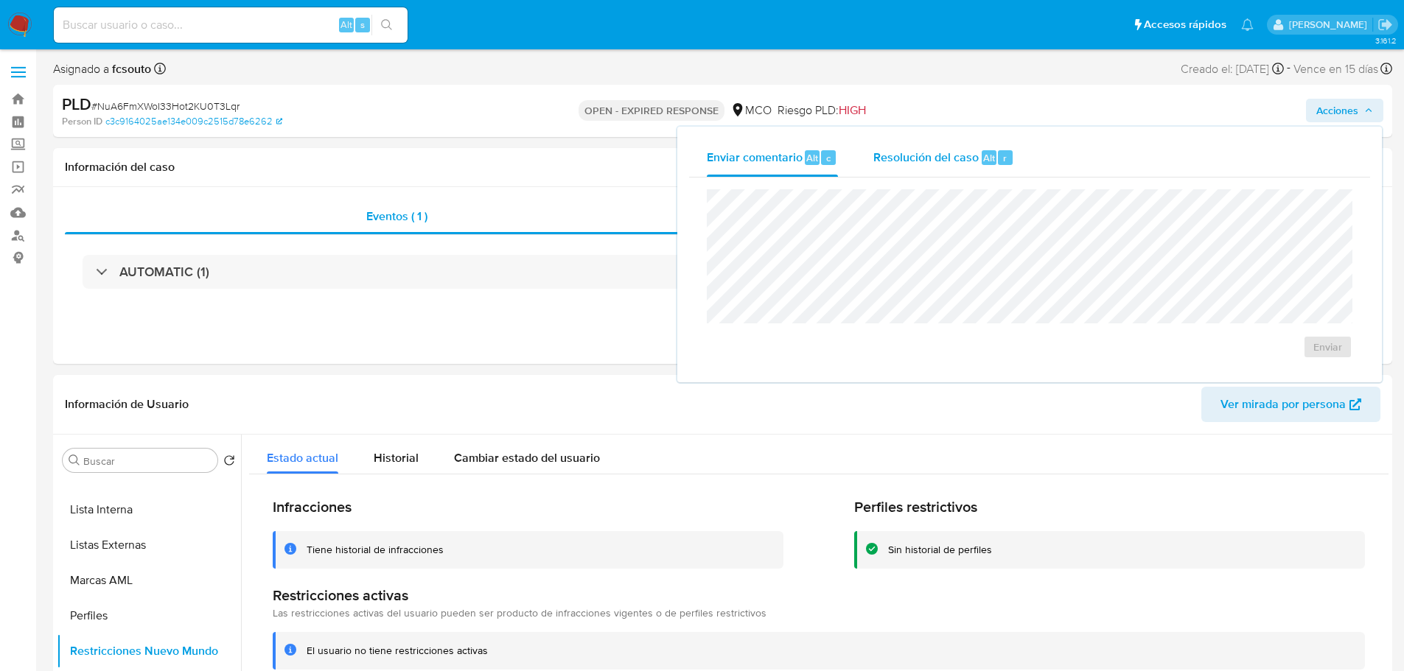
click at [989, 164] on span "Alt" at bounding box center [989, 158] width 12 height 14
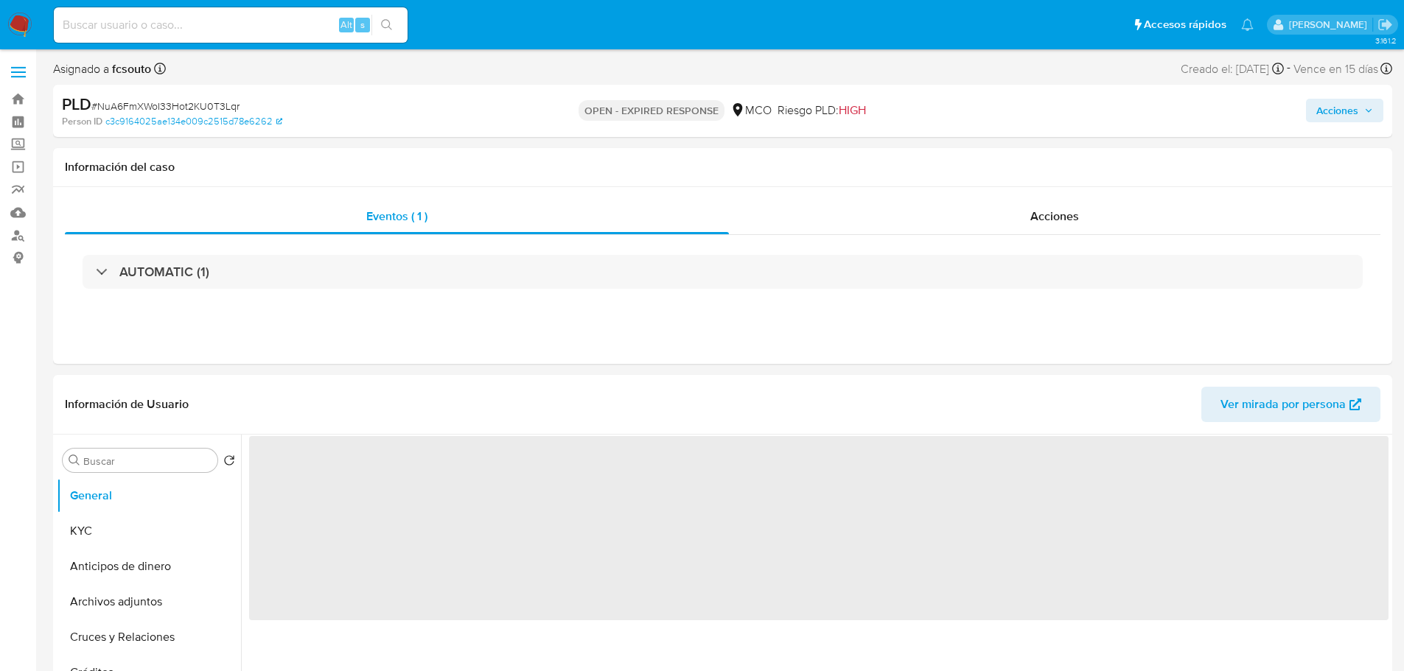
select select "10"
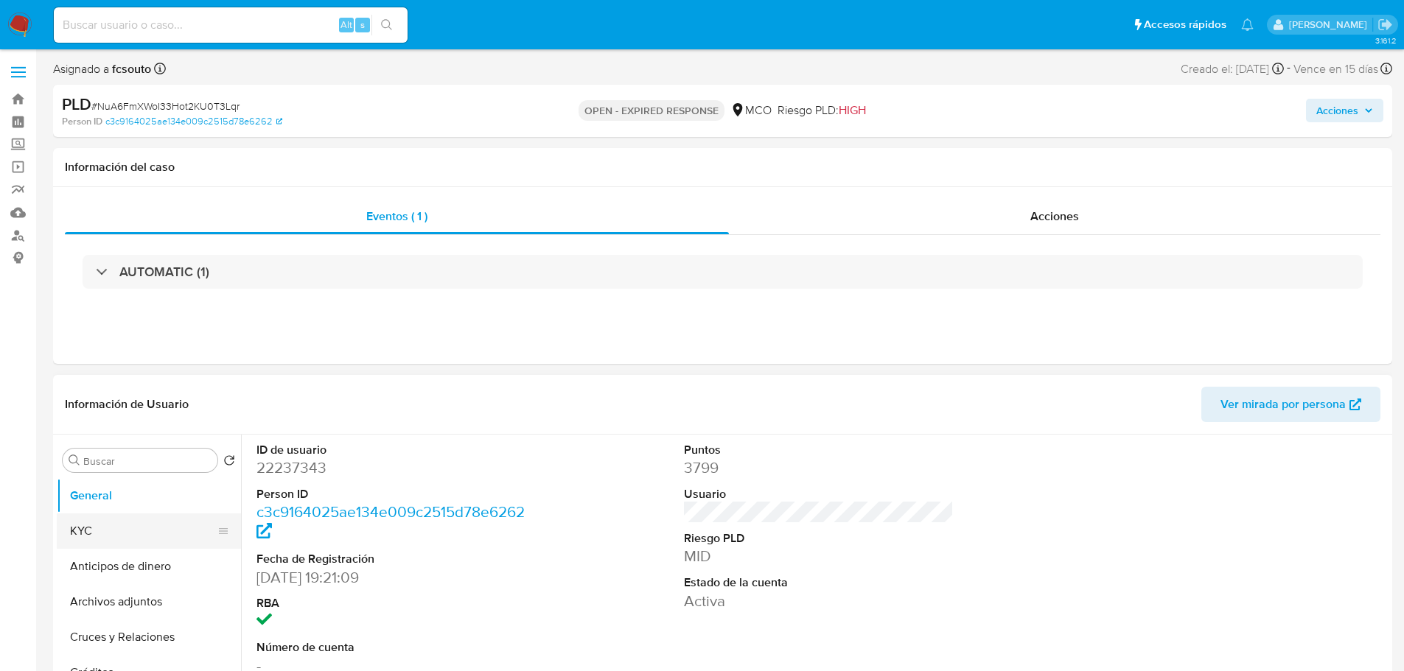
click at [116, 529] on button "KYC" at bounding box center [143, 531] width 172 height 35
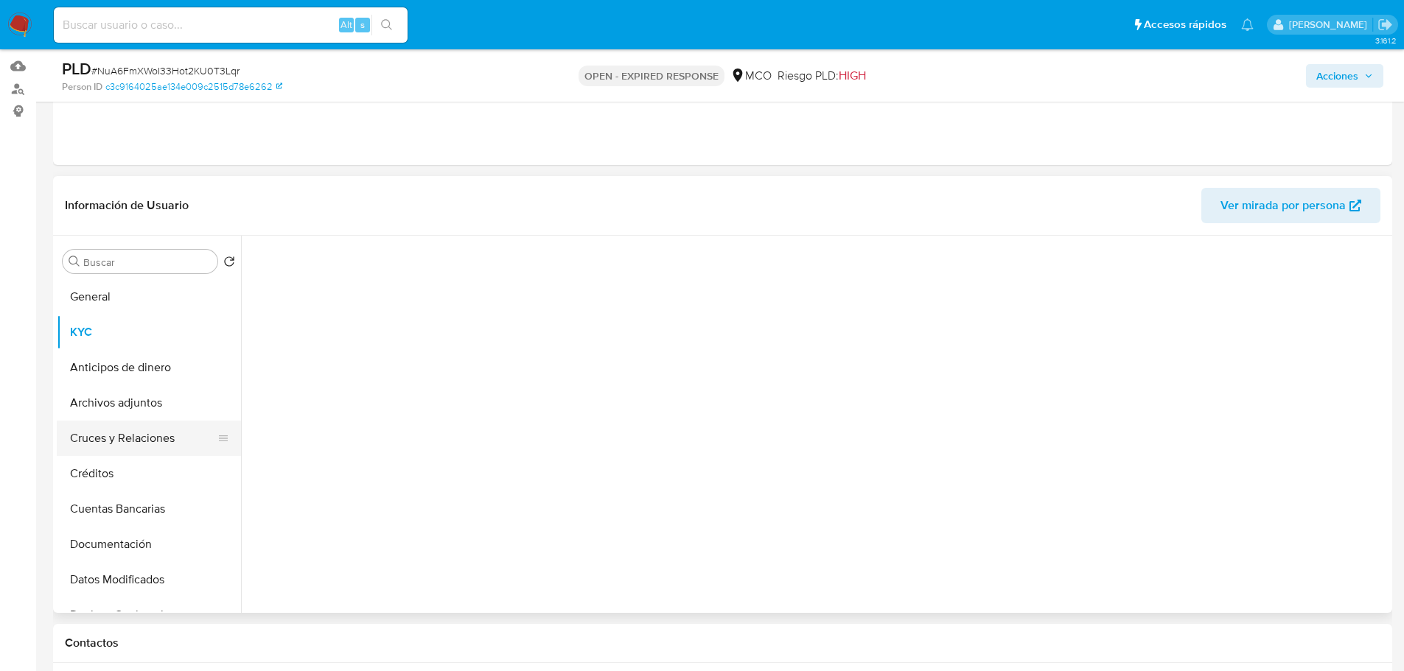
scroll to position [147, 0]
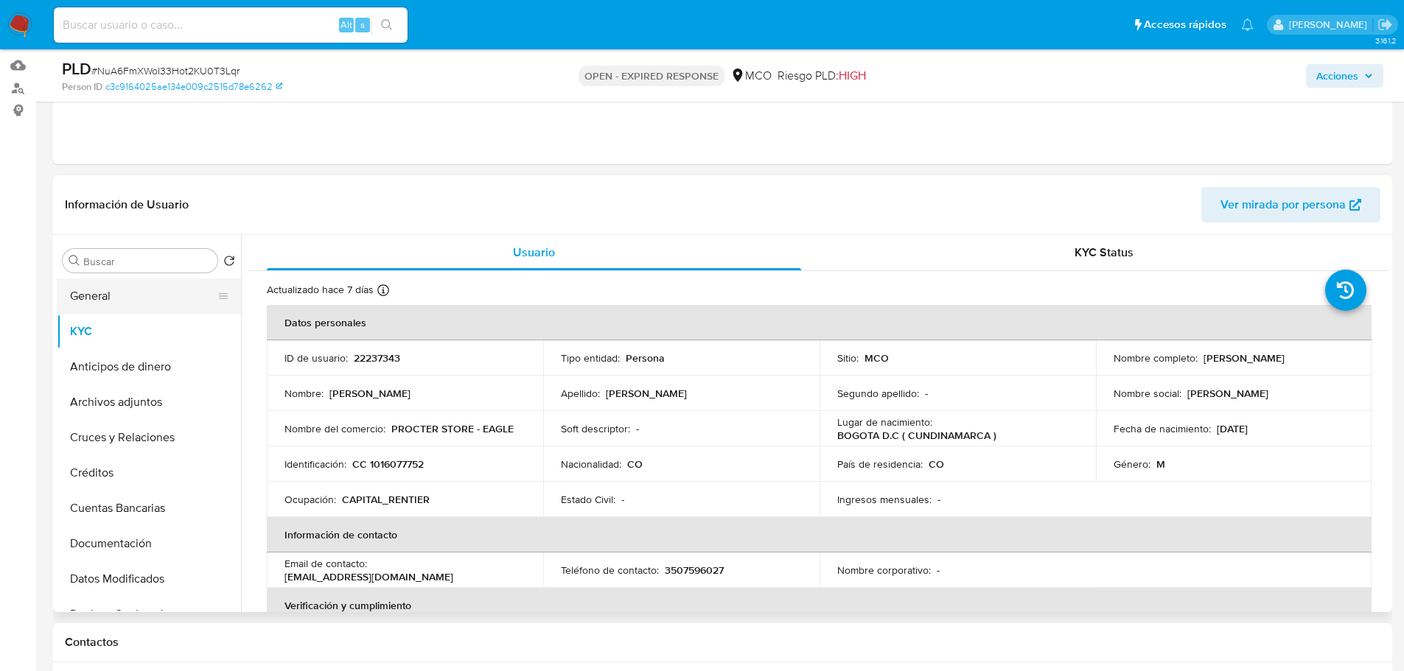
click at [134, 301] on button "General" at bounding box center [143, 296] width 172 height 35
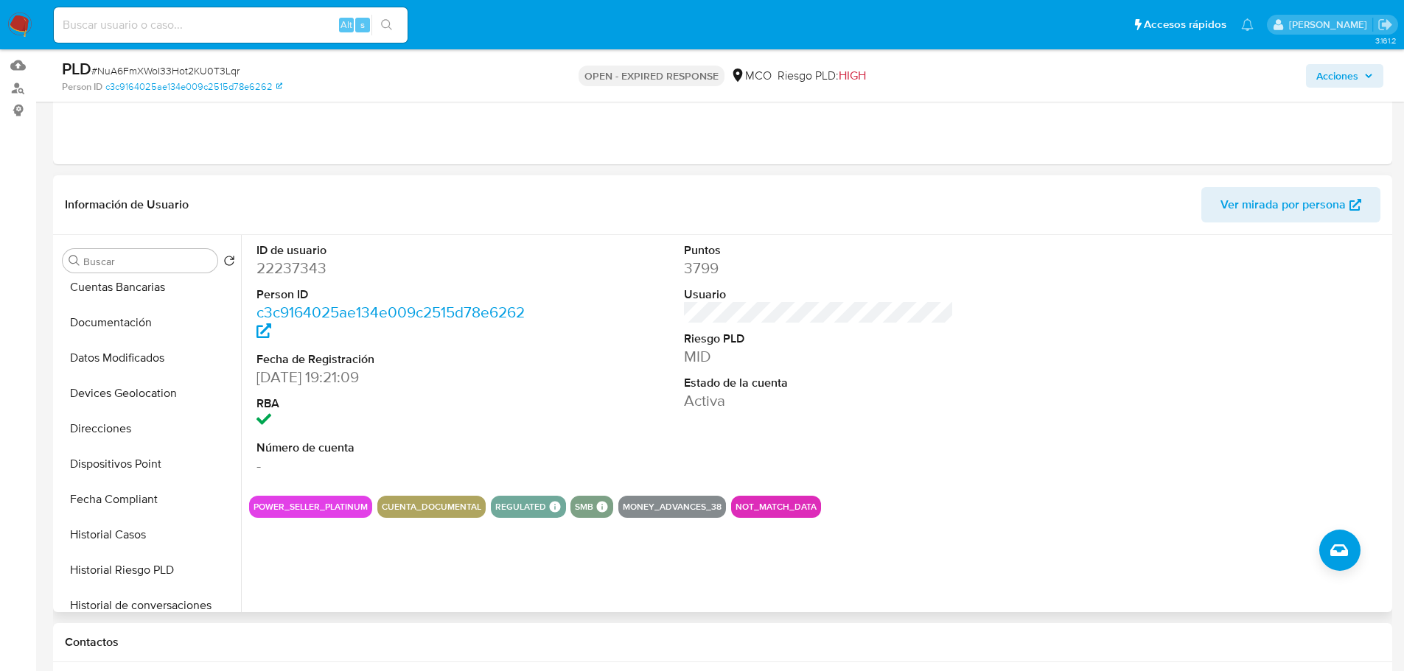
scroll to position [295, 0]
click at [131, 461] on button "Historial Casos" at bounding box center [143, 461] width 172 height 35
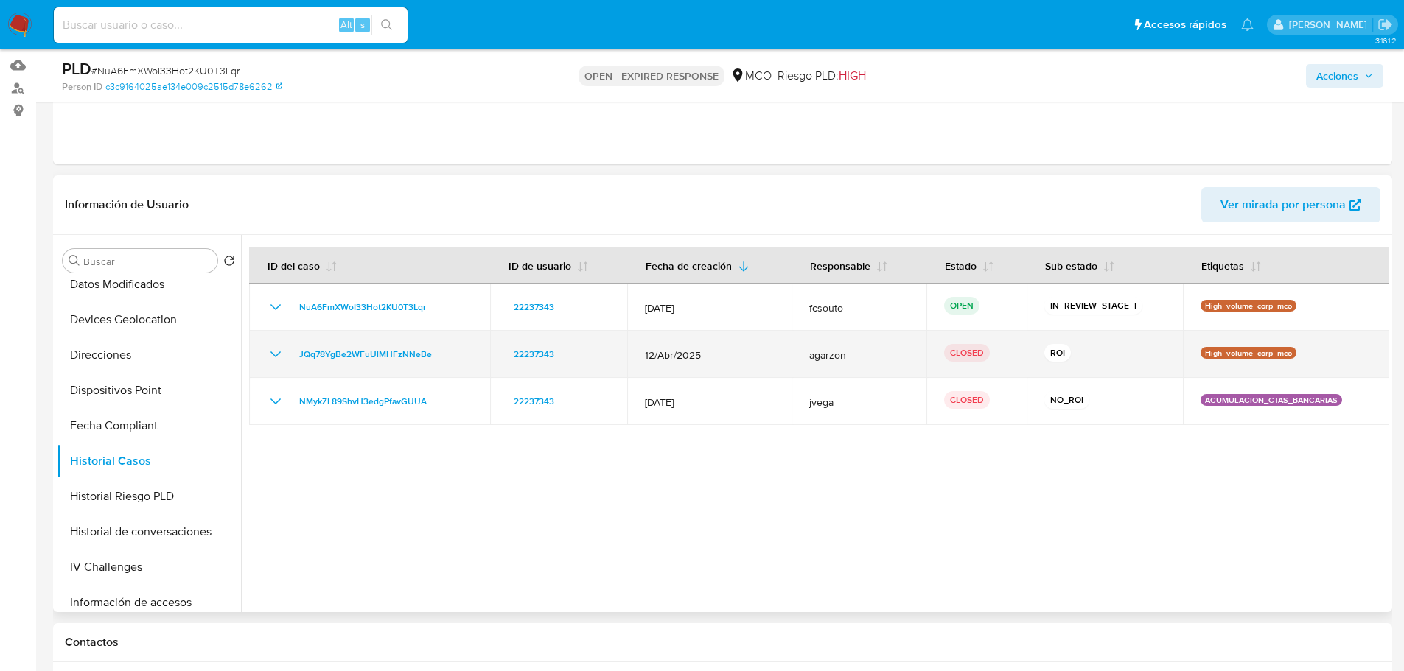
click at [275, 355] on icon "Mostrar/Ocultar" at bounding box center [275, 355] width 10 height 6
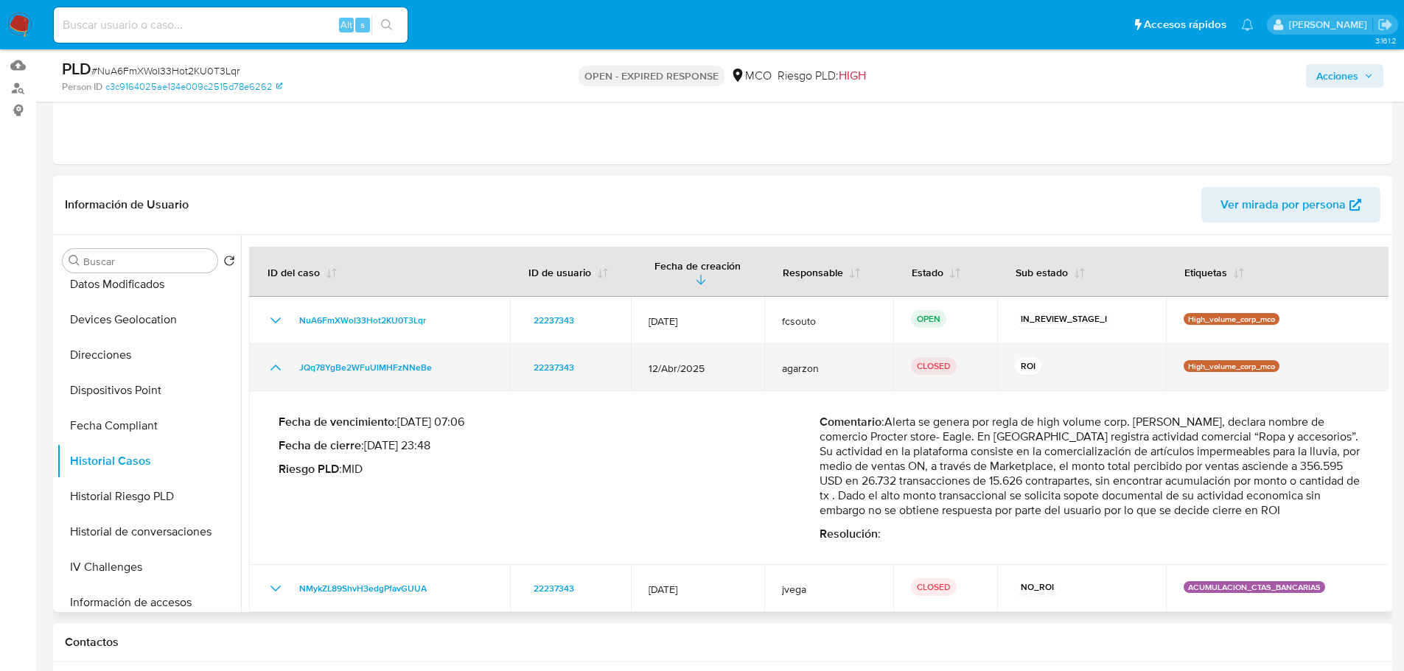
click at [275, 355] on td "JQq78YgBe2WFuUlMHFzNNeBe" at bounding box center [379, 367] width 261 height 47
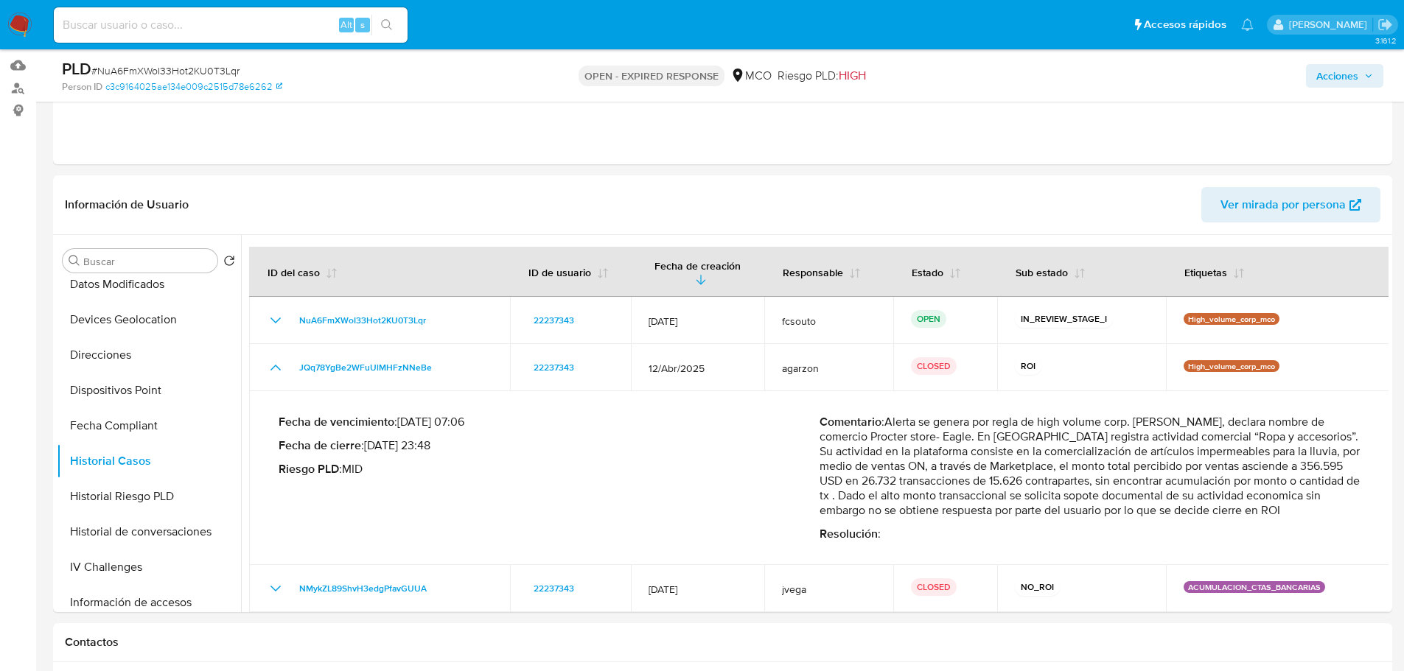
scroll to position [0, 0]
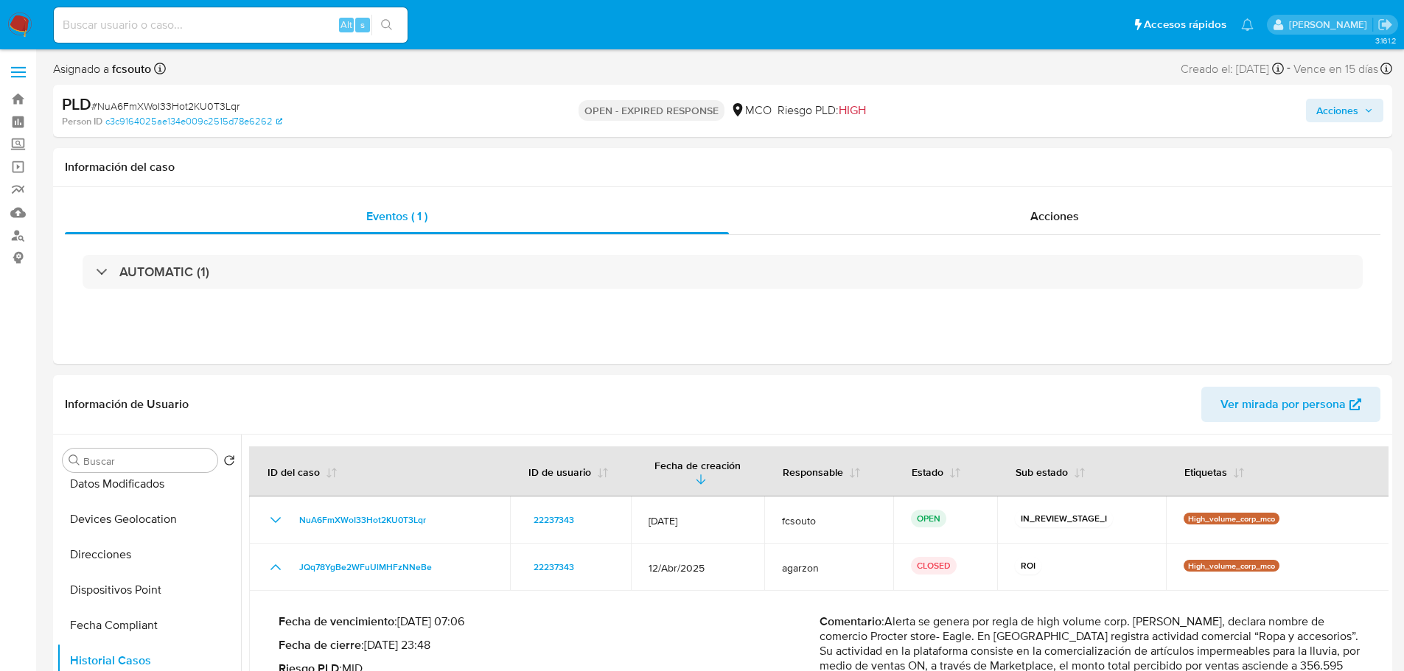
click at [1361, 113] on span "Acciones" at bounding box center [1344, 110] width 57 height 21
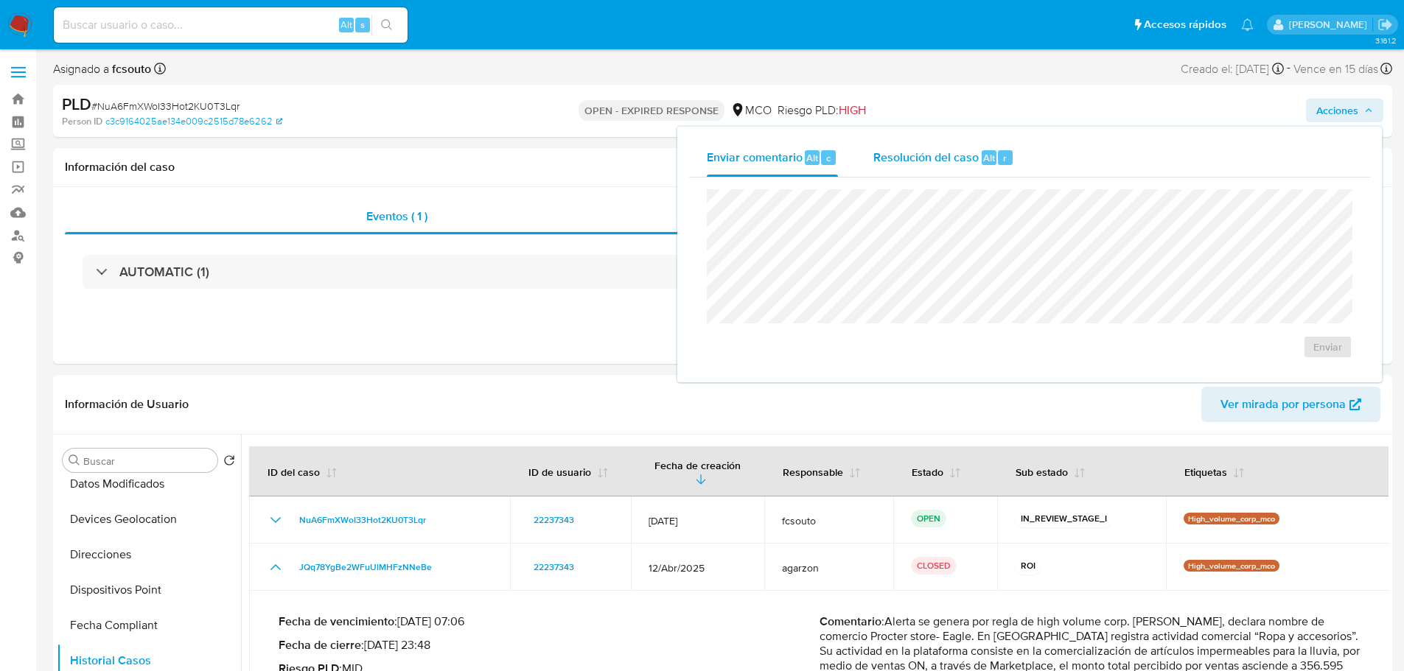
click at [931, 164] on span "Resolución del caso" at bounding box center [925, 157] width 105 height 17
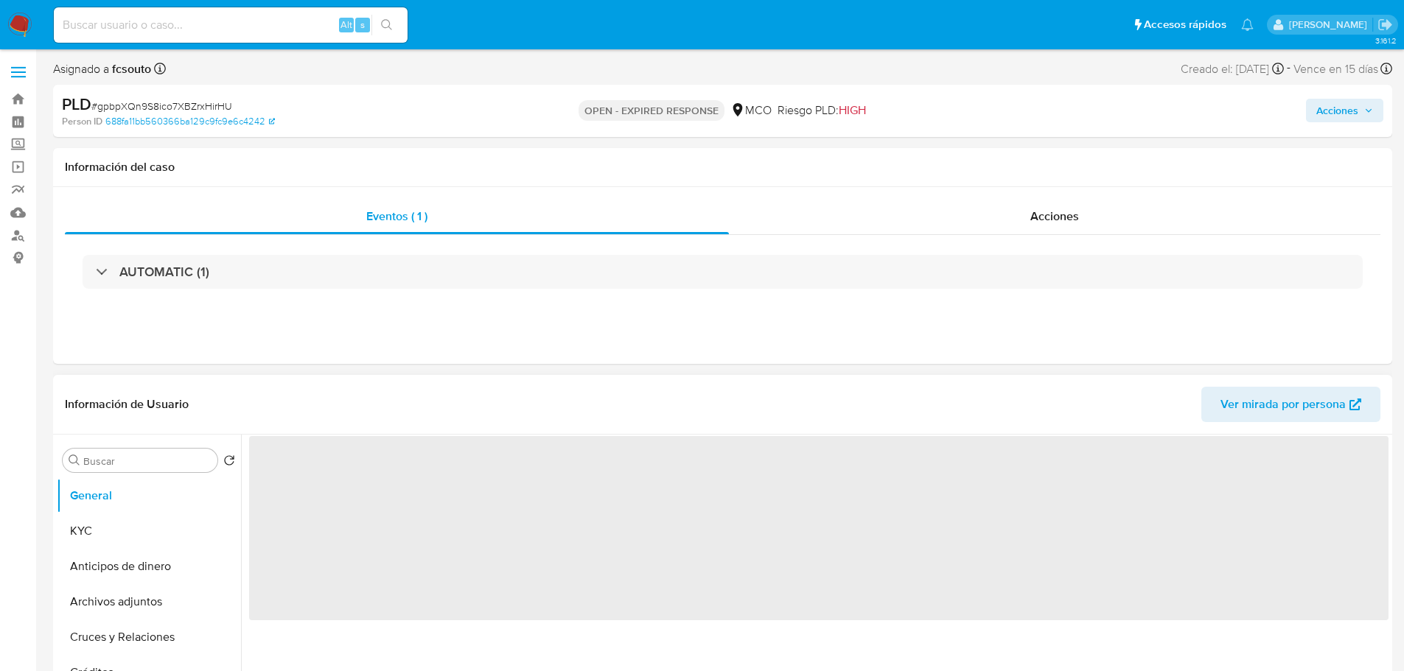
select select "10"
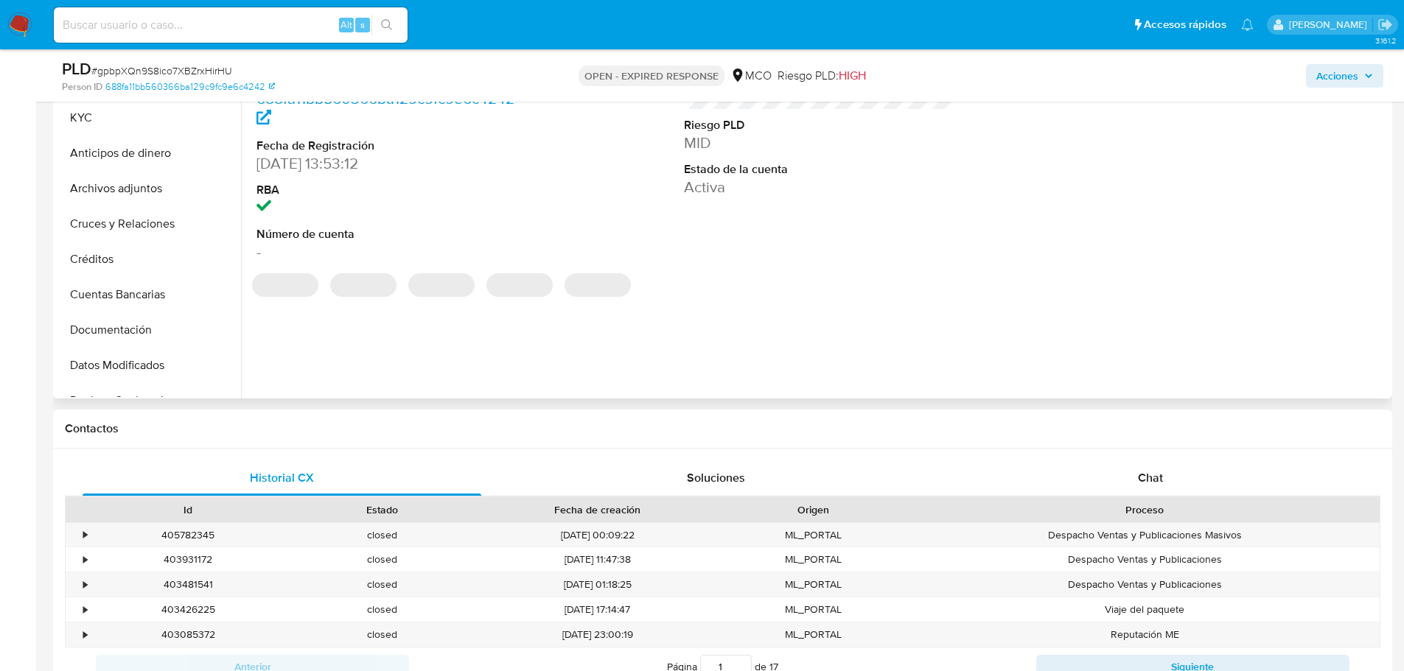
scroll to position [368, 0]
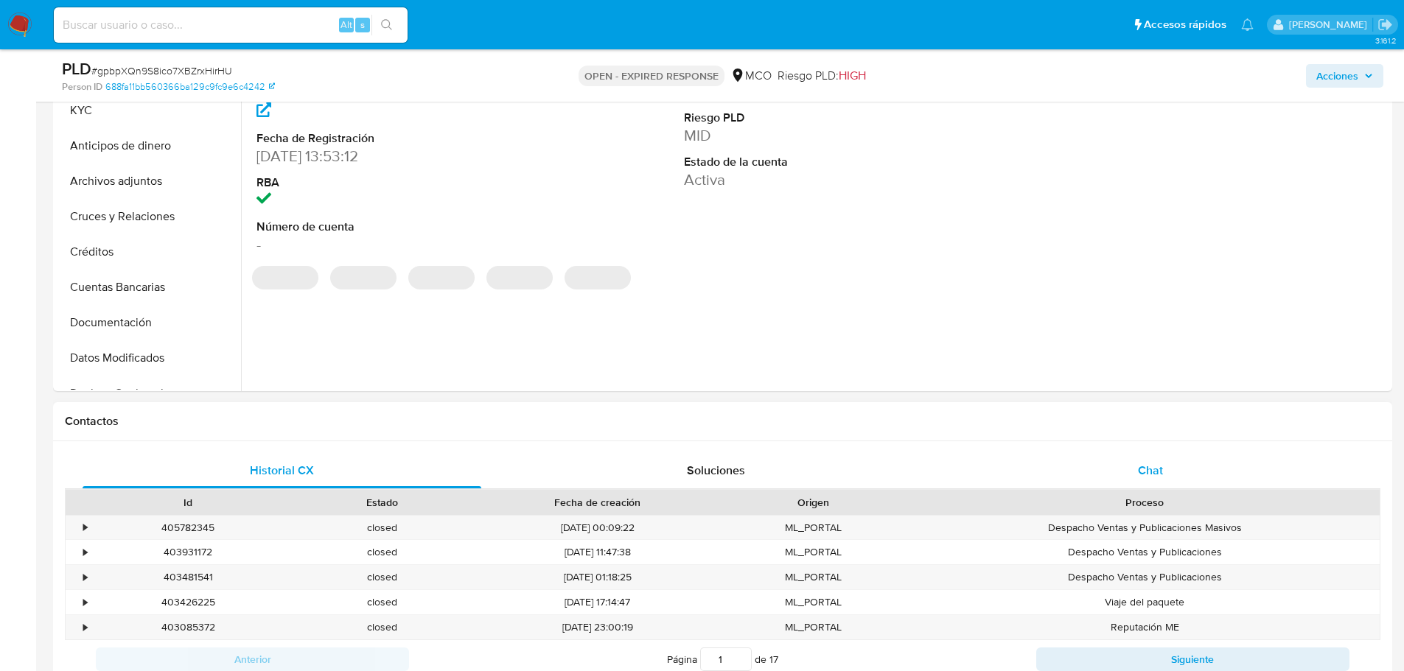
click at [1116, 455] on div "Historial CX Soluciones Chat Id Estado Fecha de creación Origen Proceso • 40578…" at bounding box center [722, 565] width 1339 height 249
click at [1148, 472] on span "Chat" at bounding box center [1150, 470] width 25 height 17
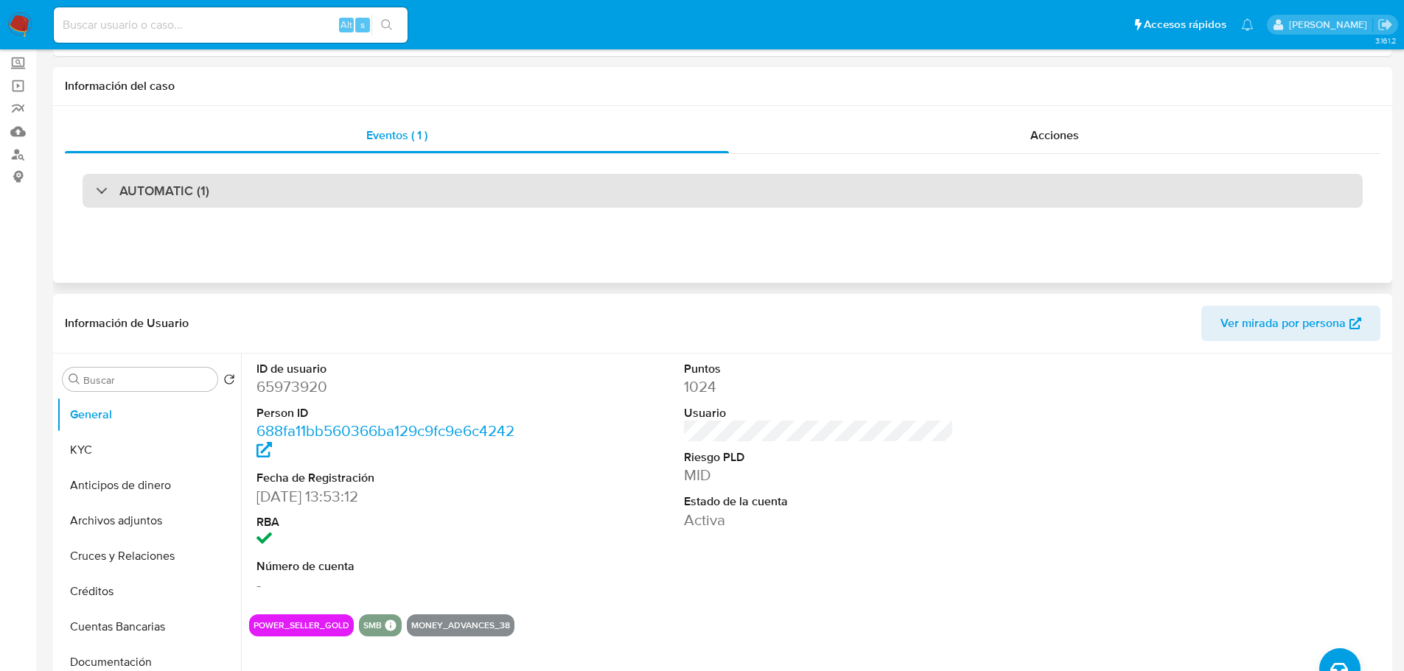
scroll to position [0, 0]
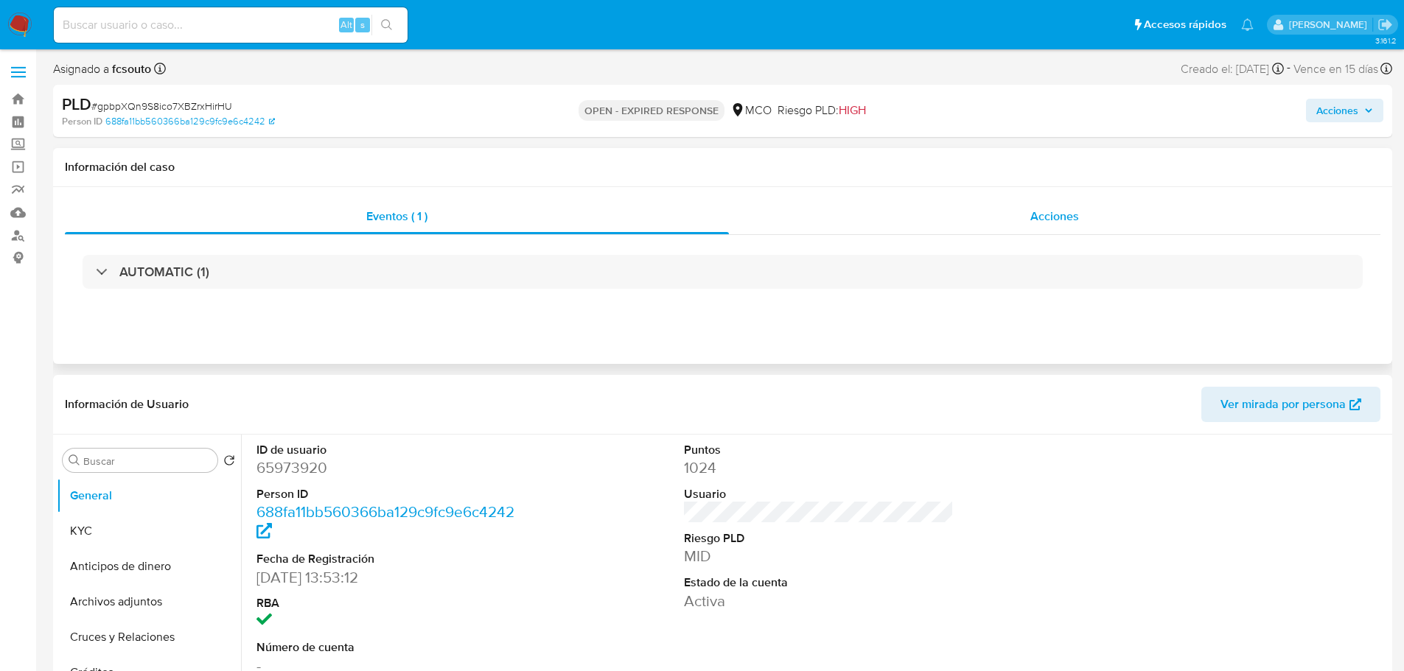
click at [1064, 215] on span "Acciones" at bounding box center [1054, 216] width 49 height 17
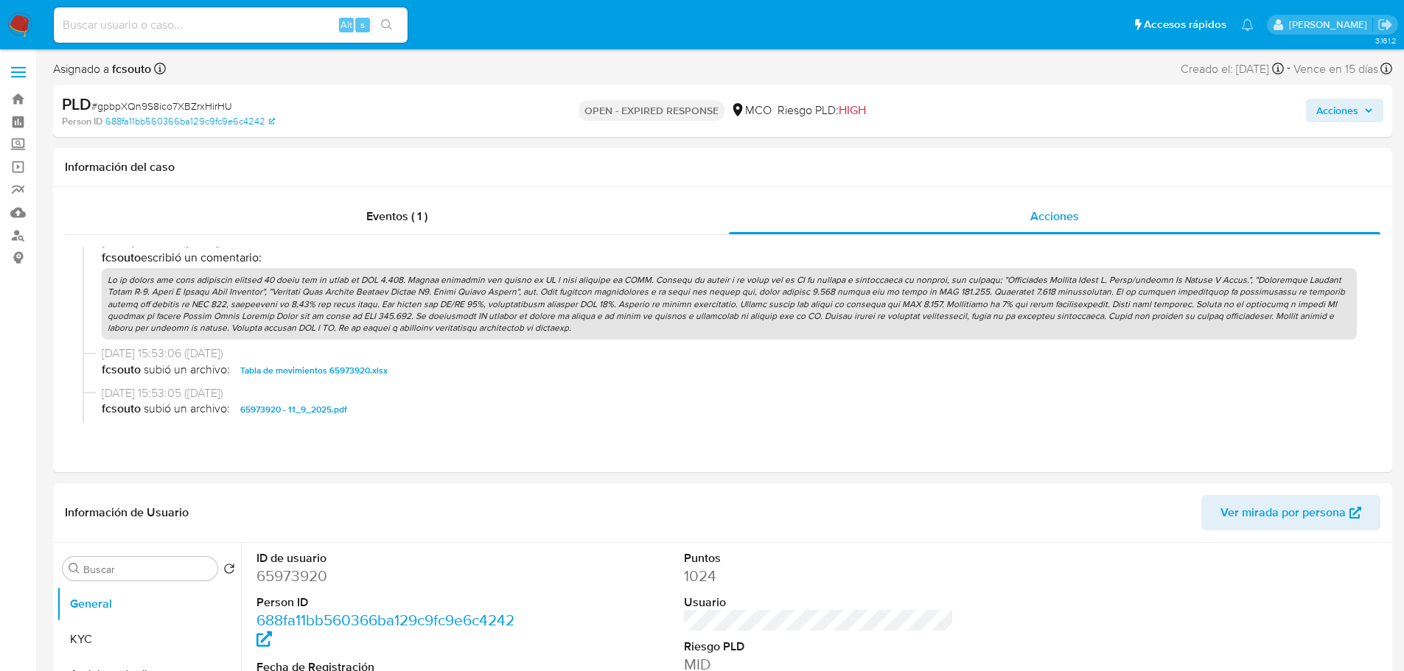
scroll to position [442, 0]
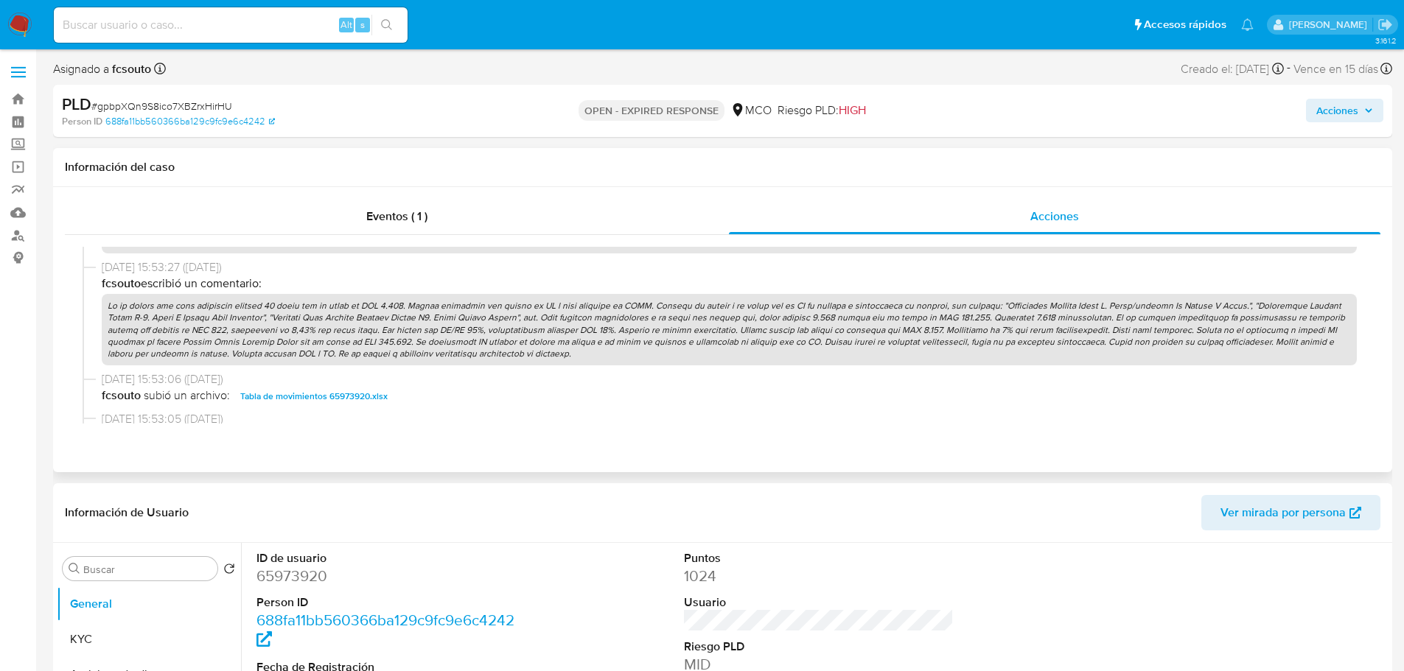
click at [758, 335] on p at bounding box center [729, 329] width 1255 height 71
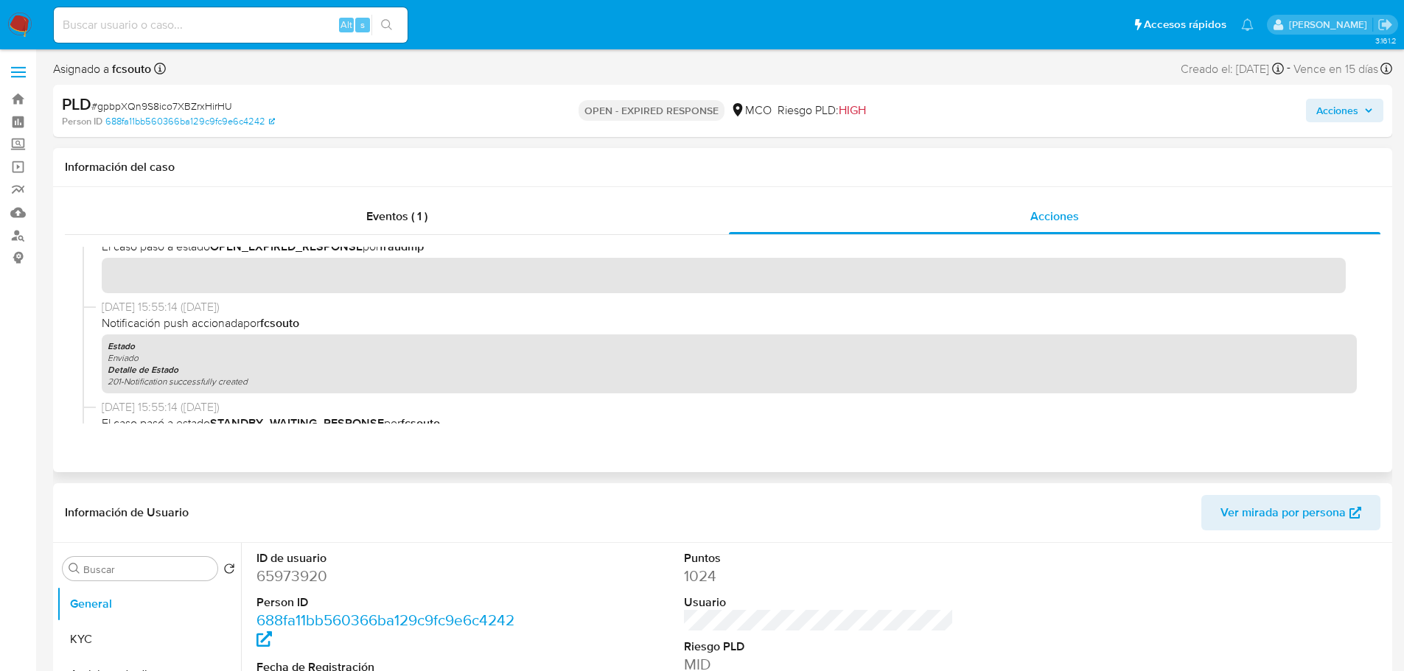
scroll to position [0, 0]
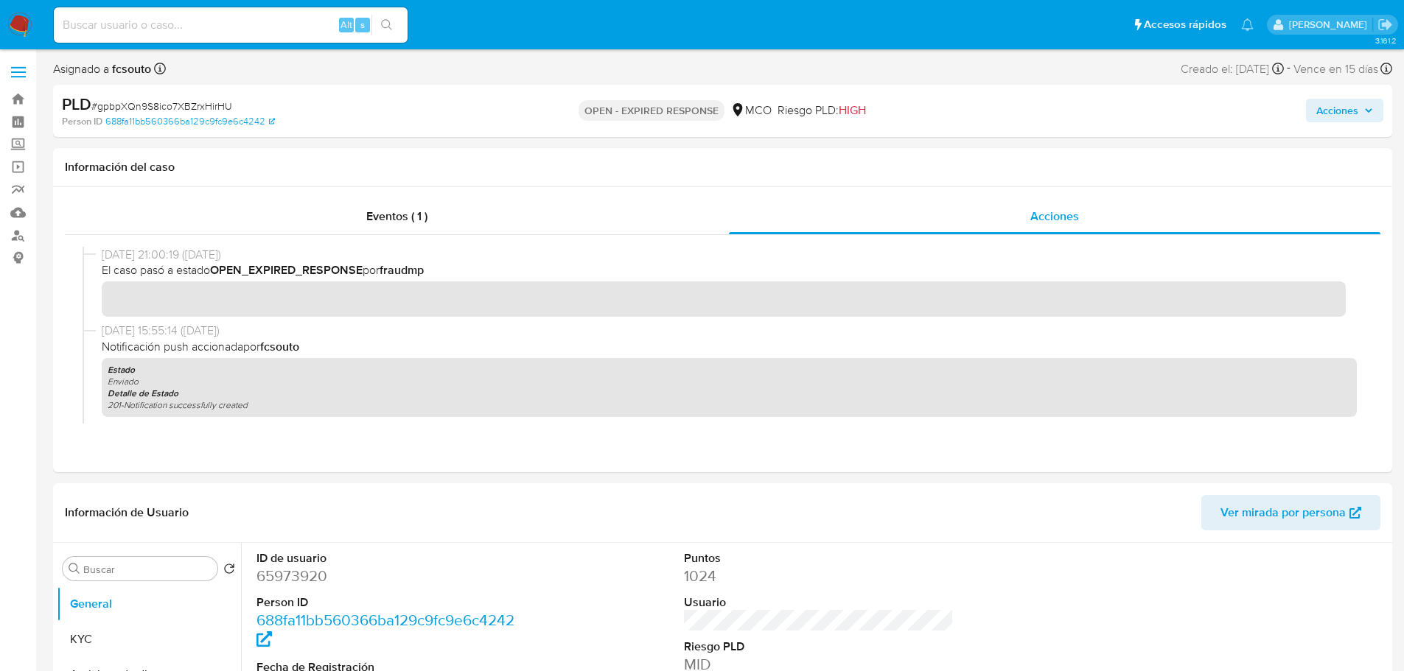
drag, startPoint x: 1343, startPoint y: 111, endPoint x: 1298, endPoint y: 119, distance: 44.8
click at [1343, 112] on span "Acciones" at bounding box center [1337, 111] width 42 height 24
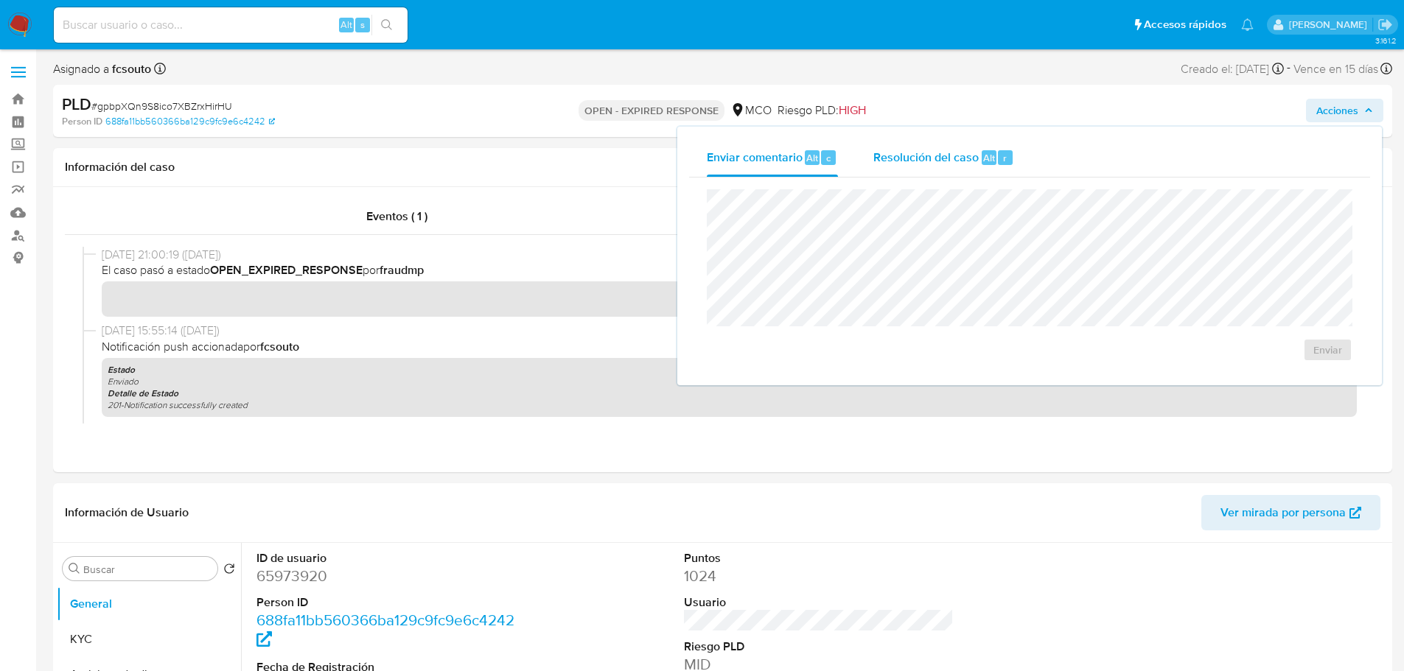
click at [909, 165] on span "Resolución del caso" at bounding box center [925, 157] width 105 height 17
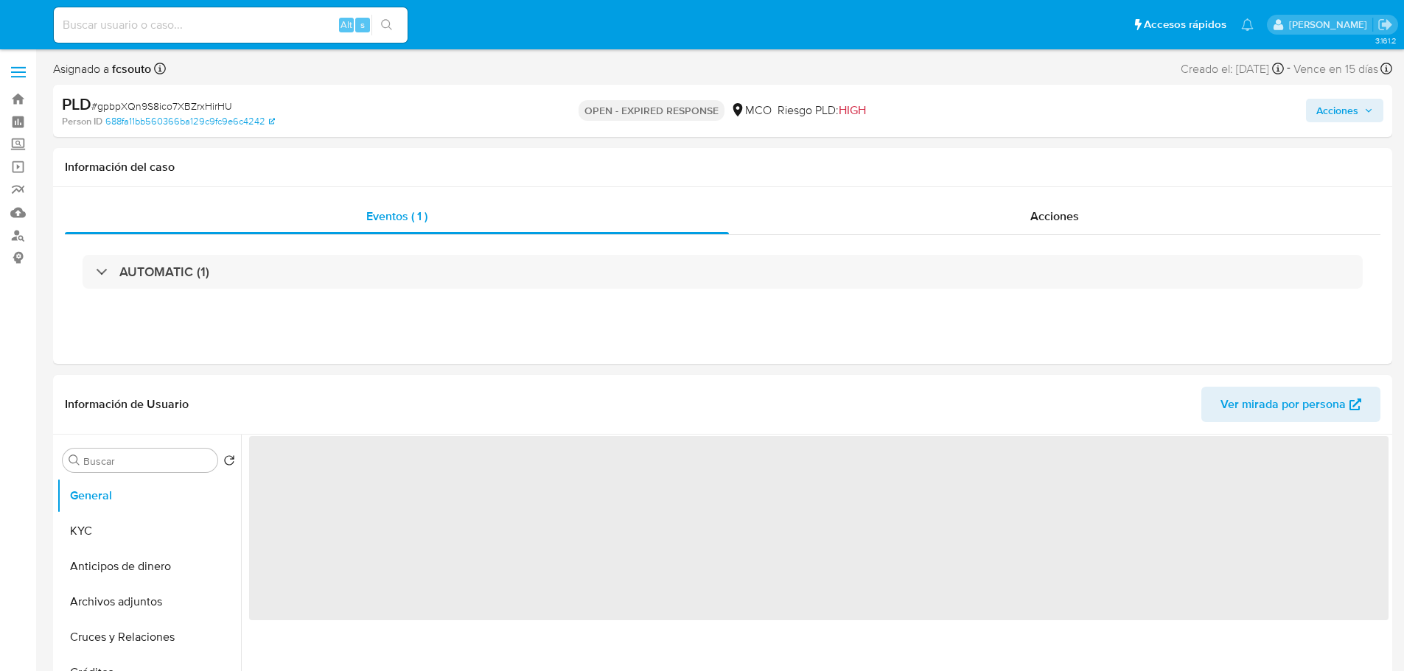
select select "10"
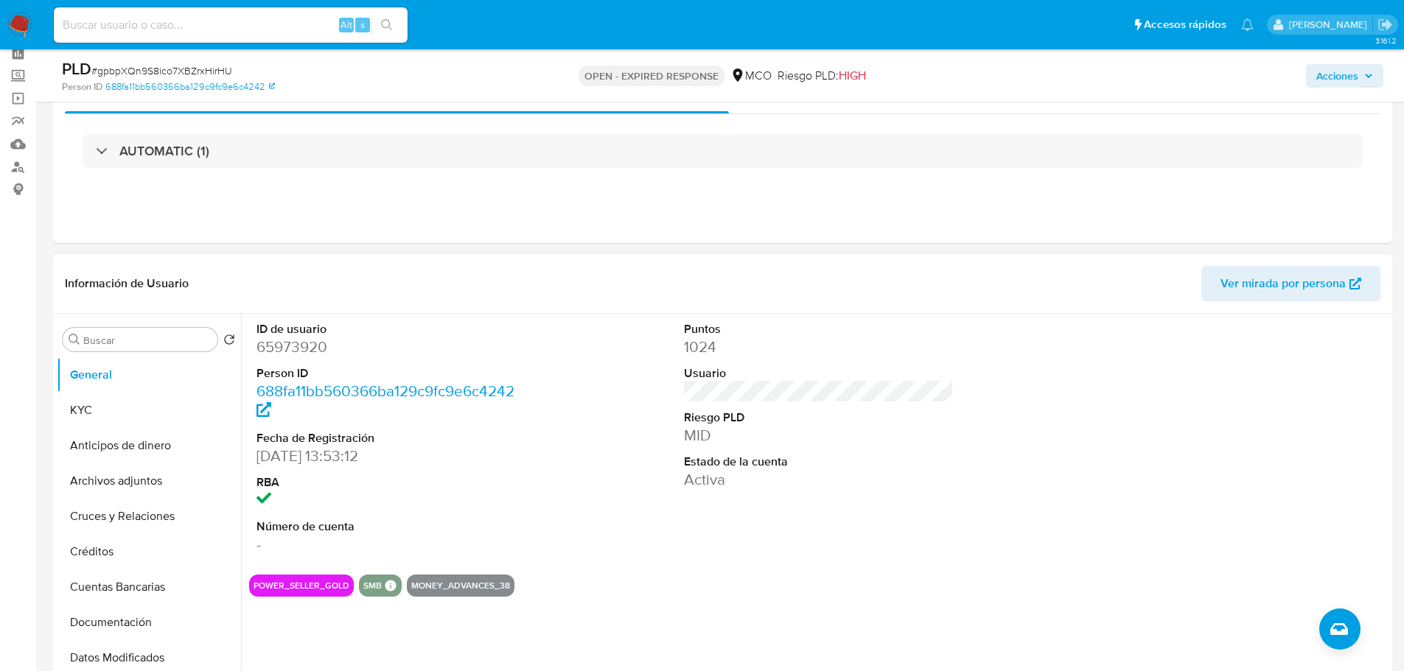
scroll to position [147, 0]
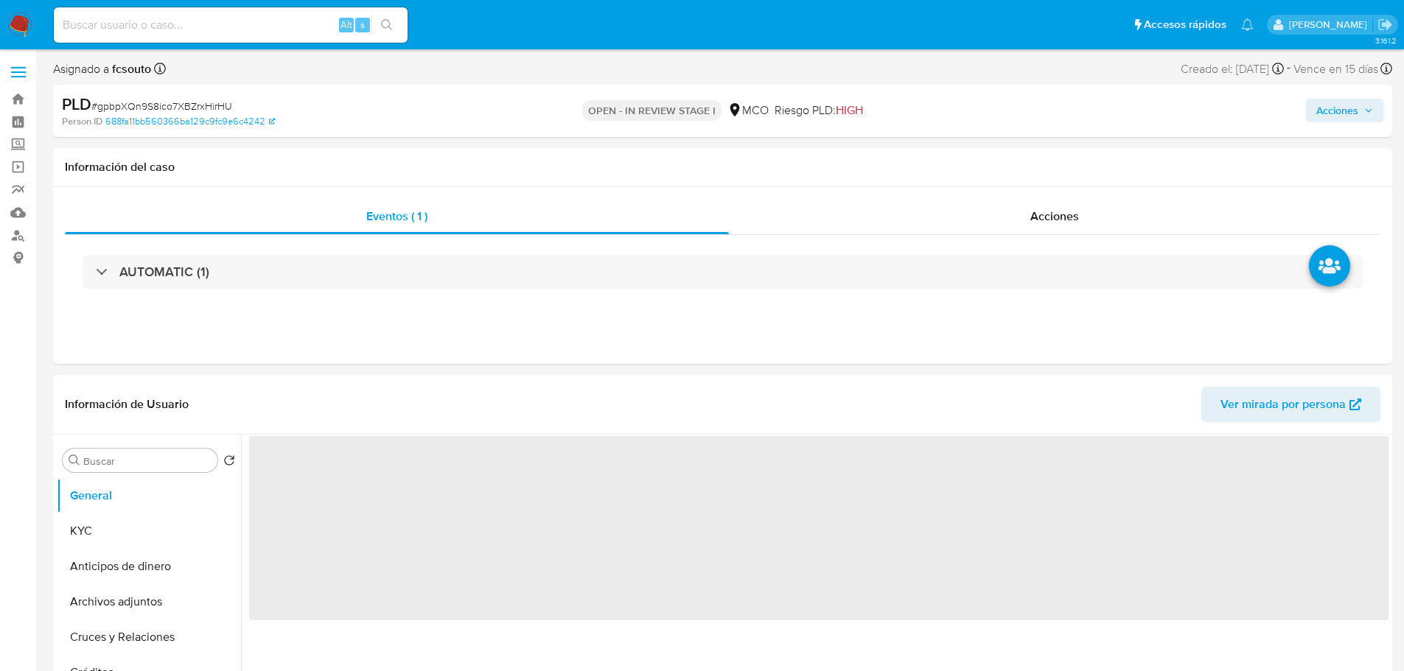
select select "10"
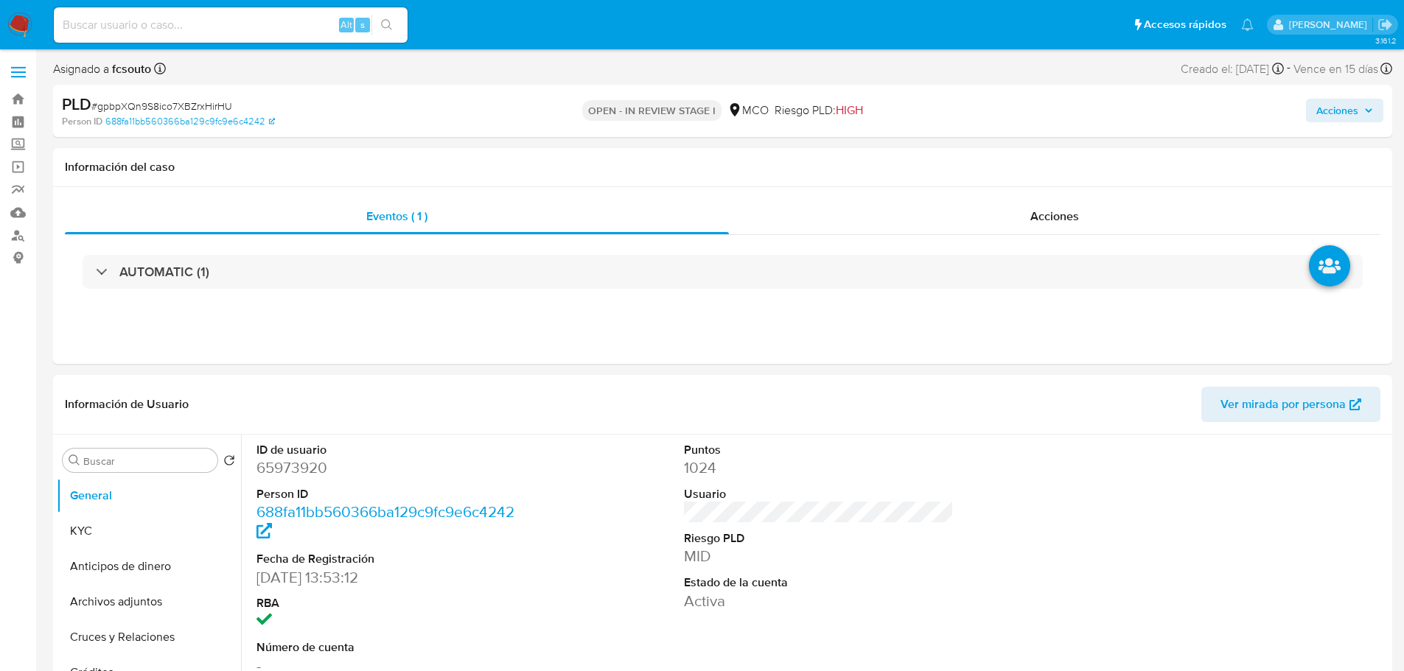
click at [1335, 107] on span "Acciones" at bounding box center [1337, 111] width 42 height 24
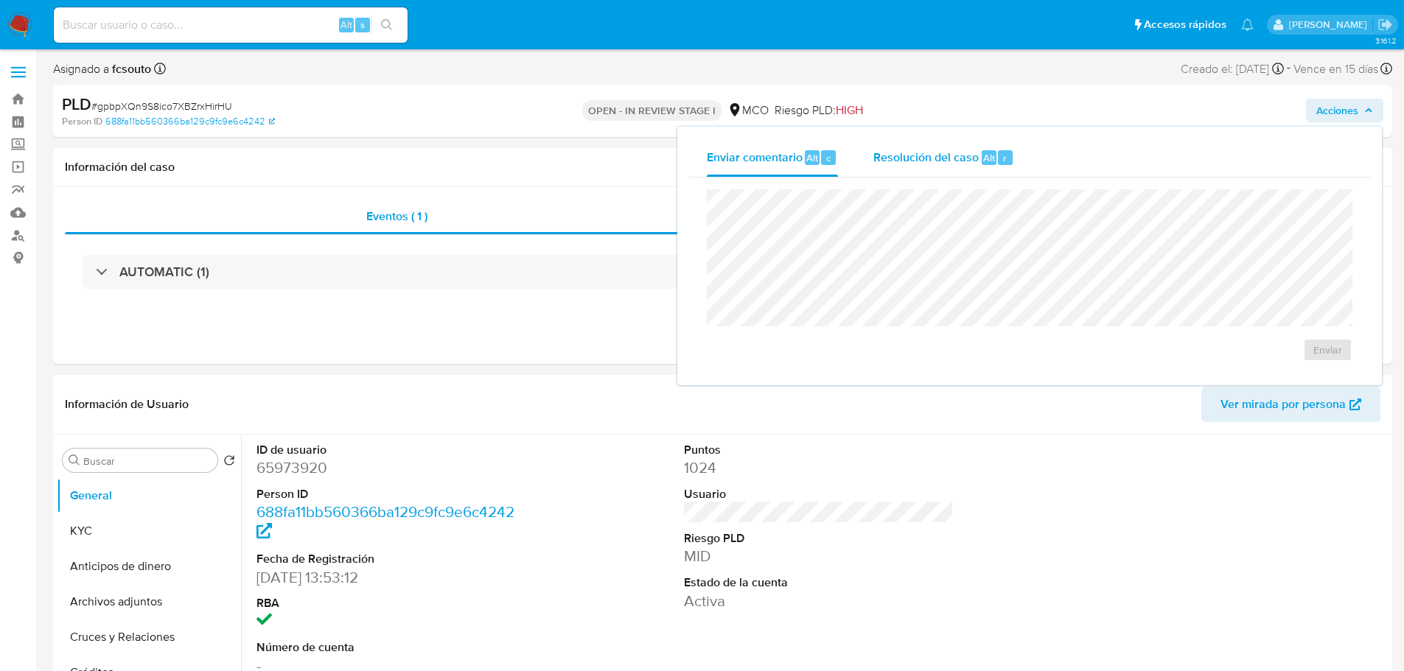
click at [917, 149] on span "Resolución del caso" at bounding box center [925, 157] width 105 height 17
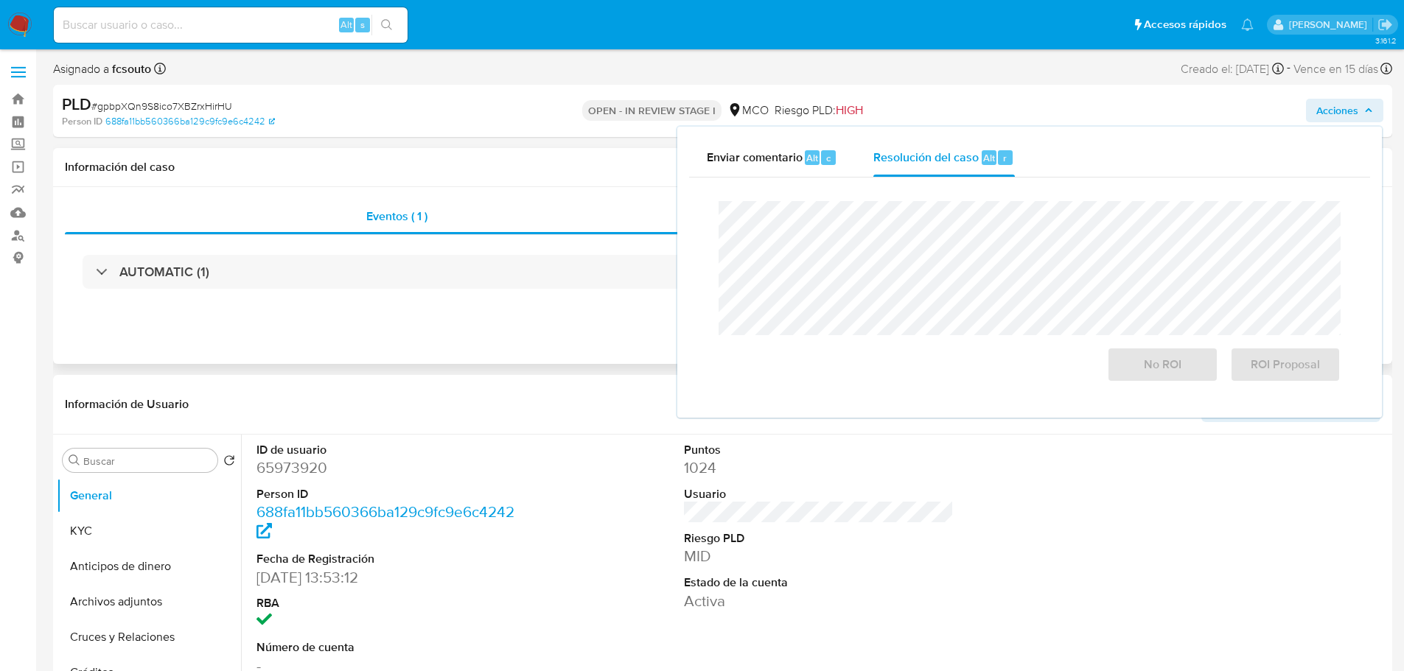
drag, startPoint x: 536, startPoint y: 325, endPoint x: 669, endPoint y: 296, distance: 136.4
click at [535, 325] on div "Eventos ( 1 ) Acciones AUTOMATIC (1)" at bounding box center [722, 275] width 1339 height 177
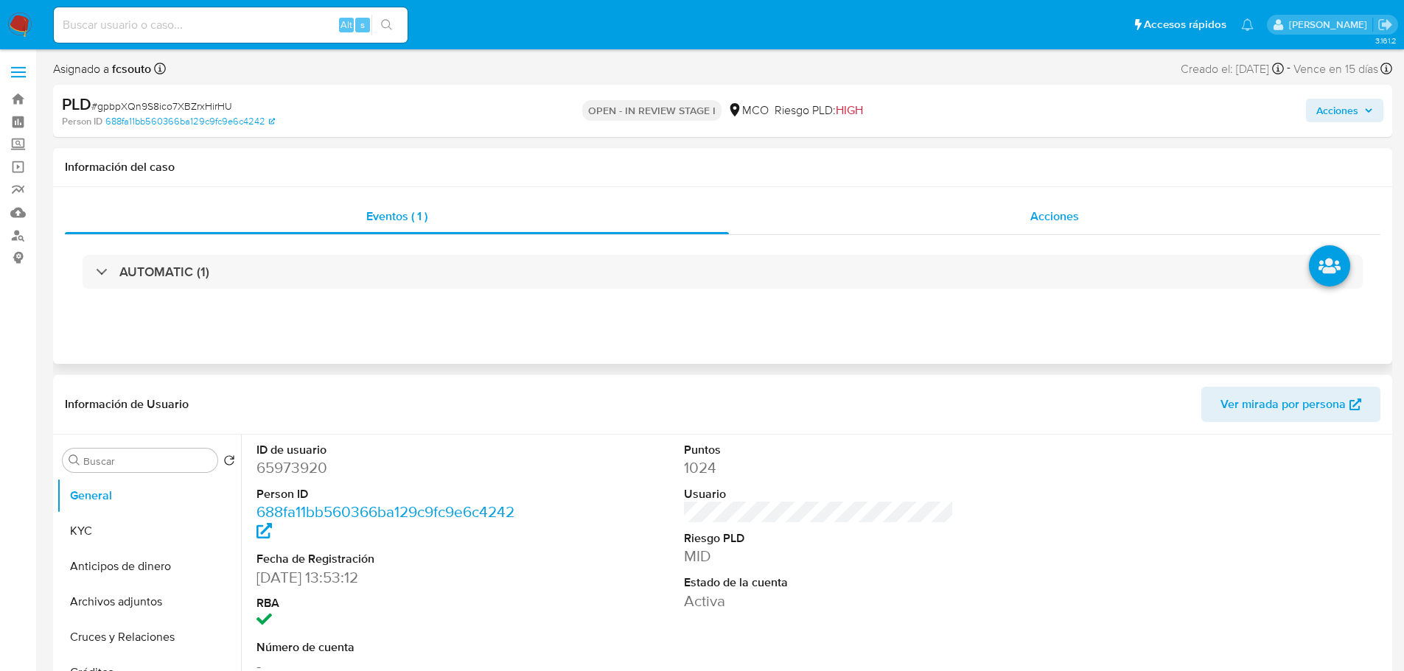
drag, startPoint x: 1014, startPoint y: 199, endPoint x: 617, endPoint y: 310, distance: 412.3
click at [1013, 199] on div "Acciones" at bounding box center [1054, 216] width 651 height 35
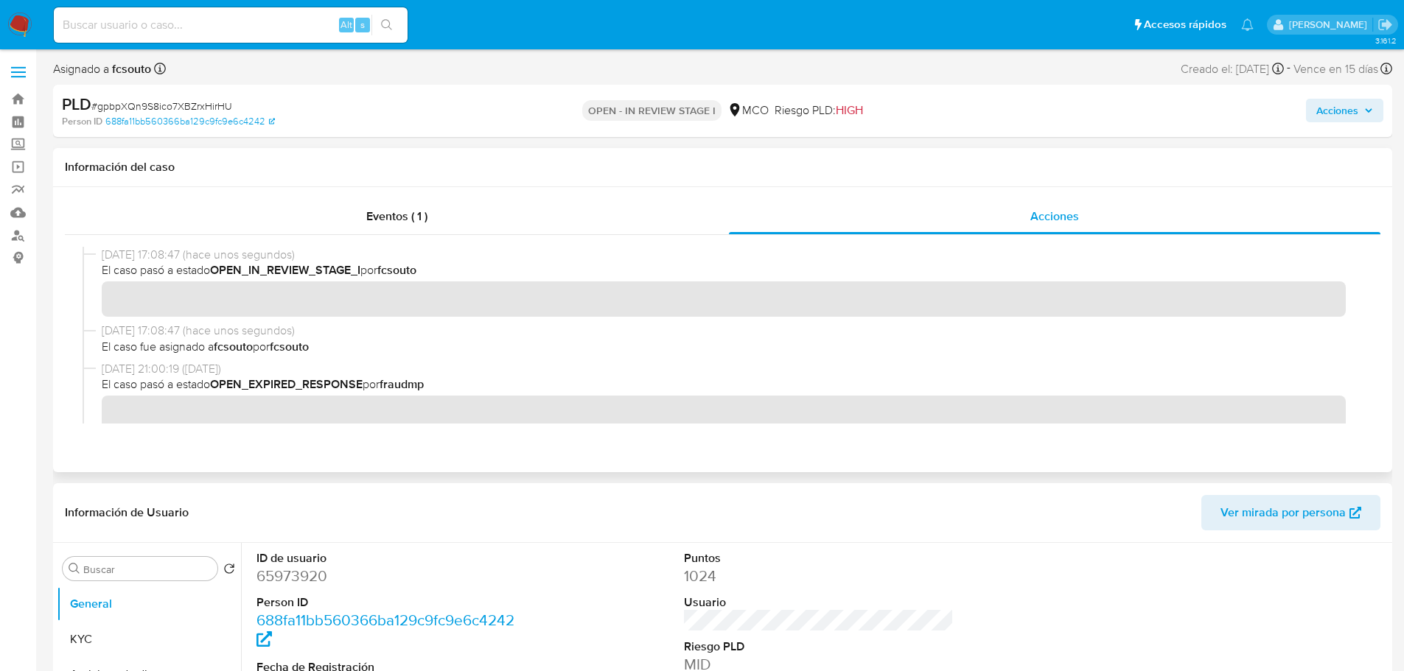
scroll to position [590, 0]
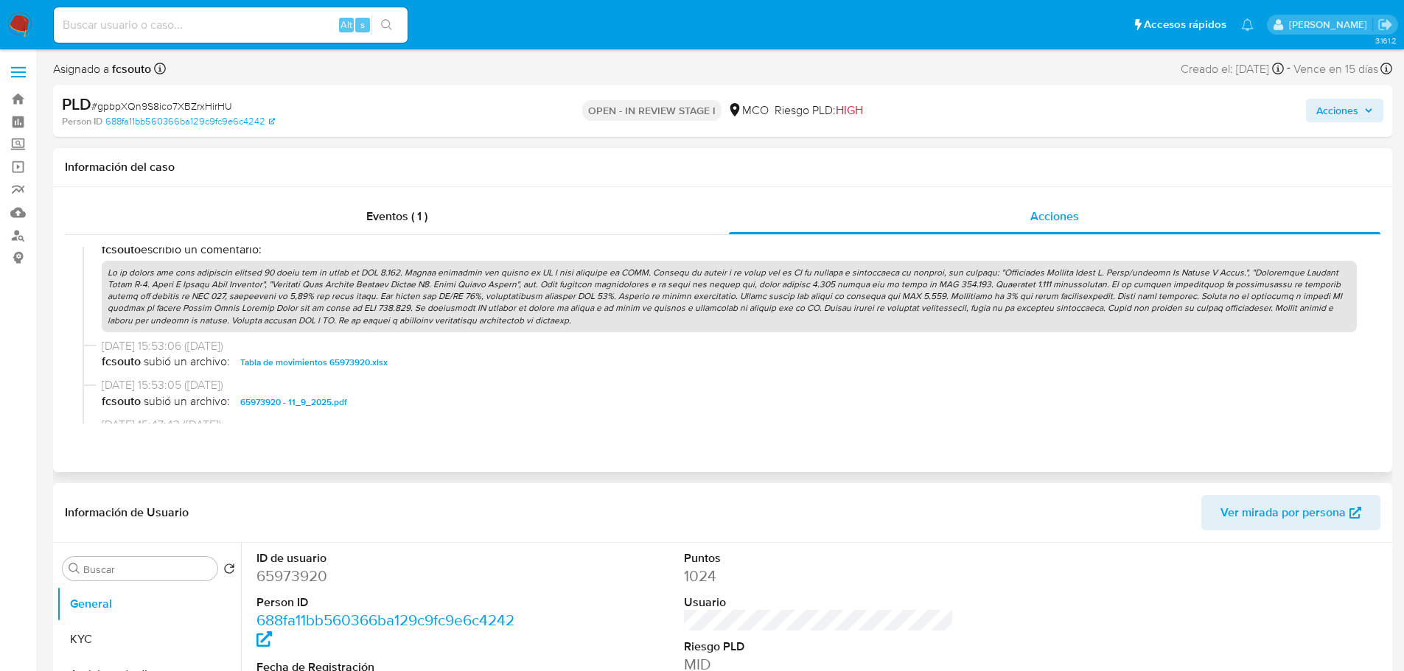
click at [450, 302] on p at bounding box center [729, 296] width 1255 height 71
drag, startPoint x: 1340, startPoint y: 113, endPoint x: 1327, endPoint y: 119, distance: 14.2
click at [1334, 116] on span "Acciones" at bounding box center [1337, 111] width 42 height 24
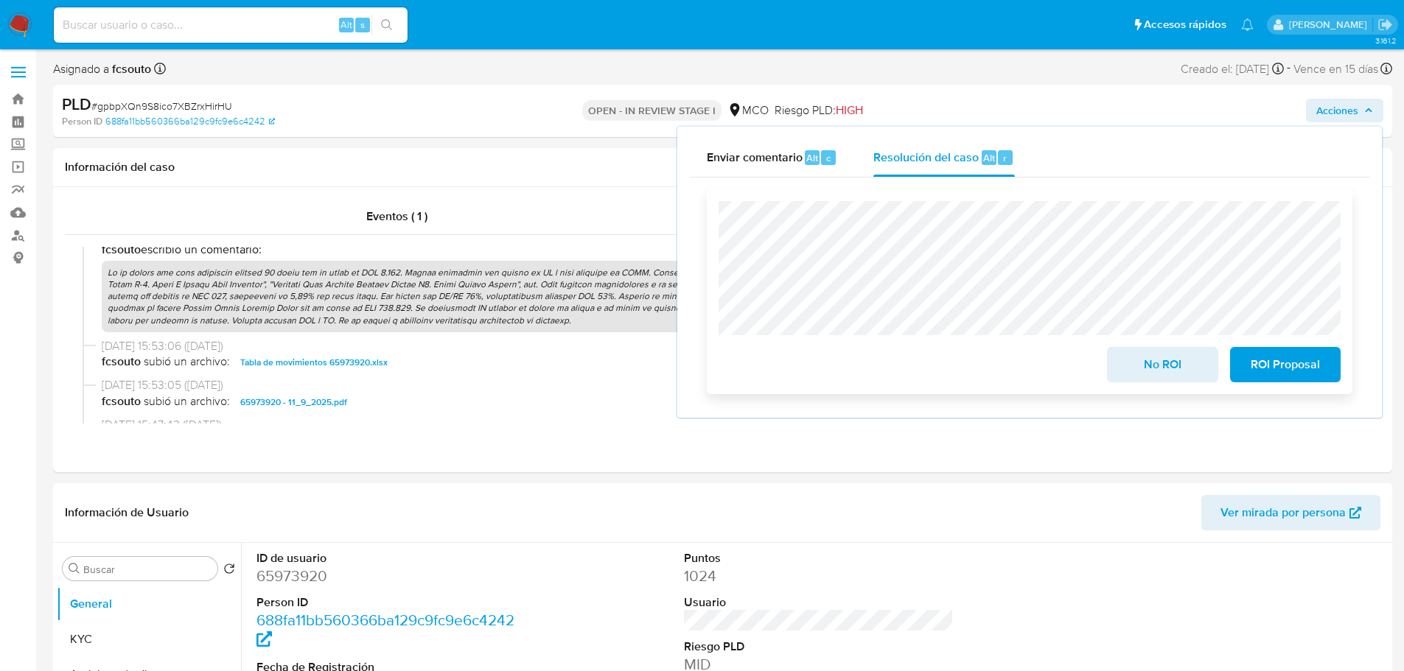
click at [1297, 367] on span "ROI Proposal" at bounding box center [1285, 365] width 72 height 32
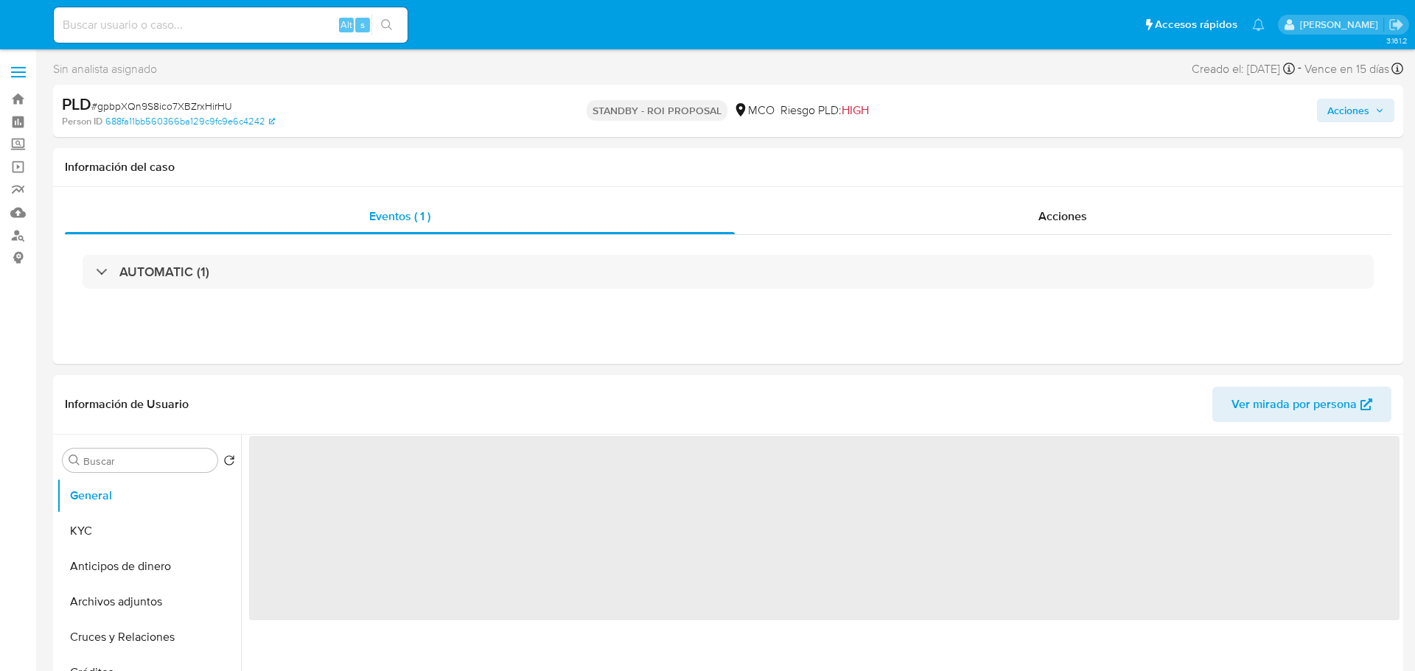
select select "10"
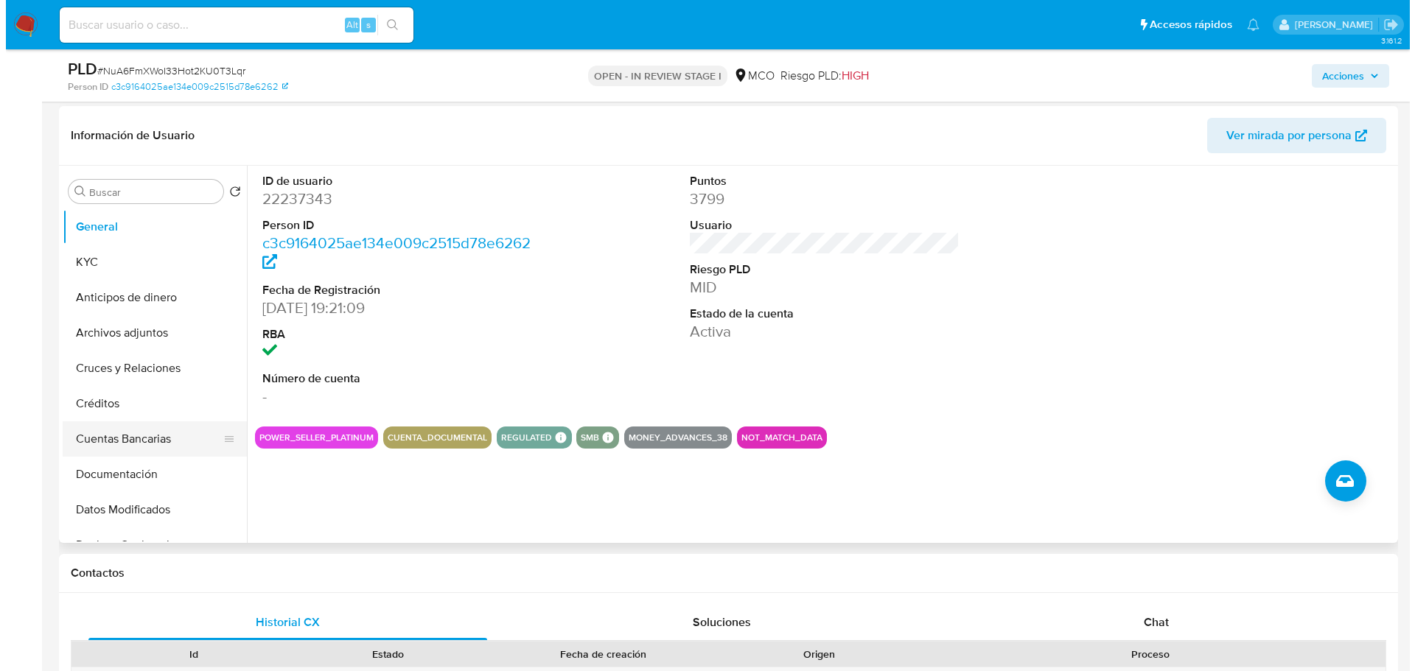
scroll to position [221, 0]
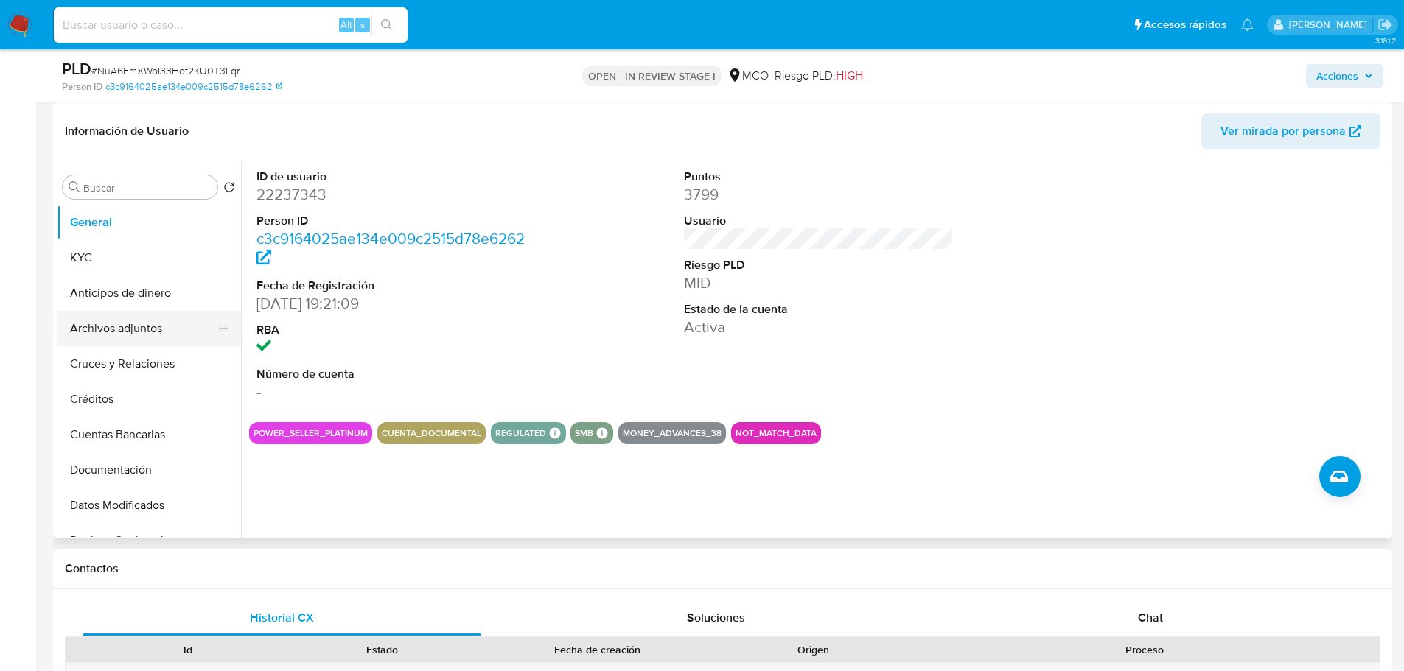
drag, startPoint x: 155, startPoint y: 333, endPoint x: 164, endPoint y: 332, distance: 9.7
click at [155, 333] on button "Archivos adjuntos" at bounding box center [143, 328] width 172 height 35
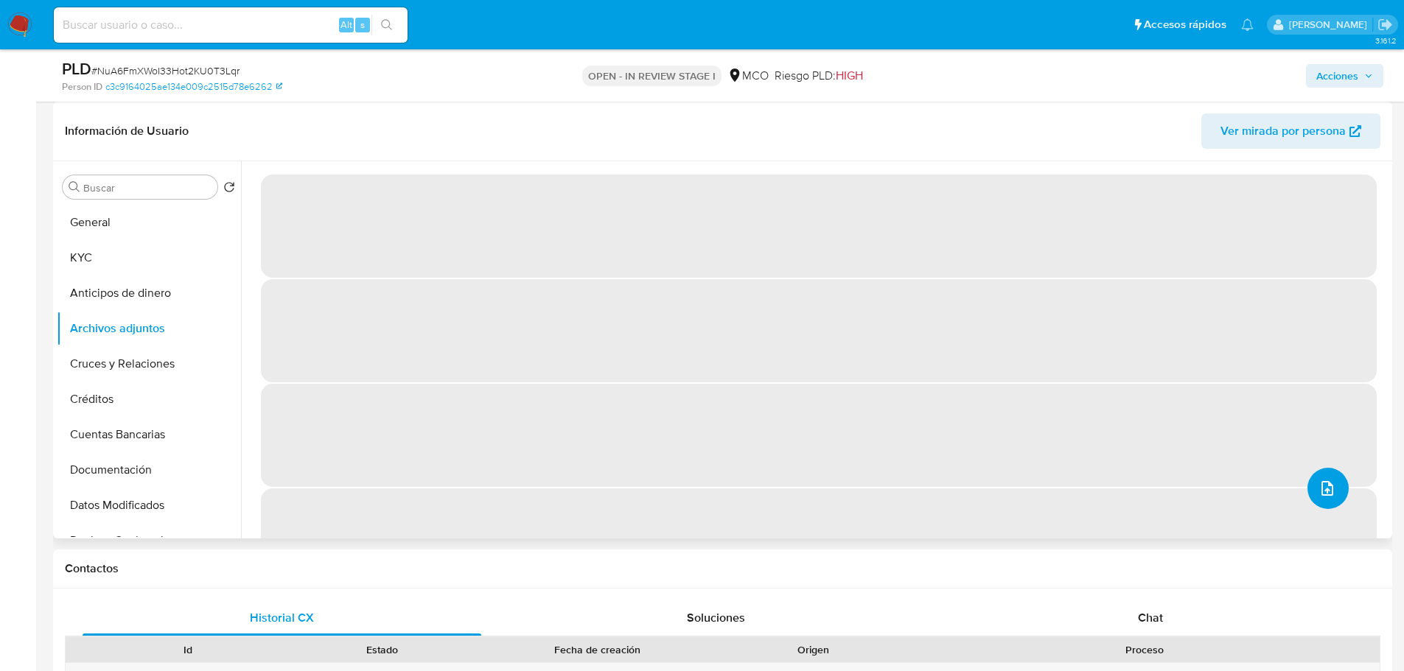
click at [1318, 484] on icon "upload-file" at bounding box center [1327, 489] width 18 height 18
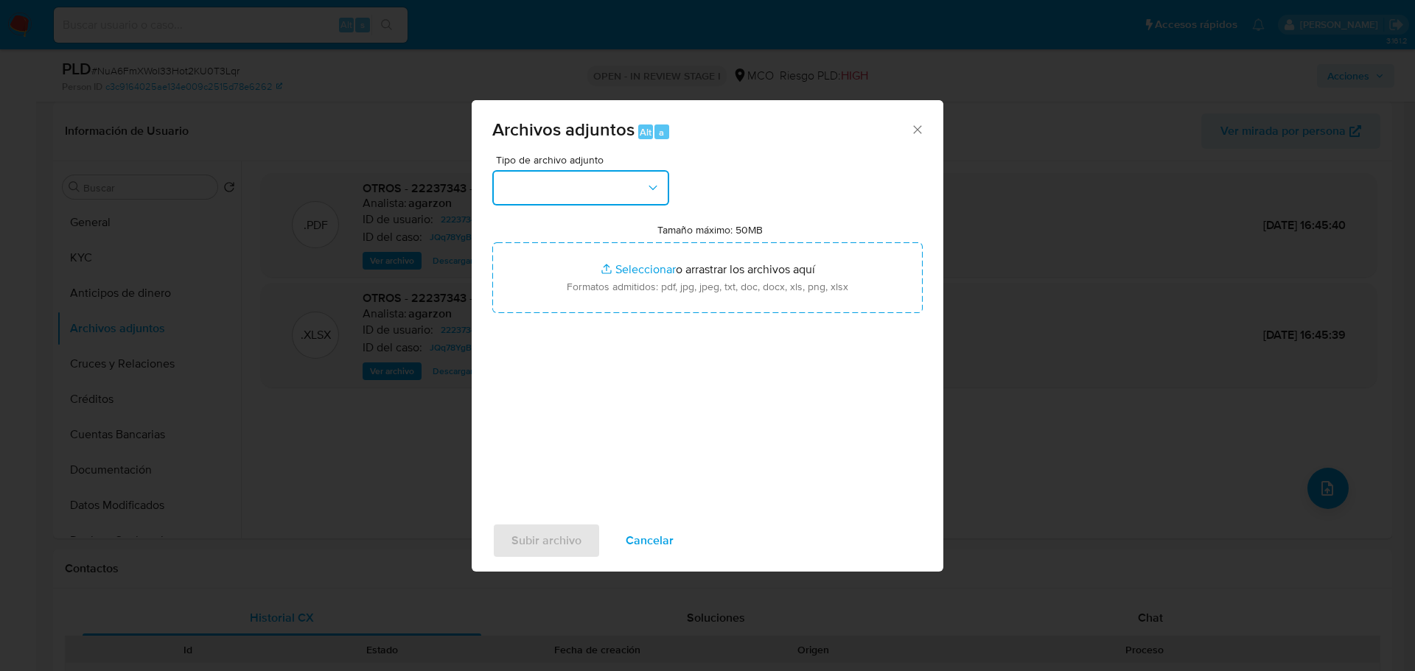
click at [625, 175] on button "button" at bounding box center [580, 187] width 177 height 35
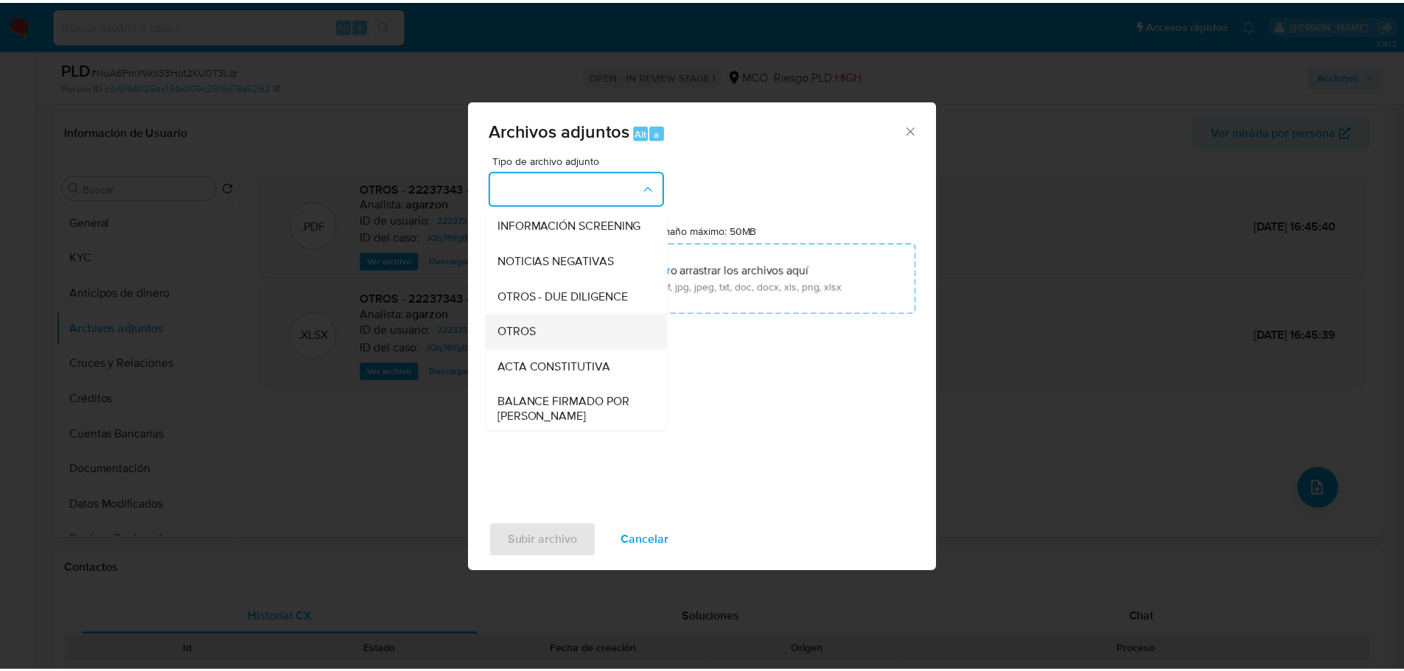
scroll to position [147, 0]
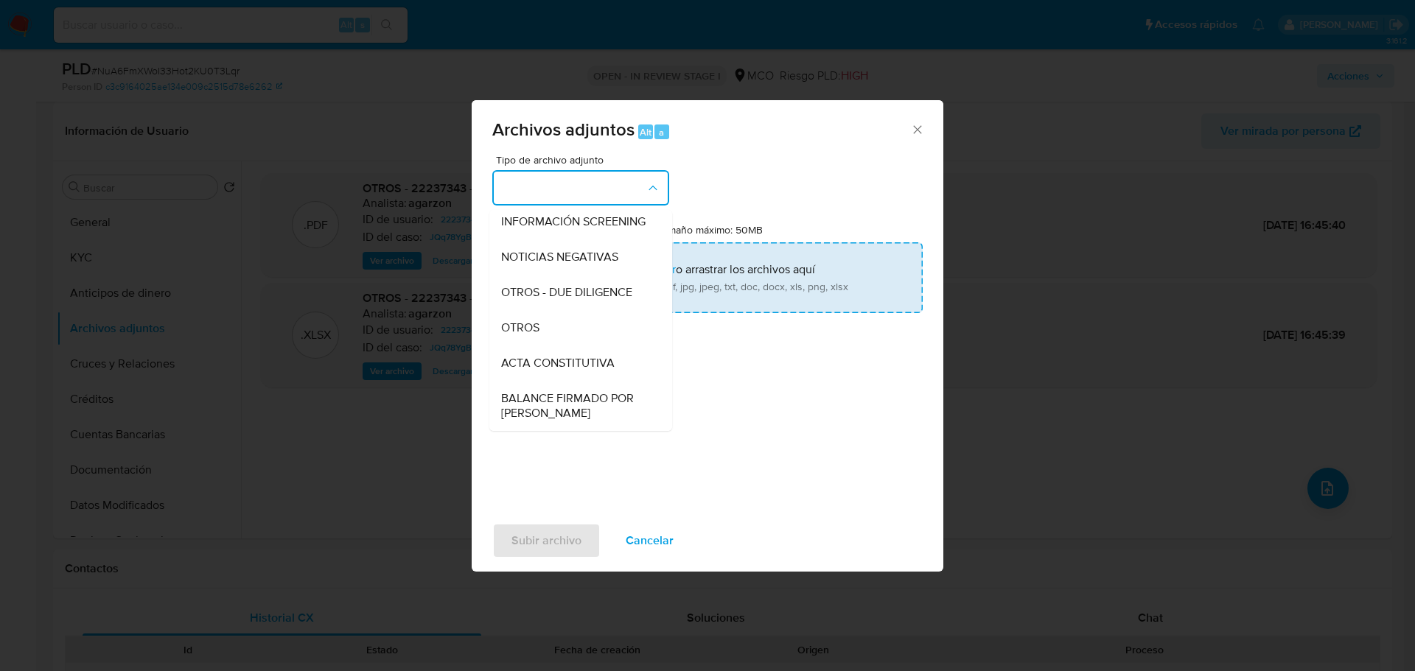
drag, startPoint x: 538, startPoint y: 356, endPoint x: 588, endPoint y: 310, distance: 68.3
click at [537, 346] on div "OTROS" at bounding box center [576, 327] width 150 height 35
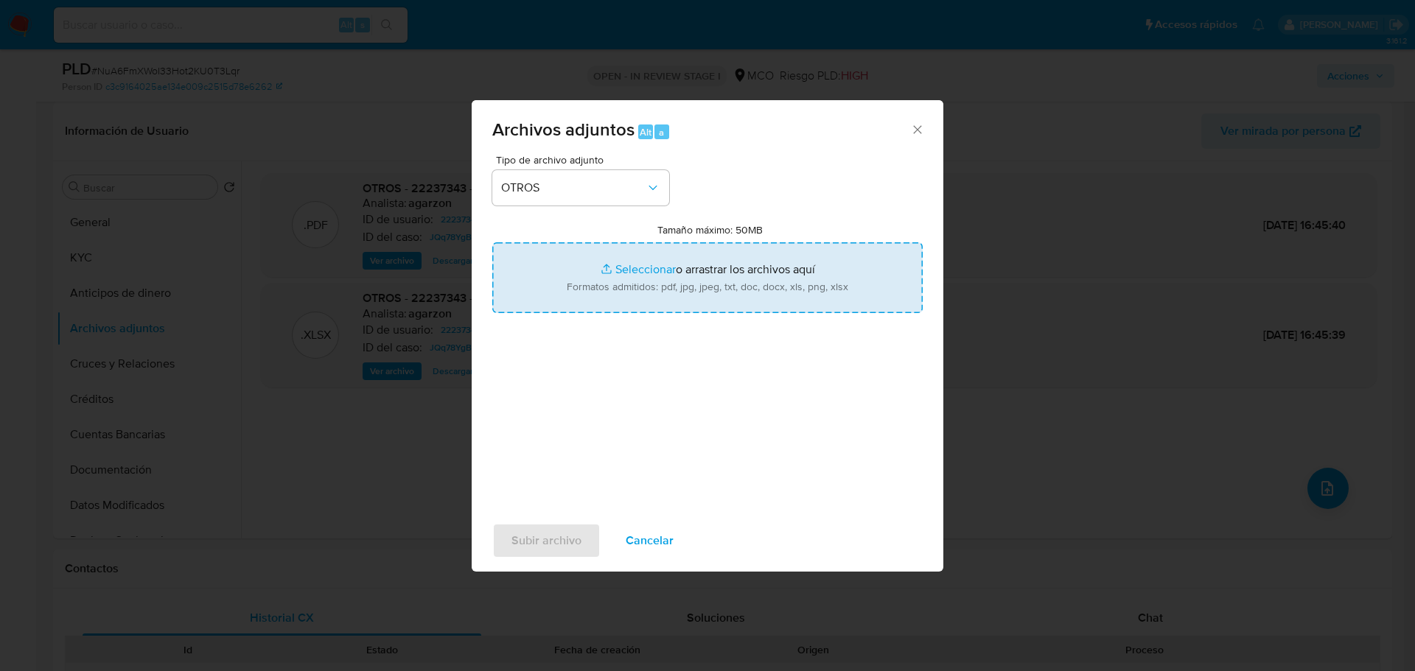
click at [622, 283] on input "Tamaño máximo: 50MB Seleccionar archivos" at bounding box center [707, 277] width 430 height 71
type input "C:\fakepath\22237343 - 25_9_2025.pdf"
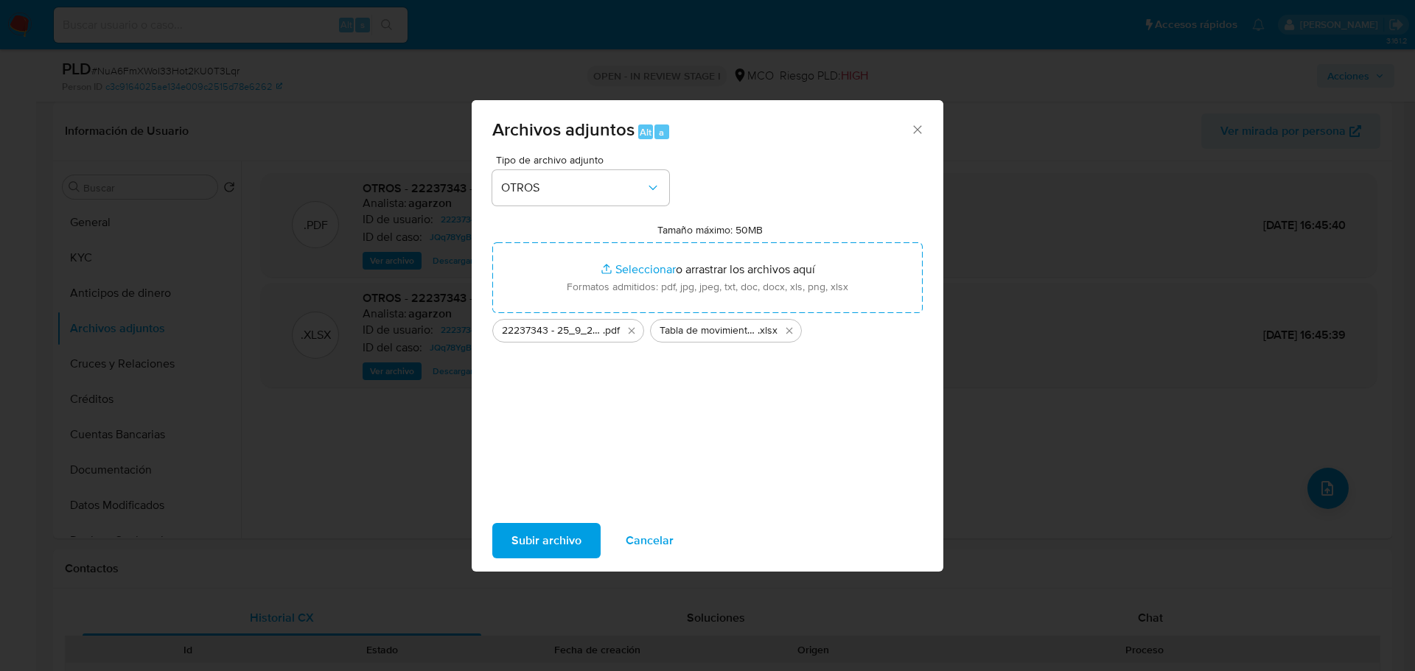
click at [543, 553] on span "Subir archivo" at bounding box center [546, 541] width 70 height 32
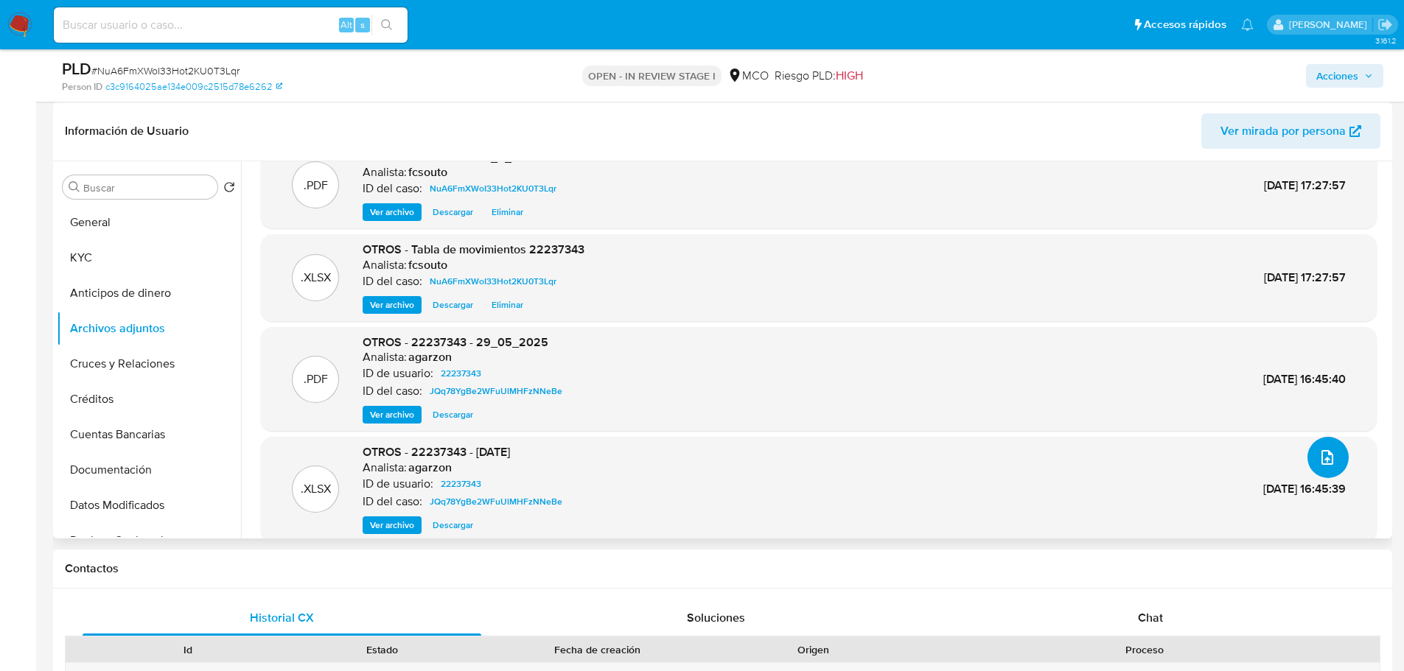
scroll to position [47, 0]
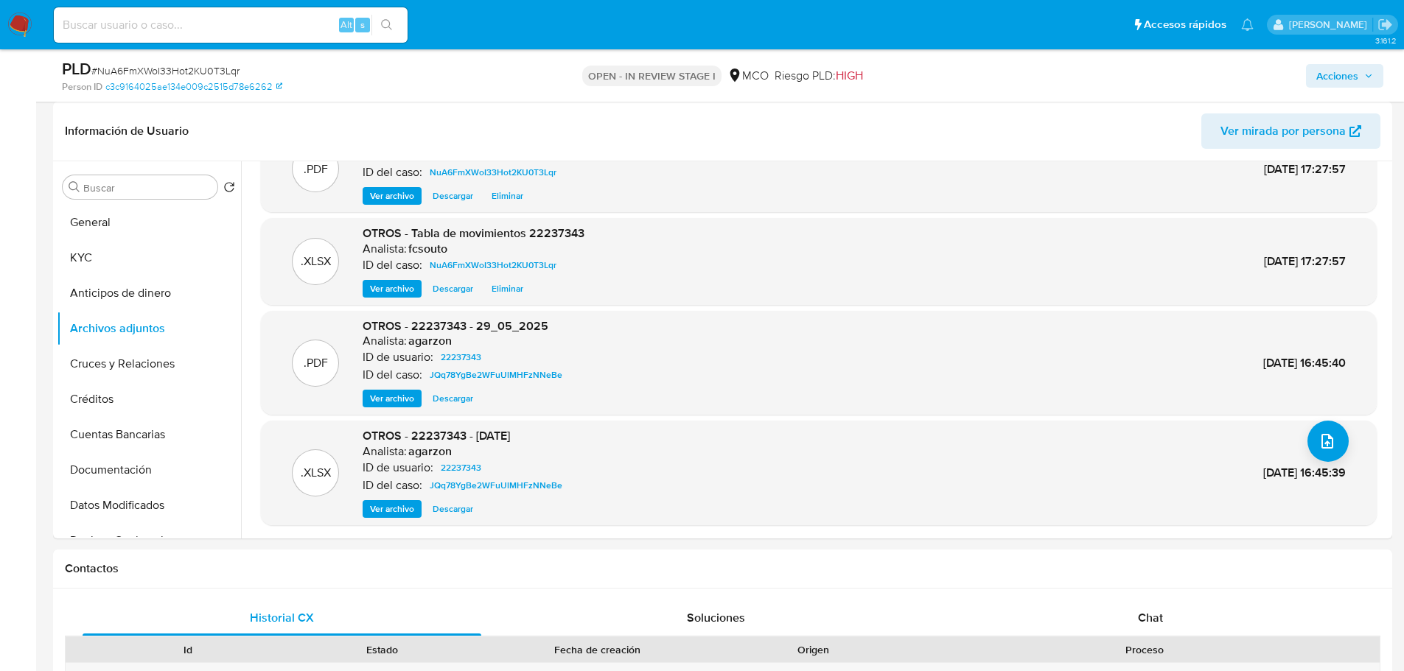
click at [1340, 77] on span "Acciones" at bounding box center [1337, 76] width 42 height 24
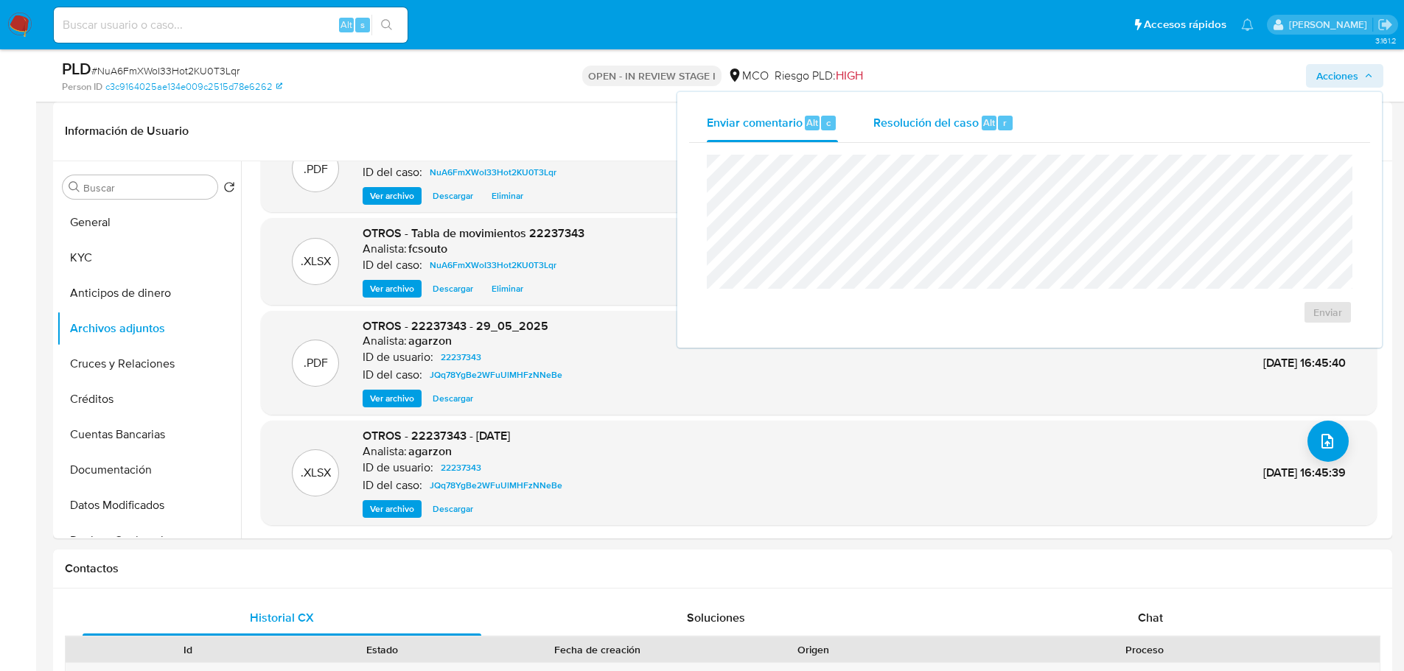
click at [933, 122] on span "Resolución del caso" at bounding box center [925, 121] width 105 height 17
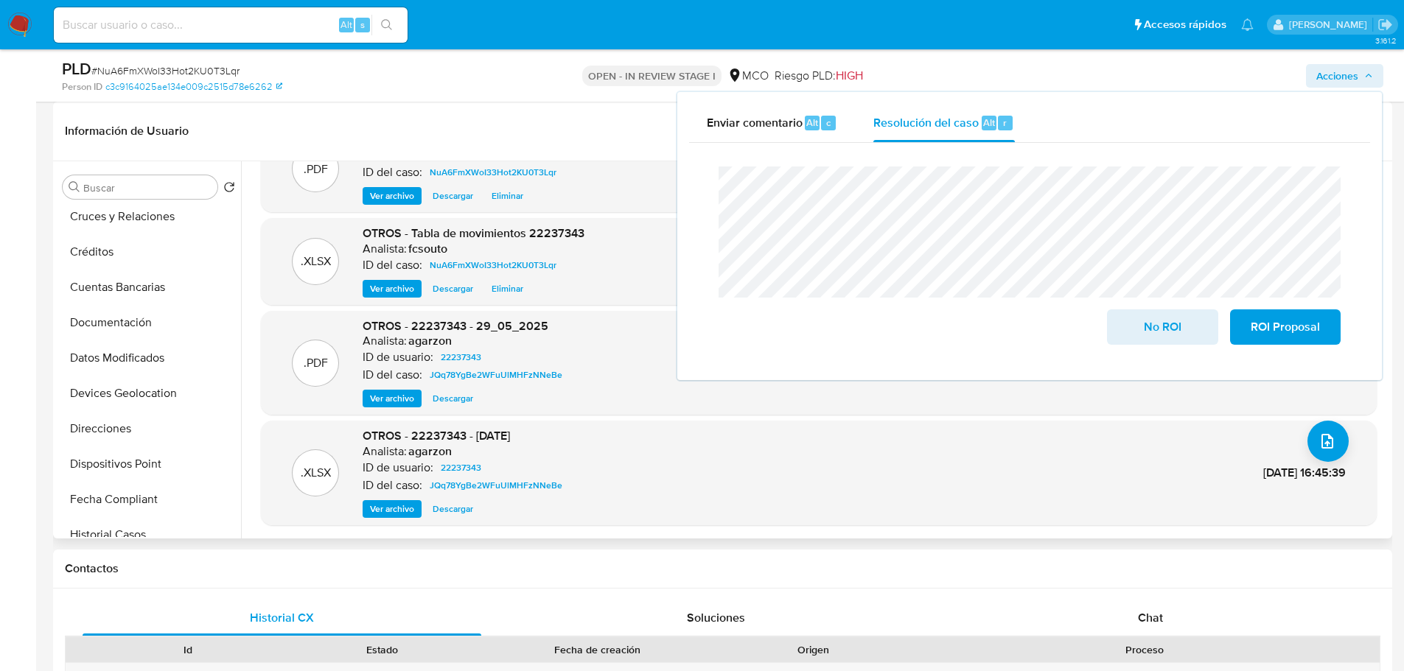
scroll to position [221, 0]
click at [124, 457] on button "Historial Casos" at bounding box center [143, 461] width 172 height 35
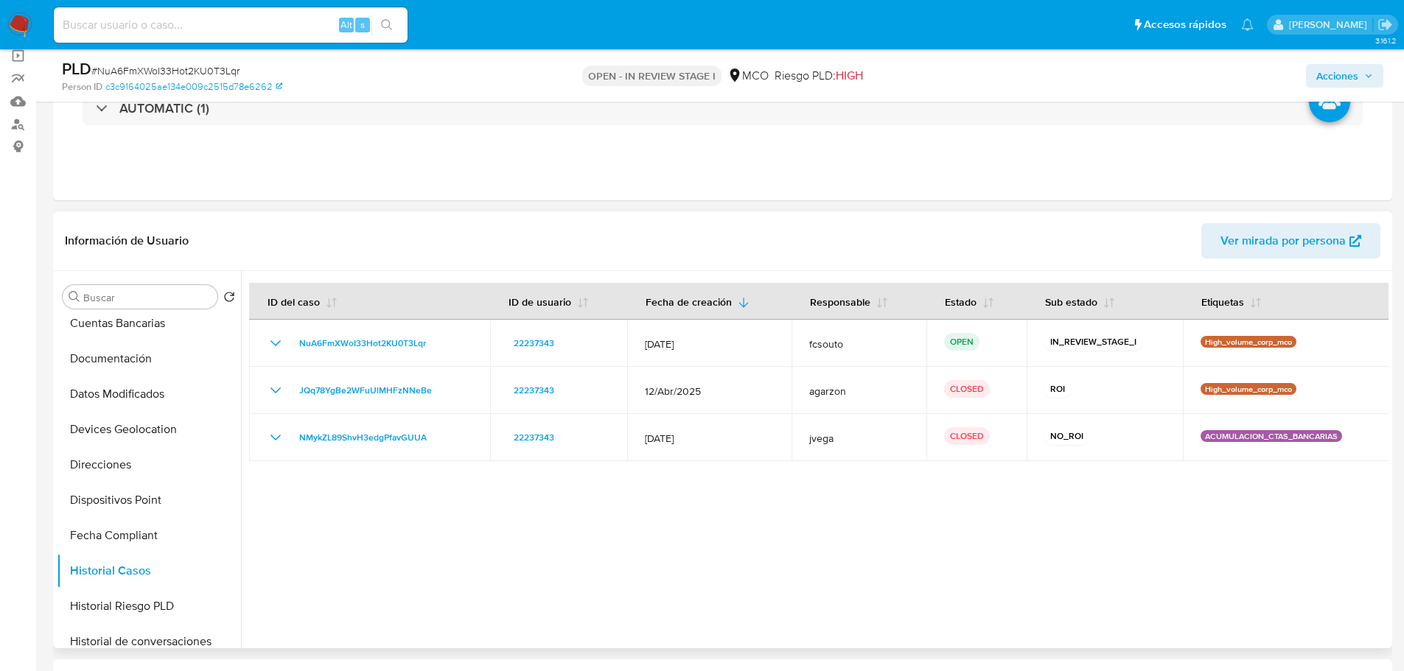
scroll to position [0, 0]
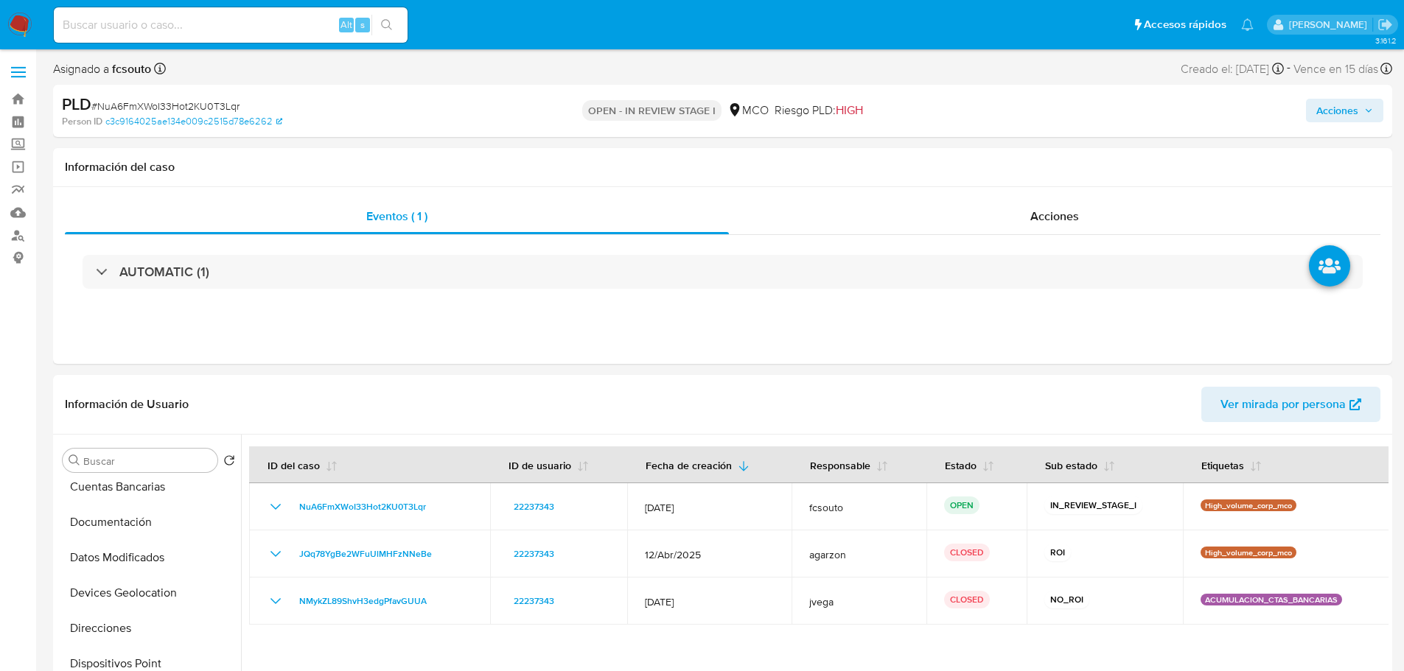
click at [1354, 120] on span "Acciones" at bounding box center [1337, 111] width 42 height 24
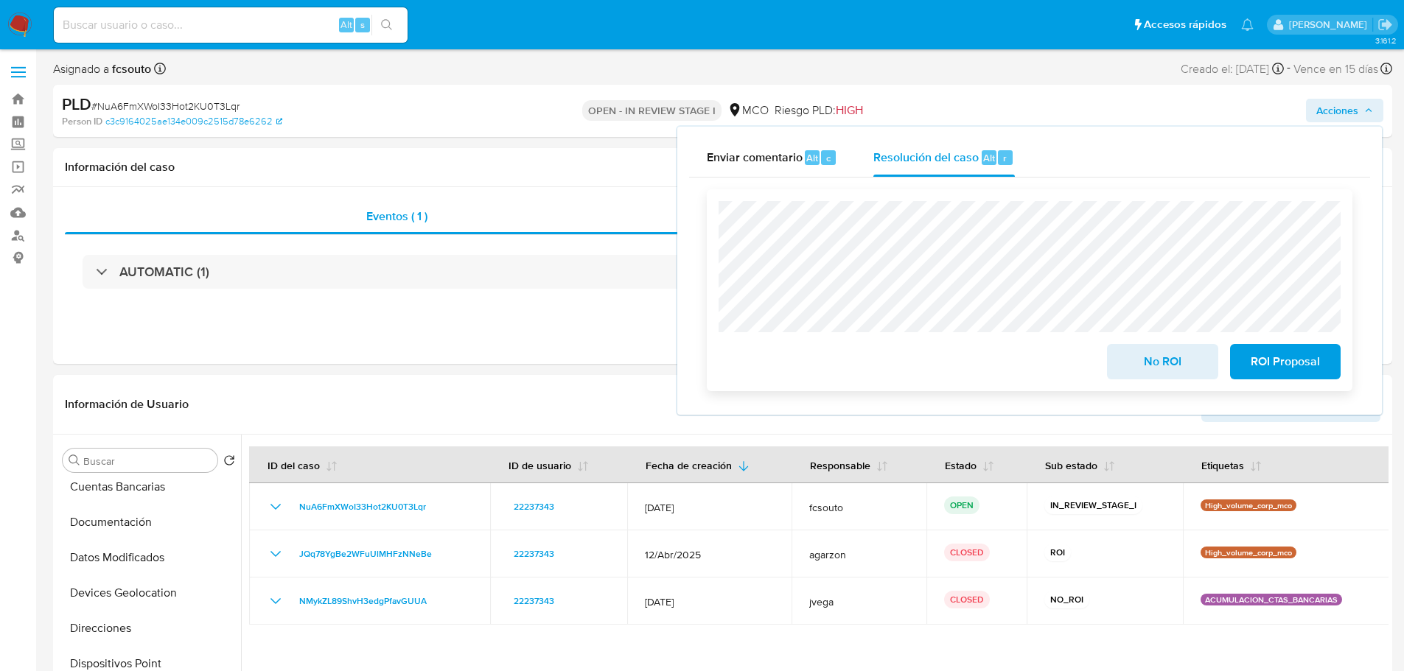
click at [1284, 358] on span "ROI Proposal" at bounding box center [1285, 362] width 72 height 32
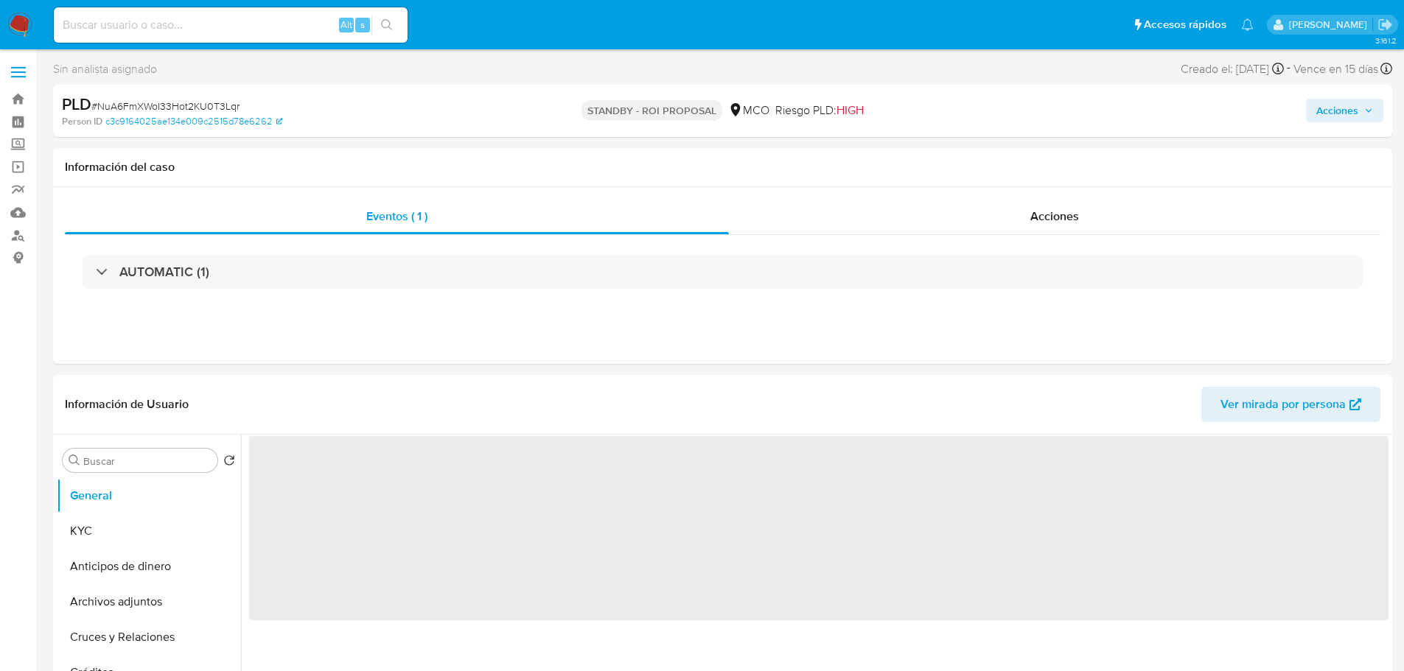
select select "10"
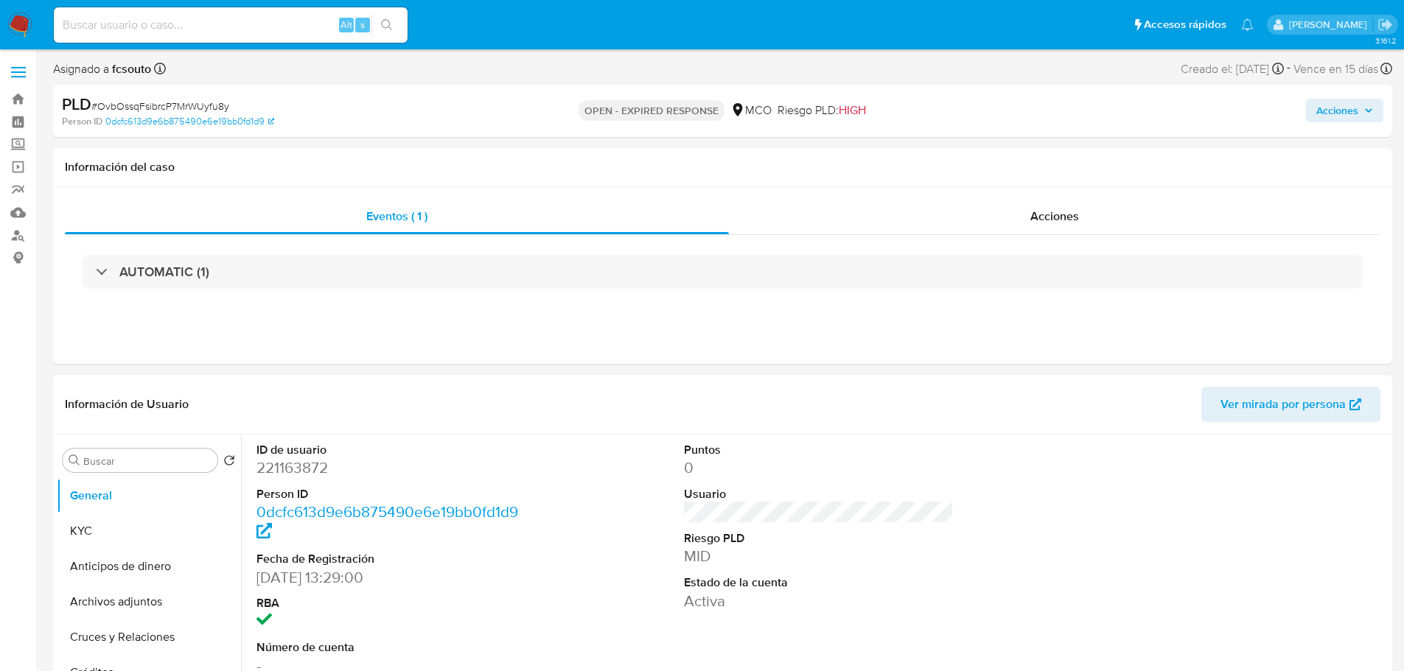
click at [314, 469] on dd "221163872" at bounding box center [391, 468] width 270 height 21
copy dd "221163872"
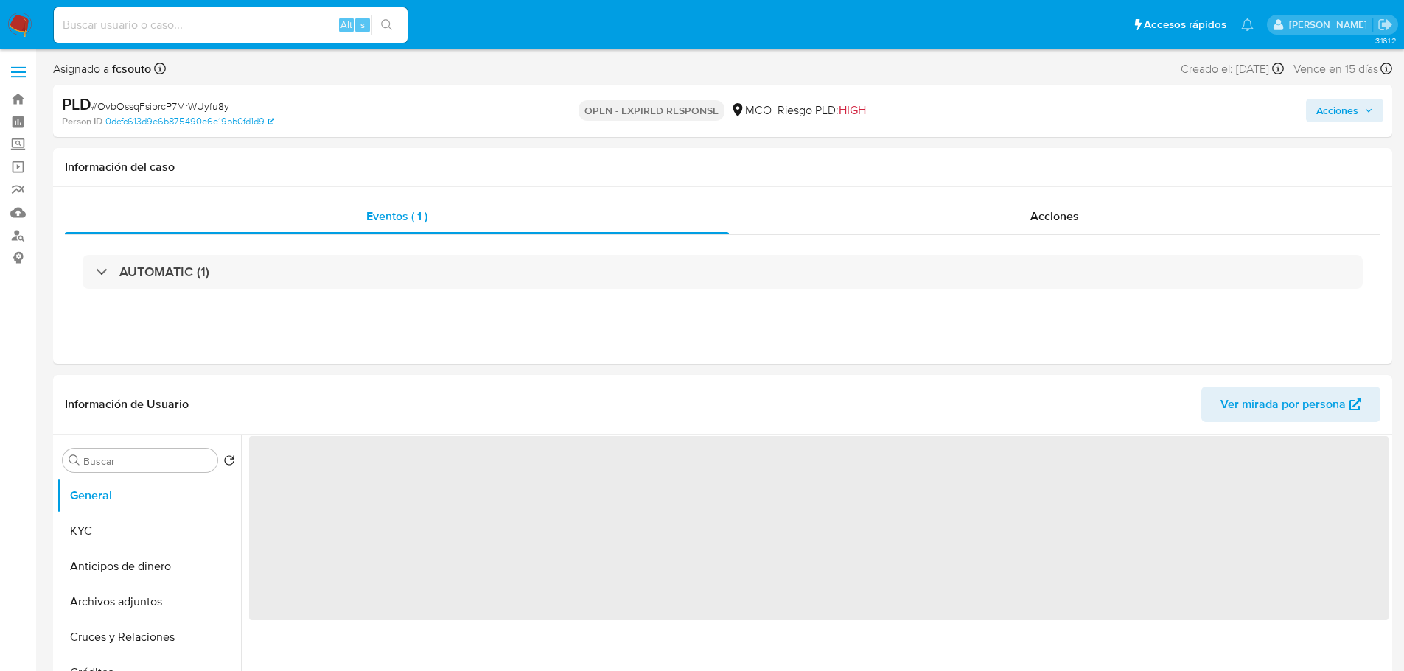
select select "10"
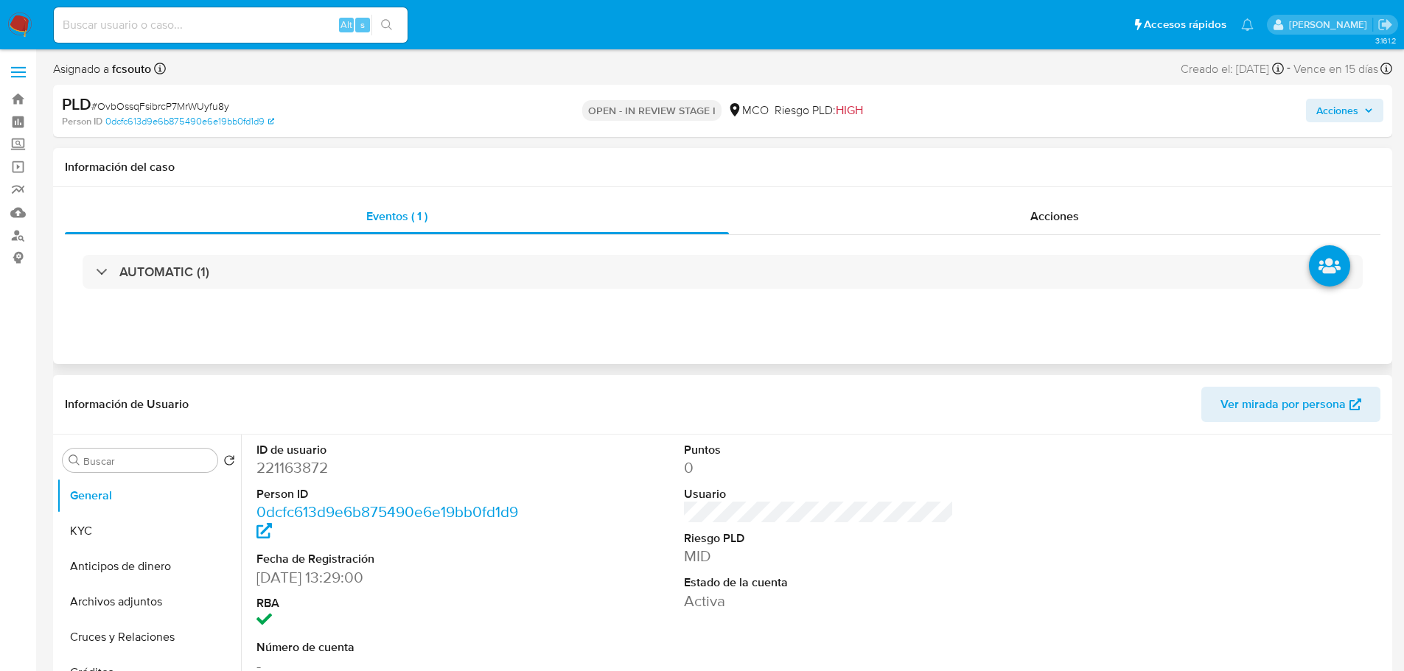
click at [298, 468] on dd "221163872" at bounding box center [391, 468] width 270 height 21
copy dd "221163872"
click at [304, 473] on dd "221163872" at bounding box center [391, 468] width 270 height 21
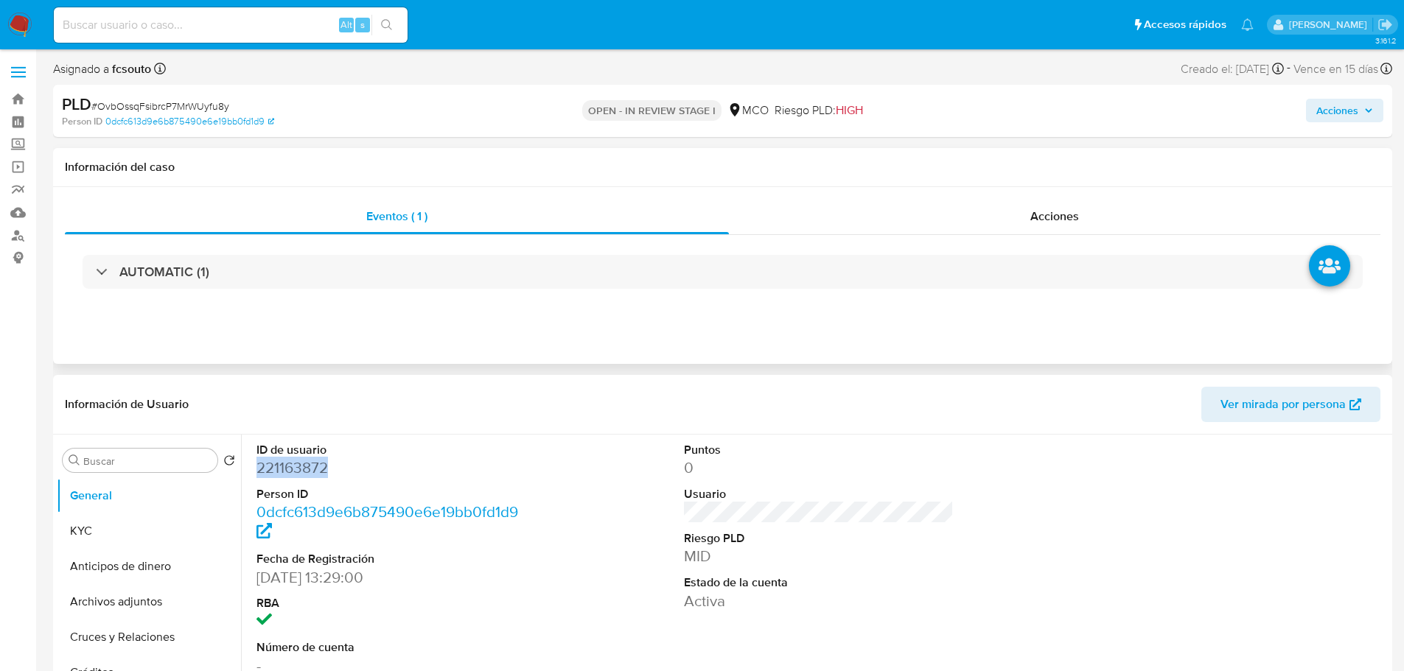
click at [304, 472] on dd "221163872" at bounding box center [391, 468] width 270 height 21
click at [292, 477] on dd "221163872" at bounding box center [391, 468] width 270 height 21
click at [298, 477] on dd "221163872" at bounding box center [391, 468] width 270 height 21
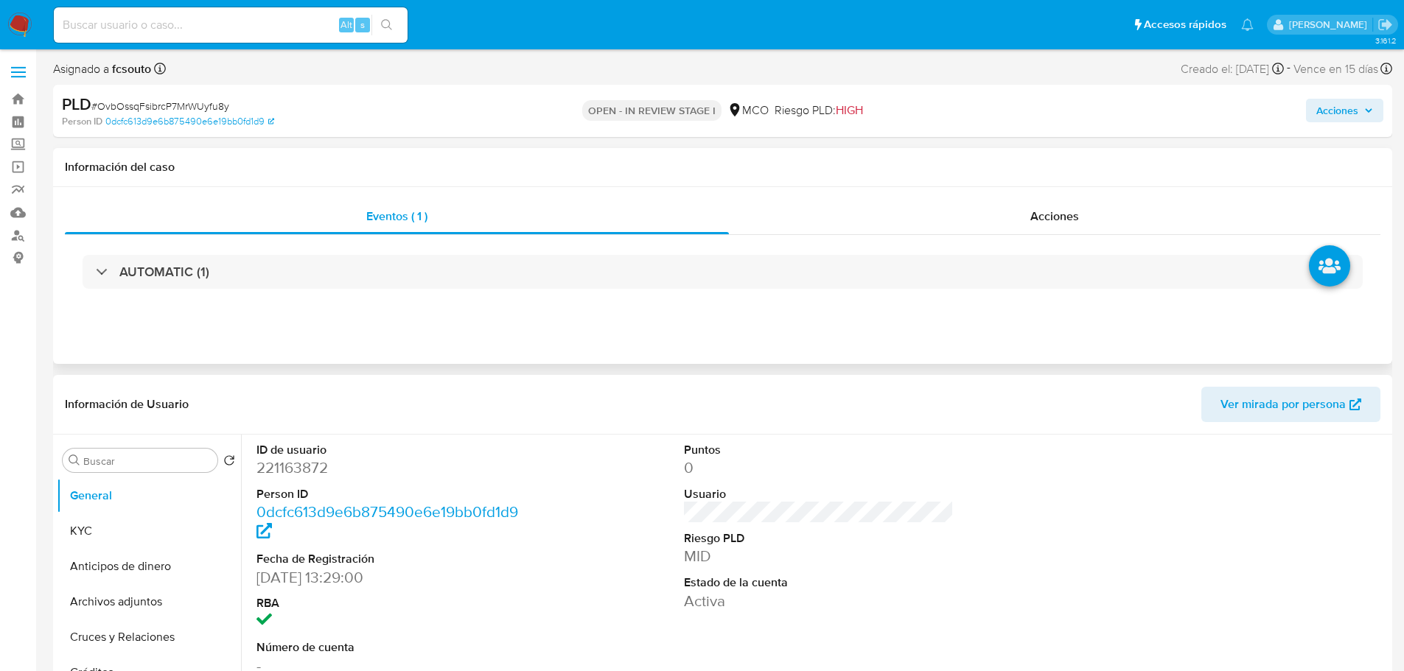
click at [299, 470] on dd "221163872" at bounding box center [391, 468] width 270 height 21
copy dd "221163872"
click at [306, 469] on dd "221163872" at bounding box center [391, 468] width 270 height 21
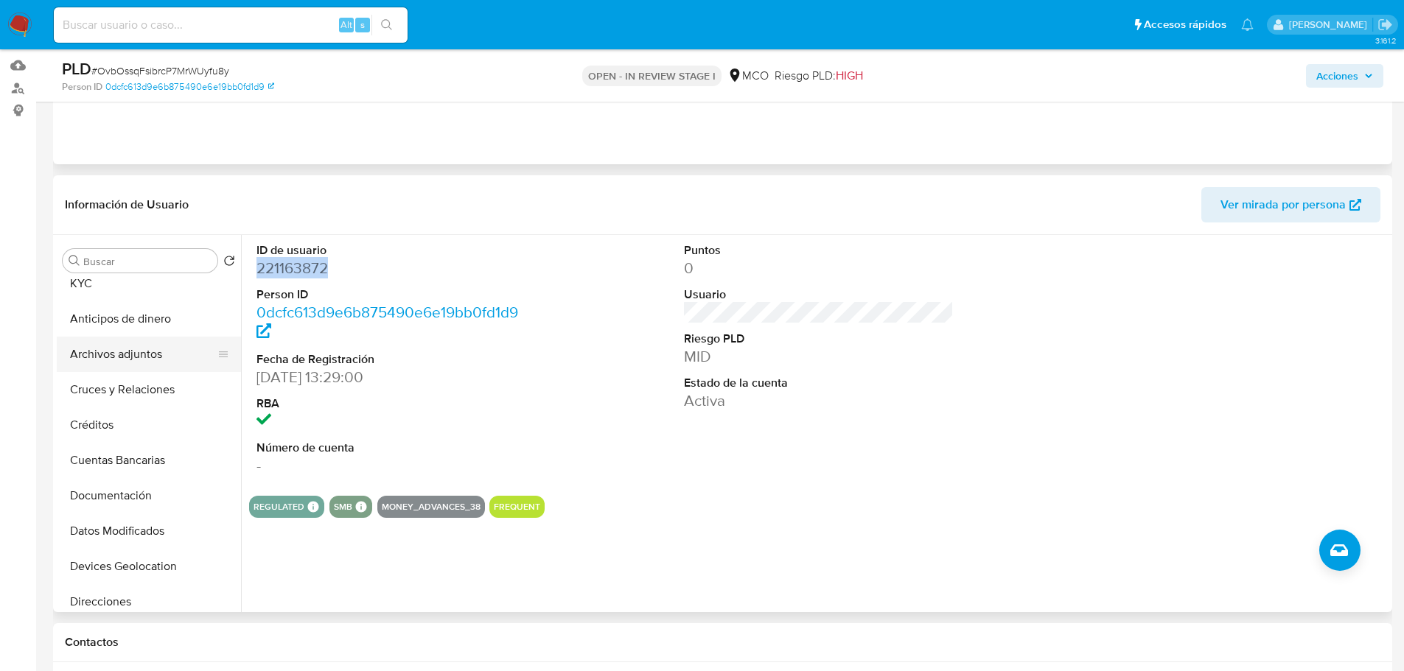
scroll to position [74, 0]
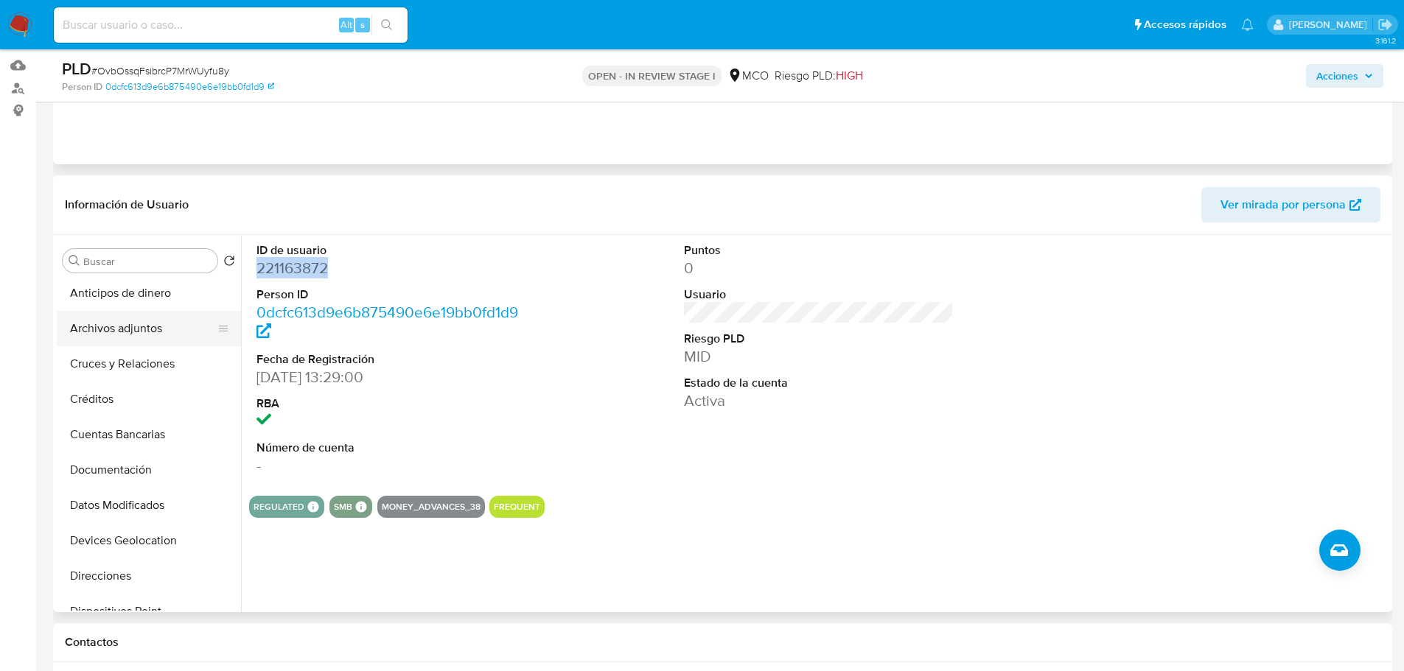
click at [137, 326] on button "Archivos adjuntos" at bounding box center [143, 328] width 172 height 35
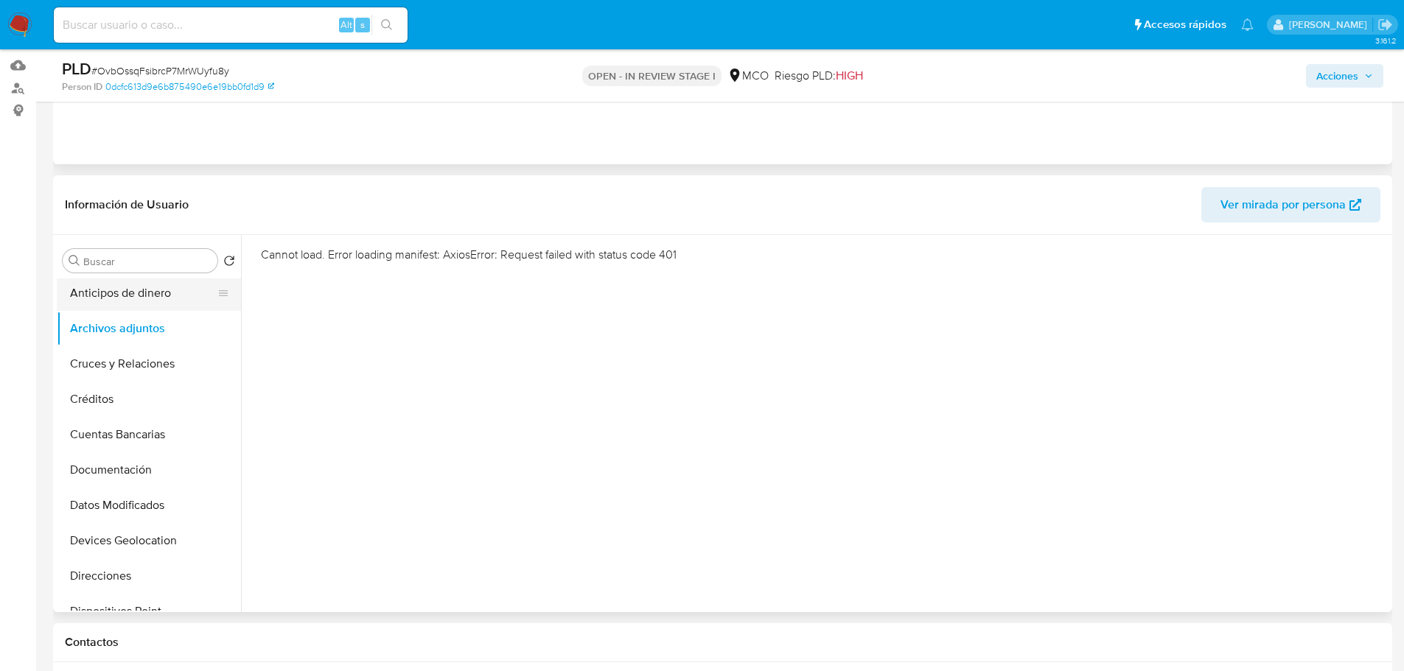
click at [164, 299] on button "Anticipos de dinero" at bounding box center [143, 293] width 172 height 35
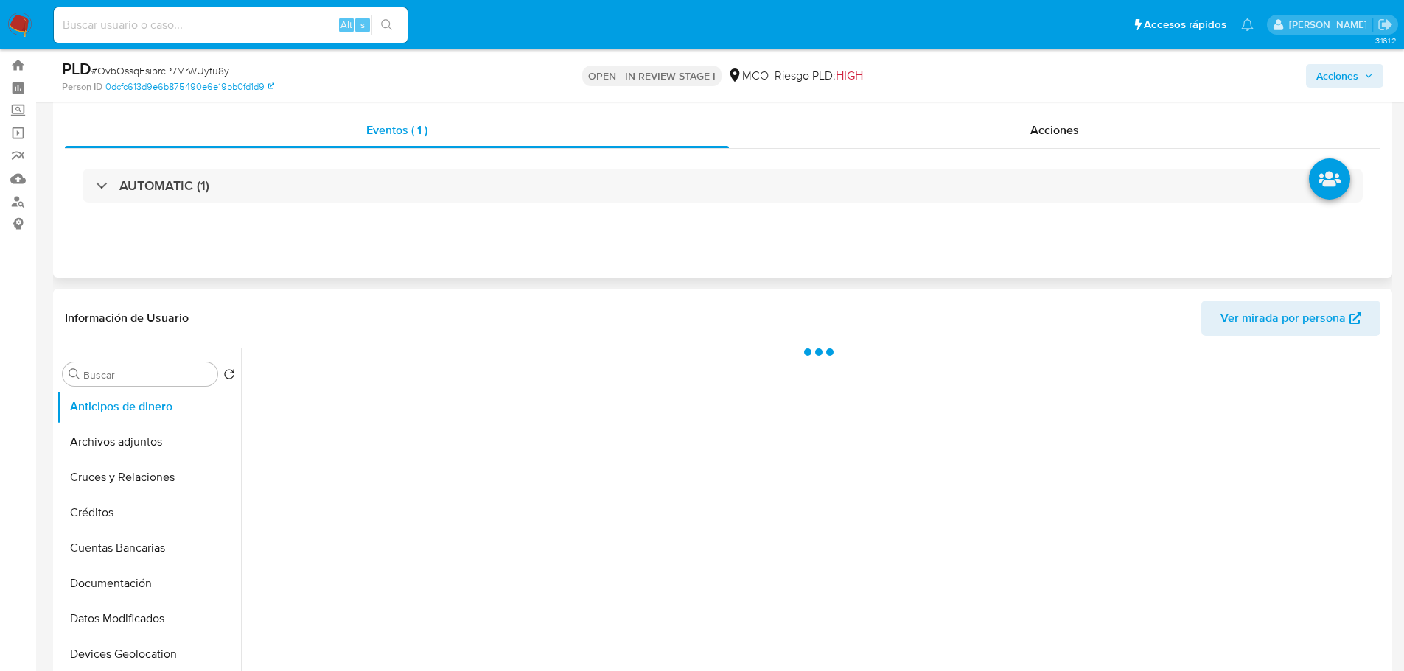
scroll to position [0, 0]
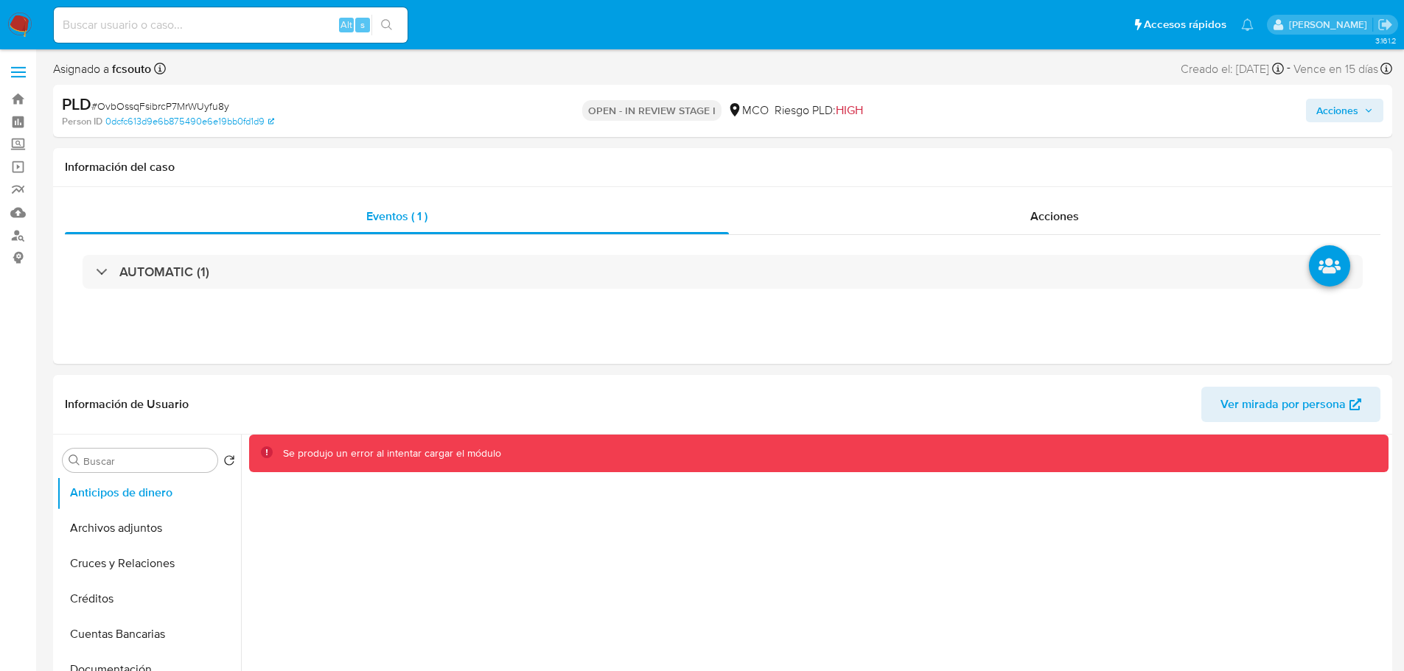
click at [1351, 113] on span "Acciones" at bounding box center [1337, 111] width 42 height 24
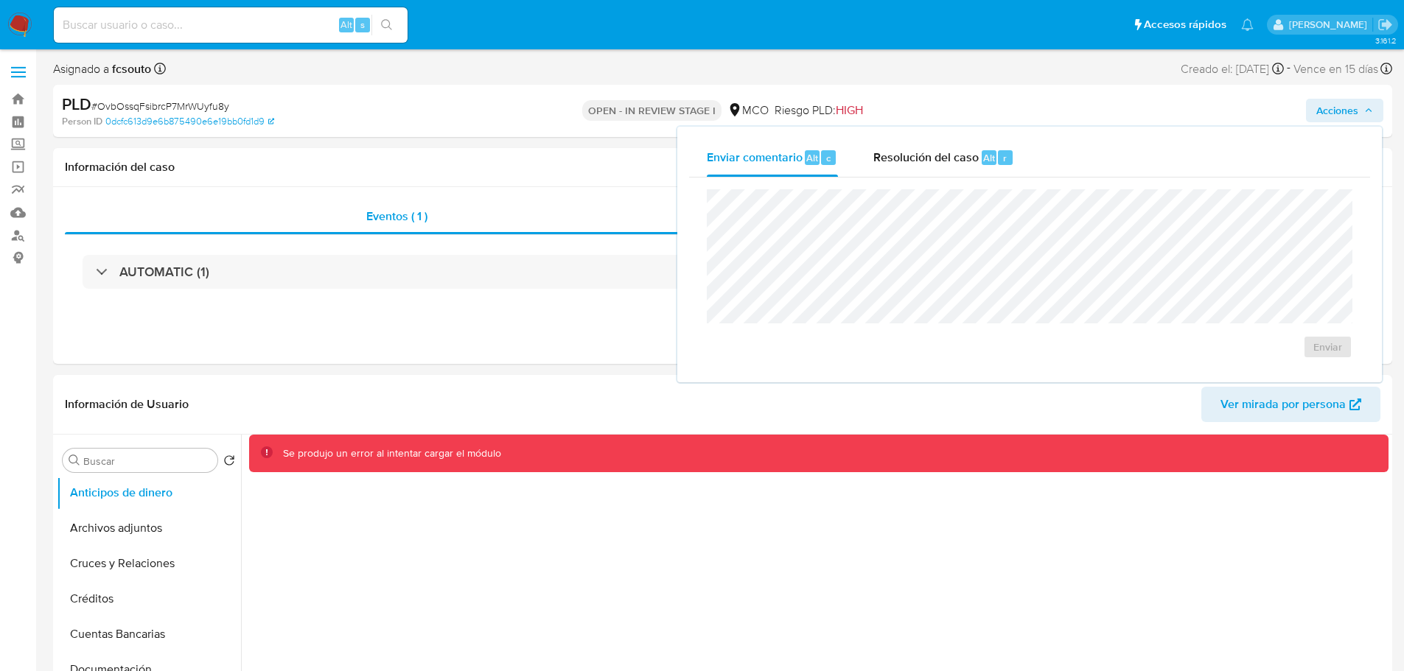
click at [1000, 136] on div "Enviar comentario Alt c Resolución del caso Alt r Enviar" at bounding box center [1029, 255] width 704 height 256
click at [945, 161] on span "Resolución del caso" at bounding box center [925, 157] width 105 height 17
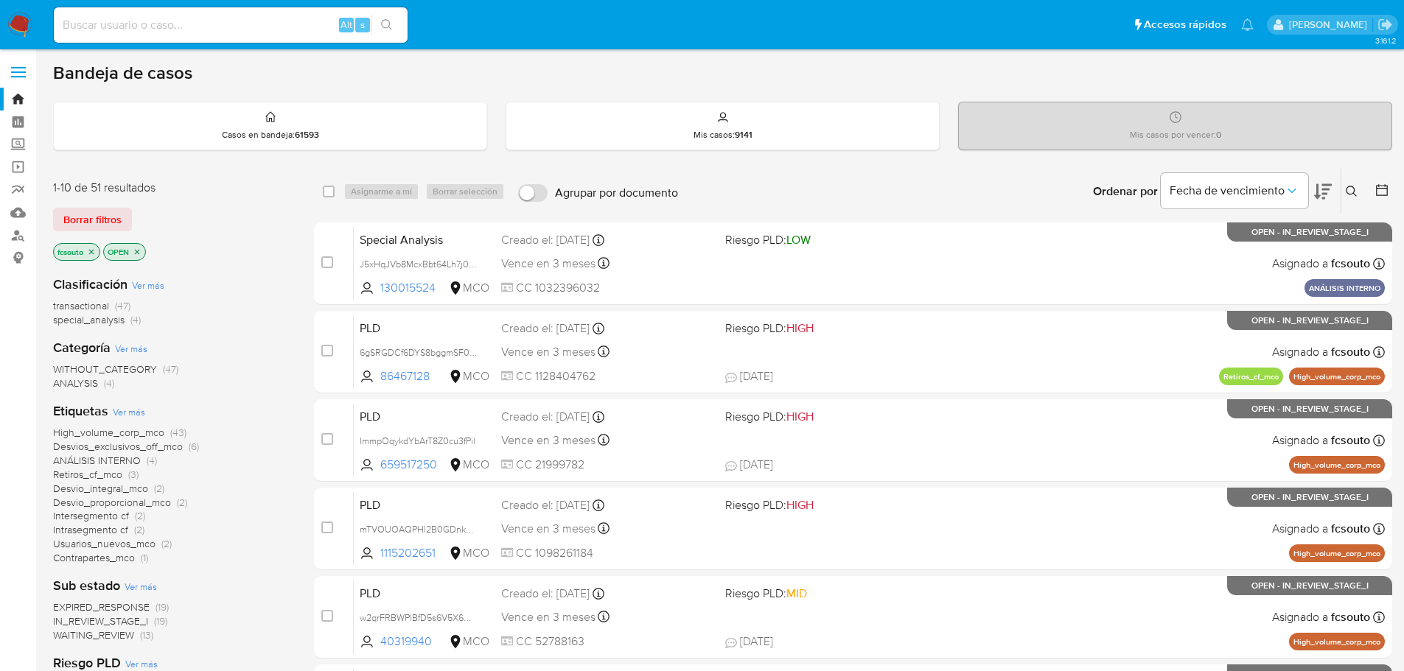
click at [1326, 189] on icon at bounding box center [1323, 191] width 18 height 15
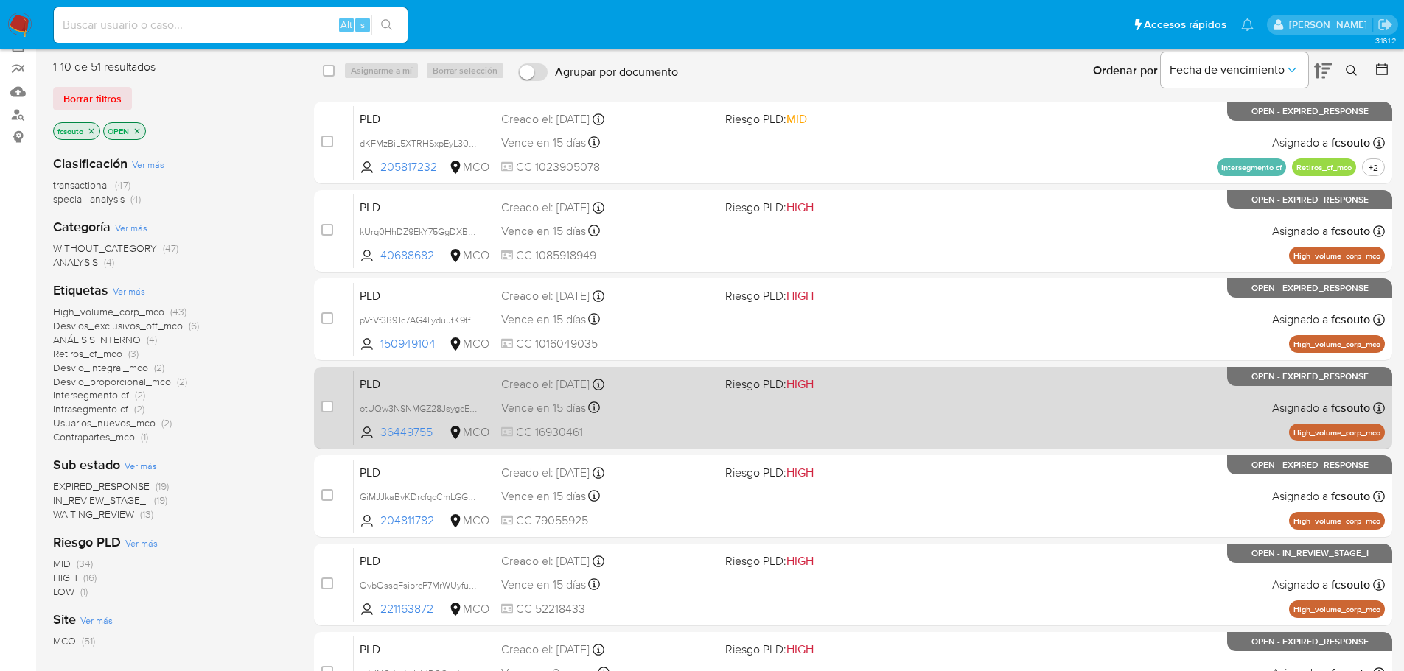
scroll to position [147, 0]
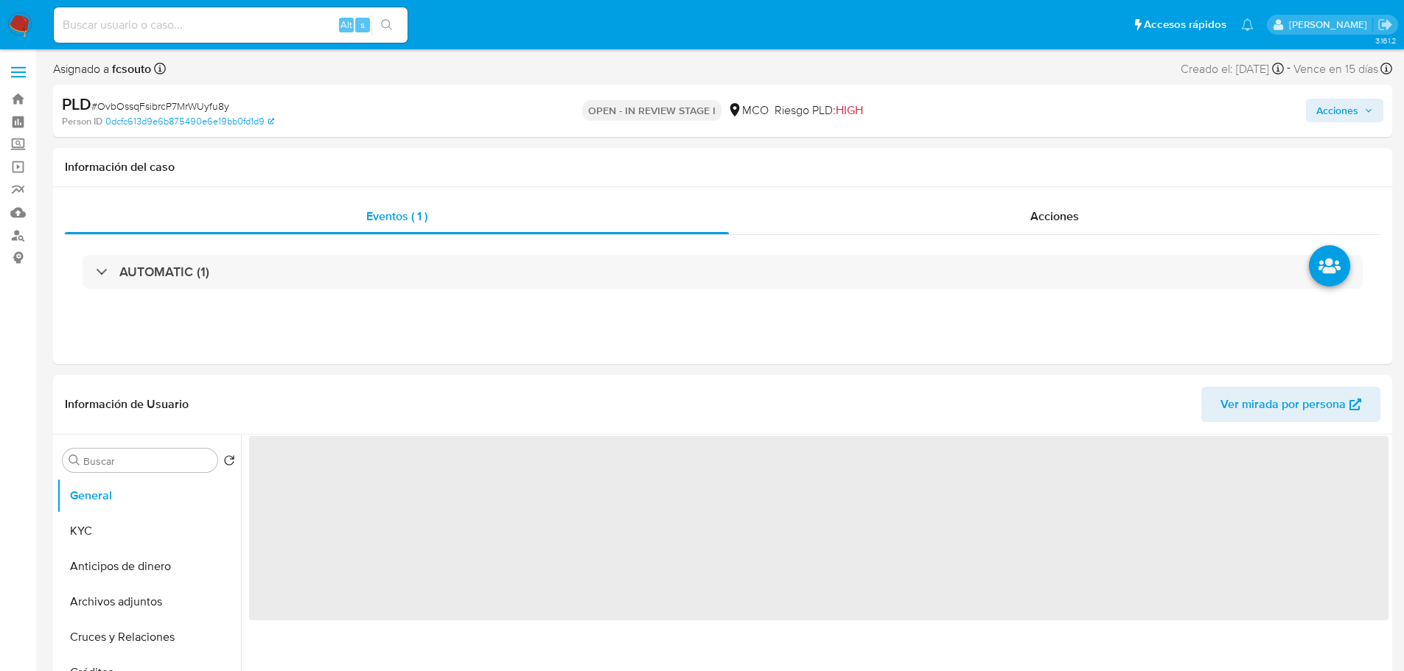
select select "10"
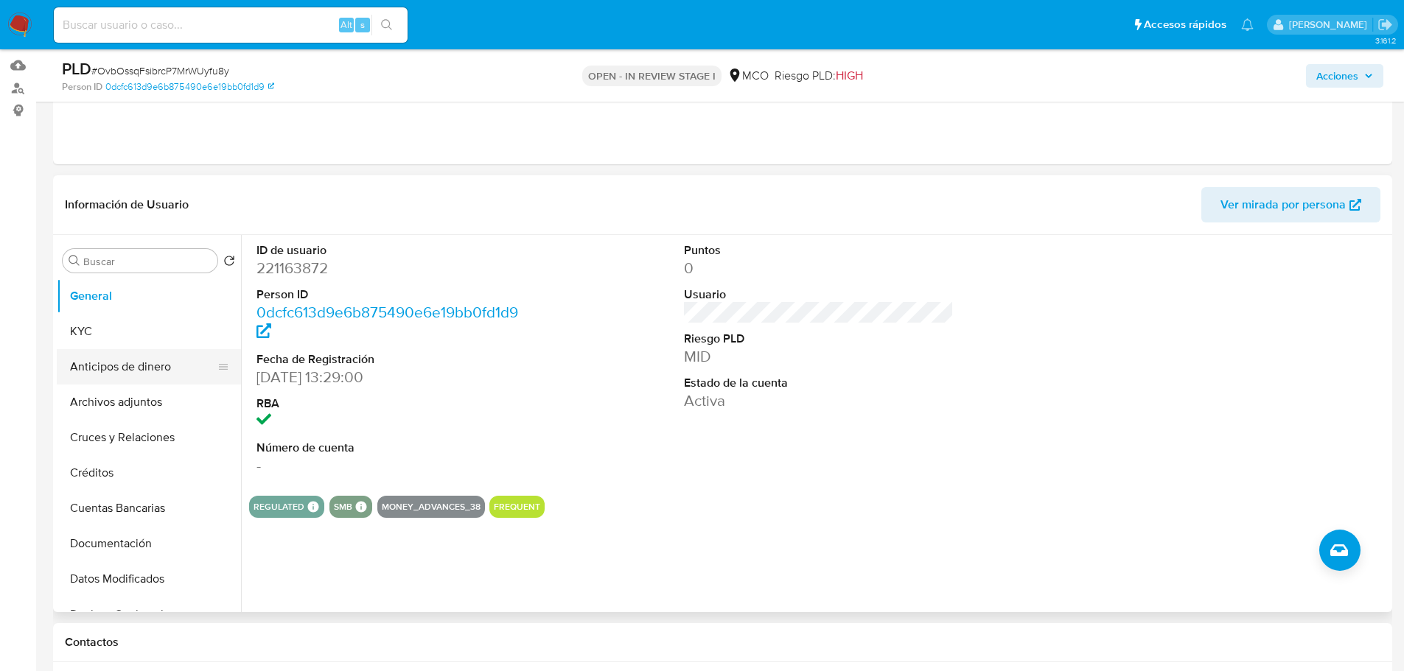
scroll to position [74, 0]
click at [130, 324] on button "Archivos adjuntos" at bounding box center [143, 328] width 172 height 35
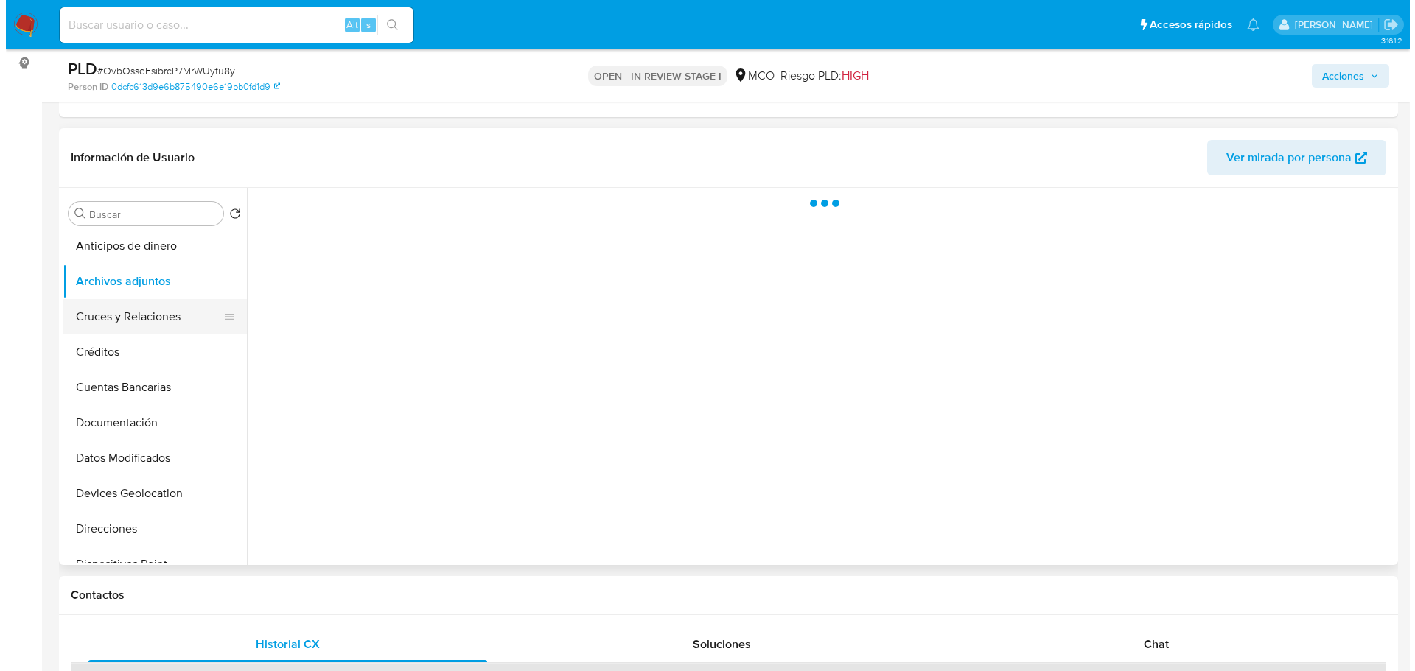
scroll to position [221, 0]
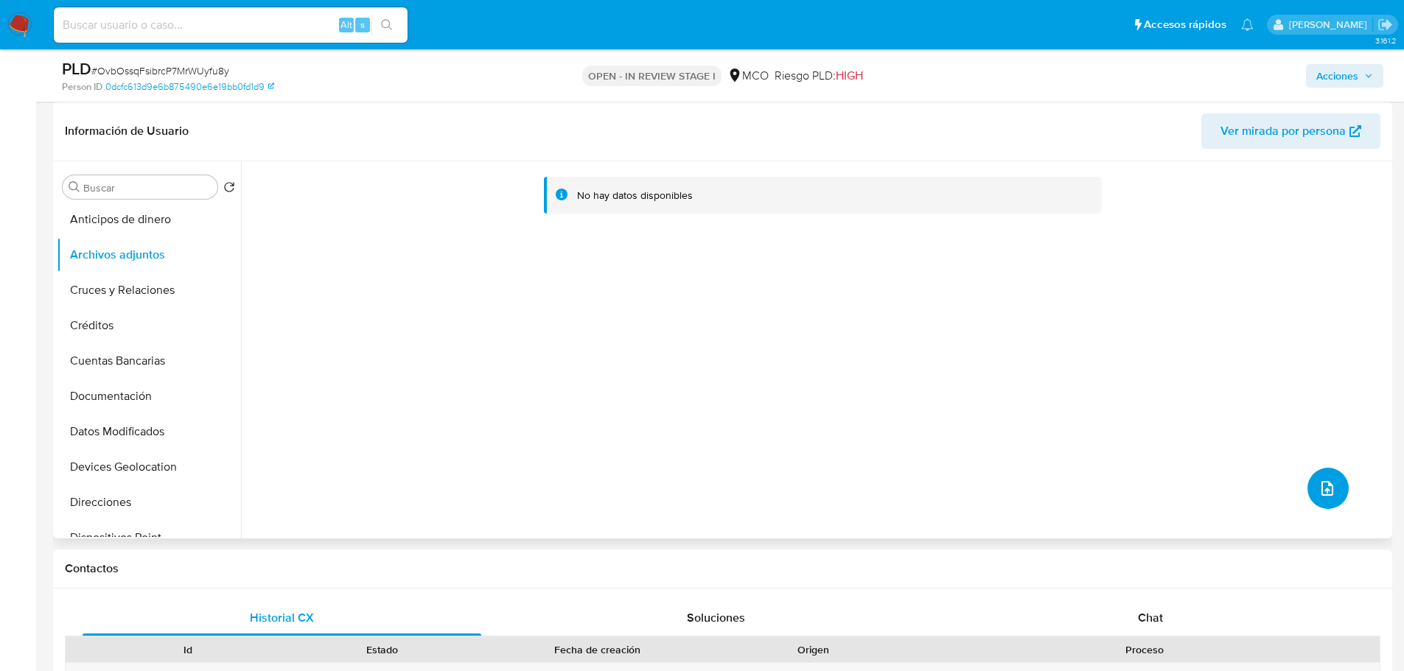
click at [1318, 478] on button "upload-file" at bounding box center [1327, 488] width 41 height 41
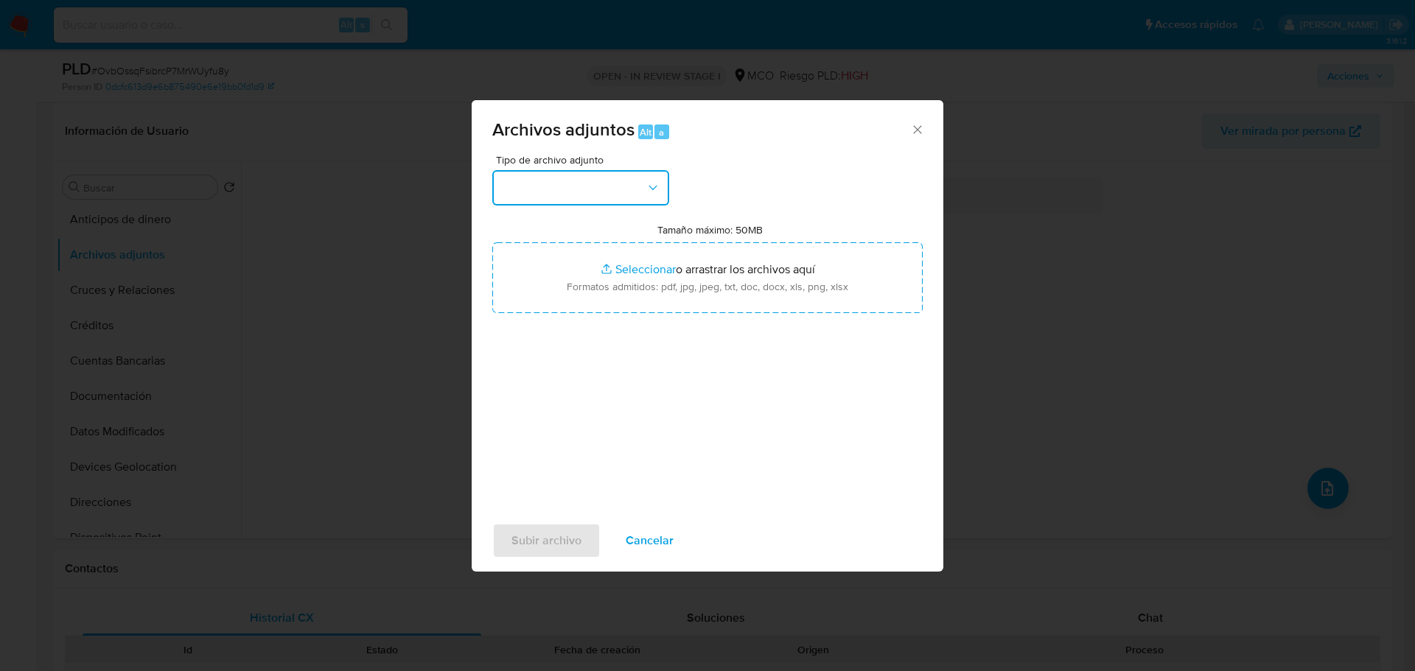
click at [590, 189] on button "button" at bounding box center [580, 187] width 177 height 35
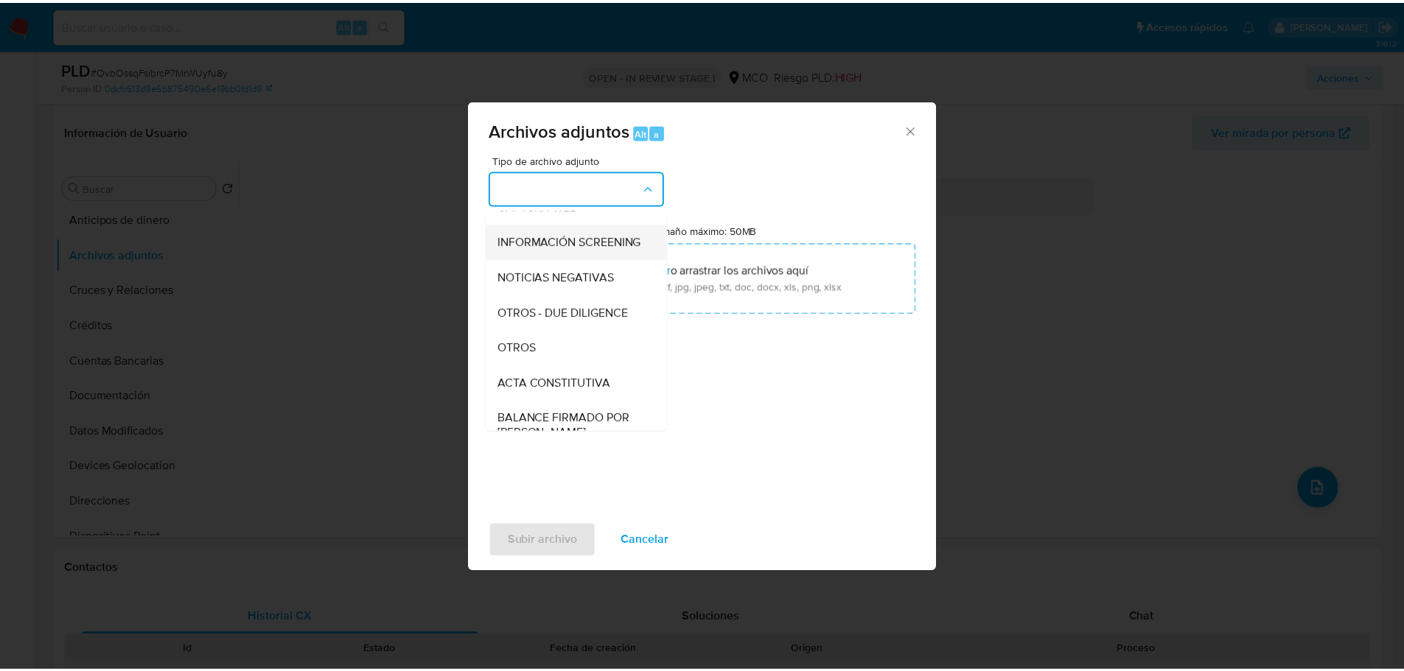
scroll to position [147, 0]
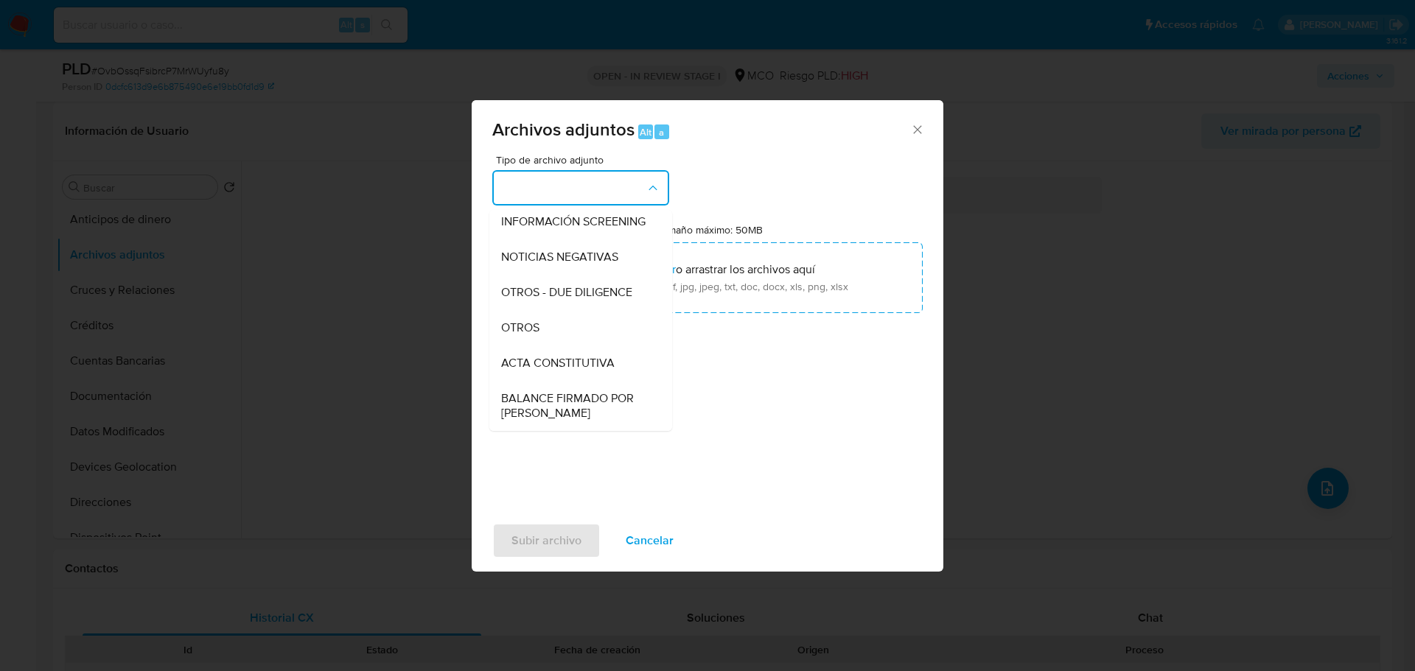
click at [556, 346] on div "OTROS" at bounding box center [576, 327] width 150 height 35
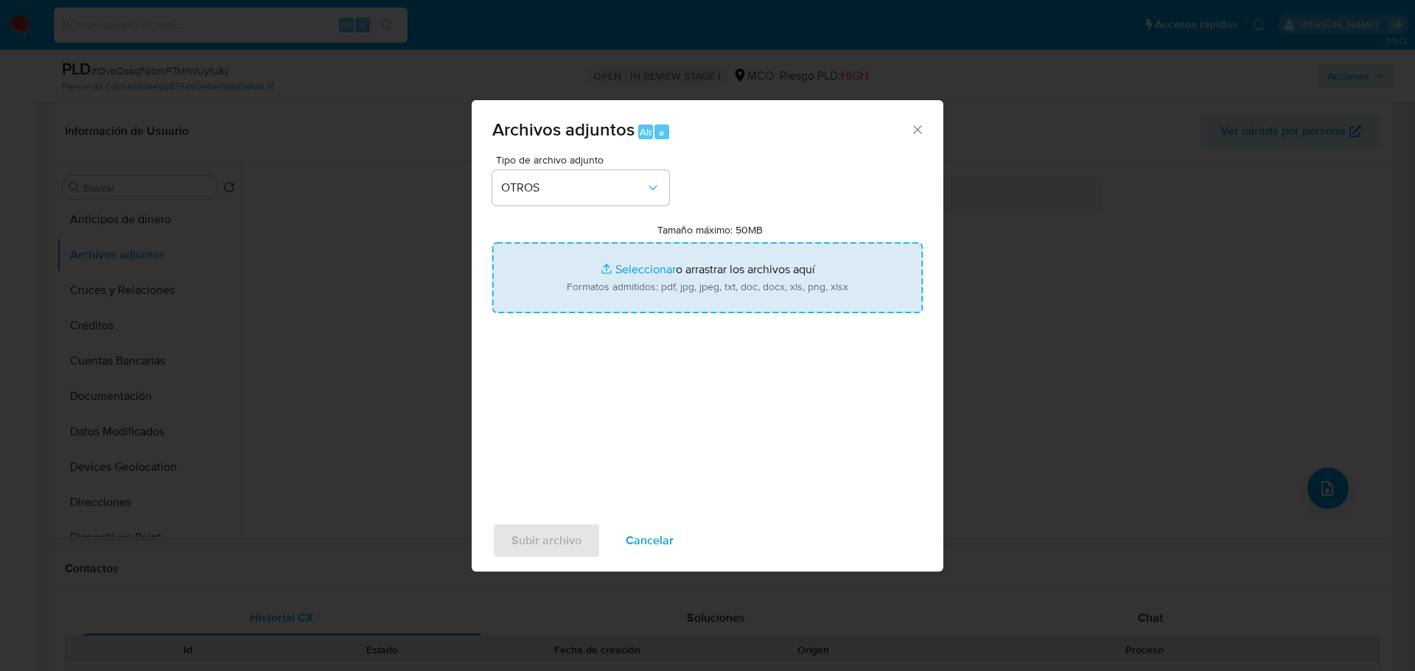
click at [649, 267] on input "Tamaño máximo: 50MB Seleccionar archivos" at bounding box center [707, 277] width 430 height 71
type input "C:\fakepath\221163872 - 25_9_2025.pdf"
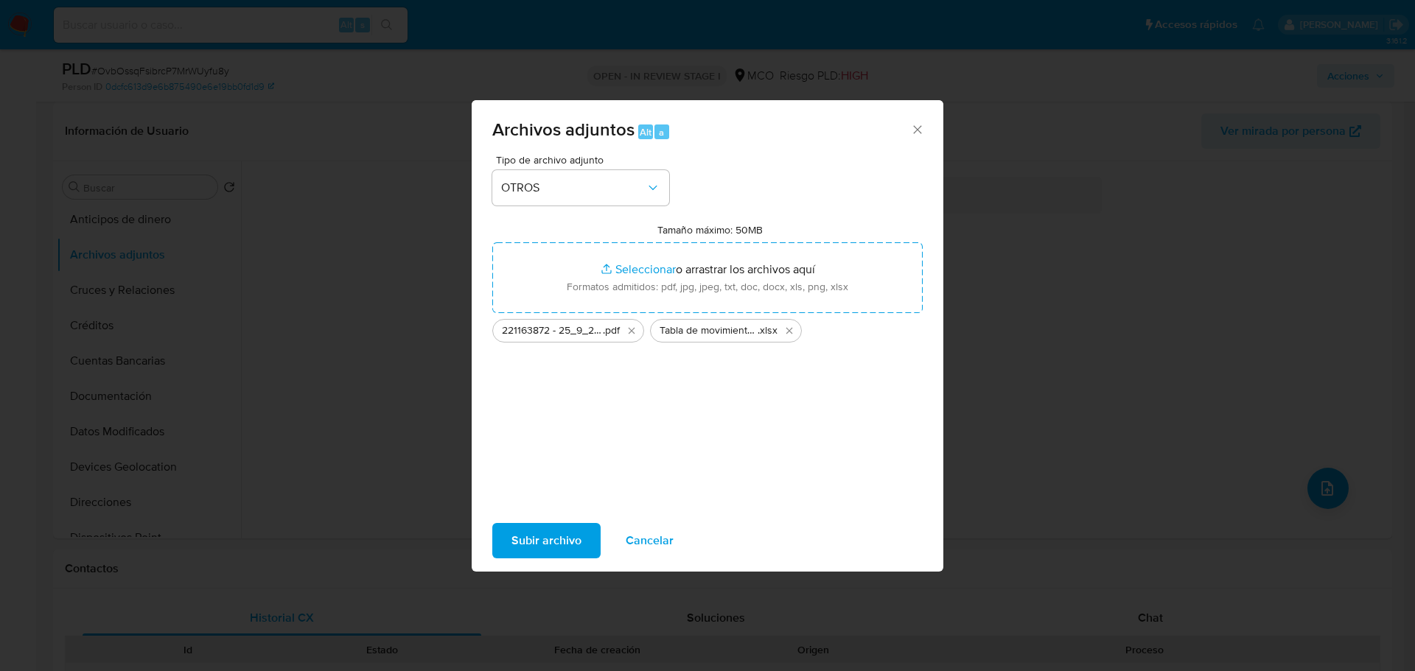
click at [563, 554] on span "Subir archivo" at bounding box center [546, 541] width 70 height 32
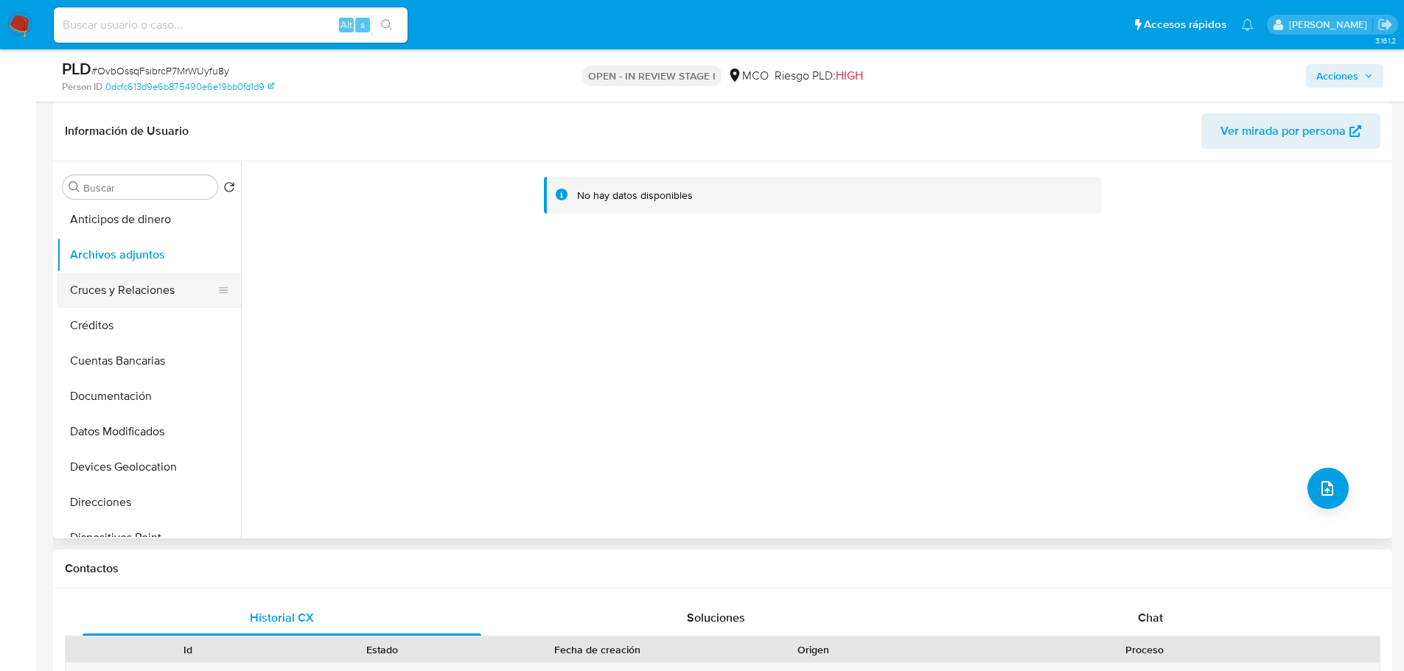
drag, startPoint x: 136, startPoint y: 292, endPoint x: 131, endPoint y: 276, distance: 16.8
click at [136, 295] on button "Cruces y Relaciones" at bounding box center [143, 290] width 172 height 35
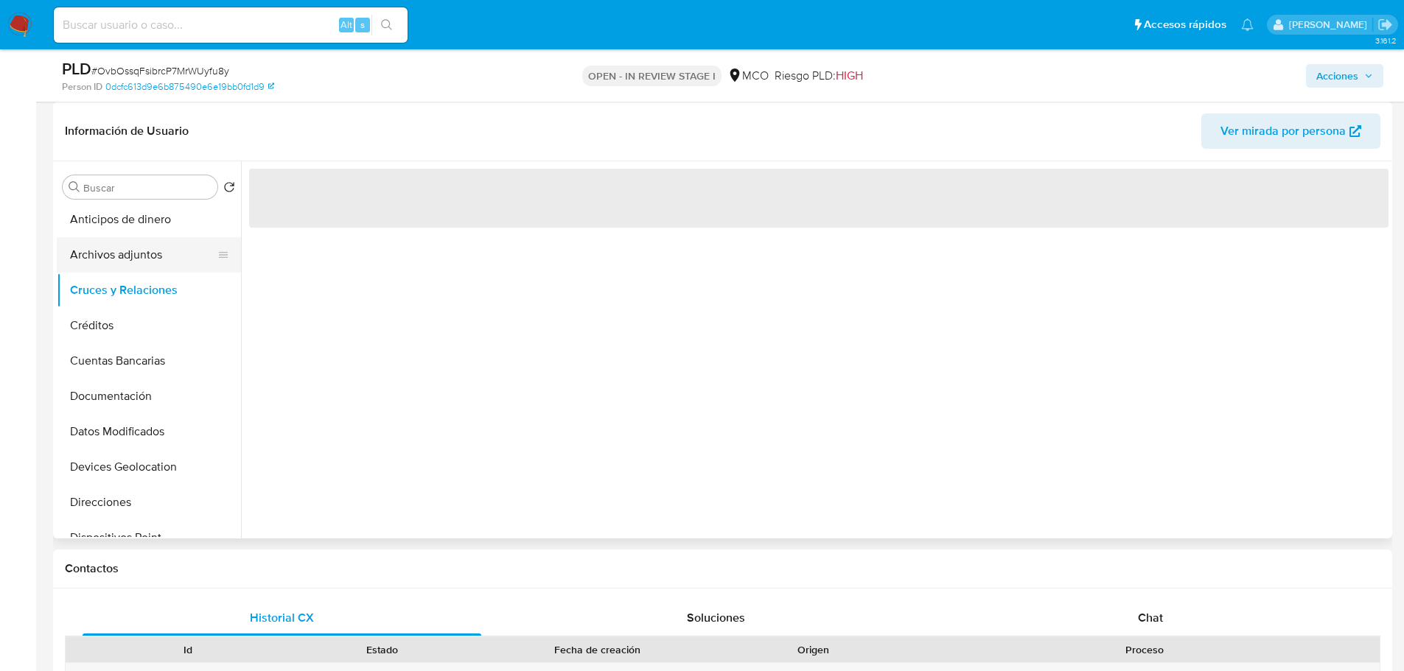
click at [132, 245] on button "Archivos adjuntos" at bounding box center [143, 254] width 172 height 35
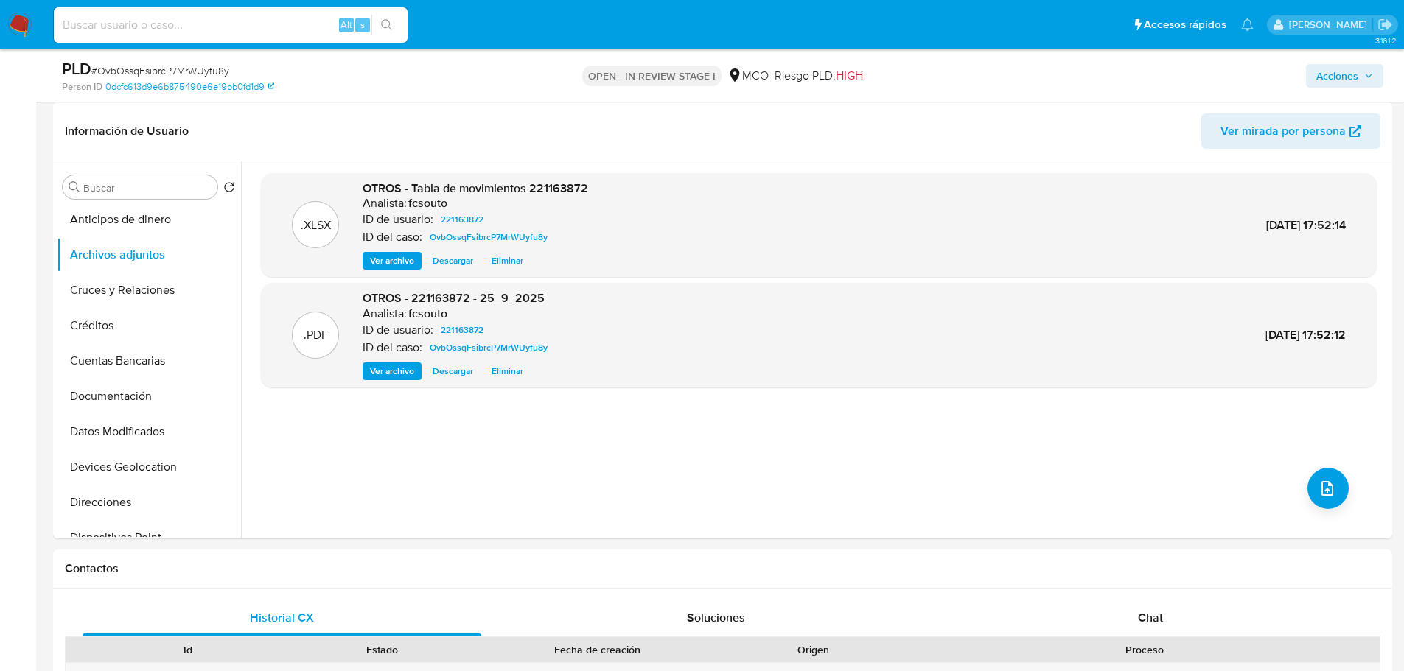
click at [1366, 60] on div "Acciones" at bounding box center [1165, 75] width 436 height 35
click at [1364, 69] on span "Acciones" at bounding box center [1344, 76] width 57 height 21
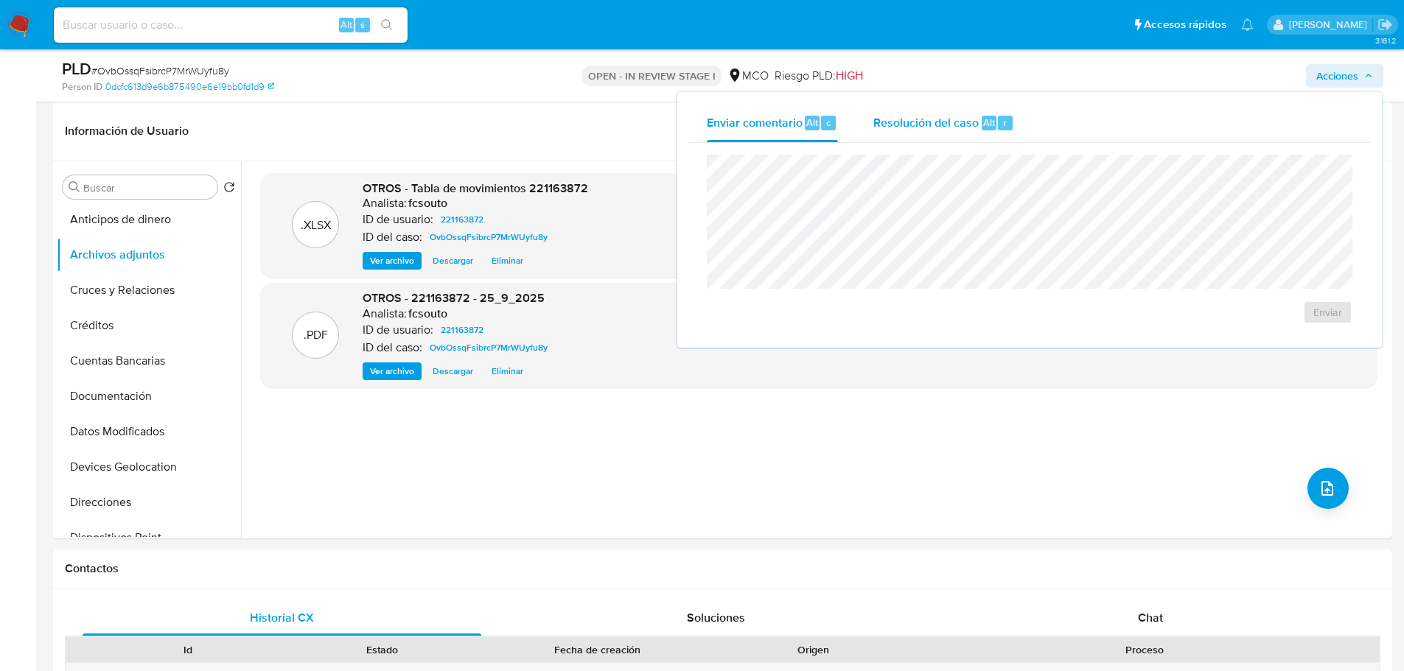
click at [902, 127] on span "Resolución del caso" at bounding box center [925, 121] width 105 height 17
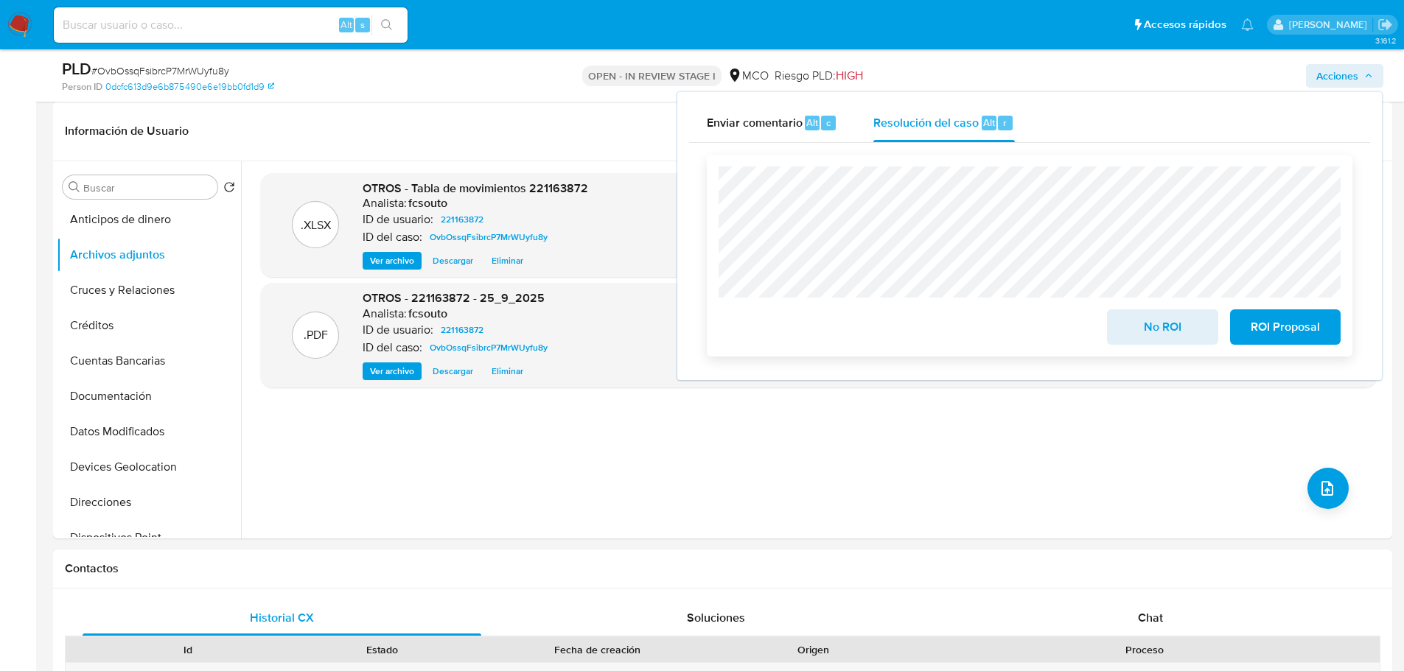
click at [1290, 319] on span "ROI Proposal" at bounding box center [1285, 327] width 72 height 32
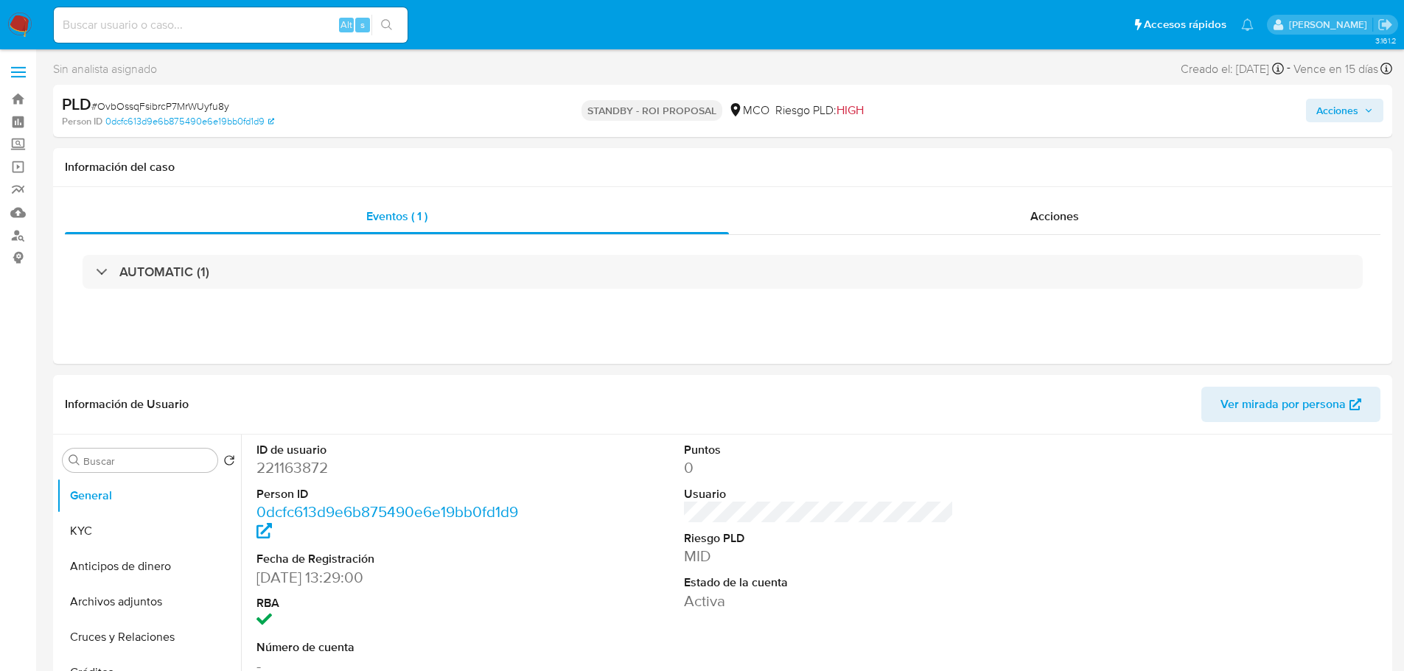
select select "10"
